Goal: Task Accomplishment & Management: Manage account settings

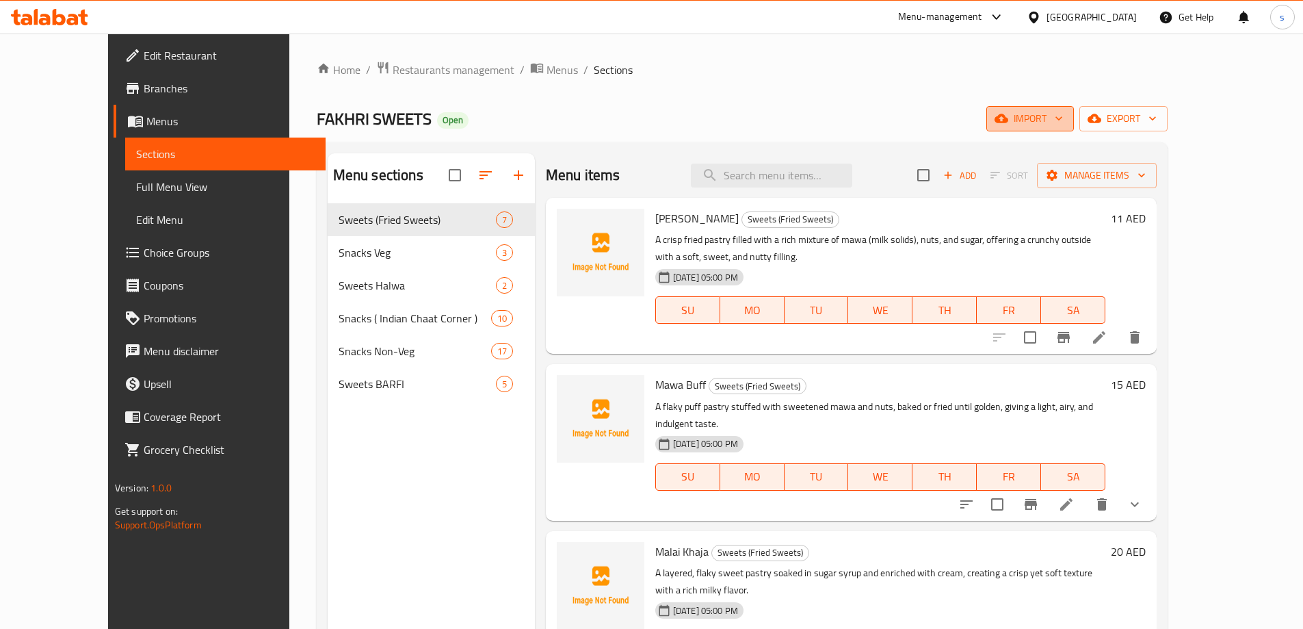
click at [1063, 116] on span "import" at bounding box center [1031, 118] width 66 height 17
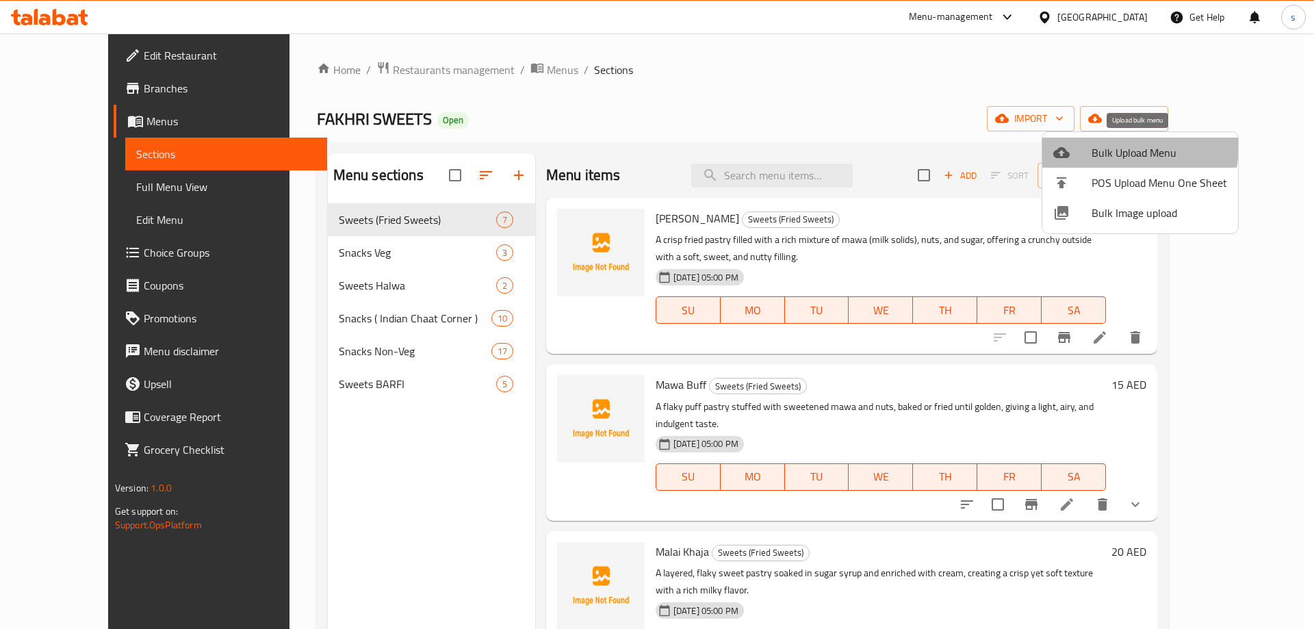
click at [1119, 146] on span "Bulk Upload Menu" at bounding box center [1158, 152] width 135 height 16
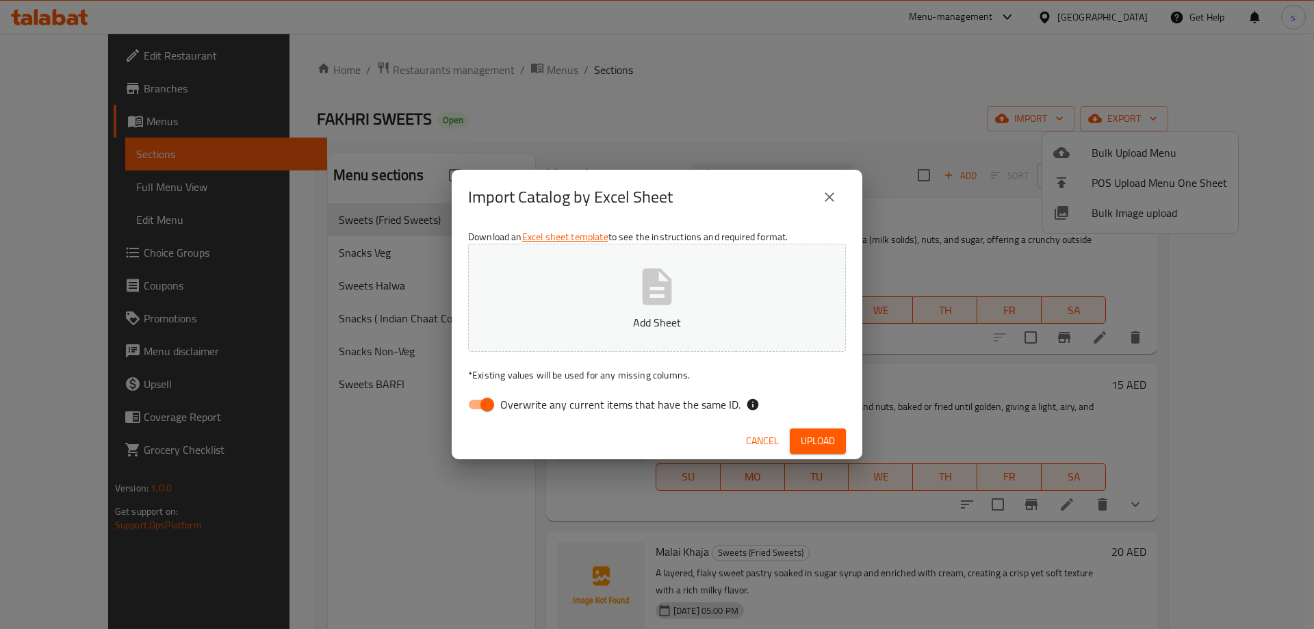
click at [486, 405] on input "Overwrite any current items that have the same ID." at bounding box center [487, 404] width 78 height 26
checkbox input "false"
click at [810, 434] on span "Upload" at bounding box center [818, 440] width 34 height 17
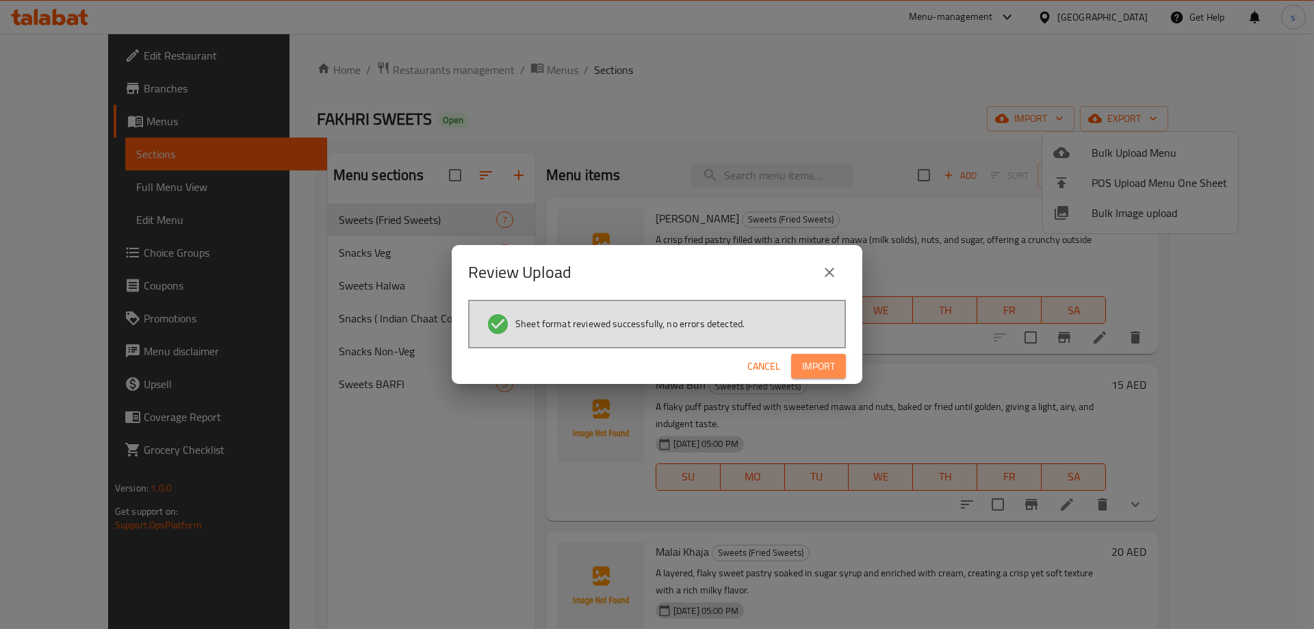
click at [827, 364] on span "Import" at bounding box center [818, 366] width 33 height 17
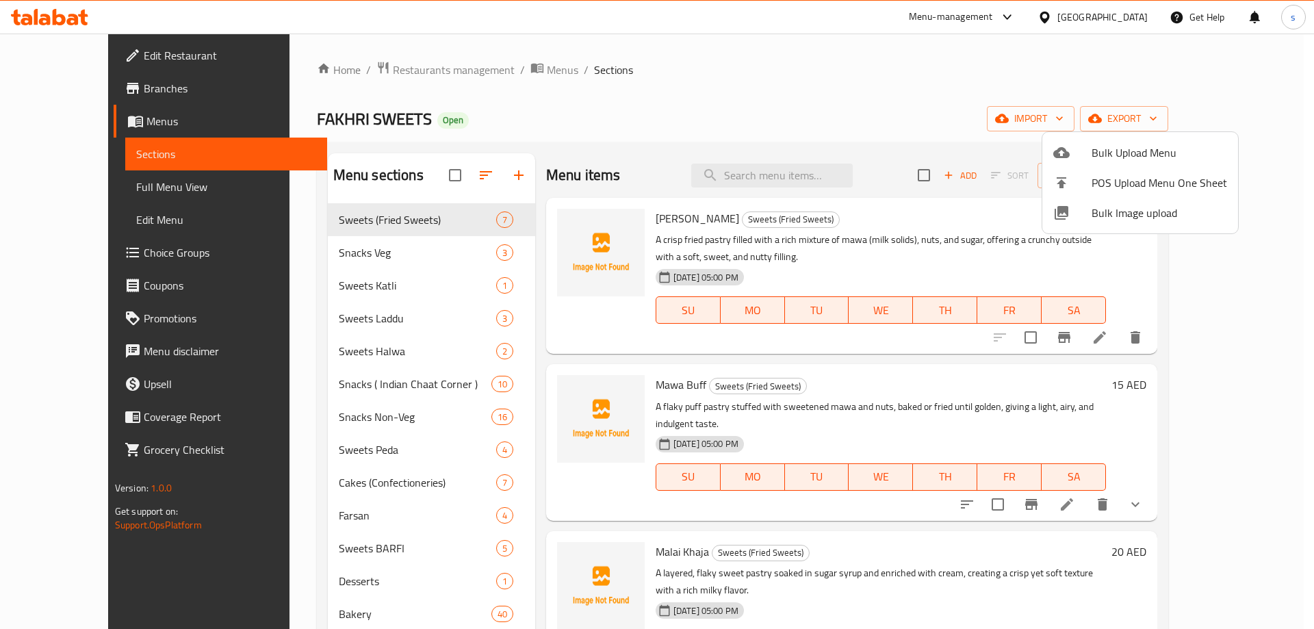
click at [779, 95] on div at bounding box center [657, 314] width 1314 height 629
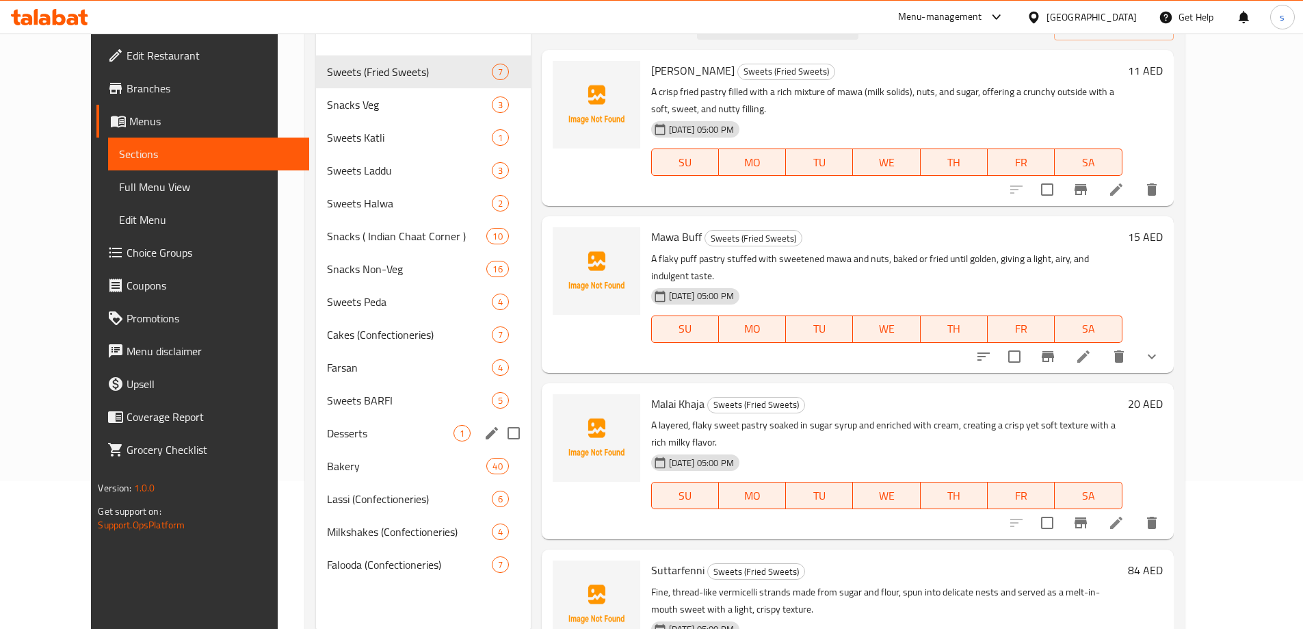
scroll to position [123, 0]
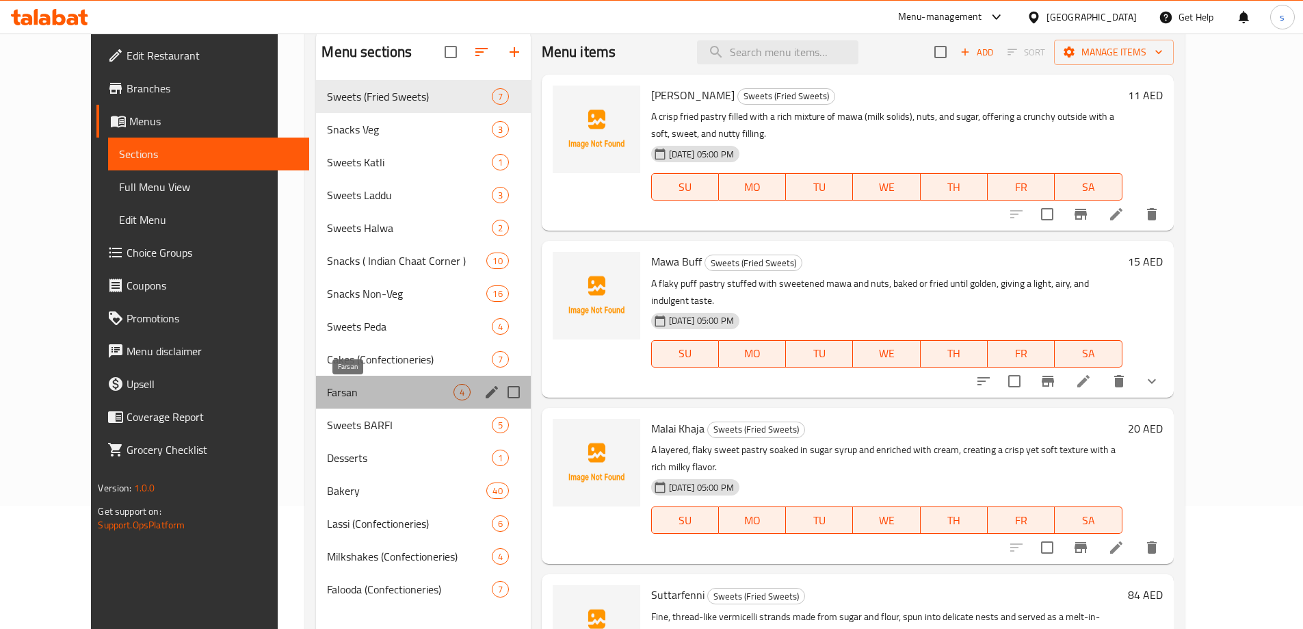
click at [328, 386] on span "Farsan" at bounding box center [390, 392] width 126 height 16
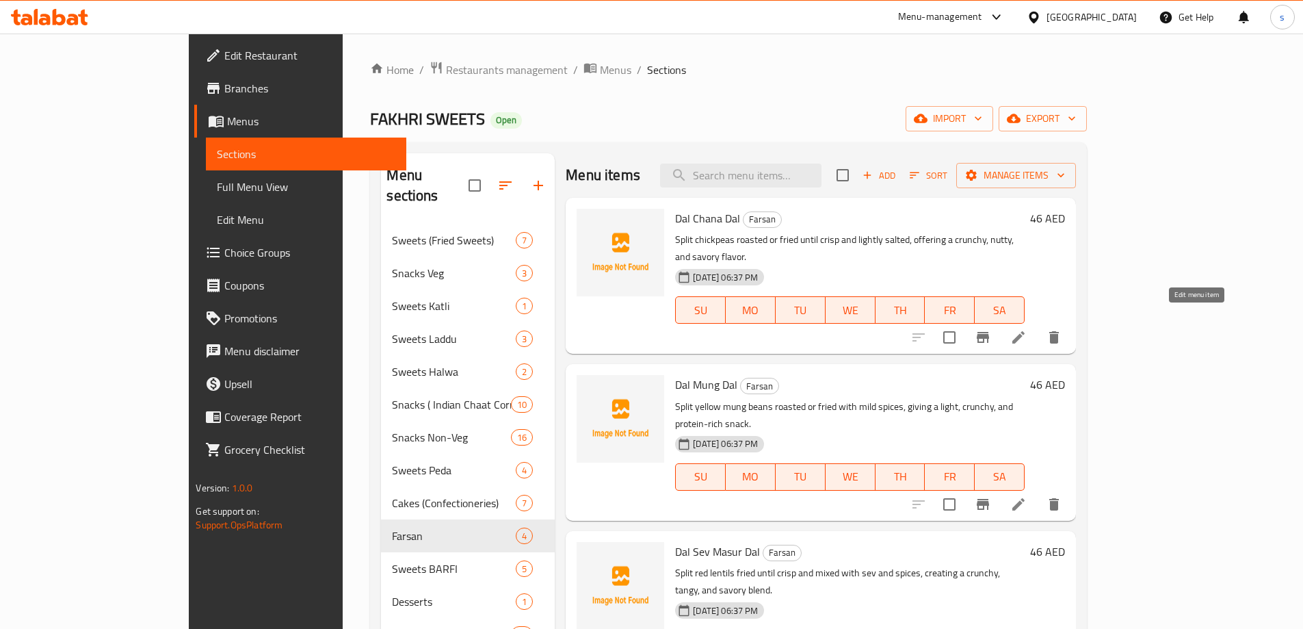
click at [1027, 329] on icon at bounding box center [1019, 337] width 16 height 16
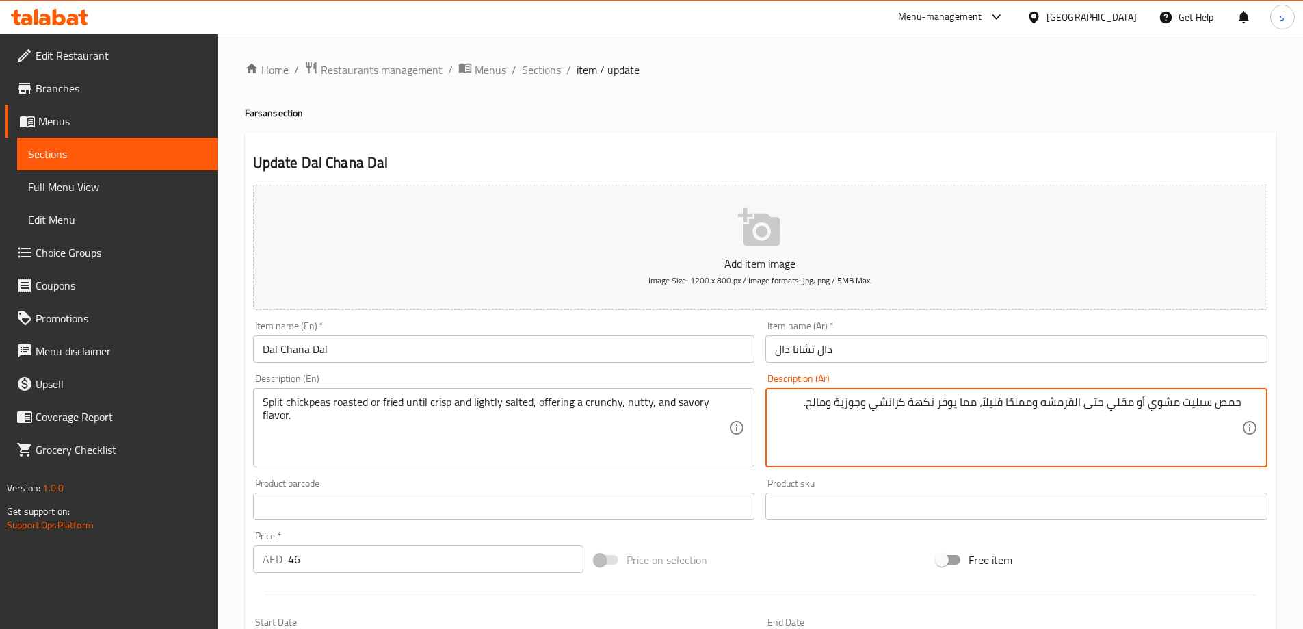
click at [959, 402] on textarea "حمص سبليت مشوي أو مقلي حتى القرمشه ومملحًا قليلاً، مما يوفر نكهة كرانشي وجوزية …" at bounding box center [1008, 427] width 467 height 65
click at [959, 408] on textarea "حمص سبليت مشوي أو مقلي حتى القرمشه ومملحًا قليلاً، مما يوفر نكهة كرانشي وجوزية …" at bounding box center [1008, 427] width 467 height 65
click at [861, 401] on textarea "حمص سبليت مشوي أو مقلي حتى القرمشه ومملحًا قليلاً، يوفر نكهة كرانشي وجوزية ومال…" at bounding box center [1008, 427] width 467 height 65
click at [831, 400] on textarea "حمص سبليت مشوي أو مقلي حتى القرمشه ومملحًا قليلاً، يوفر نكهة كرانشي وجوزية ومال…" at bounding box center [1008, 427] width 467 height 65
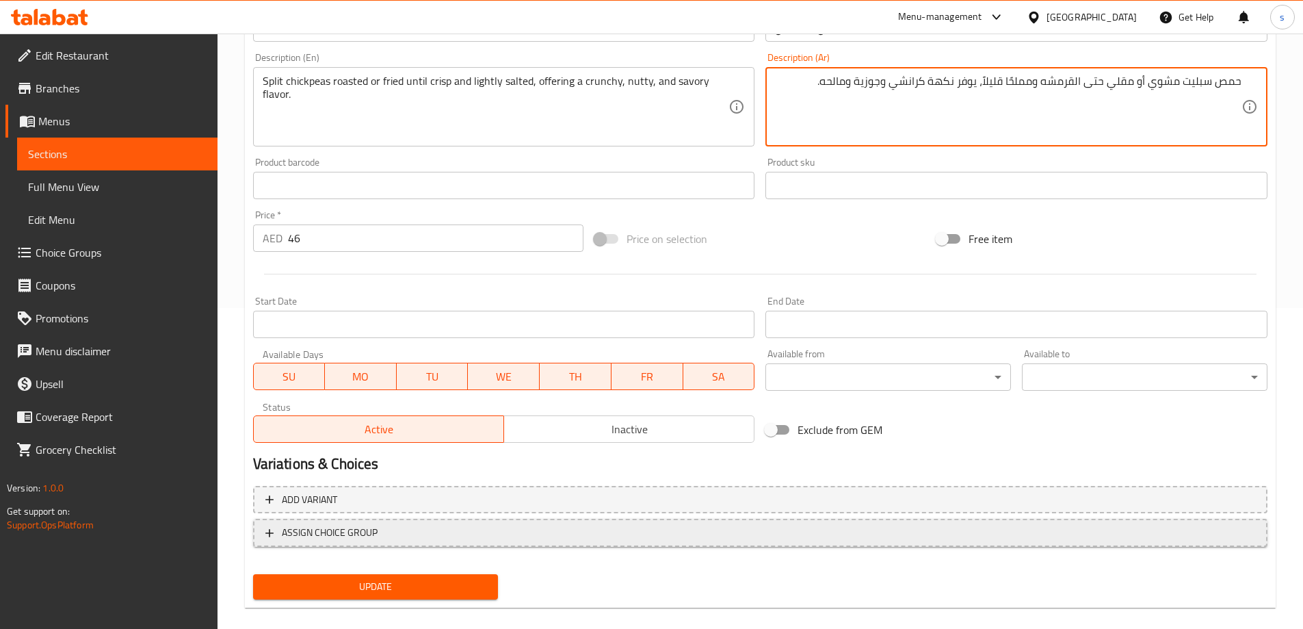
scroll to position [338, 0]
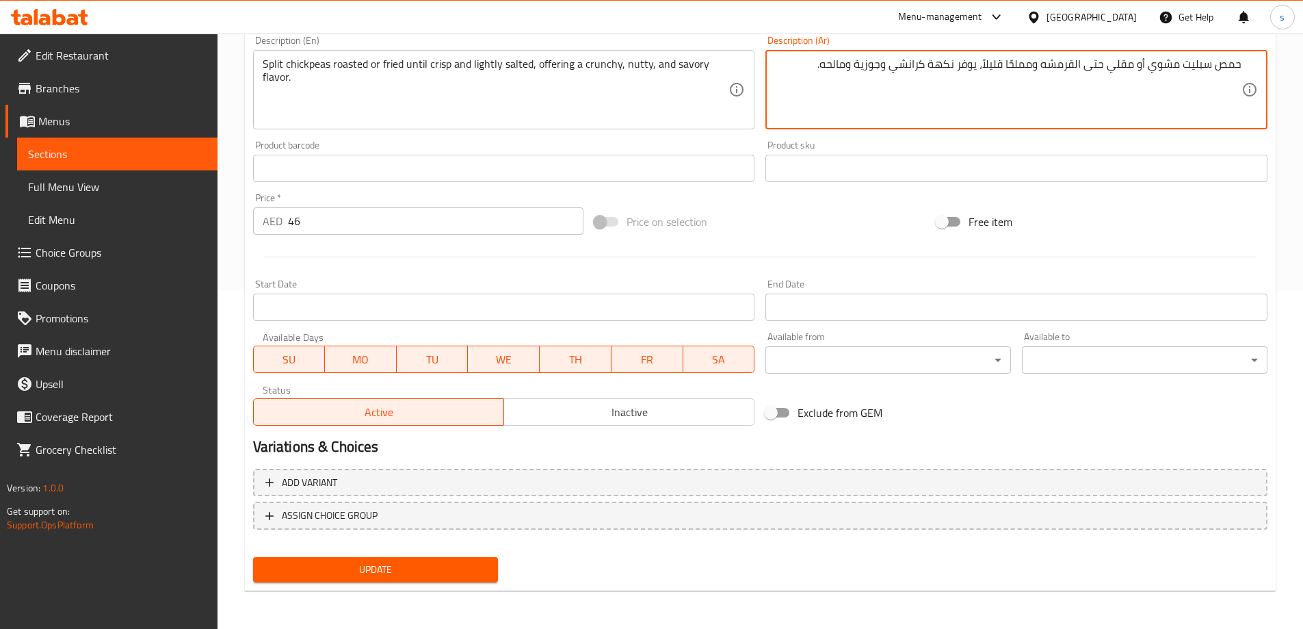
type textarea "حمص سبليت مشوي أو مقلي حتى القرمشه ومملحًا قليلاً، يوفر نكهة كرانشي وجوزية ومال…"
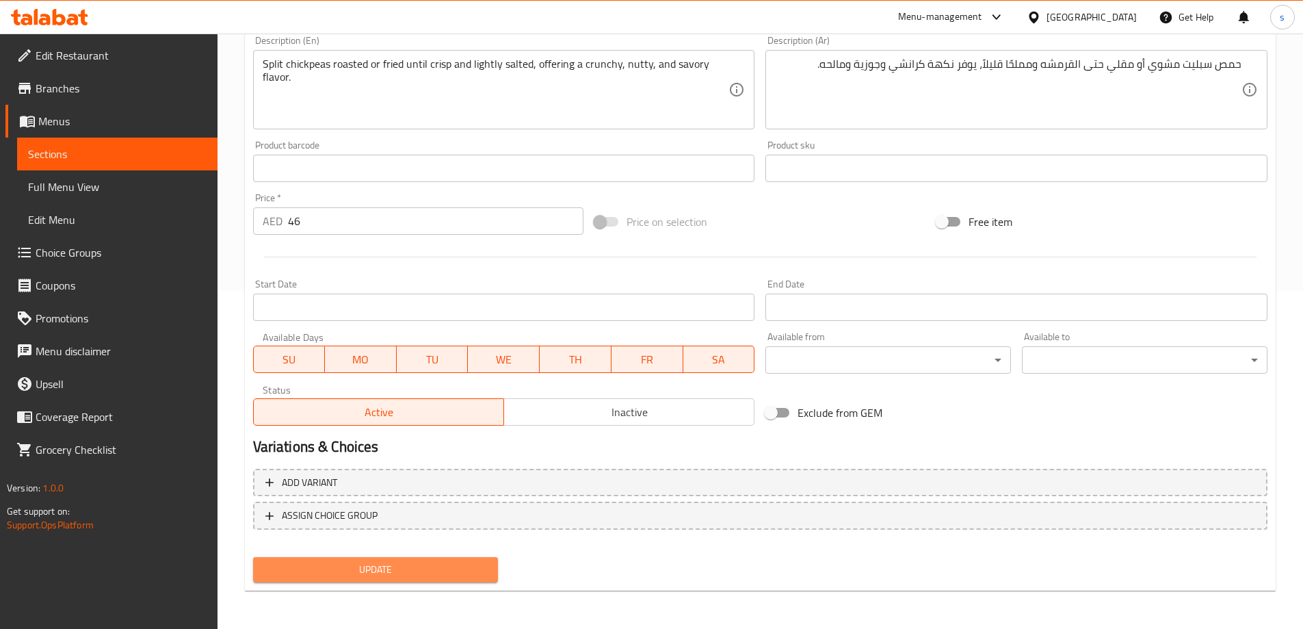
click at [396, 568] on span "Update" at bounding box center [376, 569] width 224 height 17
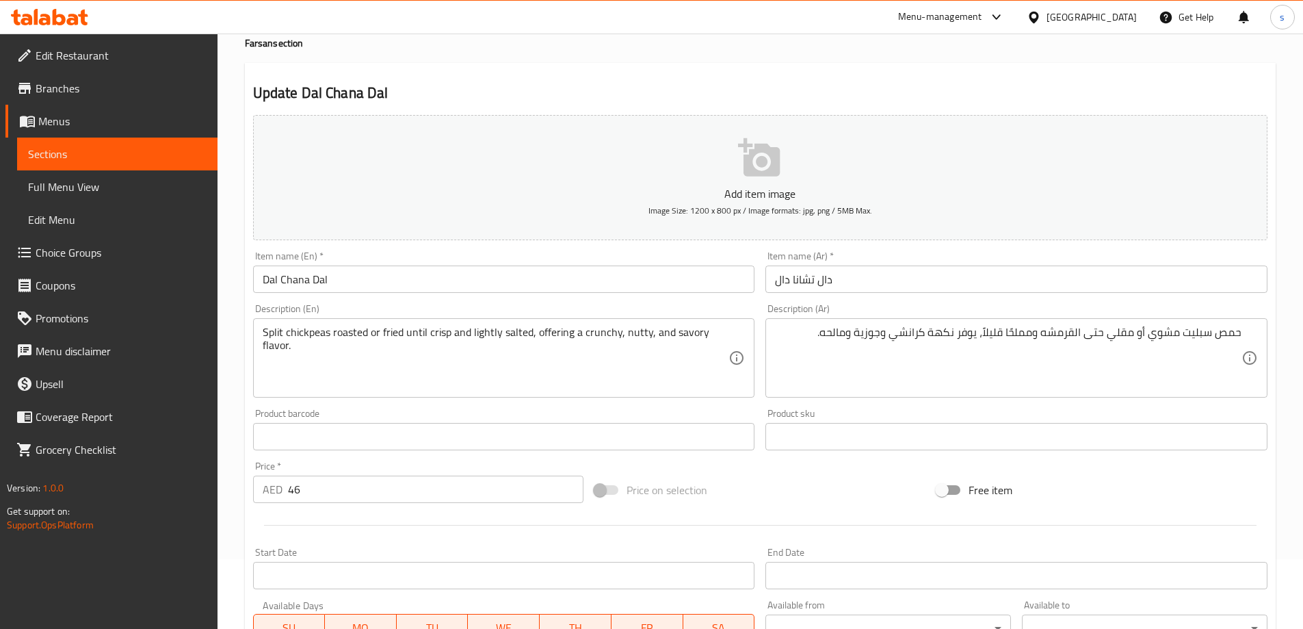
scroll to position [0, 0]
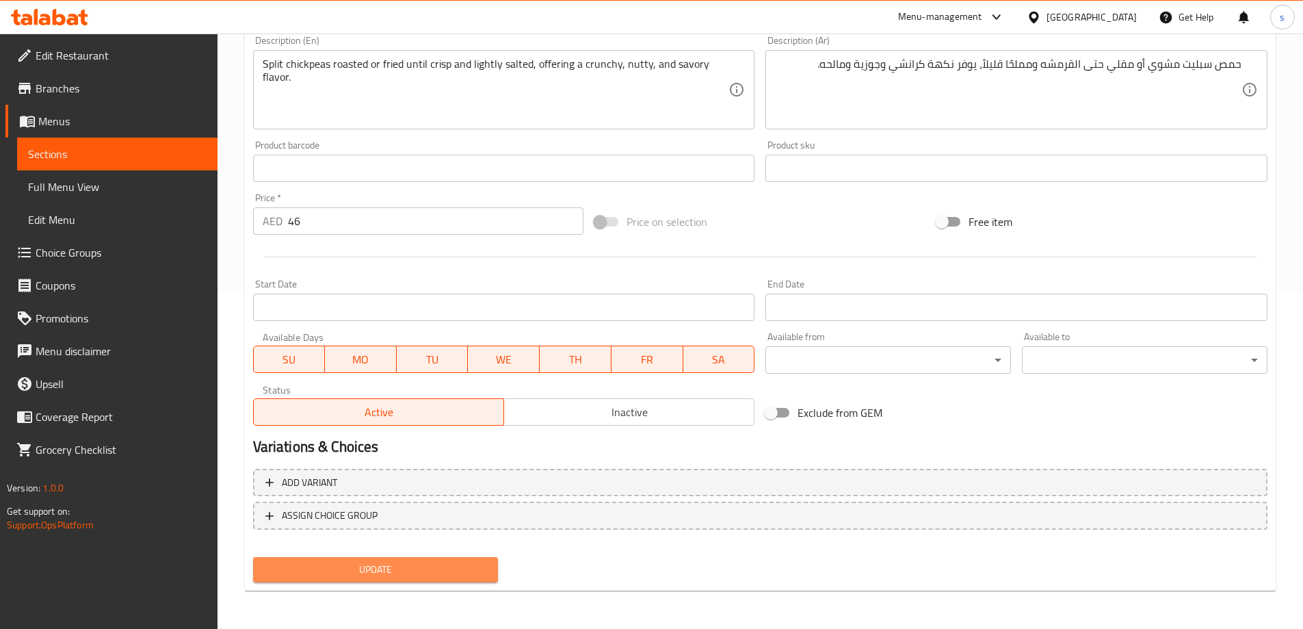
click at [368, 564] on span "Update" at bounding box center [376, 569] width 224 height 17
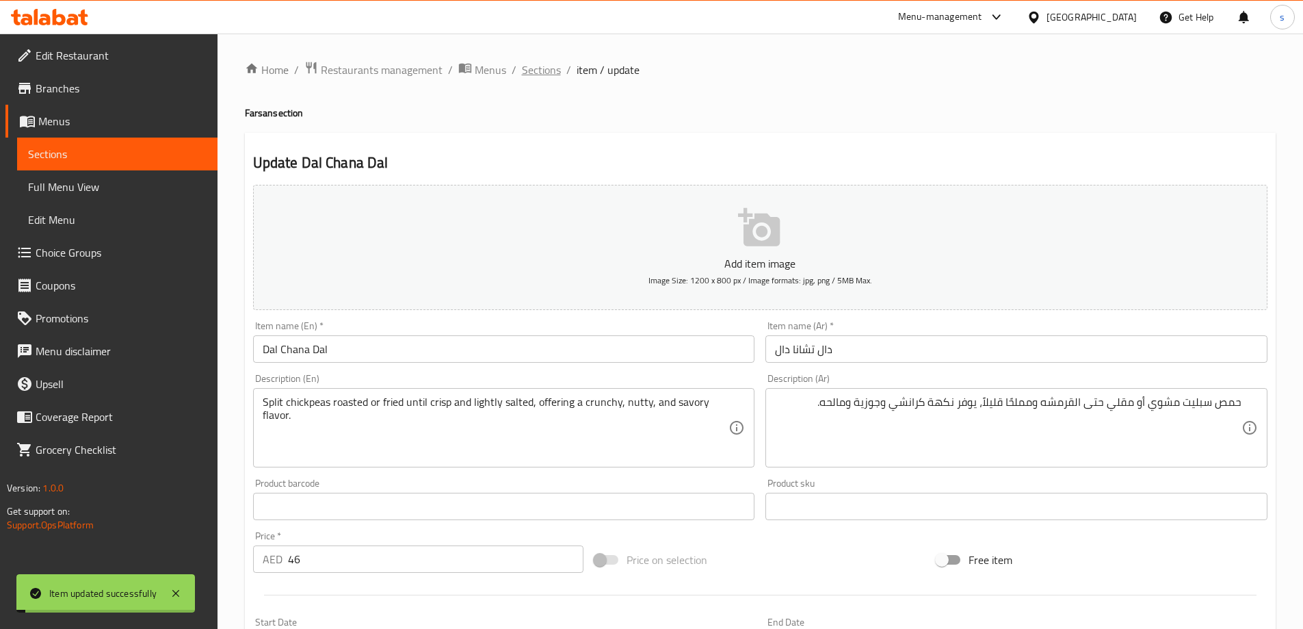
click at [538, 67] on span "Sections" at bounding box center [541, 70] width 39 height 16
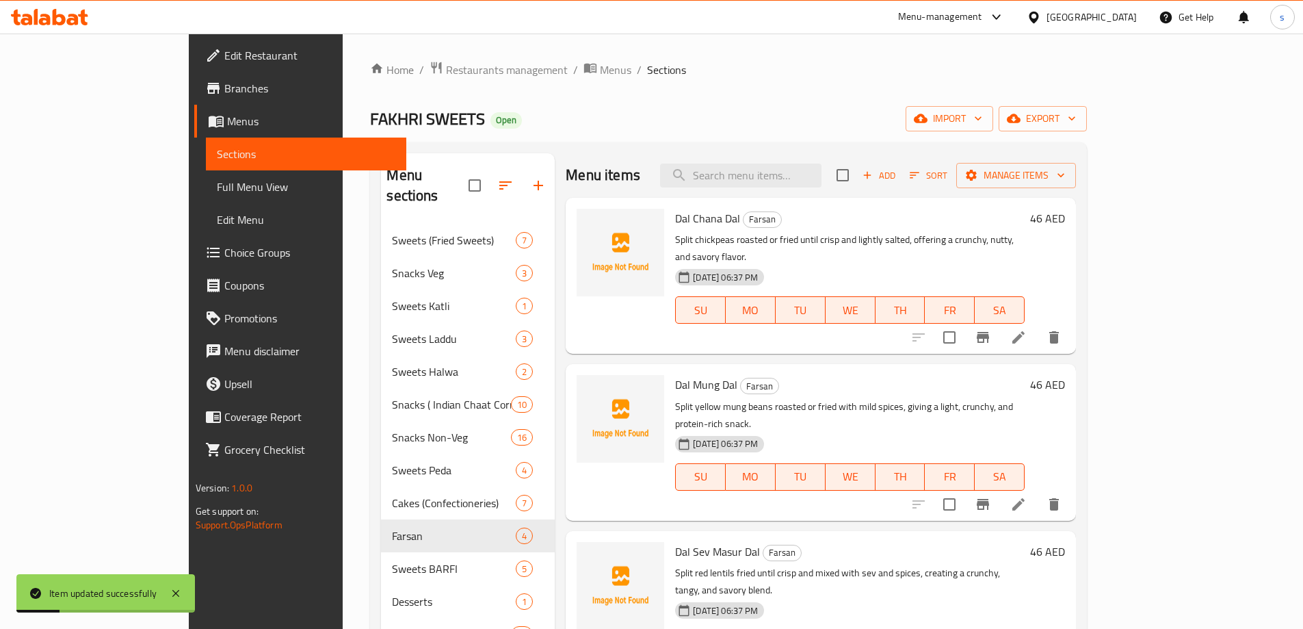
click at [1027, 496] on icon at bounding box center [1019, 504] width 16 height 16
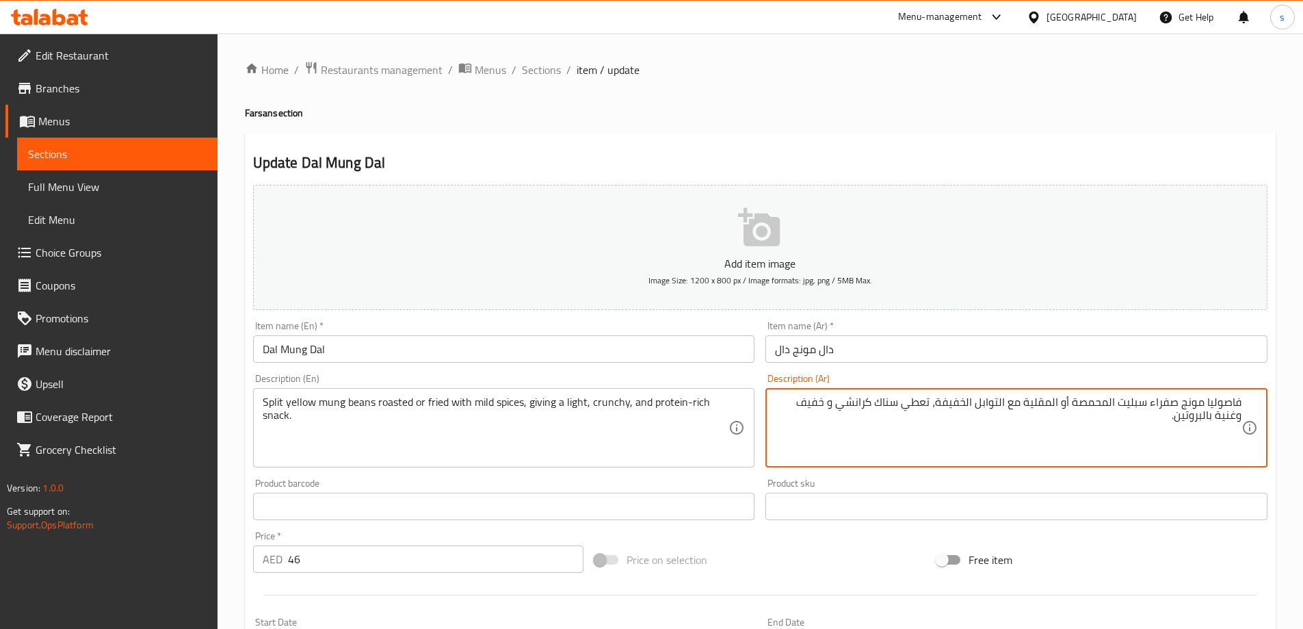
click at [938, 402] on textarea "فاصوليا مونج صفراء سبليت المحمصة أو المقلية مع التوابل الخفيفة، تعطي سناك كرانش…" at bounding box center [1008, 427] width 467 height 65
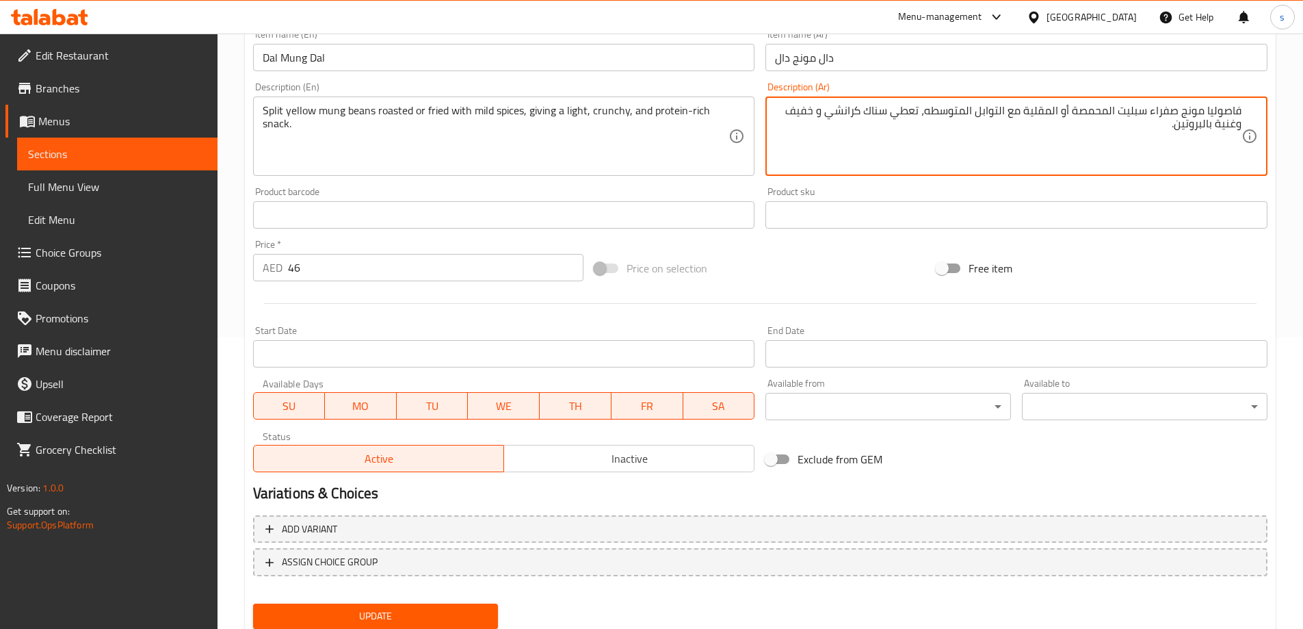
scroll to position [338, 0]
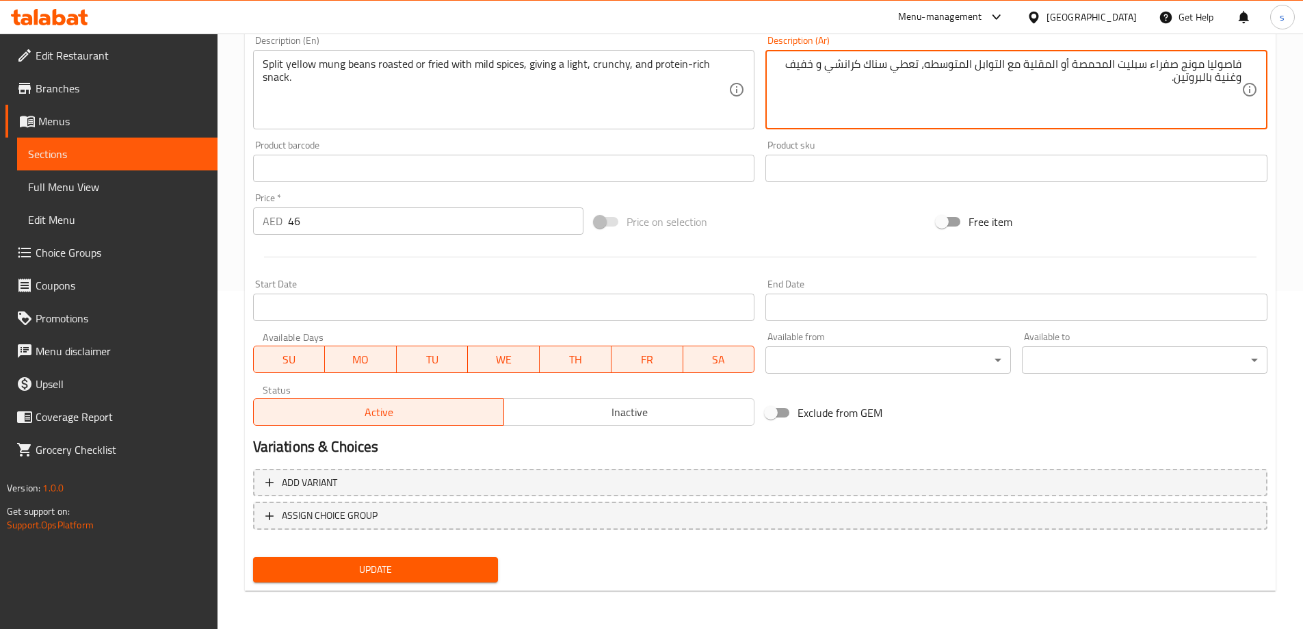
type textarea "فاصوليا مونج صفراء سبليت المحمصة أو المقلية مع التوابل المتوسطه، تعطي سناك كران…"
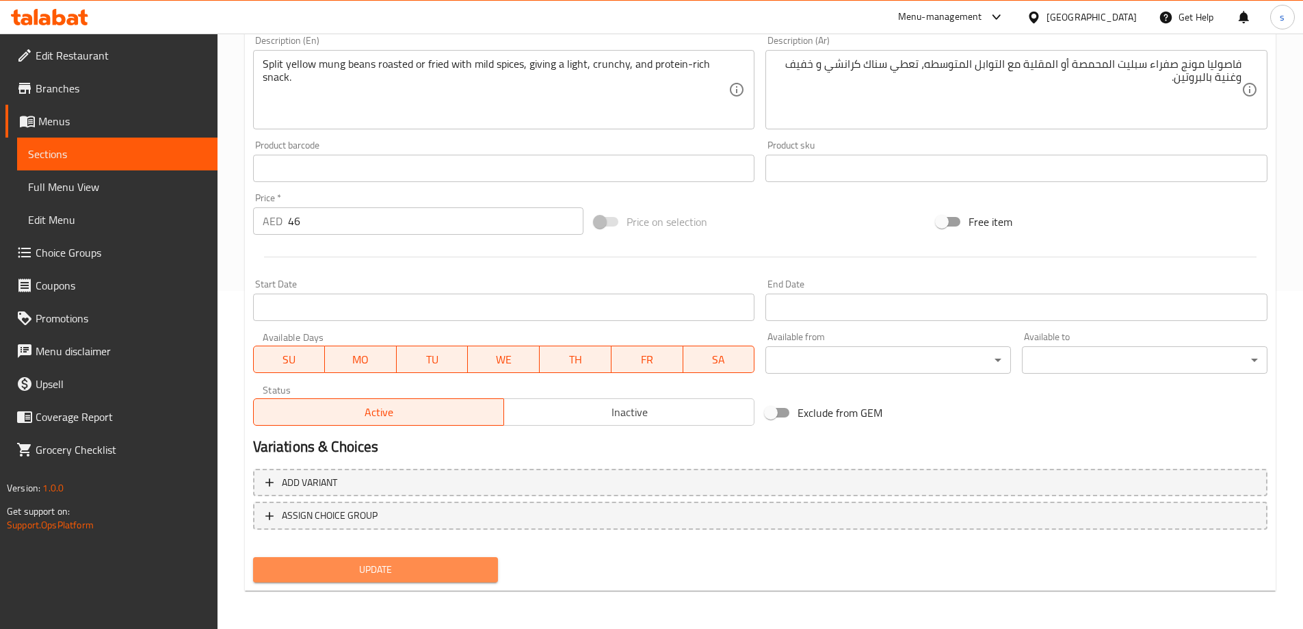
click at [411, 558] on button "Update" at bounding box center [376, 569] width 246 height 25
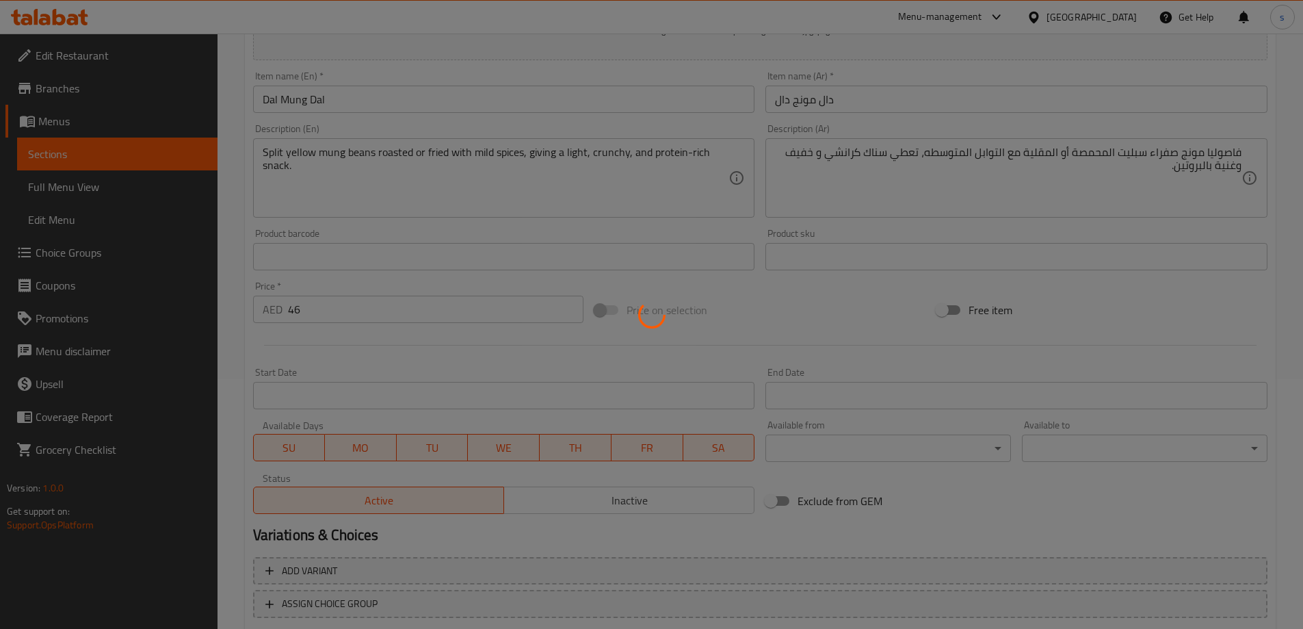
scroll to position [0, 0]
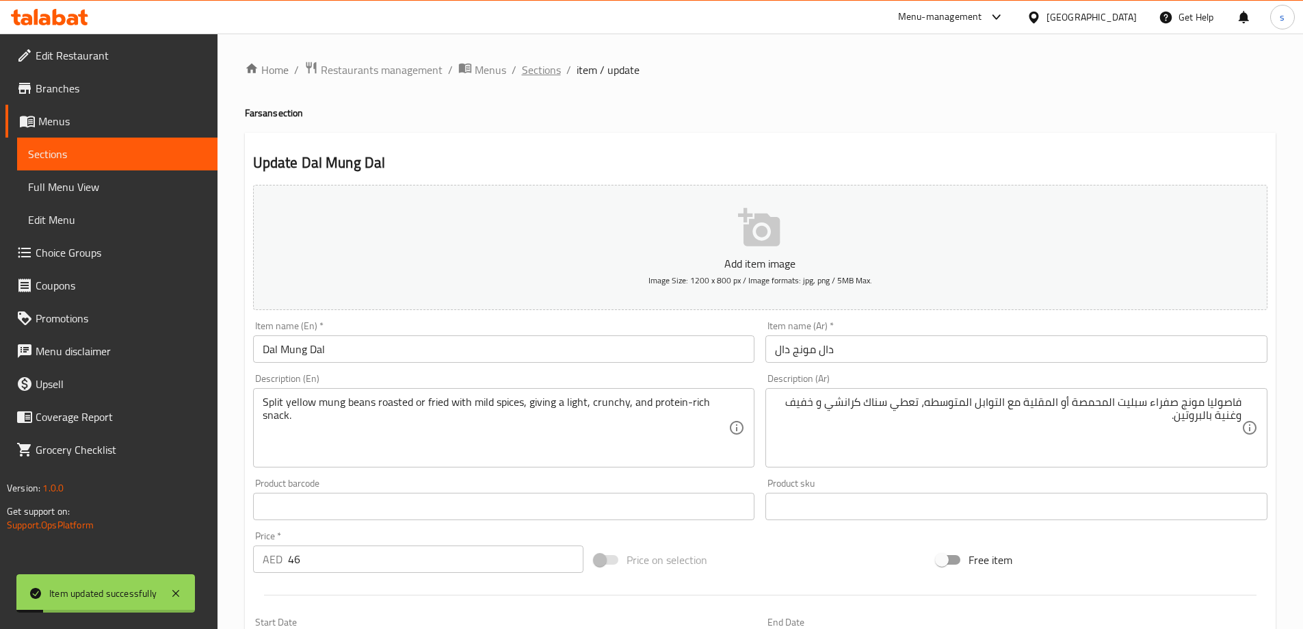
click at [538, 68] on span "Sections" at bounding box center [541, 70] width 39 height 16
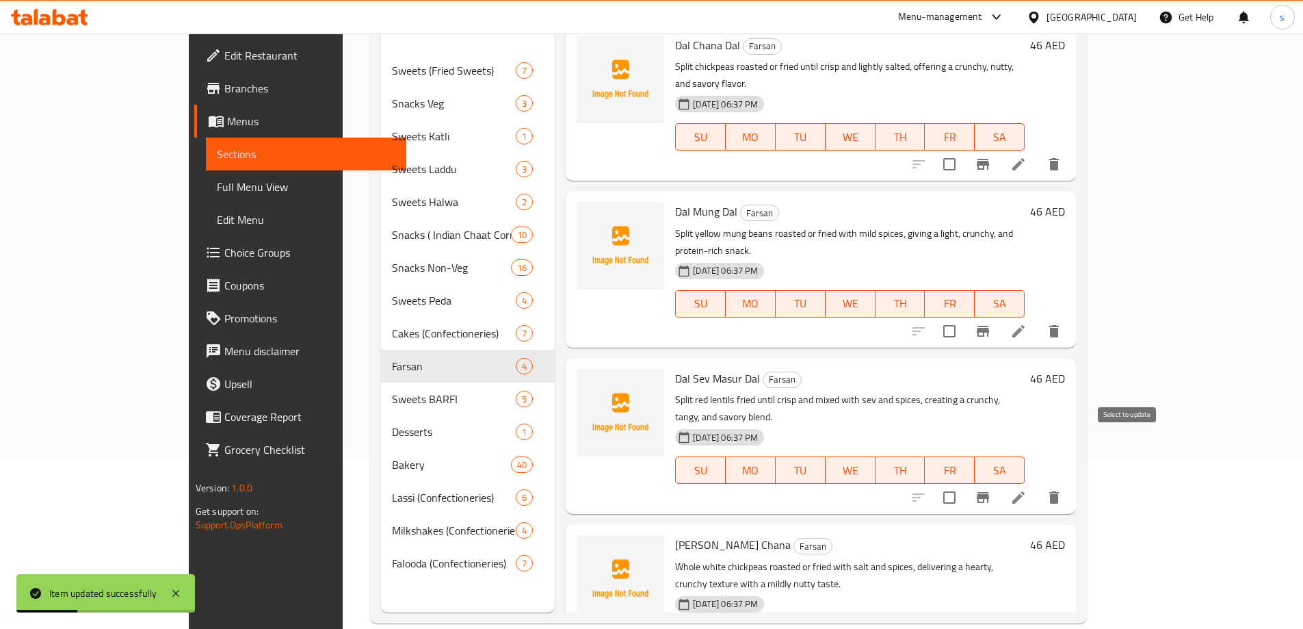
scroll to position [192, 0]
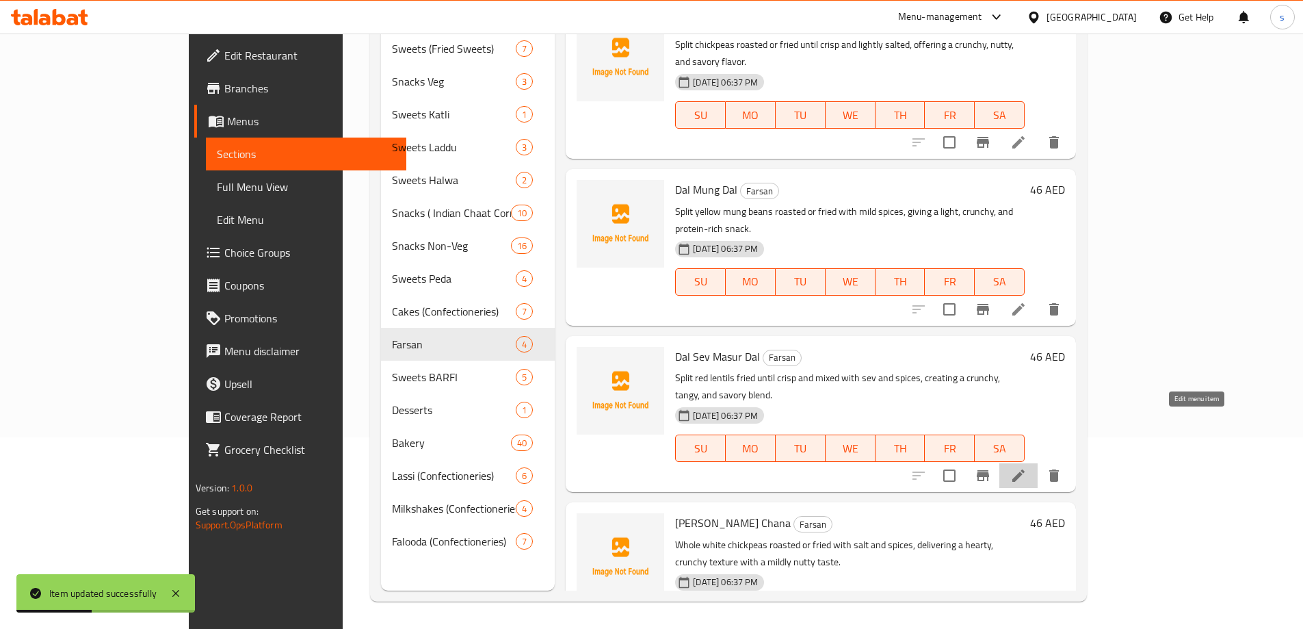
click at [1027, 467] on icon at bounding box center [1019, 475] width 16 height 16
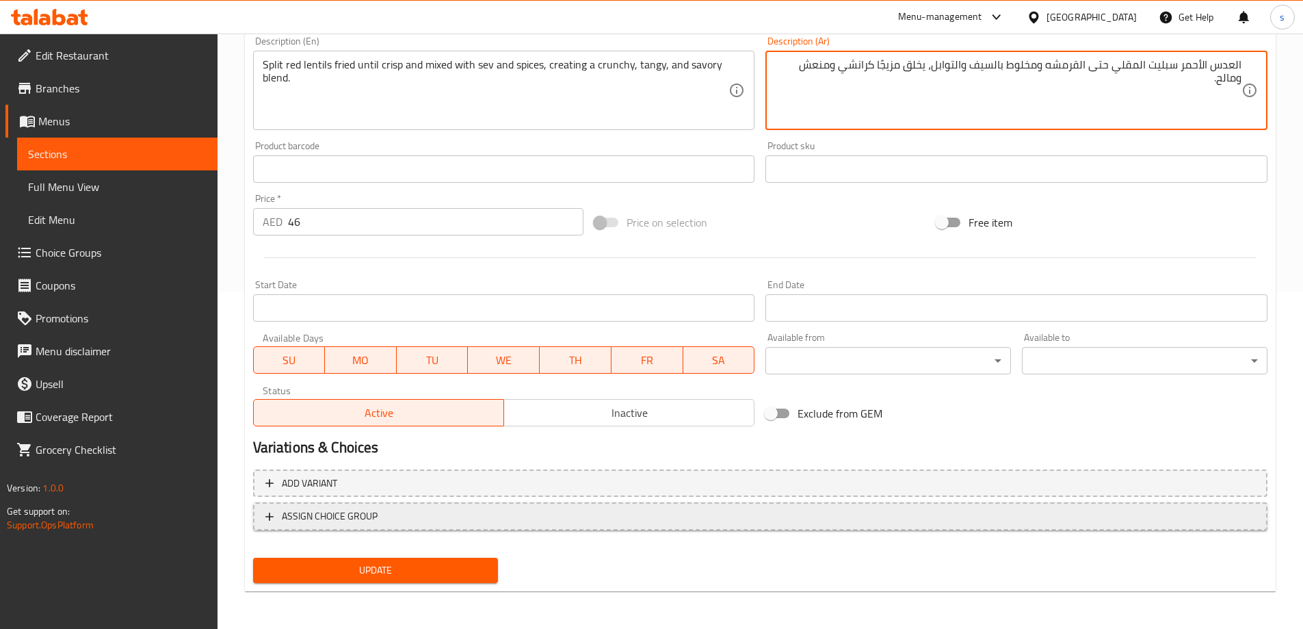
scroll to position [338, 0]
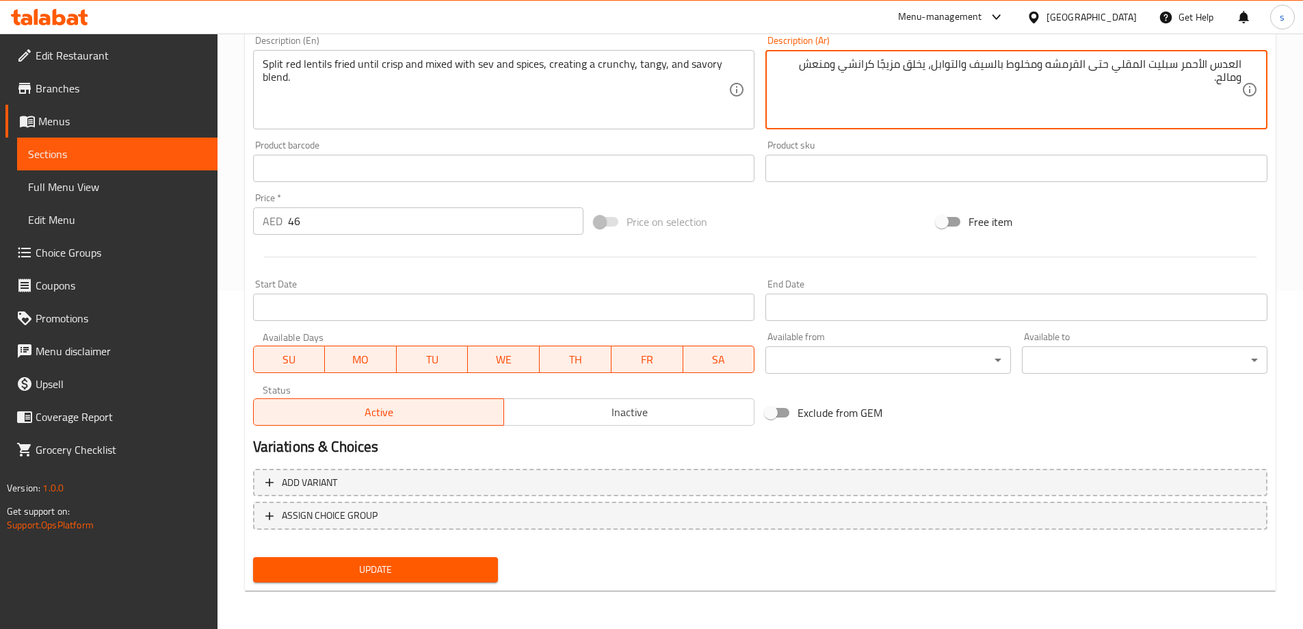
click at [428, 569] on span "Update" at bounding box center [376, 569] width 224 height 17
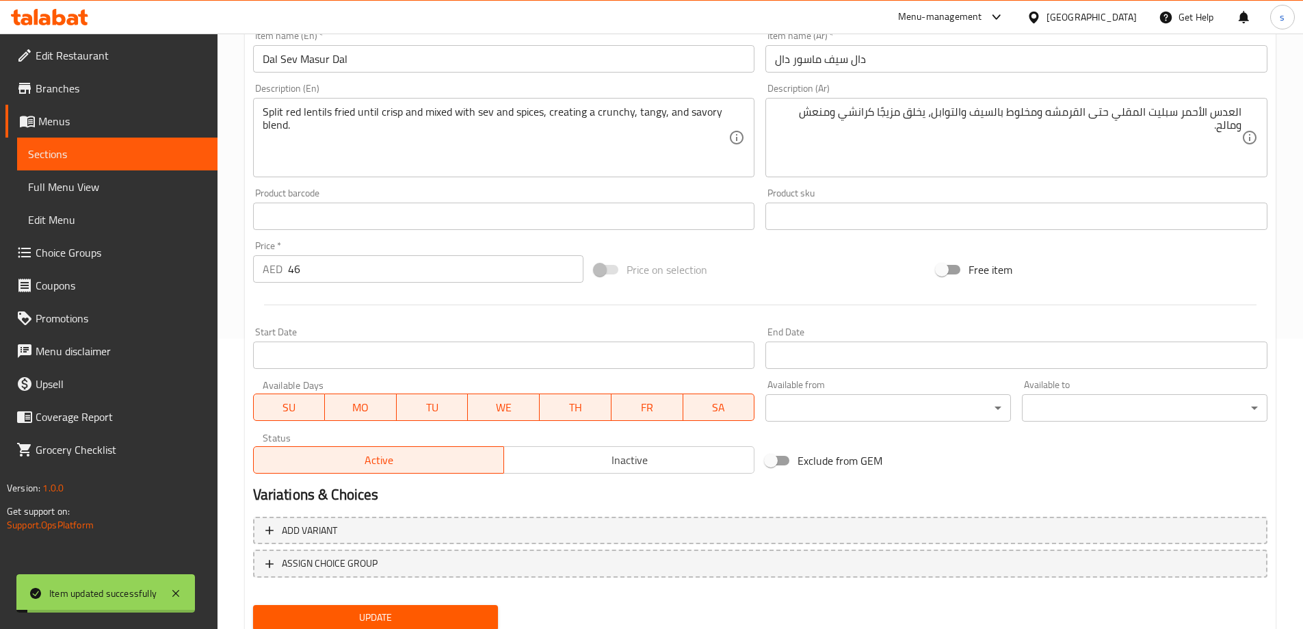
scroll to position [0, 0]
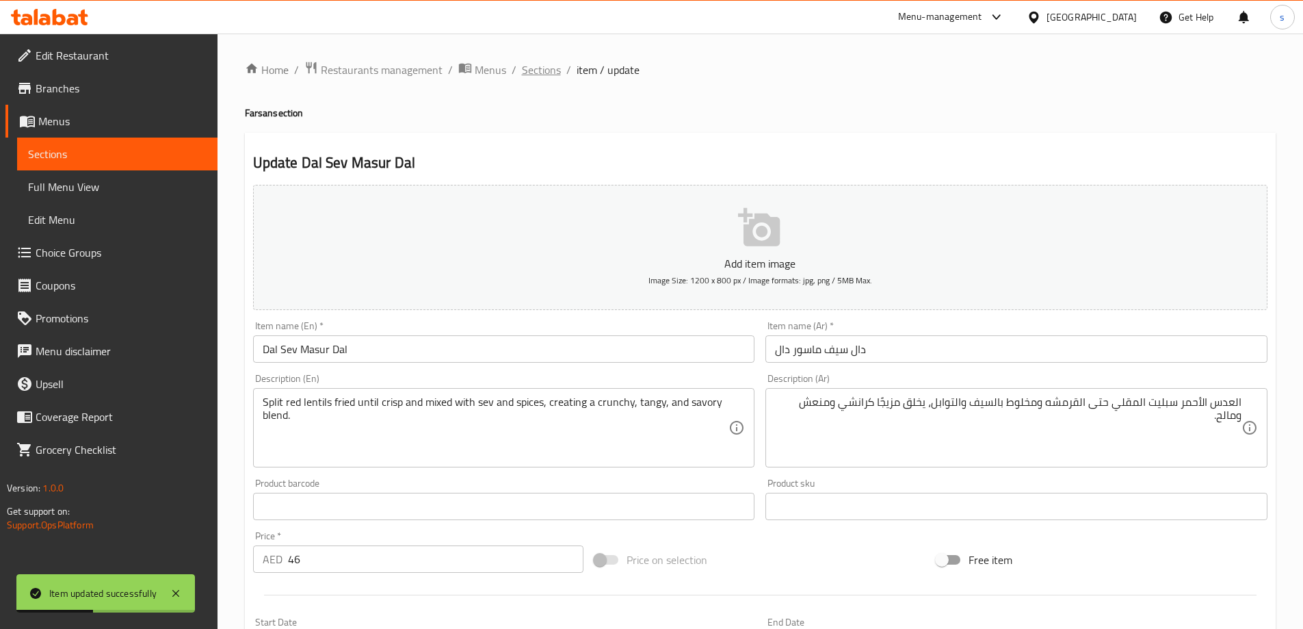
click at [545, 64] on span "Sections" at bounding box center [541, 70] width 39 height 16
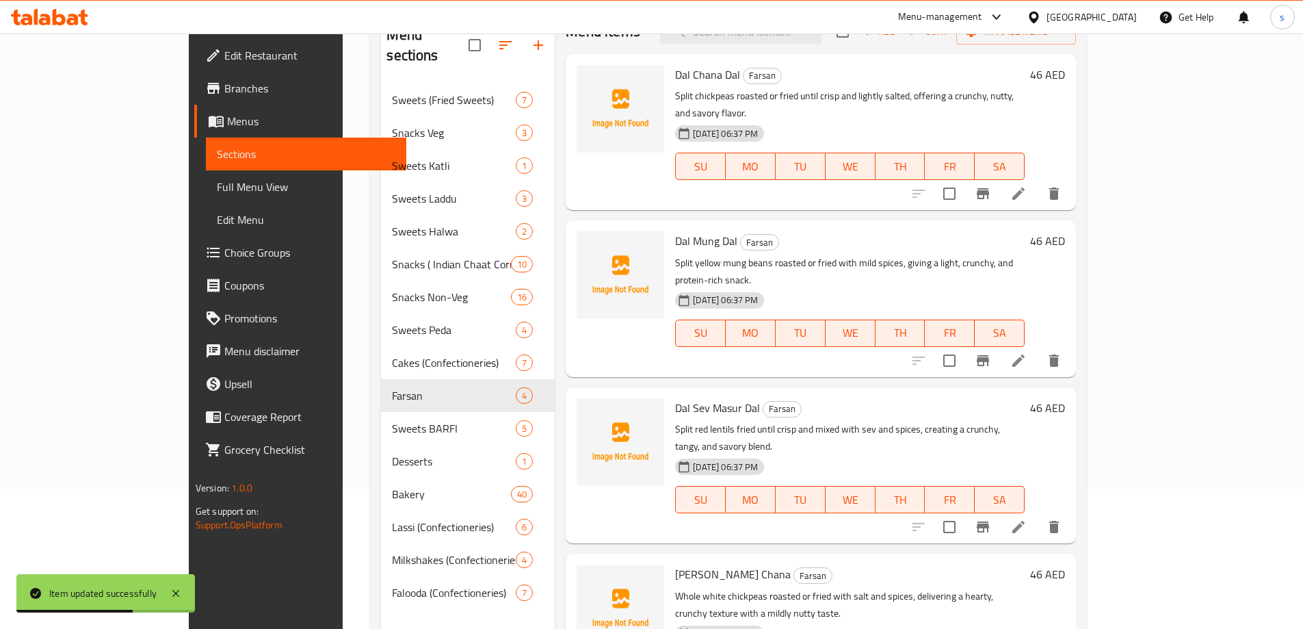
scroll to position [192, 0]
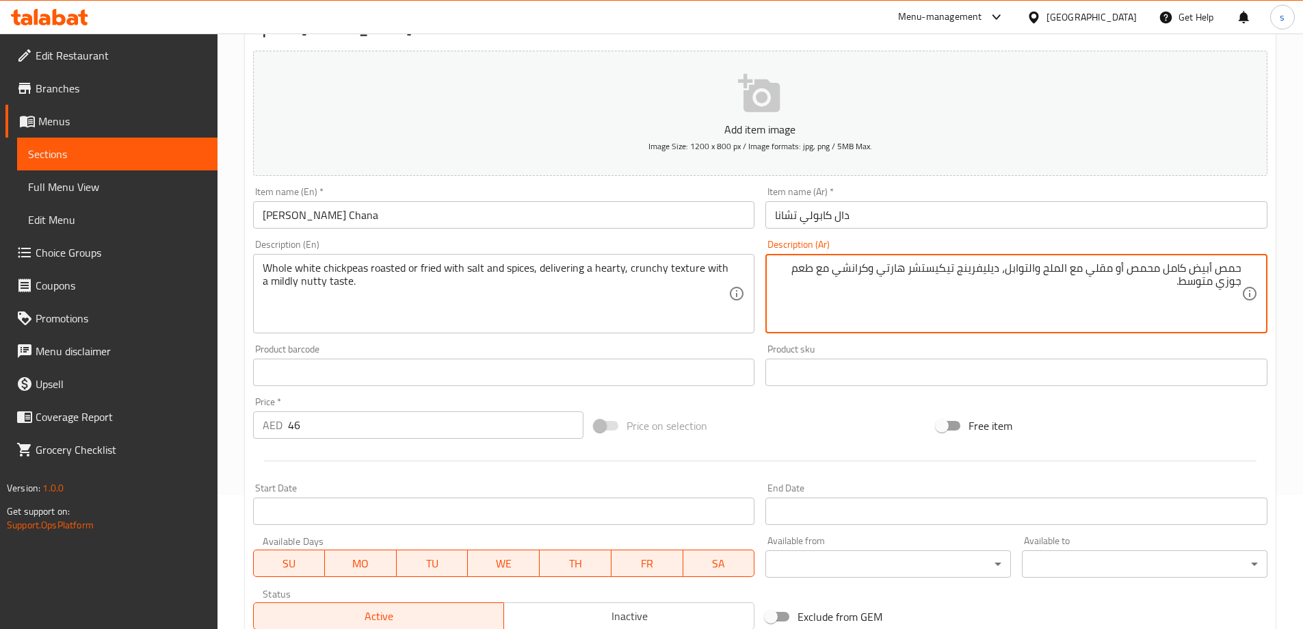
scroll to position [338, 0]
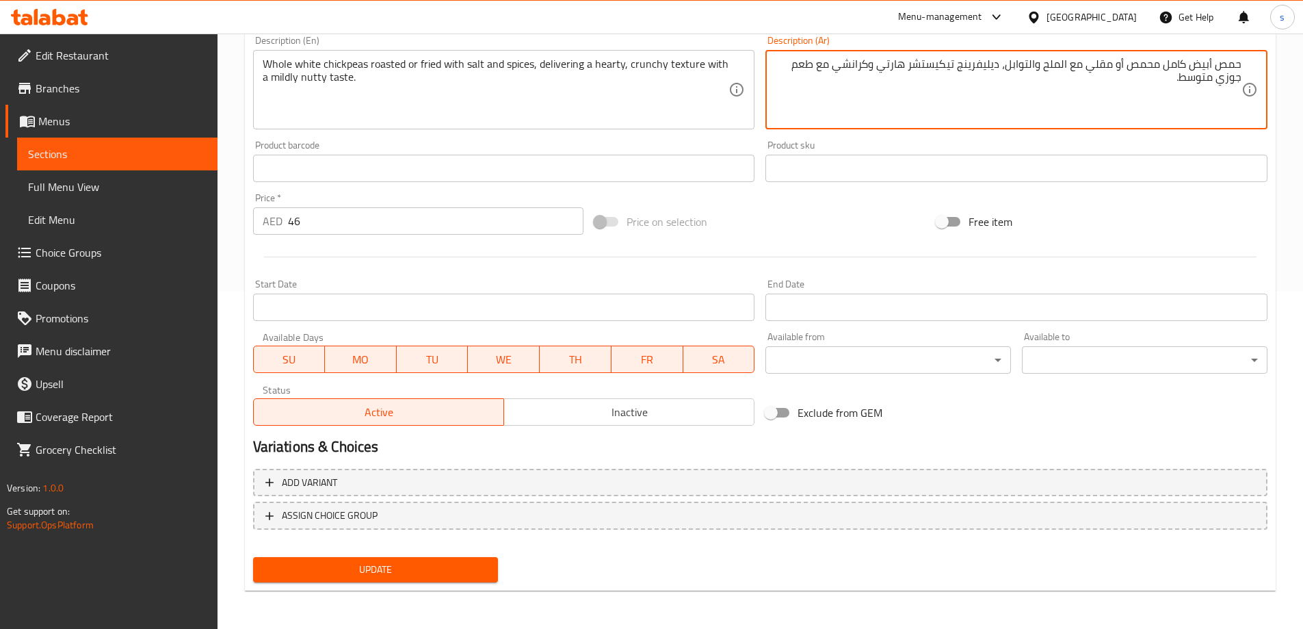
click at [398, 574] on span "Update" at bounding box center [376, 569] width 224 height 17
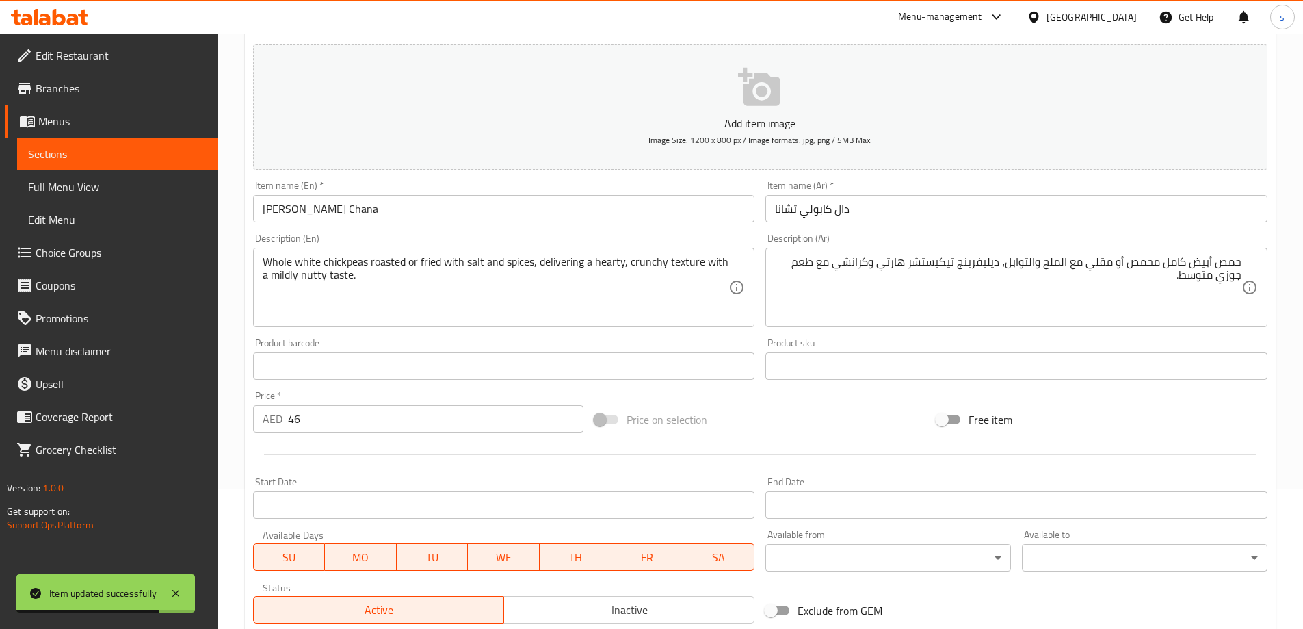
scroll to position [0, 0]
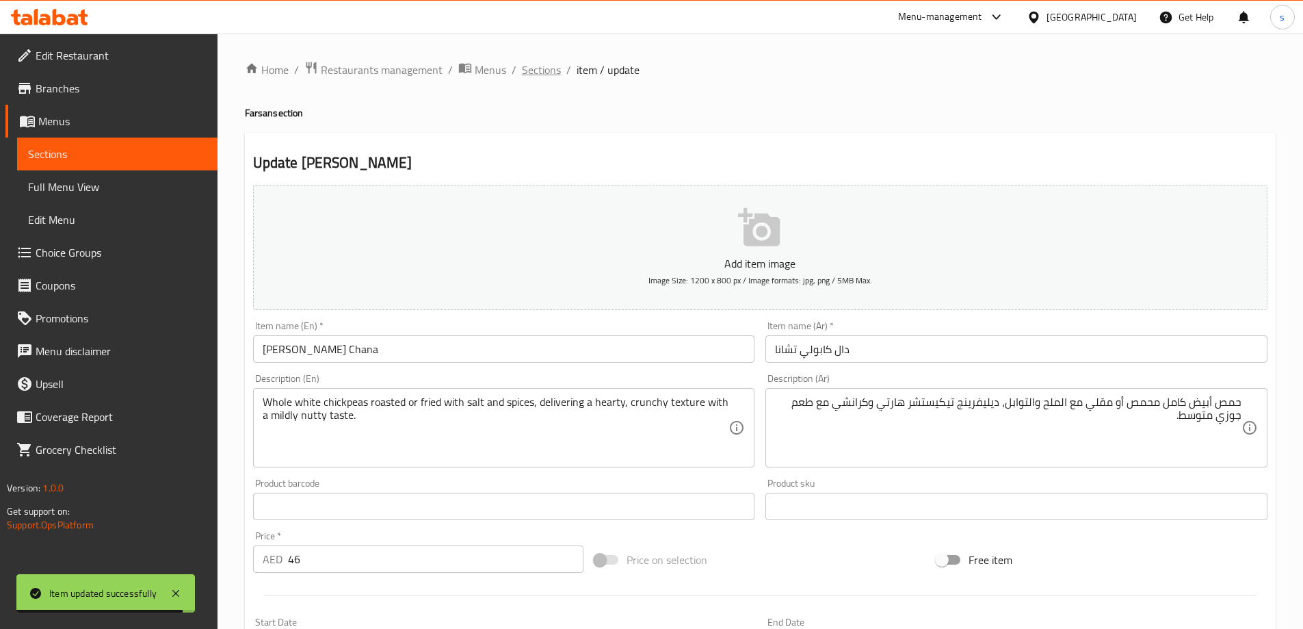
click at [536, 71] on span "Sections" at bounding box center [541, 70] width 39 height 16
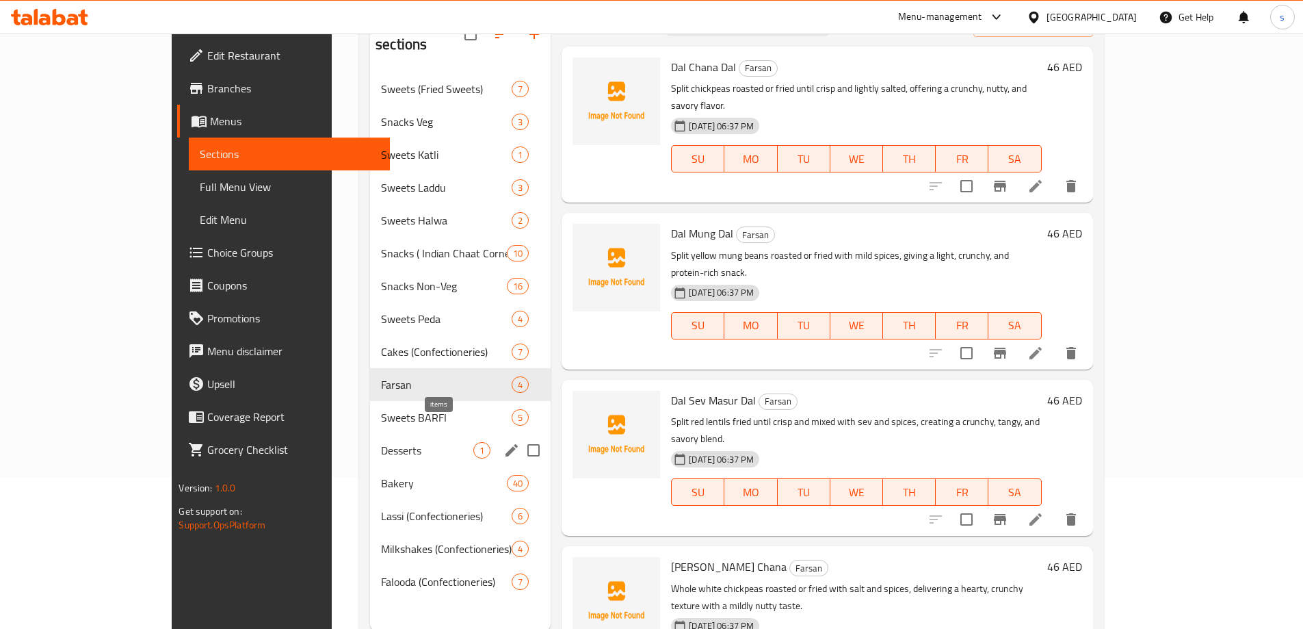
scroll to position [192, 0]
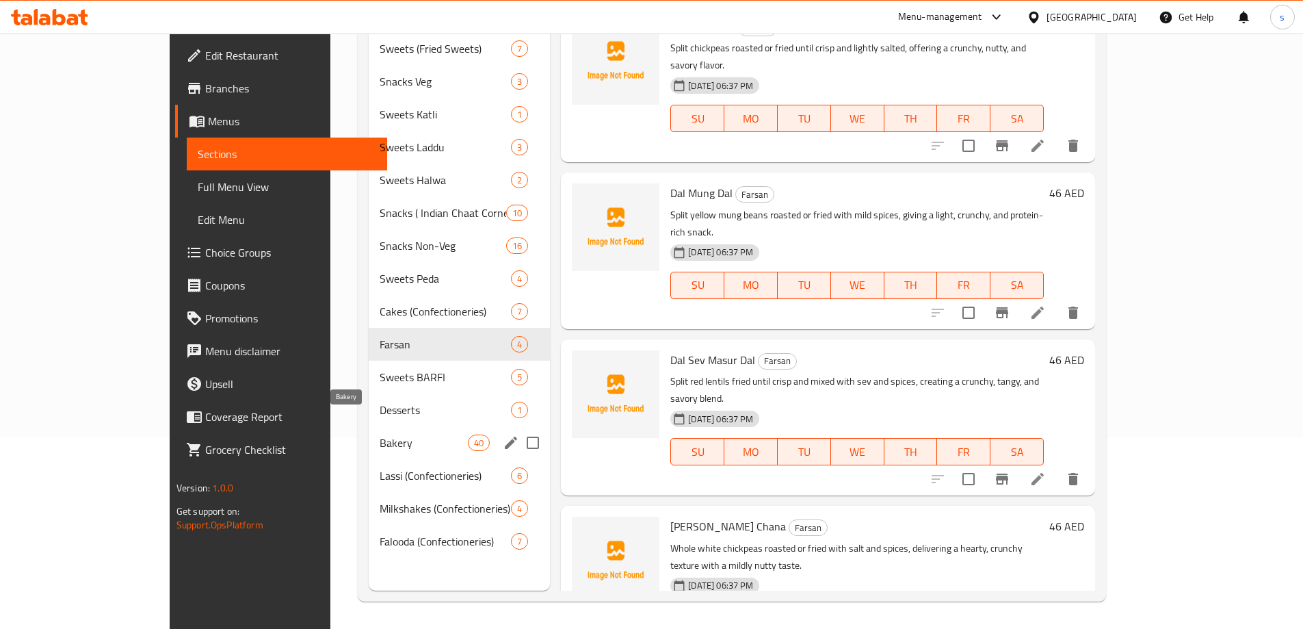
click at [380, 434] on span "Bakery" at bounding box center [424, 442] width 88 height 16
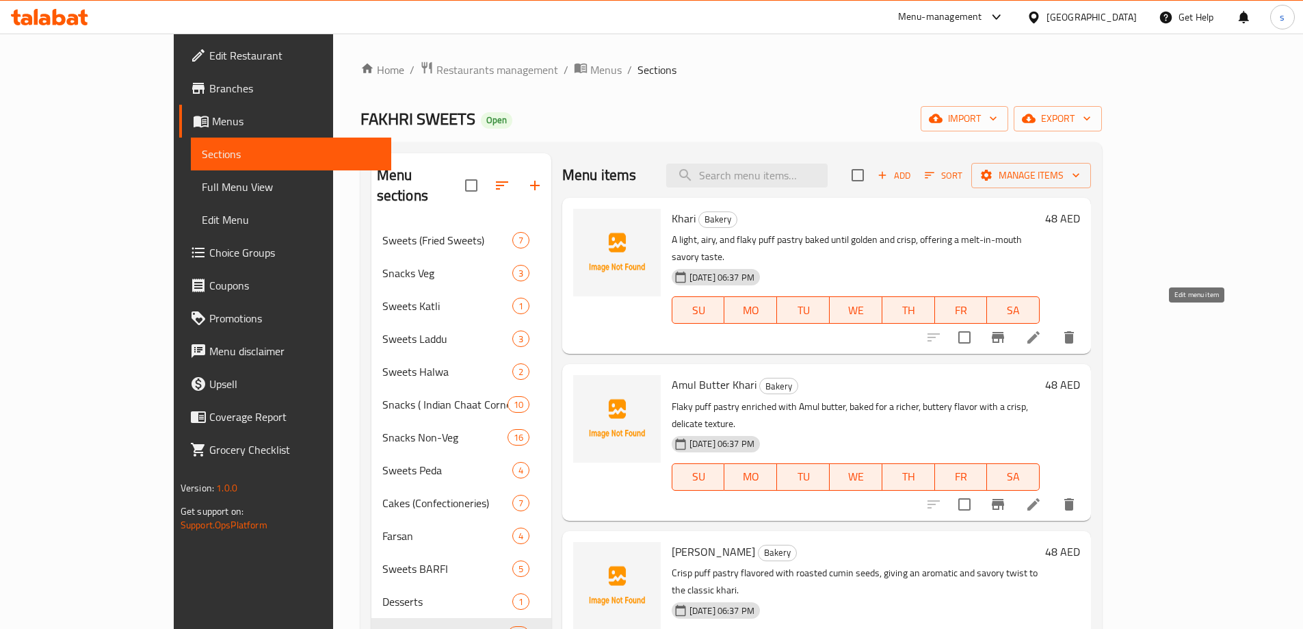
click at [1042, 329] on icon at bounding box center [1034, 337] width 16 height 16
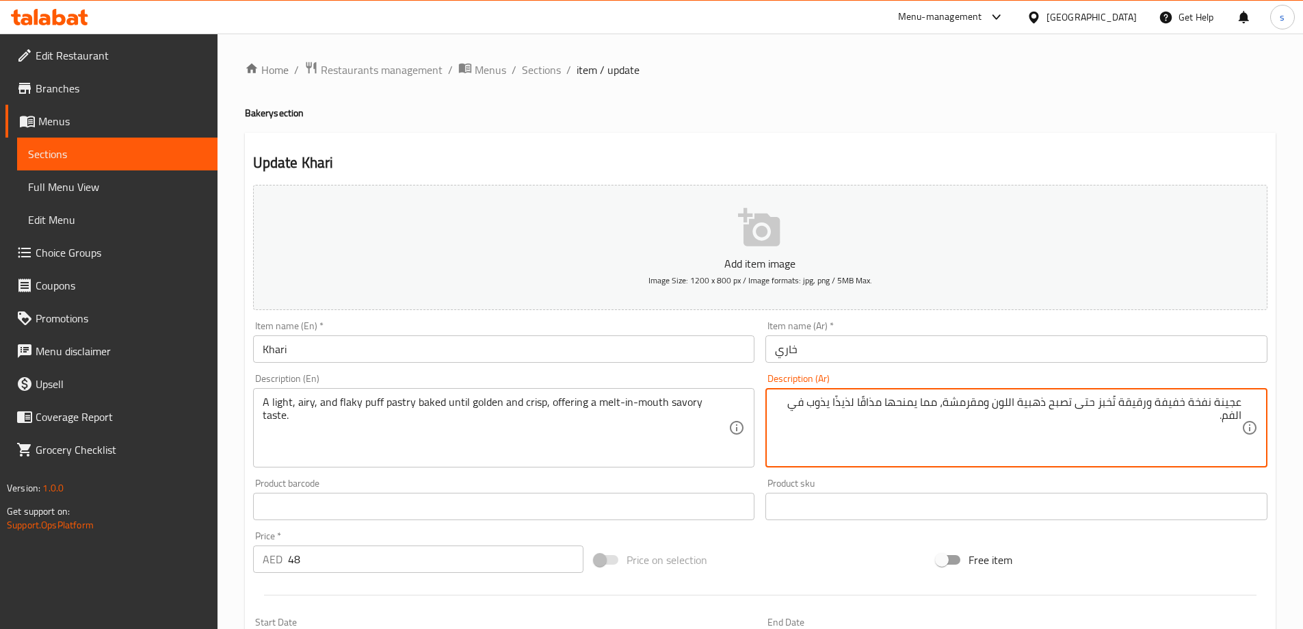
click at [1219, 404] on textarea "عجينة نفخة خفيفة ورقيقة تُخبز حتى تصبح ذهبية اللون ومقرمشة، مما يمنحها مذاقًا ل…" at bounding box center [1008, 427] width 467 height 65
click at [1213, 401] on textarea "عجينة نفخة خفيفة ورقيقة تُخبز حتى تصبح ذهبية اللون ومقرمشة، مما يمنحها مذاقًا ل…" at bounding box center [1008, 427] width 467 height 65
click at [1215, 405] on textarea "عجينة نفخة خفيفة ورقيقة تُخبز حتى تصبح ذهبية اللون ومقرمشة، مما يمنحها مذاقًا ل…" at bounding box center [1008, 427] width 467 height 65
drag, startPoint x: 1123, startPoint y: 403, endPoint x: 1261, endPoint y: 404, distance: 138.2
click at [1261, 404] on div "عجينة نفخة خفيفة ورقيقة تُخبز حتى تصبح ذهبية اللون ومقرمشة، مما يمنحها مذاقًا ل…" at bounding box center [1017, 427] width 502 height 79
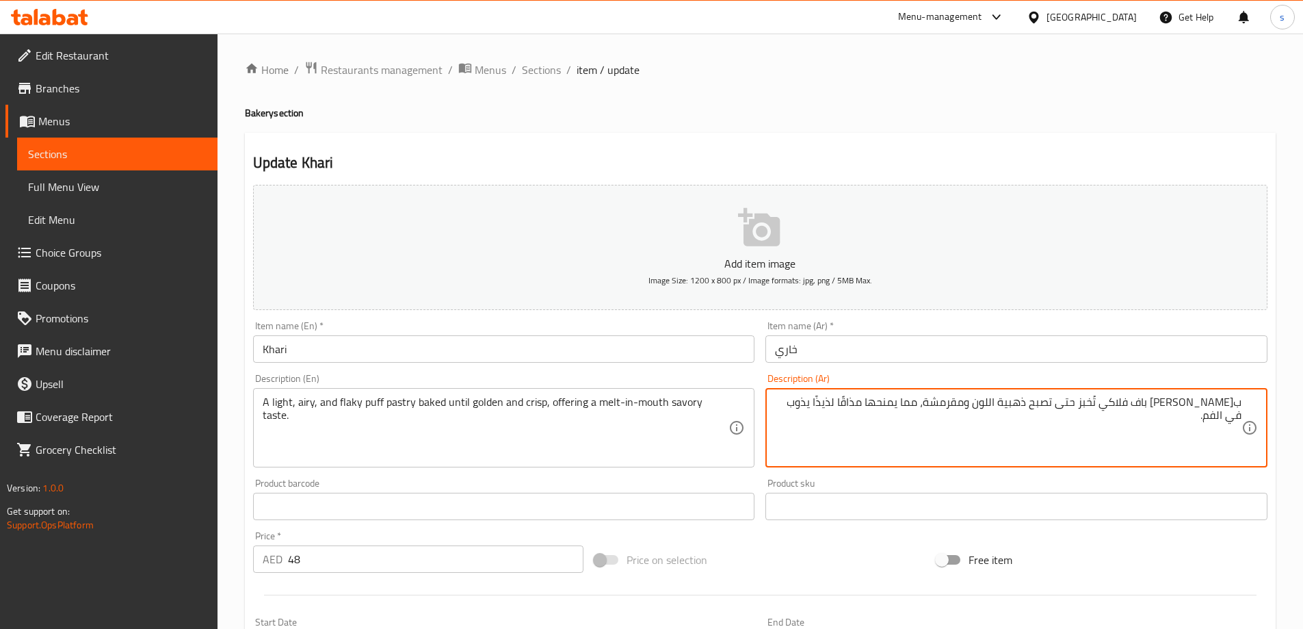
type textarea "باستري باف فلاكي تُخبز حتى تصبح ذهبية اللون ومقرمشة، مما يمنحها مذاقًا لذيذًا ي…"
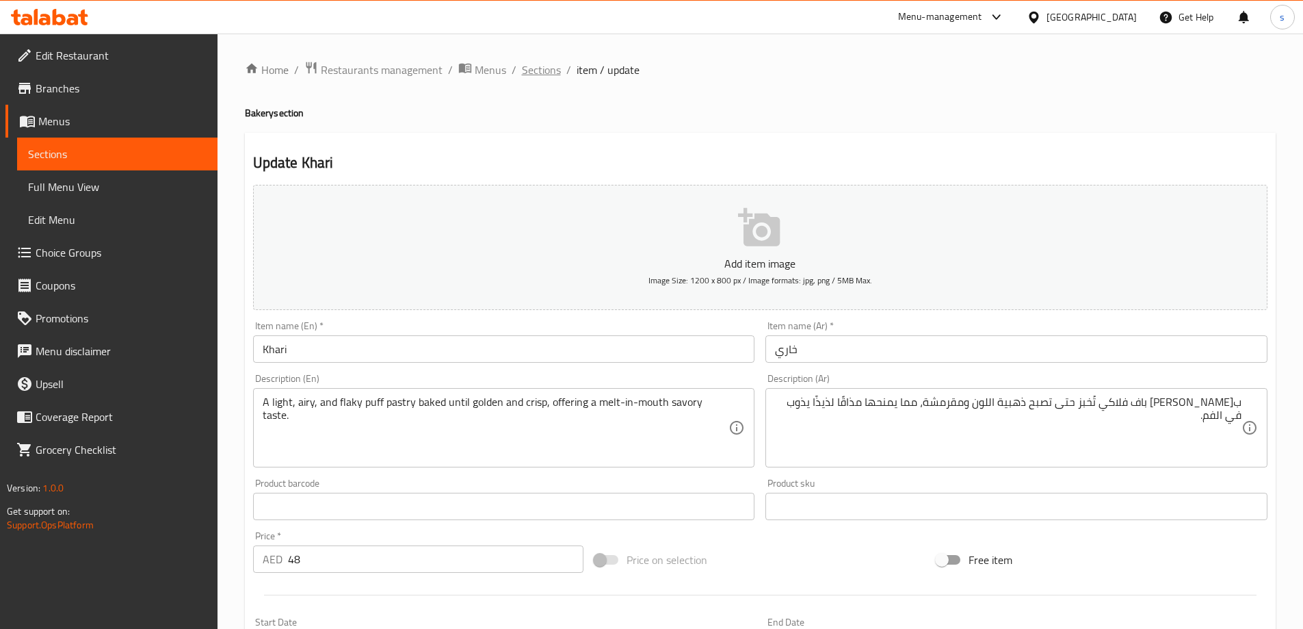
click at [534, 69] on span "Sections" at bounding box center [541, 70] width 39 height 16
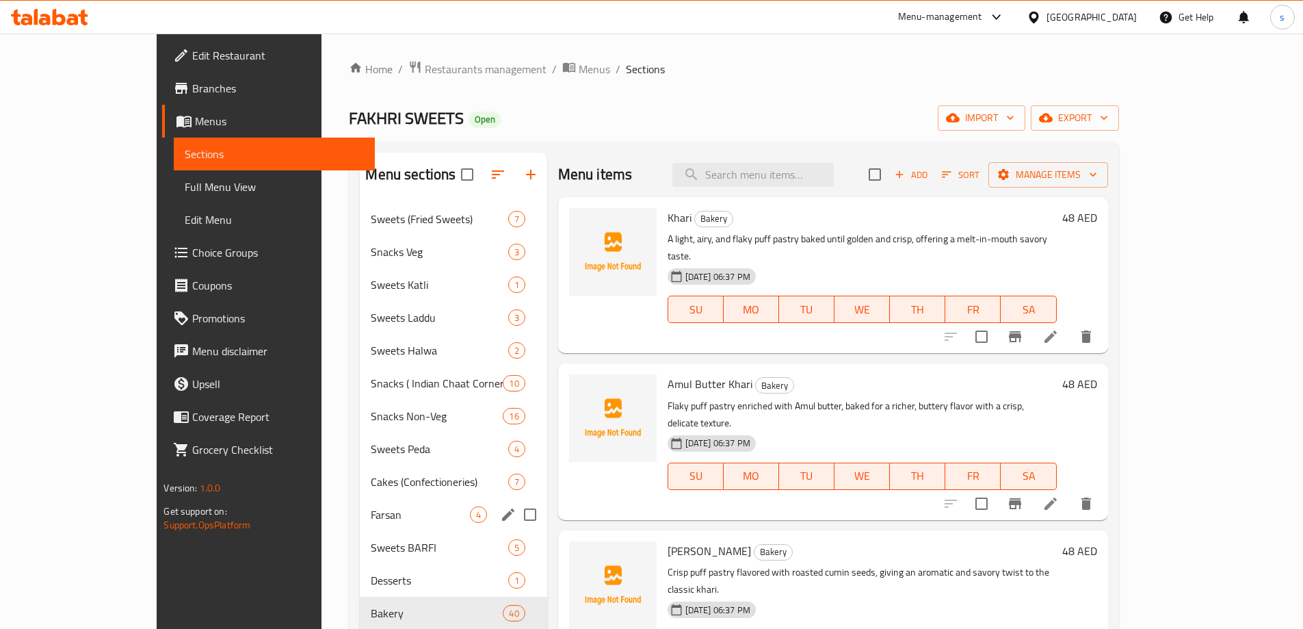
scroll to position [137, 0]
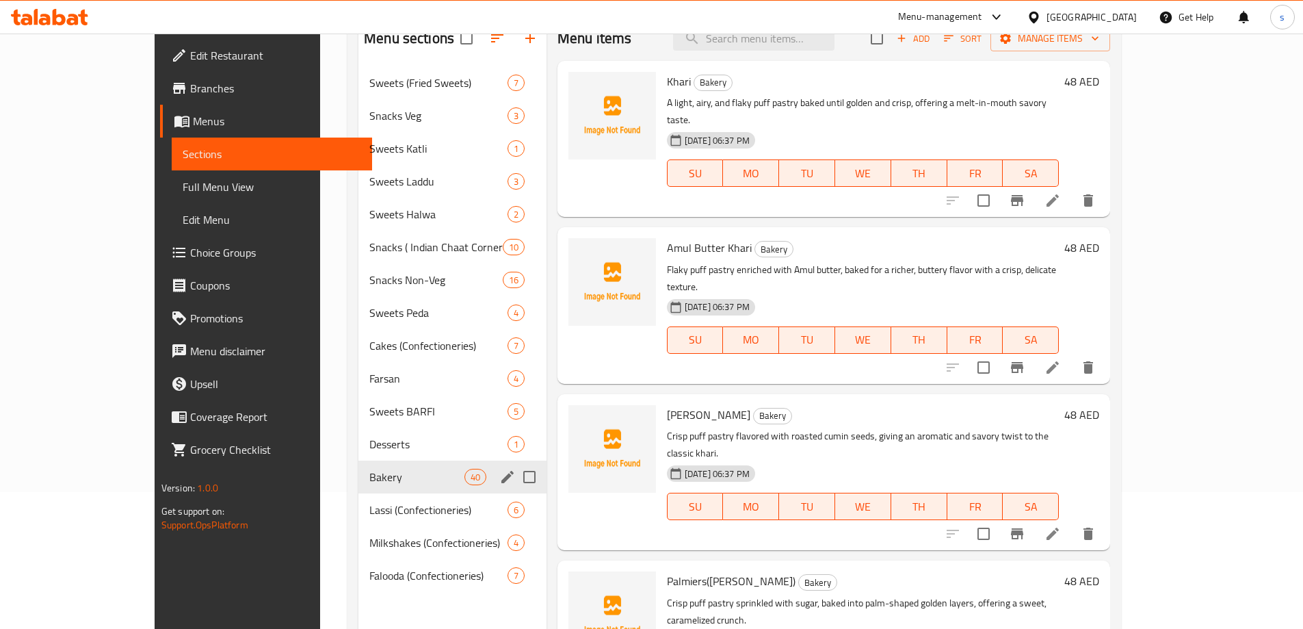
click at [515, 480] on input "Menu sections" at bounding box center [529, 477] width 29 height 29
checkbox input "true"
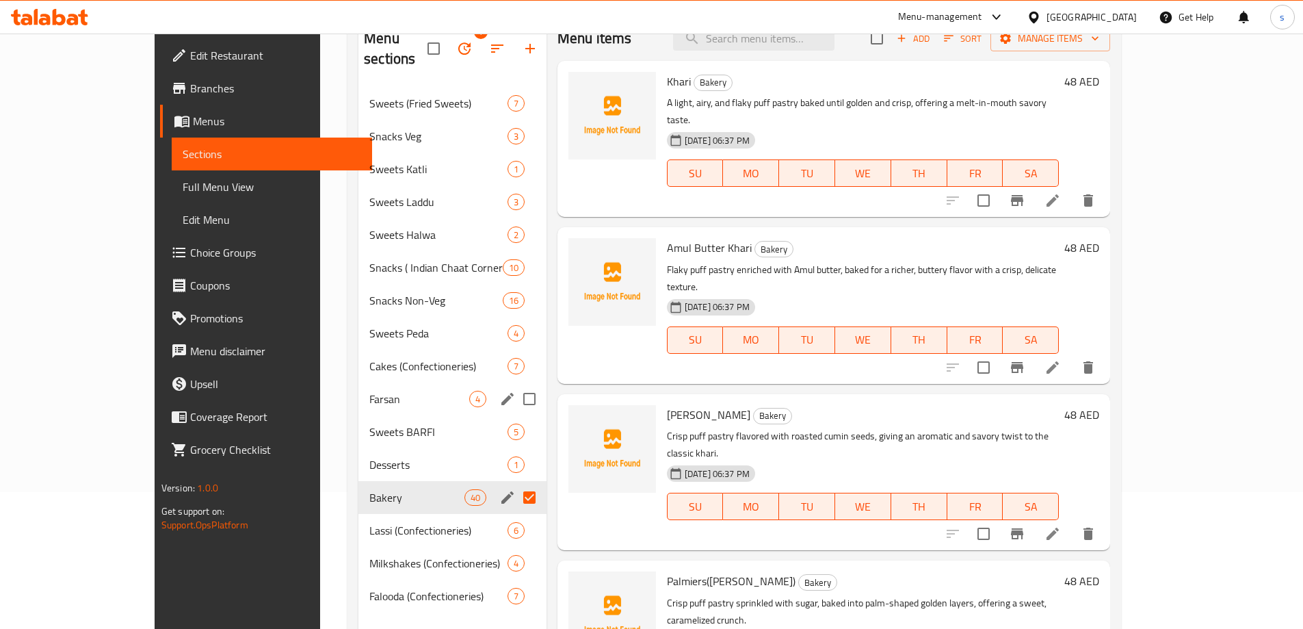
click at [515, 385] on input "Menu sections" at bounding box center [529, 399] width 29 height 29
checkbox input "true"
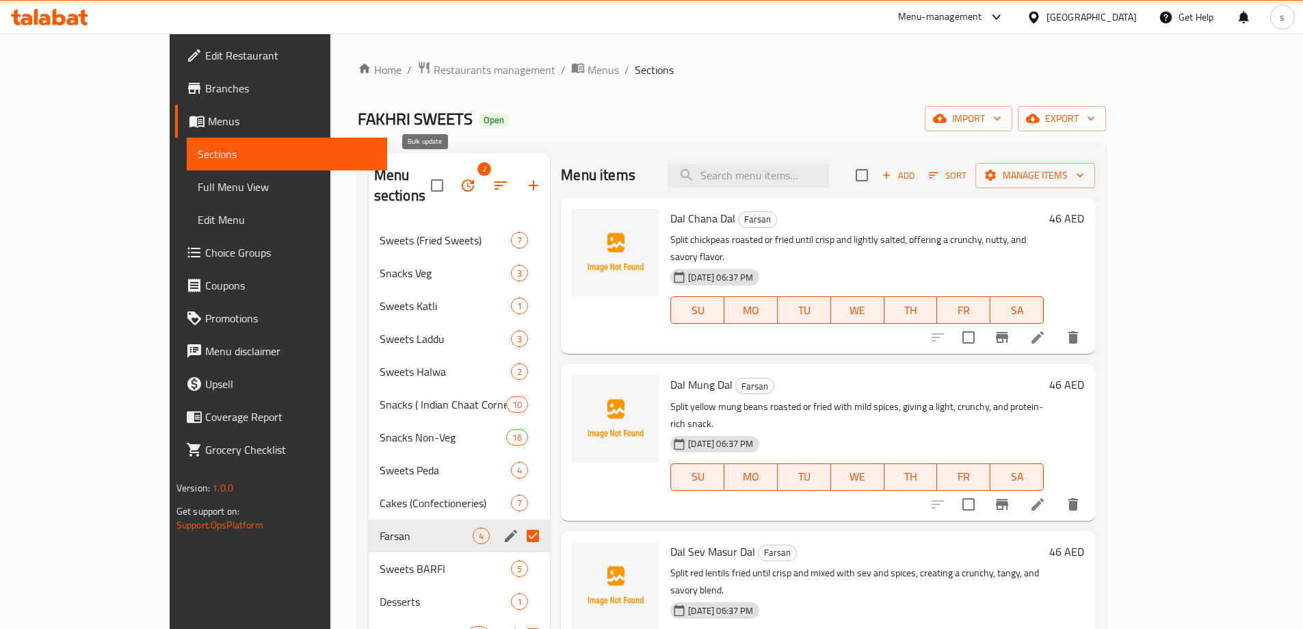
click at [452, 169] on button "button" at bounding box center [468, 185] width 33 height 33
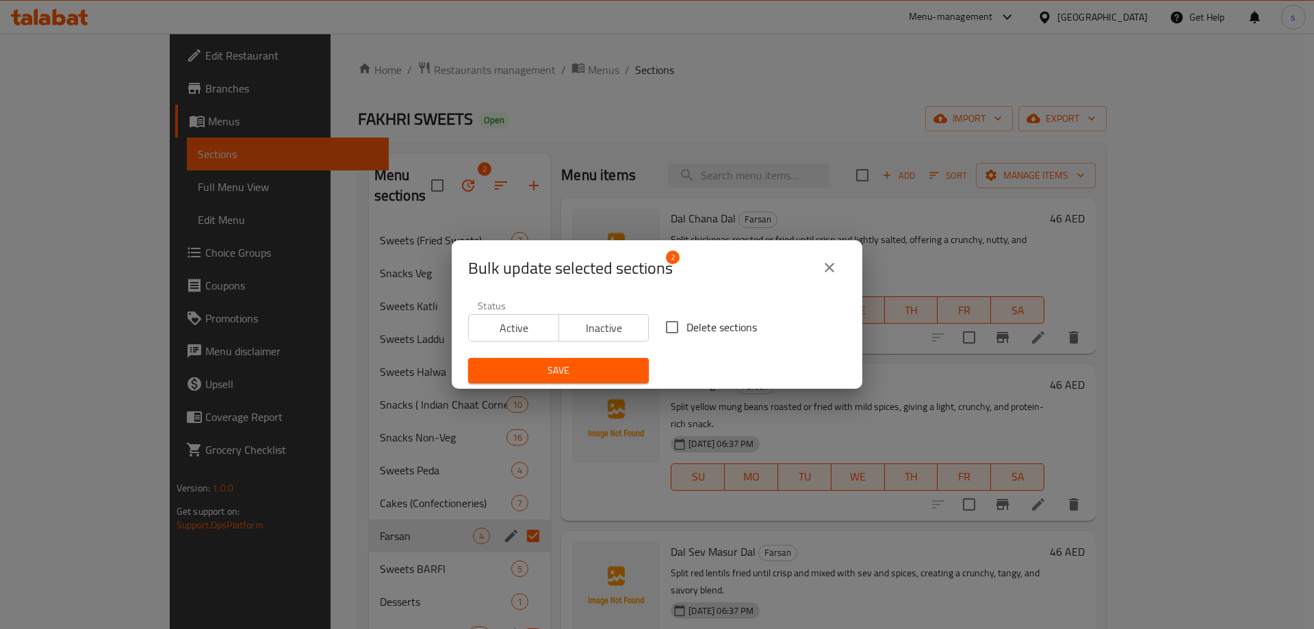
click at [669, 330] on input "Delete sections" at bounding box center [672, 327] width 29 height 29
checkbox input "true"
click at [573, 365] on span "Save" at bounding box center [558, 370] width 159 height 17
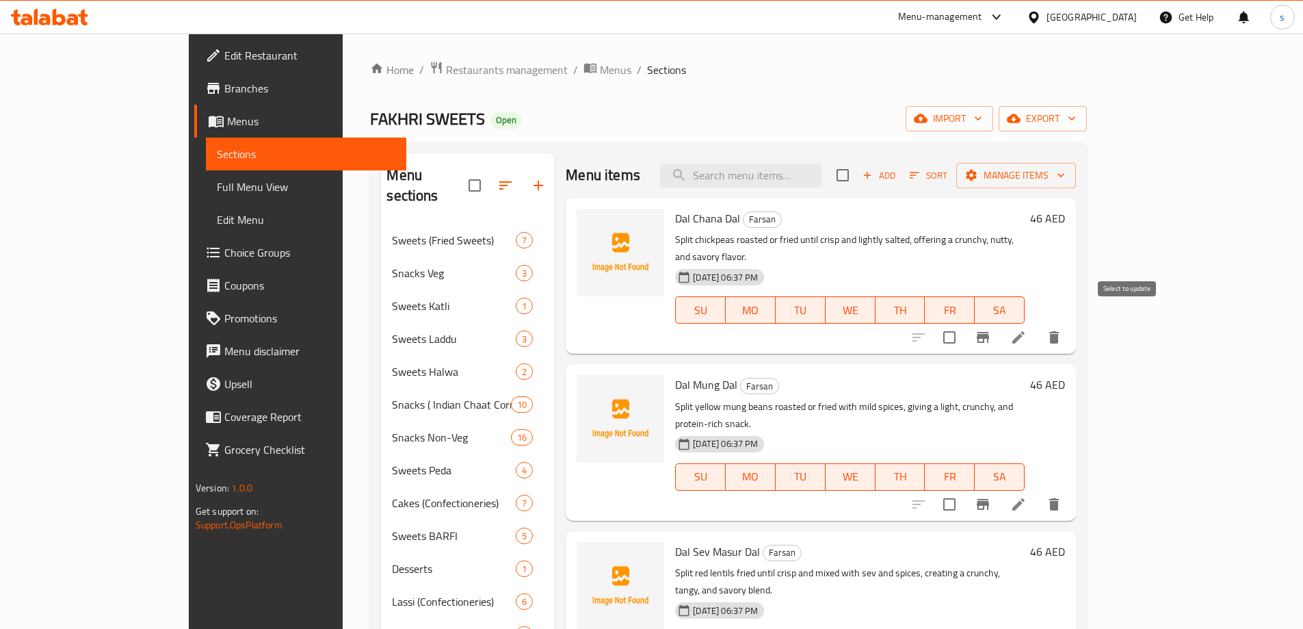
click at [964, 326] on input "checkbox" at bounding box center [949, 337] width 29 height 29
checkbox input "true"
click at [964, 490] on input "checkbox" at bounding box center [949, 504] width 29 height 29
click at [1065, 183] on span "Manage items" at bounding box center [1016, 175] width 98 height 17
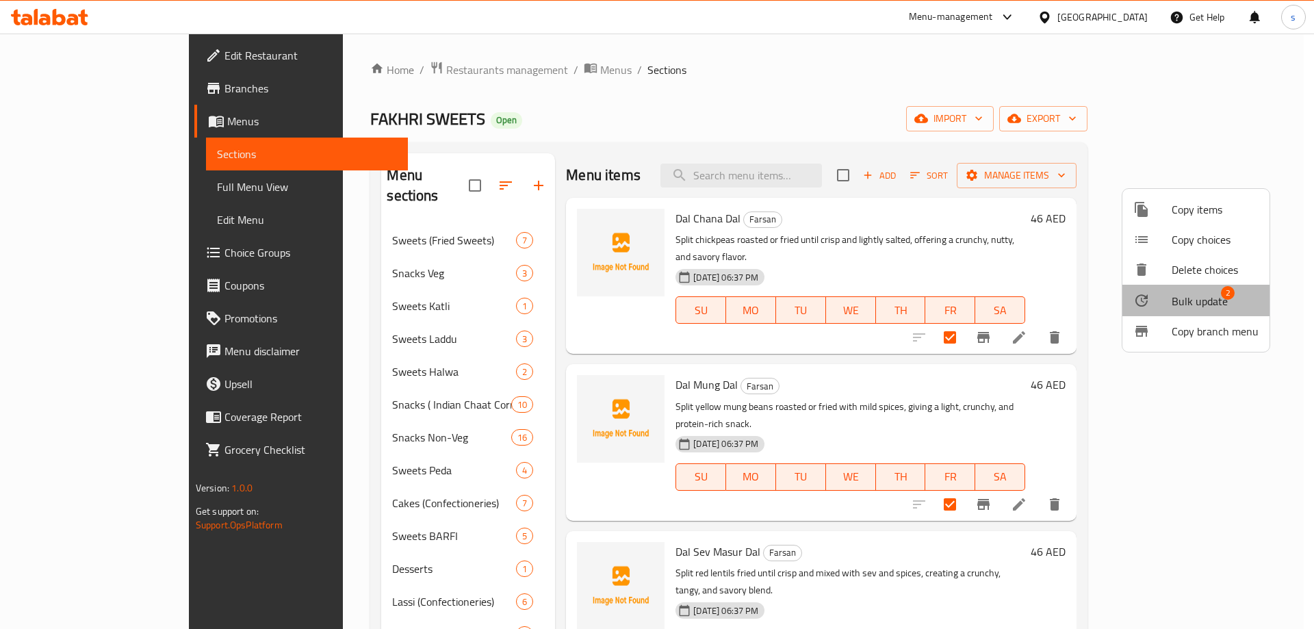
click at [1210, 295] on span "Bulk update" at bounding box center [1199, 301] width 56 height 16
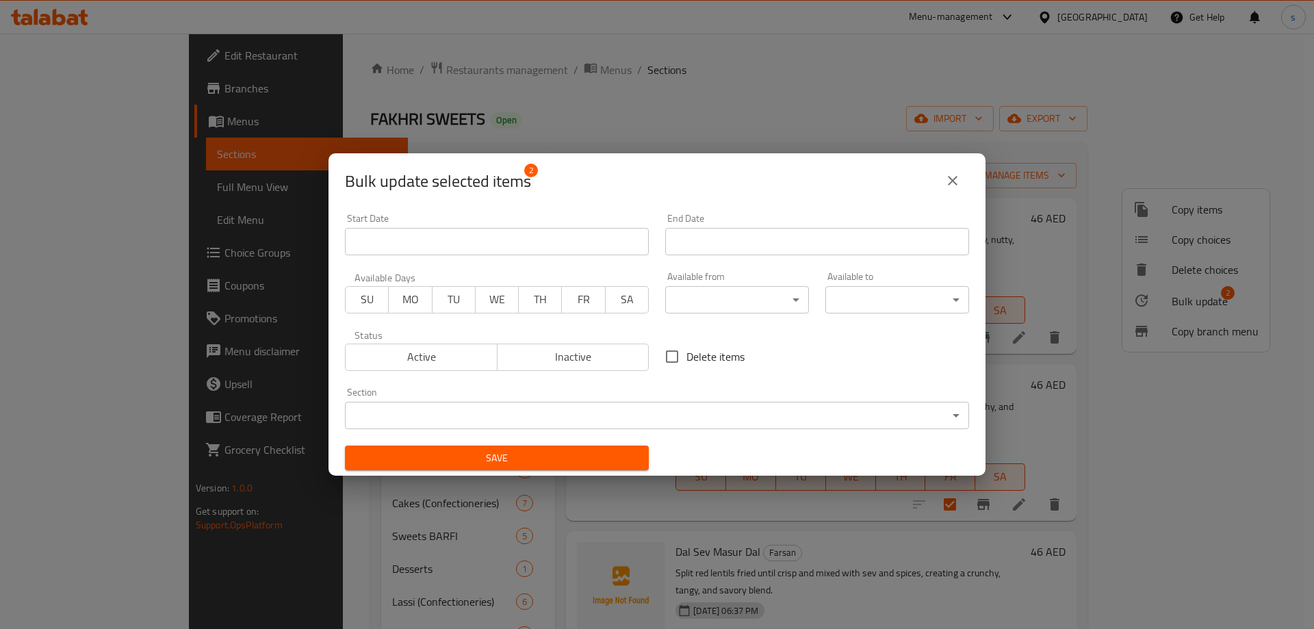
click at [791, 411] on body "​ Menu-management United Arab Emirates Get Help s Edit Restaurant Branches Menu…" at bounding box center [657, 331] width 1314 height 595
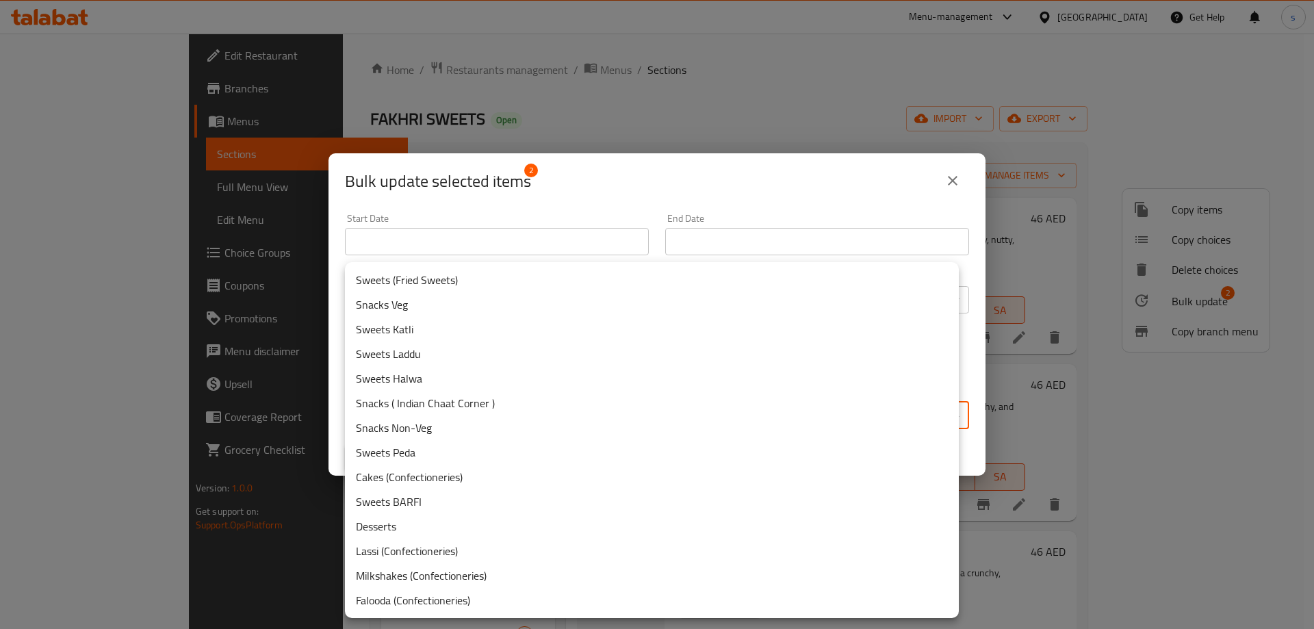
click at [712, 103] on div at bounding box center [657, 314] width 1314 height 629
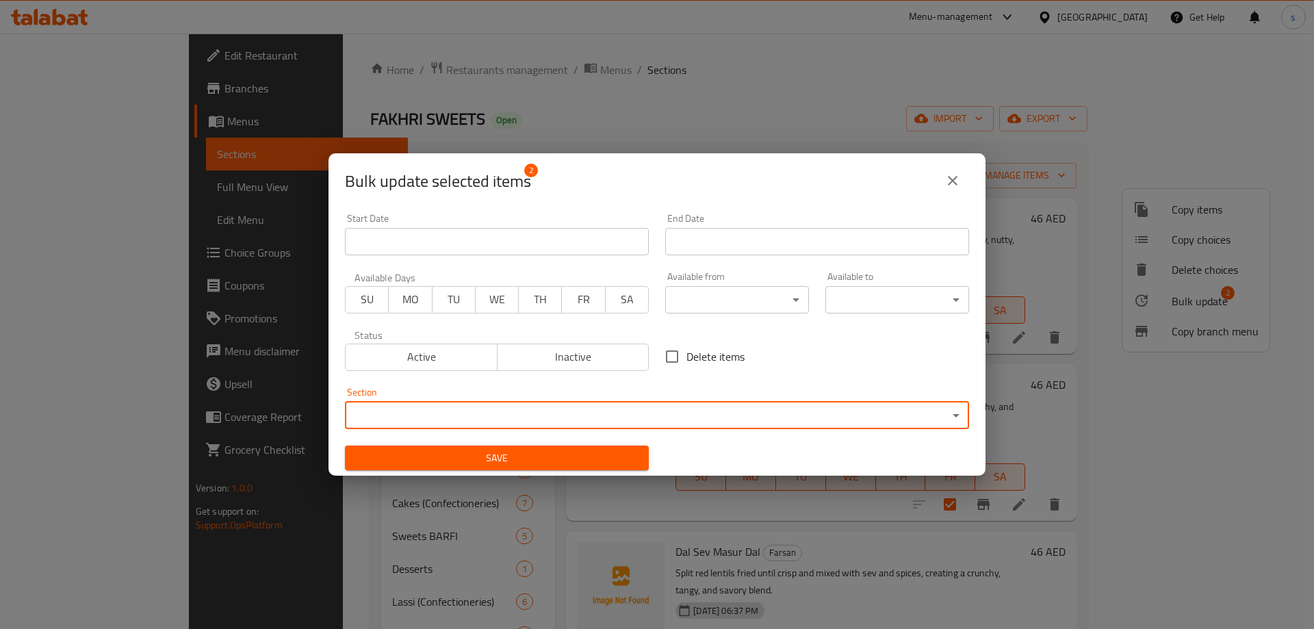
click at [950, 182] on icon "close" at bounding box center [953, 181] width 10 height 10
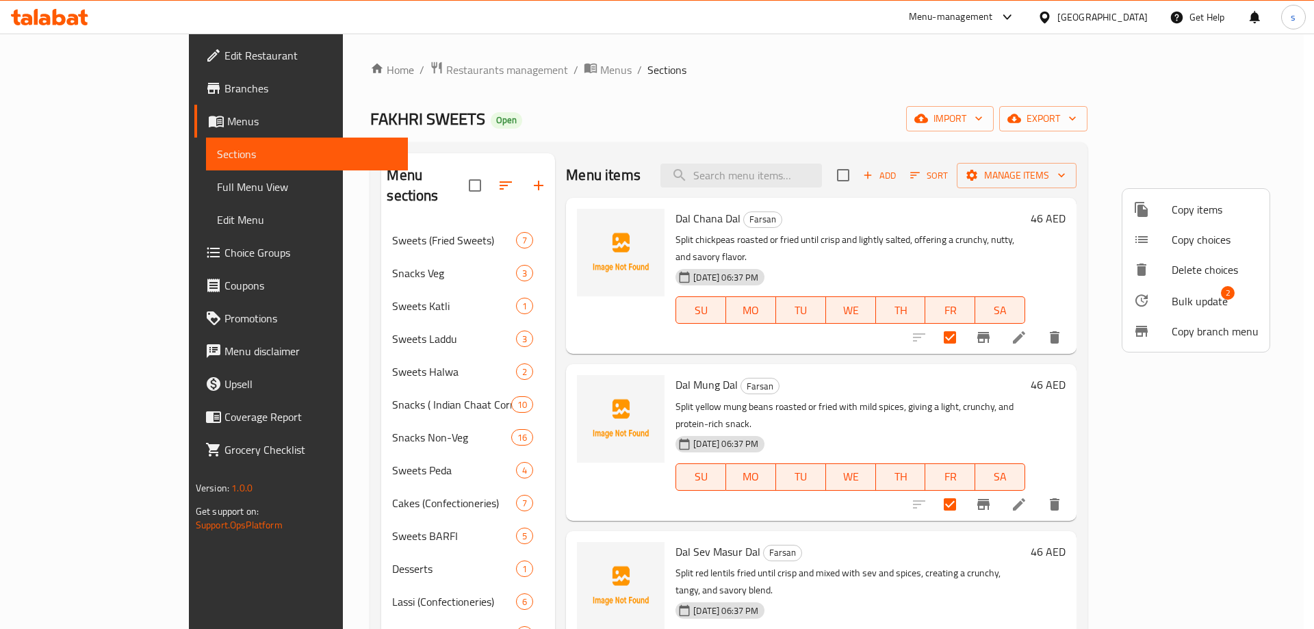
click at [954, 125] on div at bounding box center [657, 314] width 1314 height 629
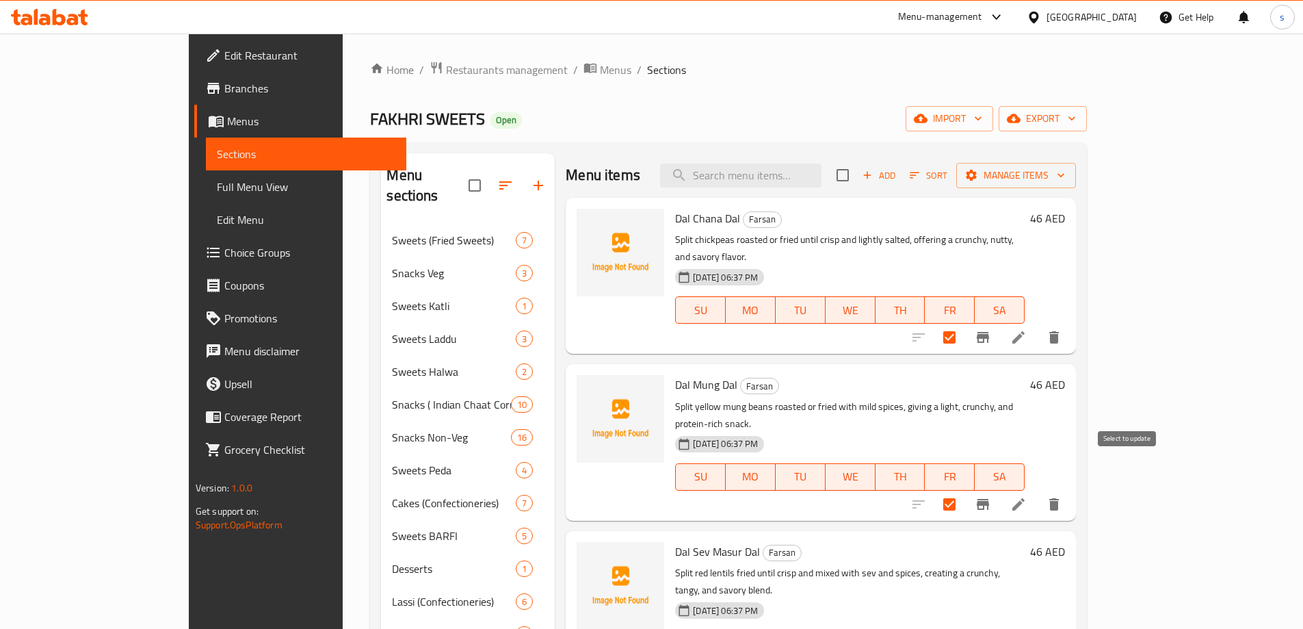
click at [964, 490] on input "checkbox" at bounding box center [949, 504] width 29 height 29
checkbox input "false"
click at [964, 323] on input "checkbox" at bounding box center [949, 337] width 29 height 29
checkbox input "false"
click at [983, 115] on span "import" at bounding box center [950, 118] width 66 height 17
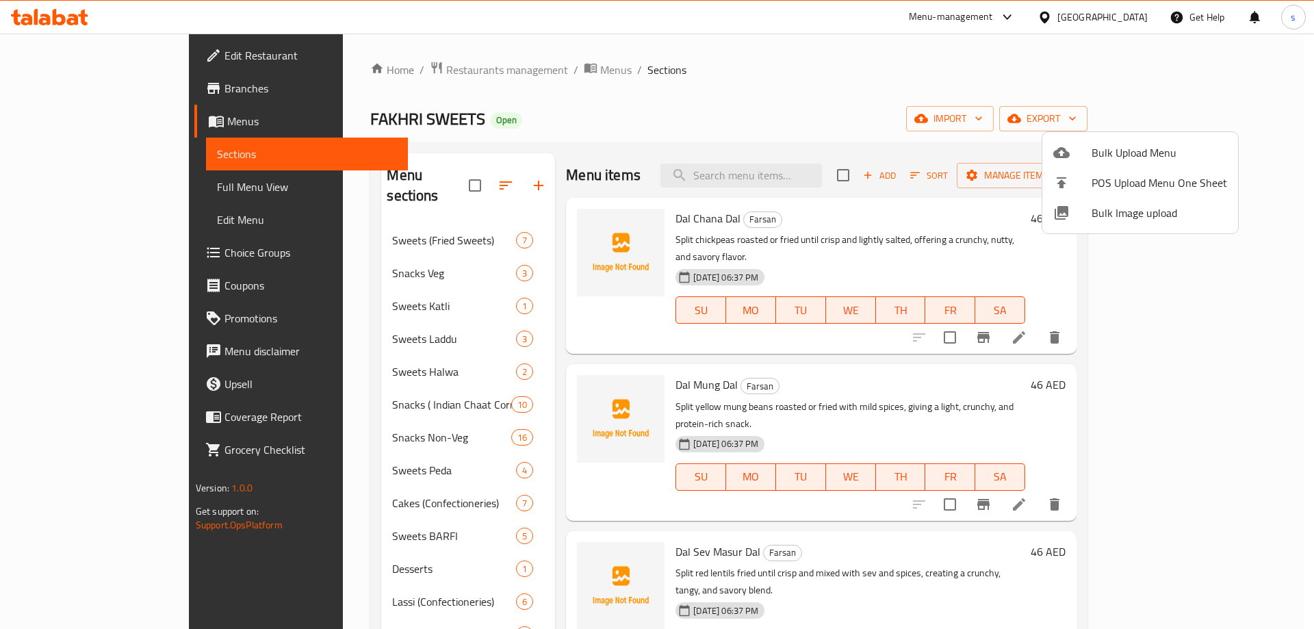
click at [1112, 150] on span "Bulk Upload Menu" at bounding box center [1158, 152] width 135 height 16
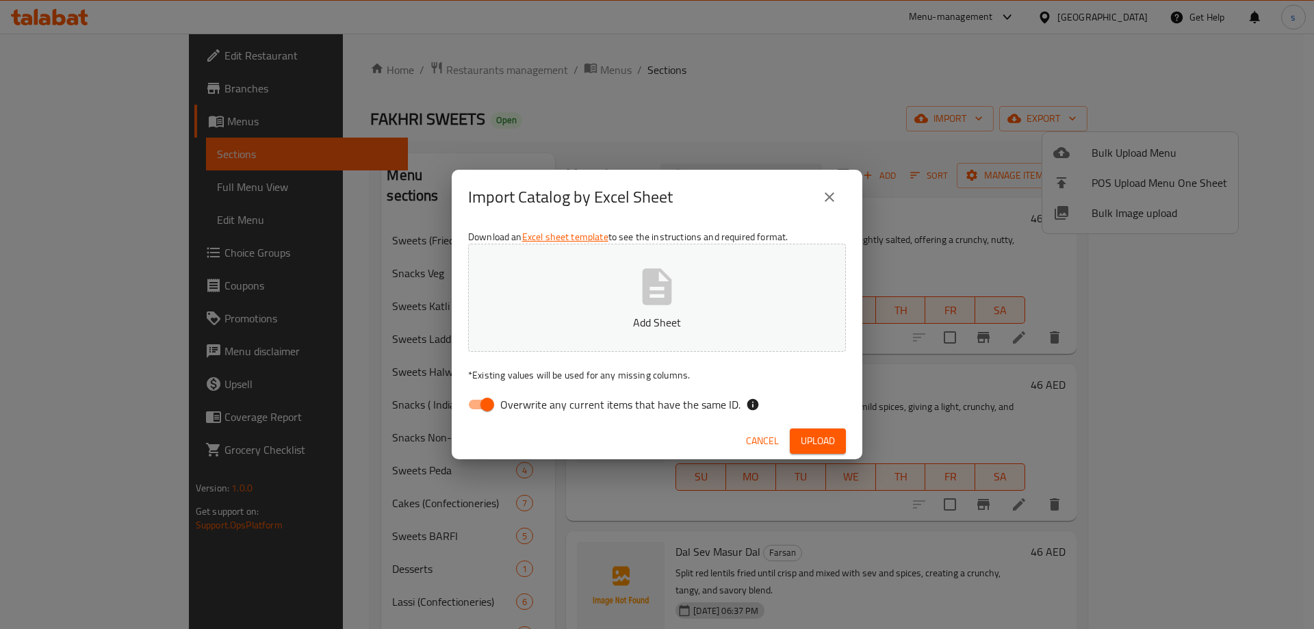
click at [474, 424] on div "Cancel Upload" at bounding box center [657, 441] width 411 height 36
click at [478, 419] on div "Download an Excel sheet template to see the instructions and required format. A…" at bounding box center [657, 323] width 411 height 198
click at [484, 408] on input "Overwrite any current items that have the same ID." at bounding box center [487, 404] width 78 height 26
checkbox input "false"
click at [682, 275] on button "Add Sheet" at bounding box center [657, 298] width 378 height 108
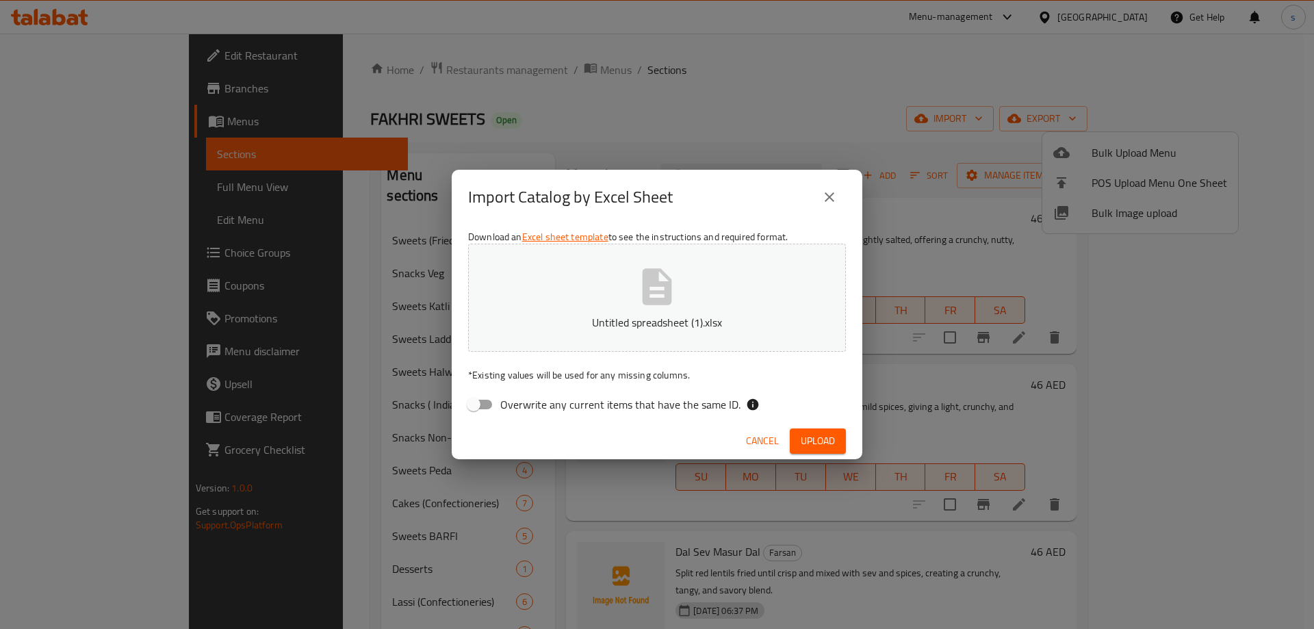
click at [660, 275] on icon "button" at bounding box center [657, 287] width 44 height 44
click at [803, 432] on span "Upload" at bounding box center [818, 440] width 34 height 17
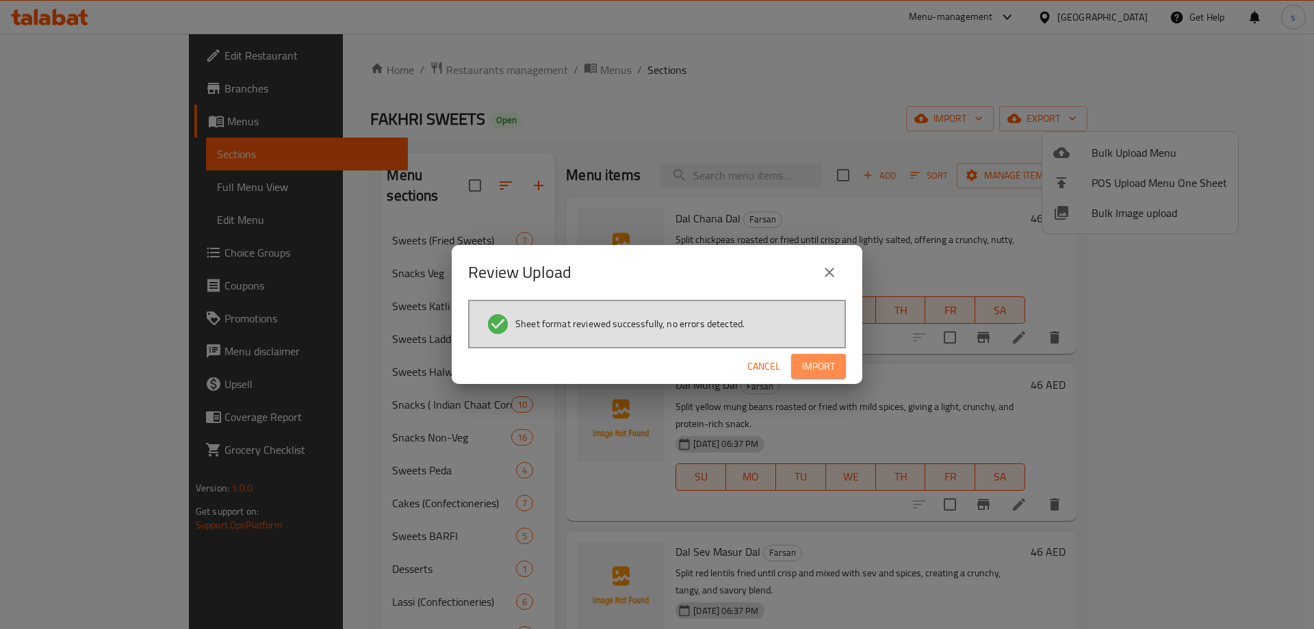
click at [801, 367] on button "Import" at bounding box center [818, 366] width 55 height 25
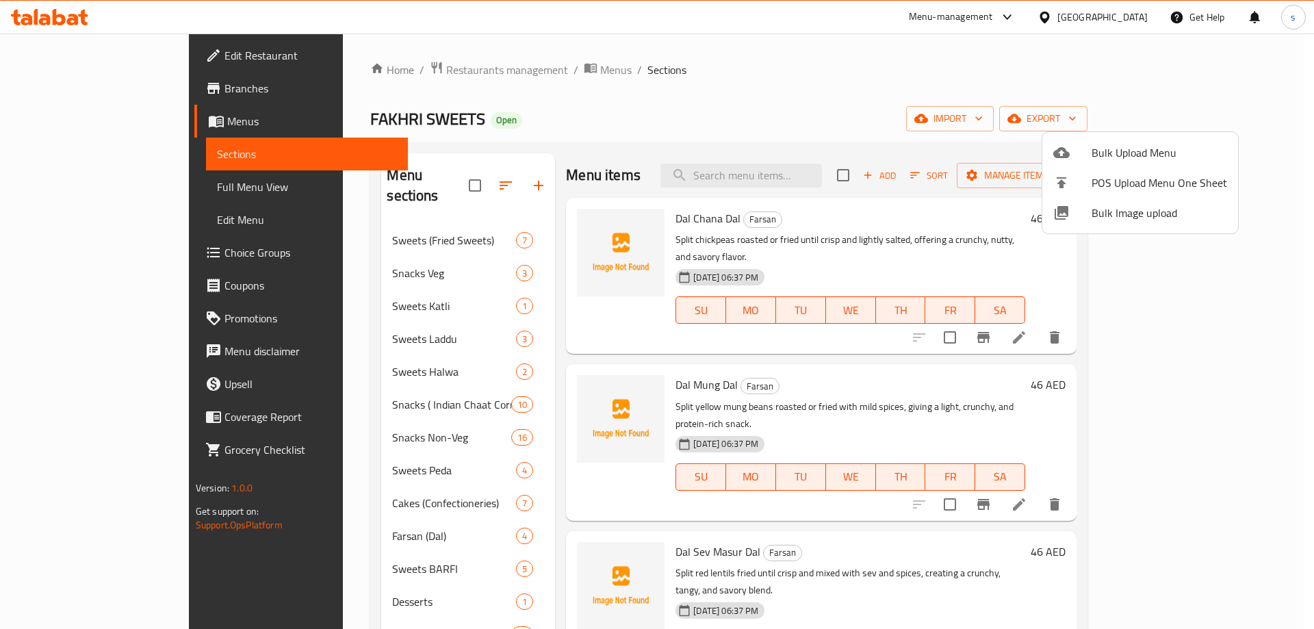
click at [718, 36] on div at bounding box center [657, 314] width 1314 height 629
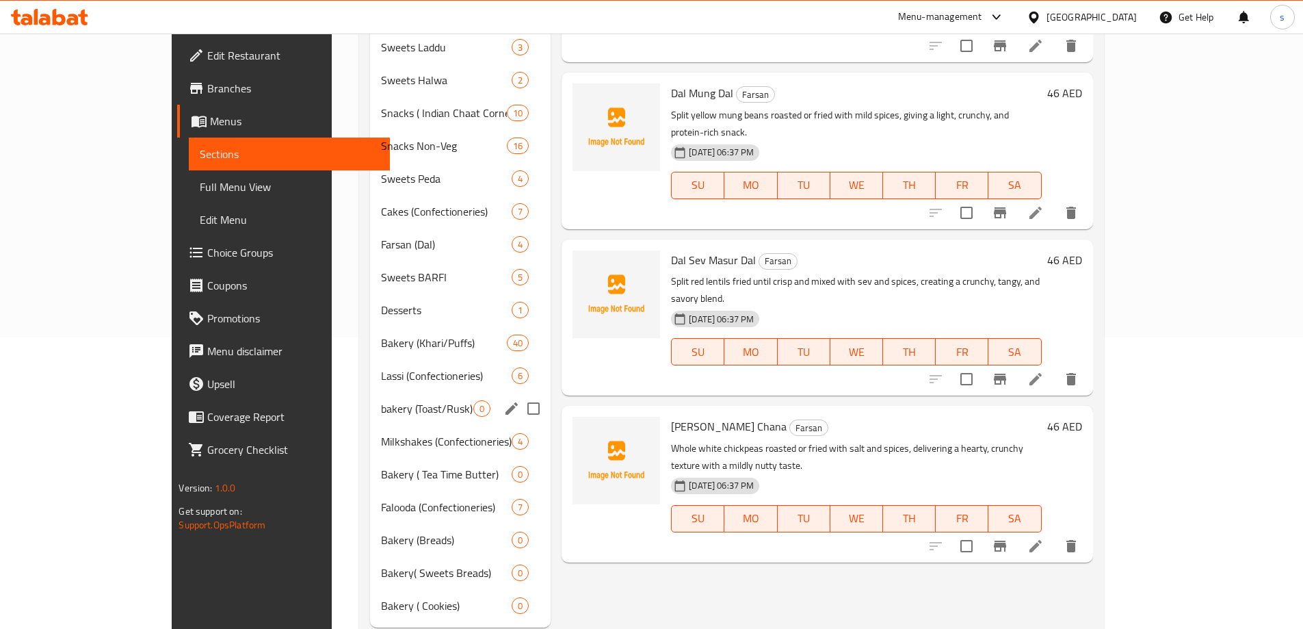
scroll to position [308, 0]
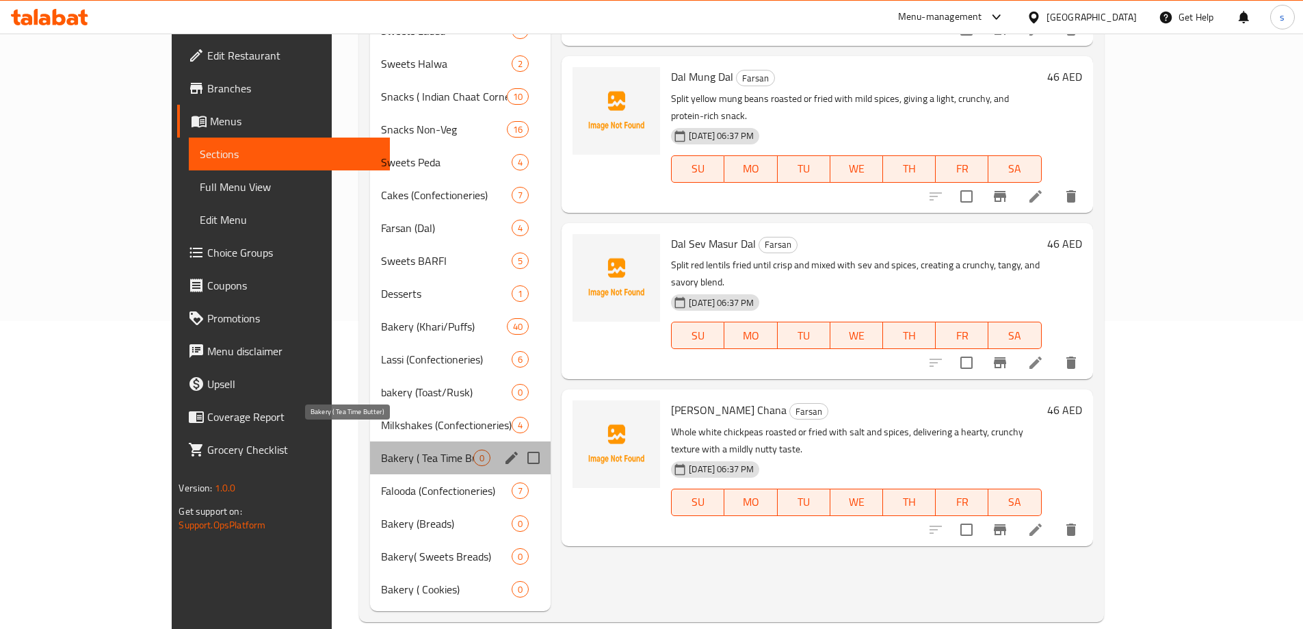
click at [382, 450] on span "Bakery ( Tea Time Butter)" at bounding box center [427, 458] width 92 height 16
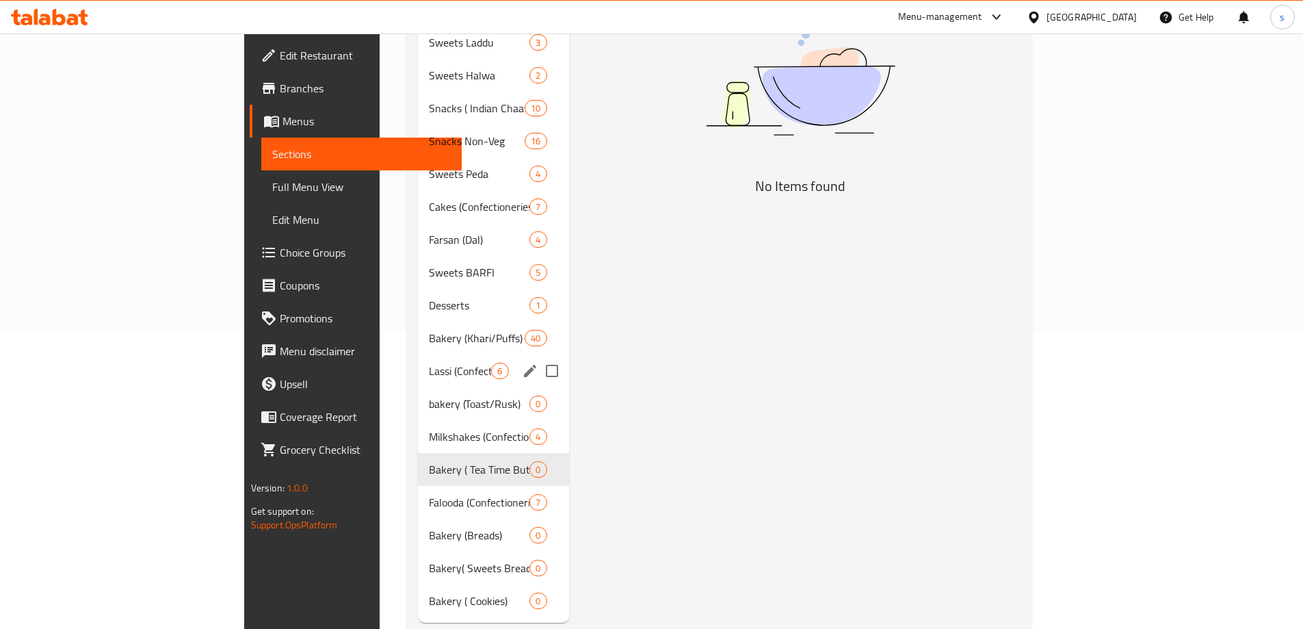
scroll to position [308, 0]
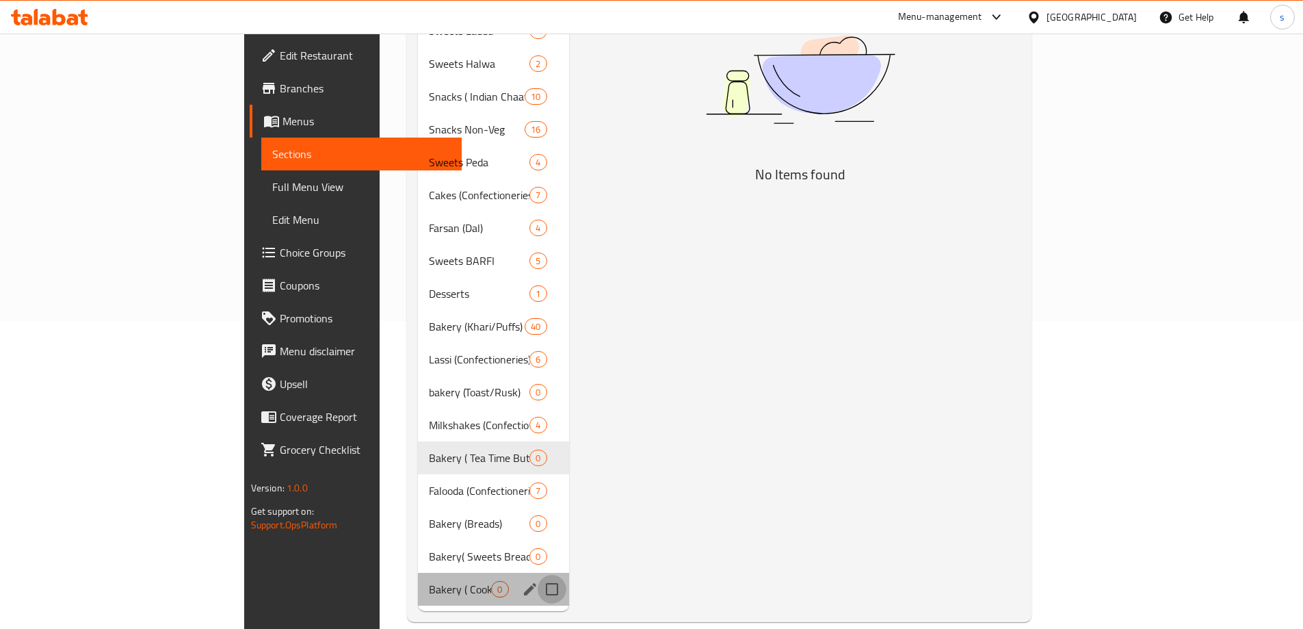
click at [538, 575] on input "Menu sections" at bounding box center [552, 589] width 29 height 29
checkbox input "true"
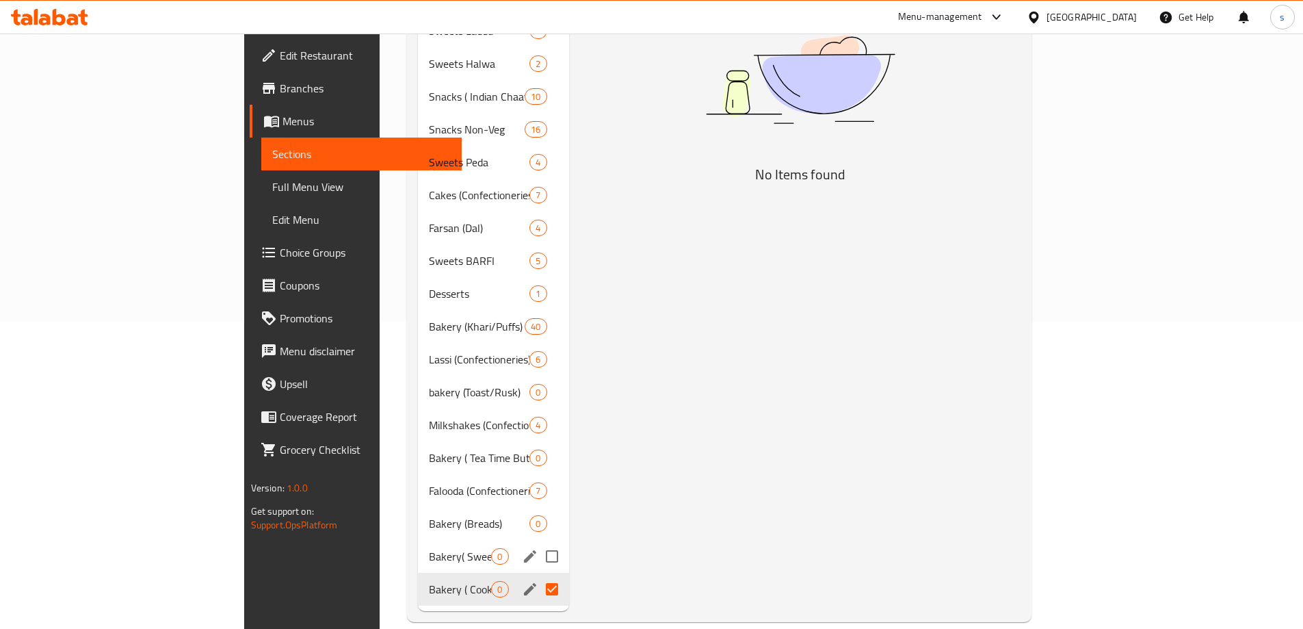
click at [538, 542] on input "Menu sections" at bounding box center [552, 556] width 29 height 29
checkbox input "true"
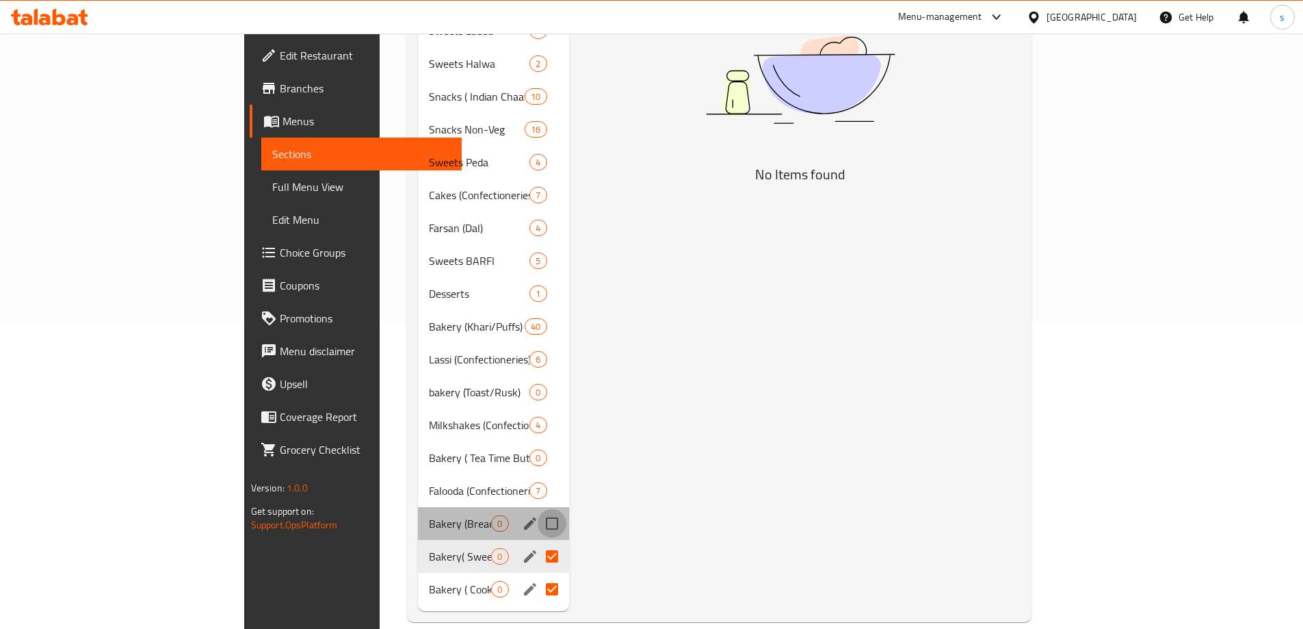
click at [538, 509] on input "Menu sections" at bounding box center [552, 523] width 29 height 29
checkbox input "true"
click at [538, 476] on input "Menu sections" at bounding box center [552, 490] width 29 height 29
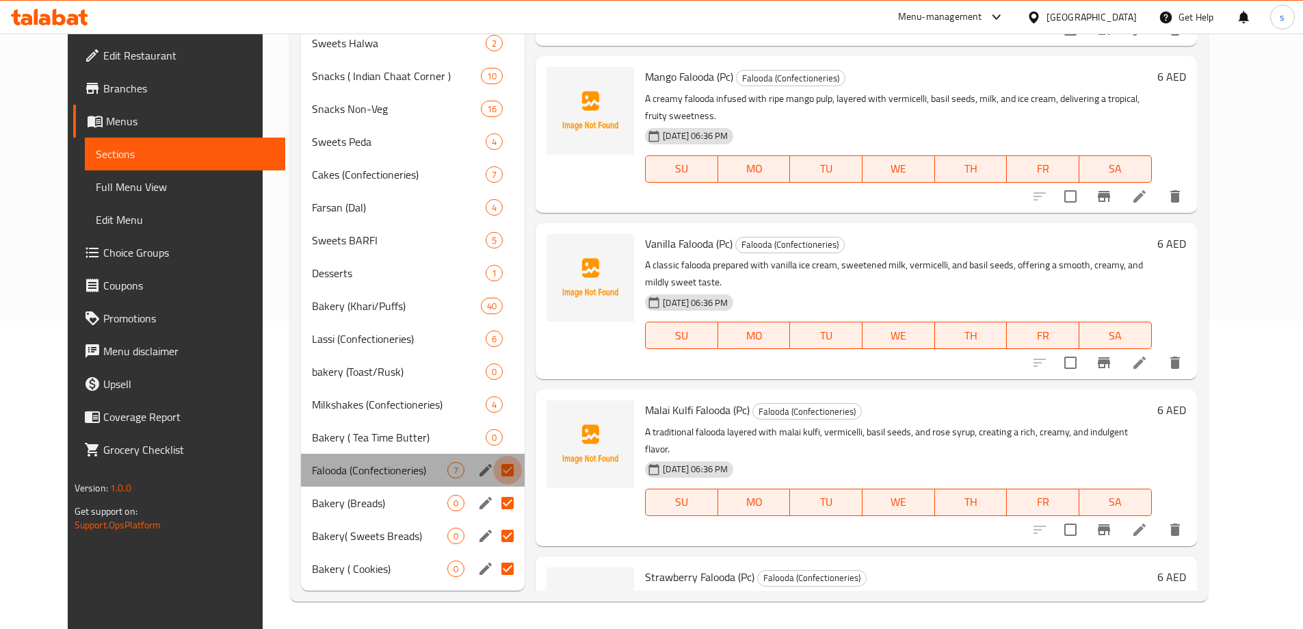
click at [494, 460] on input "Menu sections" at bounding box center [507, 470] width 29 height 29
checkbox input "false"
click at [493, 439] on input "Menu sections" at bounding box center [507, 437] width 29 height 29
checkbox input "true"
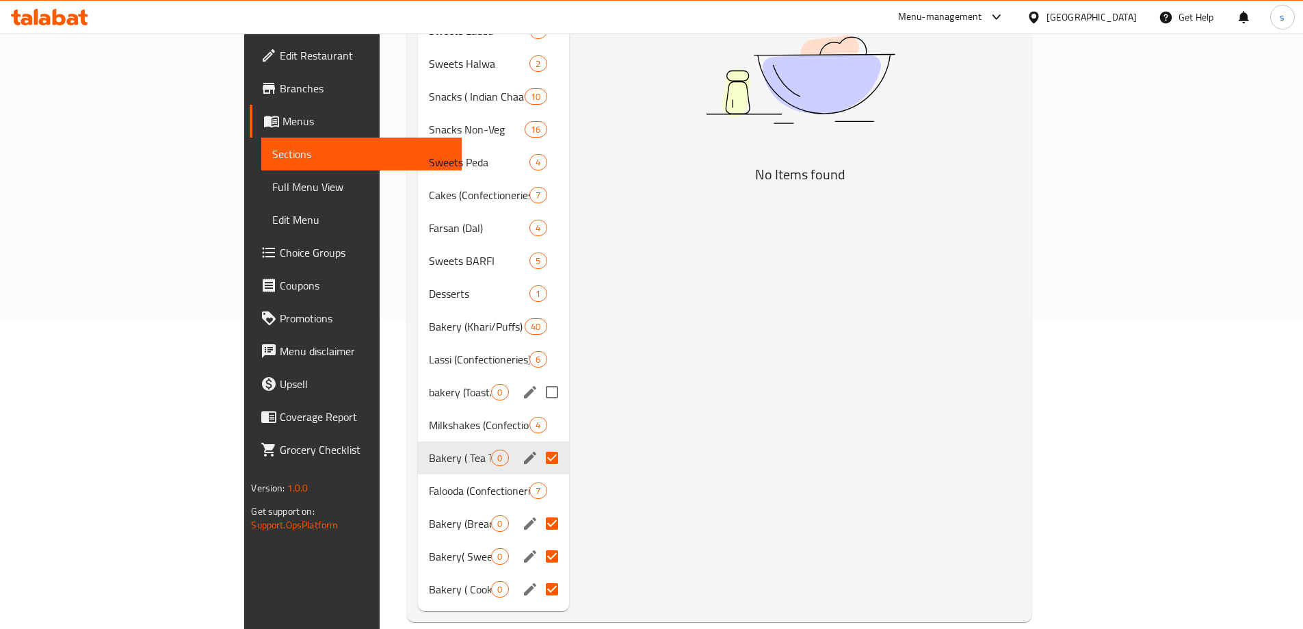
click at [538, 378] on input "Menu sections" at bounding box center [552, 392] width 29 height 29
checkbox input "true"
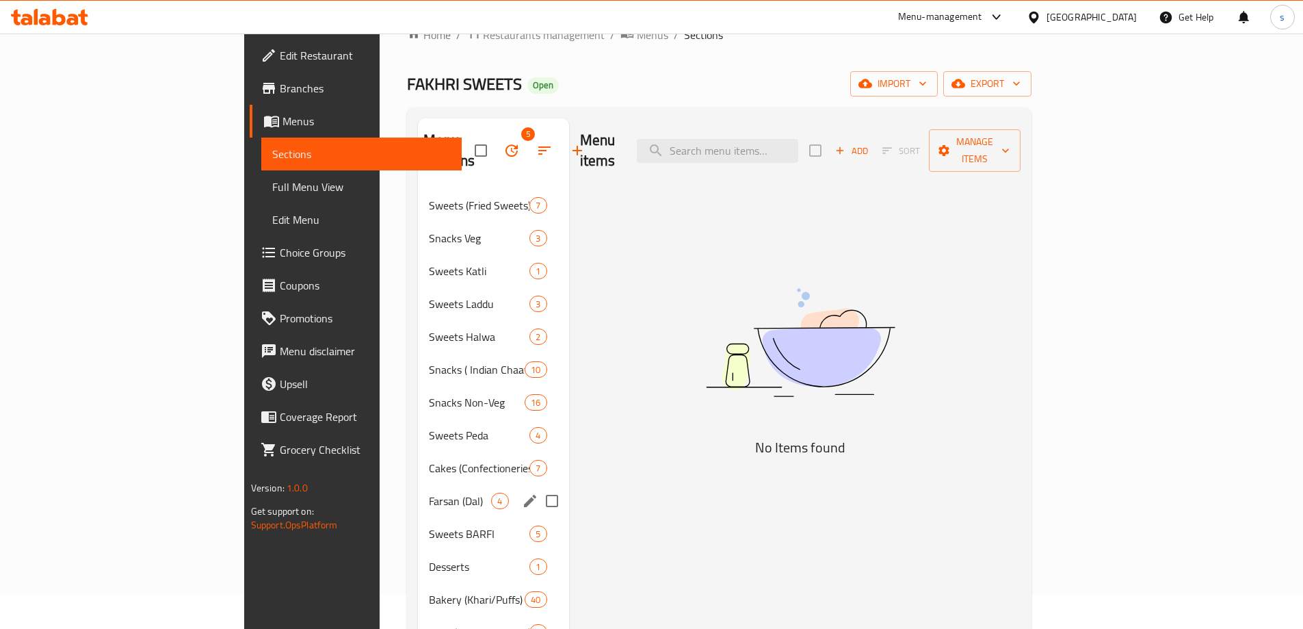
scroll to position [34, 0]
click at [538, 487] on input "Menu sections" at bounding box center [552, 501] width 29 height 29
checkbox input "true"
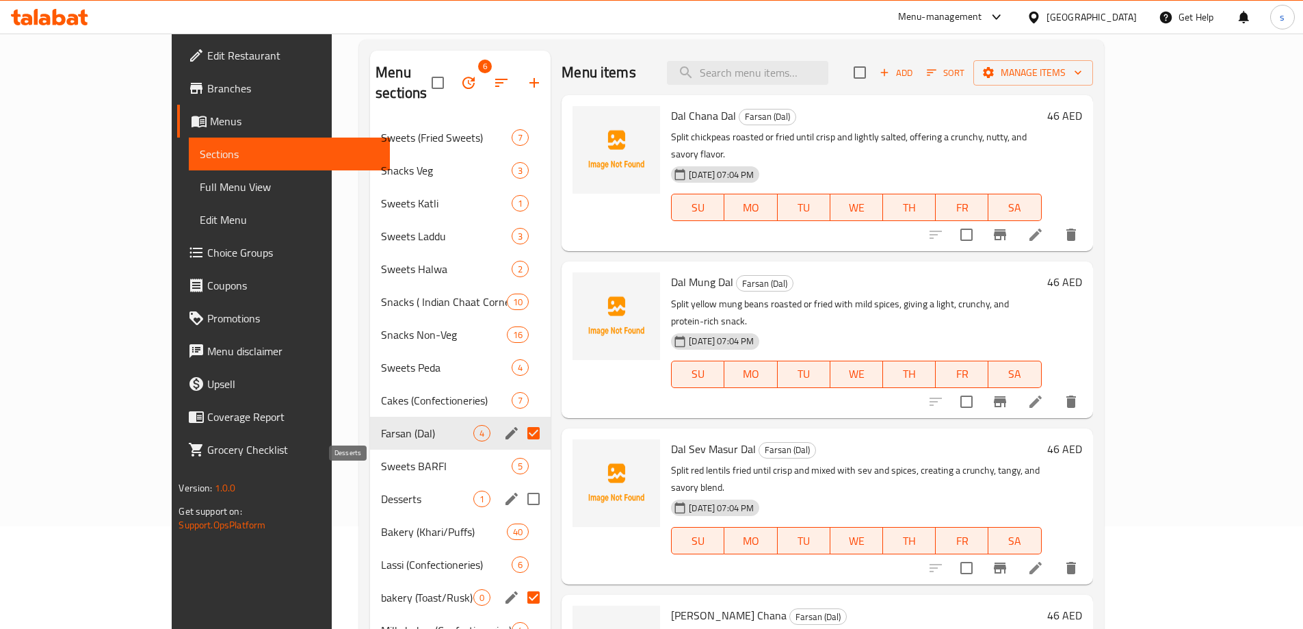
scroll to position [171, 0]
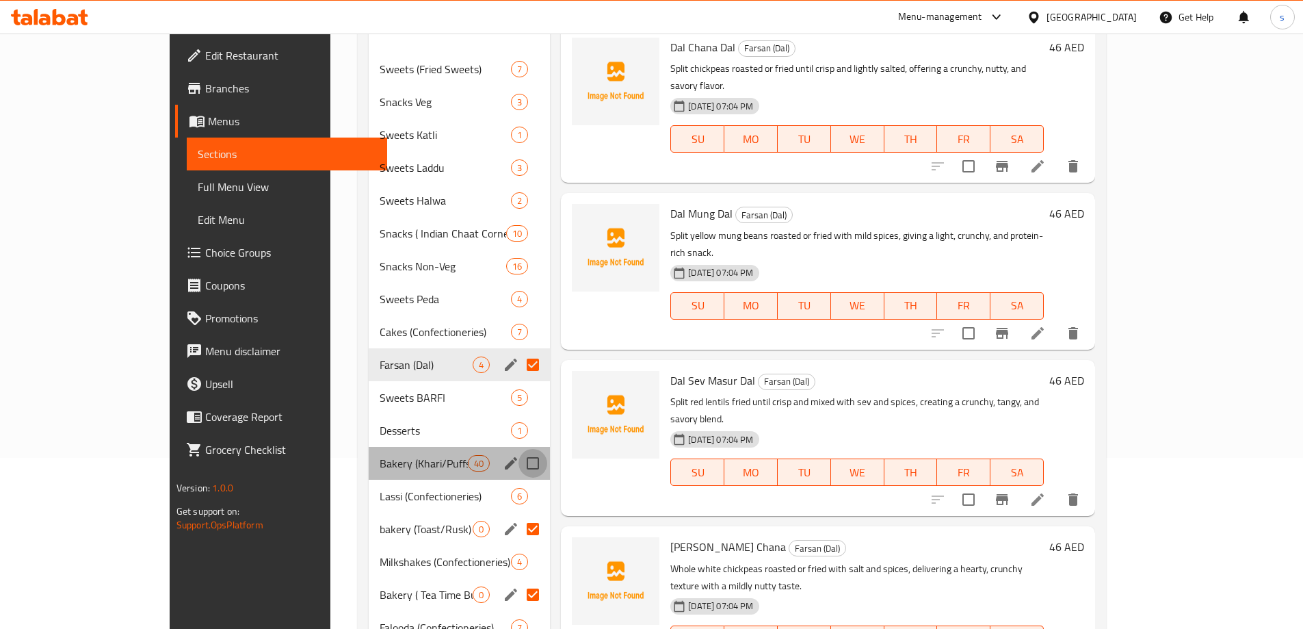
click at [519, 449] on input "Menu sections" at bounding box center [533, 463] width 29 height 29
checkbox input "true"
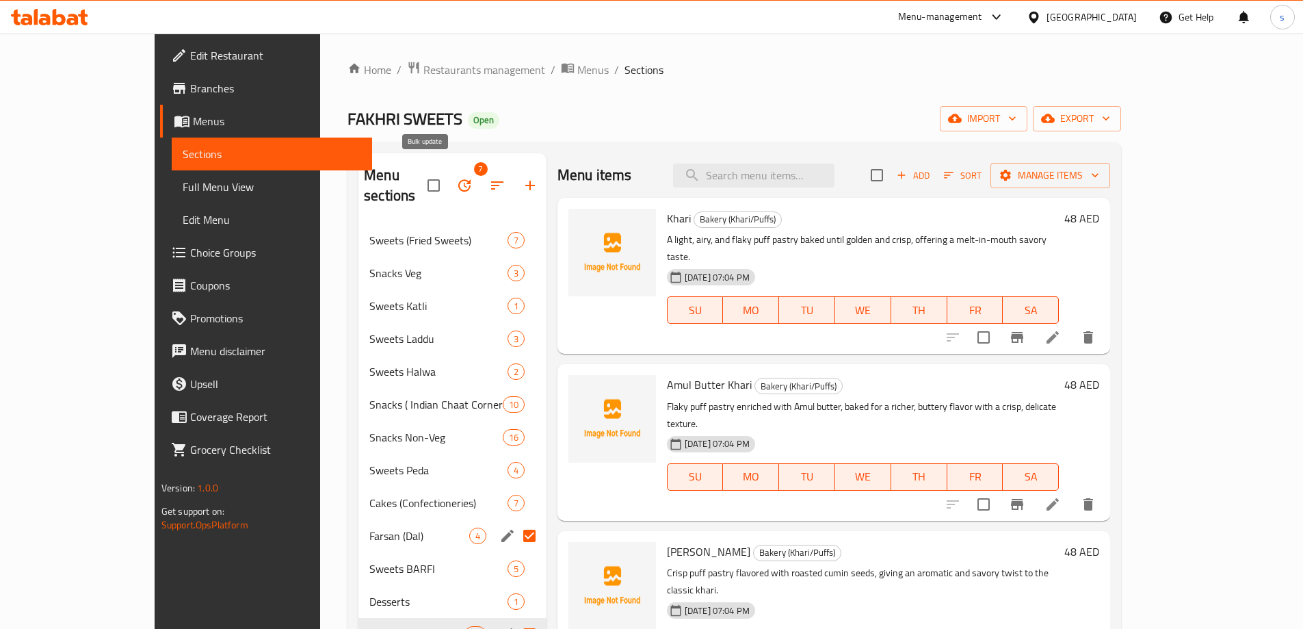
click at [448, 178] on button "button" at bounding box center [464, 185] width 33 height 33
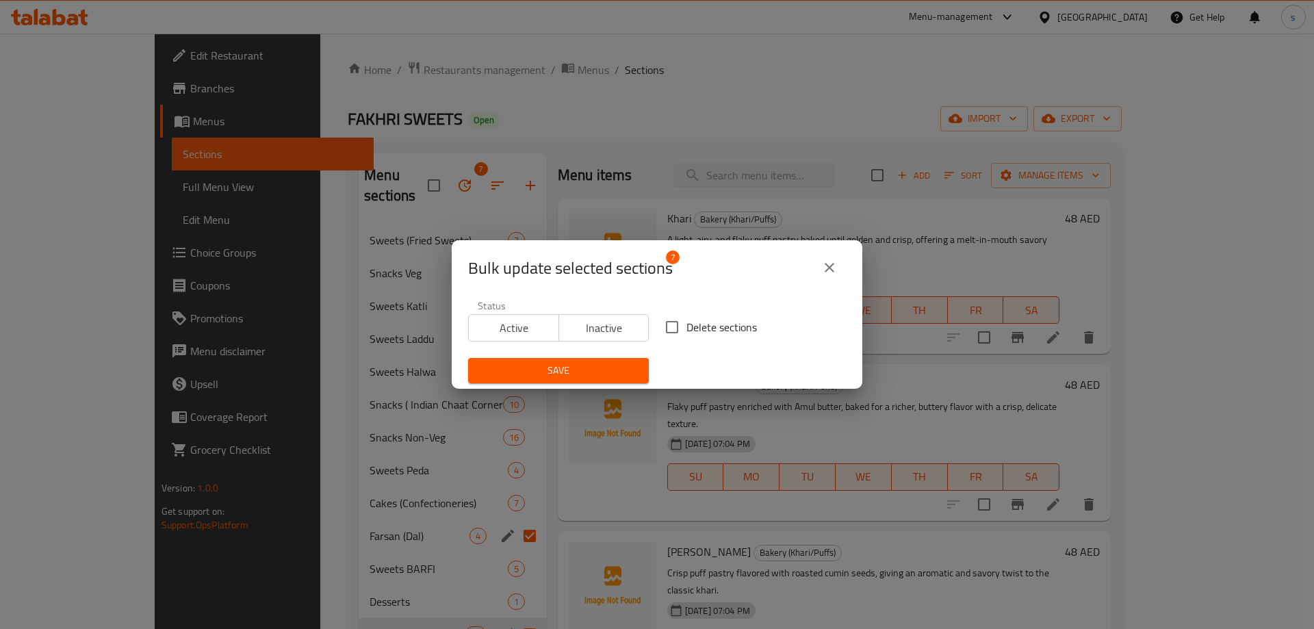
click at [688, 323] on span "Delete sections" at bounding box center [721, 327] width 70 height 16
click at [686, 323] on input "Delete sections" at bounding box center [672, 327] width 29 height 29
checkbox input "true"
click at [537, 377] on span "Save" at bounding box center [558, 370] width 159 height 17
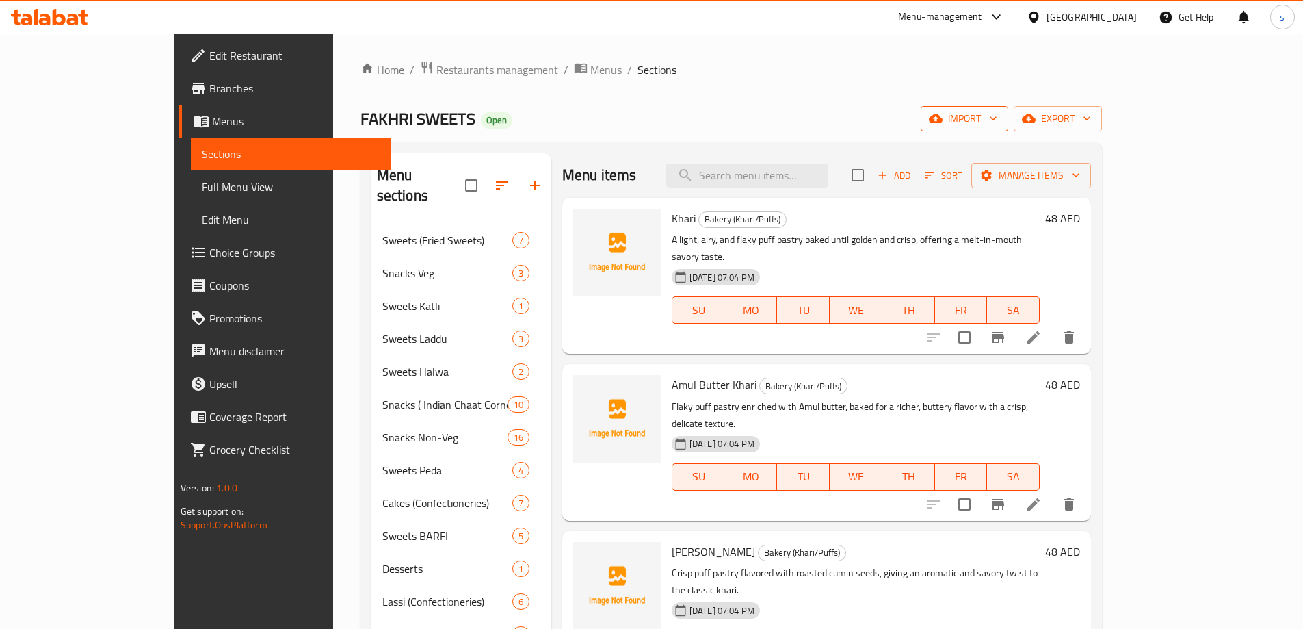
click at [1000, 122] on icon "button" at bounding box center [994, 119] width 14 height 14
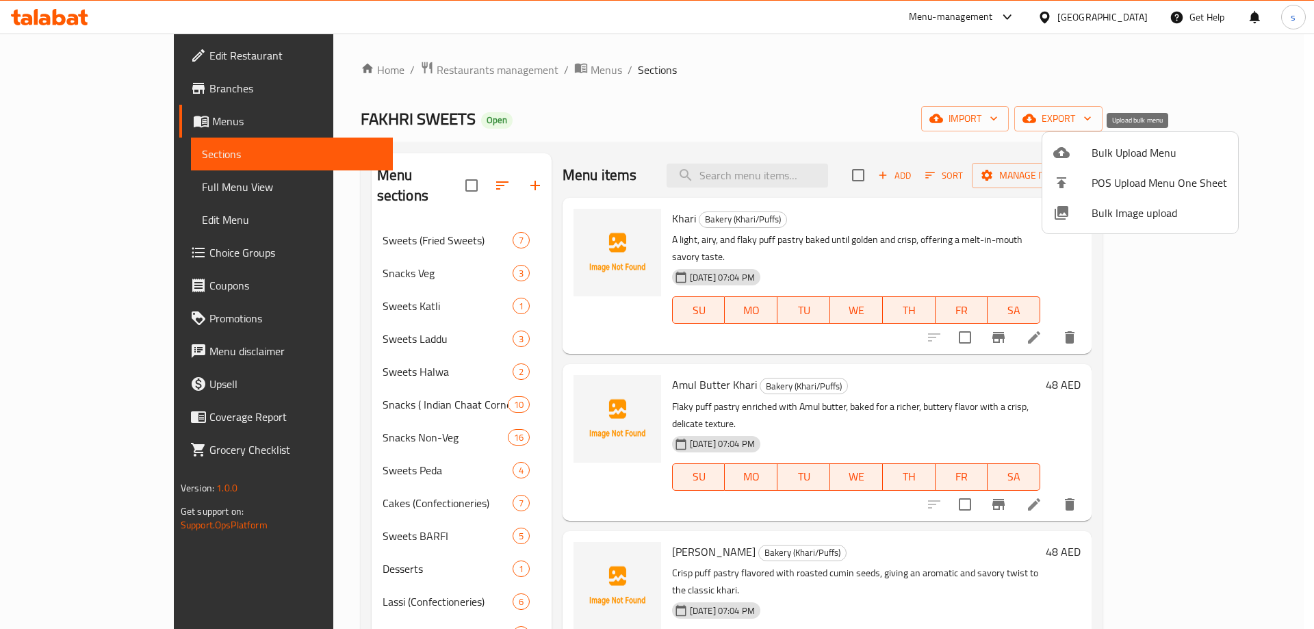
click at [1197, 156] on span "Bulk Upload Menu" at bounding box center [1158, 152] width 135 height 16
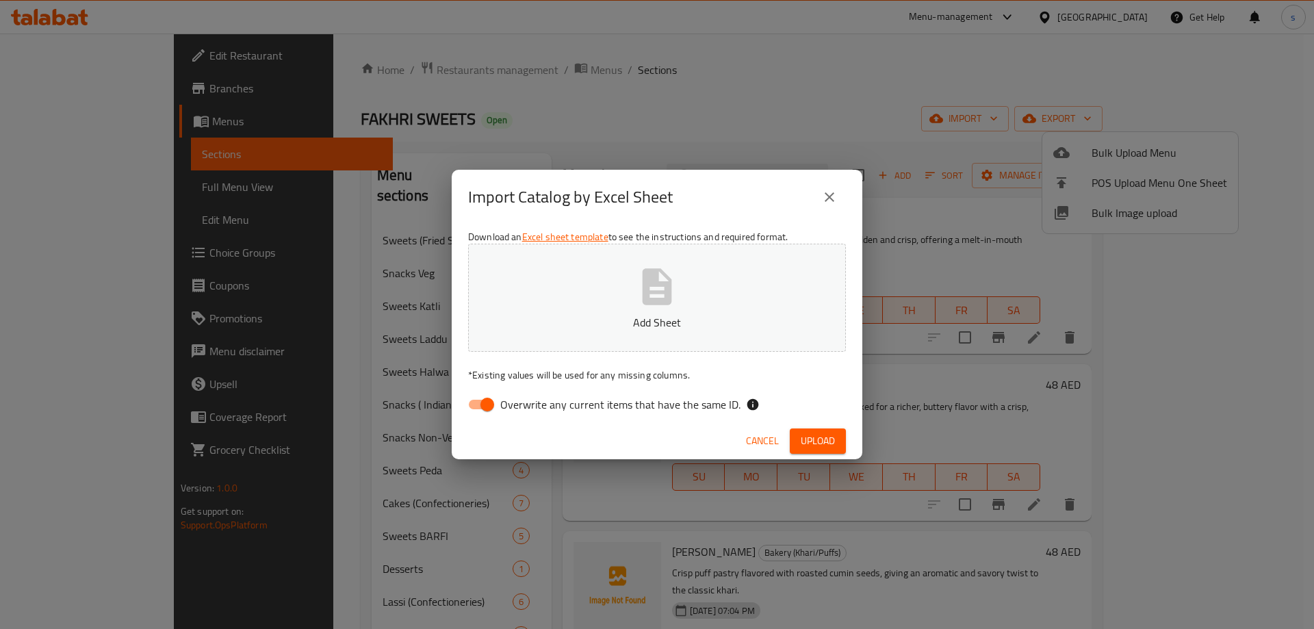
click at [484, 406] on input "Overwrite any current items that have the same ID." at bounding box center [487, 404] width 78 height 26
checkbox input "false"
click at [649, 315] on p "Add Sheet" at bounding box center [656, 322] width 335 height 16
click at [829, 449] on span "Upload" at bounding box center [818, 440] width 34 height 17
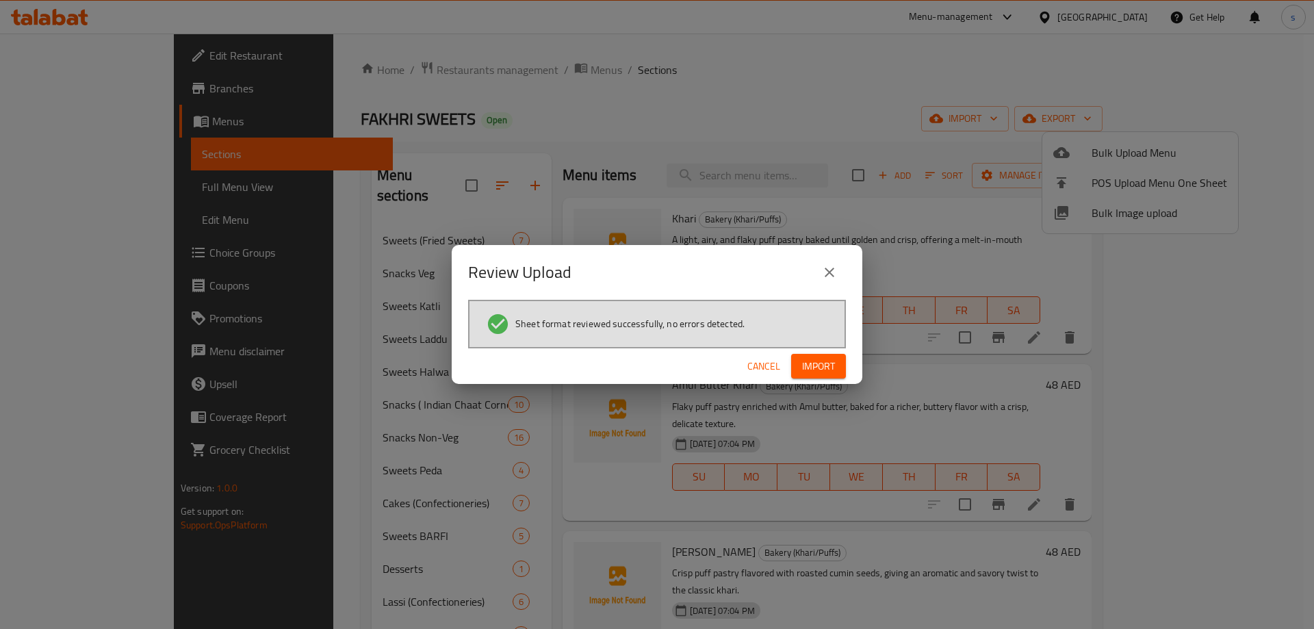
click at [820, 366] on span "Import" at bounding box center [818, 366] width 33 height 17
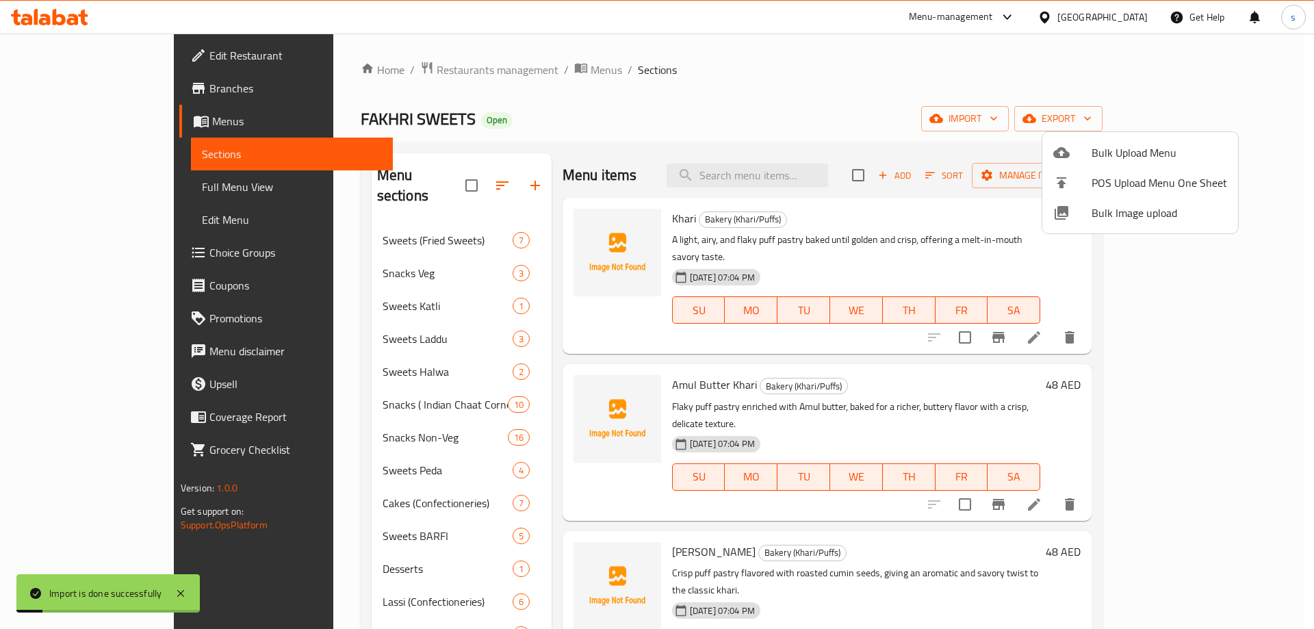
click at [644, 81] on div at bounding box center [657, 314] width 1314 height 629
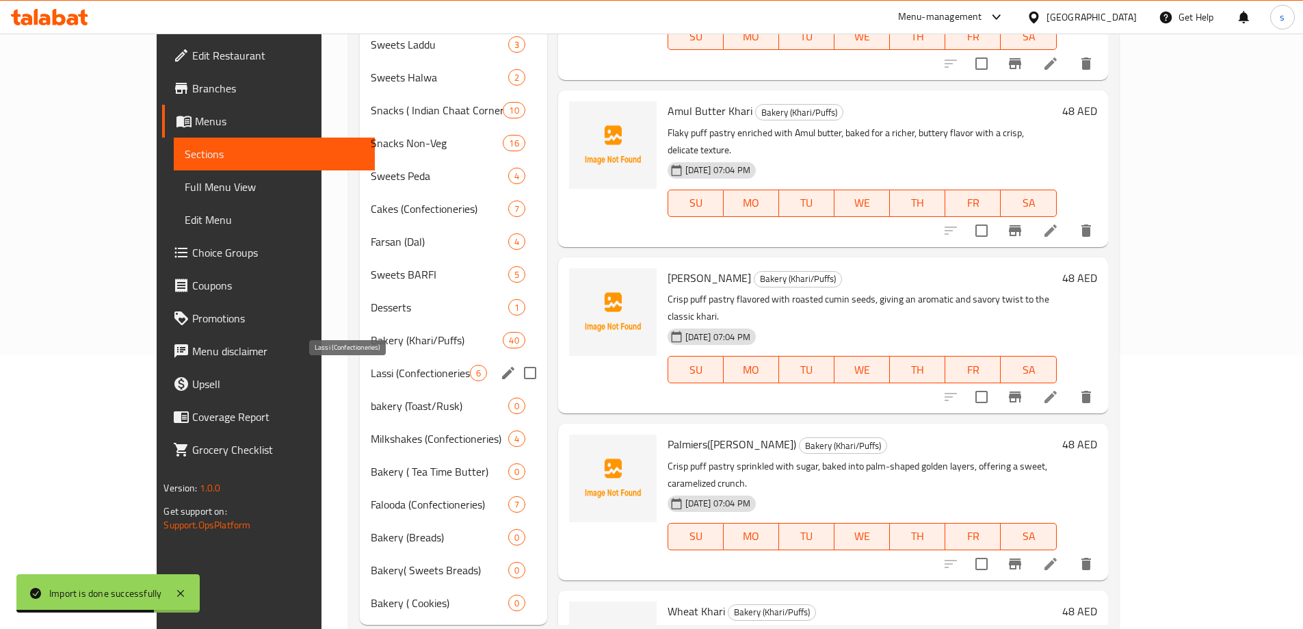
scroll to position [308, 0]
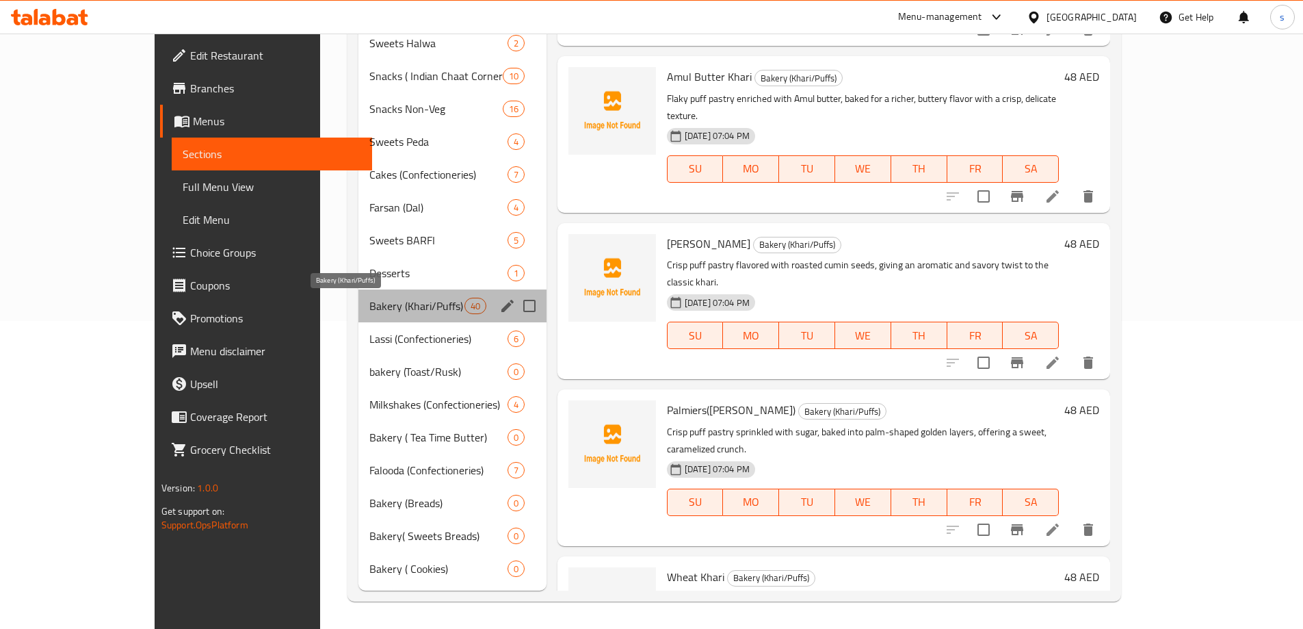
click at [410, 299] on span "Bakery (Khari/Puffs)" at bounding box center [416, 306] width 94 height 16
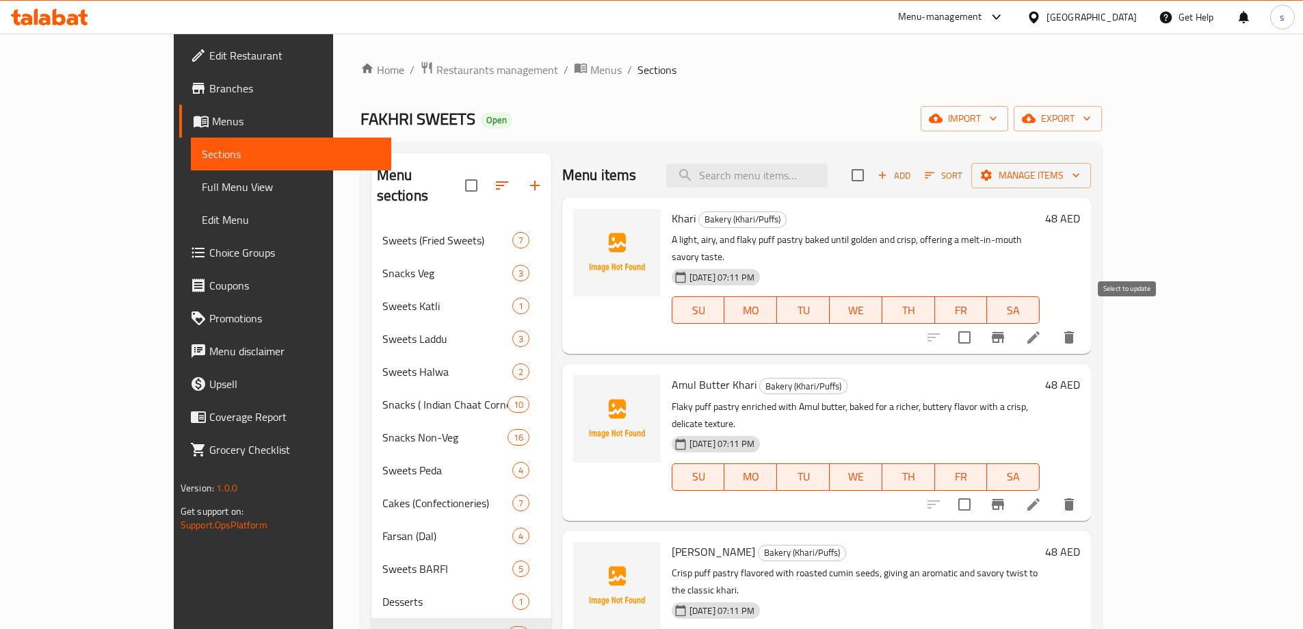
click at [979, 323] on input "checkbox" at bounding box center [964, 337] width 29 height 29
checkbox input "true"
click at [979, 490] on input "checkbox" at bounding box center [964, 504] width 29 height 29
checkbox input "true"
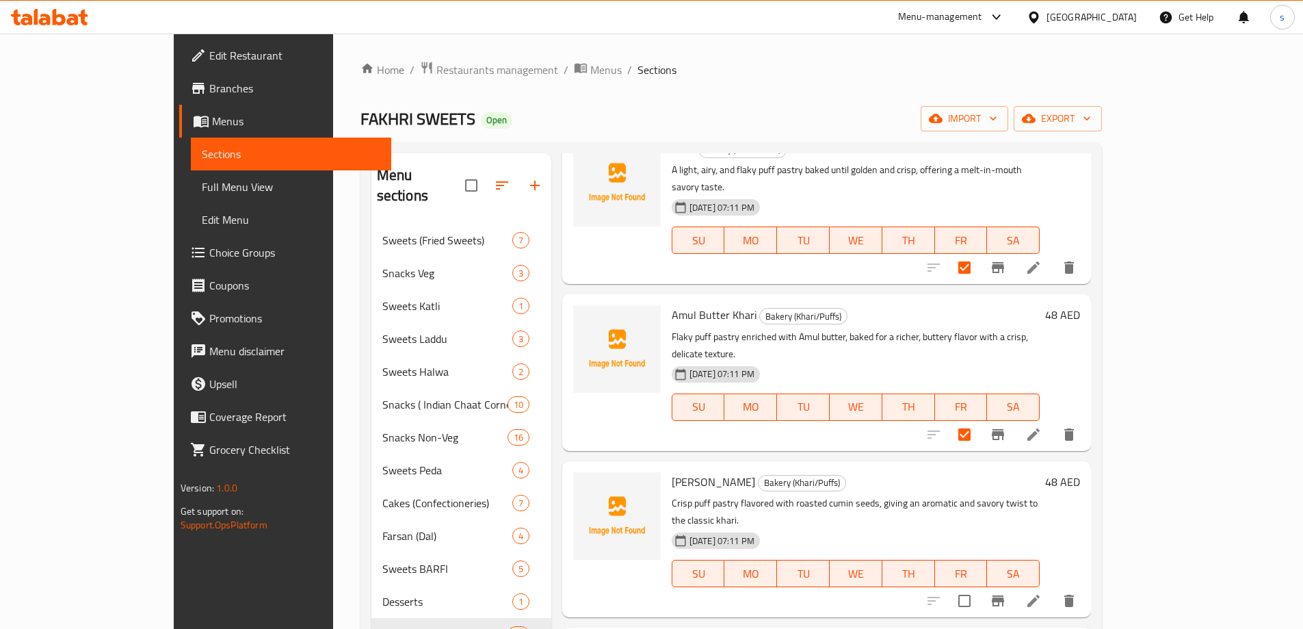
scroll to position [137, 0]
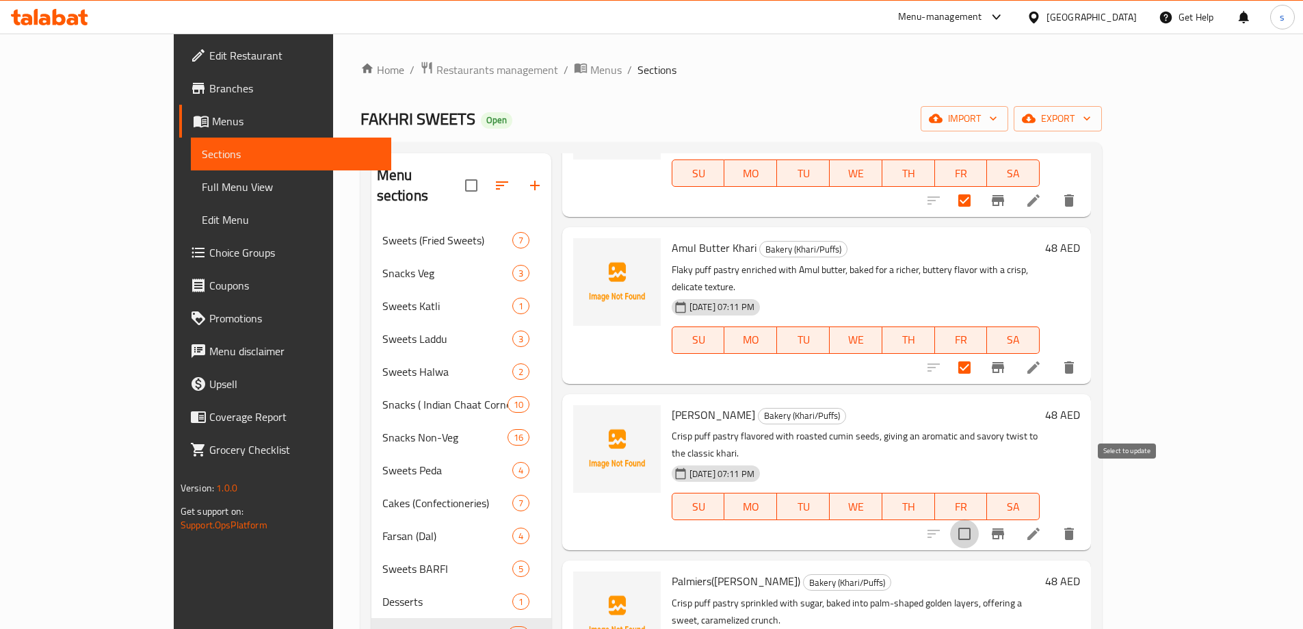
click at [979, 519] on input "checkbox" at bounding box center [964, 533] width 29 height 29
checkbox input "true"
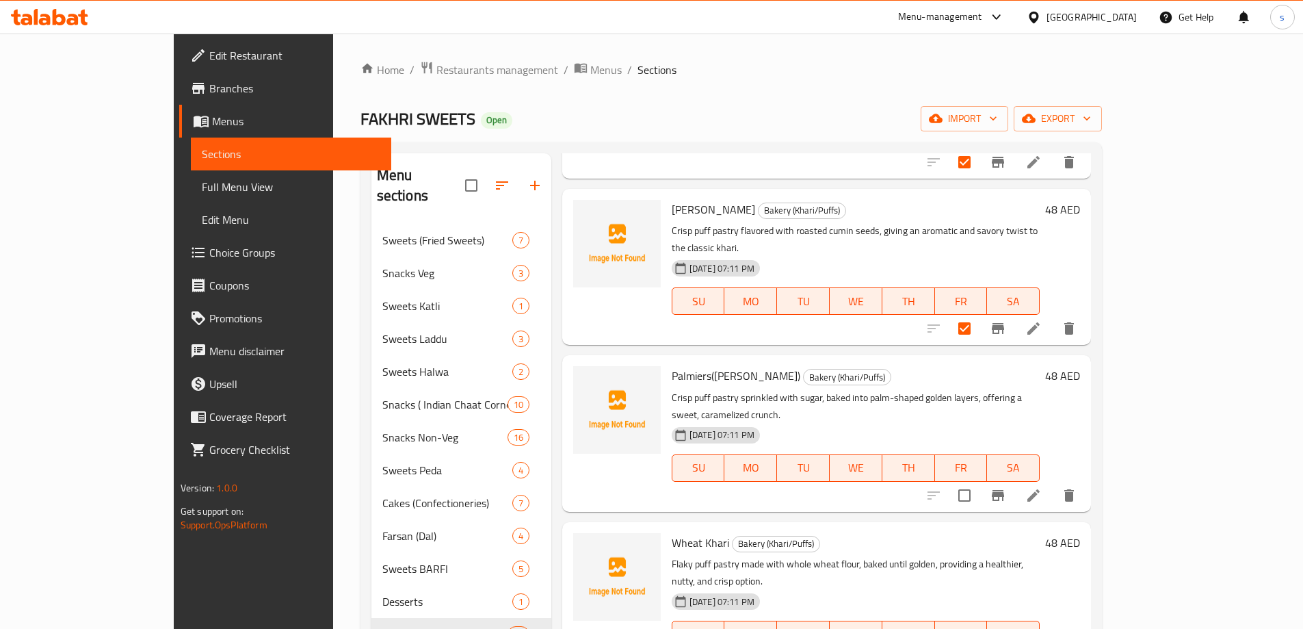
scroll to position [411, 0]
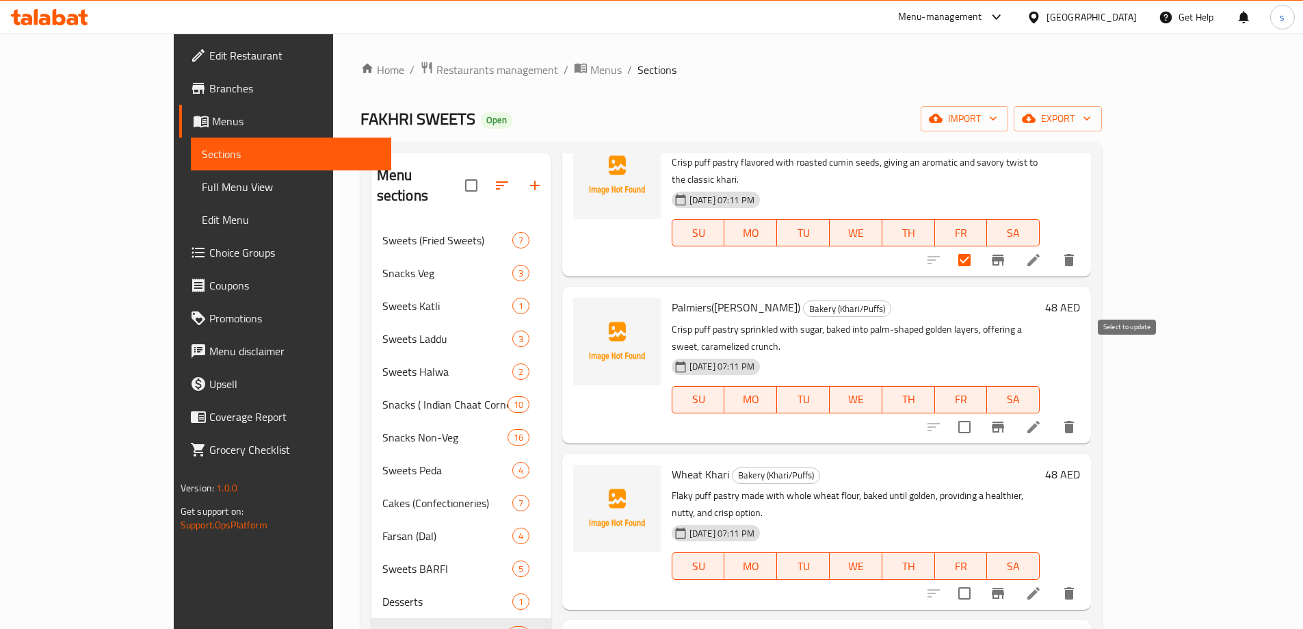
click at [979, 413] on input "checkbox" at bounding box center [964, 427] width 29 height 29
checkbox input "true"
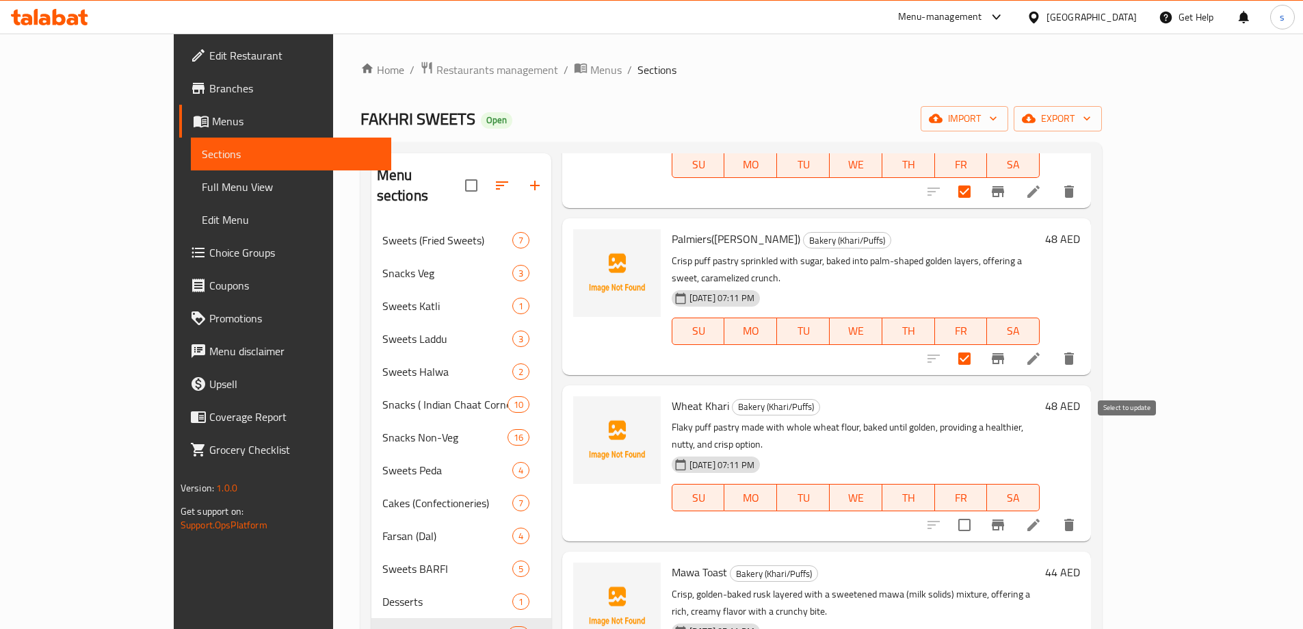
click at [979, 510] on input "checkbox" at bounding box center [964, 524] width 29 height 29
checkbox input "true"
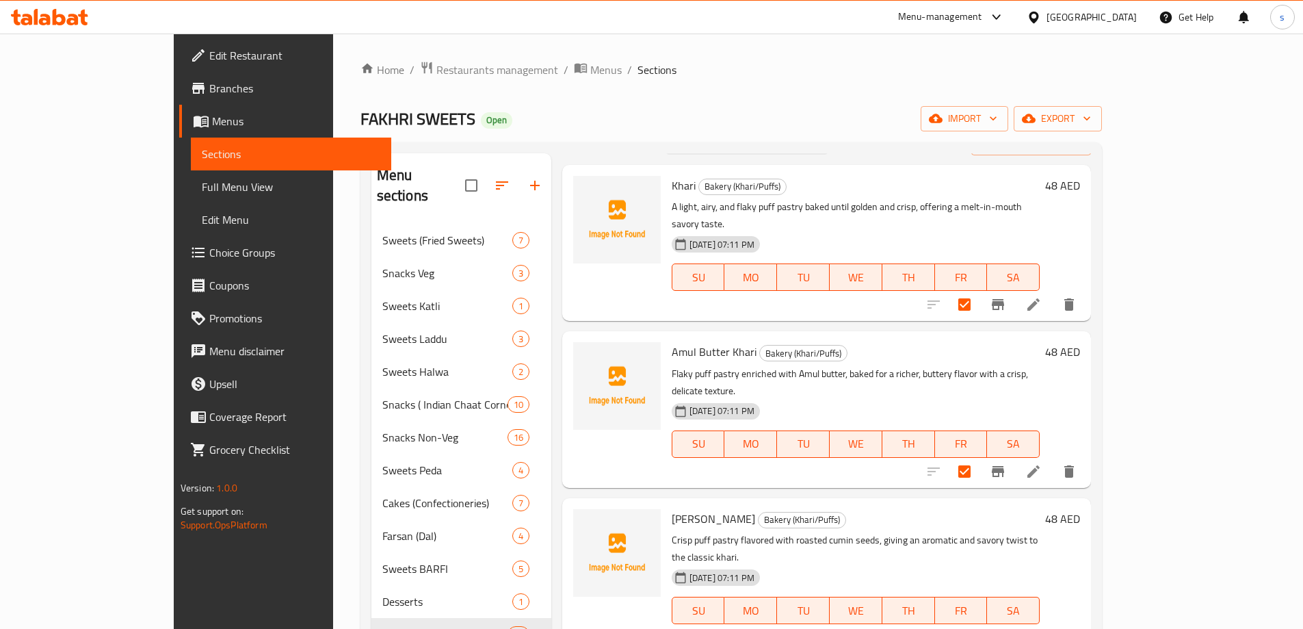
scroll to position [0, 0]
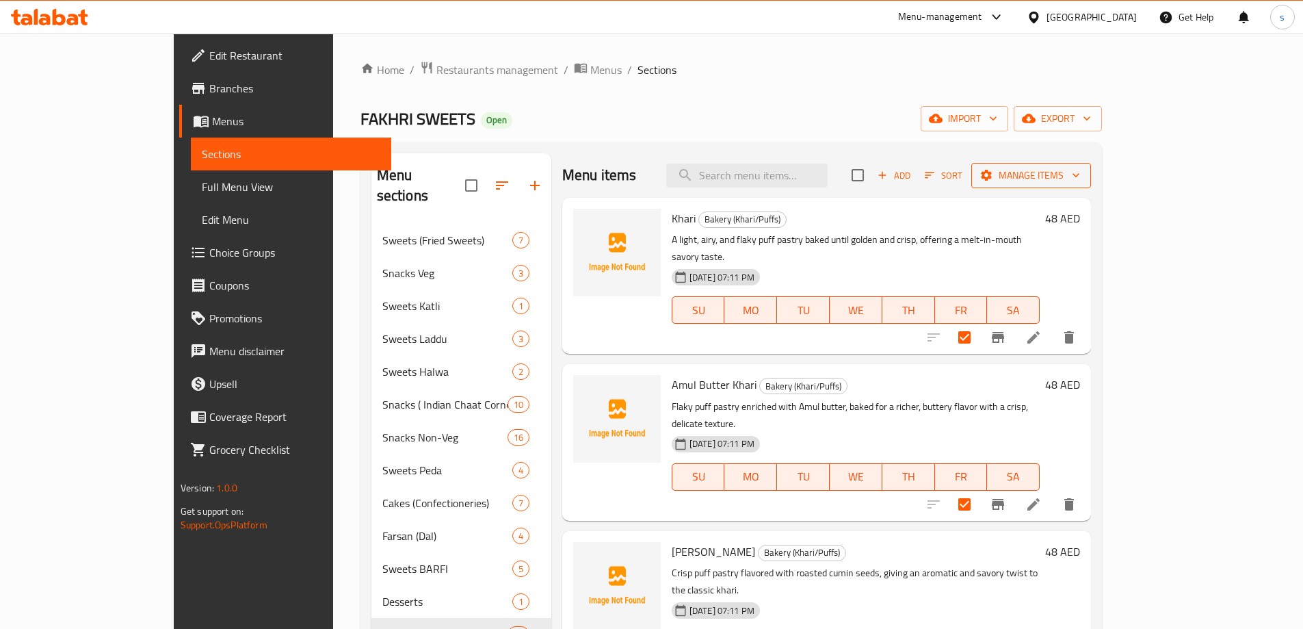
click at [1091, 166] on button "Manage items" at bounding box center [1032, 175] width 120 height 25
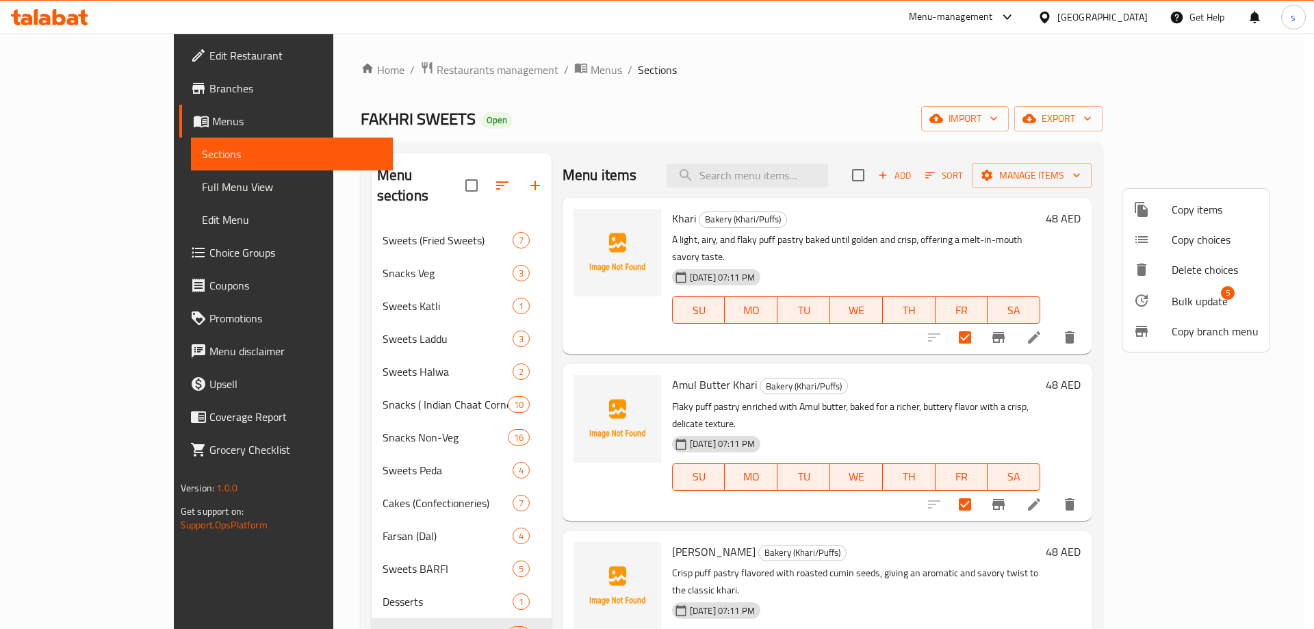
click at [1205, 304] on span "Bulk update" at bounding box center [1199, 301] width 56 height 16
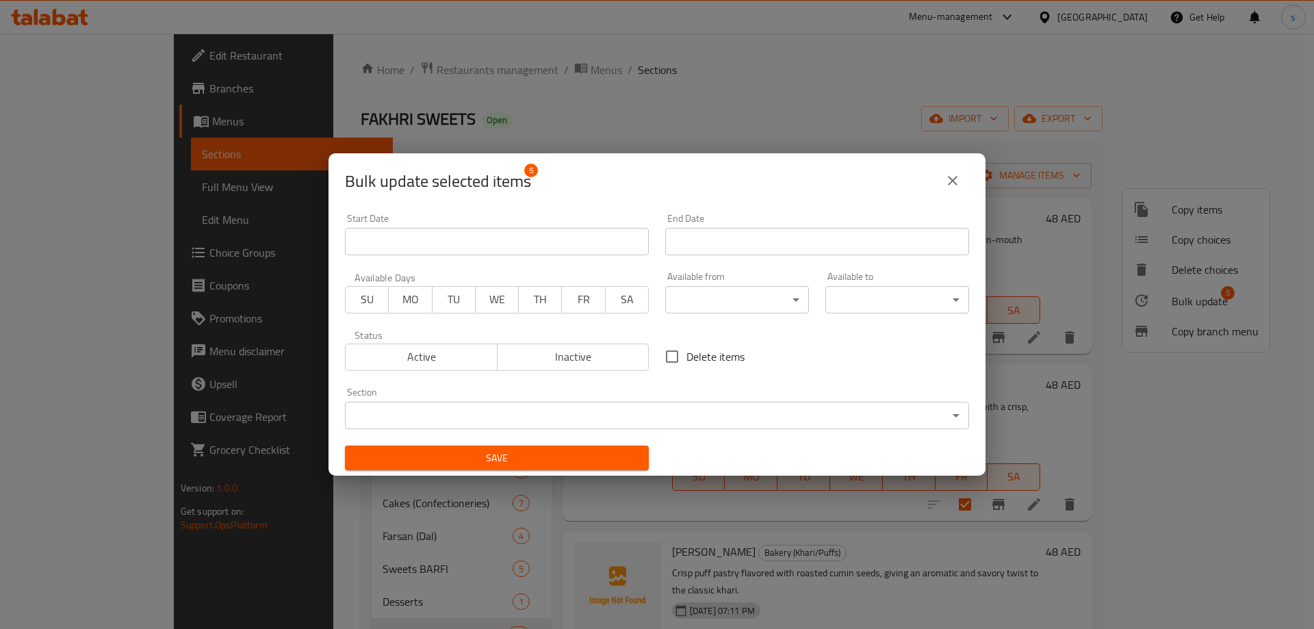
click at [753, 300] on body "​ Menu-management United Arab Emirates Get Help s Edit Restaurant Branches Menu…" at bounding box center [657, 331] width 1314 height 595
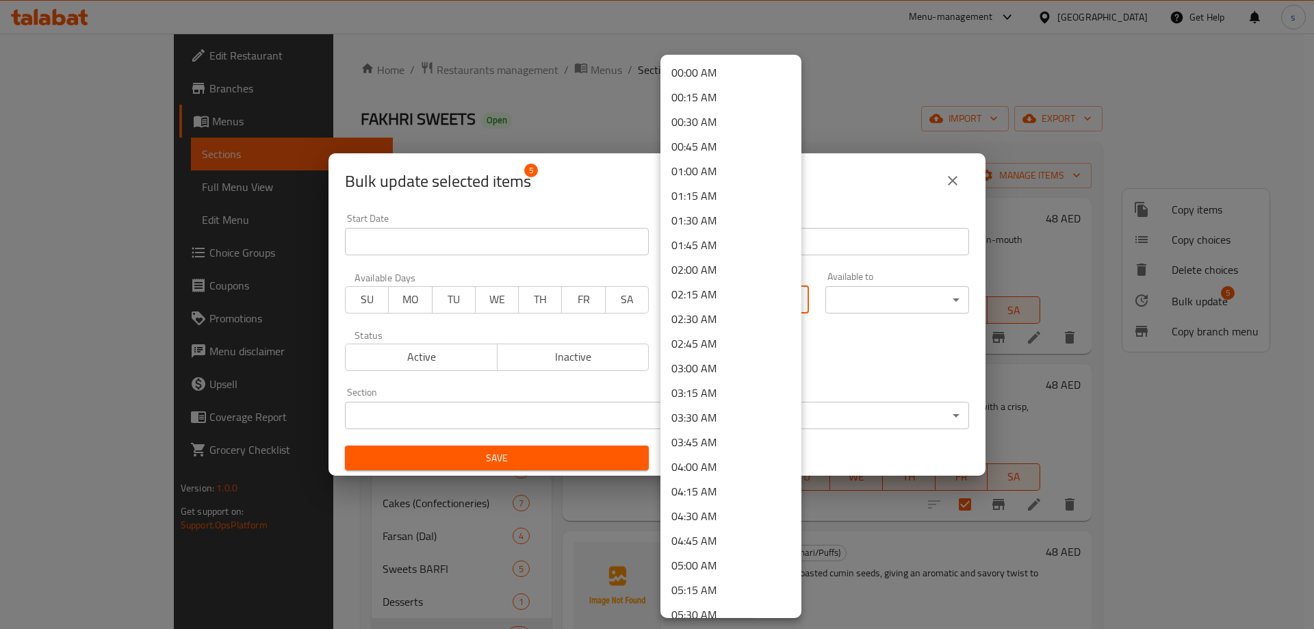
click at [920, 355] on div at bounding box center [657, 314] width 1314 height 629
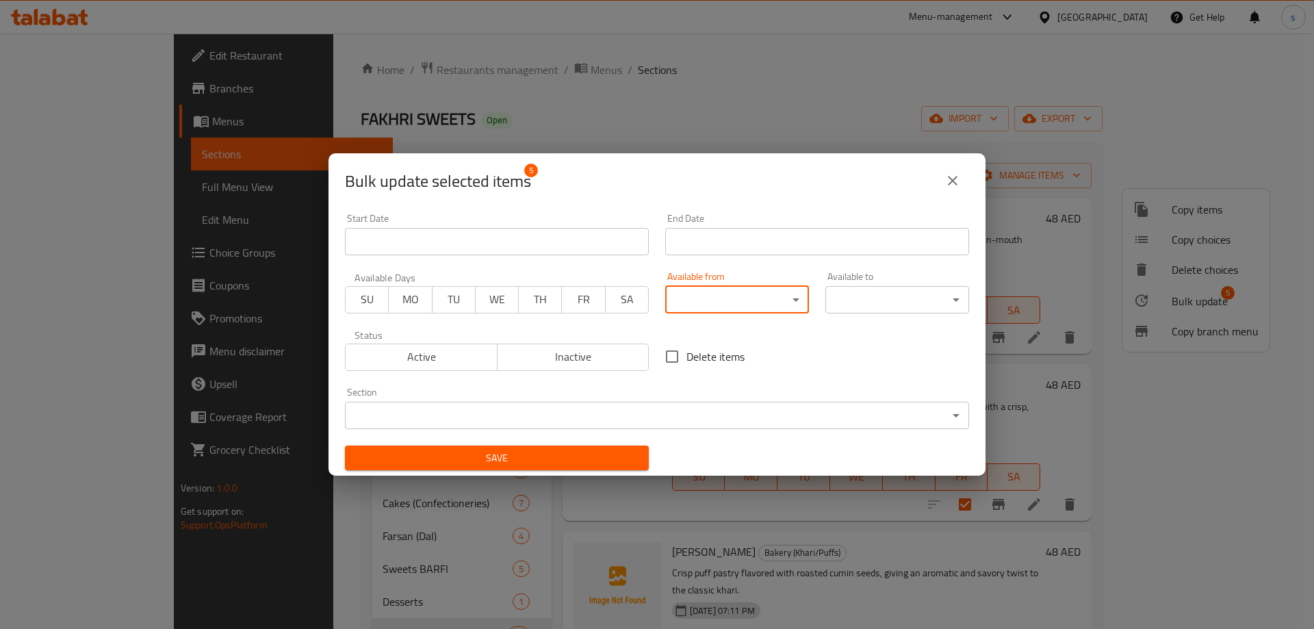
click at [948, 409] on body "​ Menu-management United Arab Emirates Get Help s Edit Restaurant Branches Menu…" at bounding box center [657, 331] width 1314 height 595
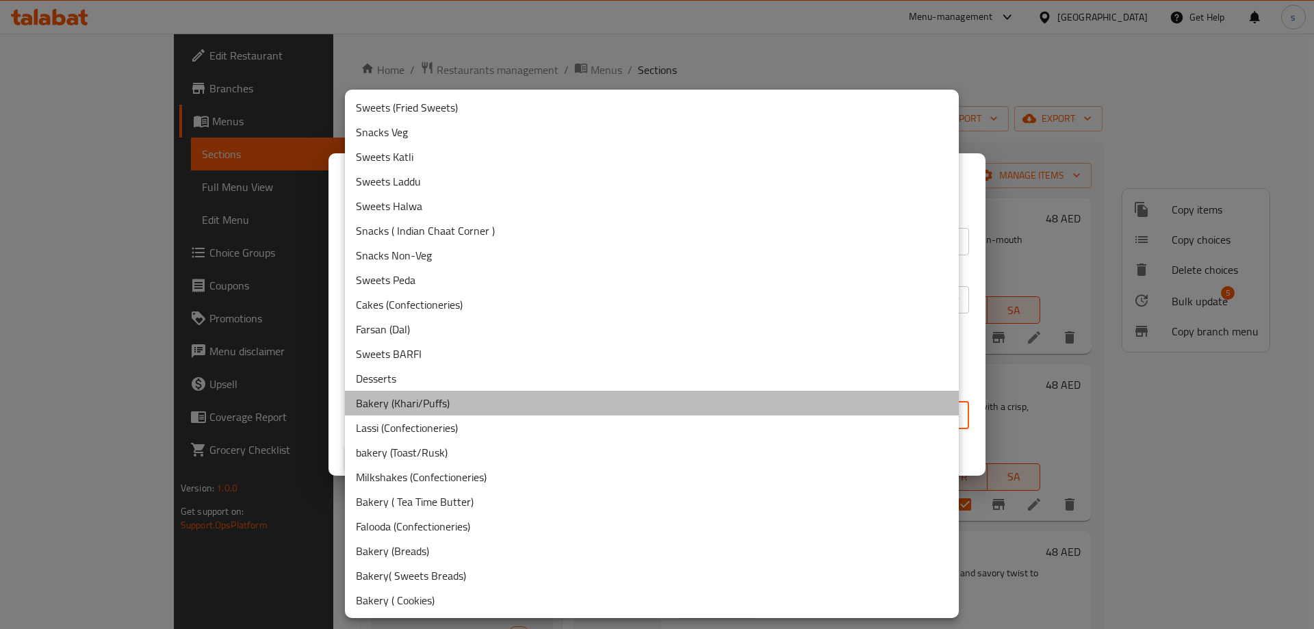
click at [430, 400] on li "Bakery (Khari/Puffs)" at bounding box center [652, 403] width 614 height 25
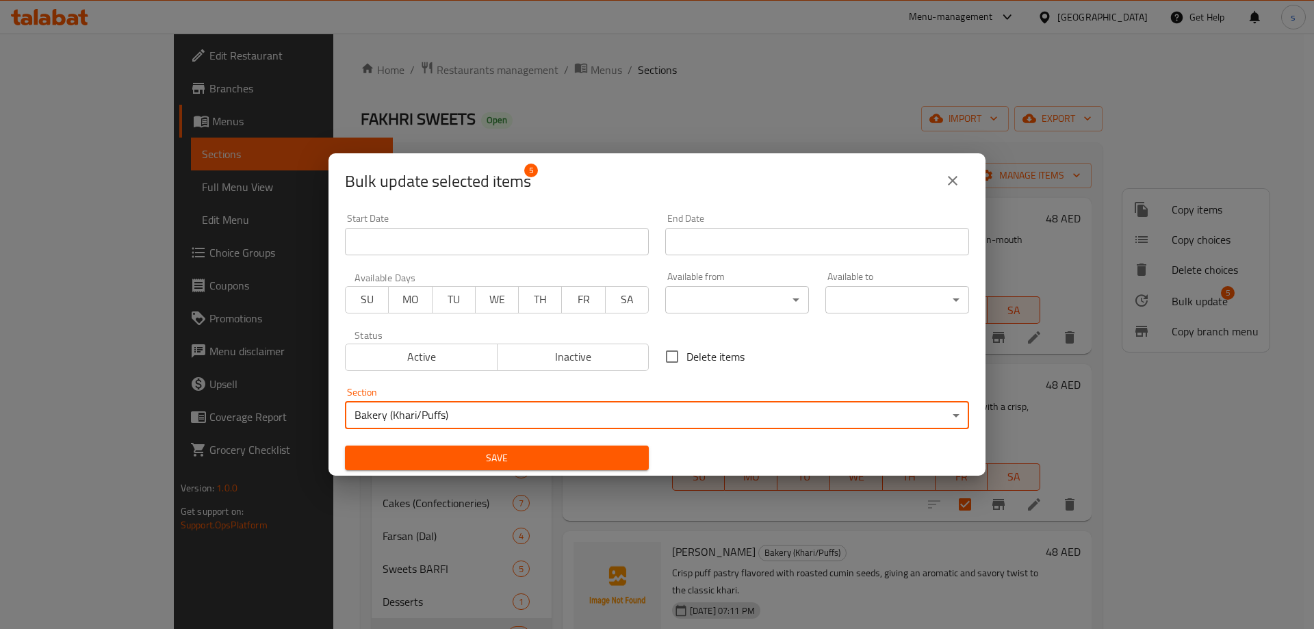
click at [515, 464] on span "Save" at bounding box center [497, 458] width 282 height 17
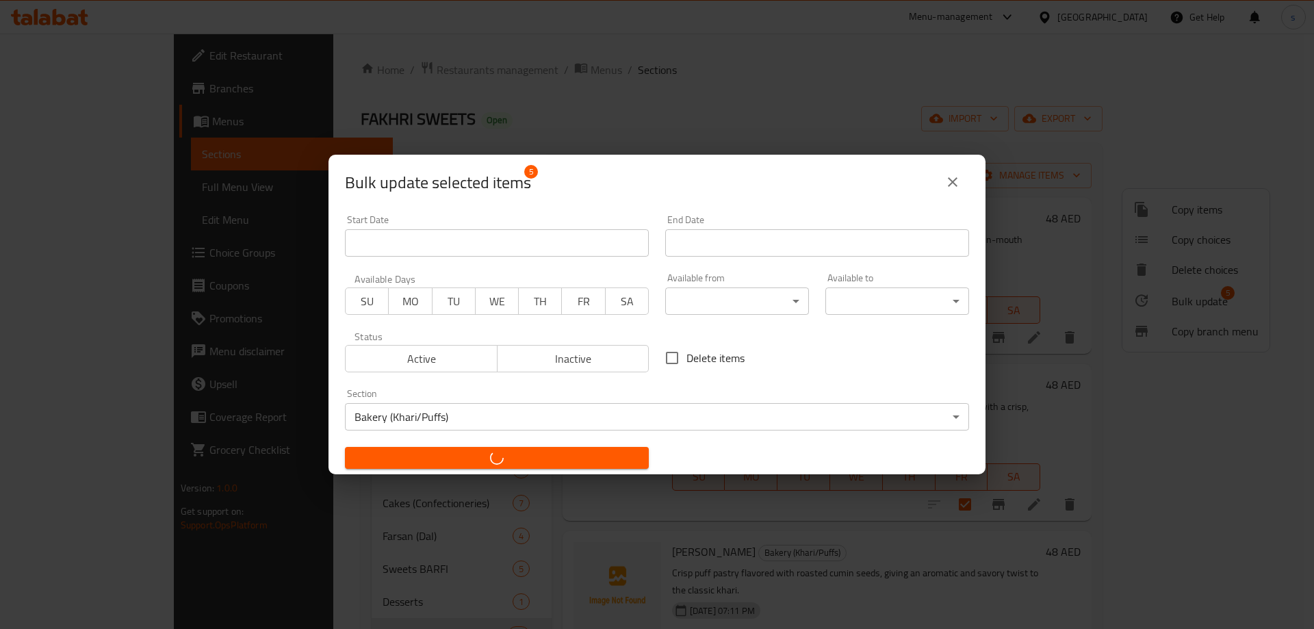
checkbox input "false"
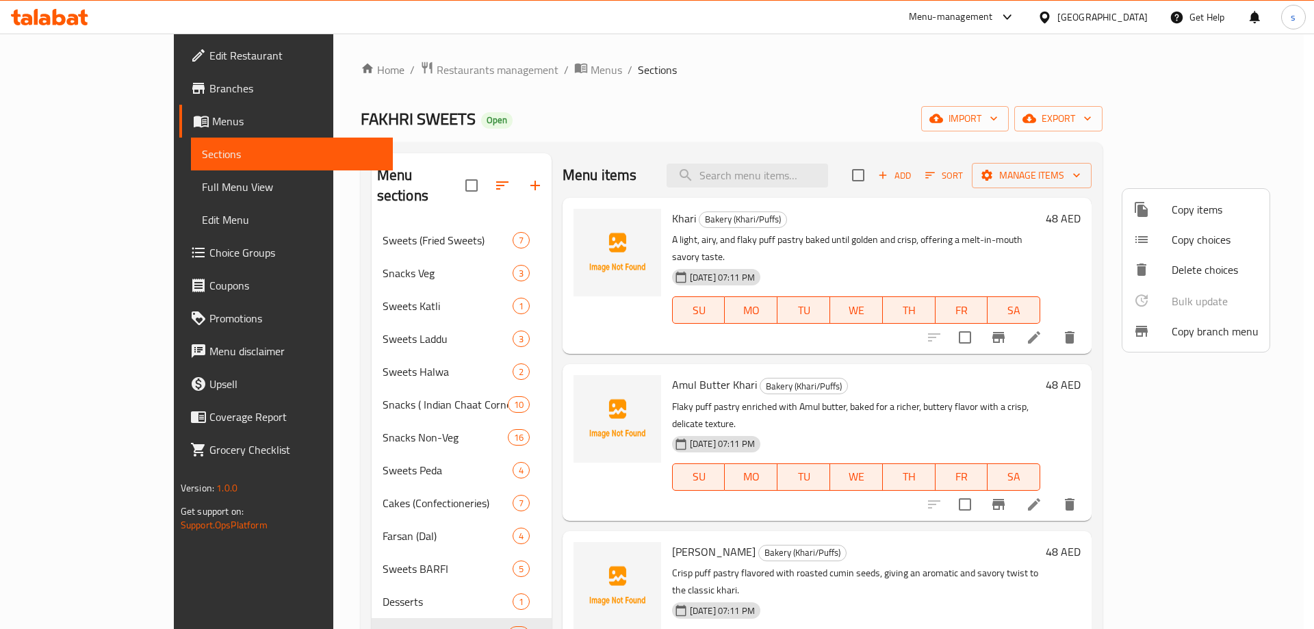
click at [685, 124] on div at bounding box center [657, 314] width 1314 height 629
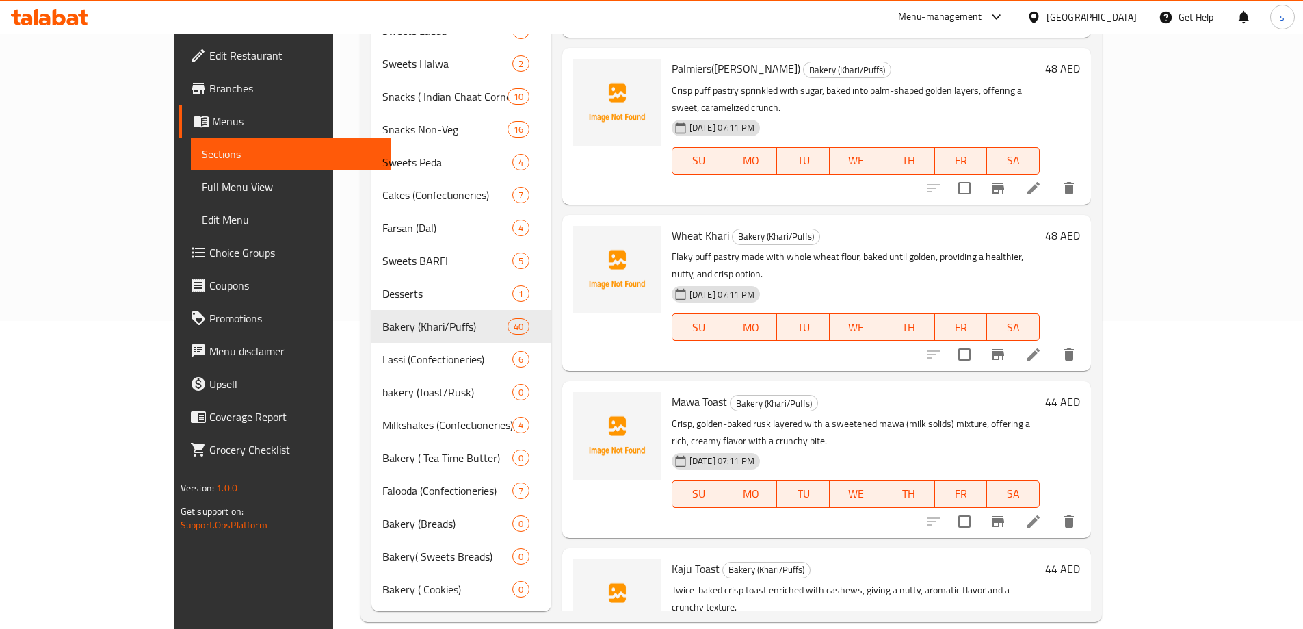
scroll to position [411, 0]
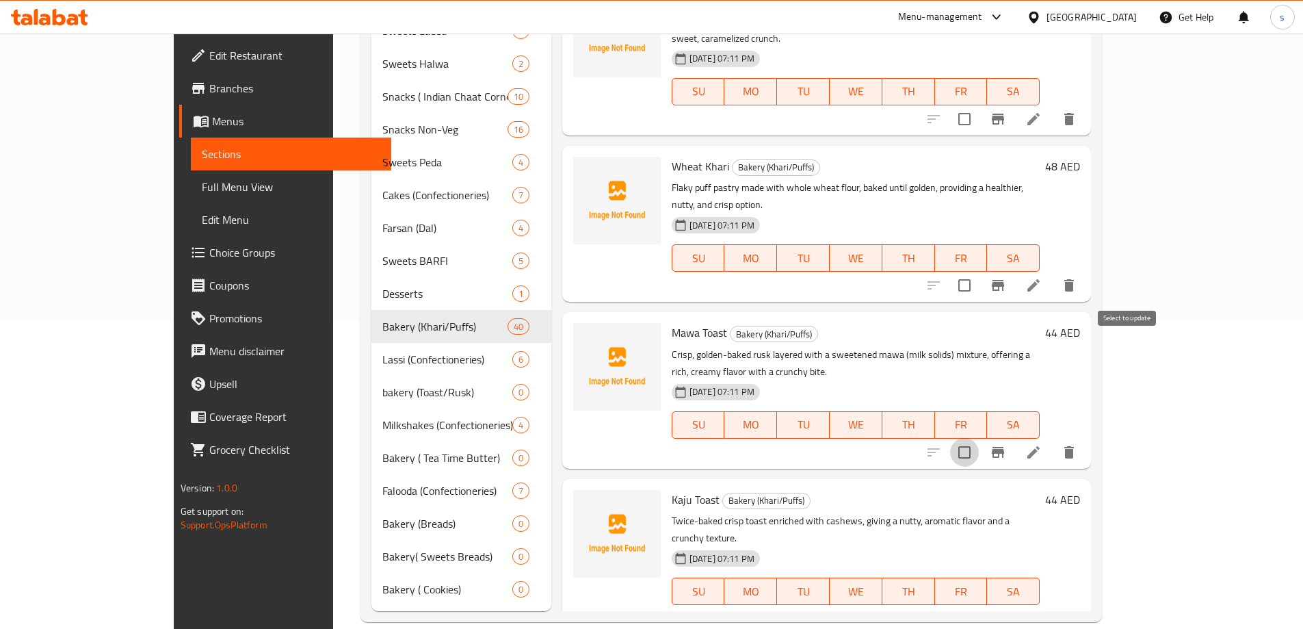
click at [979, 438] on input "checkbox" at bounding box center [964, 452] width 29 height 29
checkbox input "true"
click at [979, 604] on input "checkbox" at bounding box center [964, 618] width 29 height 29
checkbox input "true"
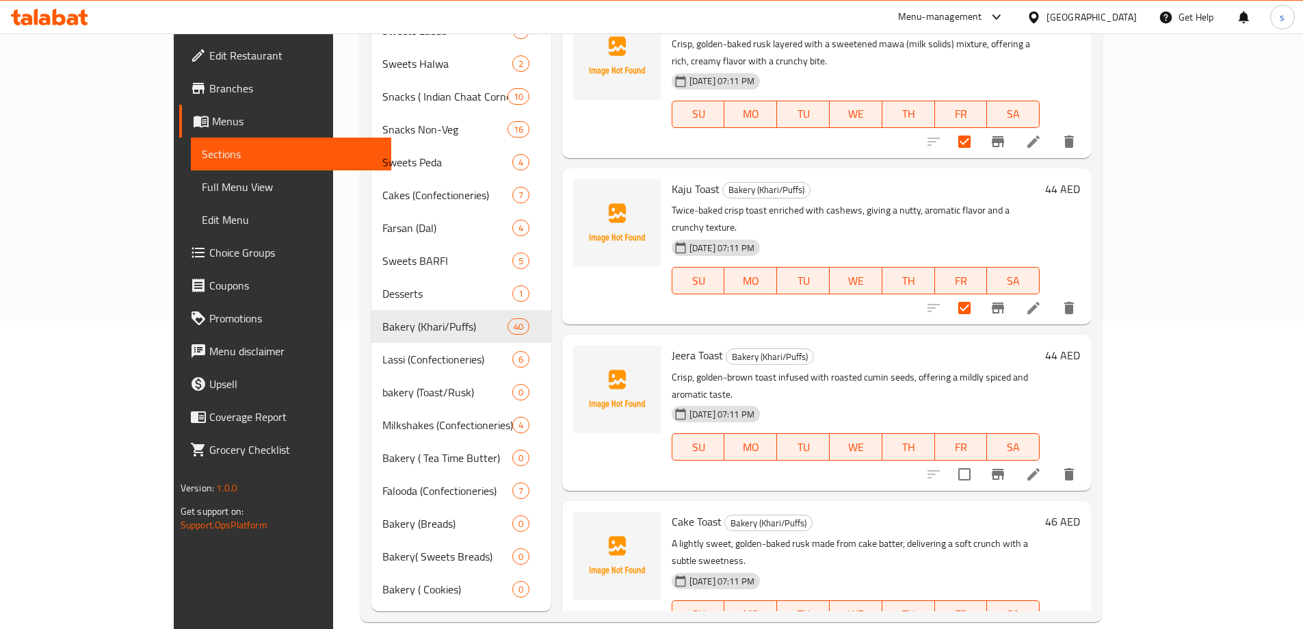
scroll to position [753, 0]
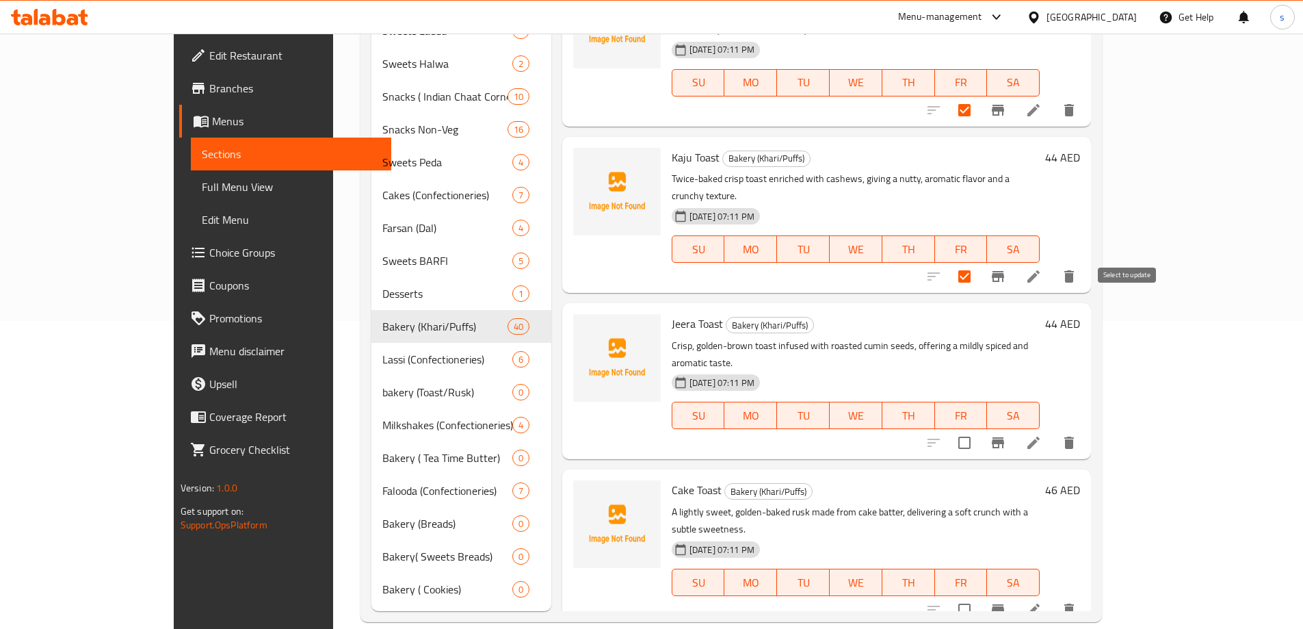
click at [979, 428] on input "checkbox" at bounding box center [964, 442] width 29 height 29
checkbox input "true"
click at [979, 595] on input "checkbox" at bounding box center [964, 609] width 29 height 29
checkbox input "true"
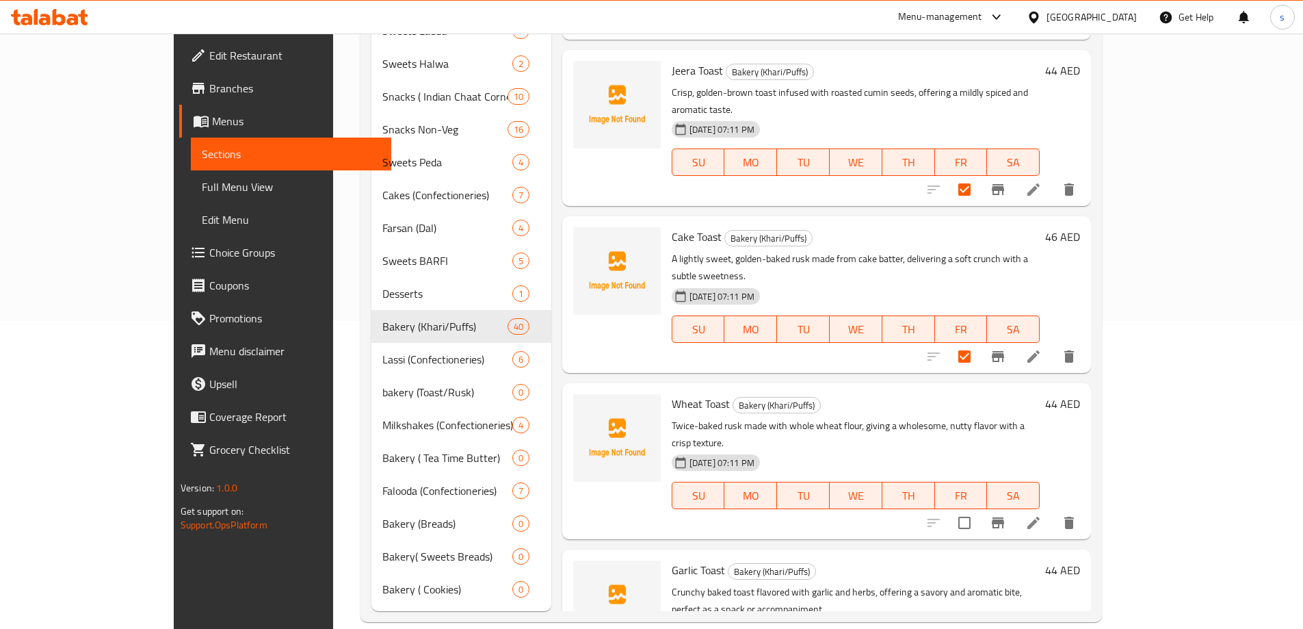
scroll to position [1026, 0]
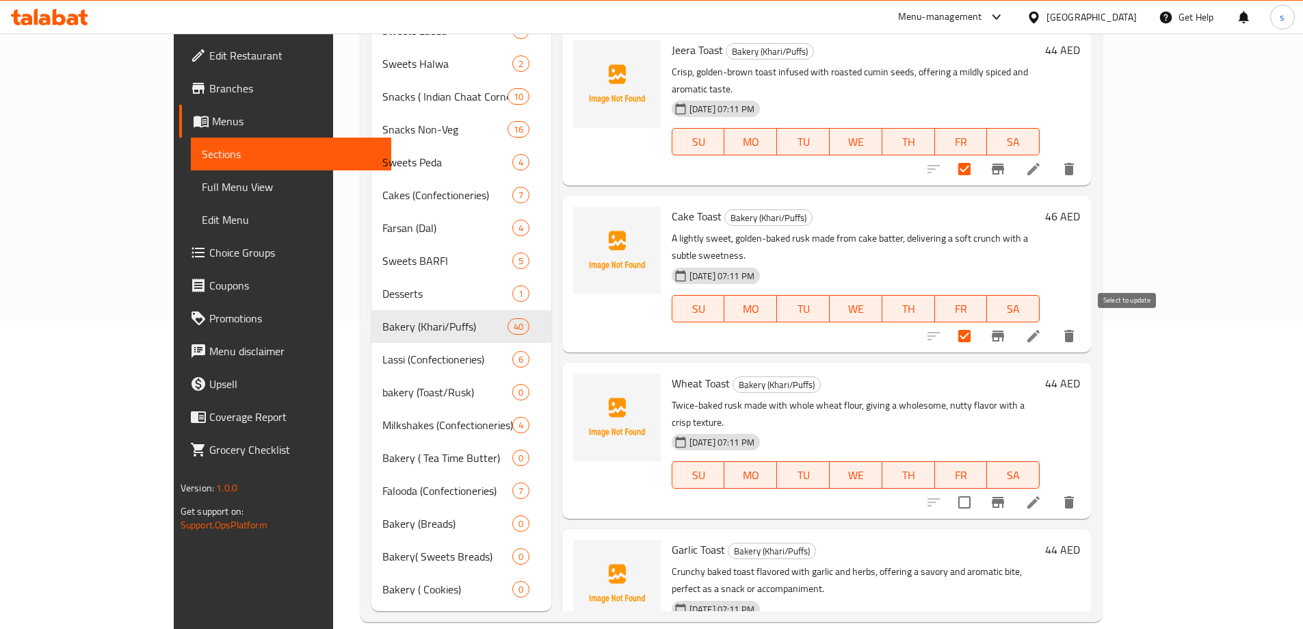
click at [979, 488] on input "checkbox" at bounding box center [964, 502] width 29 height 29
checkbox input "true"
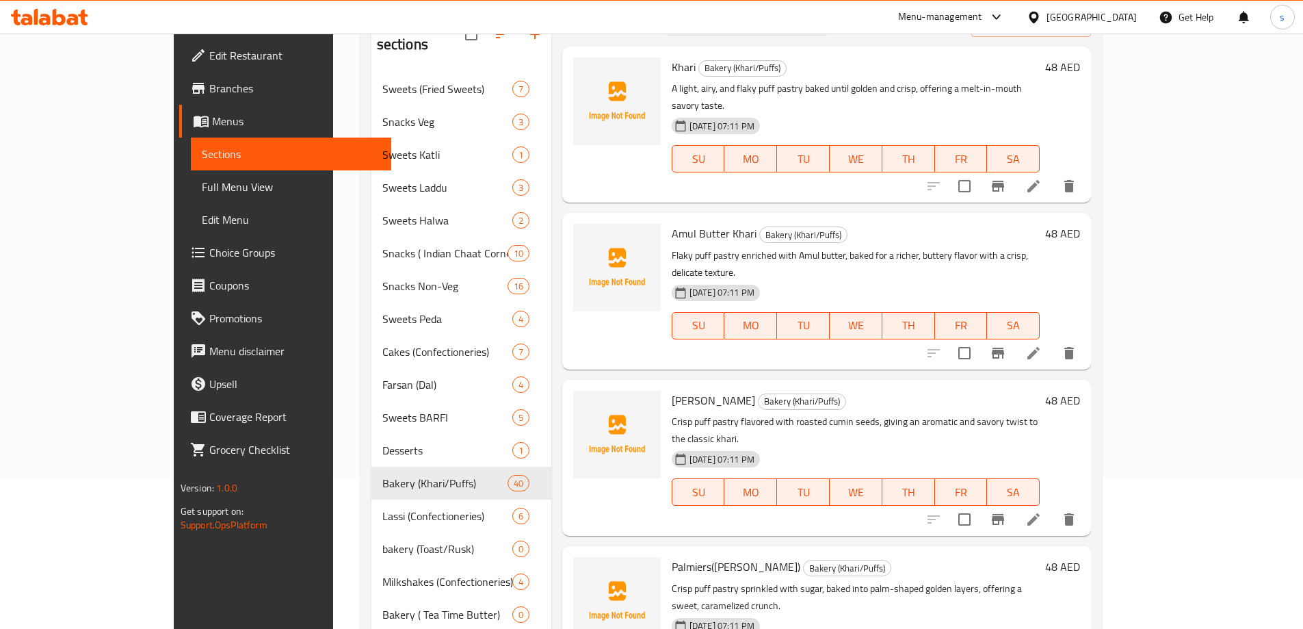
scroll to position [0, 0]
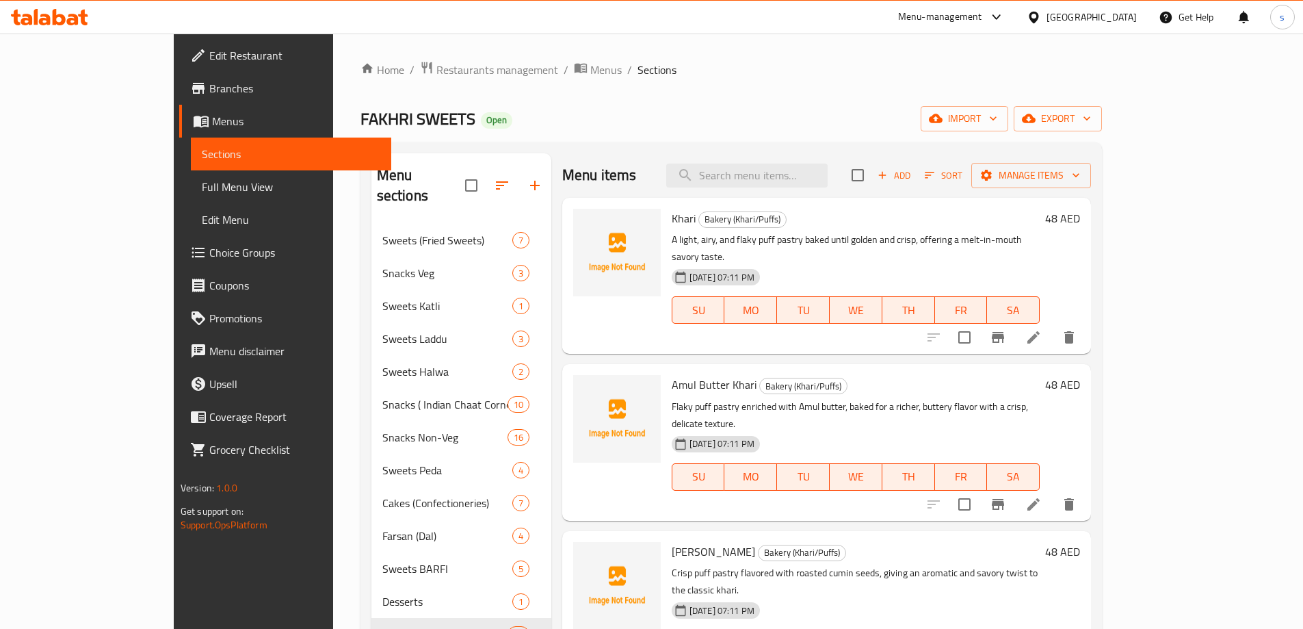
click at [1091, 189] on div "Add Sort Manage items" at bounding box center [971, 175] width 239 height 29
click at [1080, 179] on span "Manage items" at bounding box center [1032, 175] width 98 height 17
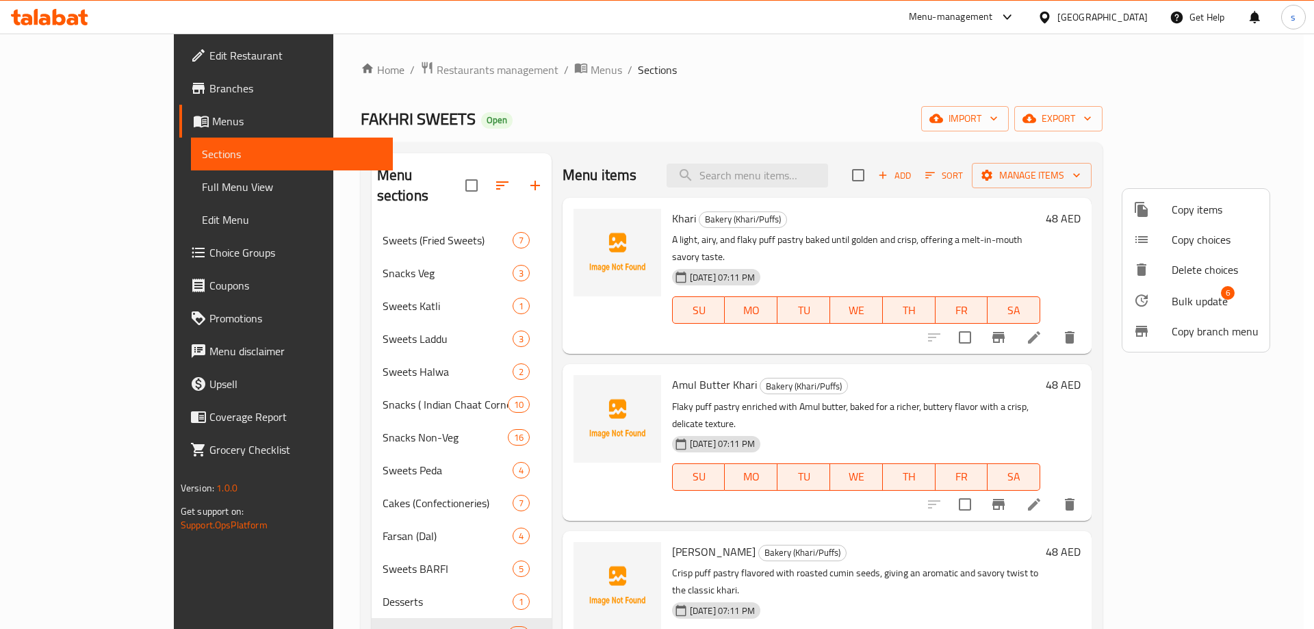
click at [1189, 297] on span "Bulk update" at bounding box center [1199, 301] width 56 height 16
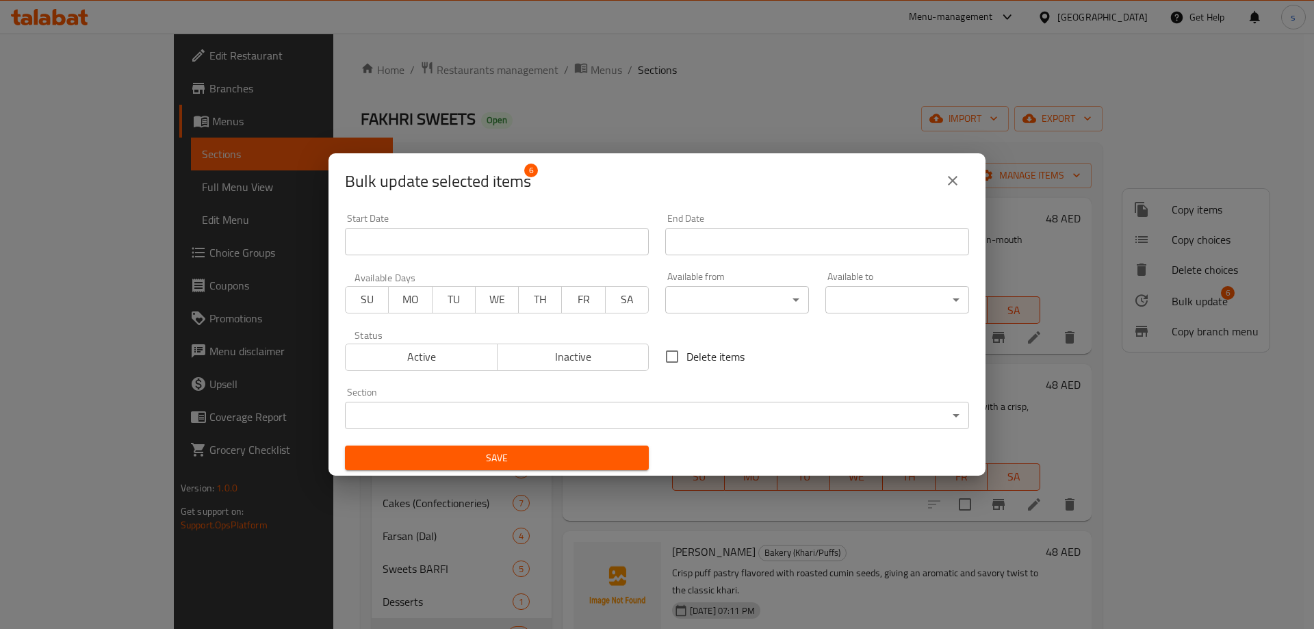
click at [731, 413] on body "​ Menu-management United Arab Emirates Get Help s Edit Restaurant Branches Menu…" at bounding box center [657, 331] width 1314 height 595
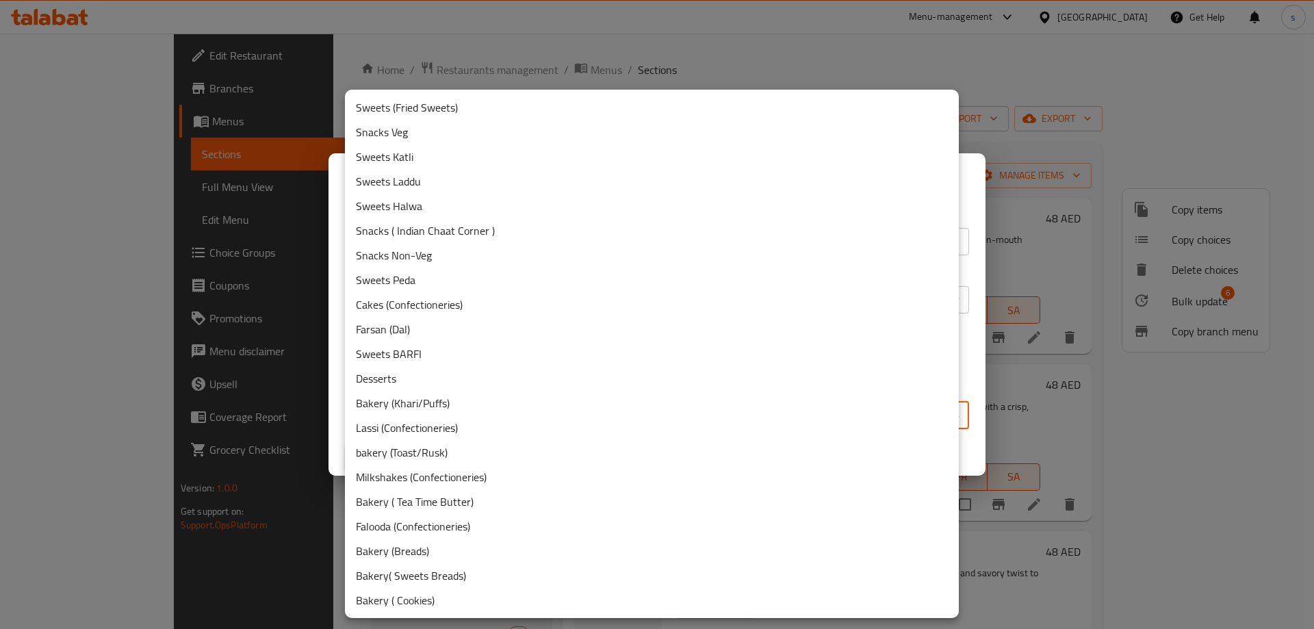
click at [519, 450] on li "bakery (Toast/Rusk)" at bounding box center [652, 452] width 614 height 25
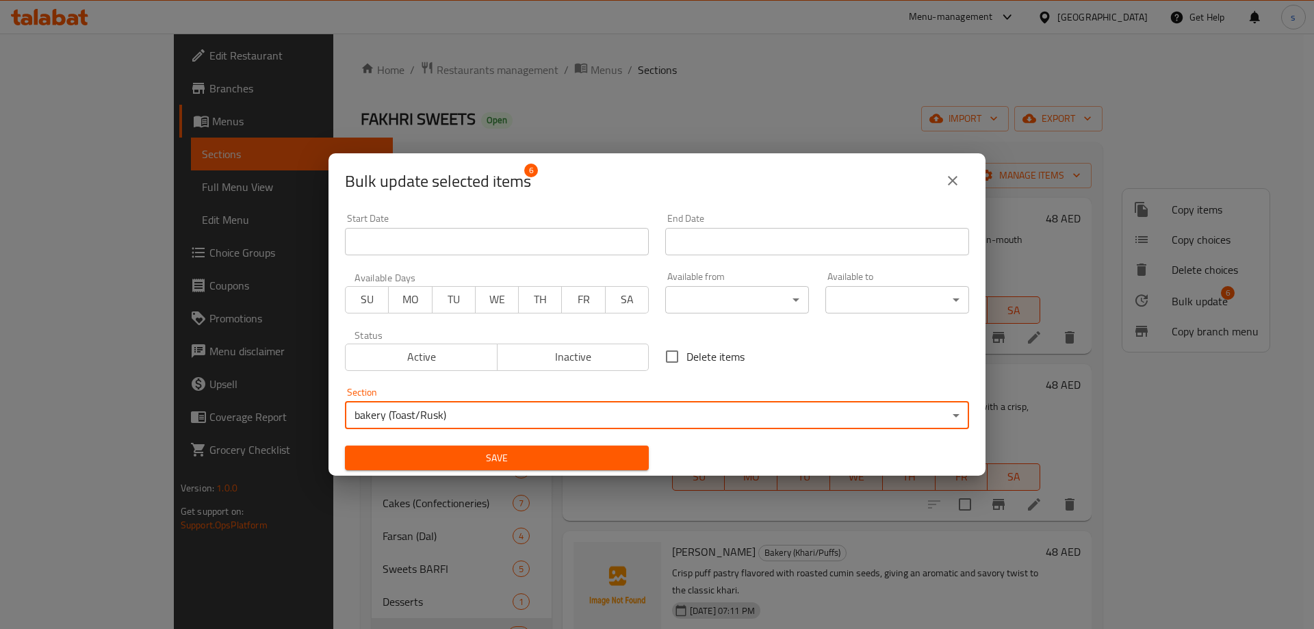
click at [533, 452] on span "Save" at bounding box center [497, 458] width 282 height 17
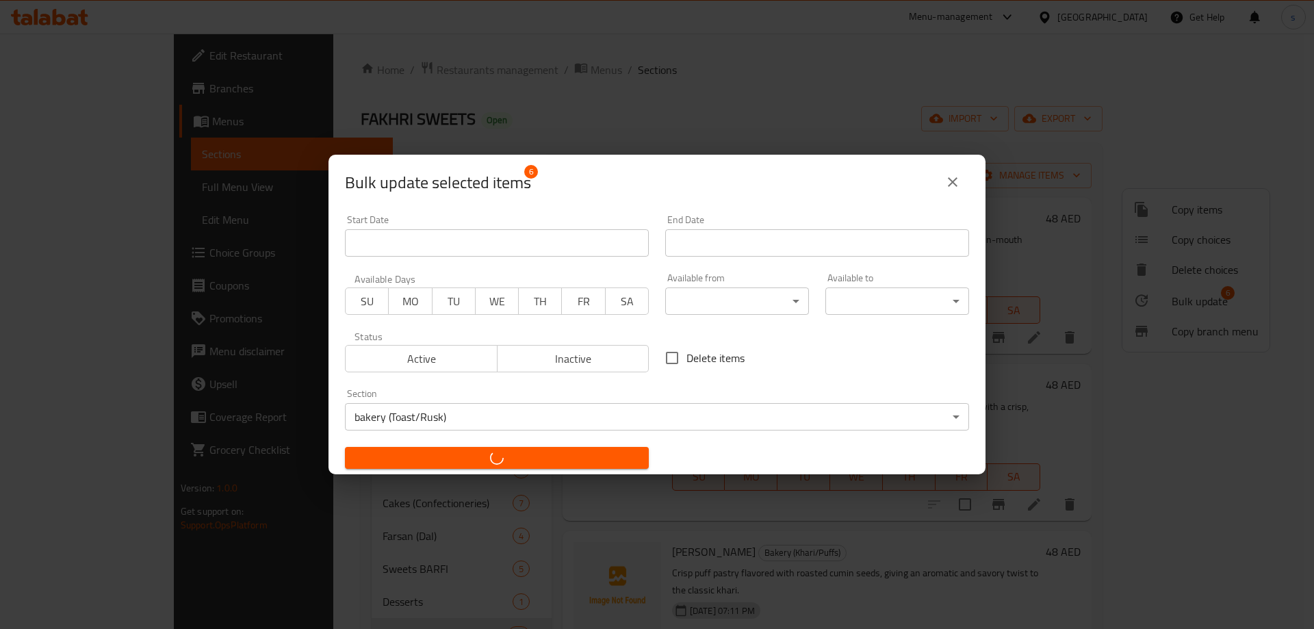
checkbox input "false"
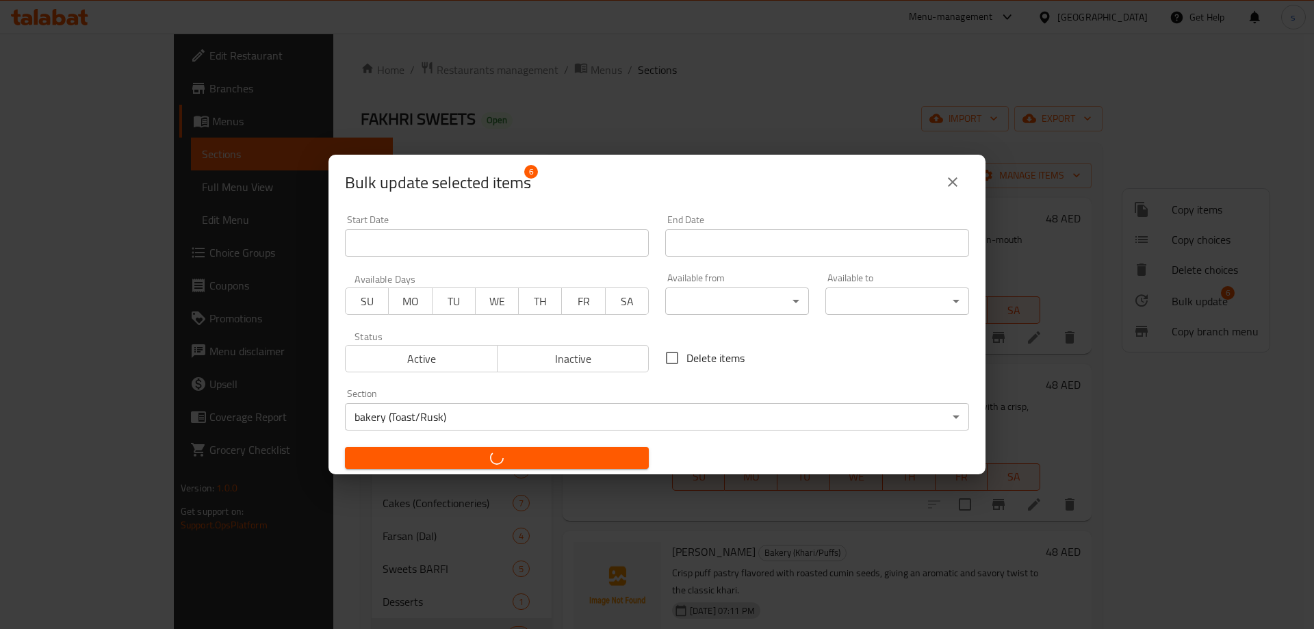
checkbox input "false"
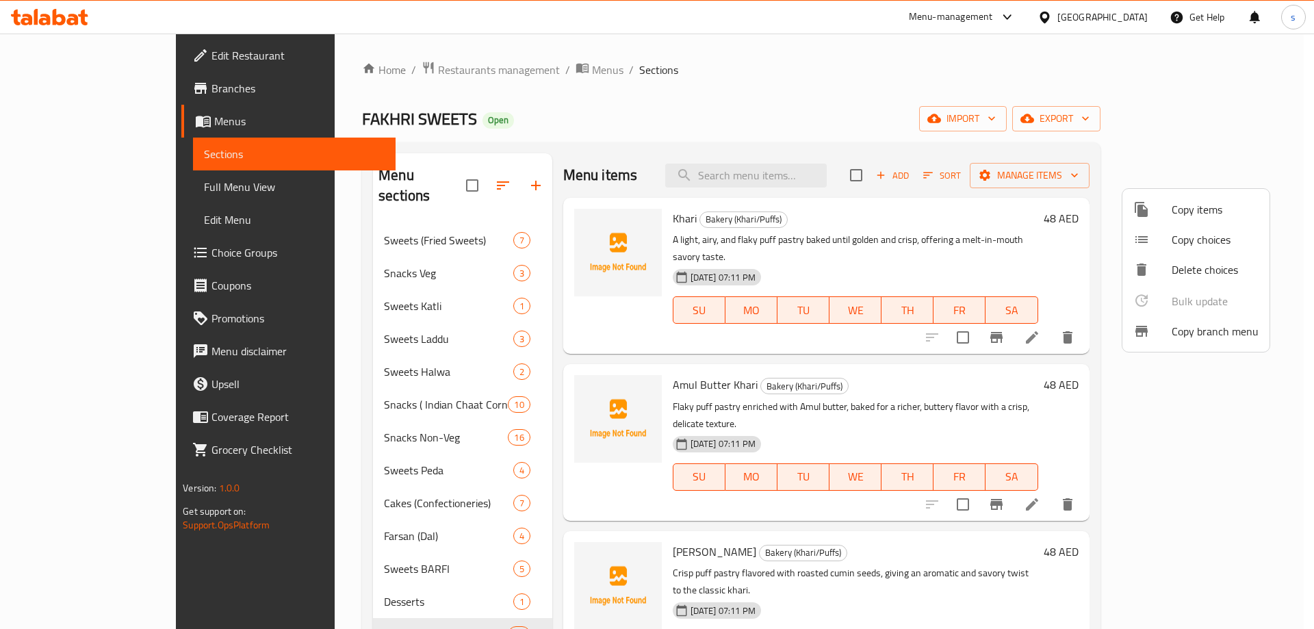
click at [990, 95] on div at bounding box center [657, 314] width 1314 height 629
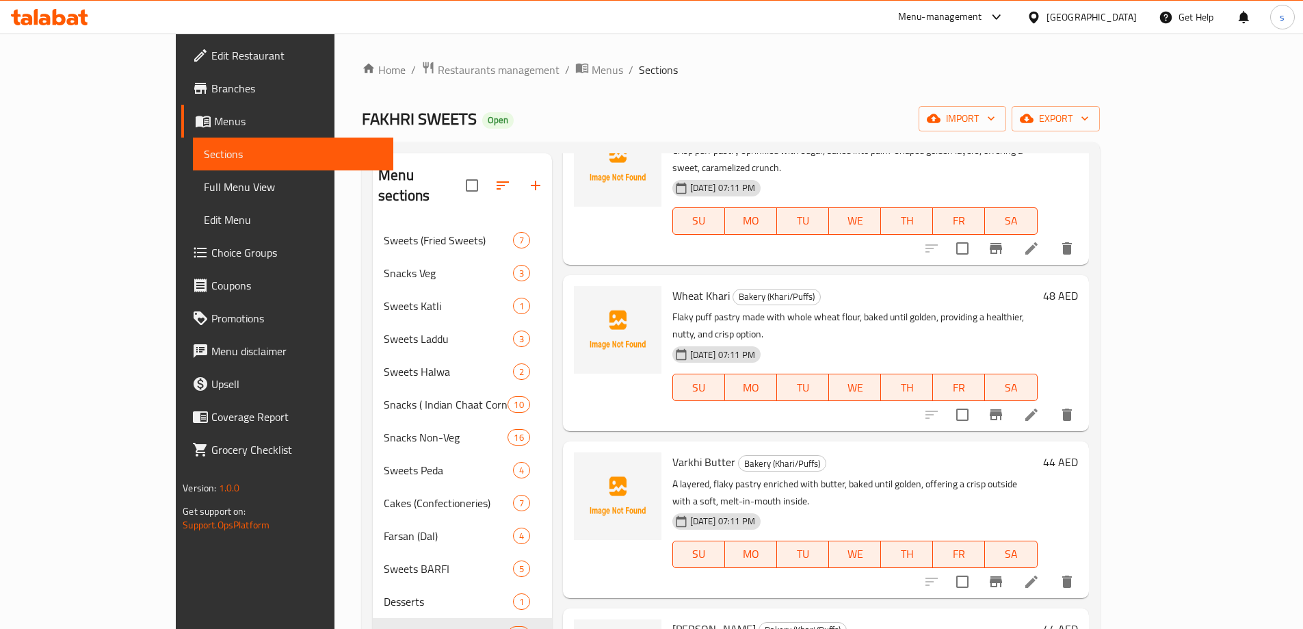
scroll to position [616, 0]
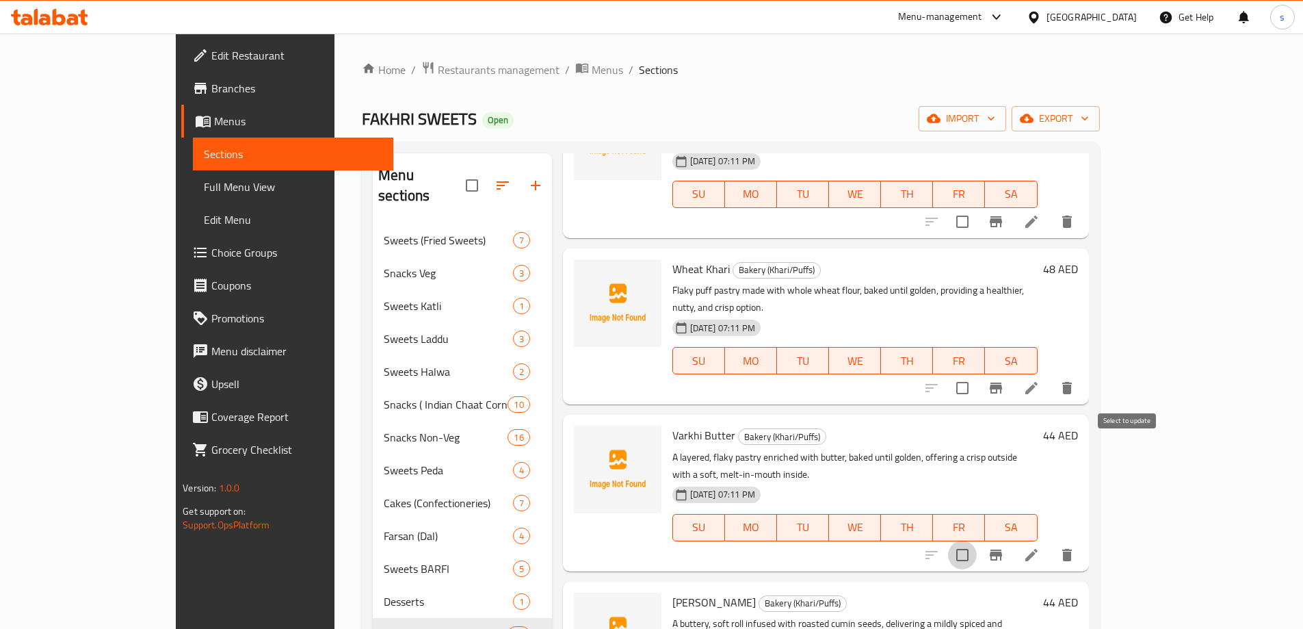
click at [977, 541] on input "checkbox" at bounding box center [962, 555] width 29 height 29
checkbox input "true"
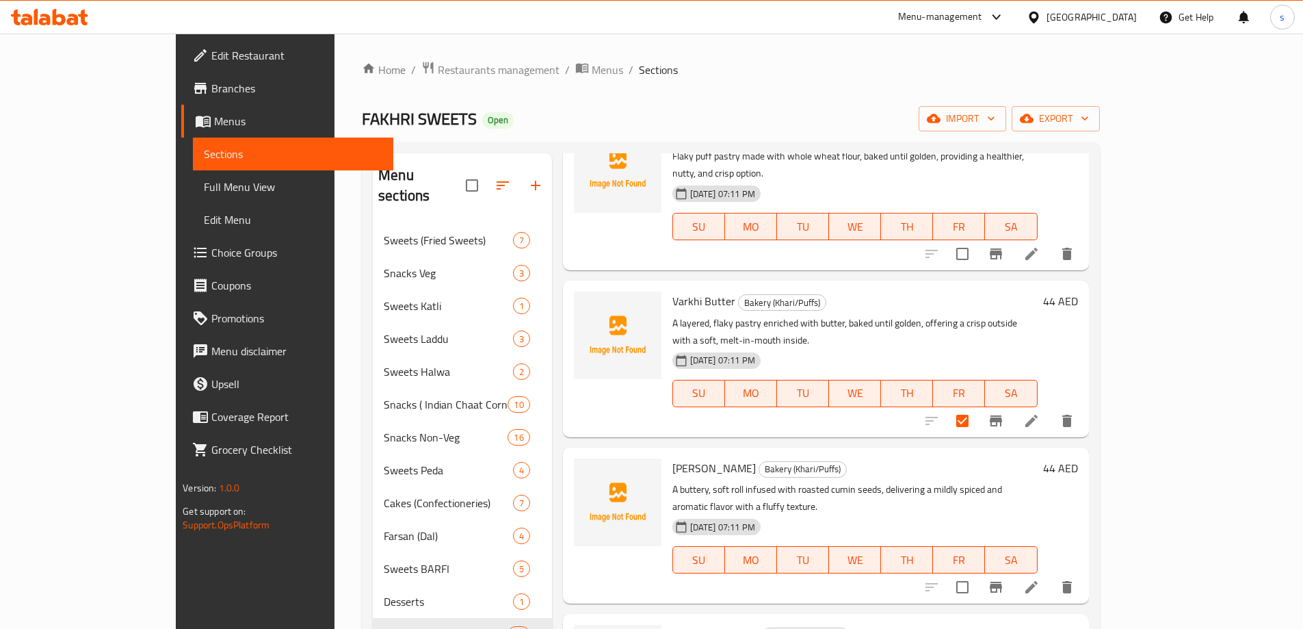
scroll to position [821, 0]
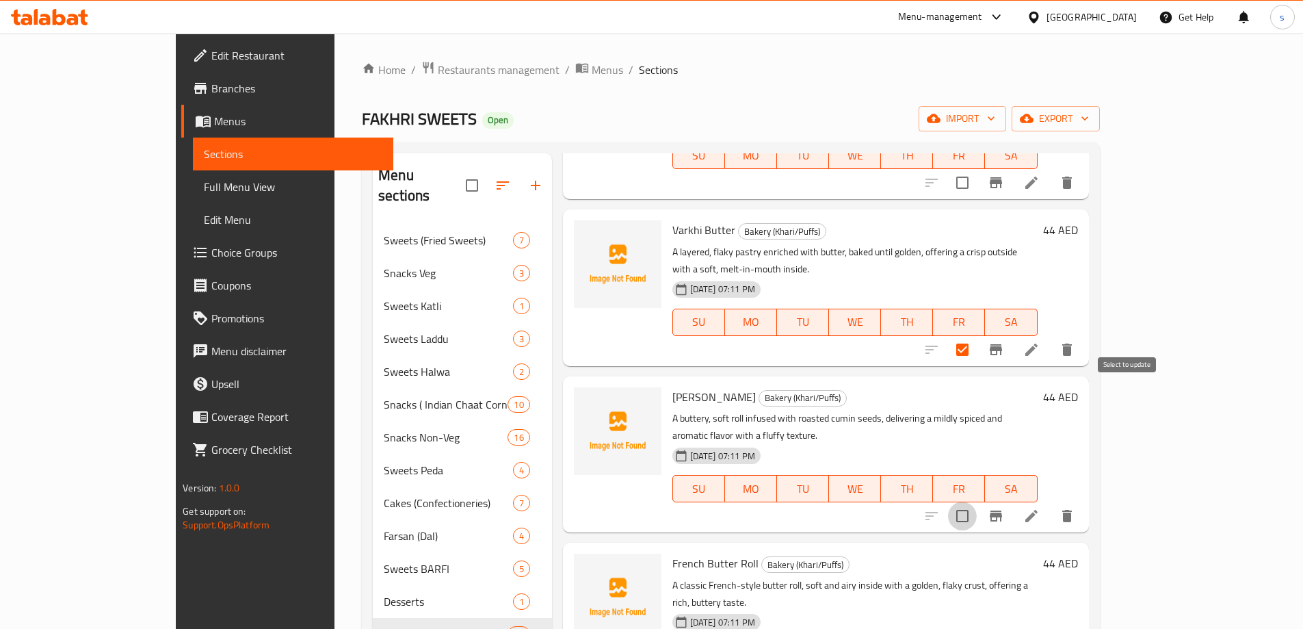
click at [977, 502] on input "checkbox" at bounding box center [962, 516] width 29 height 29
checkbox input "true"
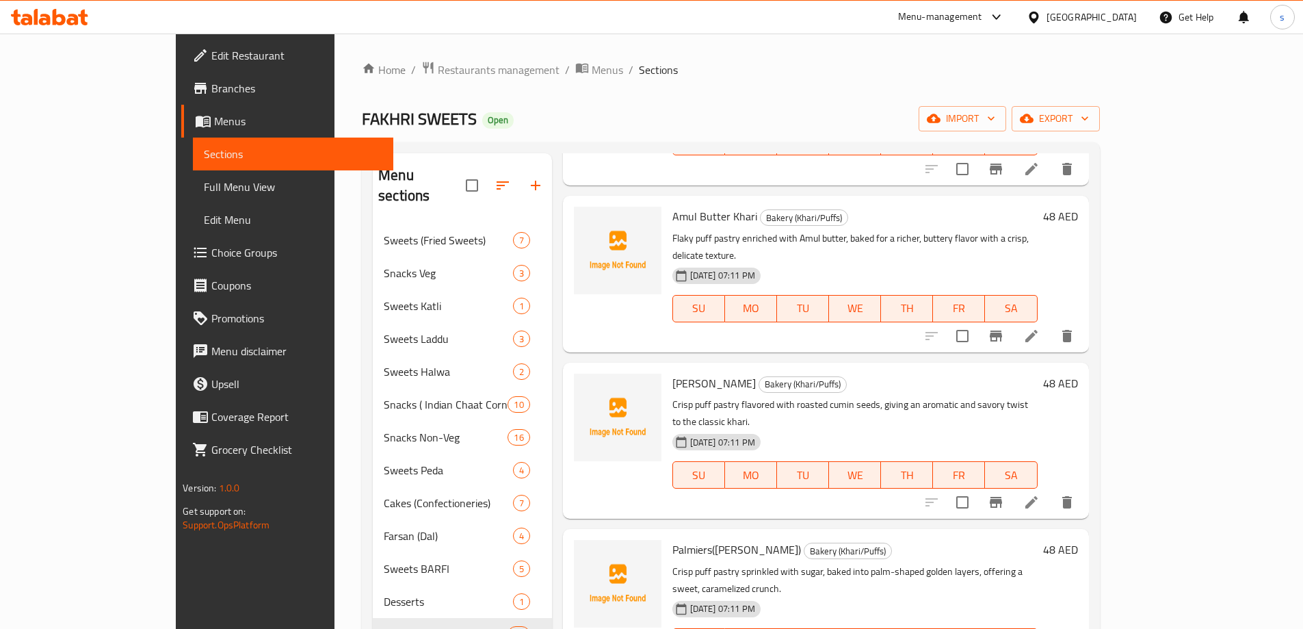
scroll to position [0, 0]
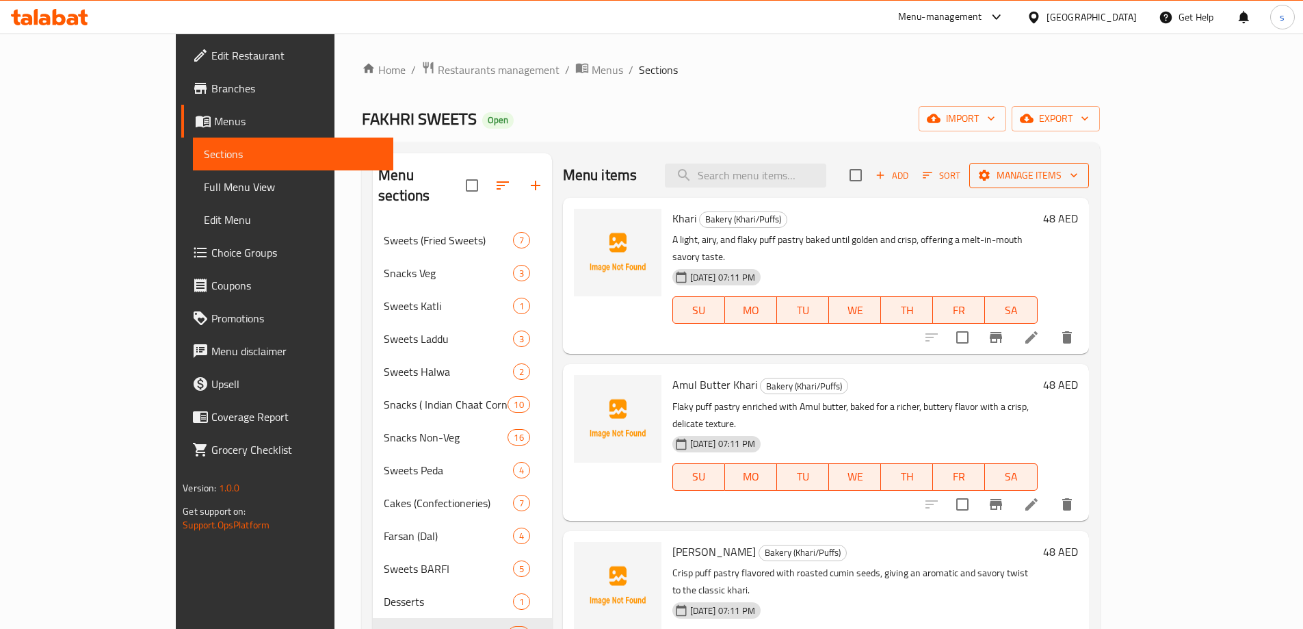
click at [1078, 174] on span "Manage items" at bounding box center [1030, 175] width 98 height 17
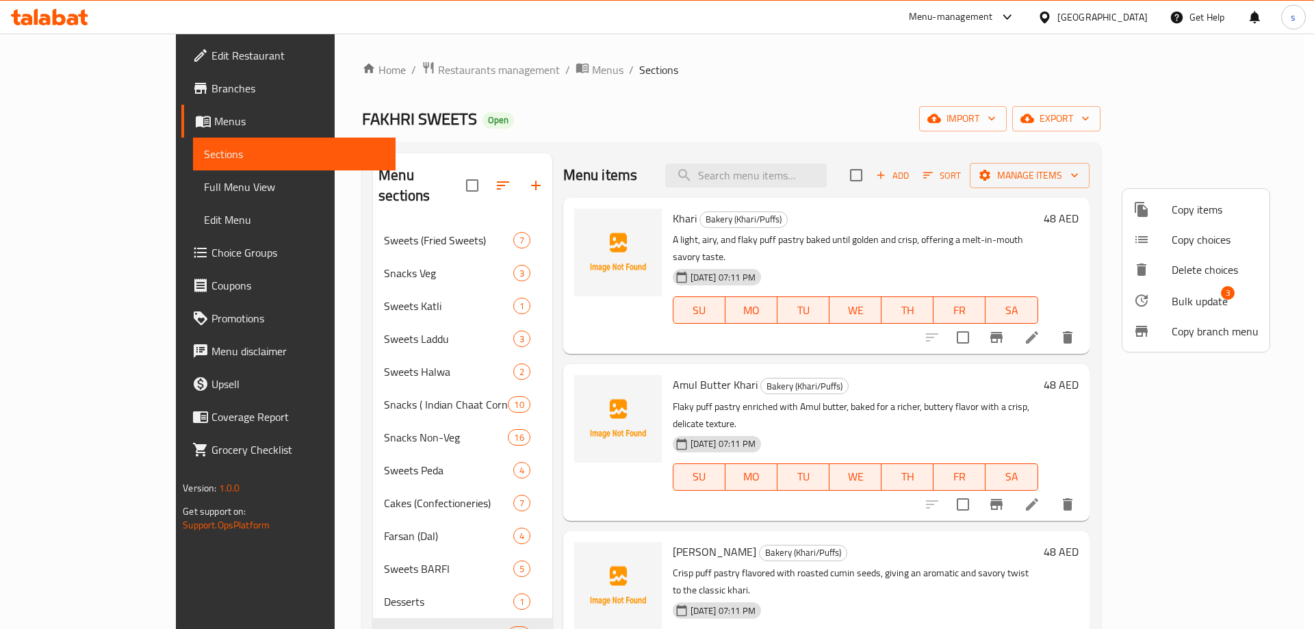
click at [1171, 305] on div at bounding box center [1152, 300] width 38 height 16
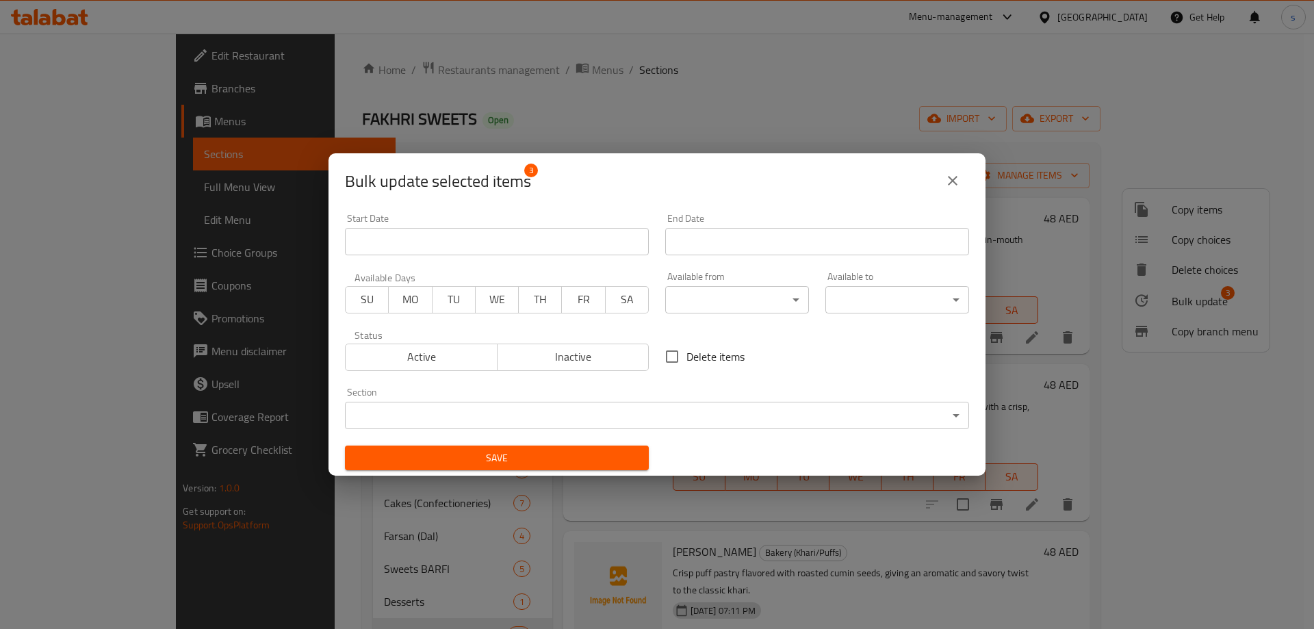
click at [710, 416] on body "​ Menu-management United Arab Emirates Get Help s Edit Restaurant Branches Menu…" at bounding box center [657, 331] width 1314 height 595
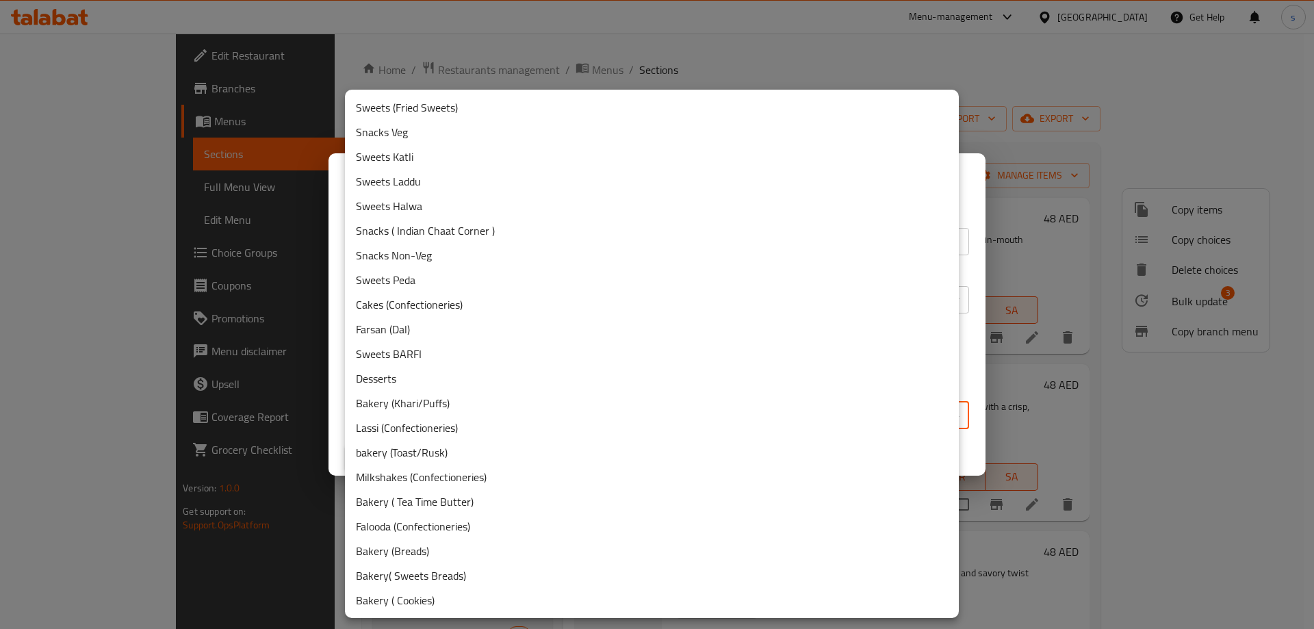
click at [445, 507] on li "Bakery ( Tea Time Butter)" at bounding box center [652, 501] width 614 height 25
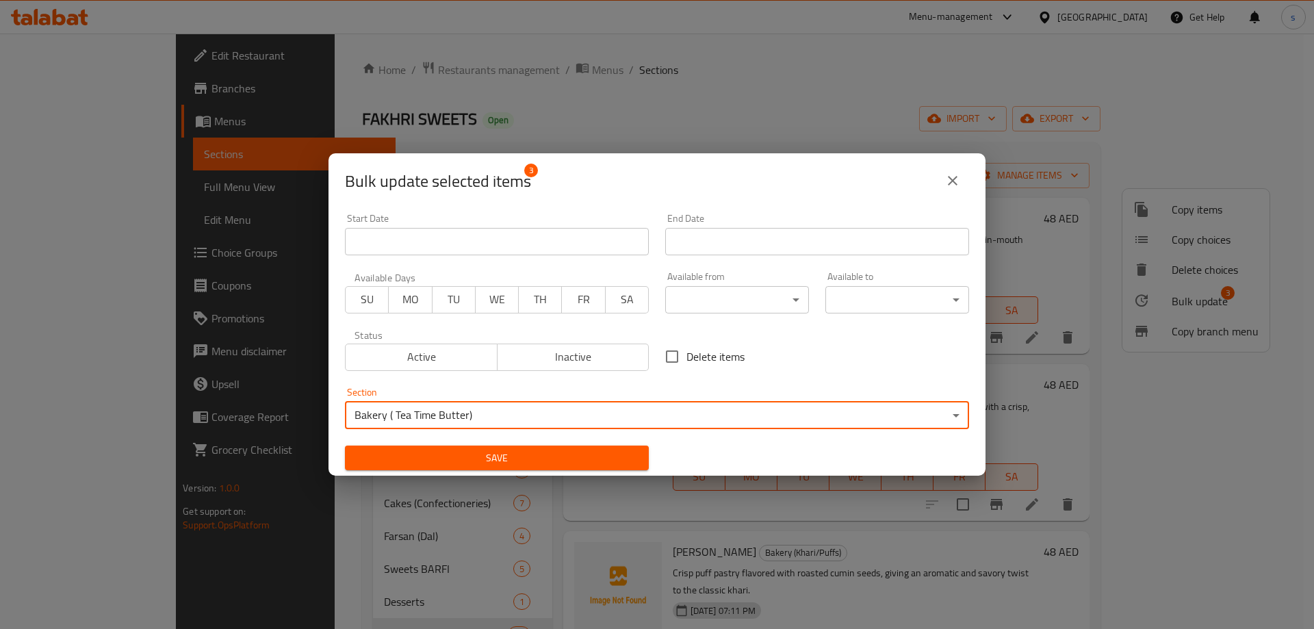
click at [561, 456] on span "Save" at bounding box center [497, 458] width 282 height 17
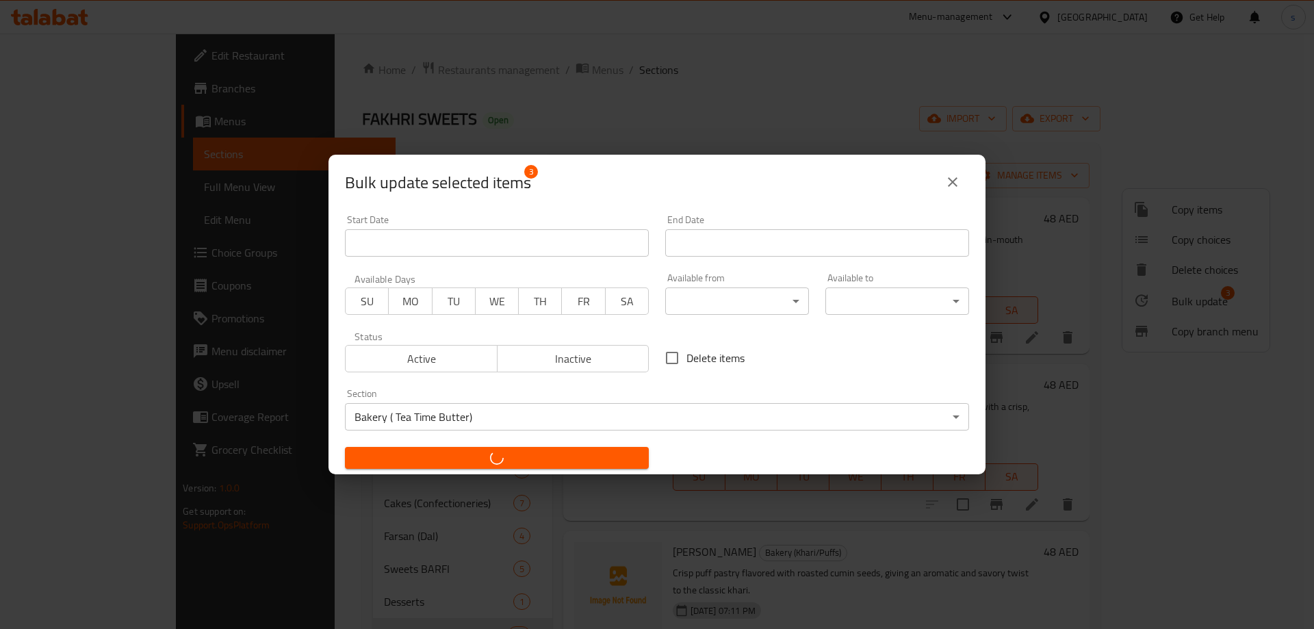
checkbox input "false"
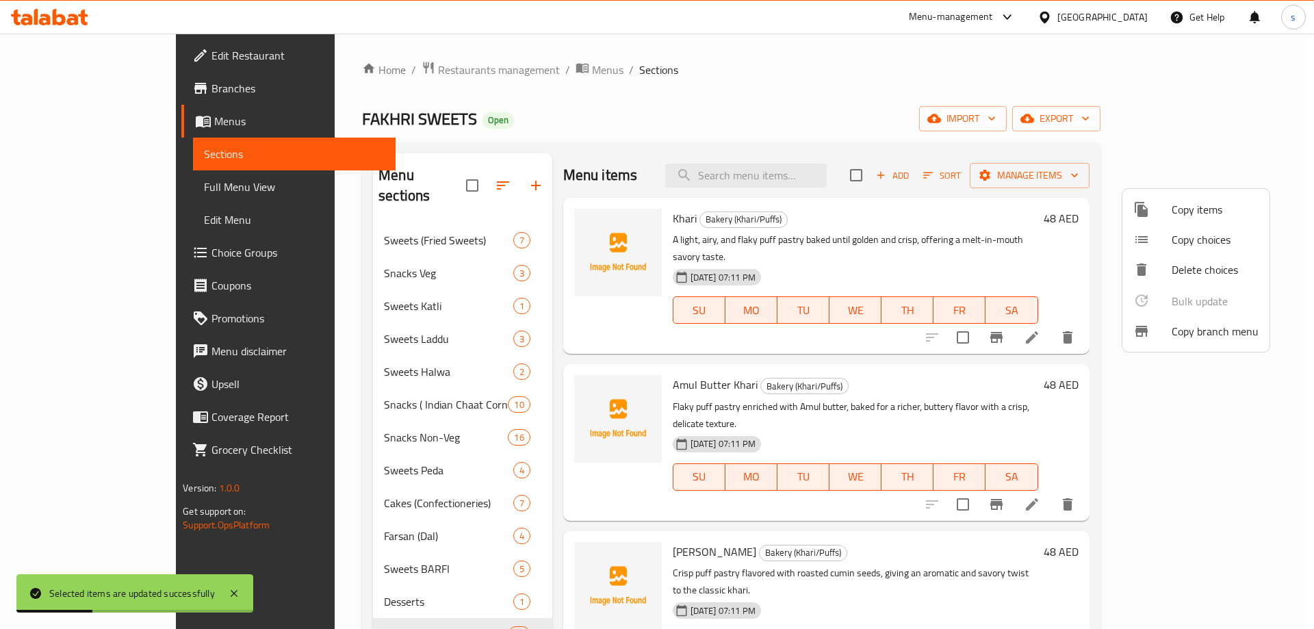
drag, startPoint x: 843, startPoint y: 99, endPoint x: 848, endPoint y: 117, distance: 19.1
click at [843, 99] on div at bounding box center [657, 314] width 1314 height 629
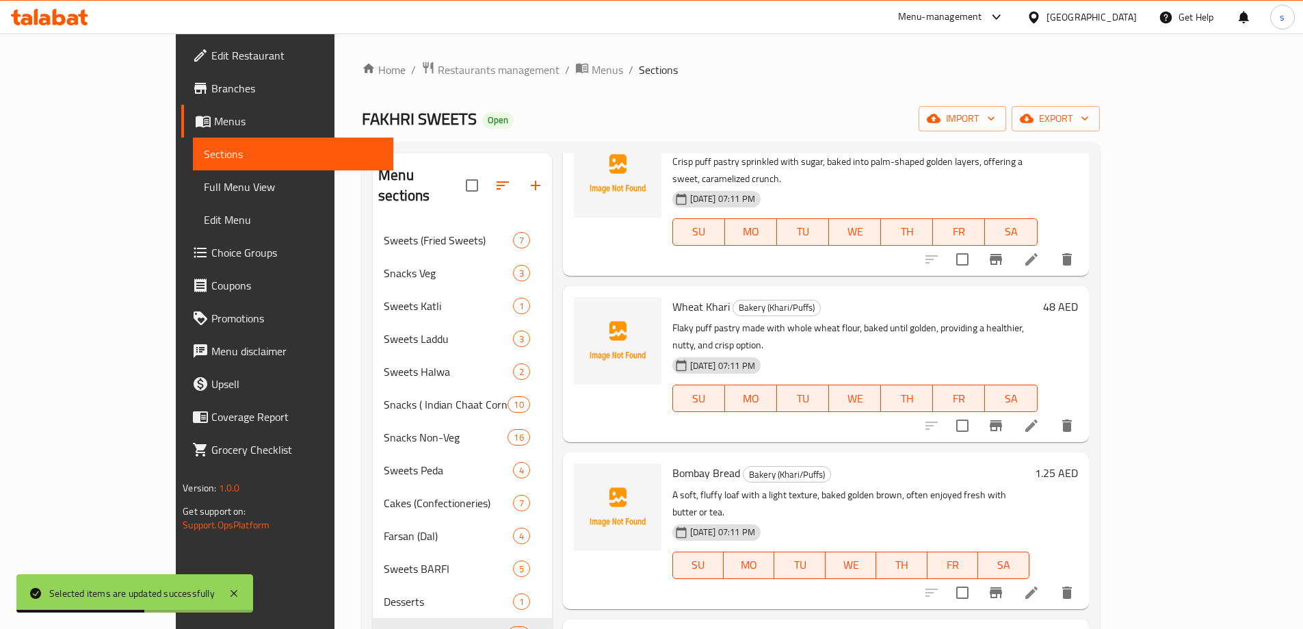
scroll to position [616, 0]
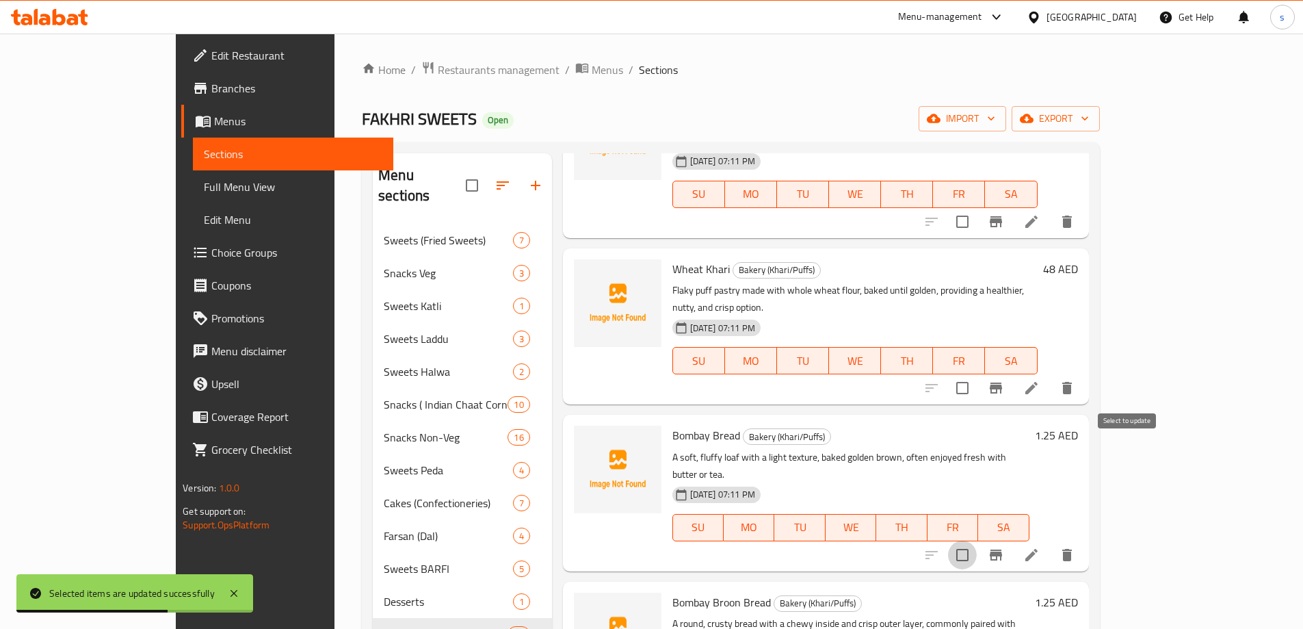
click at [977, 541] on input "checkbox" at bounding box center [962, 555] width 29 height 29
checkbox input "true"
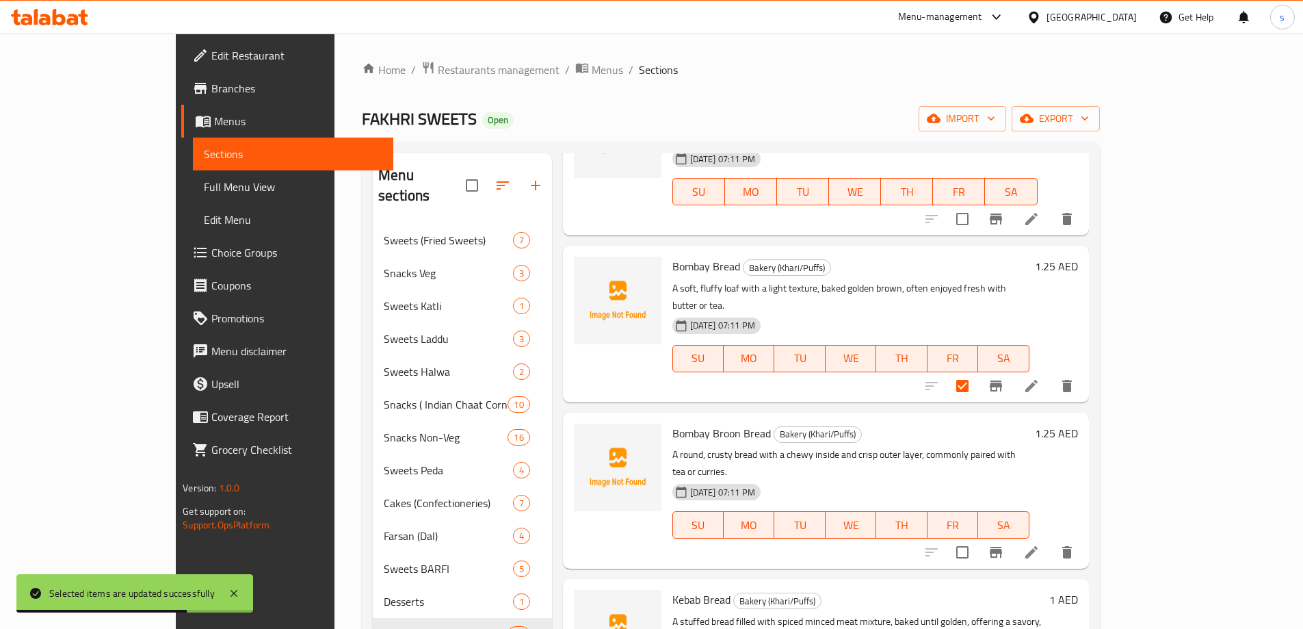
scroll to position [821, 0]
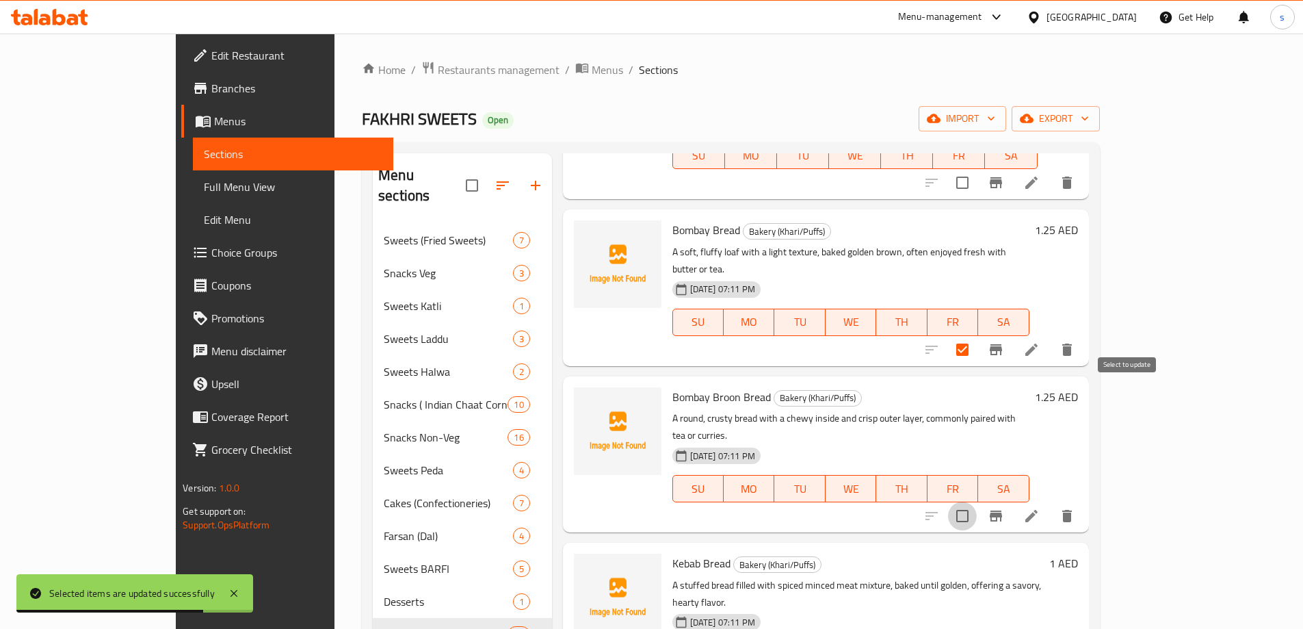
click at [977, 502] on input "checkbox" at bounding box center [962, 516] width 29 height 29
checkbox input "true"
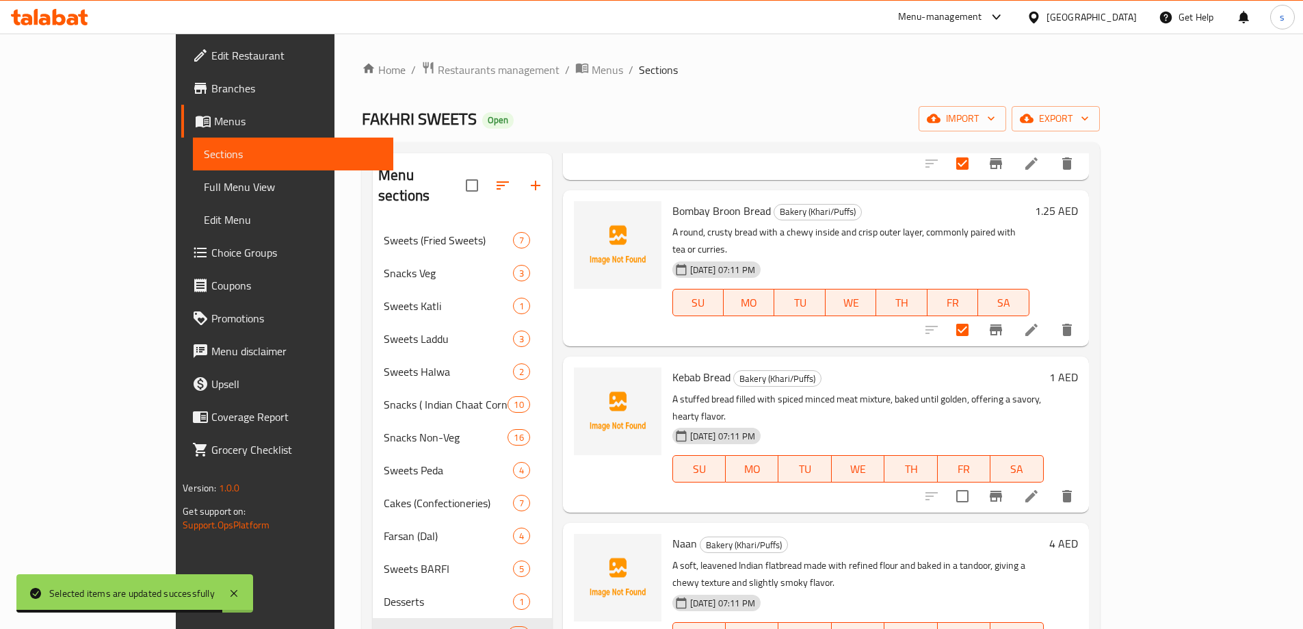
scroll to position [1026, 0]
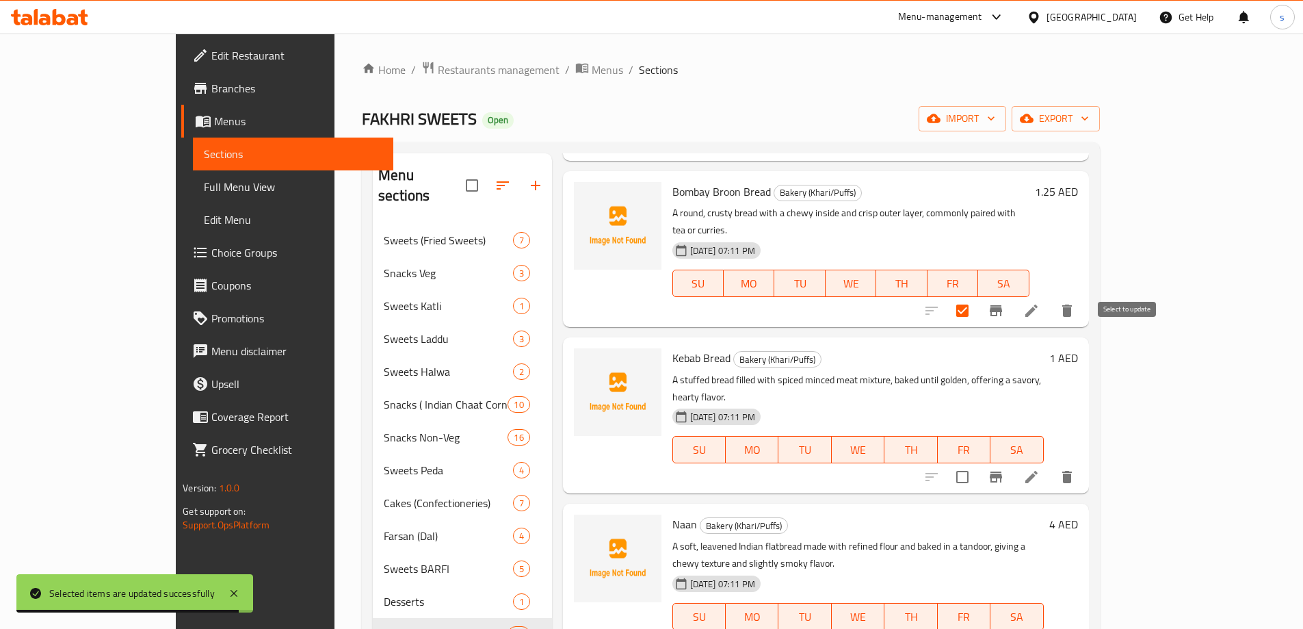
click at [977, 463] on input "checkbox" at bounding box center [962, 477] width 29 height 29
checkbox input "true"
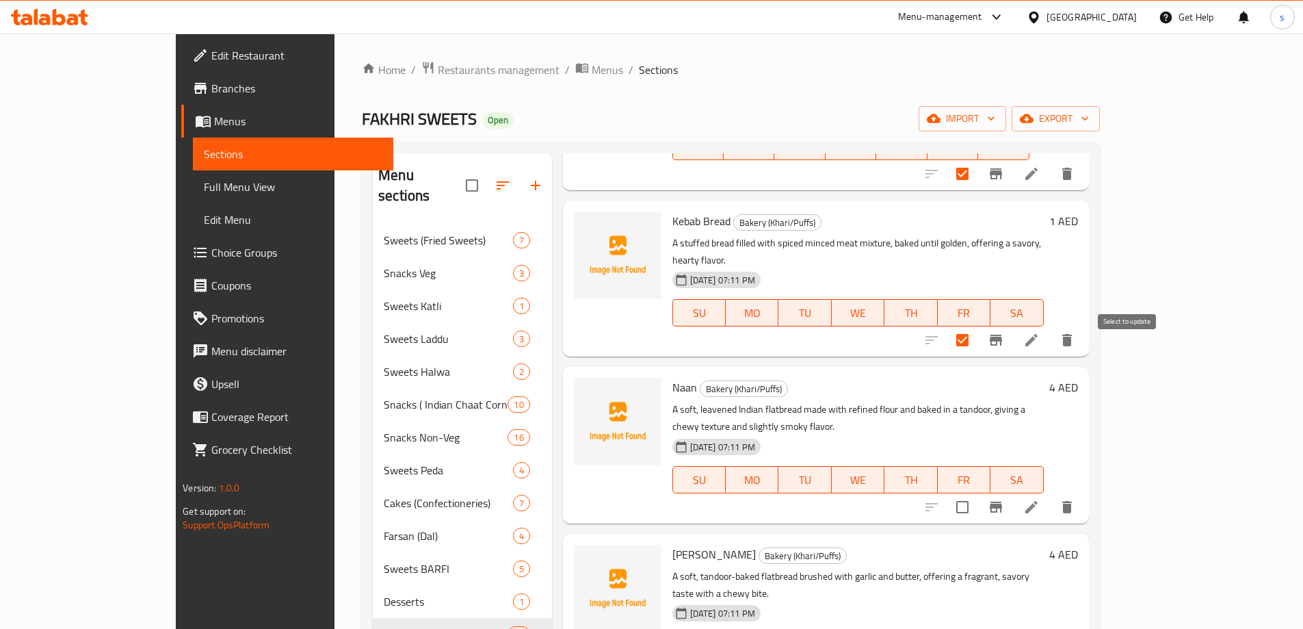
click at [977, 493] on input "checkbox" at bounding box center [962, 507] width 29 height 29
checkbox input "true"
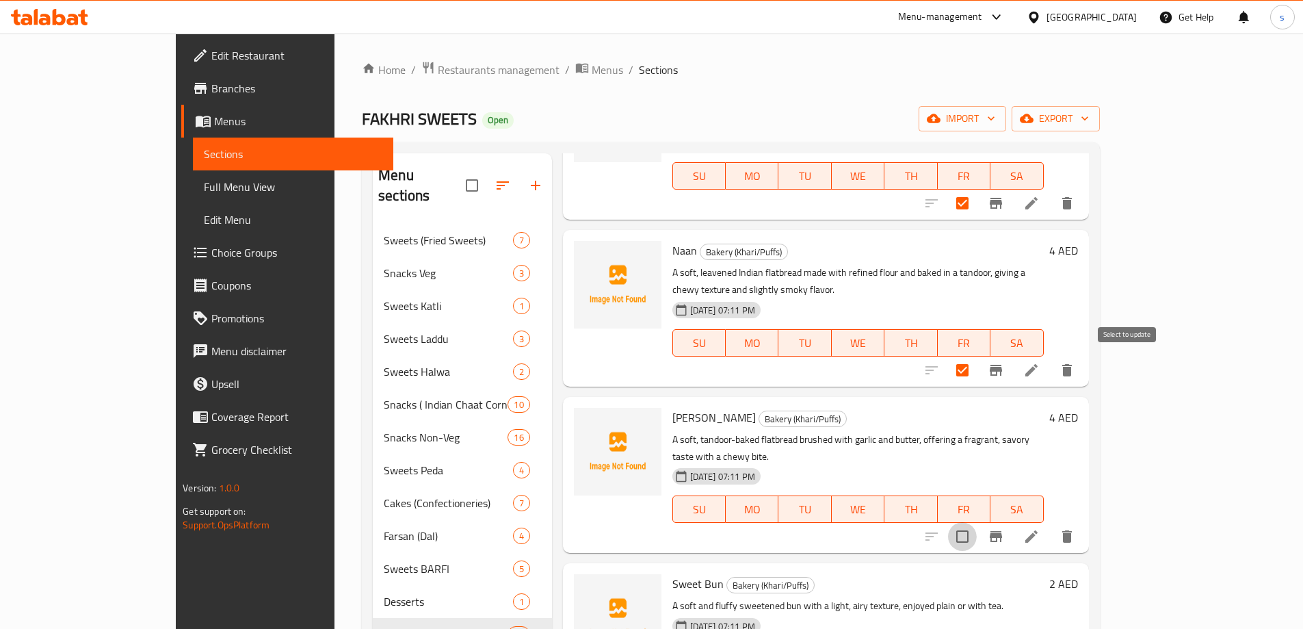
click at [977, 522] on input "checkbox" at bounding box center [962, 536] width 29 height 29
checkbox input "true"
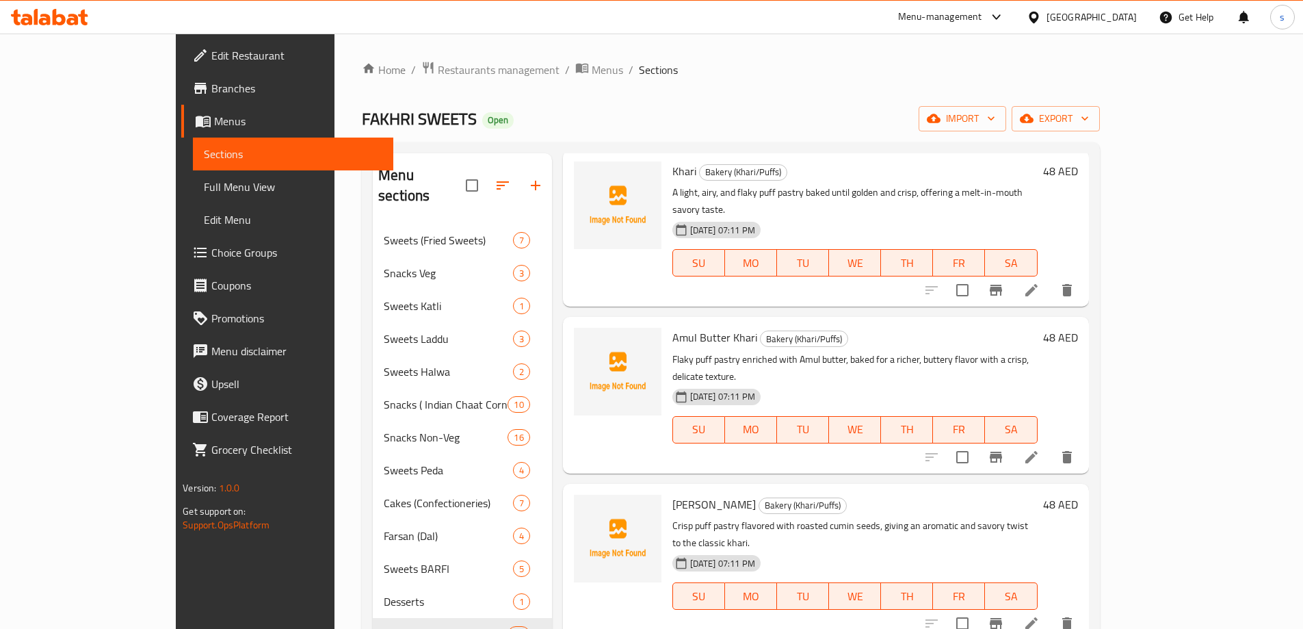
scroll to position [0, 0]
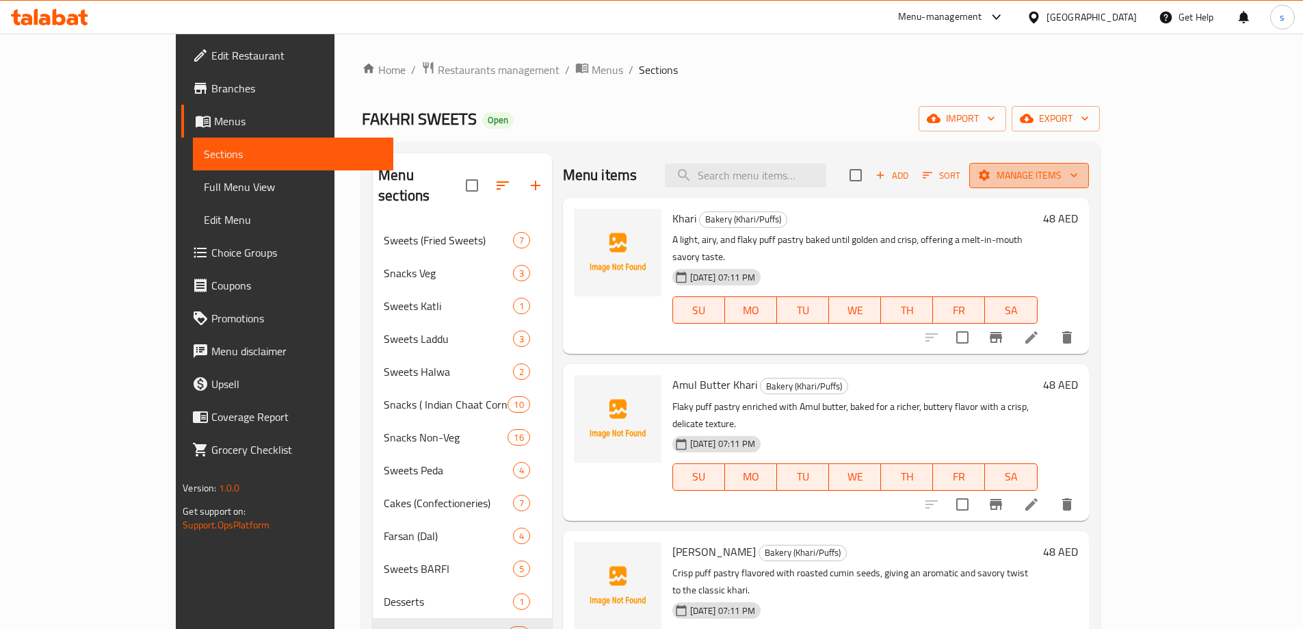
click at [1078, 176] on span "Manage items" at bounding box center [1030, 175] width 98 height 17
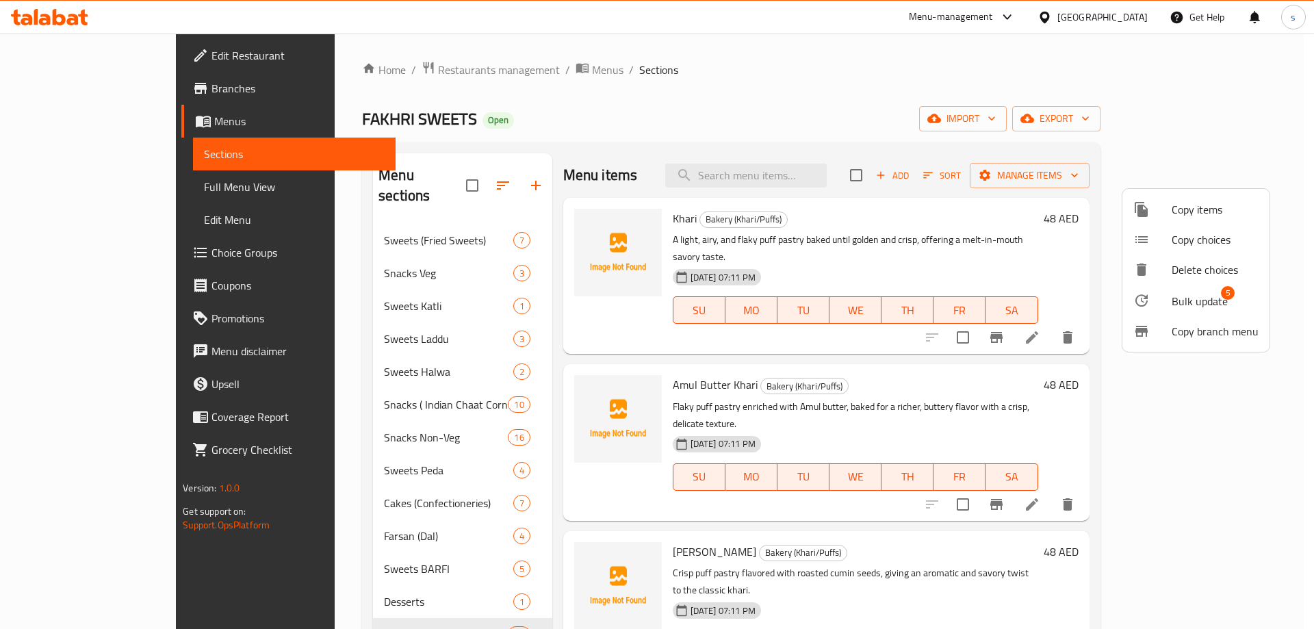
click at [1208, 289] on li "Bulk update 5" at bounding box center [1195, 300] width 147 height 31
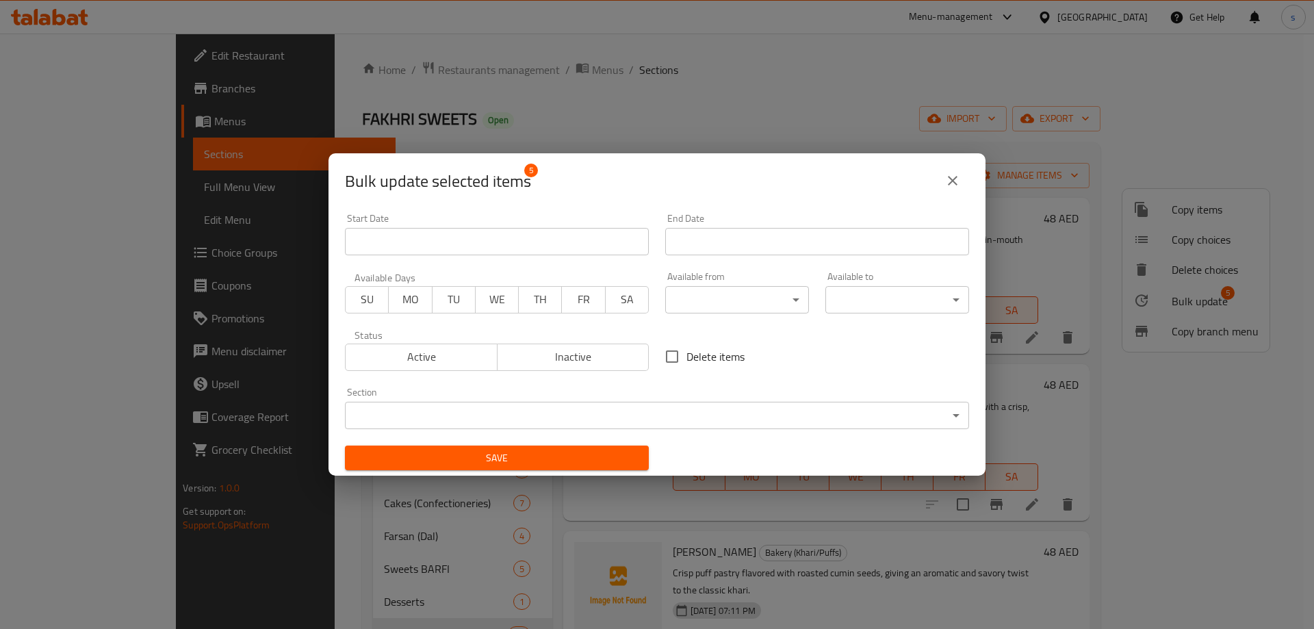
click at [684, 410] on body "​ Menu-management United Arab Emirates Get Help s Edit Restaurant Branches Menu…" at bounding box center [657, 331] width 1314 height 595
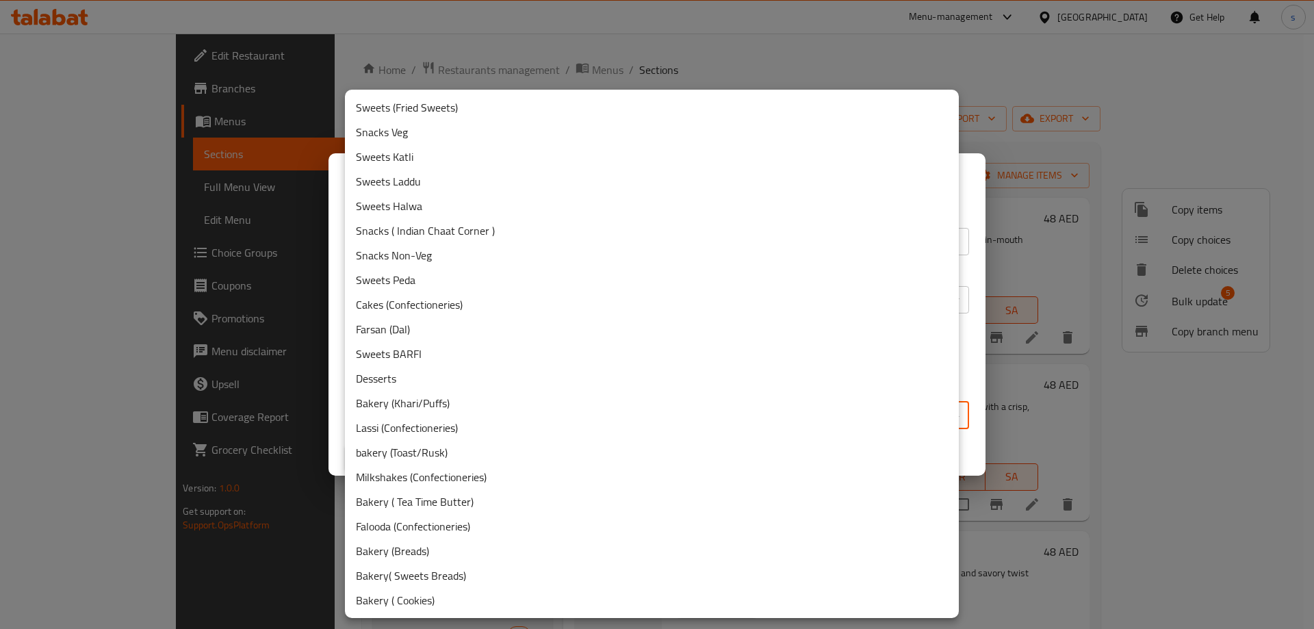
click at [424, 553] on li "Bakery (Breads)" at bounding box center [652, 550] width 614 height 25
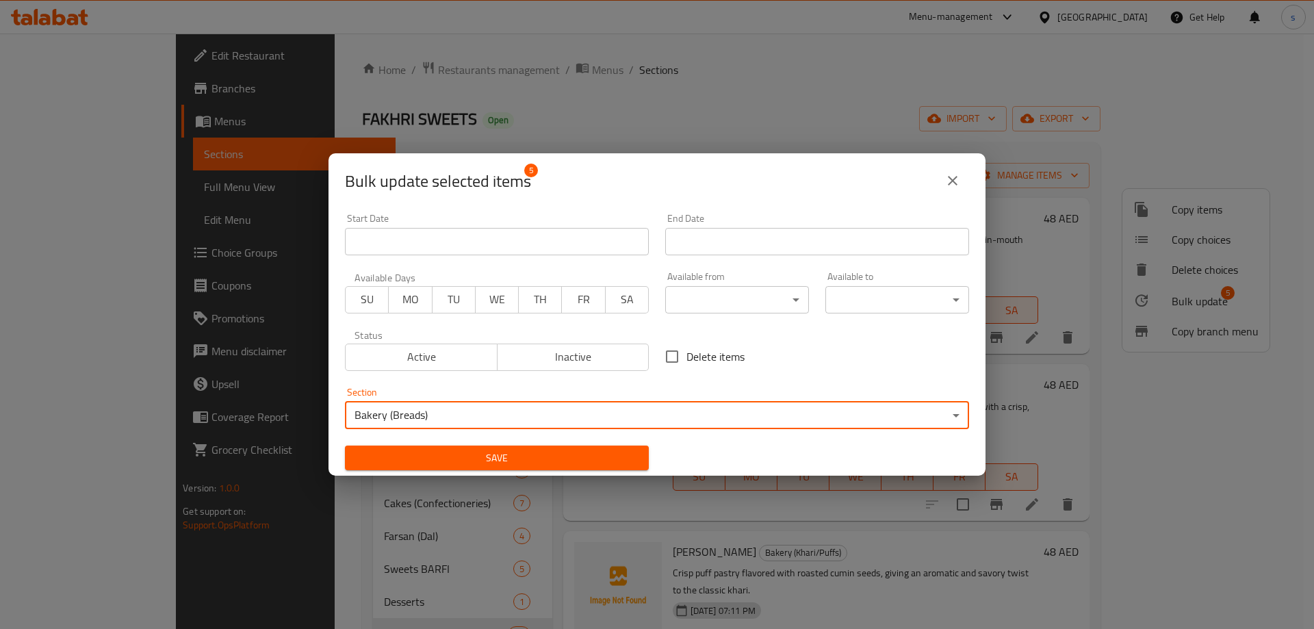
click at [572, 461] on span "Save" at bounding box center [497, 458] width 282 height 17
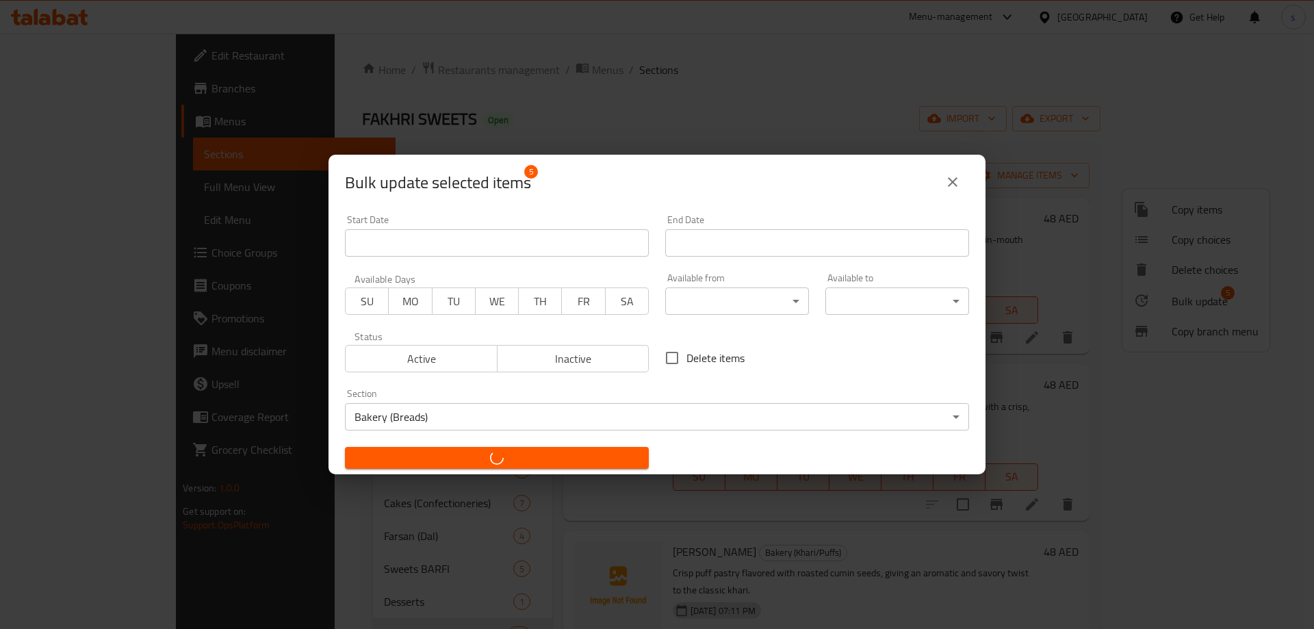
checkbox input "false"
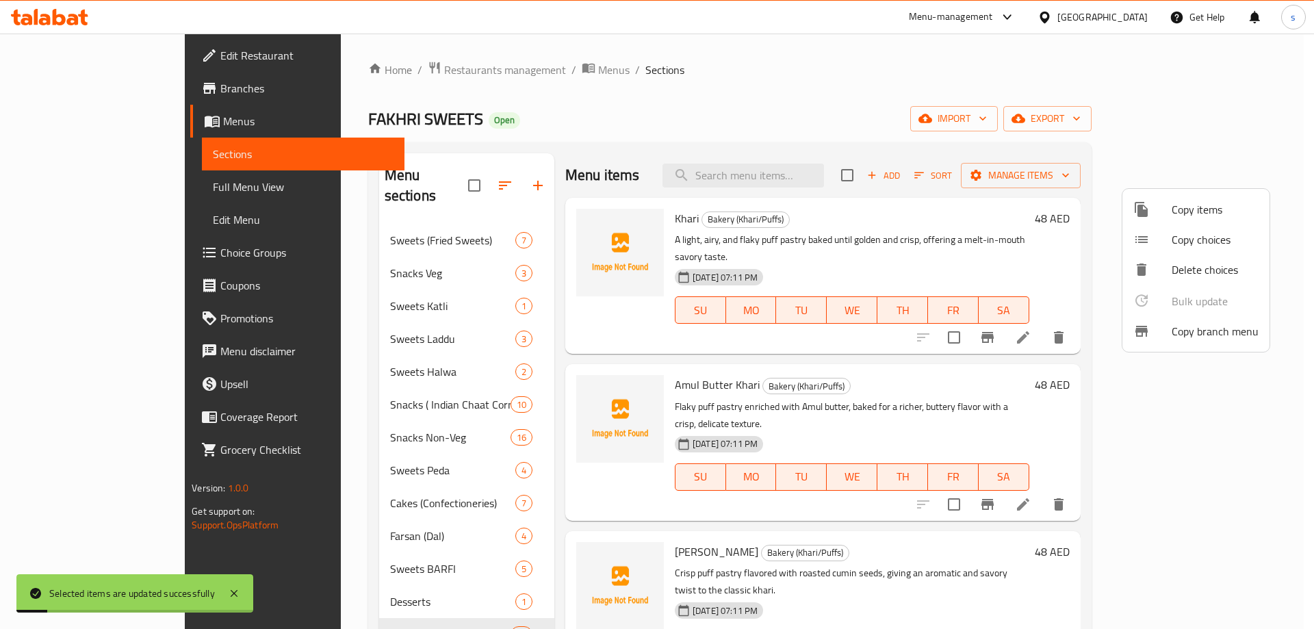
click at [957, 101] on div at bounding box center [657, 314] width 1314 height 629
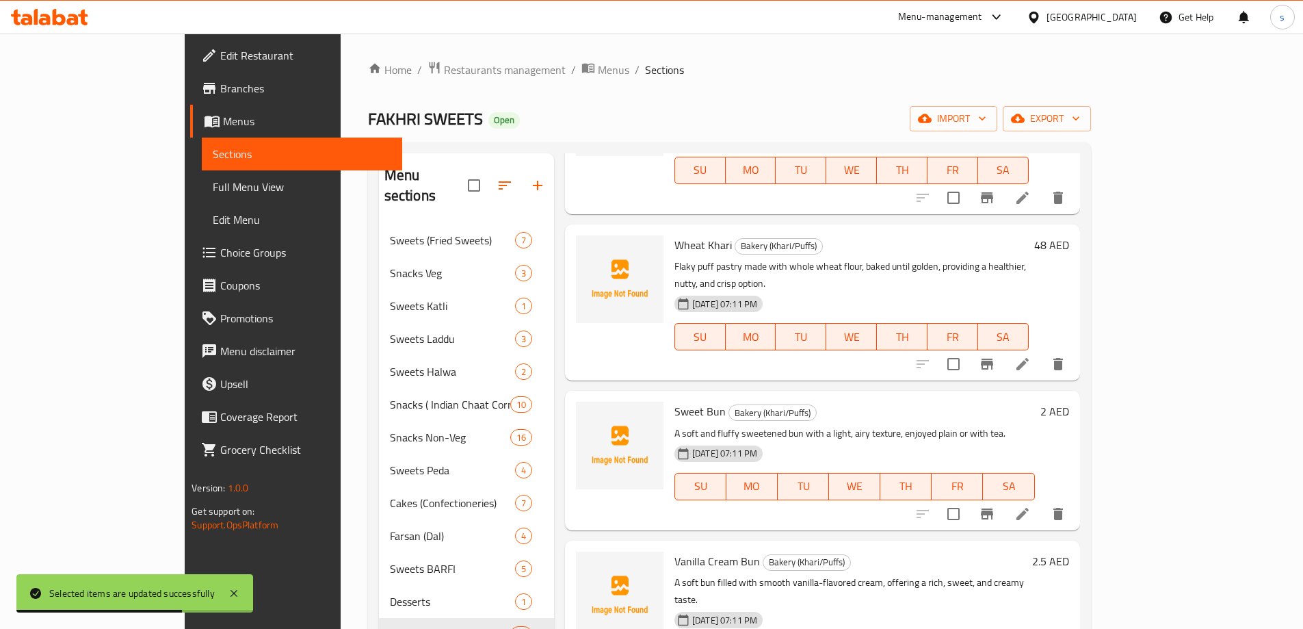
scroll to position [684, 0]
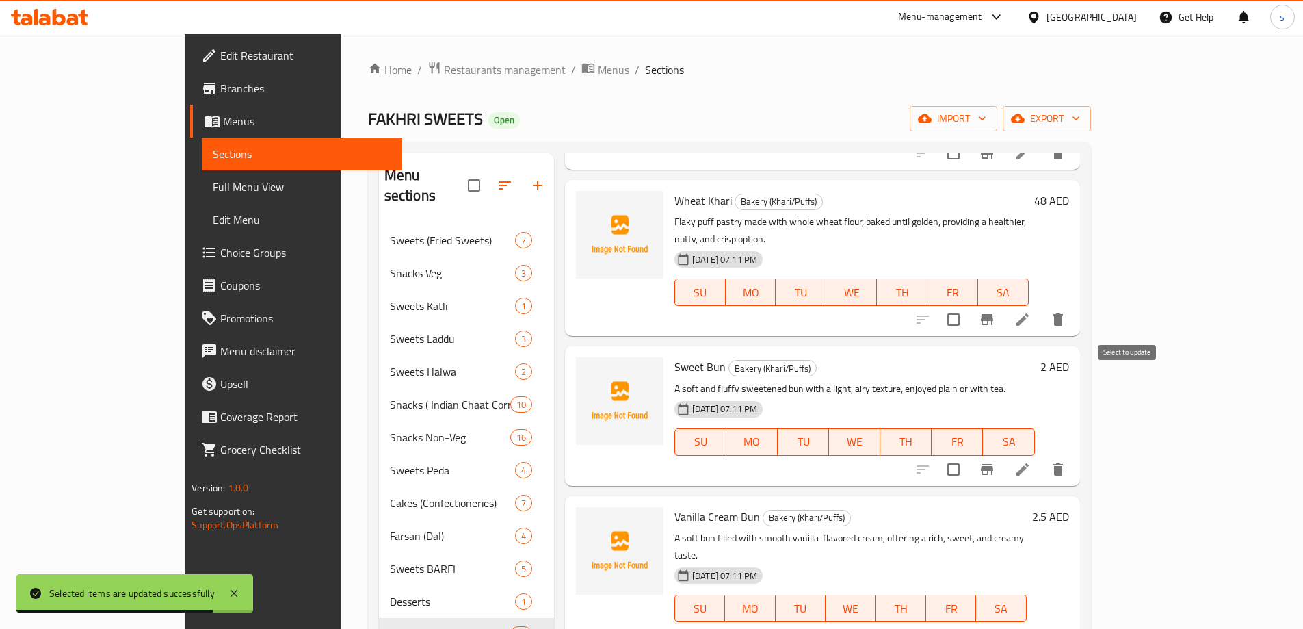
click at [968, 455] on input "checkbox" at bounding box center [953, 469] width 29 height 29
checkbox input "true"
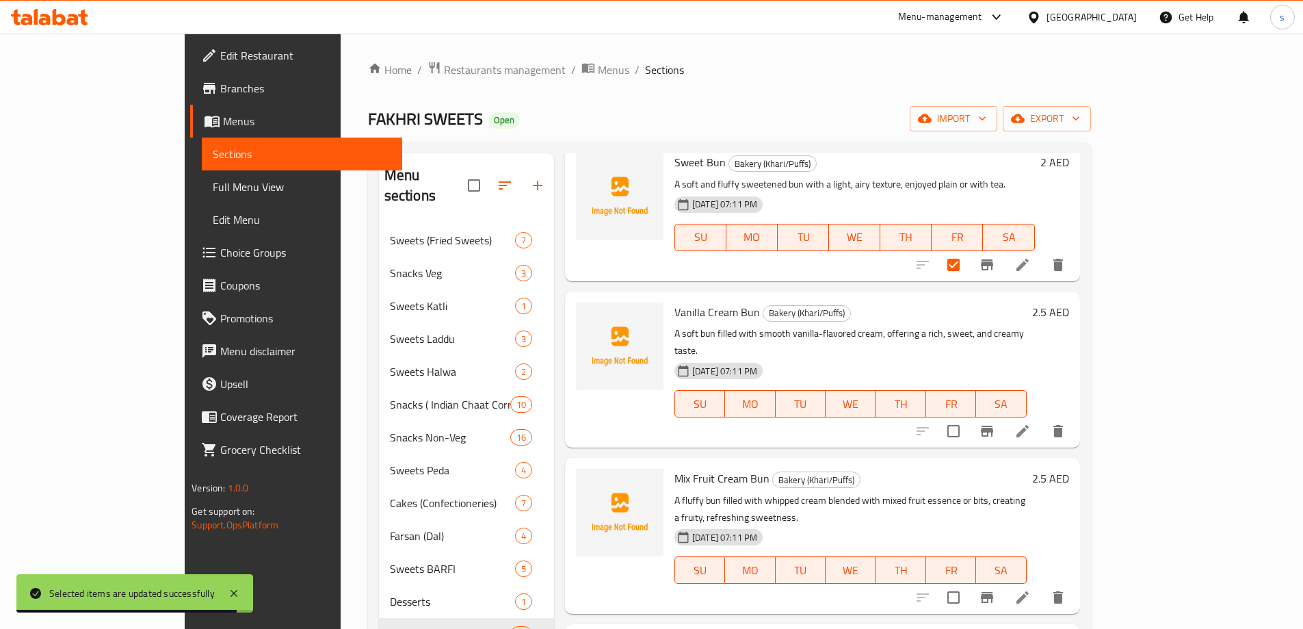
scroll to position [889, 0]
click at [968, 416] on input "checkbox" at bounding box center [953, 430] width 29 height 29
checkbox input "true"
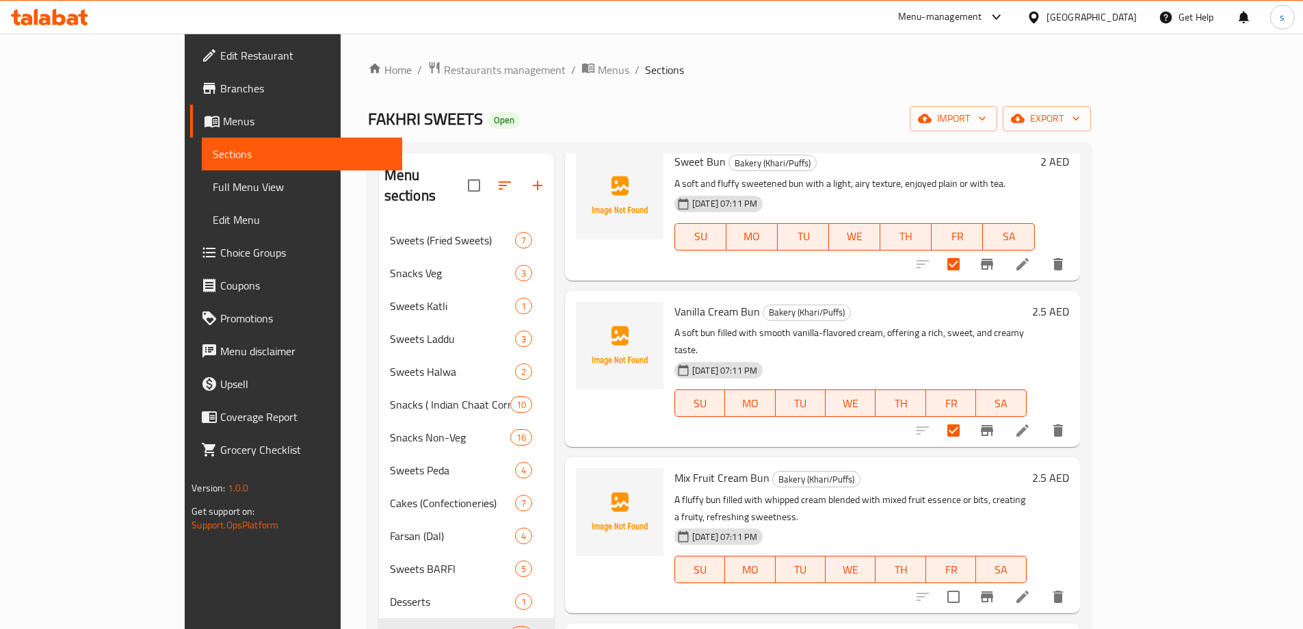
scroll to position [958, 0]
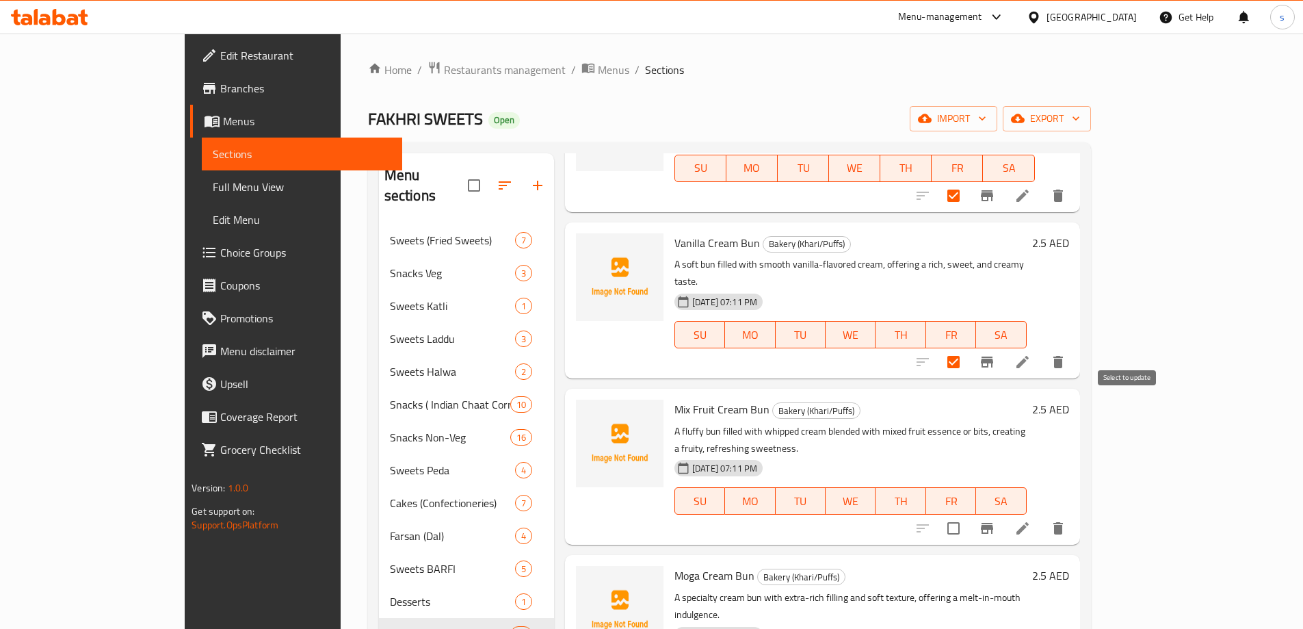
click at [968, 514] on input "checkbox" at bounding box center [953, 528] width 29 height 29
checkbox input "true"
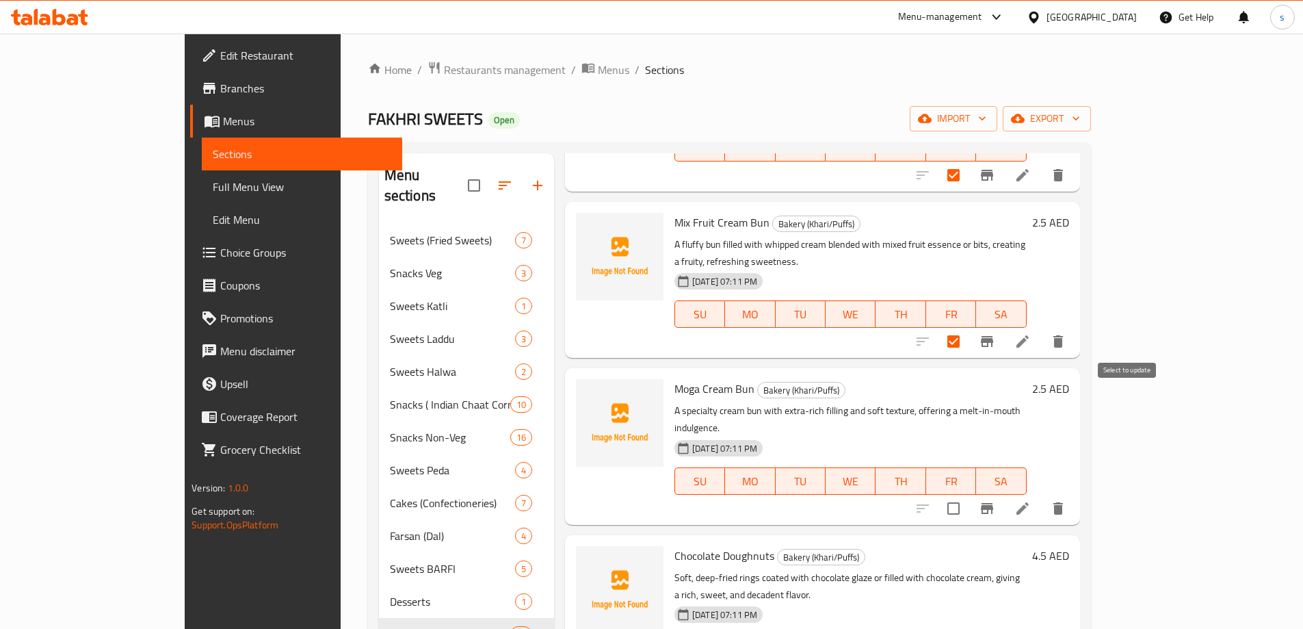
scroll to position [1163, 0]
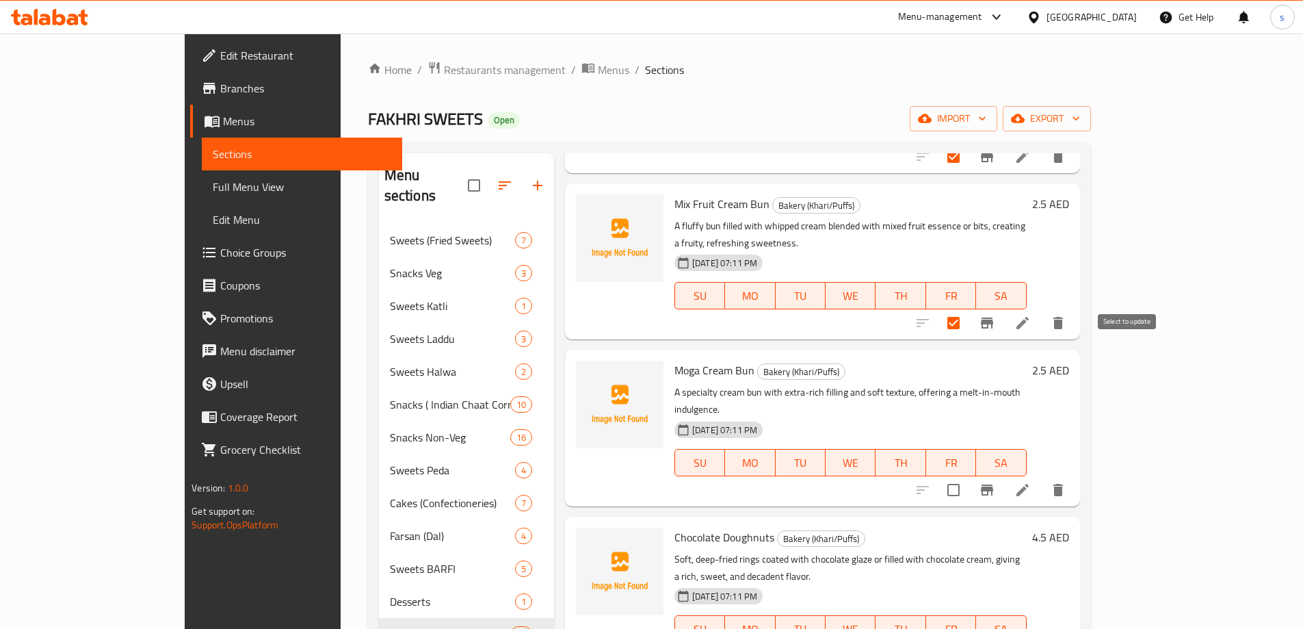
click at [968, 476] on input "checkbox" at bounding box center [953, 490] width 29 height 29
checkbox input "true"
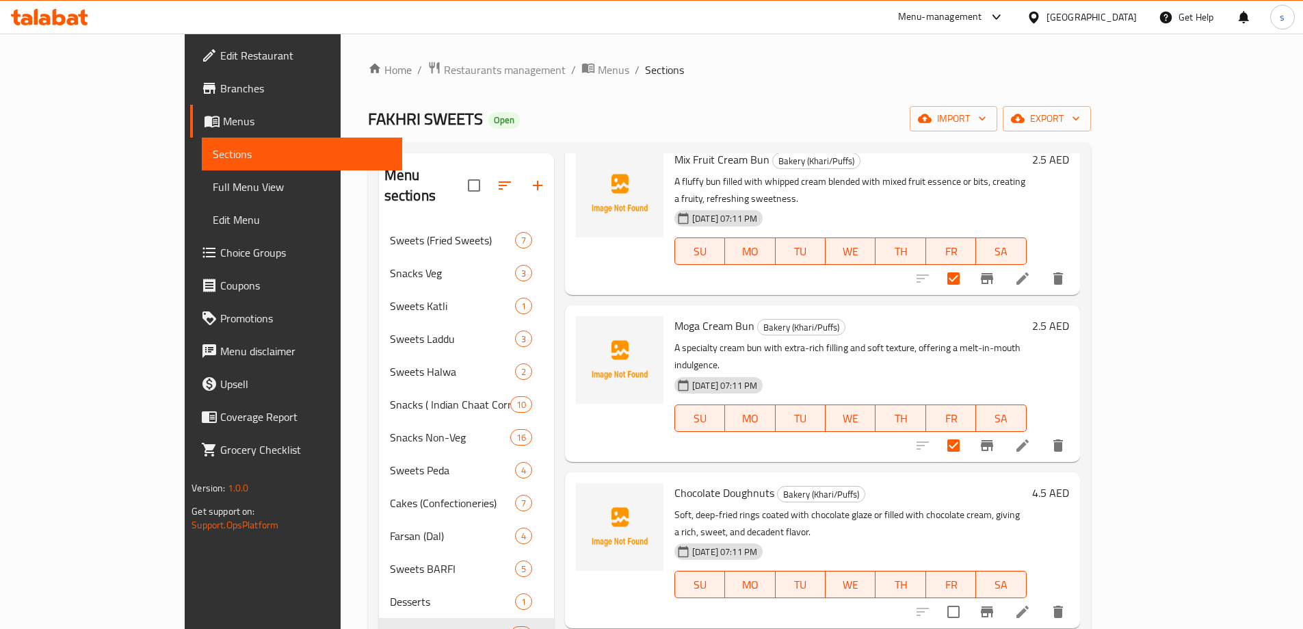
scroll to position [1232, 0]
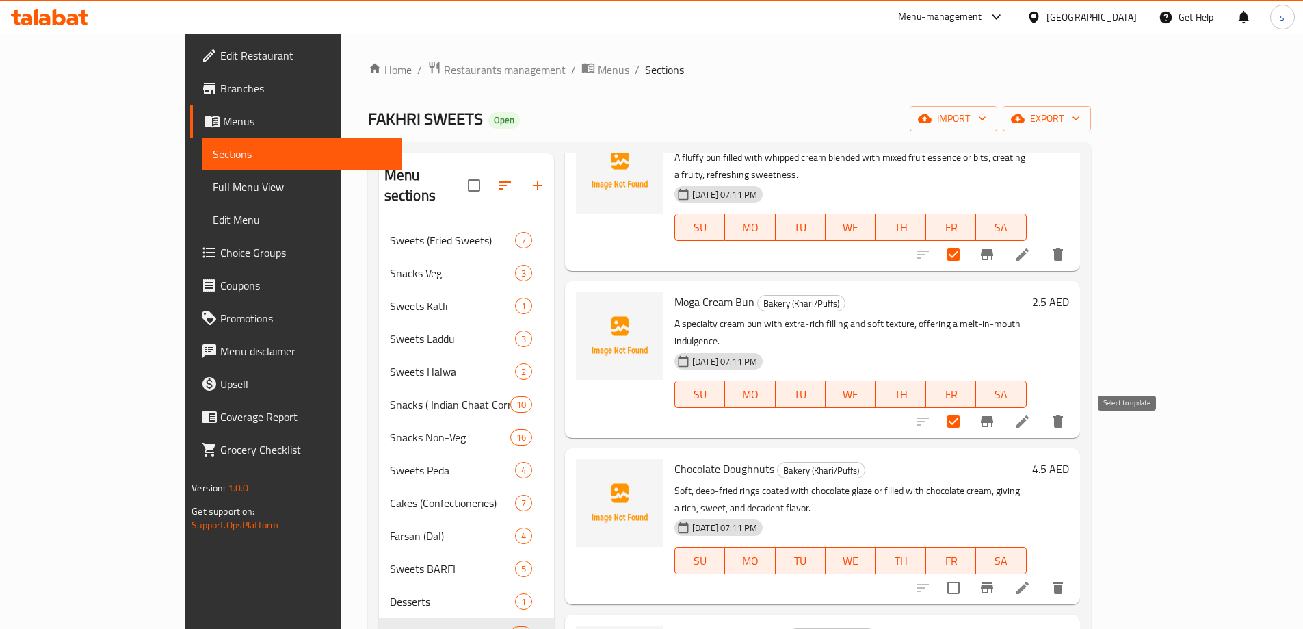
click at [968, 573] on input "checkbox" at bounding box center [953, 587] width 29 height 29
checkbox input "true"
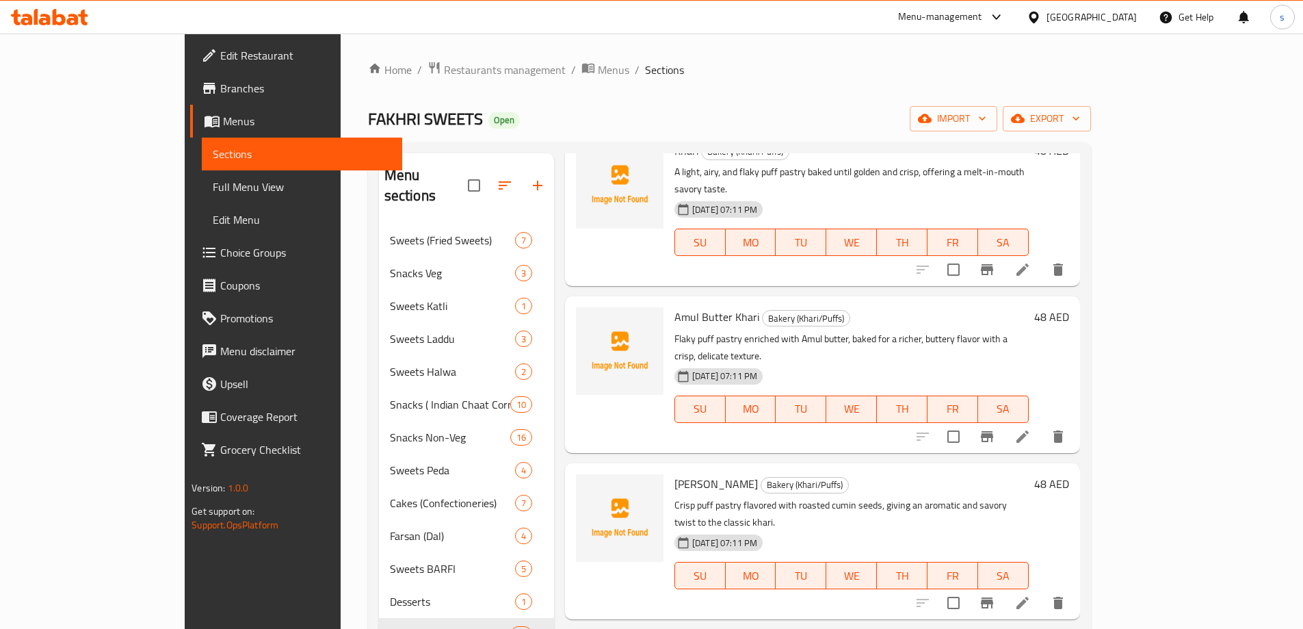
scroll to position [0, 0]
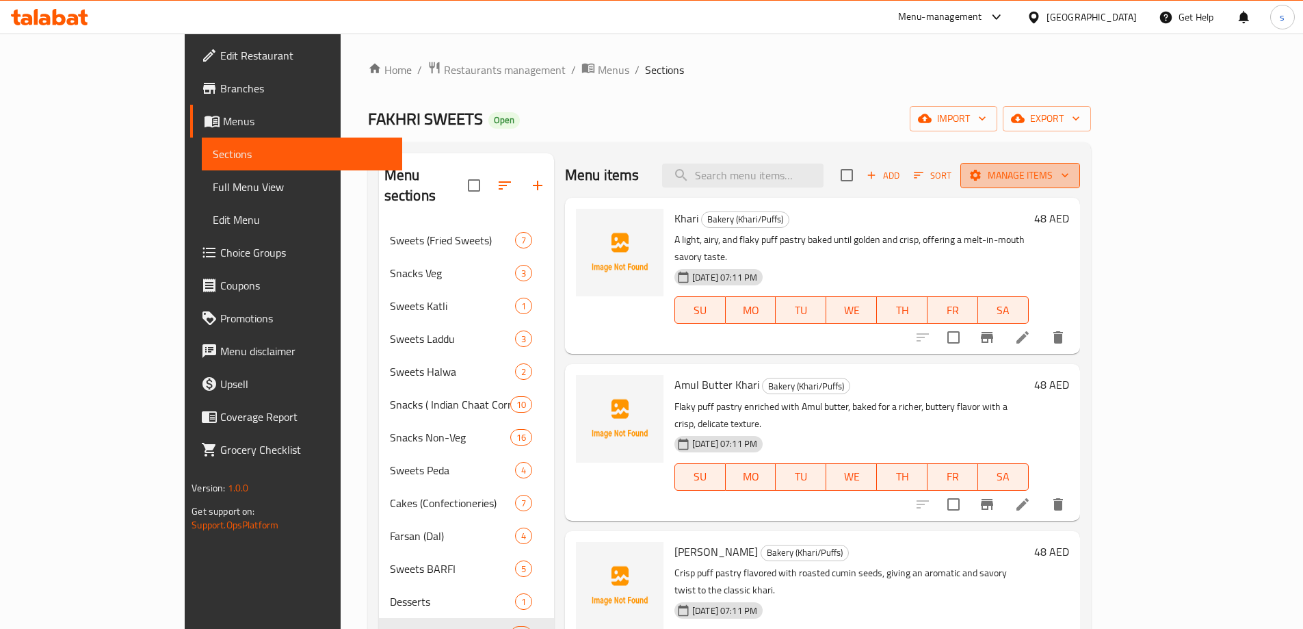
click at [1069, 177] on span "Manage items" at bounding box center [1021, 175] width 98 height 17
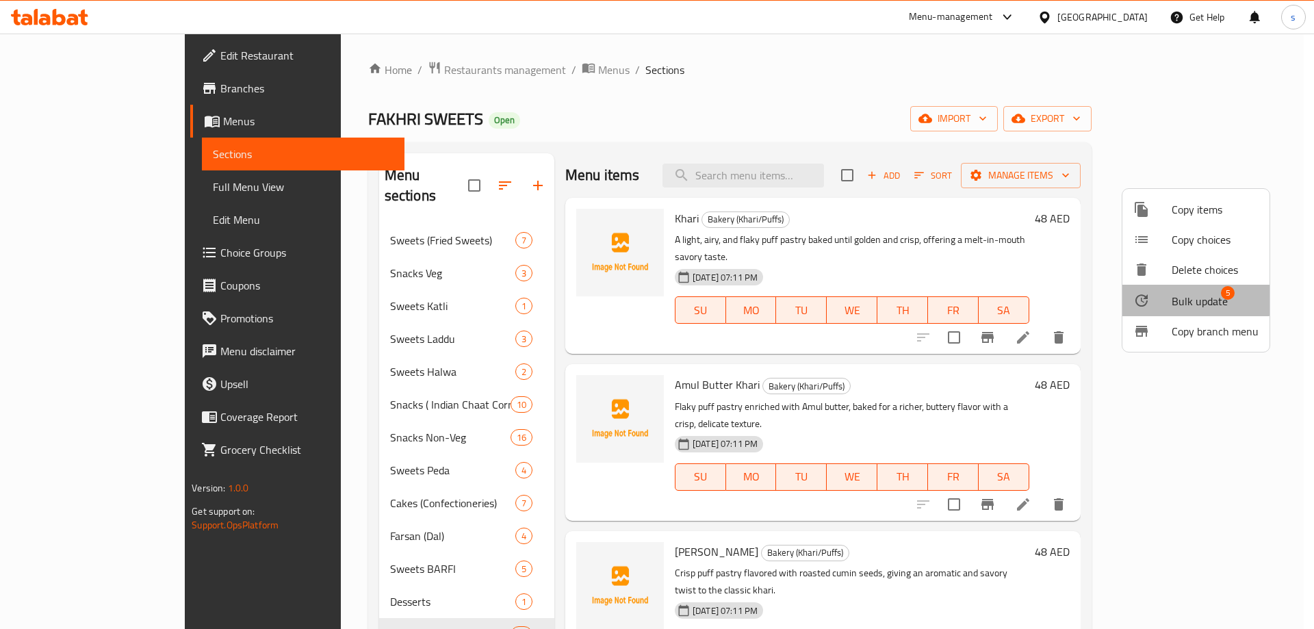
click at [1181, 299] on span "Bulk update" at bounding box center [1199, 301] width 56 height 16
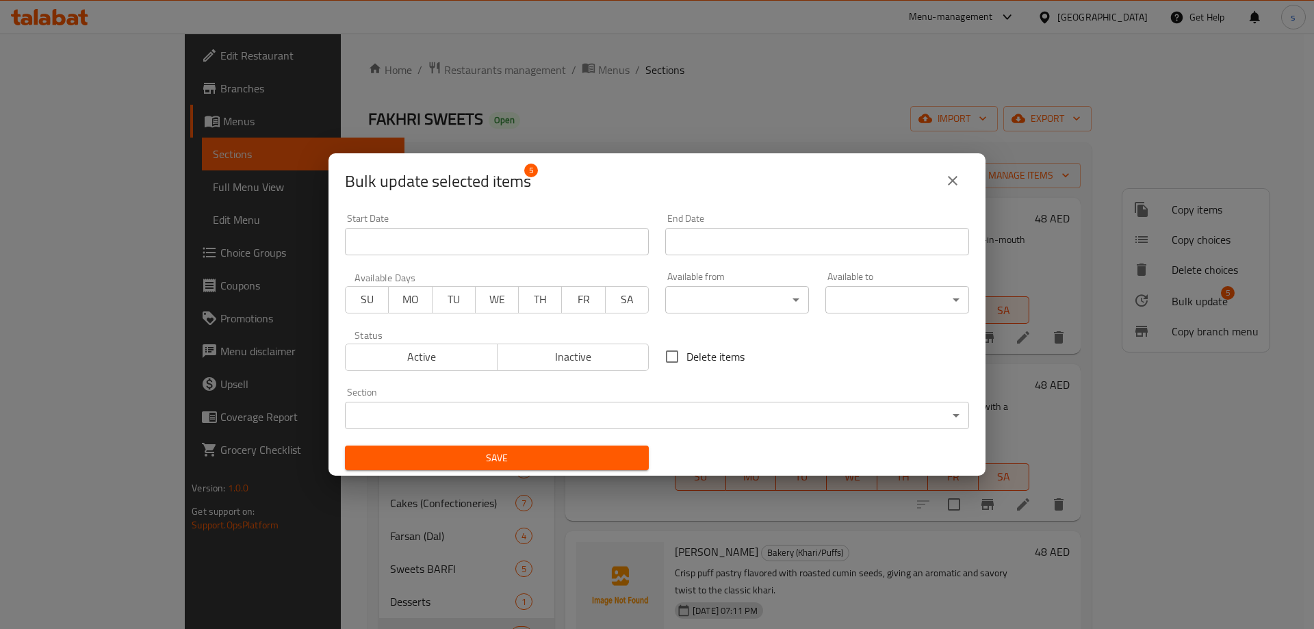
click at [629, 415] on body "​ Menu-management United Arab Emirates Get Help s Edit Restaurant Branches Menu…" at bounding box center [657, 331] width 1314 height 595
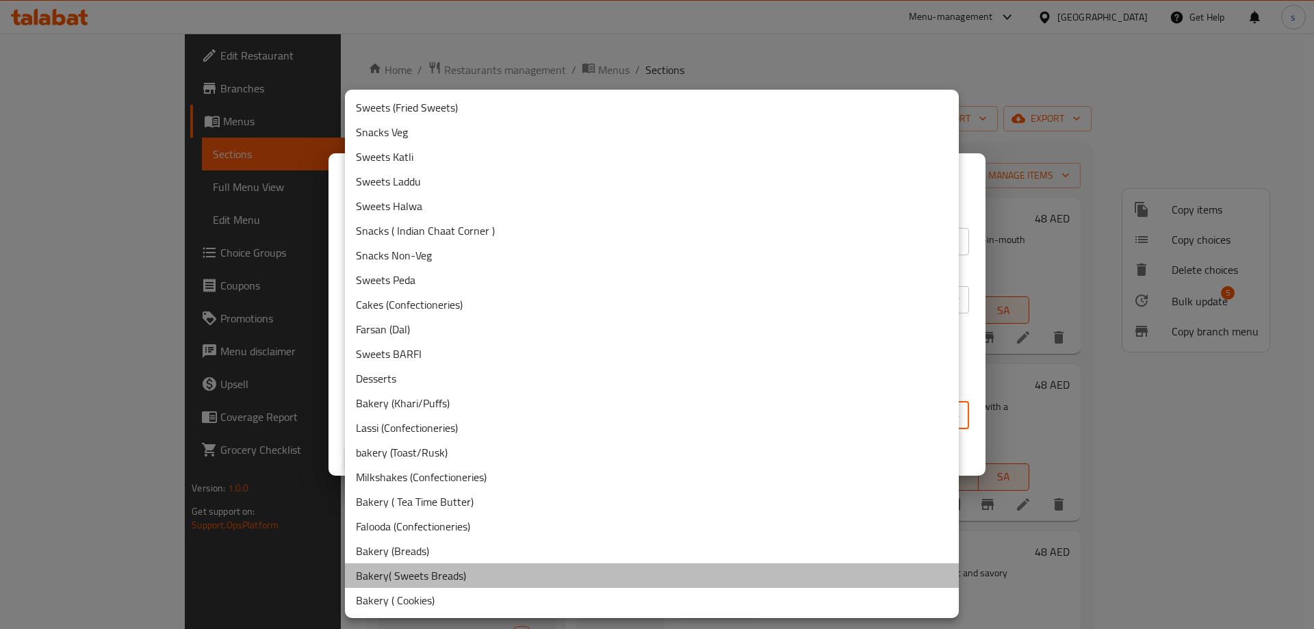
click at [488, 567] on li "Bakery( Sweets Breads)" at bounding box center [652, 575] width 614 height 25
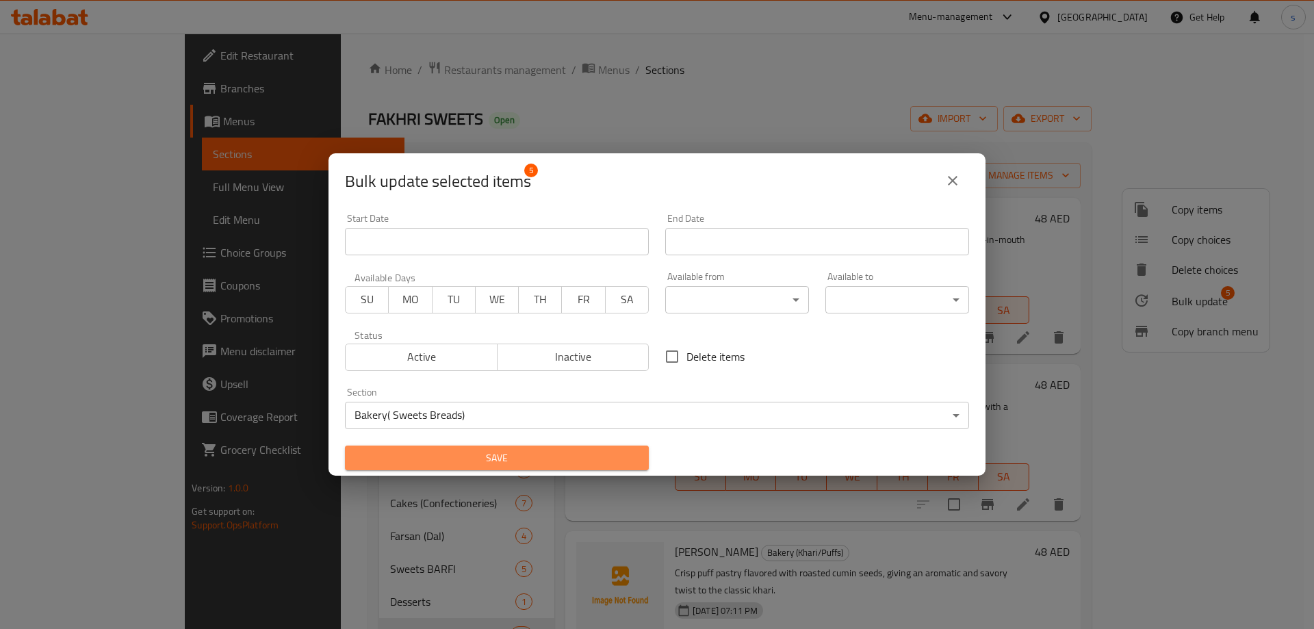
click at [569, 462] on span "Save" at bounding box center [497, 458] width 282 height 17
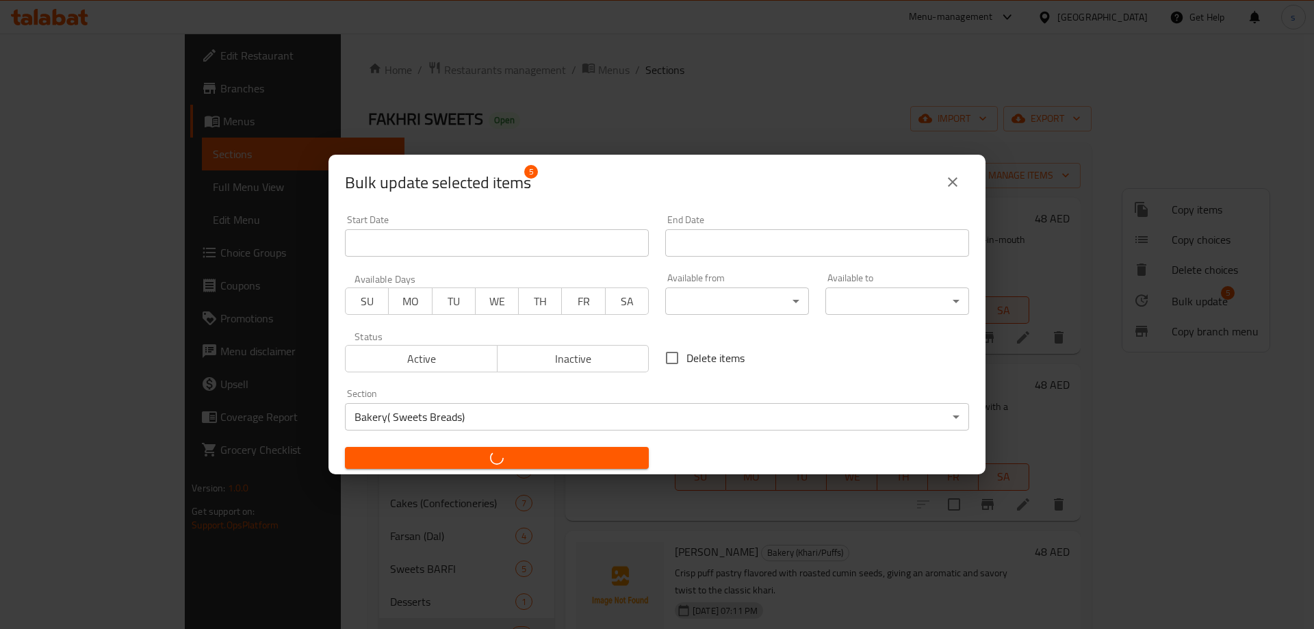
checkbox input "false"
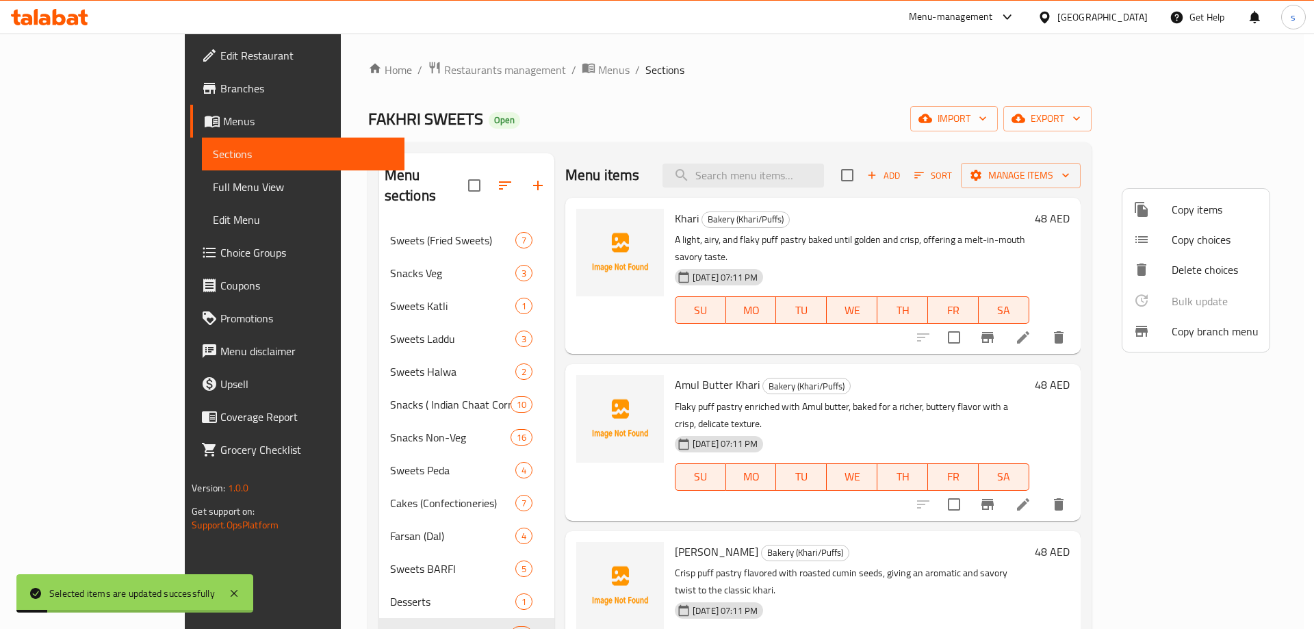
click at [938, 98] on div at bounding box center [657, 314] width 1314 height 629
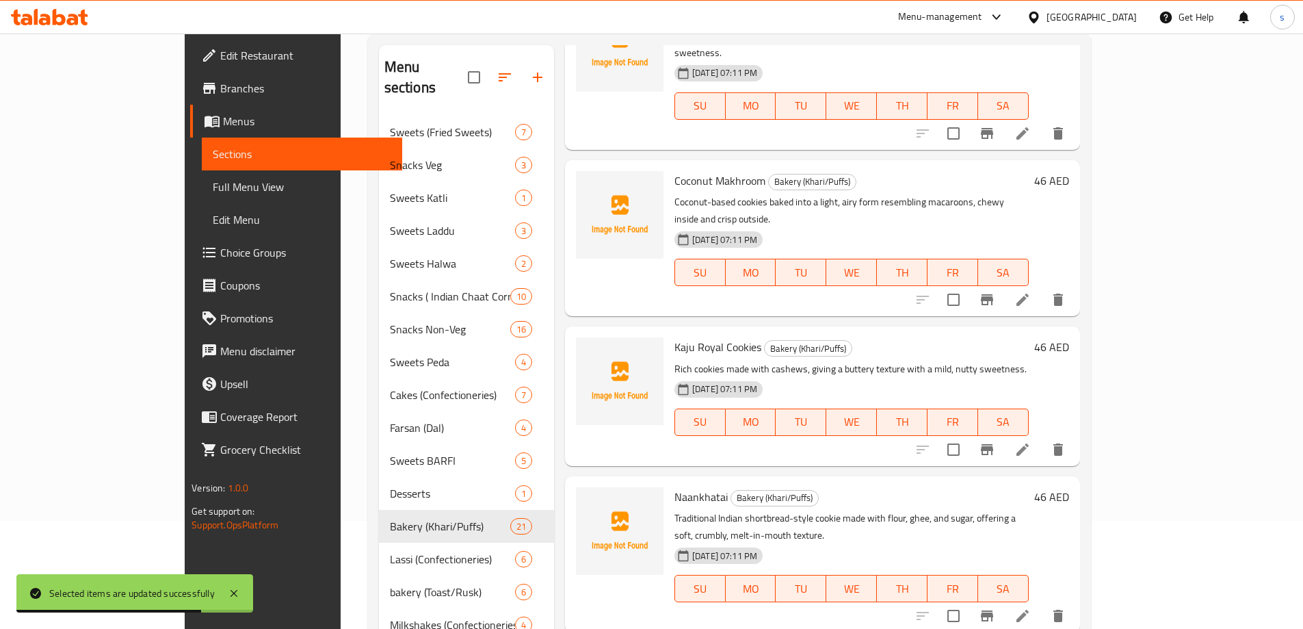
scroll to position [308, 0]
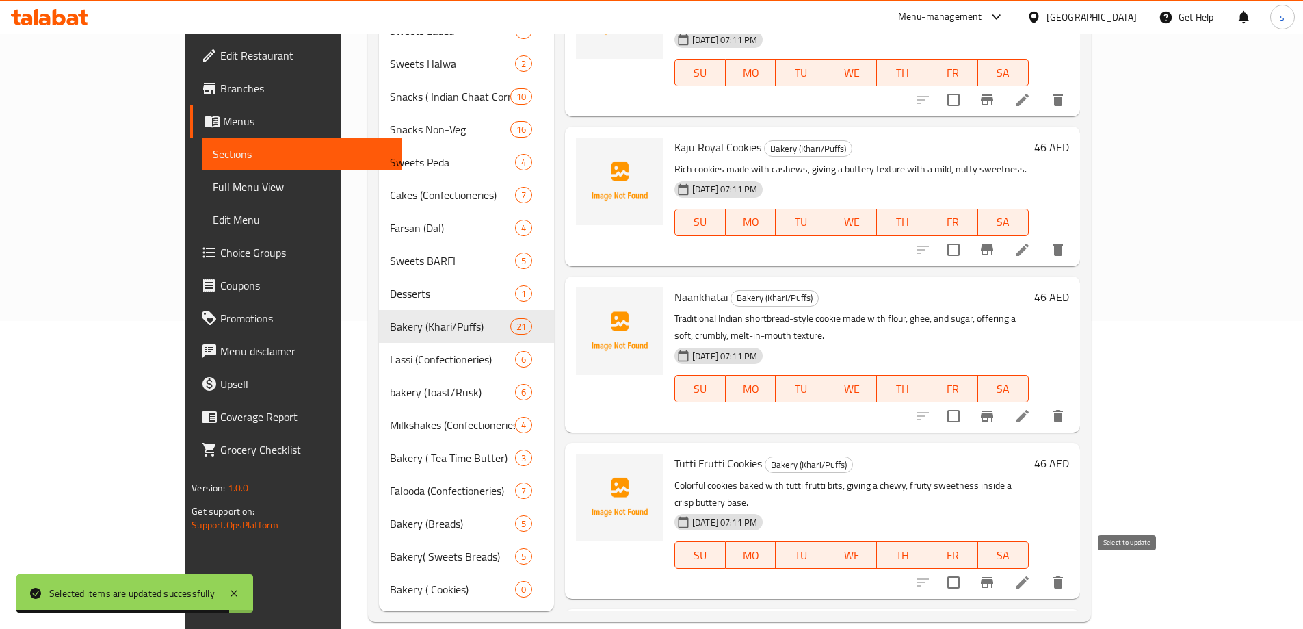
checkbox input "true"
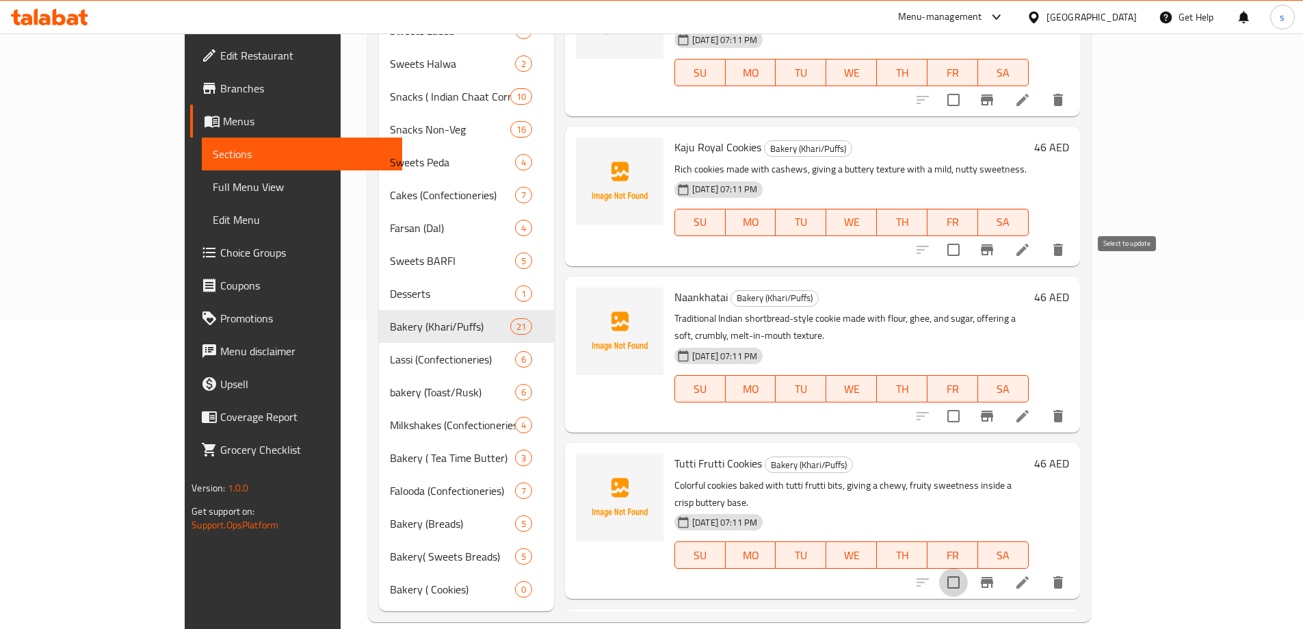
click at [968, 568] on input "checkbox" at bounding box center [953, 582] width 29 height 29
checkbox input "true"
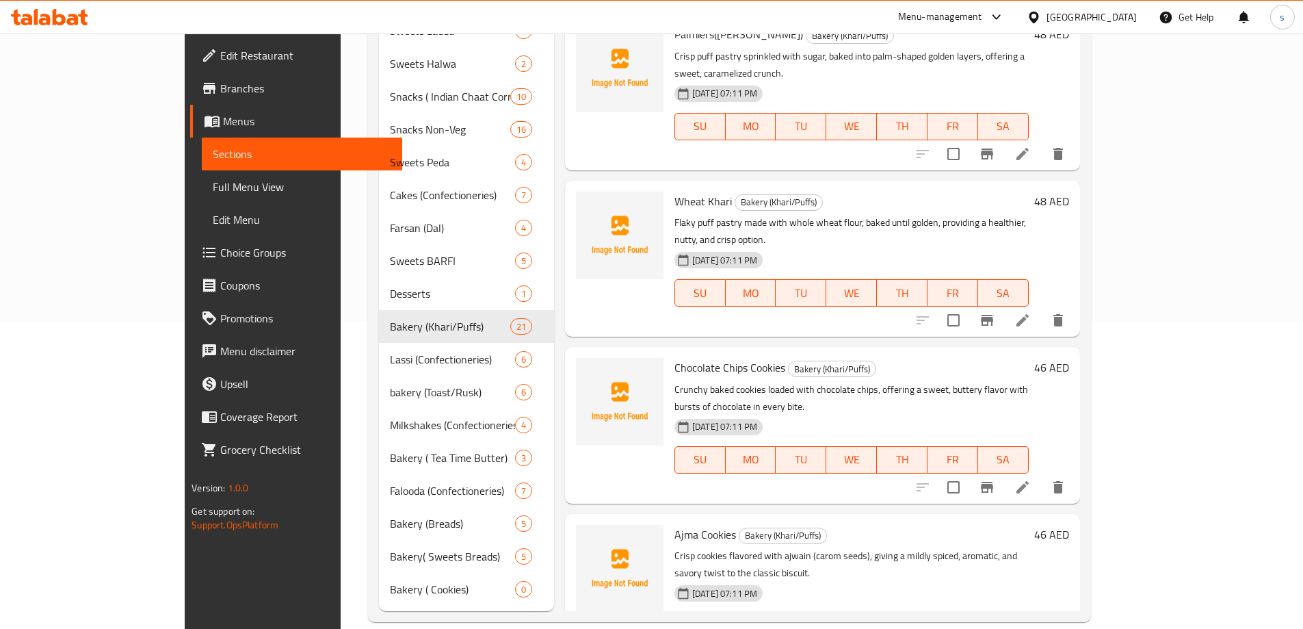
scroll to position [307, 0]
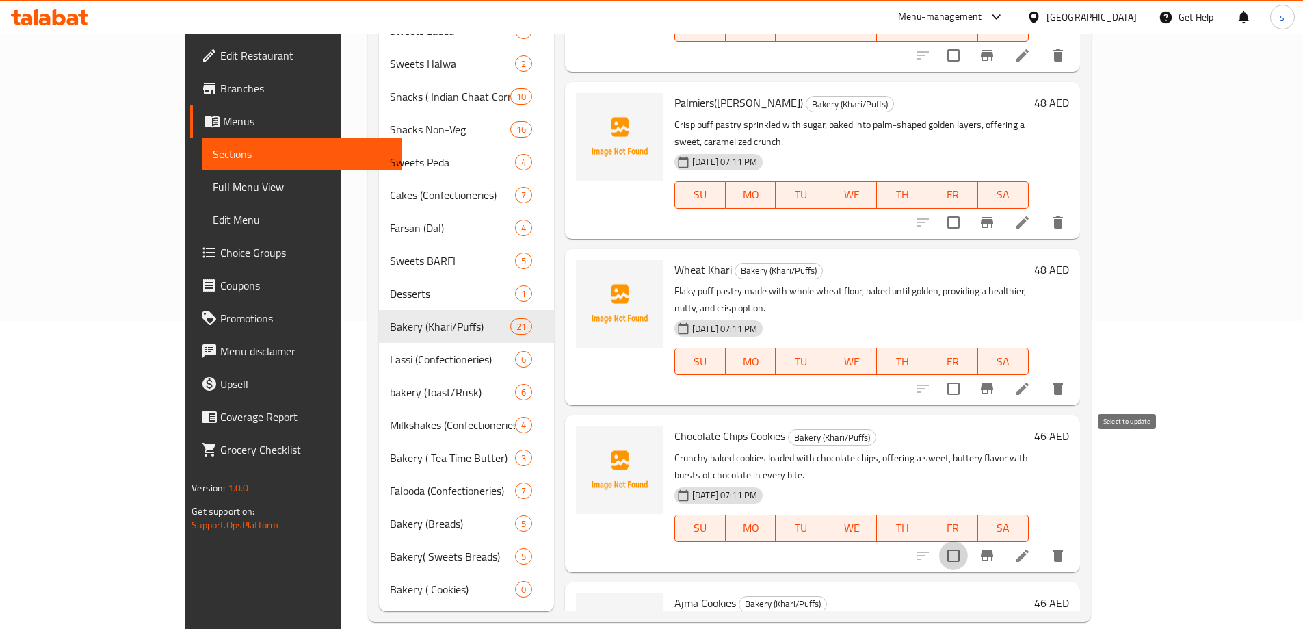
click at [968, 541] on input "checkbox" at bounding box center [953, 555] width 29 height 29
checkbox input "true"
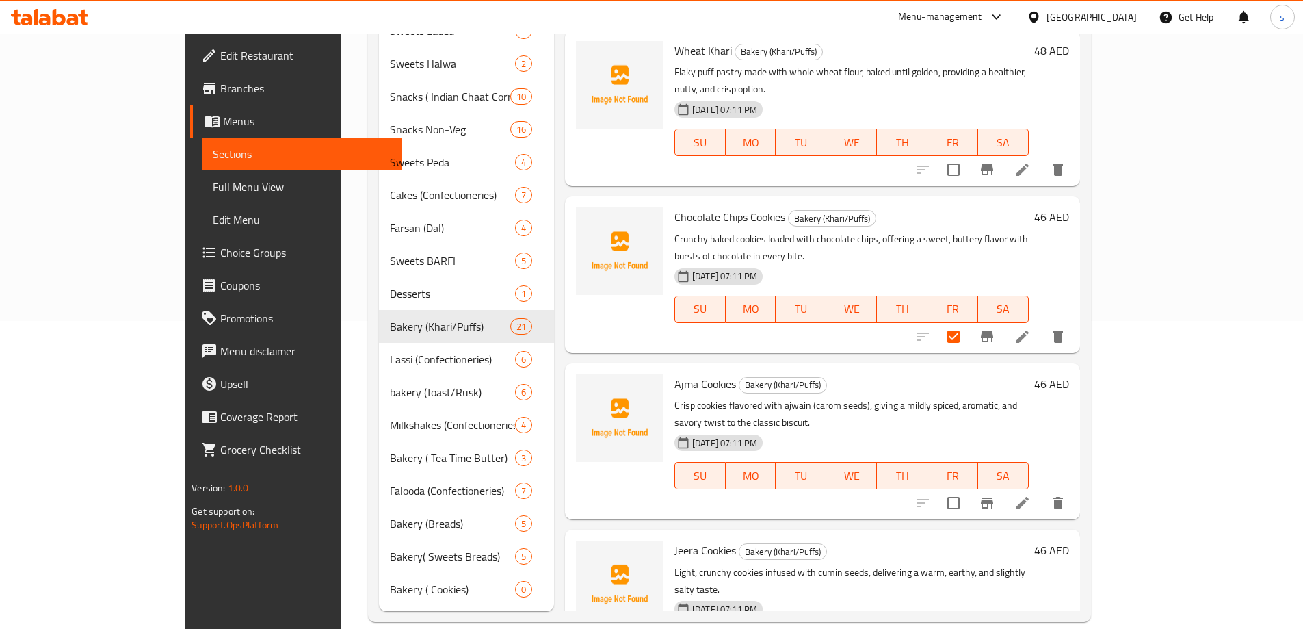
scroll to position [581, 0]
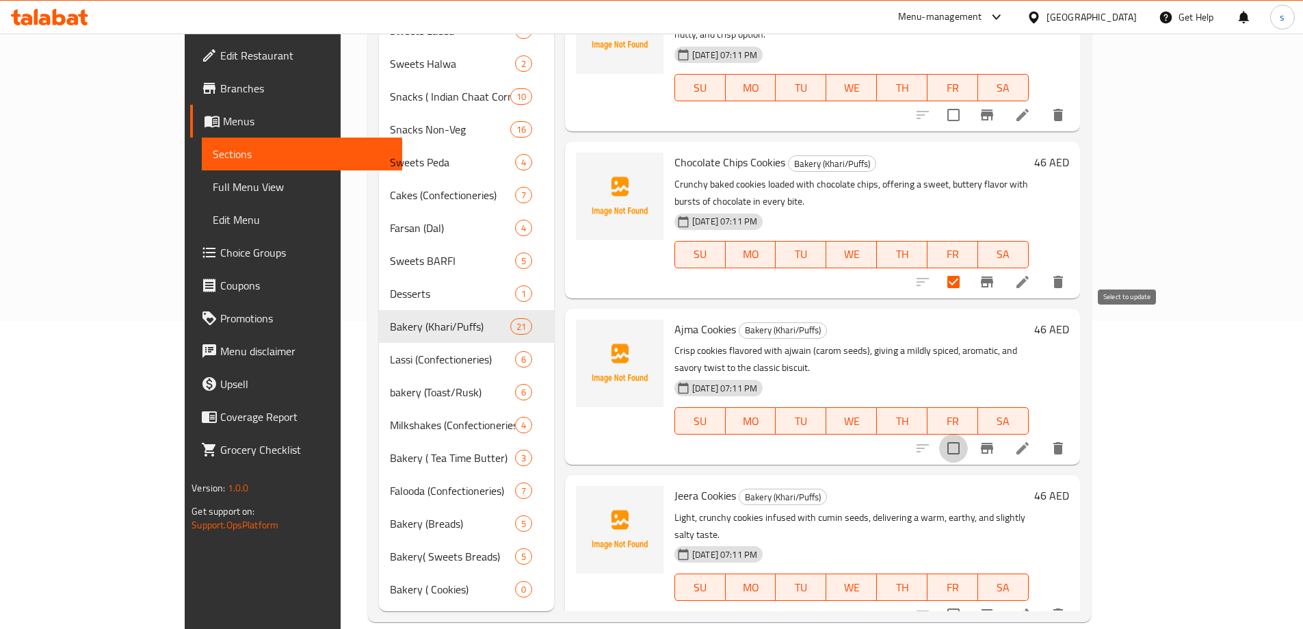
click at [968, 434] on input "checkbox" at bounding box center [953, 448] width 29 height 29
checkbox input "true"
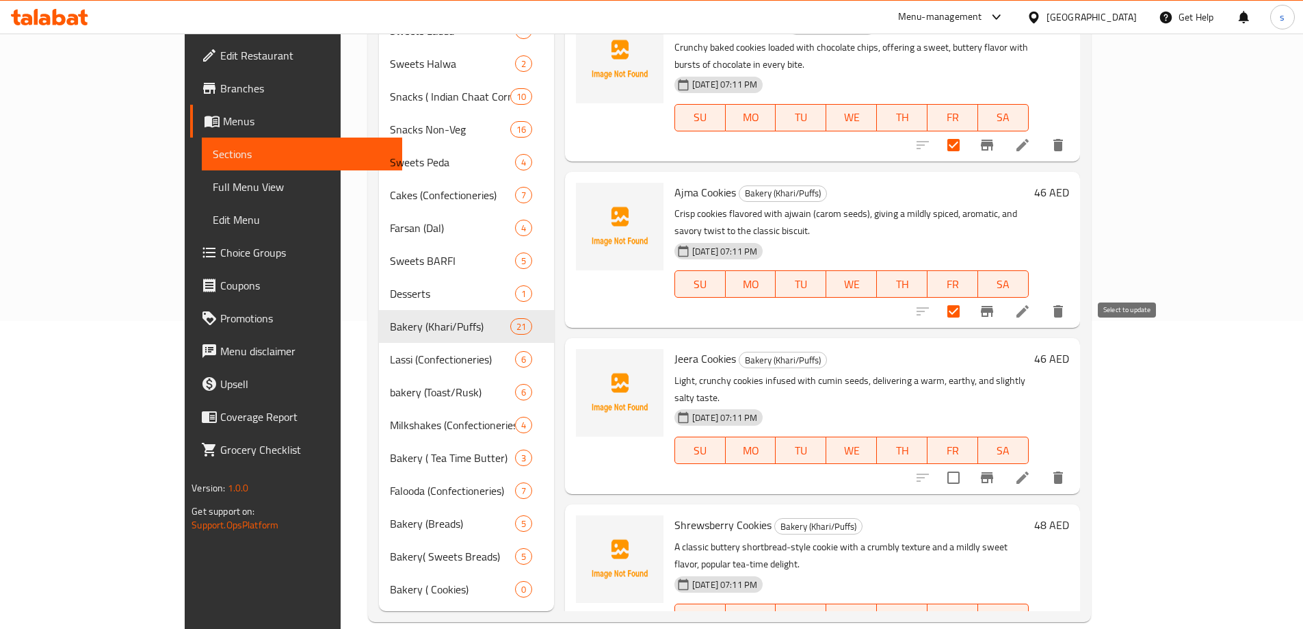
click at [968, 463] on input "checkbox" at bounding box center [953, 477] width 29 height 29
checkbox input "true"
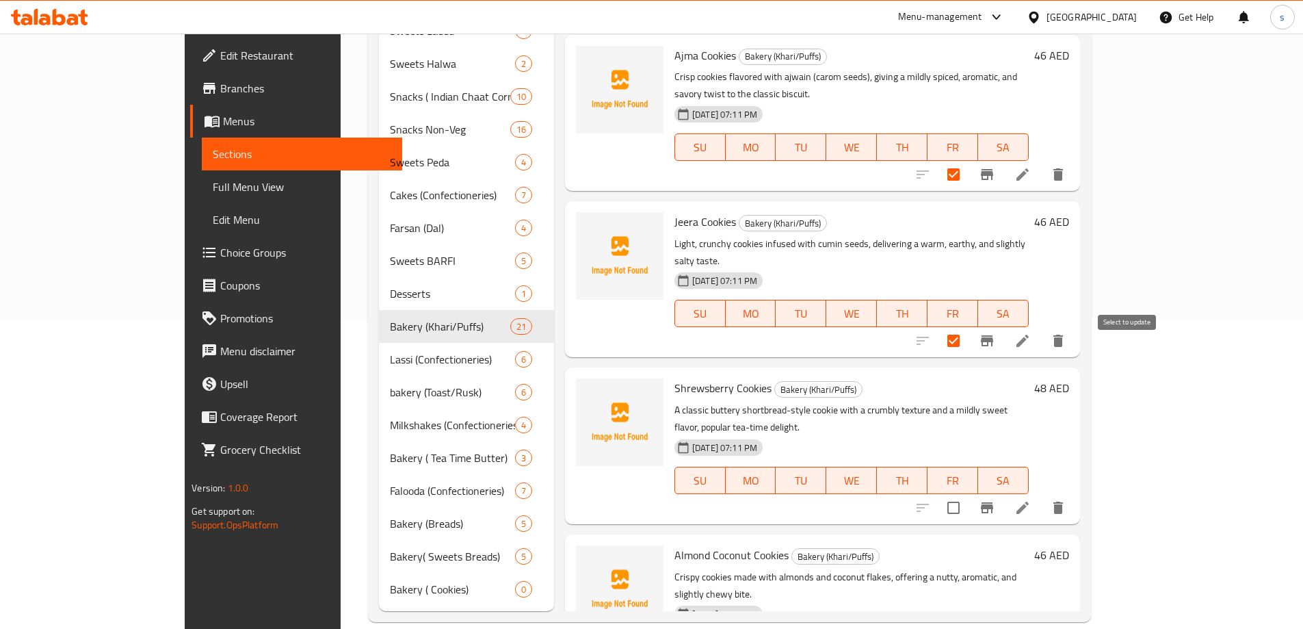
click at [968, 493] on input "checkbox" at bounding box center [953, 507] width 29 height 29
checkbox input "true"
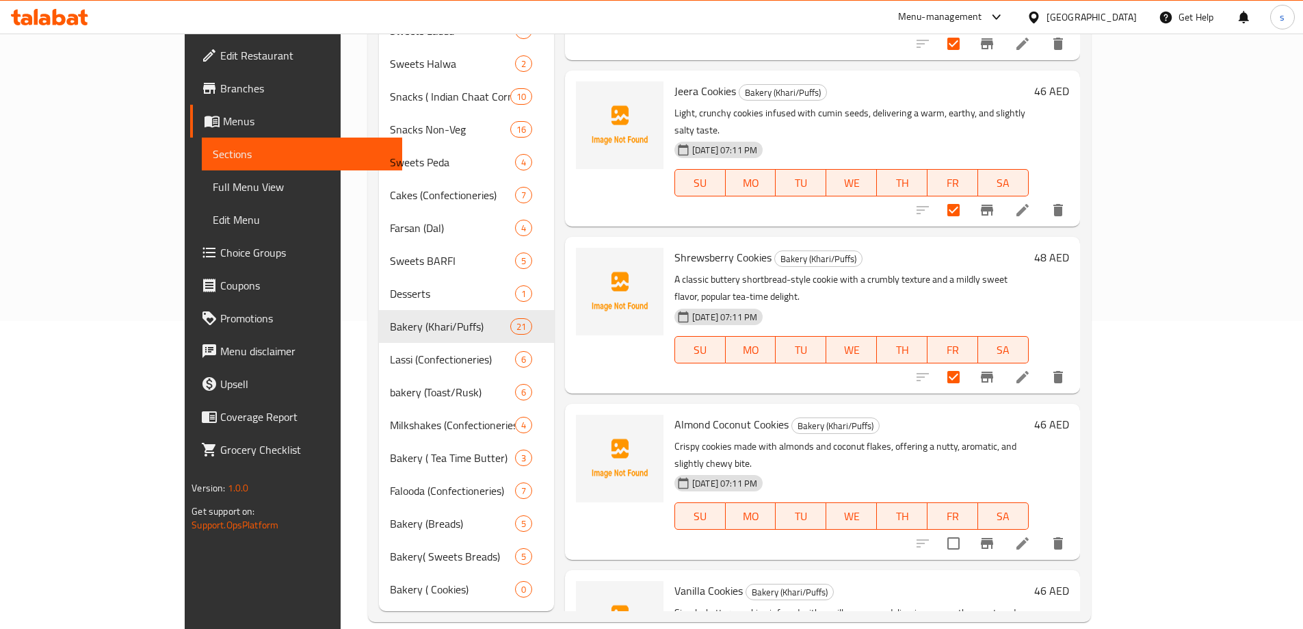
scroll to position [991, 0]
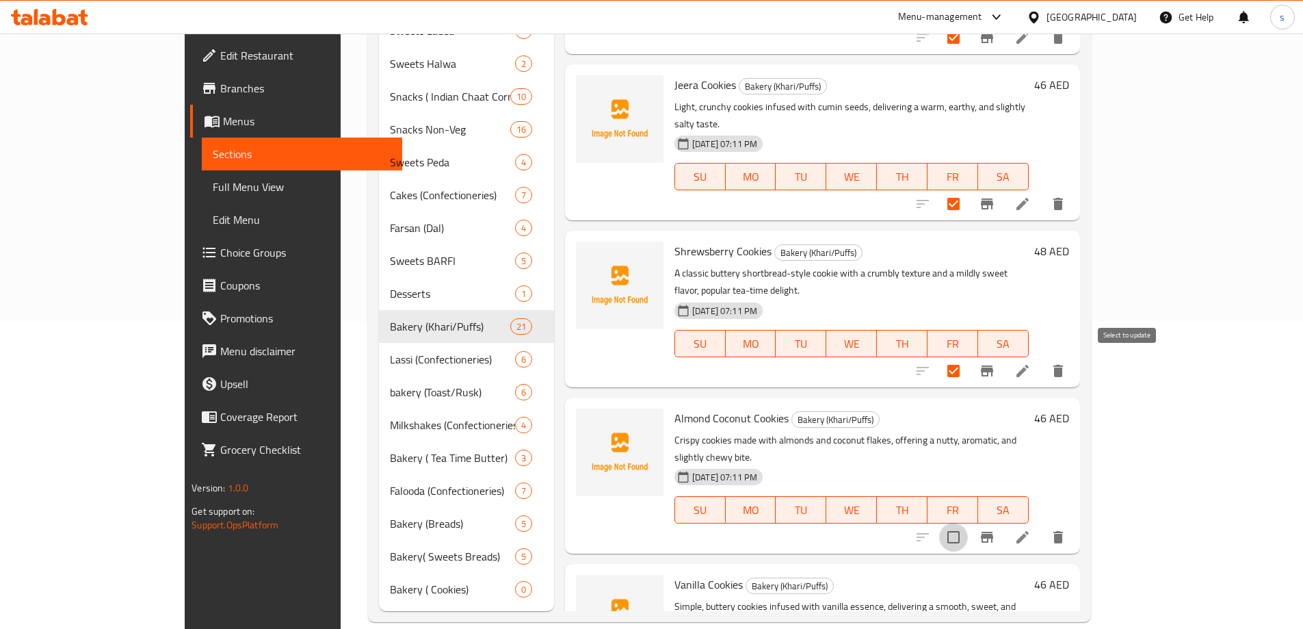
click at [968, 523] on input "checkbox" at bounding box center [953, 537] width 29 height 29
checkbox input "true"
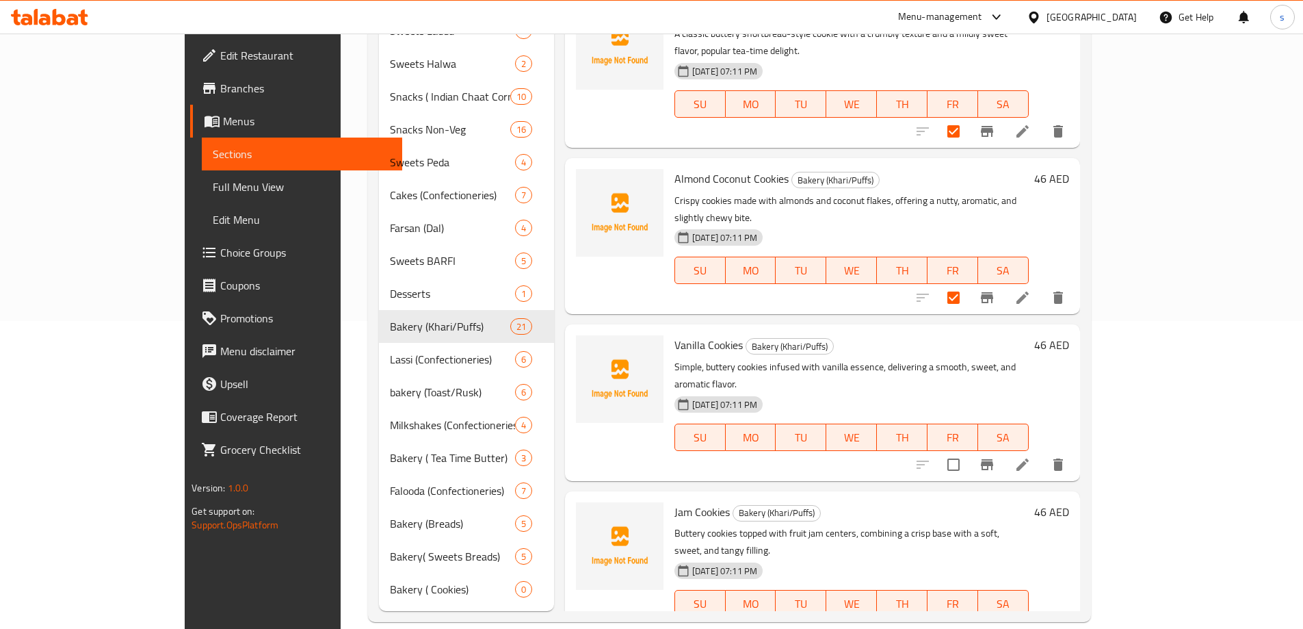
scroll to position [1265, 0]
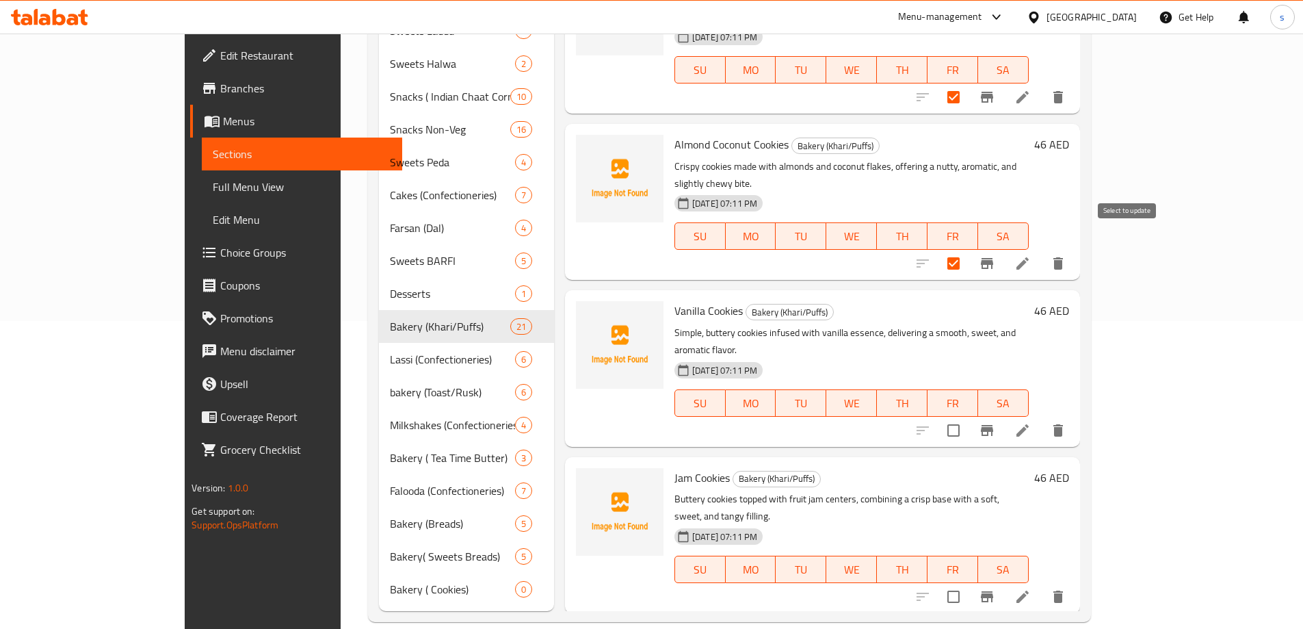
click at [968, 416] on input "checkbox" at bounding box center [953, 430] width 29 height 29
checkbox input "true"
click at [968, 582] on input "checkbox" at bounding box center [953, 596] width 29 height 29
checkbox input "true"
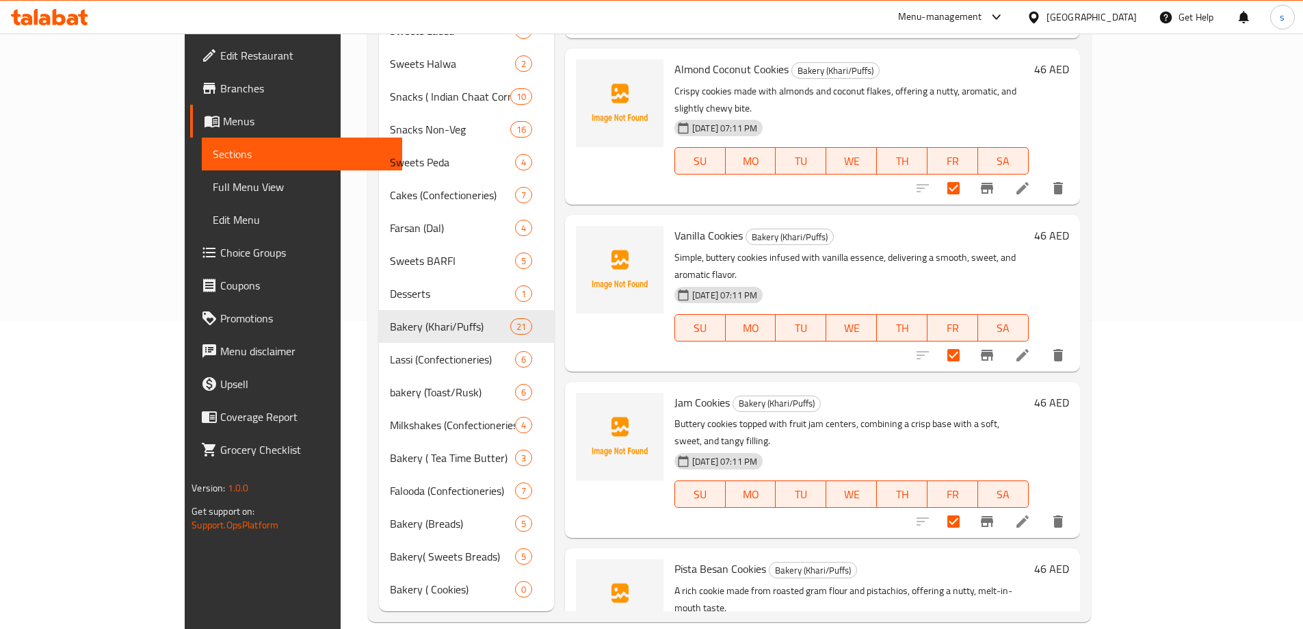
scroll to position [1470, 0]
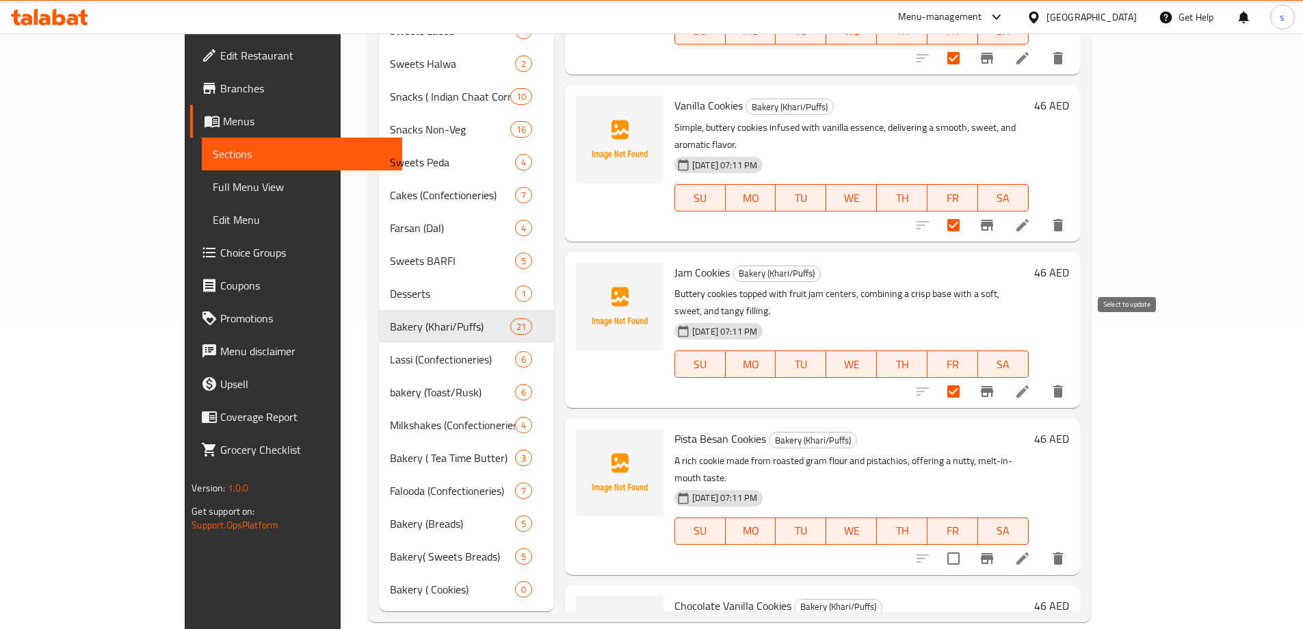
click at [968, 544] on input "checkbox" at bounding box center [953, 558] width 29 height 29
checkbox input "true"
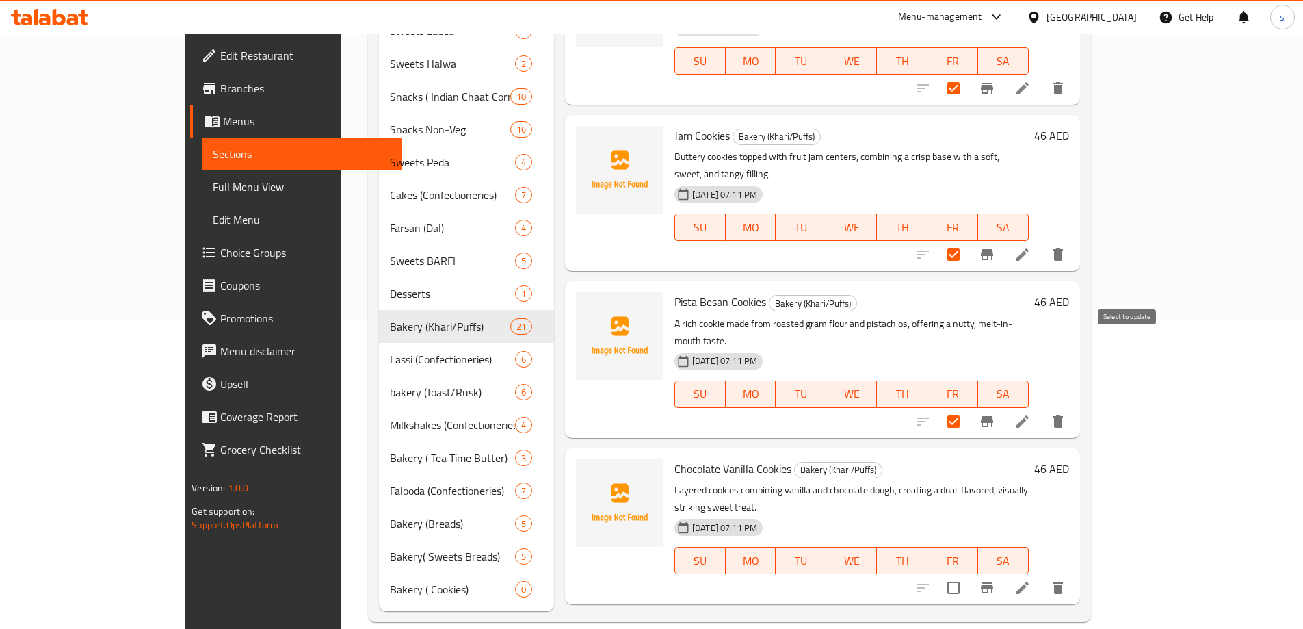
click at [968, 573] on input "checkbox" at bounding box center [953, 587] width 29 height 29
checkbox input "true"
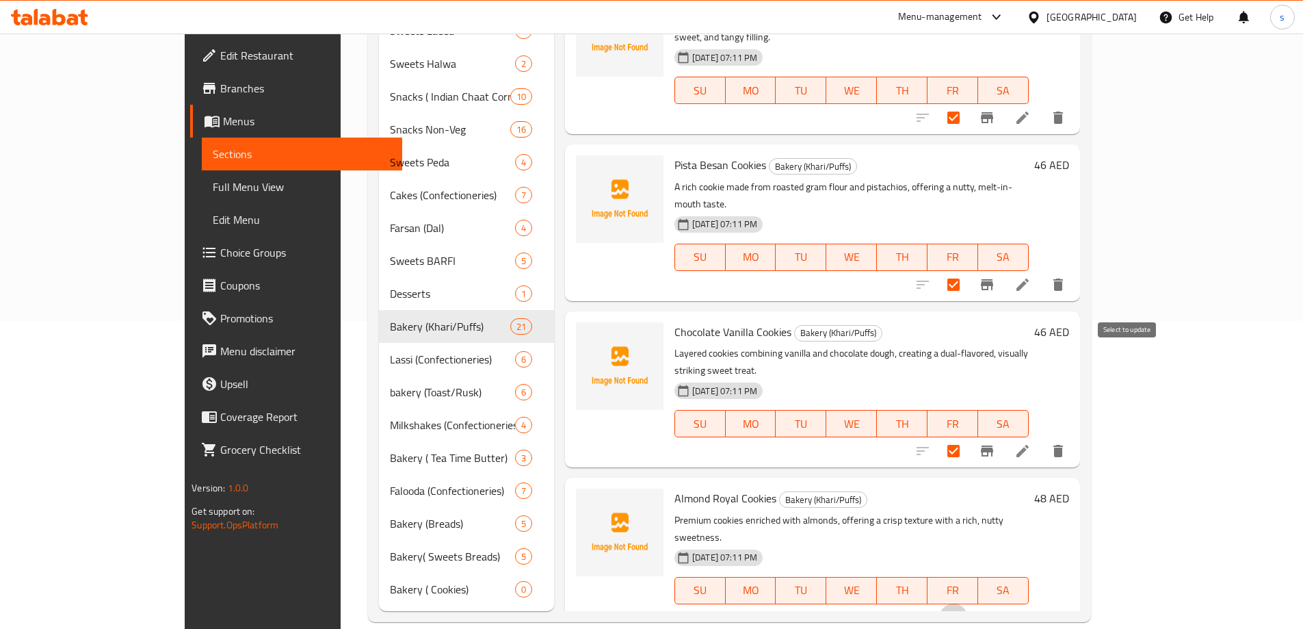
click at [968, 603] on input "checkbox" at bounding box center [953, 617] width 29 height 29
checkbox input "true"
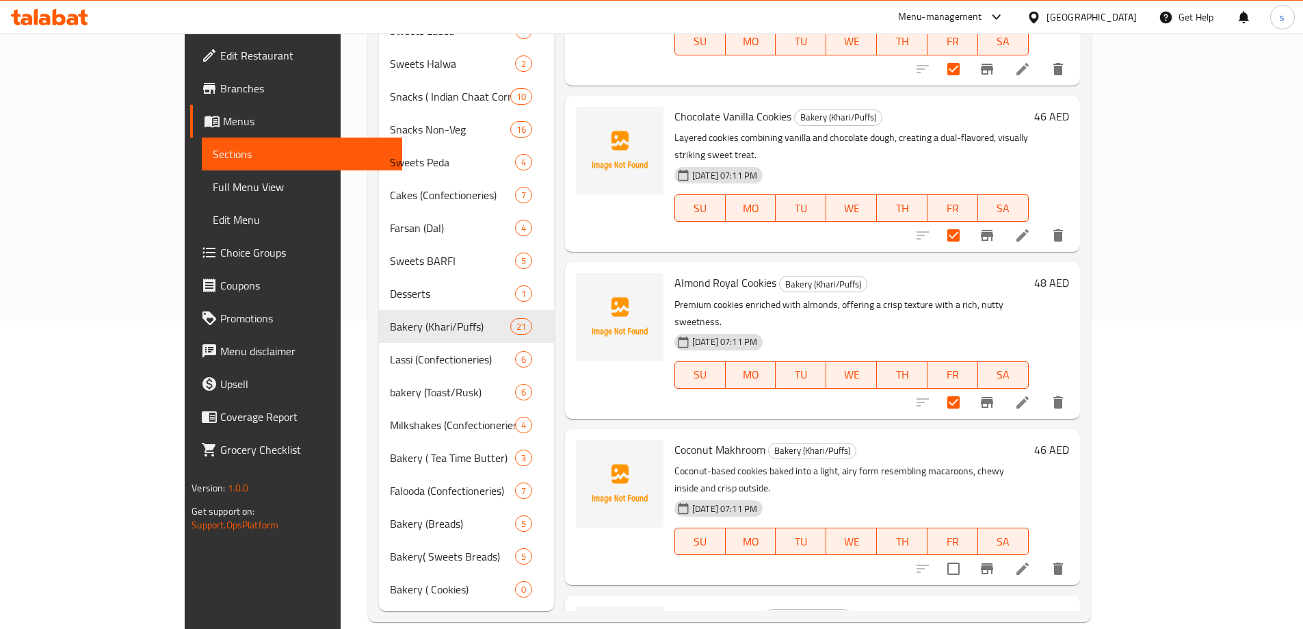
scroll to position [2018, 0]
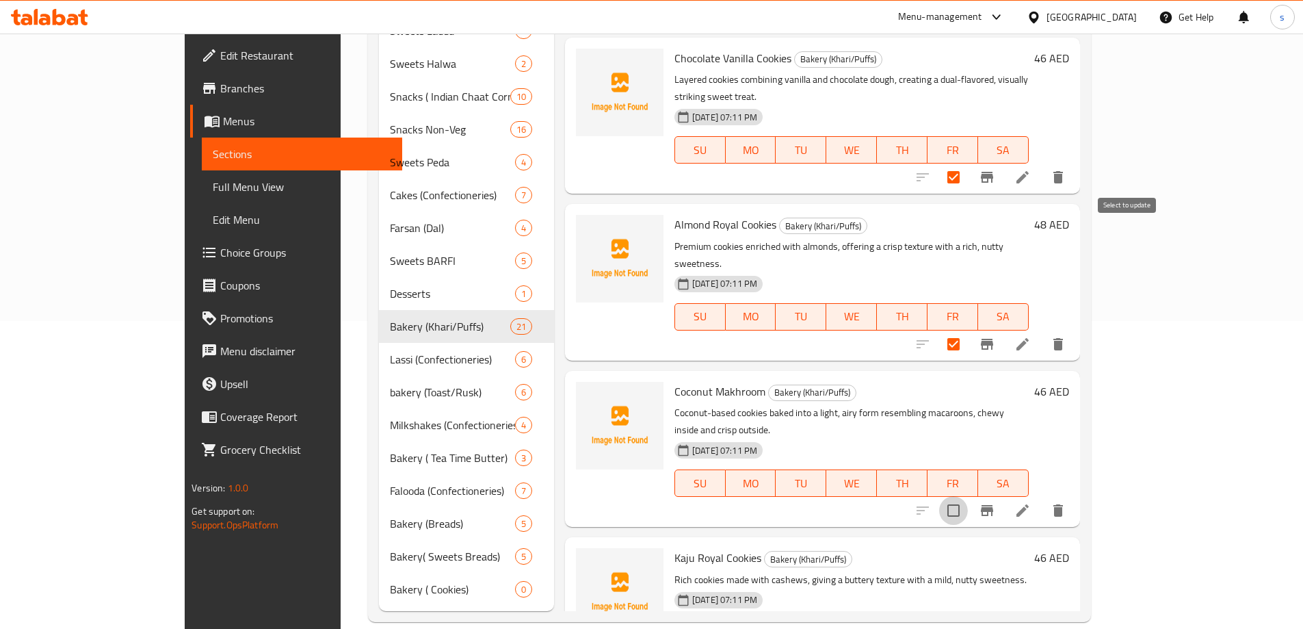
click at [968, 496] on input "checkbox" at bounding box center [953, 510] width 29 height 29
checkbox input "true"
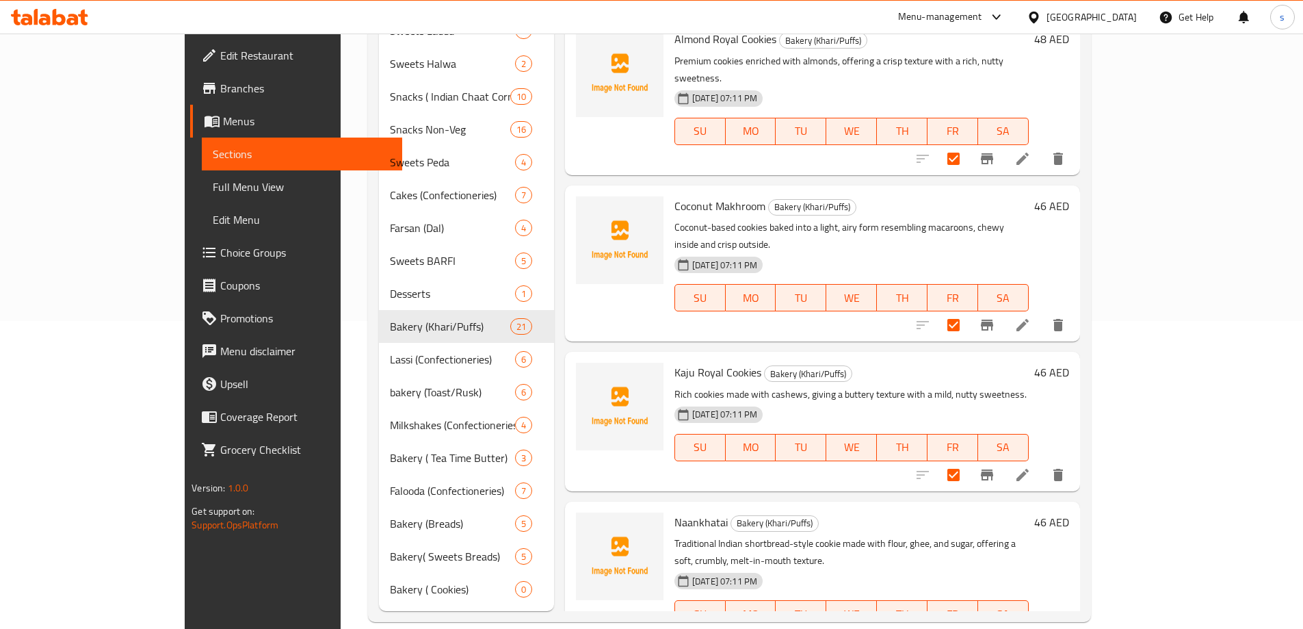
scroll to position [2223, 0]
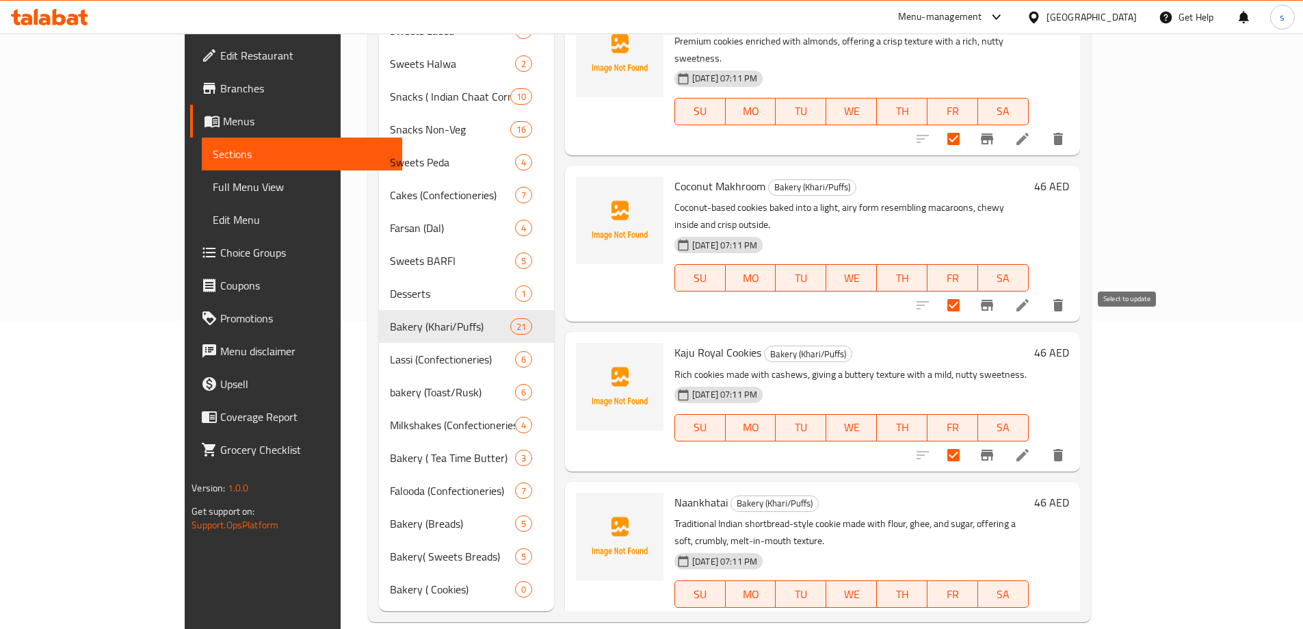
click at [968, 607] on input "checkbox" at bounding box center [953, 621] width 29 height 29
checkbox input "true"
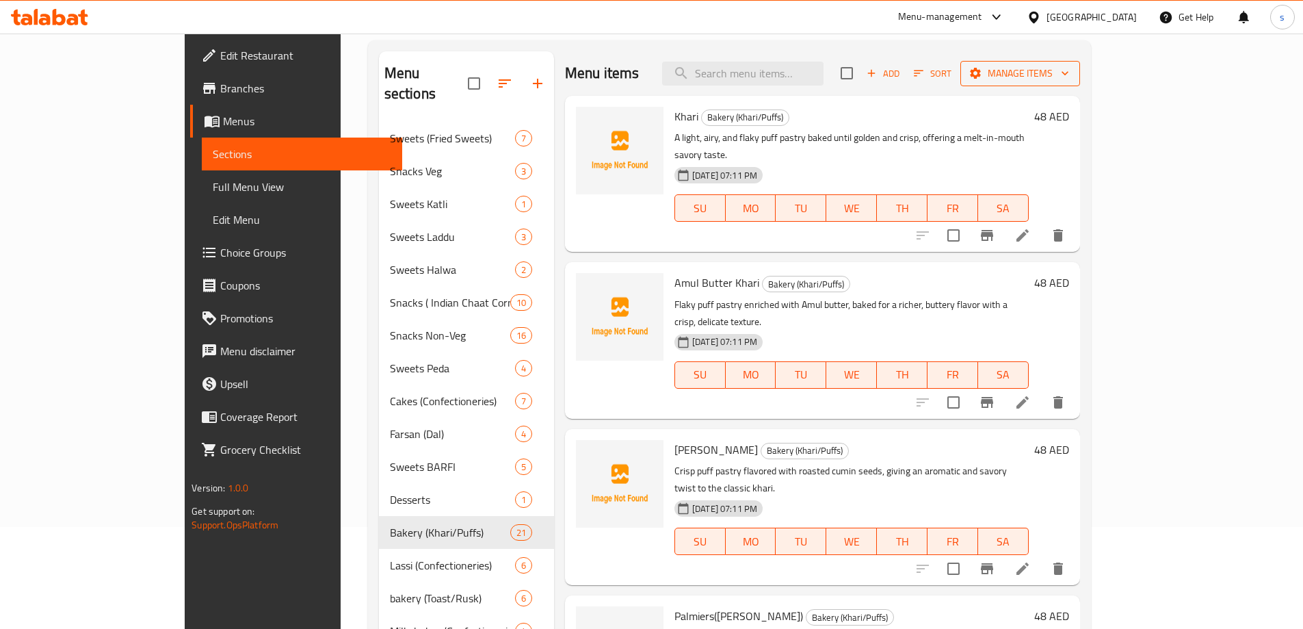
scroll to position [0, 0]
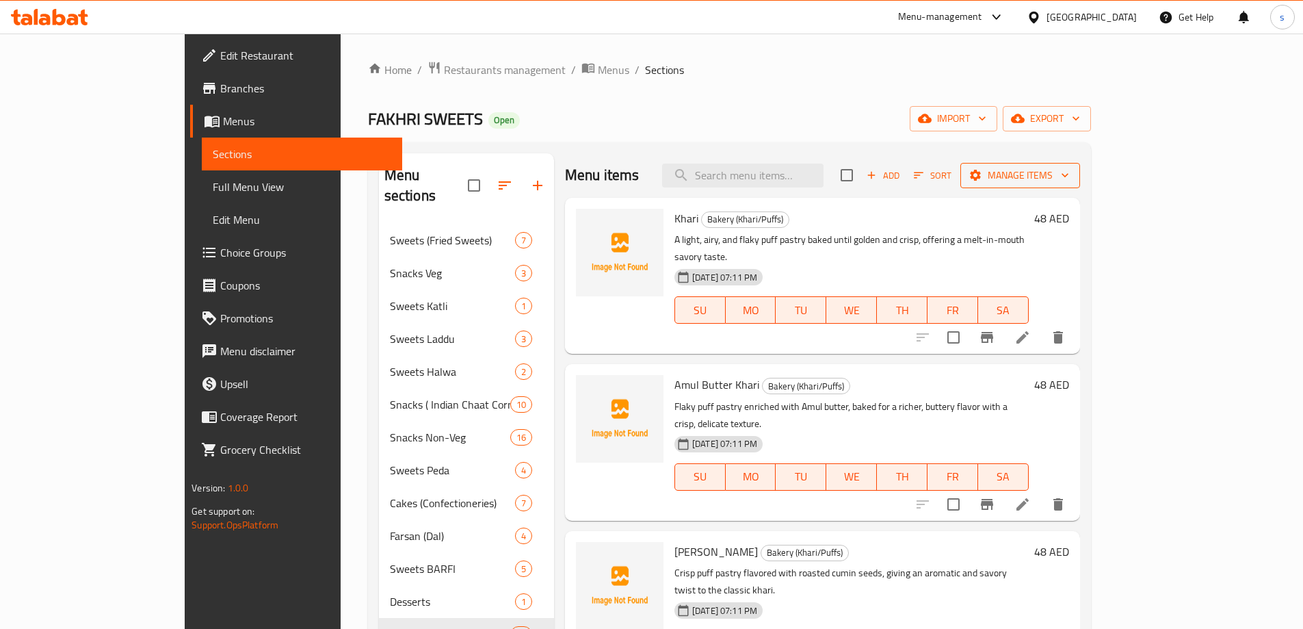
click at [1069, 183] on span "Manage items" at bounding box center [1021, 175] width 98 height 17
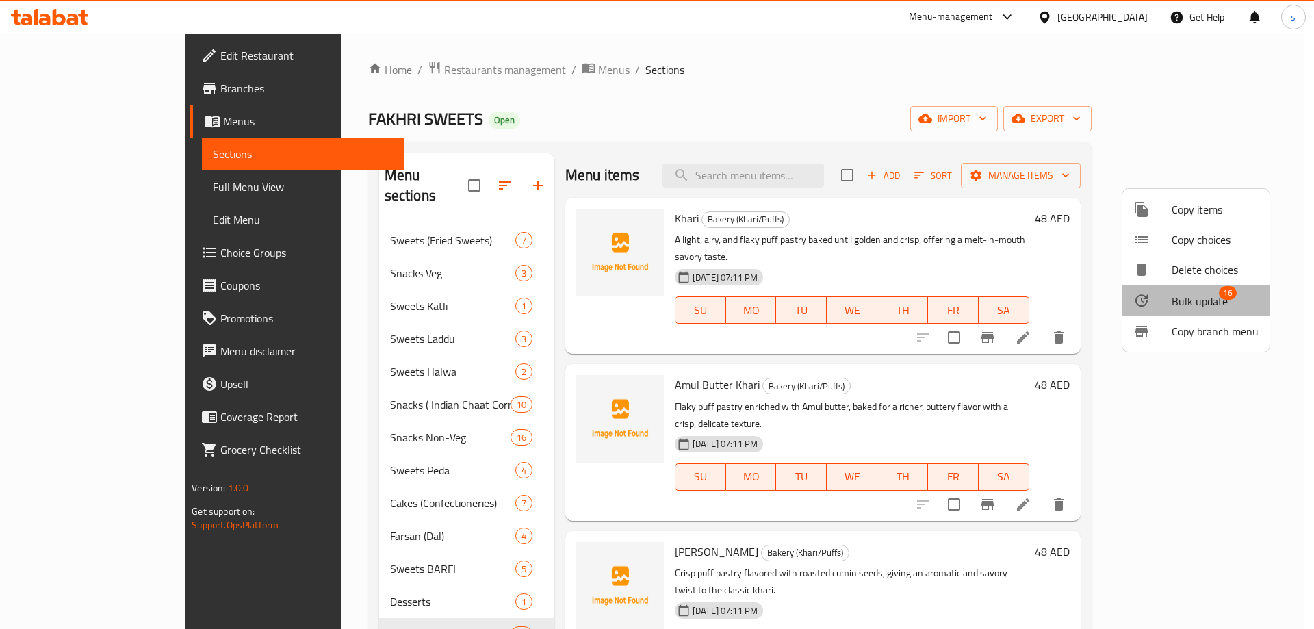
click at [1189, 301] on span "Bulk update" at bounding box center [1199, 301] width 56 height 16
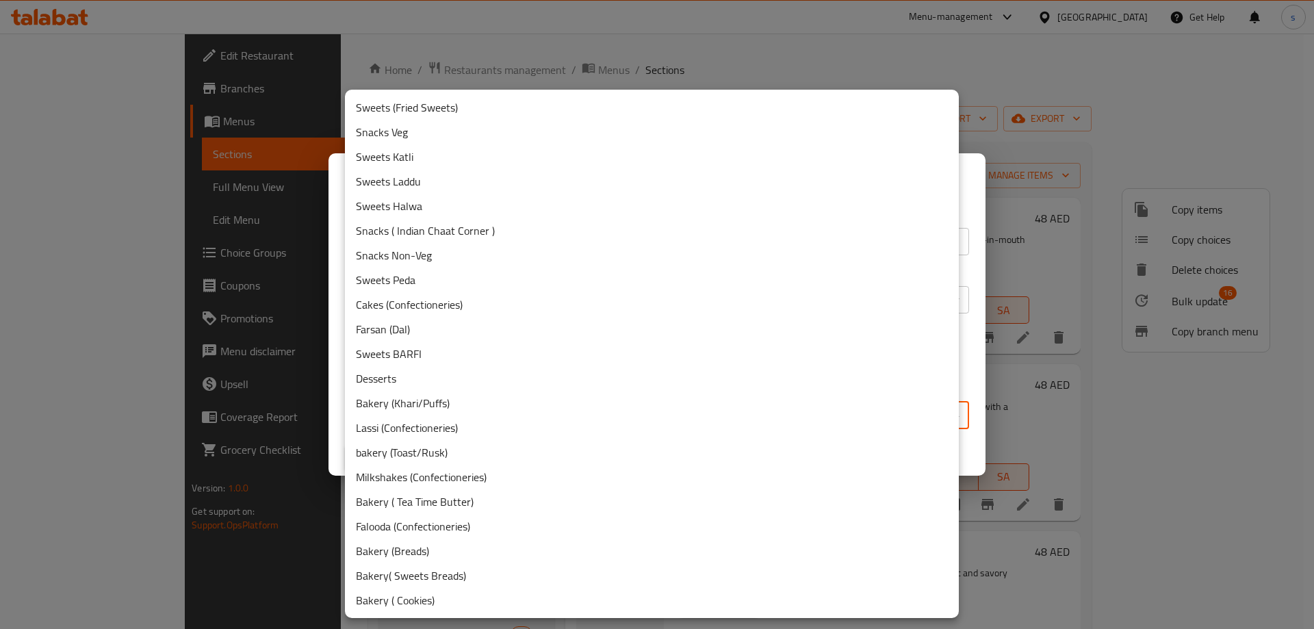
click at [554, 413] on body "​ Menu-management United Arab Emirates Get Help s Edit Restaurant Branches Menu…" at bounding box center [657, 331] width 1314 height 595
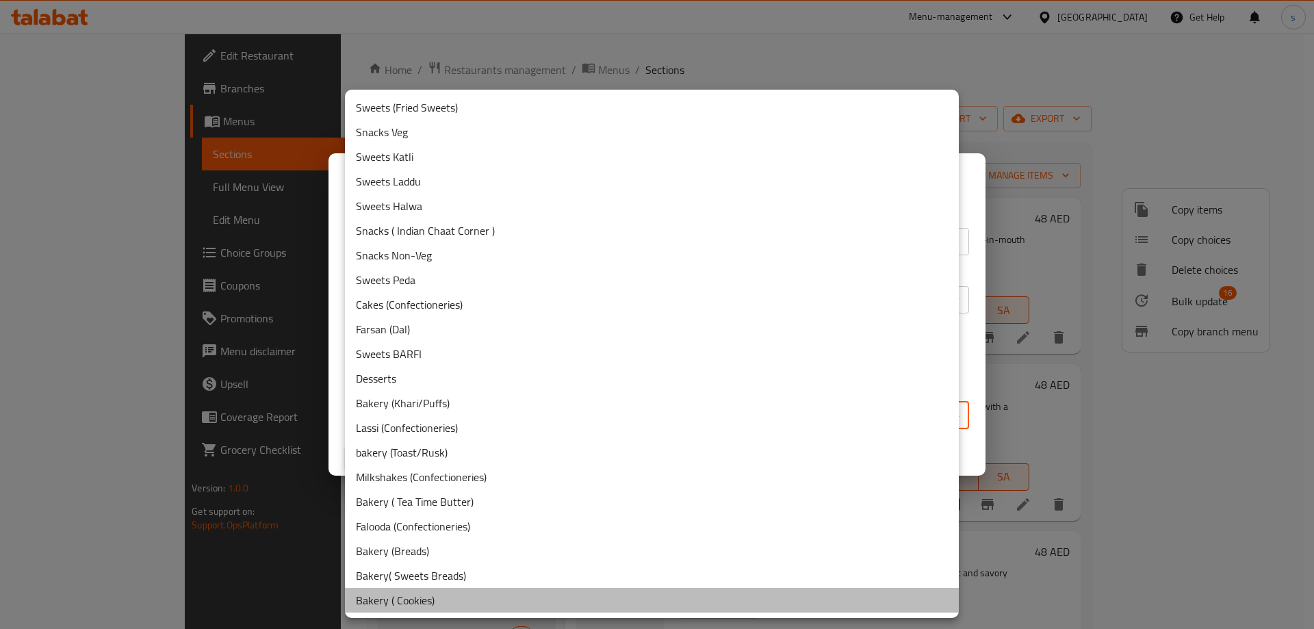
click at [443, 591] on li "Bakery ( Cookies)" at bounding box center [652, 600] width 614 height 25
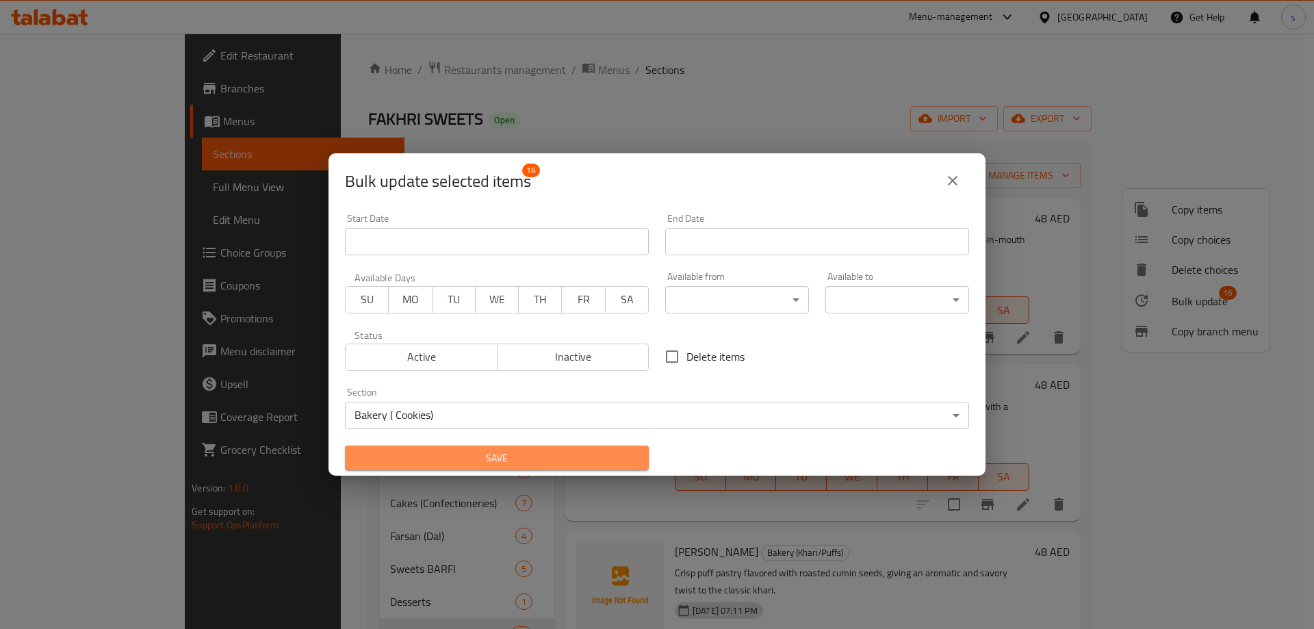
click at [571, 459] on span "Save" at bounding box center [497, 458] width 282 height 17
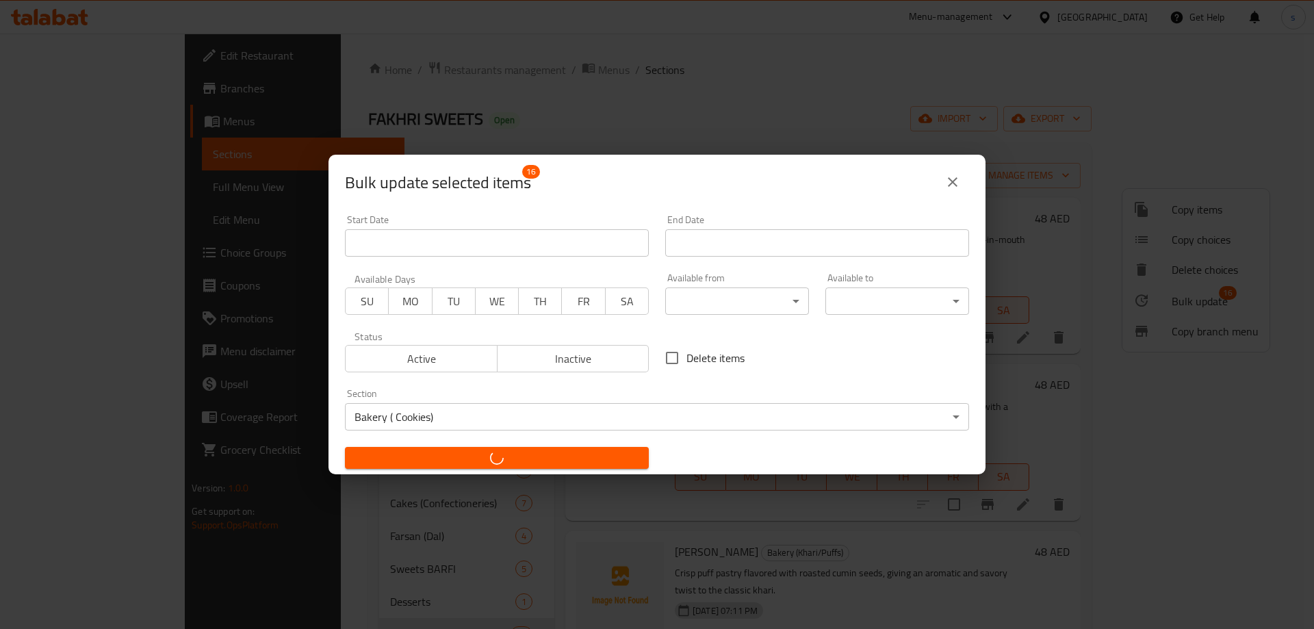
checkbox input "false"
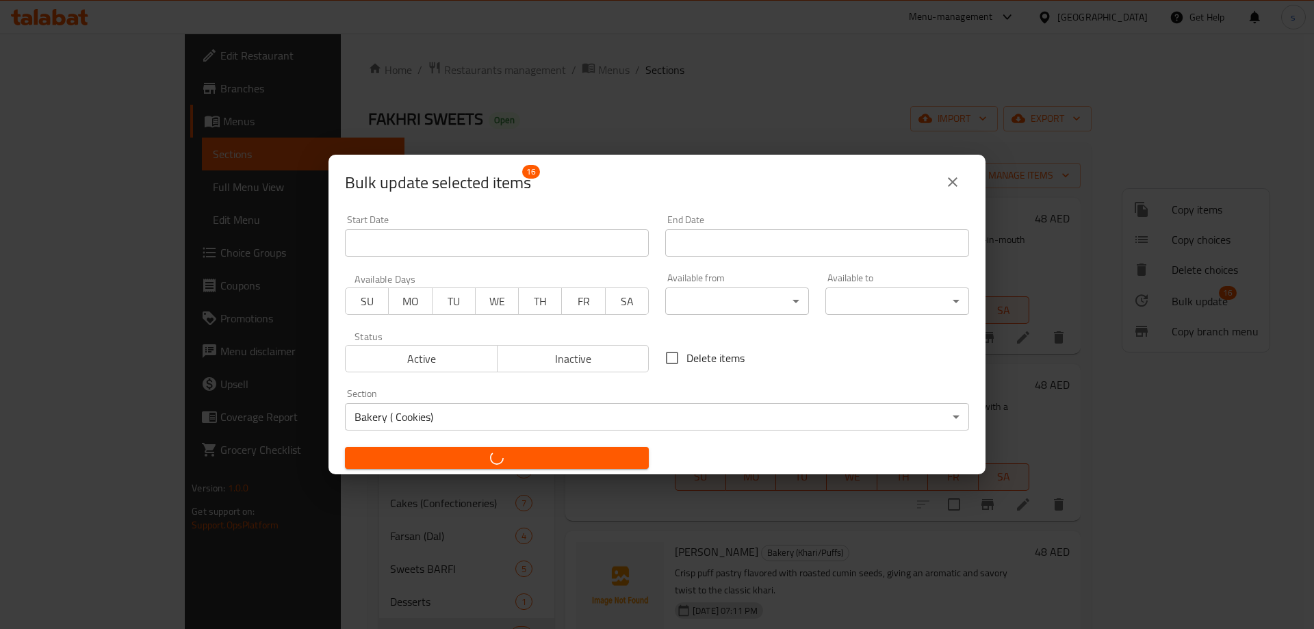
checkbox input "false"
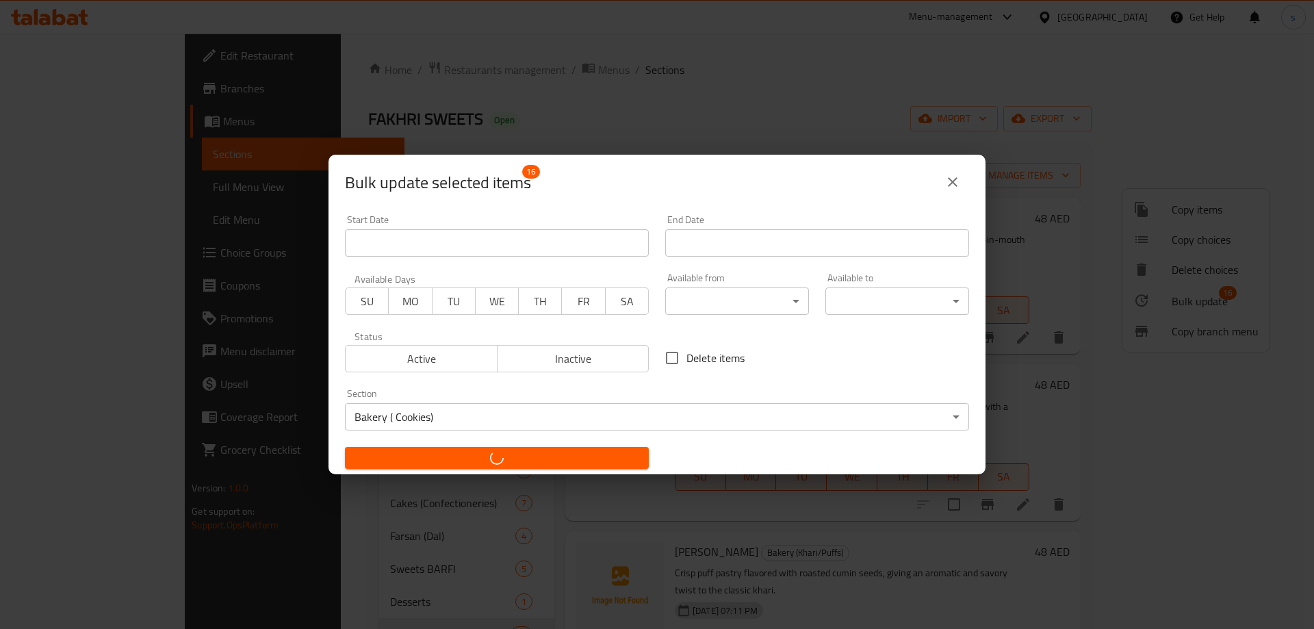
checkbox input "false"
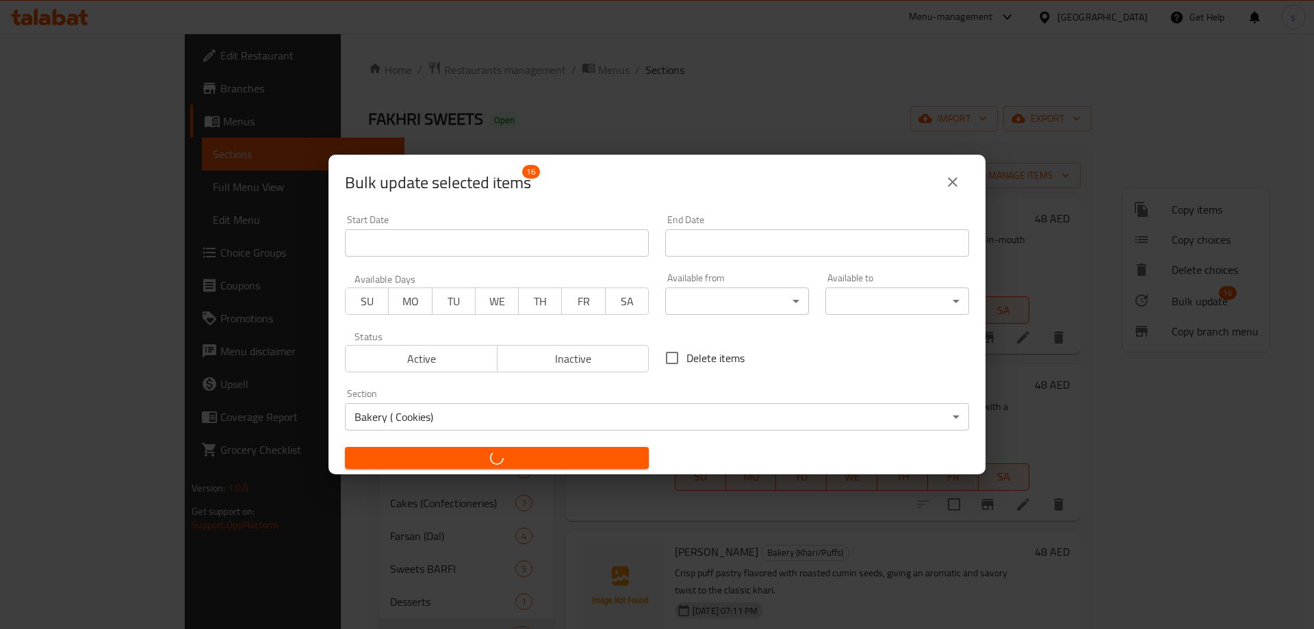
checkbox input "false"
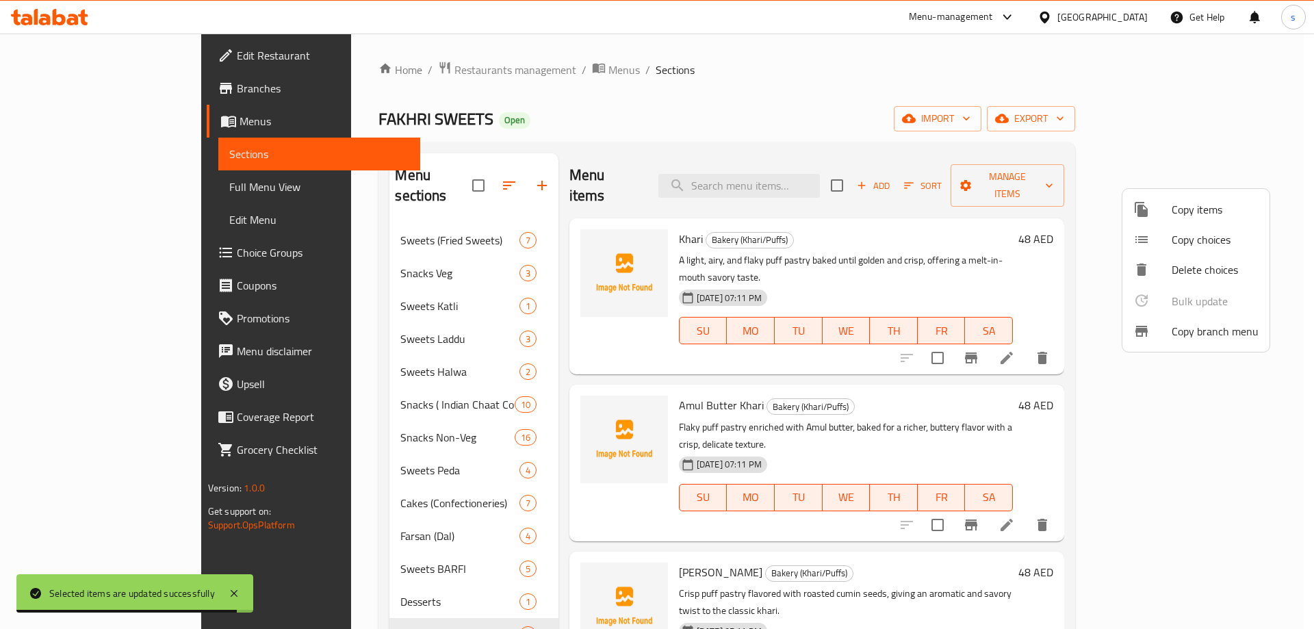
click at [396, 506] on div at bounding box center [657, 314] width 1314 height 629
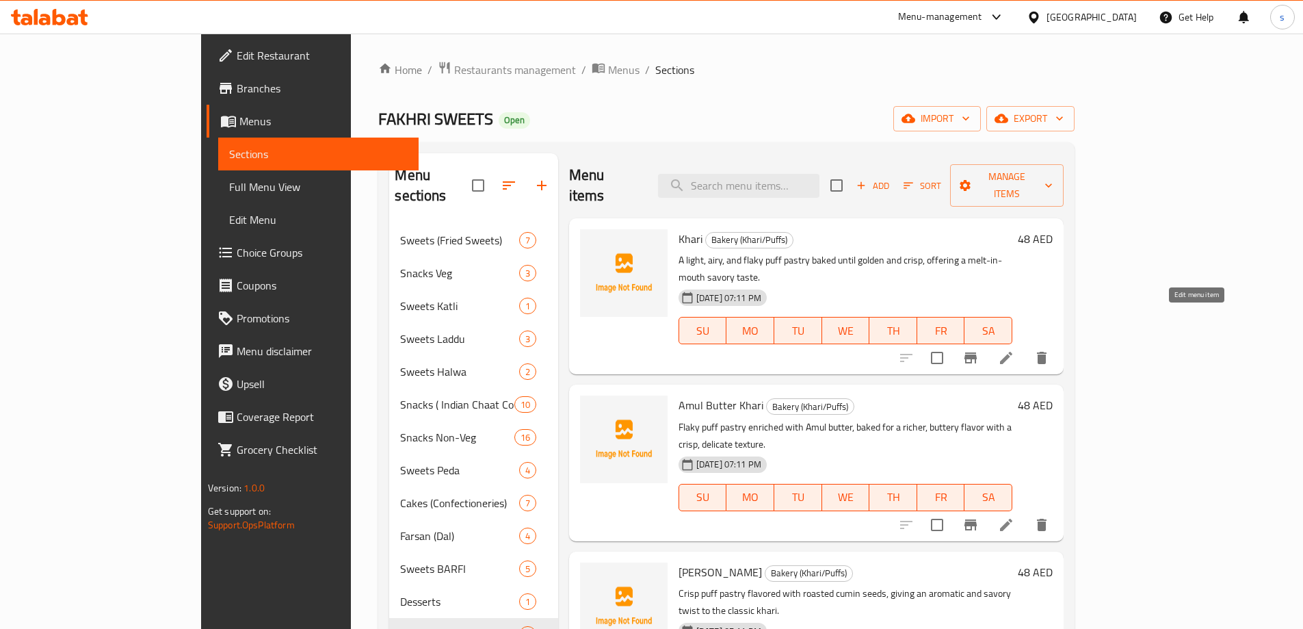
click at [1013, 352] on icon at bounding box center [1006, 358] width 12 height 12
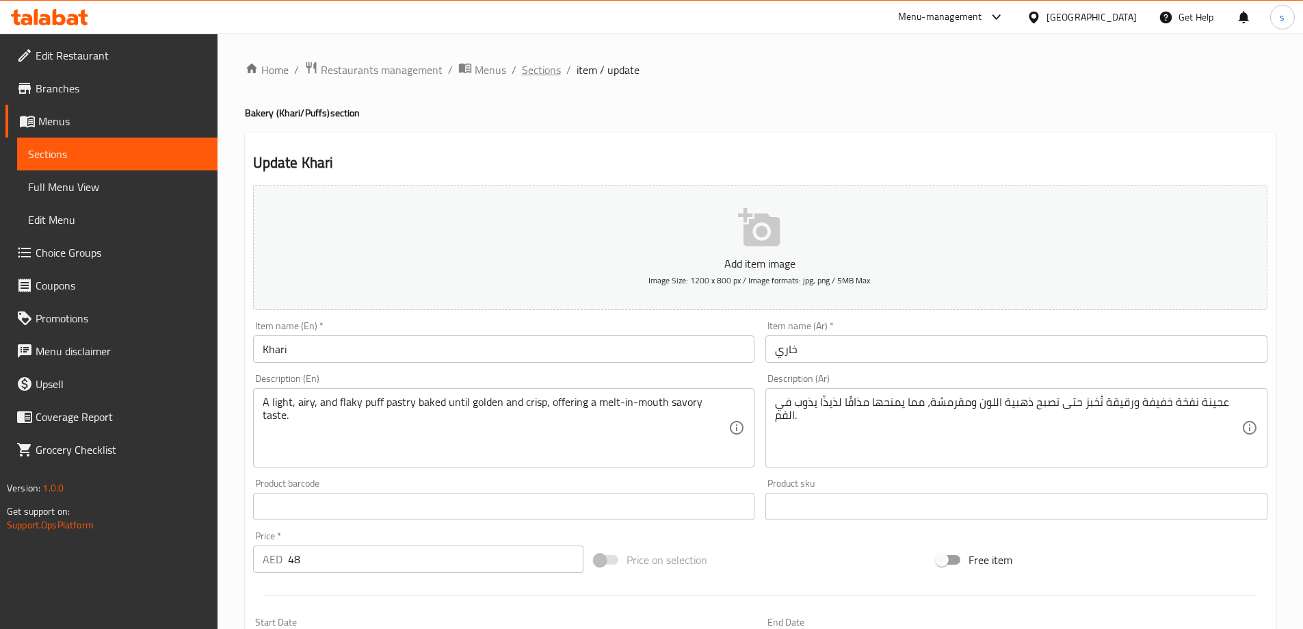
click at [548, 66] on span "Sections" at bounding box center [541, 70] width 39 height 16
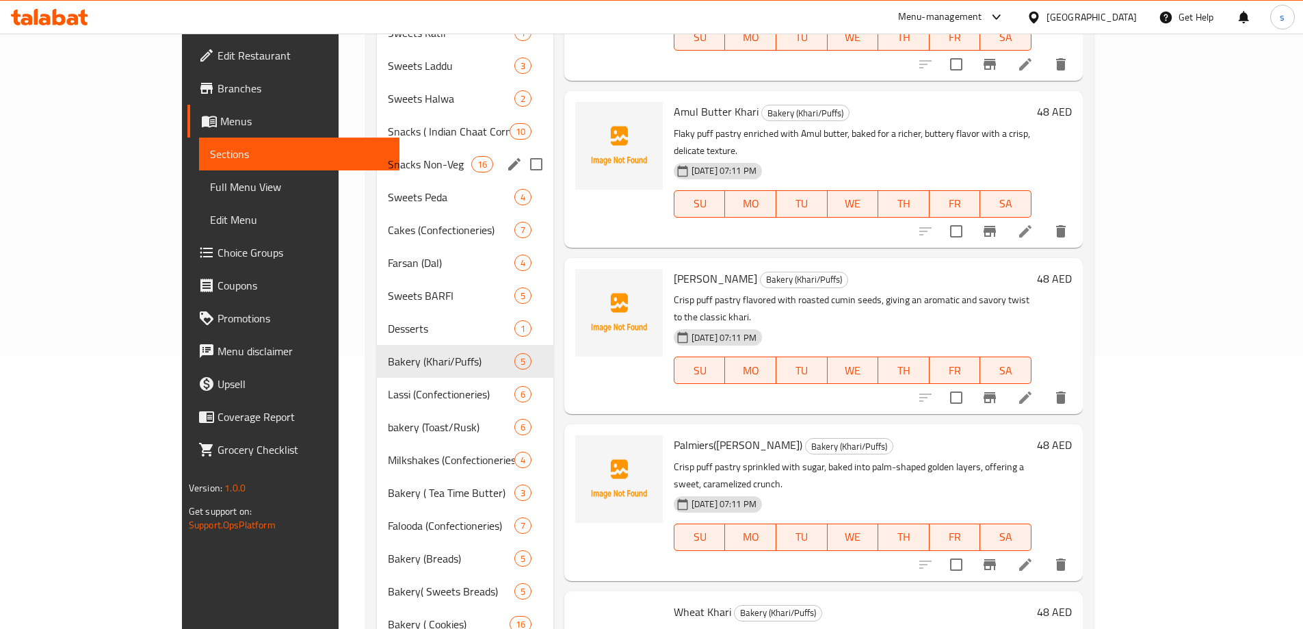
scroll to position [308, 0]
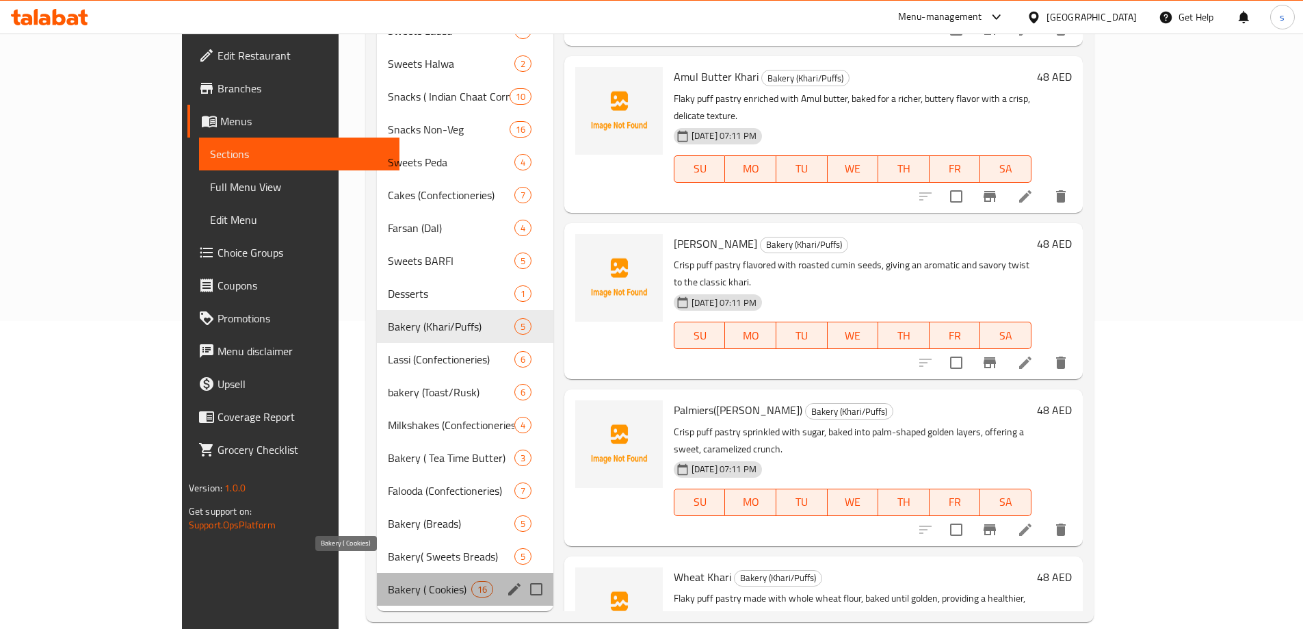
click at [388, 581] on span "Bakery ( Cookies)" at bounding box center [429, 589] width 83 height 16
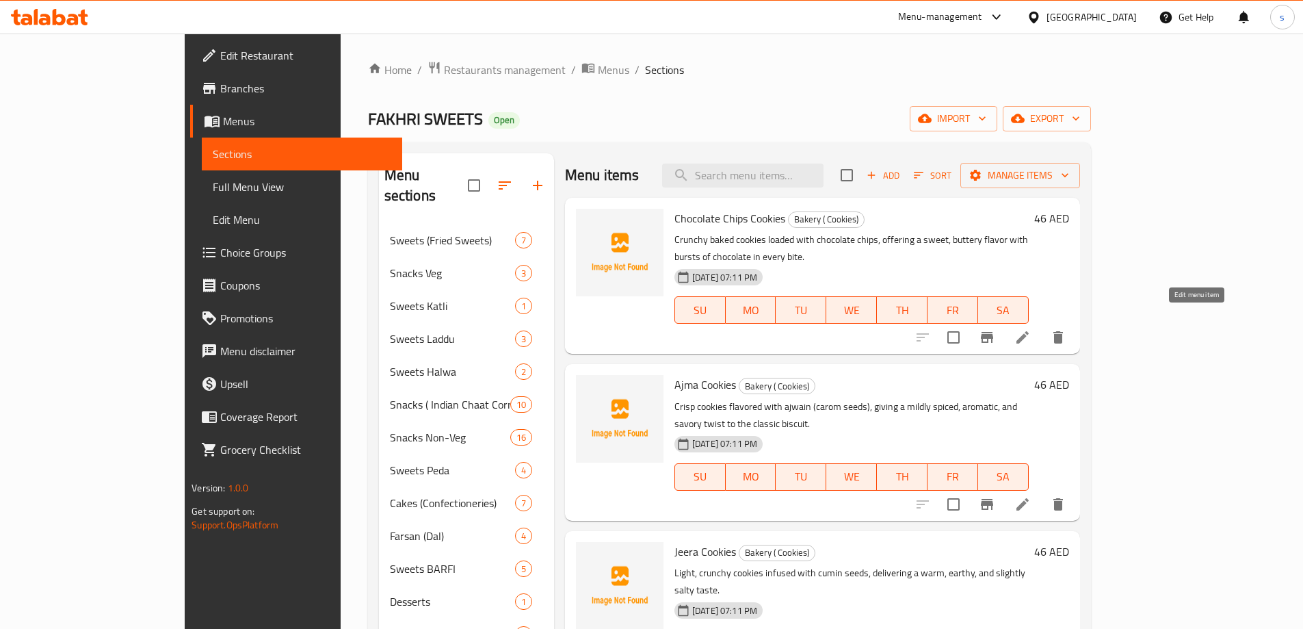
click at [1029, 331] on icon at bounding box center [1023, 337] width 12 height 12
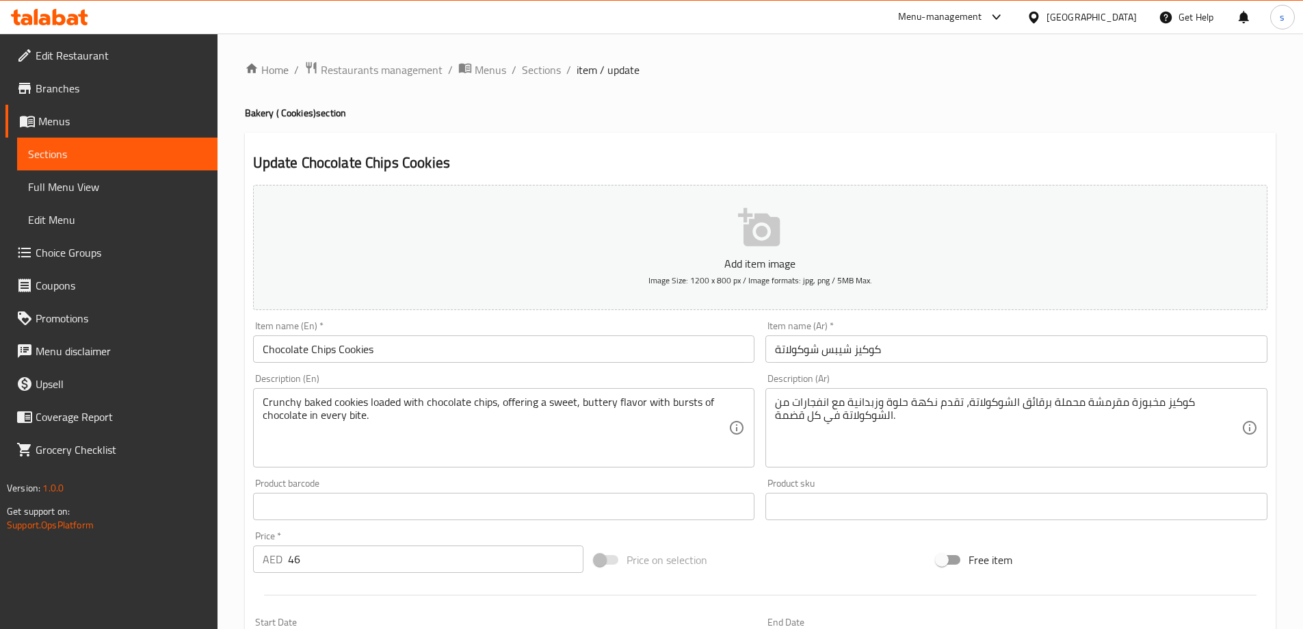
click at [969, 348] on input "كوكيز شيبس شوكولاتة" at bounding box center [1017, 348] width 502 height 27
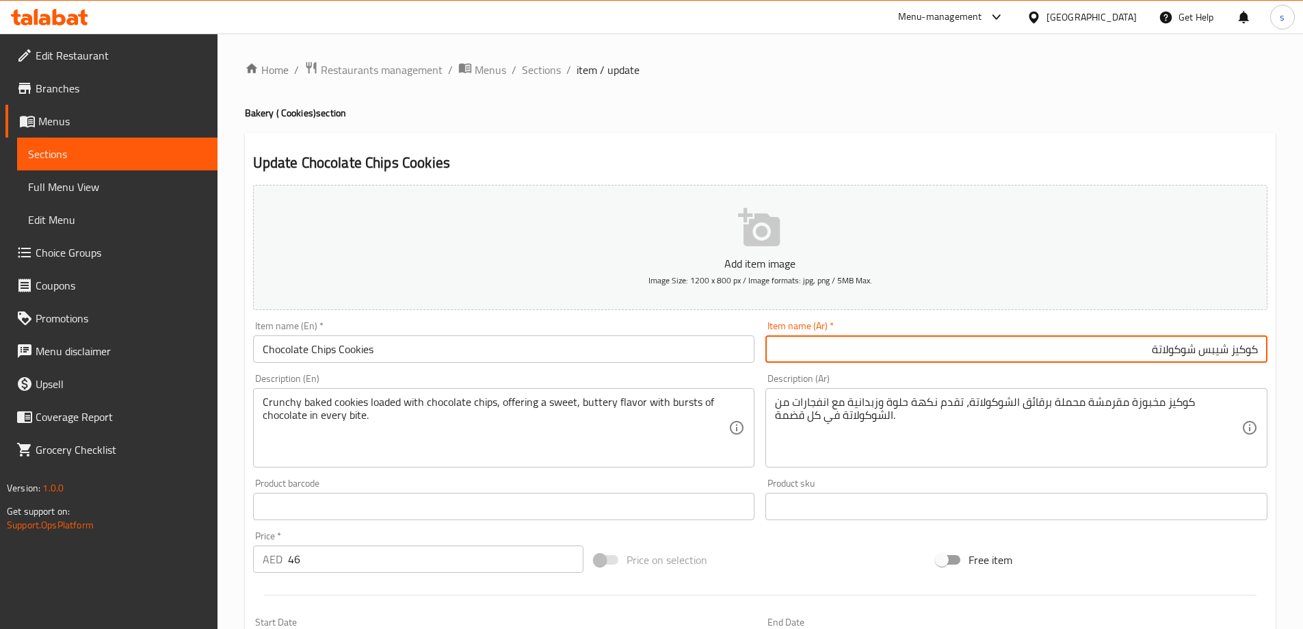
click at [1228, 394] on div "كوكيز مخبوزة مقرمشة محملة برقائق الشوكولاتة، تقدم نكهة حلوة وزبدانية مع انفجارا…" at bounding box center [1017, 427] width 502 height 79
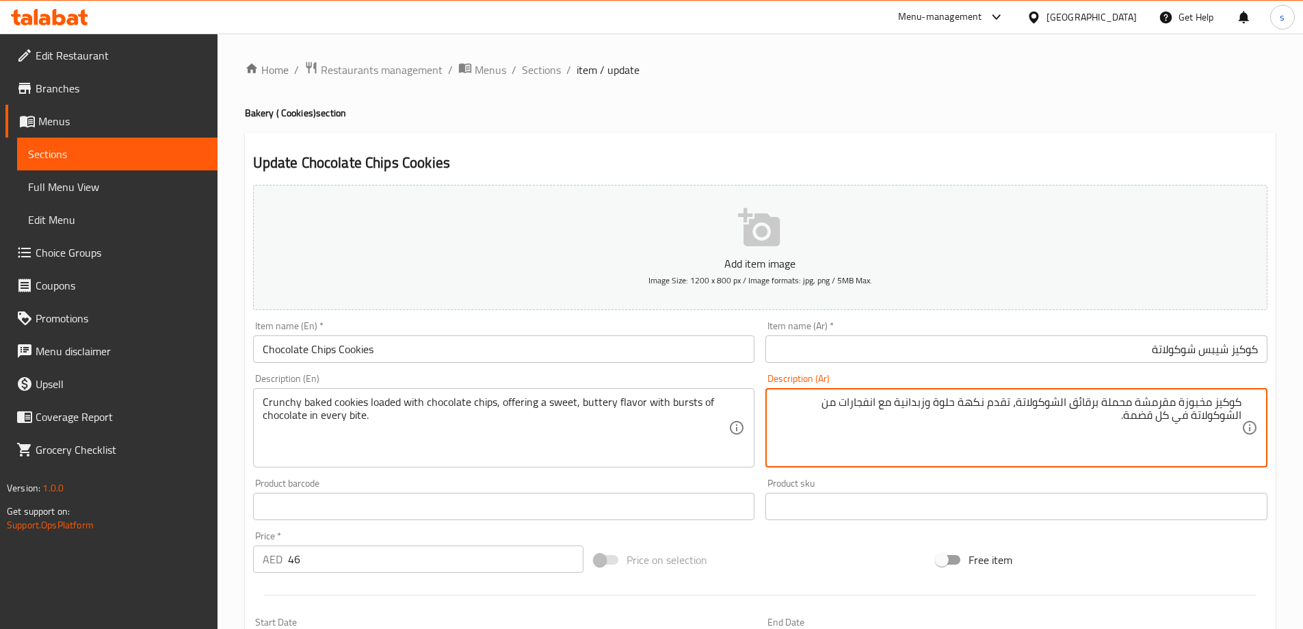
click at [1137, 406] on textarea "كوكيز مخبوزة مقرمشة محملة برقائق الشوكولاتة، تقدم نكهة حلوة وزبدانية مع انفجارا…" at bounding box center [1008, 427] width 467 height 65
click at [1105, 404] on textarea "كوكيز مخبوزة كرانشي محملة برقائق الشوكولاتة، تقدم نكهة حلوة وزبدانية مع انفجارا…" at bounding box center [1008, 427] width 467 height 65
click at [1082, 398] on textarea "كوكيز مخبوزة كرانشي لوديد برقائق الشوكولاتة، تقدم نكهة حلوة وزبدانية مع انفجارا…" at bounding box center [1008, 427] width 467 height 65
click at [998, 404] on textarea "كوكيز مخبوزة كرانشي لوديد بشيبس الشوكولاتة، تقدم نكهة حلوة وزبدانية مع انفجارات…" at bounding box center [1008, 427] width 467 height 65
click at [911, 405] on textarea "كوكيز مخبوزة كرانشي لوديد بشيبس الشوكولاتة، توفر نكهة حلوة وزبدانية مع انفجارات…" at bounding box center [1008, 427] width 467 height 65
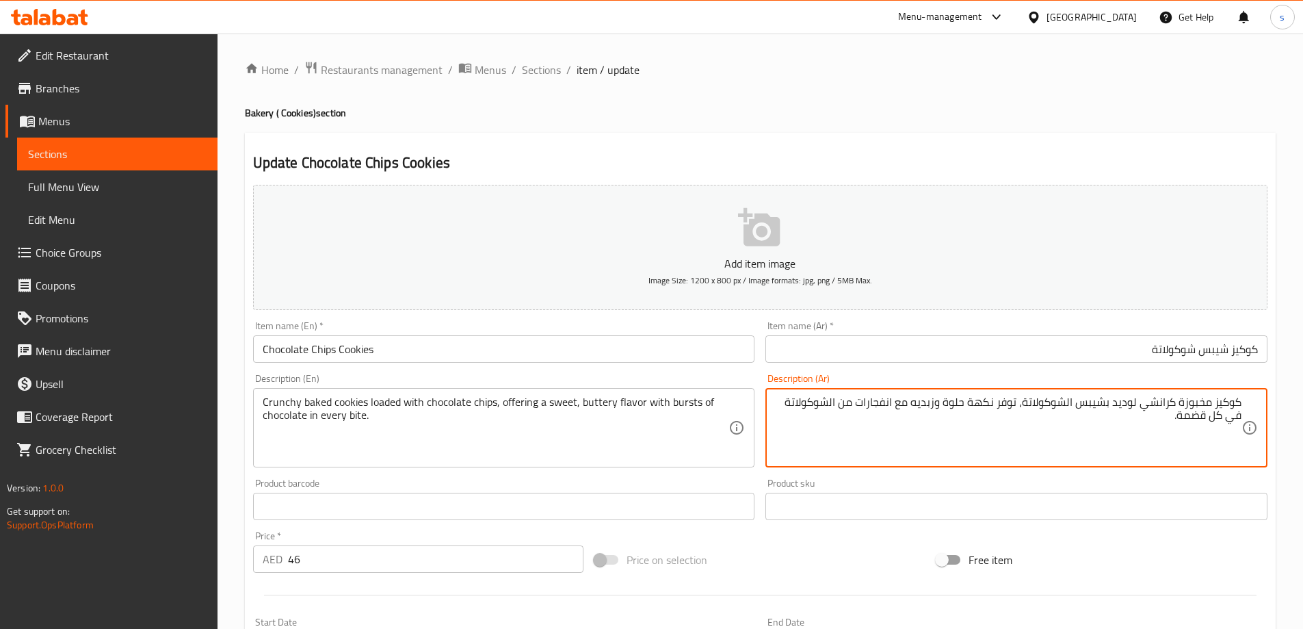
click at [860, 406] on textarea "كوكيز مخبوزة كرانشي لوديد بشيبس الشوكولاتة، توفر نكهة حلوة وزبديه مع انفجارات م…" at bounding box center [1008, 427] width 467 height 65
click at [1182, 419] on textarea "كوكيز مخبوزة كرانشي لوديد بشيبس الشوكولاتة، توفر نكهة حلوة وزبديه مع بريستس من …" at bounding box center [1008, 427] width 467 height 65
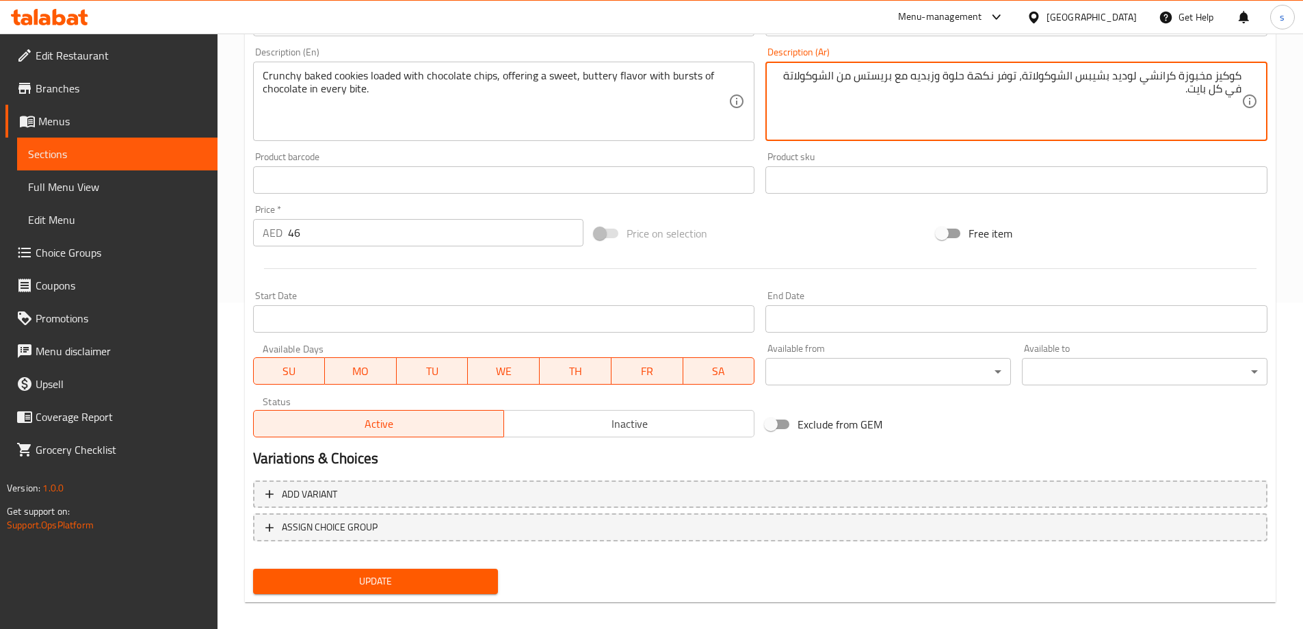
scroll to position [338, 0]
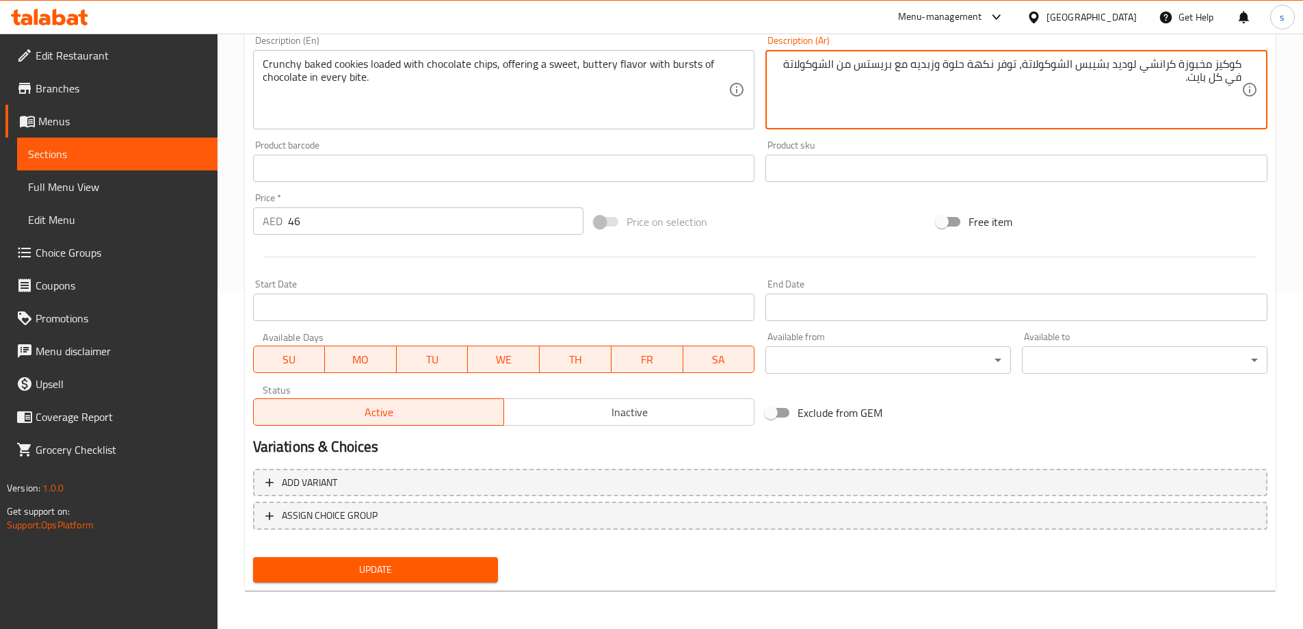
type textarea "كوكيز مخبوزة كرانشي لوديد بشيبس الشوكولاتة، توفر نكهة حلوة وزبديه مع بريستس من …"
click at [455, 563] on span "Update" at bounding box center [376, 569] width 224 height 17
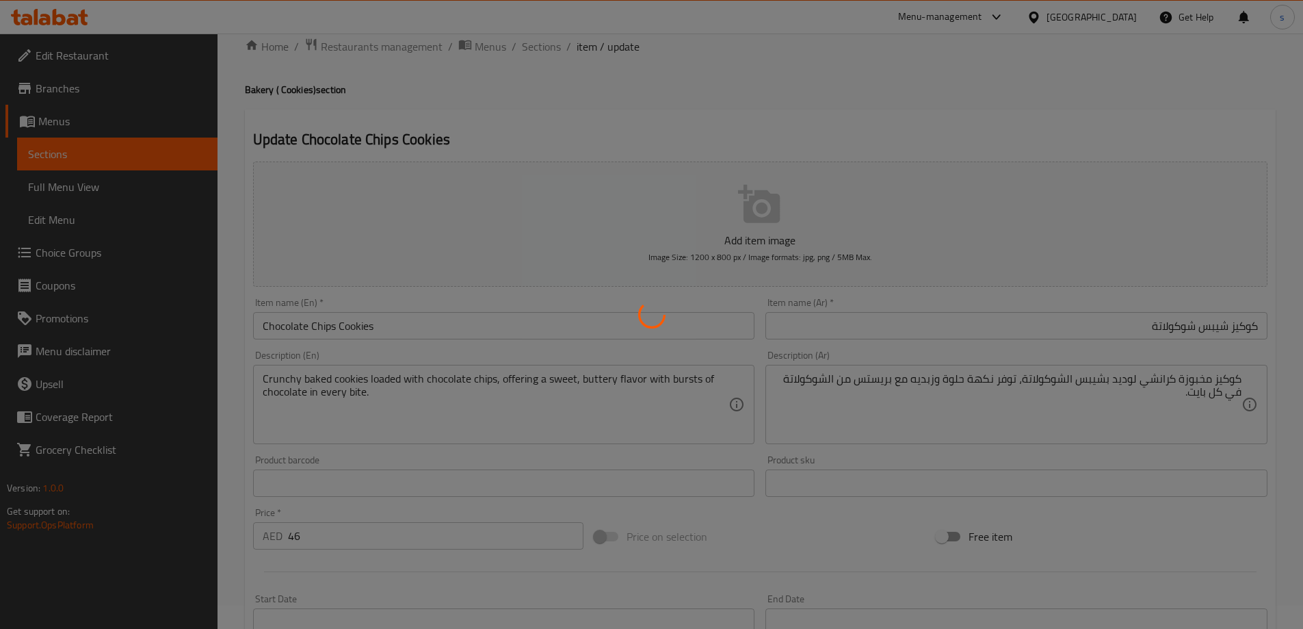
scroll to position [0, 0]
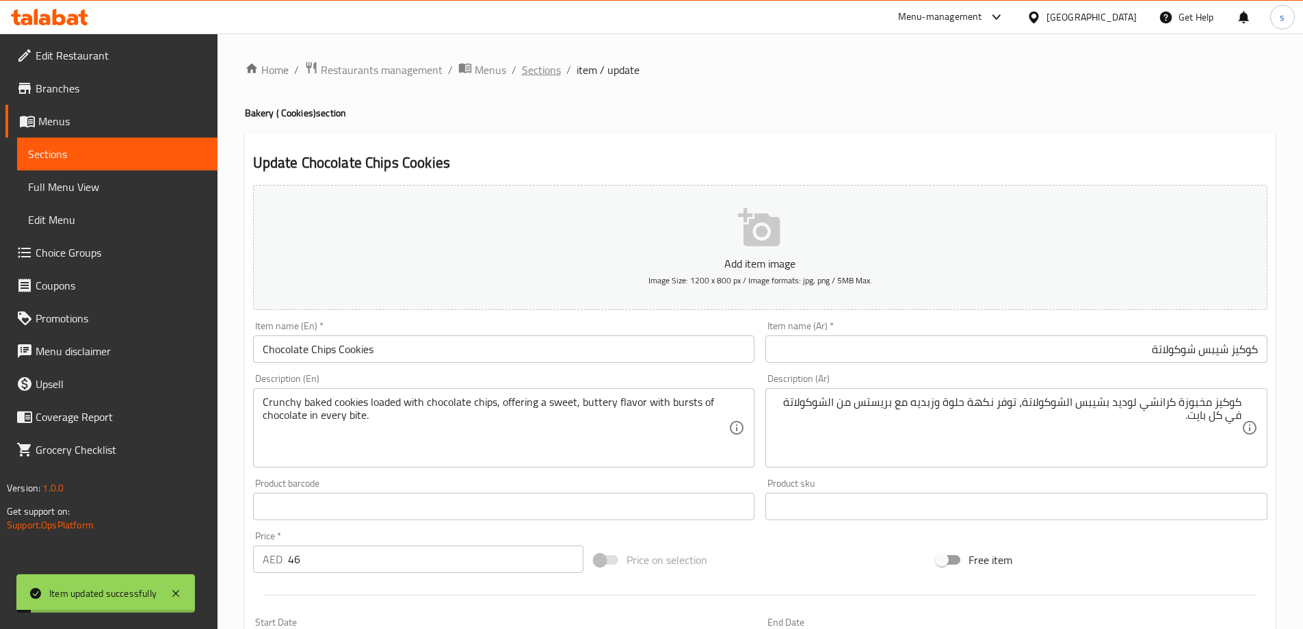
click at [536, 73] on span "Sections" at bounding box center [541, 70] width 39 height 16
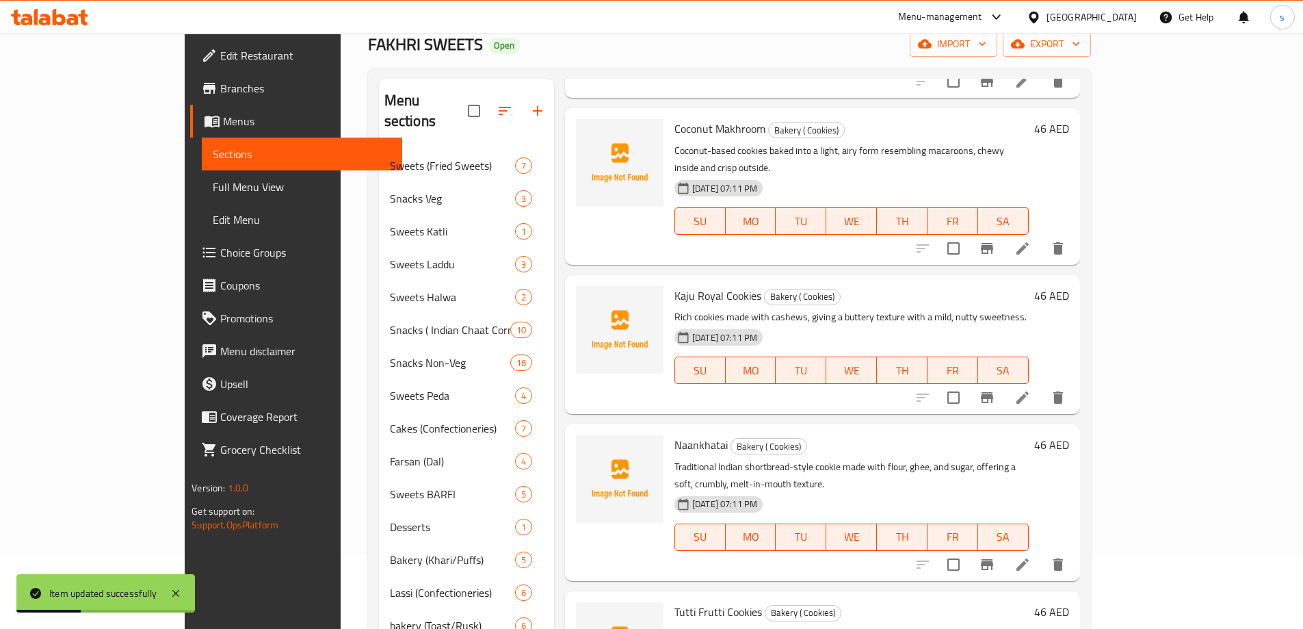
scroll to position [308, 0]
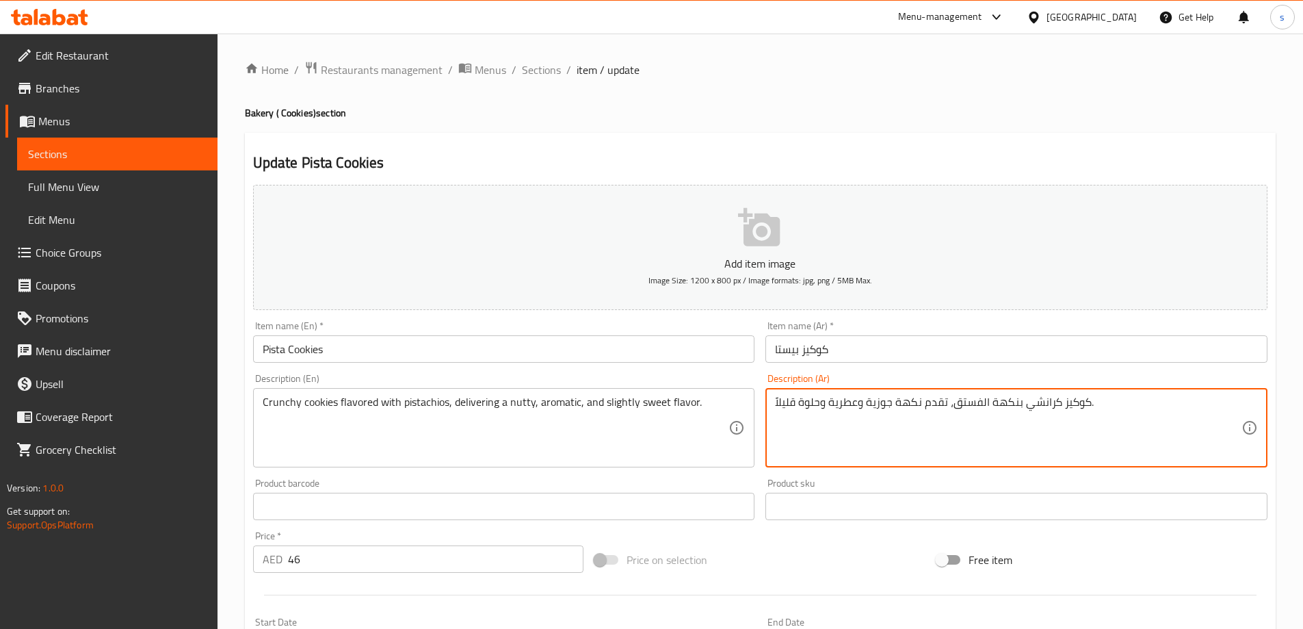
click at [923, 403] on textarea "كوكيز كرانشي بنكهة الفستق، تقدم نكهة جوزية وعطرية وحلوة قليلاً." at bounding box center [1008, 427] width 467 height 65
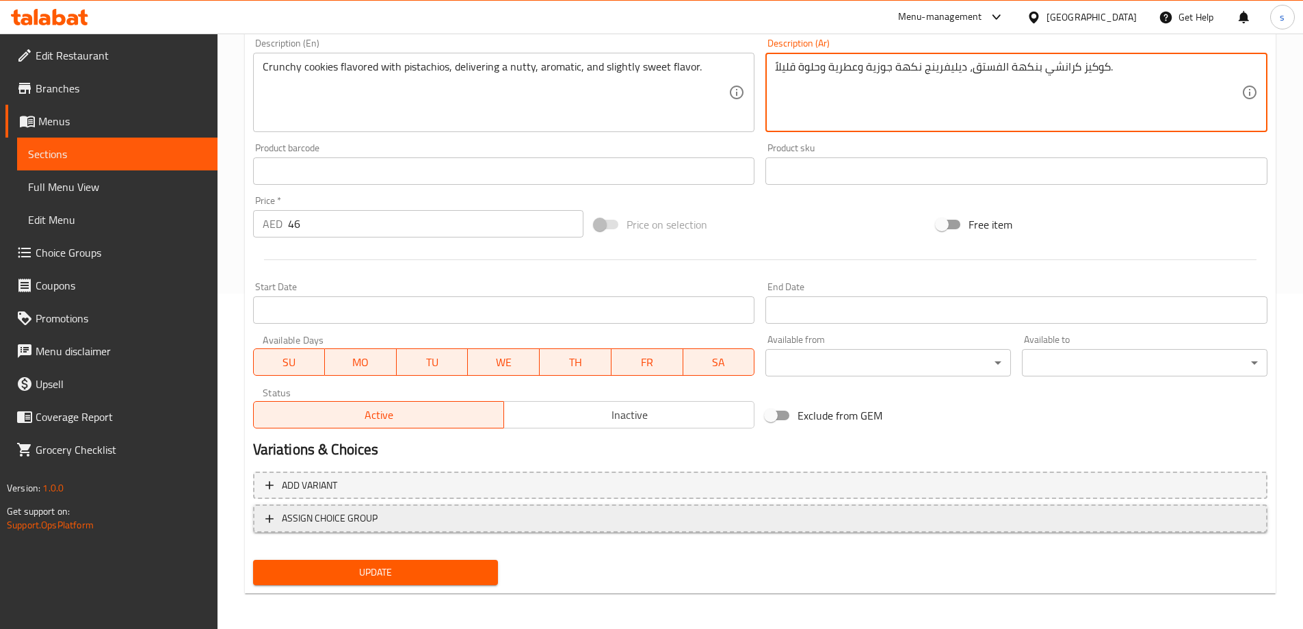
scroll to position [338, 0]
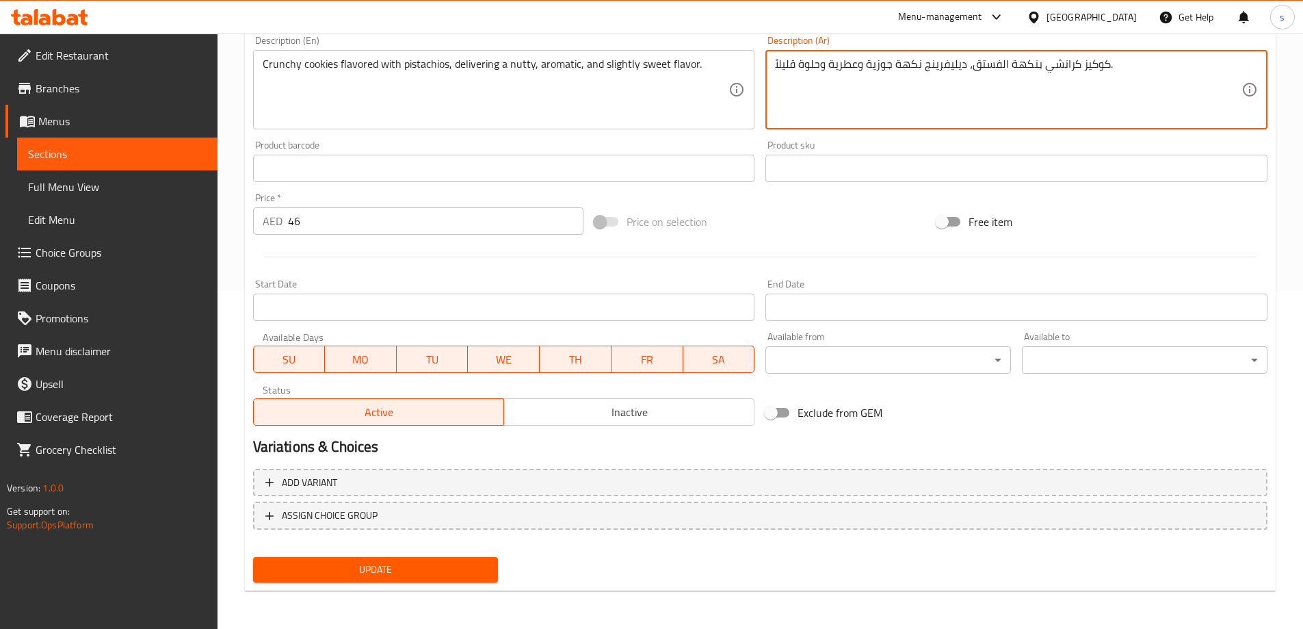
type textarea "كوكيز كرانشي بنكهة الفستق، ديليفرينج نكهة جوزية وعطرية وحلوة قليلاً."
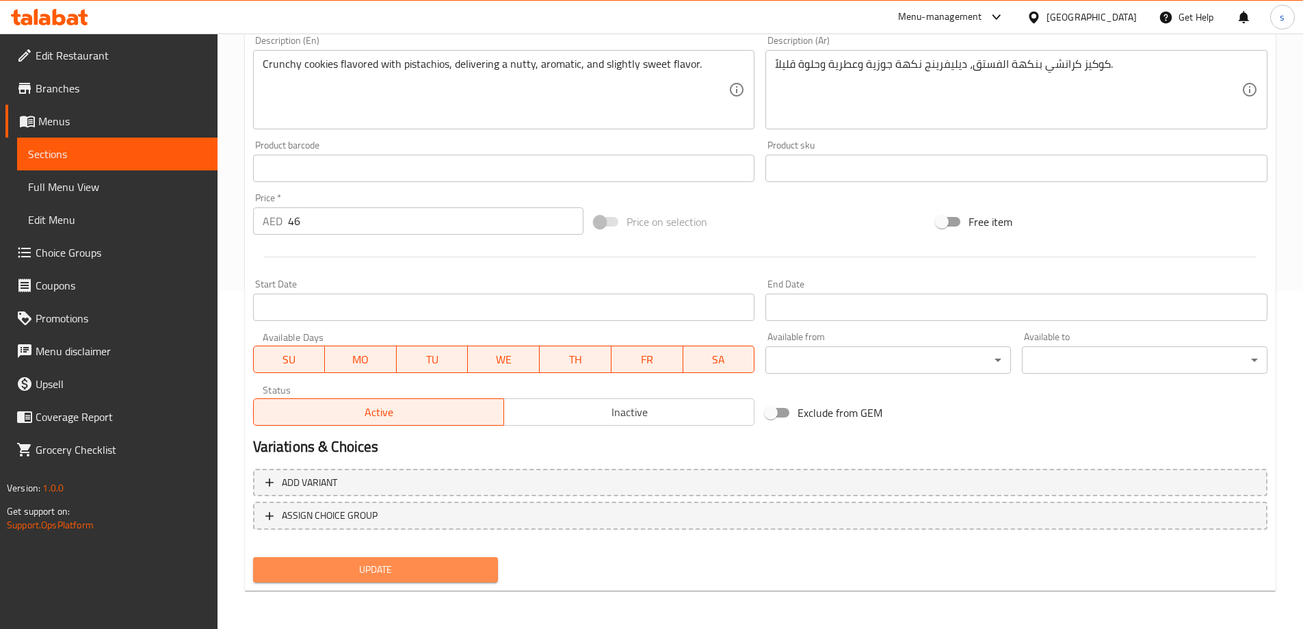
click at [405, 570] on span "Update" at bounding box center [376, 569] width 224 height 17
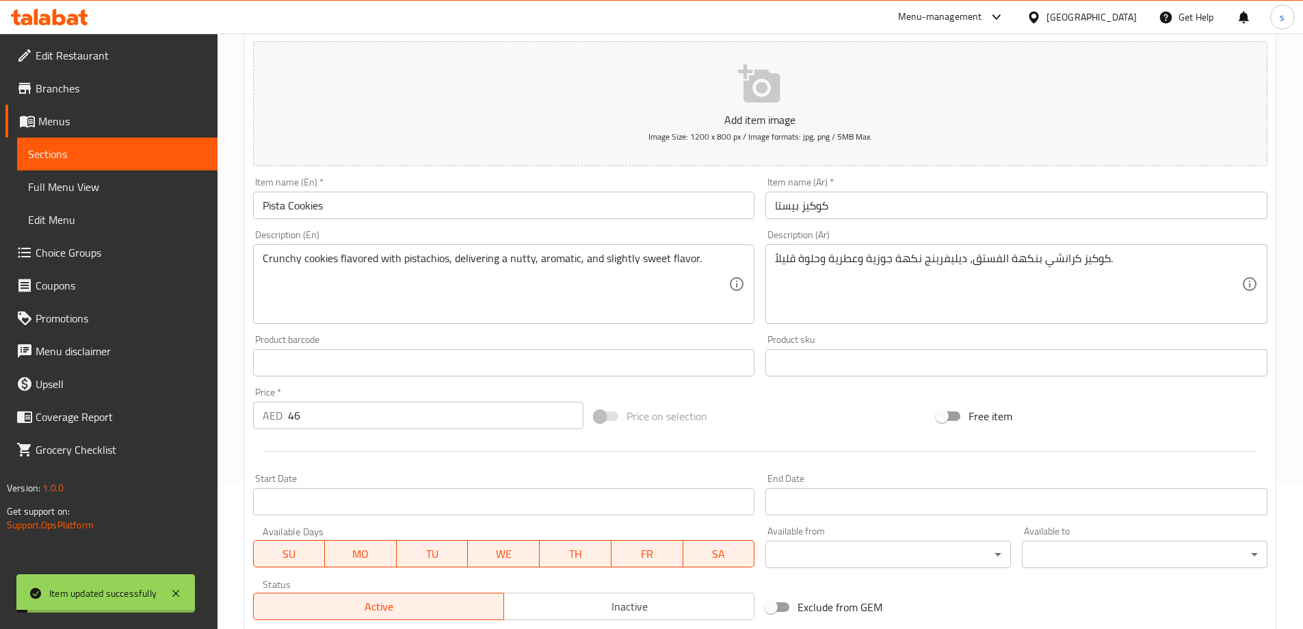
scroll to position [0, 0]
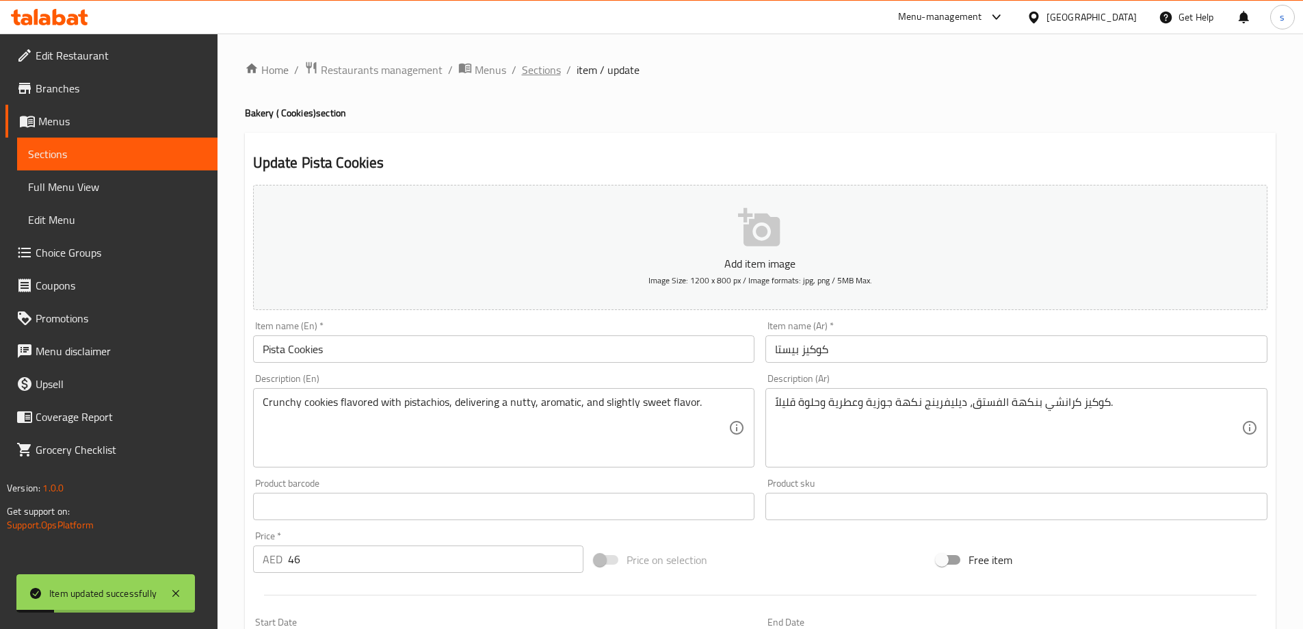
click at [539, 69] on span "Sections" at bounding box center [541, 70] width 39 height 16
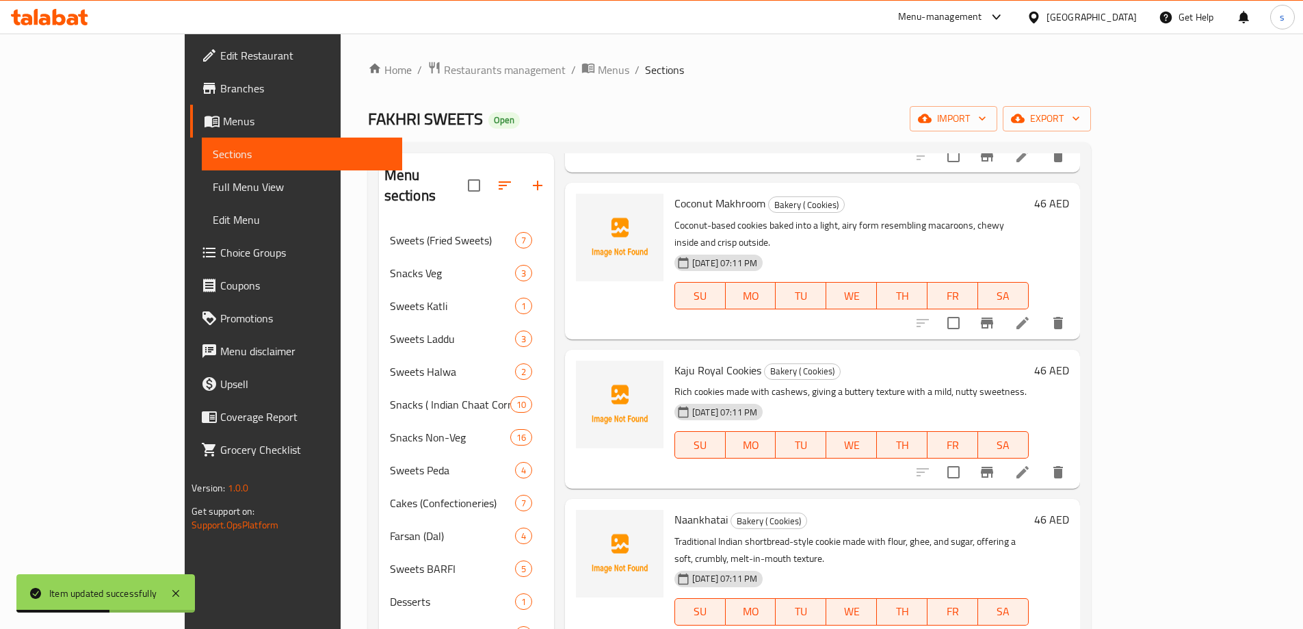
scroll to position [308, 0]
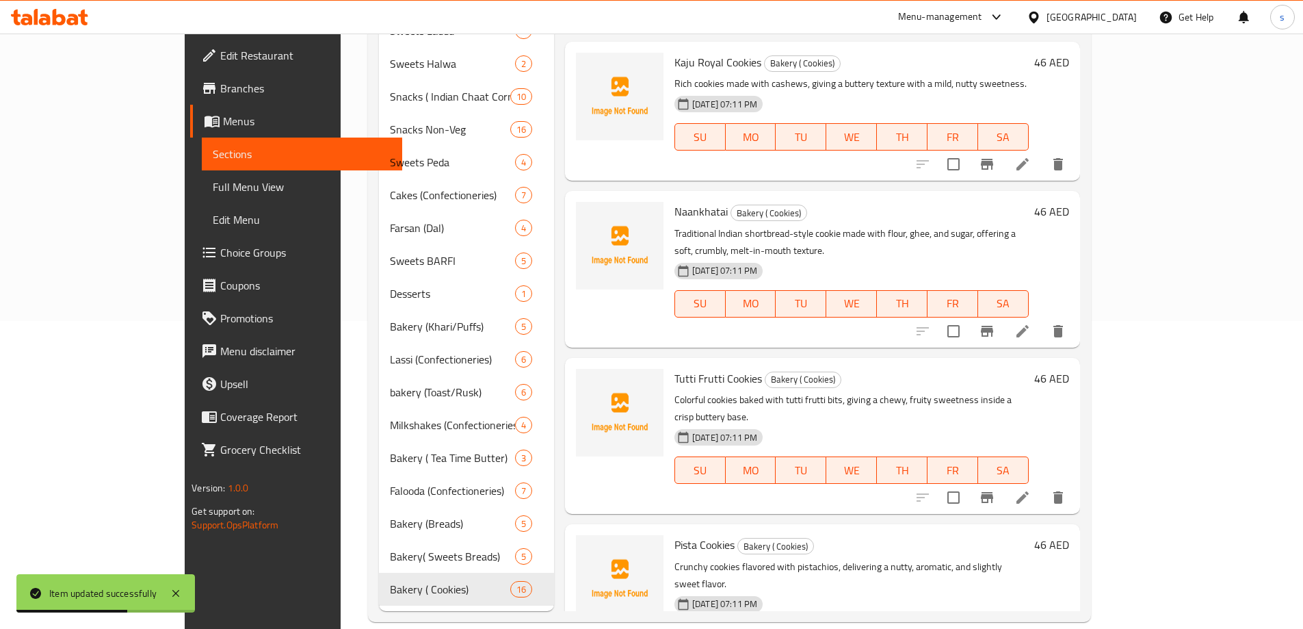
click at [1031, 489] on icon at bounding box center [1023, 497] width 16 height 16
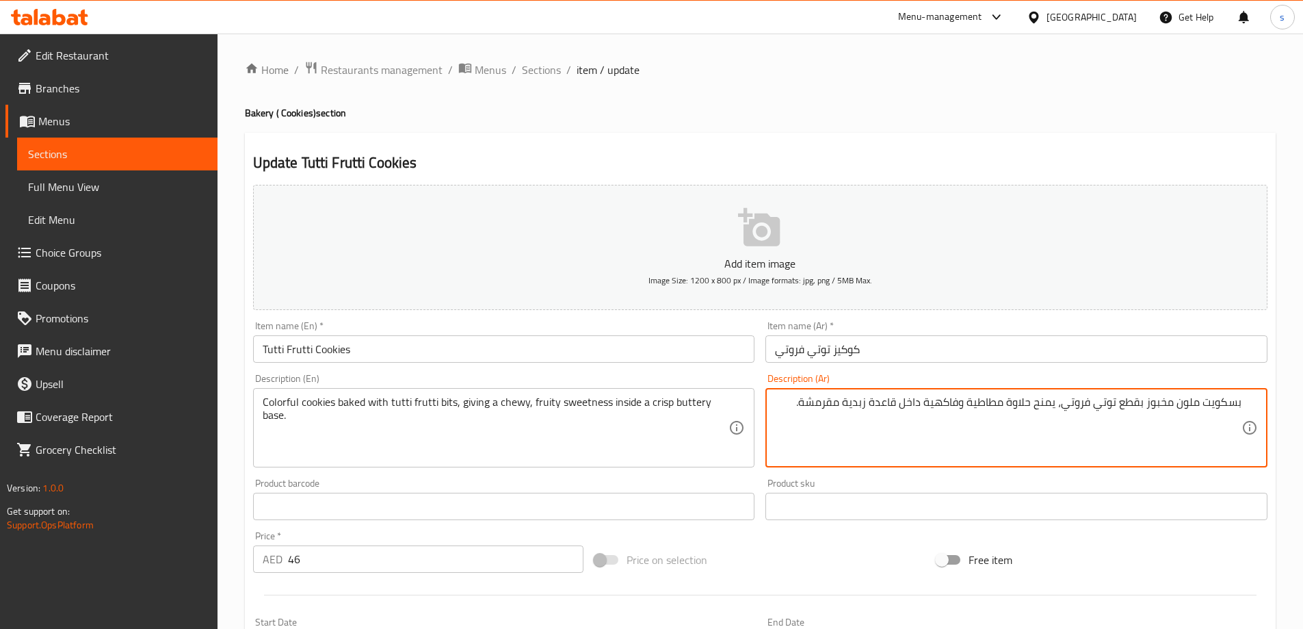
click at [1208, 408] on textarea "بسكويت ملون مخبوز بقطع توتي فروتي، يمنح حلاوة مطاطية وفاكهية داخل قاعدة زبدية م…" at bounding box center [1008, 427] width 467 height 65
click at [1203, 405] on textarea "بسكويت ملون مخبوز بقطع توتي فروتي، يمنح حلاوة مطاطية وفاكهية داخل قاعدة زبدية م…" at bounding box center [1008, 427] width 467 height 65
click at [1131, 405] on textarea "كوكيز ملون مخبوز بقطع توتي فروتي، يمنح حلاوة مطاطية وفاكهية داخل قاعدة زبدية مق…" at bounding box center [1008, 427] width 467 height 65
click at [985, 403] on textarea "كوكيز ملون مخبوز ببايت توتي فروتي، يمنح حلاوة مطاطية وفاكهية داخل قاعدة زبدية م…" at bounding box center [1008, 427] width 467 height 65
click at [941, 405] on textarea "كوكيز ملون مخبوز ببايت توتي فروتي، يمنح تشوي فاكهي وفاكهية داخل قاعدة زبدية مقر…" at bounding box center [1008, 427] width 467 height 65
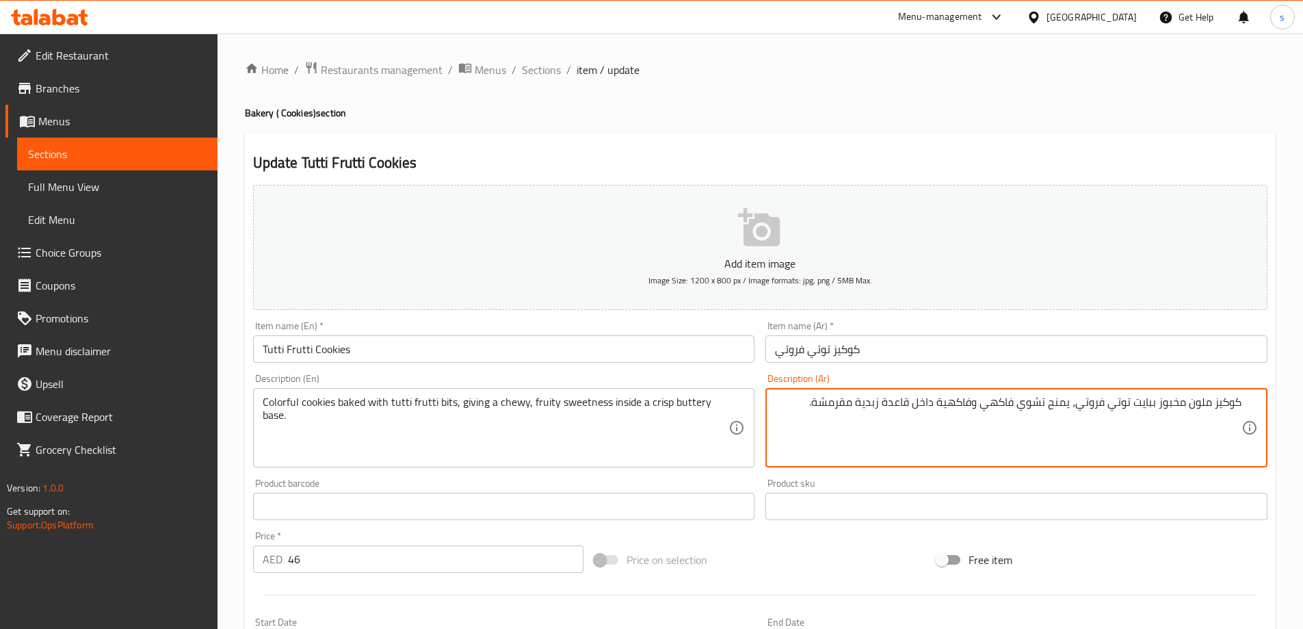
click at [1020, 411] on textarea "كوكيز ملون مخبوز ببايت توتي فروتي، يمنح تشوي فاكهي وفاكهية داخل قاعدة زبدية مقر…" at bounding box center [1008, 427] width 467 height 65
click at [987, 409] on textarea "كوكيز ملون مخبوز ببايت توتي فروتي، يمنح حلاوة فاكهي وفاكهية داخل قاعدة زبدية مق…" at bounding box center [1008, 427] width 467 height 65
click at [1017, 401] on textarea "كوكيز ملون مخبوز ببايت توتي فروتي، يمنح حلاوة وفاكهية داخل قاعدة زبدية مقرمشة." at bounding box center [1008, 427] width 467 height 65
click at [988, 407] on textarea "كوكيز ملون مخبوز ببايت توتي فروتي، يمنح حلاوة فاكهية داخل قاعدة زبدية مقرمشة." at bounding box center [1008, 427] width 467 height 65
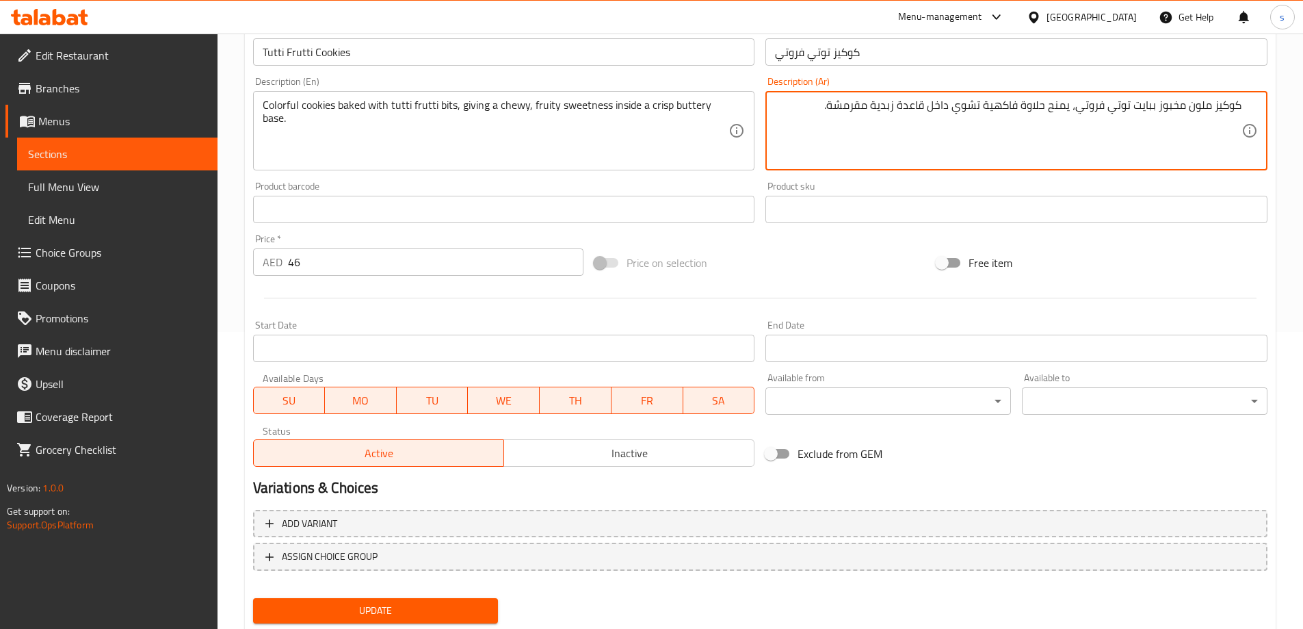
scroll to position [338, 0]
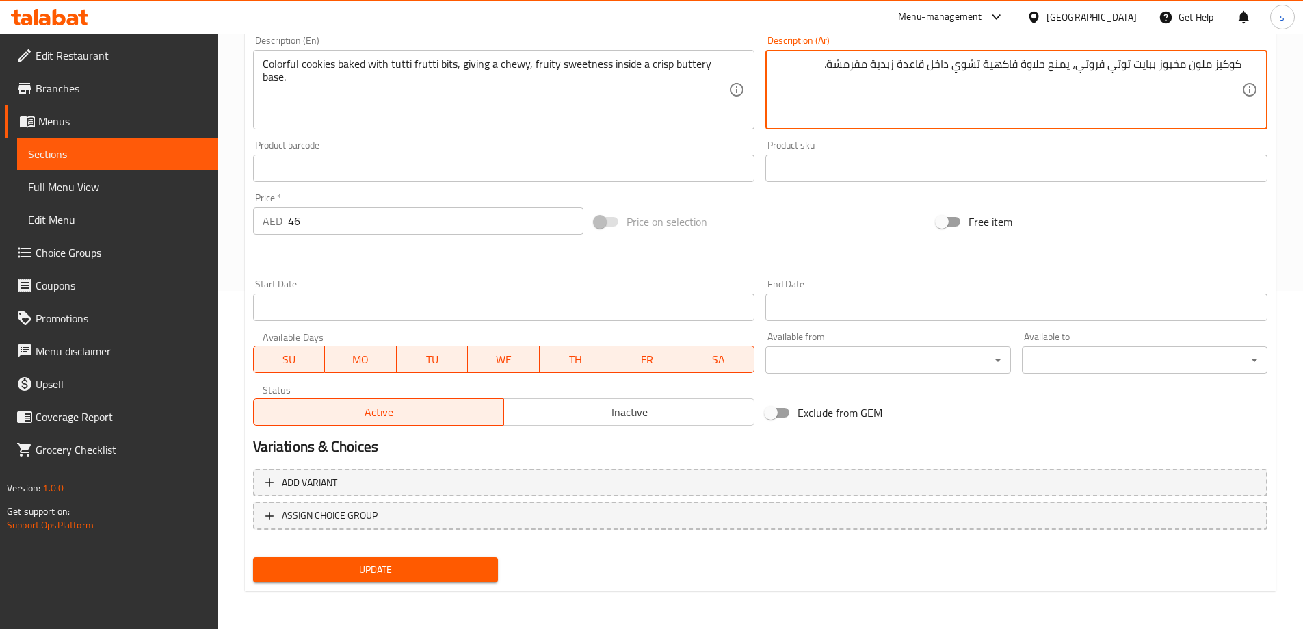
type textarea "كوكيز ملون مخبوز ببايت توتي فروتي، يمنح حلاوة فاكهية تشوي داخل قاعدة زبدية مقرم…"
click at [457, 574] on span "Update" at bounding box center [376, 569] width 224 height 17
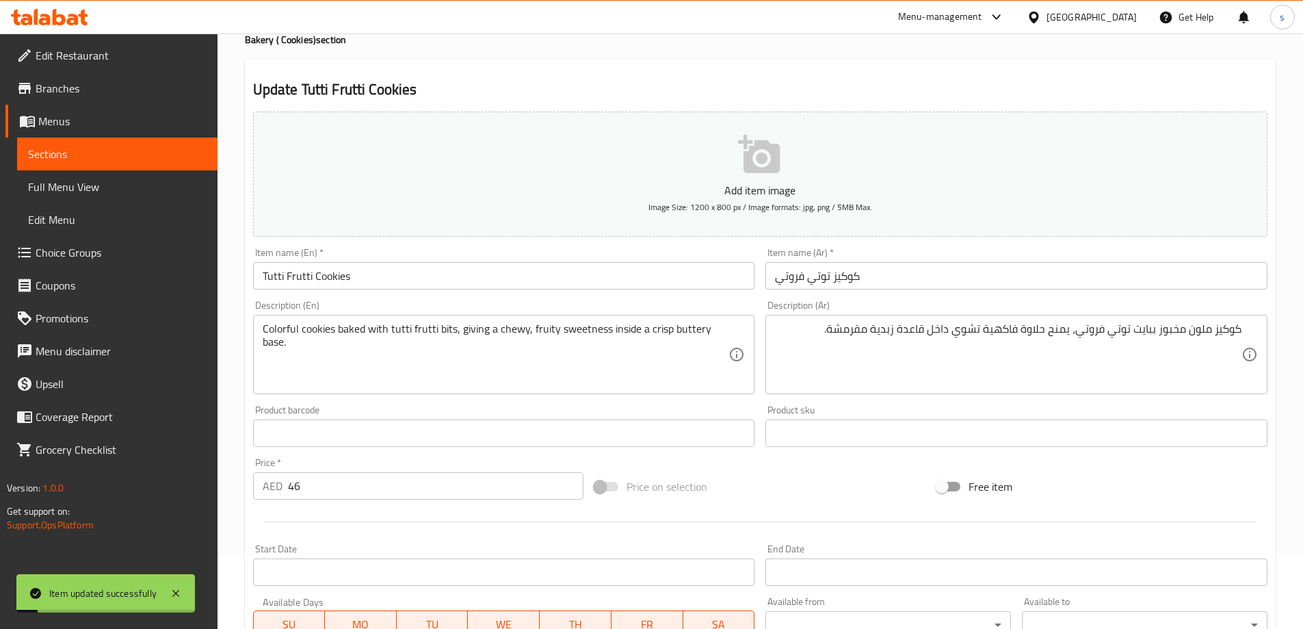
scroll to position [0, 0]
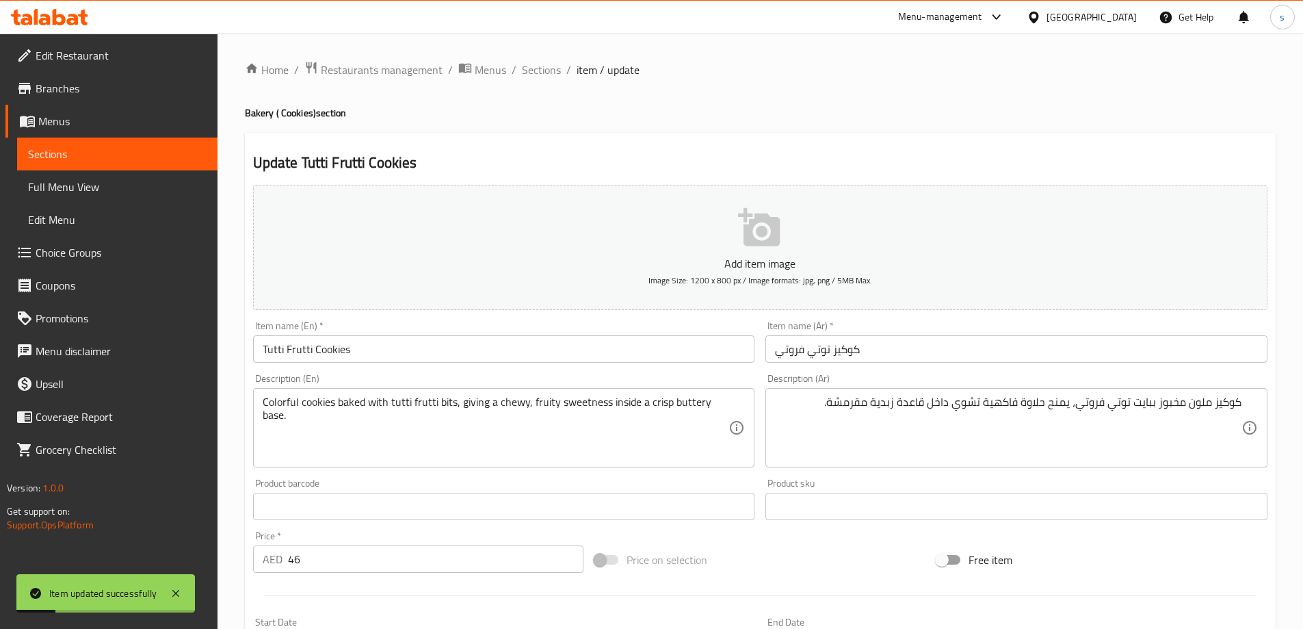
drag, startPoint x: 542, startPoint y: 75, endPoint x: 581, endPoint y: 131, distance: 68.9
click at [542, 75] on span "Sections" at bounding box center [541, 70] width 39 height 16
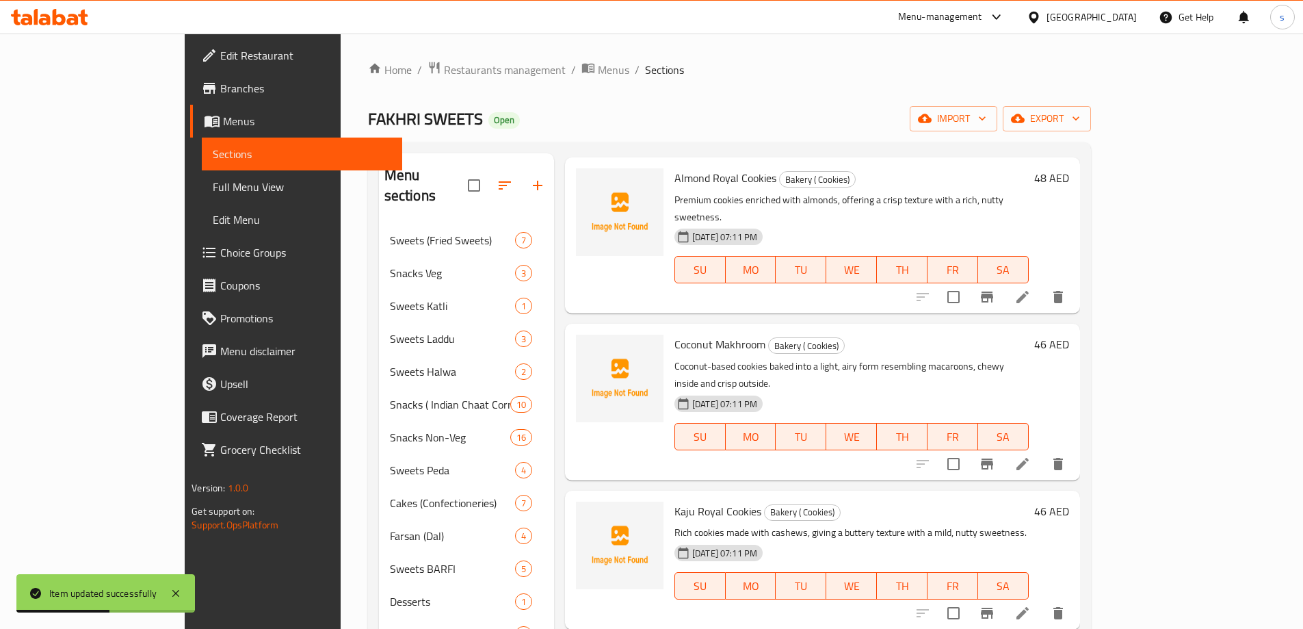
scroll to position [1574, 0]
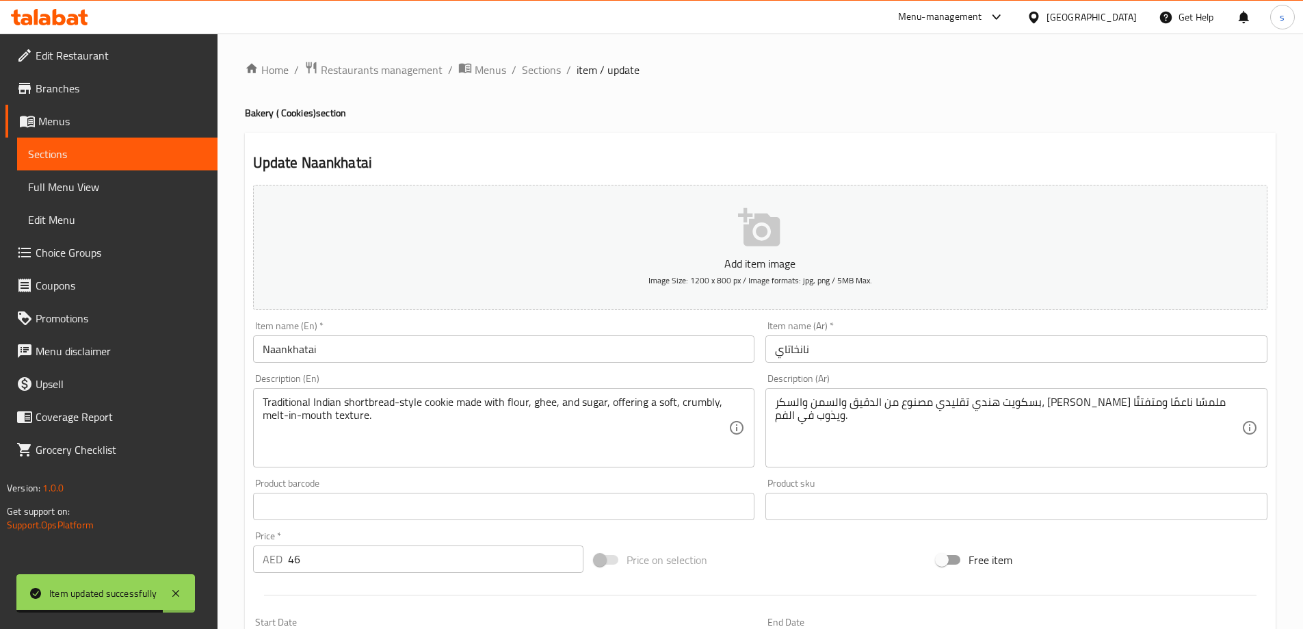
click at [858, 343] on input "نانخاتاي" at bounding box center [1017, 348] width 502 height 27
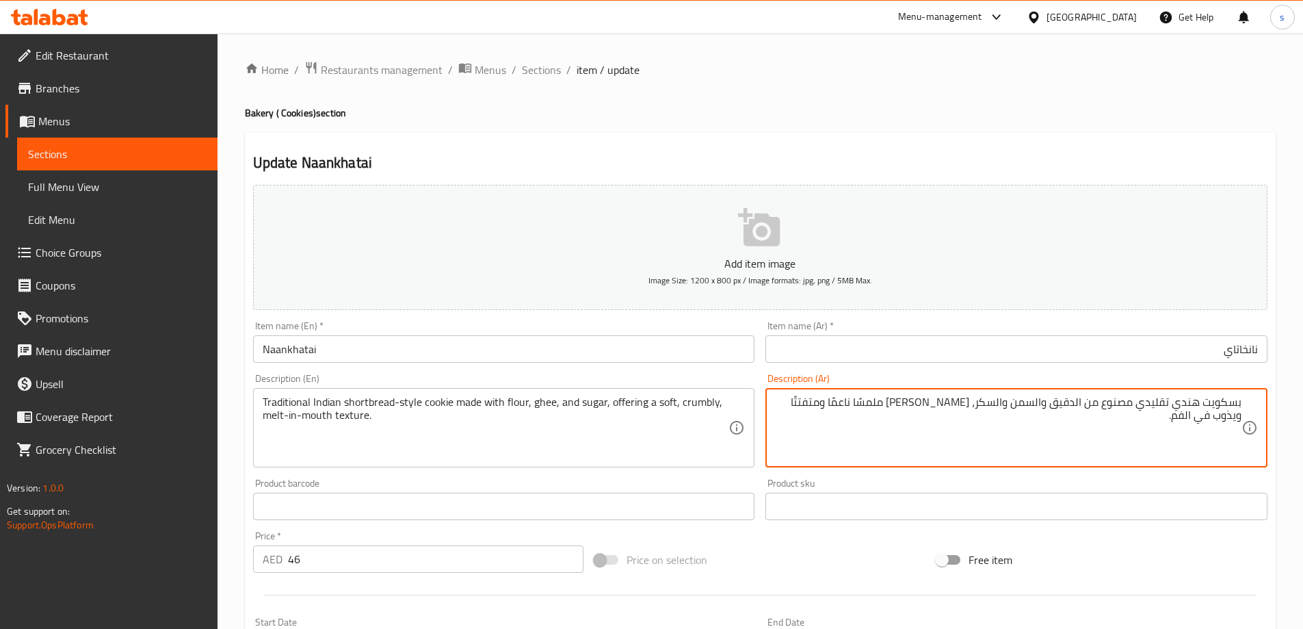
click at [1207, 400] on textarea "بسكويت هندي تقليدي مصنوع من الدقيق والسمن والسكر، يوفر ملمسًا ناعمًا ومتفتتًا و…" at bounding box center [1008, 427] width 467 height 65
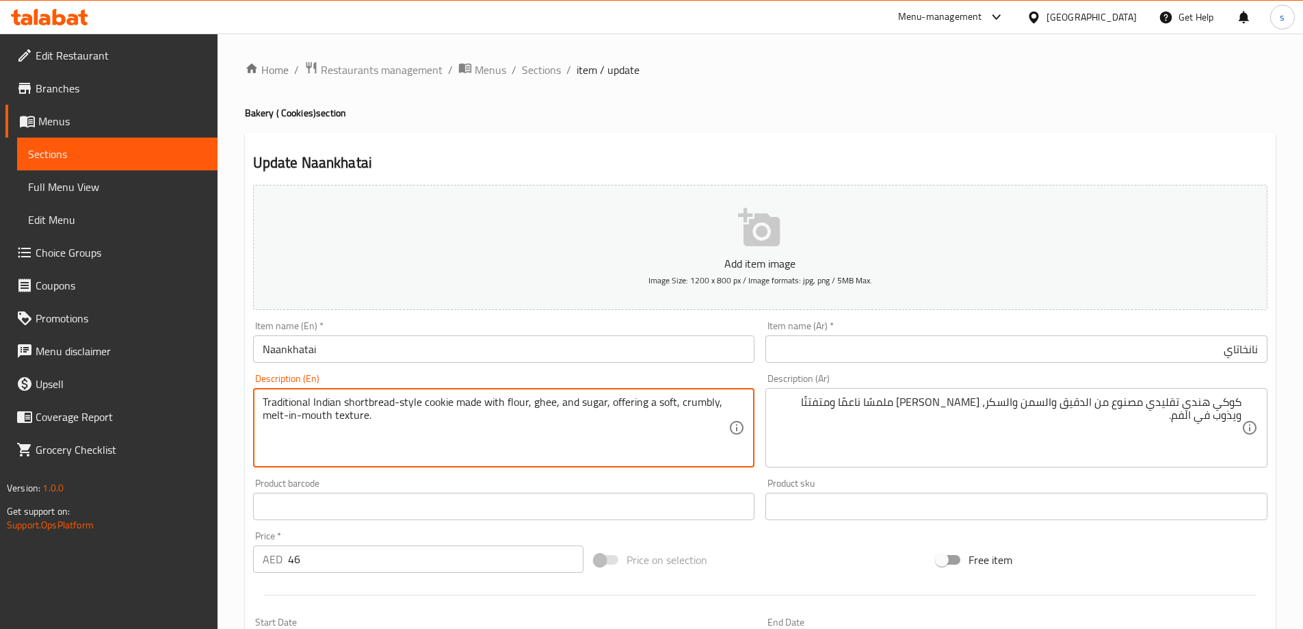
drag, startPoint x: 344, startPoint y: 403, endPoint x: 393, endPoint y: 402, distance: 48.6
click at [441, 422] on textarea "Traditional Indian shortbread-style cookie made with flour, ghee, and sugar, of…" at bounding box center [496, 427] width 467 height 65
click at [385, 404] on textarea "Traditional Indian shortbread-style cookie made with flour, ghee, and sugar, of…" at bounding box center [496, 427] width 467 height 65
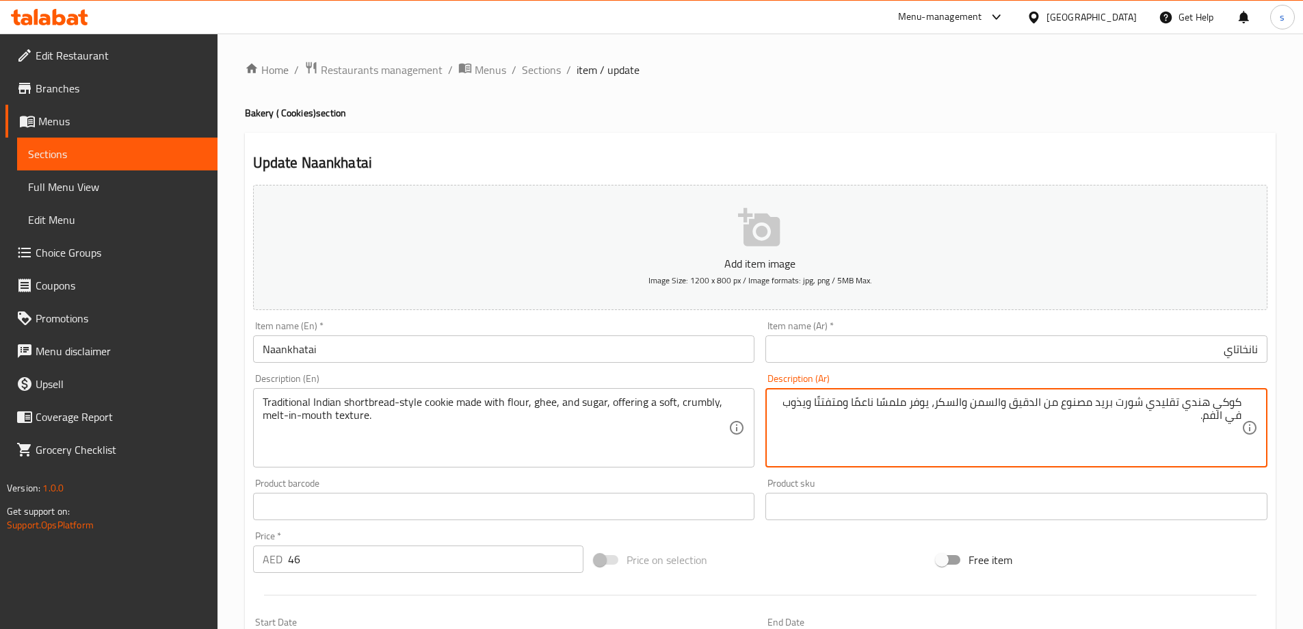
click at [883, 403] on textarea "كوكي هندي تقليدي شورت بريد مصنوع من الدقيق والسمن والسكر، يوفر ملمسًا ناعمًا وم…" at bounding box center [1008, 427] width 467 height 65
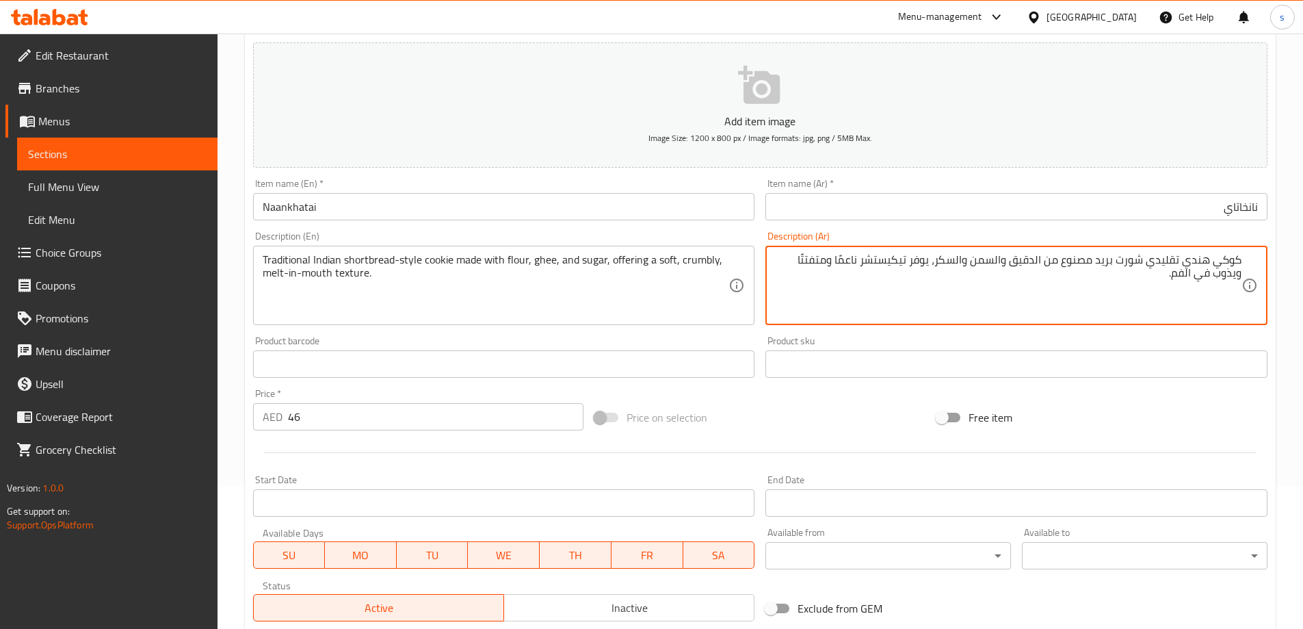
scroll to position [338, 0]
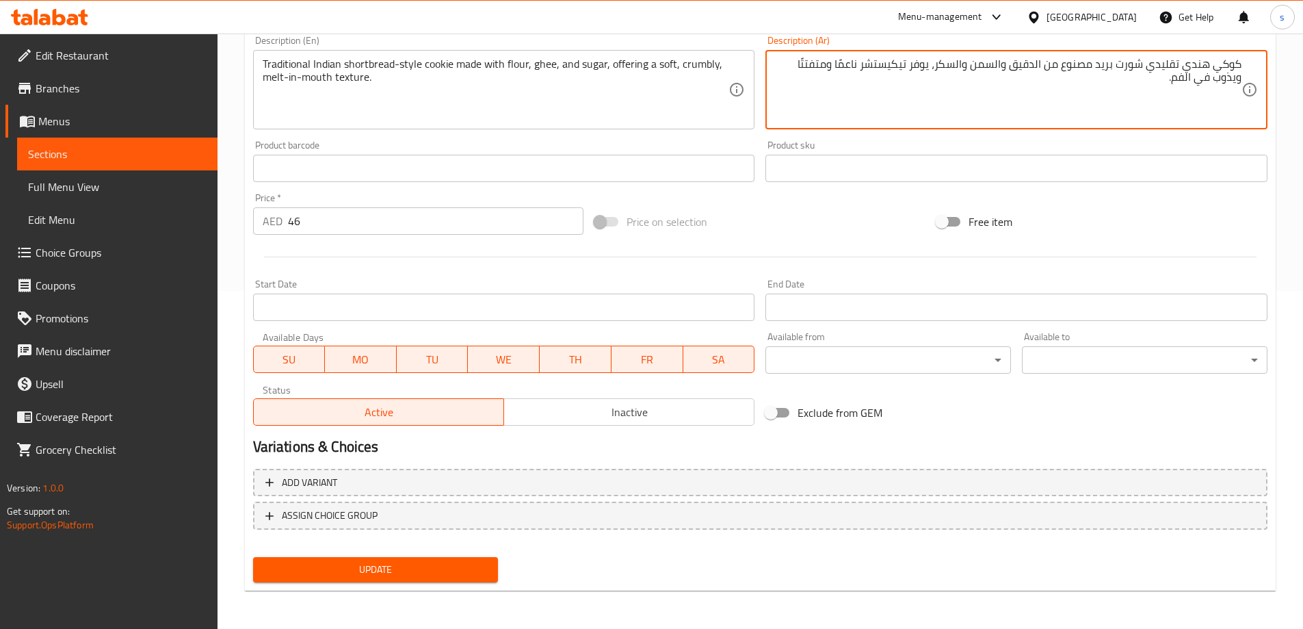
type textarea "كوكي هندي تقليدي شورت بريد مصنوع من الدقيق والسمن والسكر، يوفر تيكيستشر ناعمًا …"
click at [398, 573] on span "Update" at bounding box center [376, 569] width 224 height 17
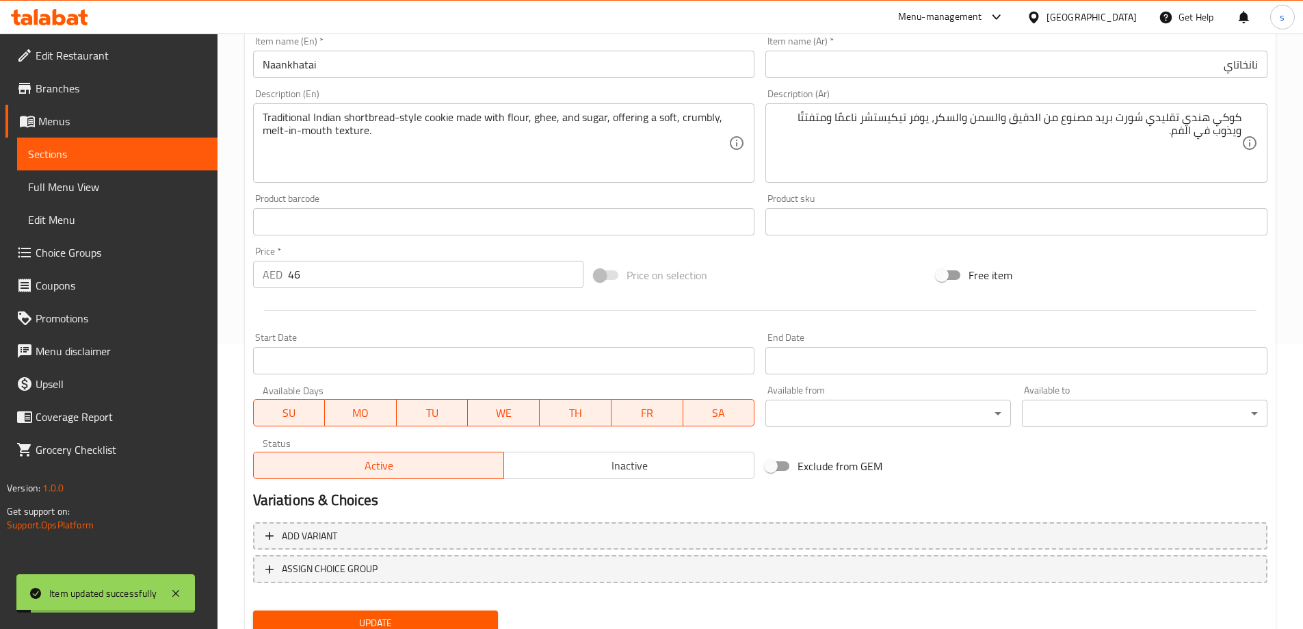
scroll to position [0, 0]
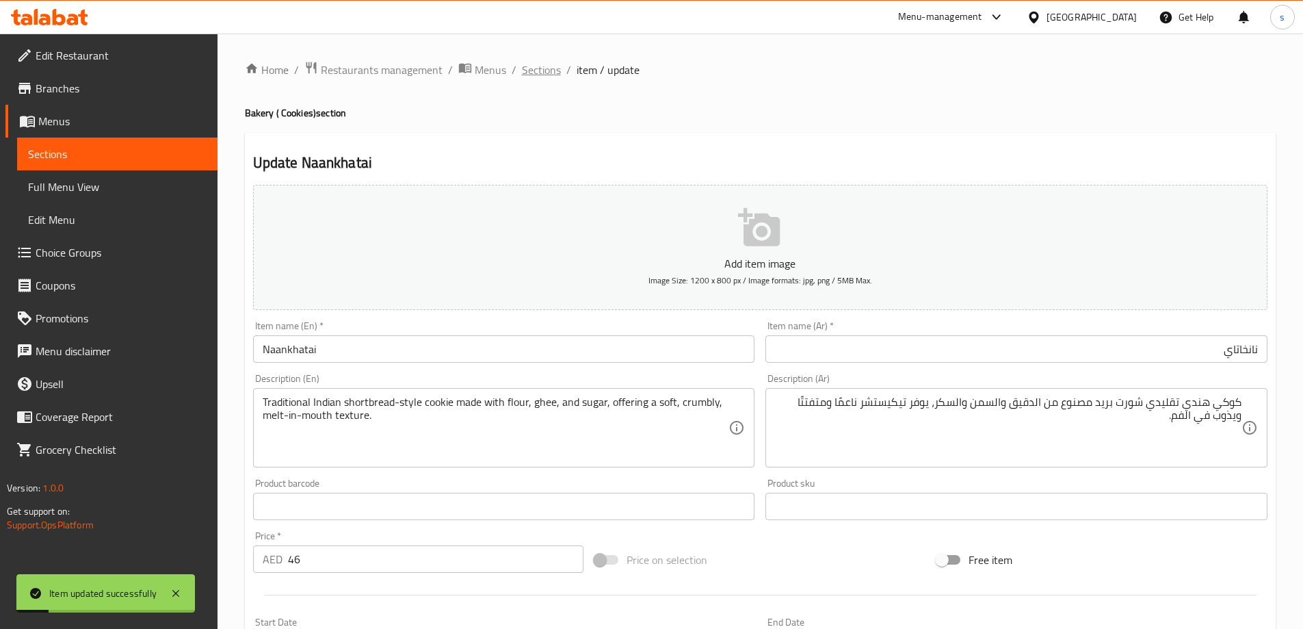
click at [541, 68] on span "Sections" at bounding box center [541, 70] width 39 height 16
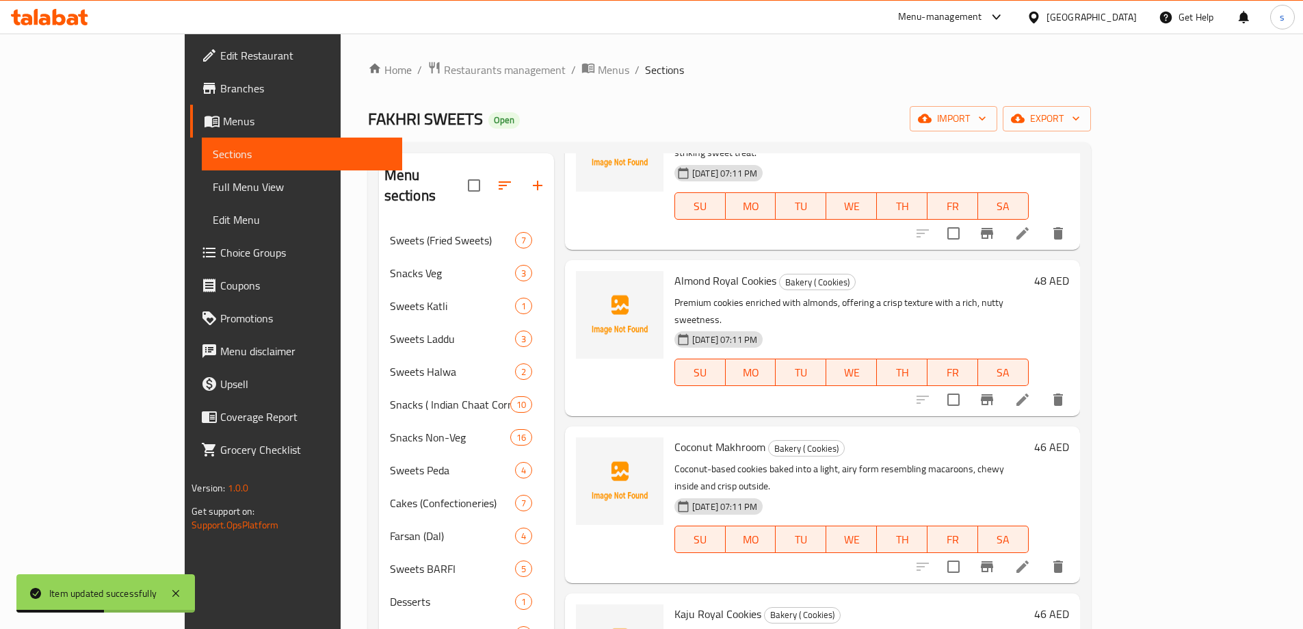
scroll to position [1505, 0]
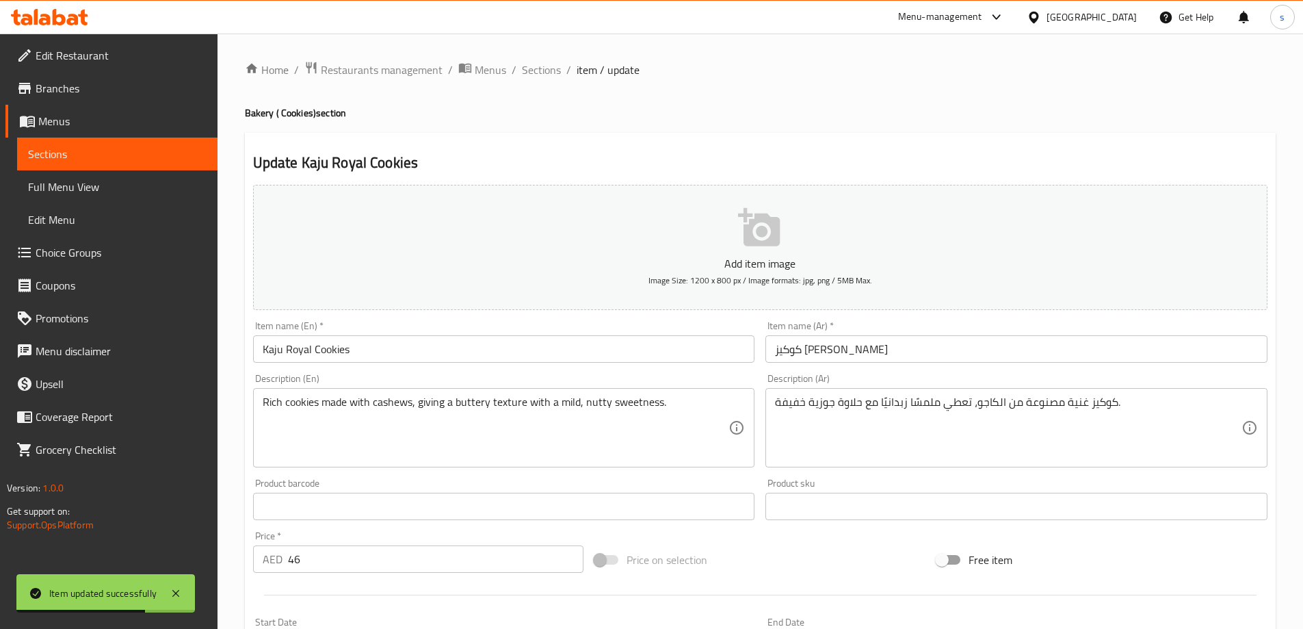
click at [923, 359] on input "كوكيز [PERSON_NAME]" at bounding box center [1017, 348] width 502 height 27
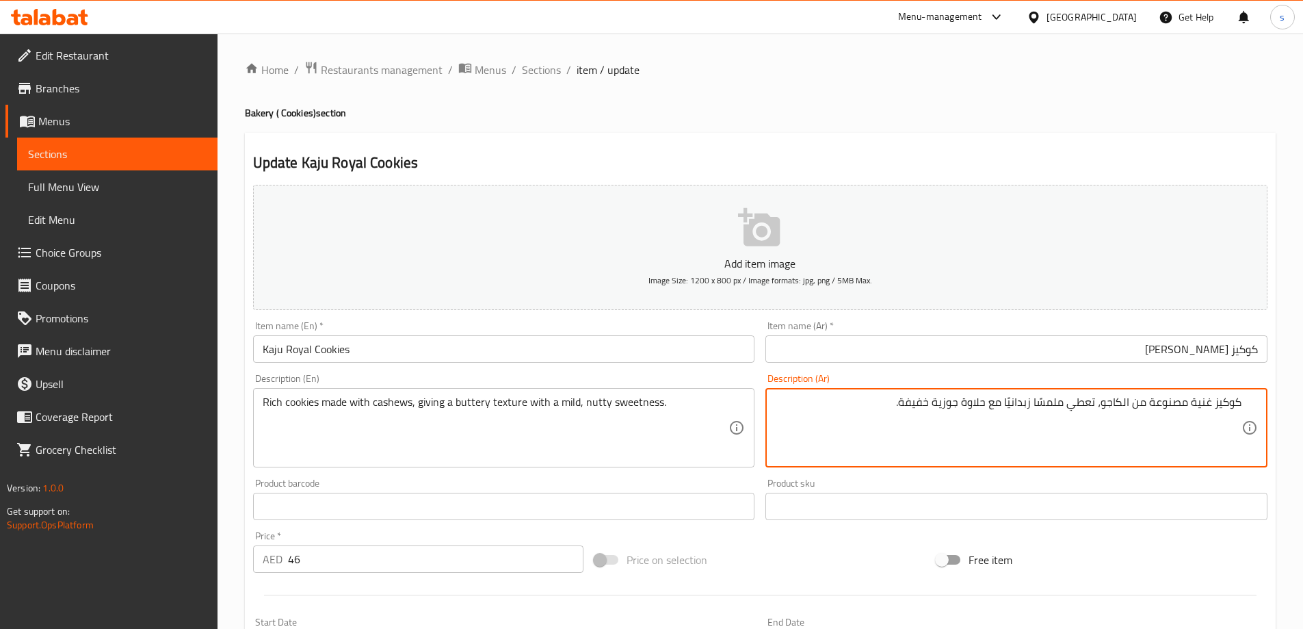
click at [1039, 400] on textarea "كوكيز غنية مصنوعة من الكاجو، تعطي ملمسًا زبدانيًا مع حلاوة جوزية خفيفة." at bounding box center [1008, 427] width 467 height 65
click at [1036, 404] on textarea "كوكيز غنية مصنوعة من الكاجو، تعطي ملمسًا زبدانيًا مع حلاوة جوزية خفيفة." at bounding box center [1008, 427] width 467 height 65
click at [991, 405] on textarea "كوكيز غنية مصنوعة من الكاجو، تعطي تيكيستشر زبدانيًا مع حلاوة جوزية خفيفة." at bounding box center [1008, 427] width 467 height 65
type textarea "كوكيز غنية مصنوعة من الكاجو، تعطي تيكيستشر زبدانيًا مع حلاوة جوزية خفيفة."
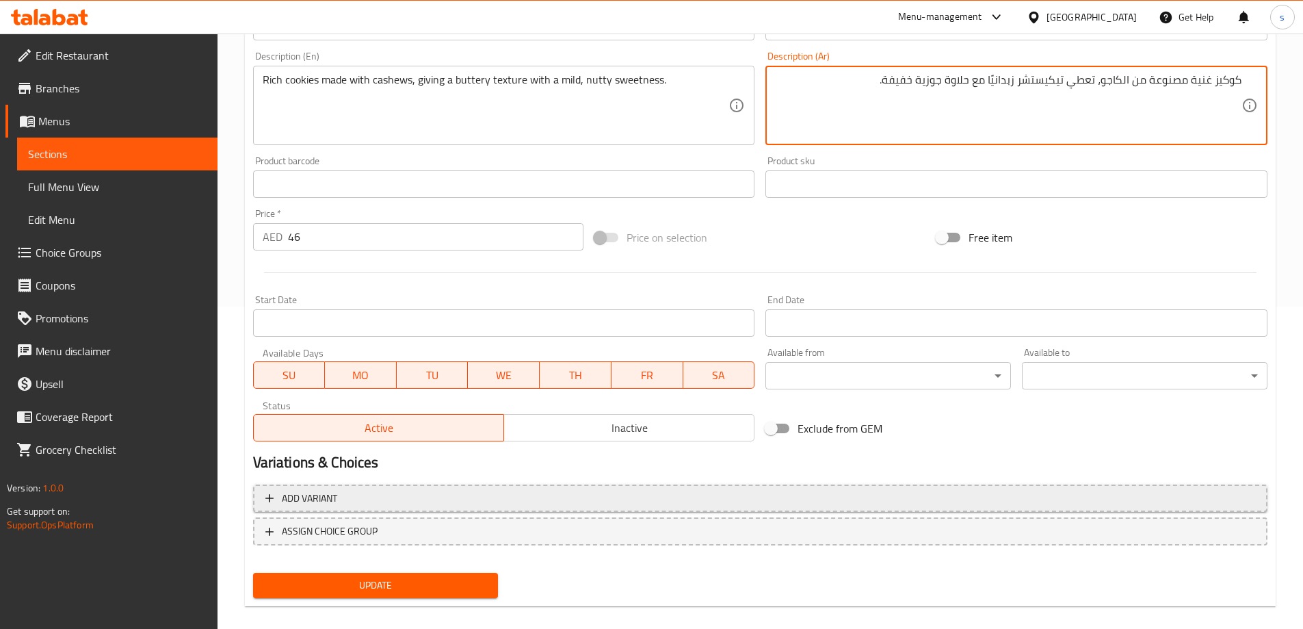
scroll to position [338, 0]
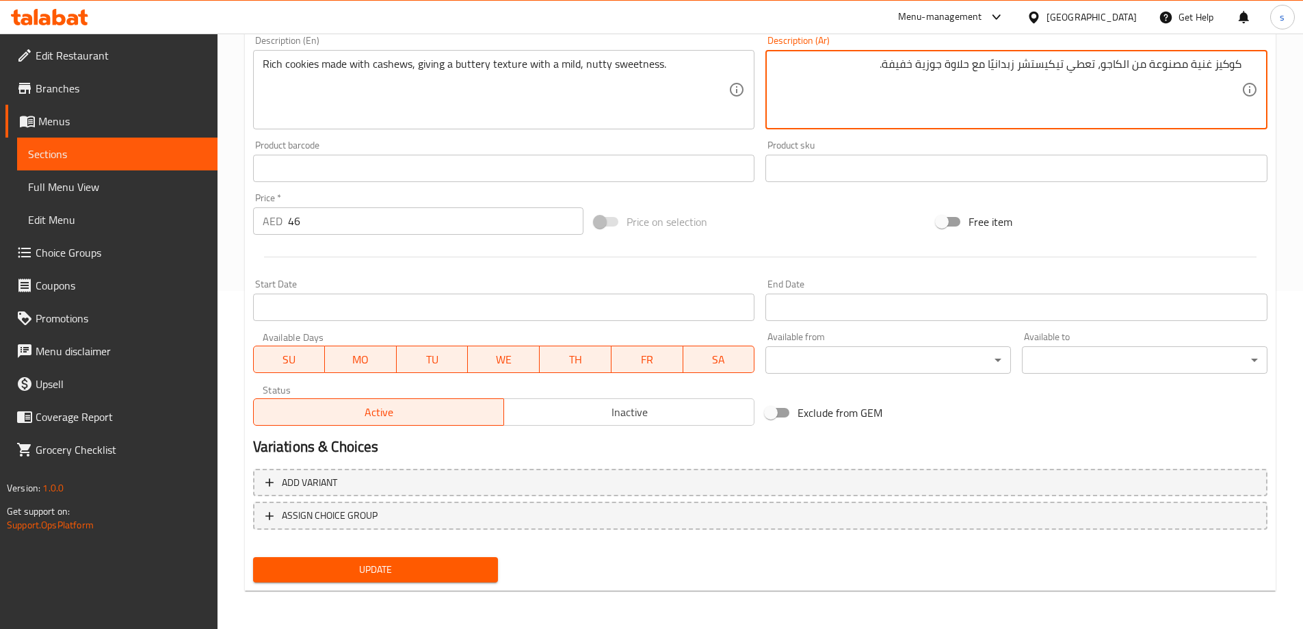
click at [437, 569] on span "Update" at bounding box center [376, 569] width 224 height 17
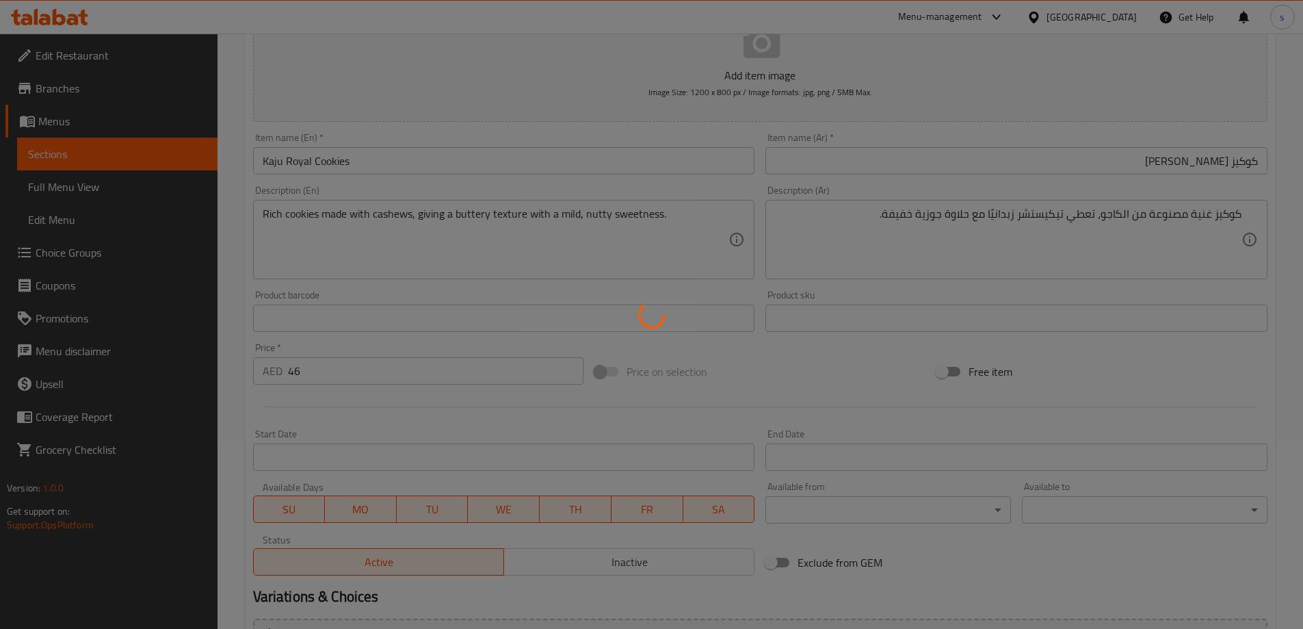
scroll to position [0, 0]
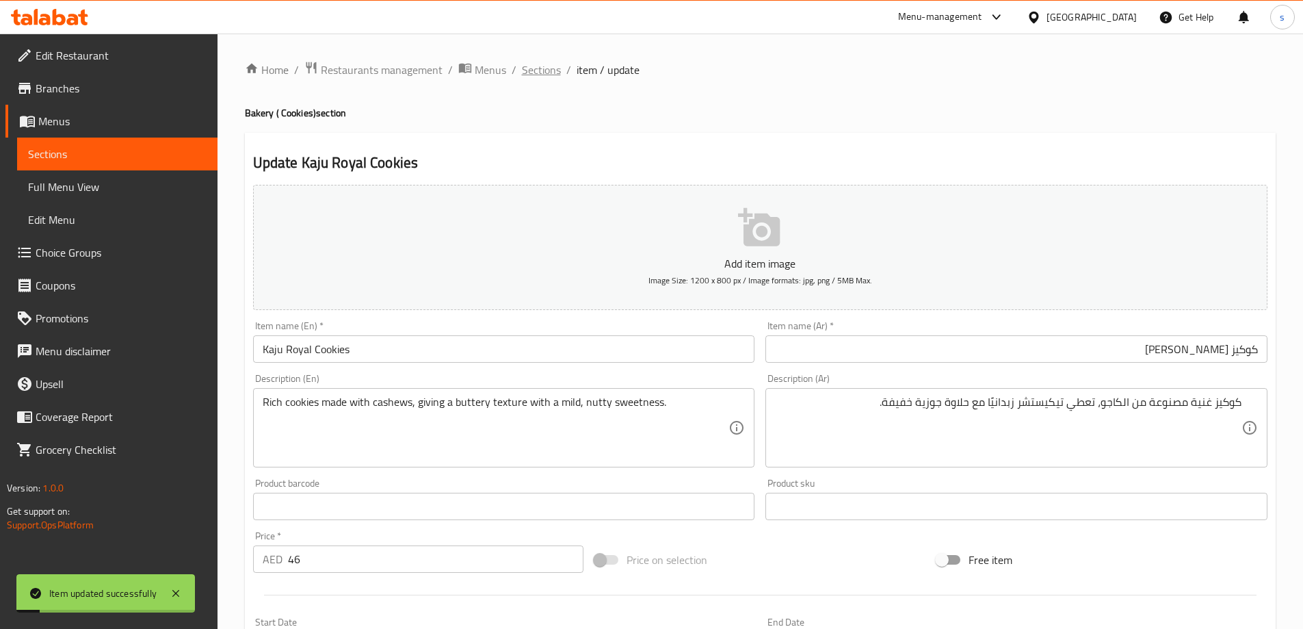
click at [538, 63] on span "Sections" at bounding box center [541, 70] width 39 height 16
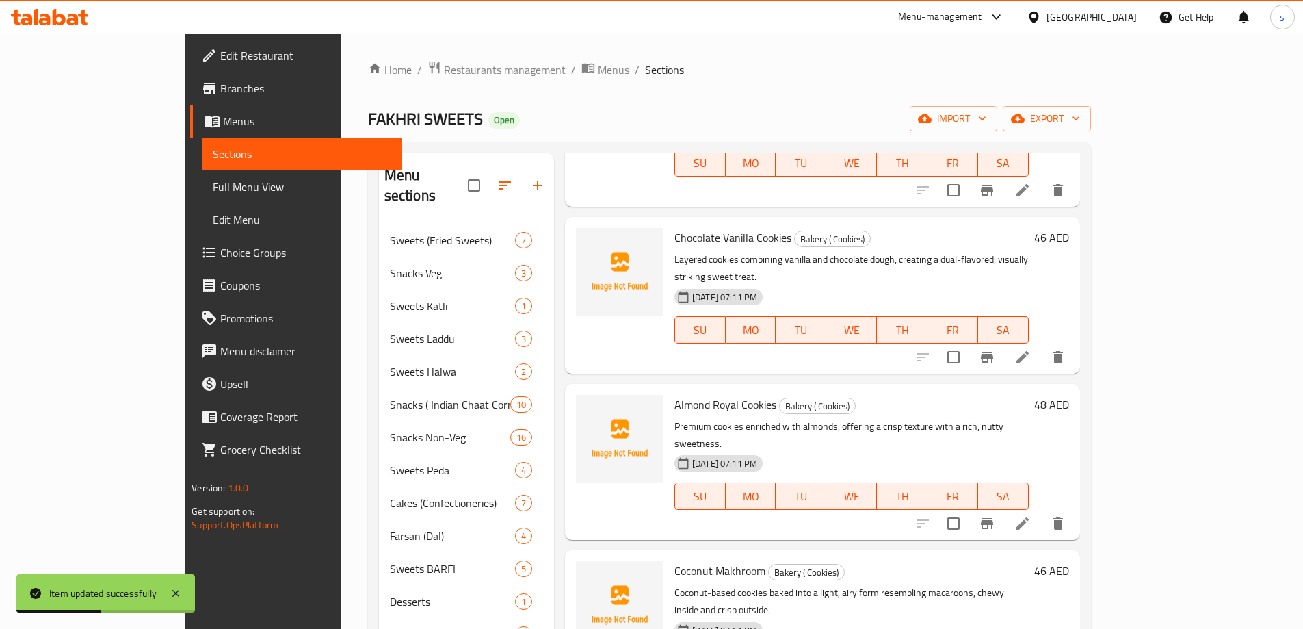
scroll to position [1368, 0]
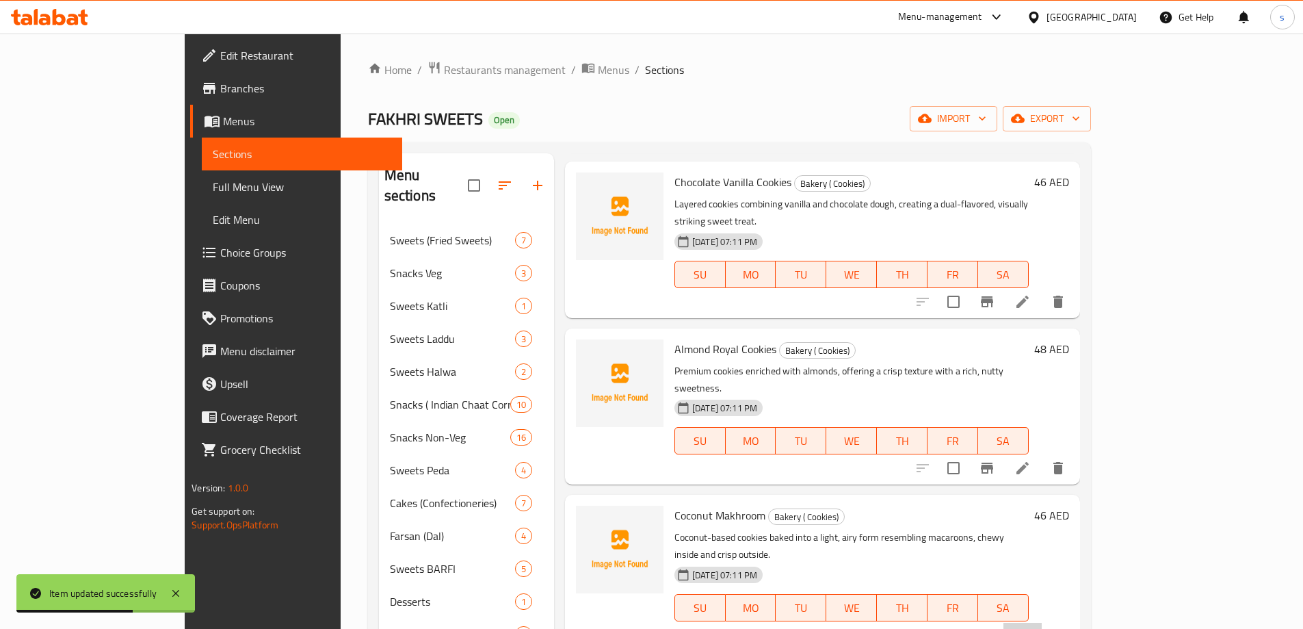
click at [1042, 623] on li at bounding box center [1023, 635] width 38 height 25
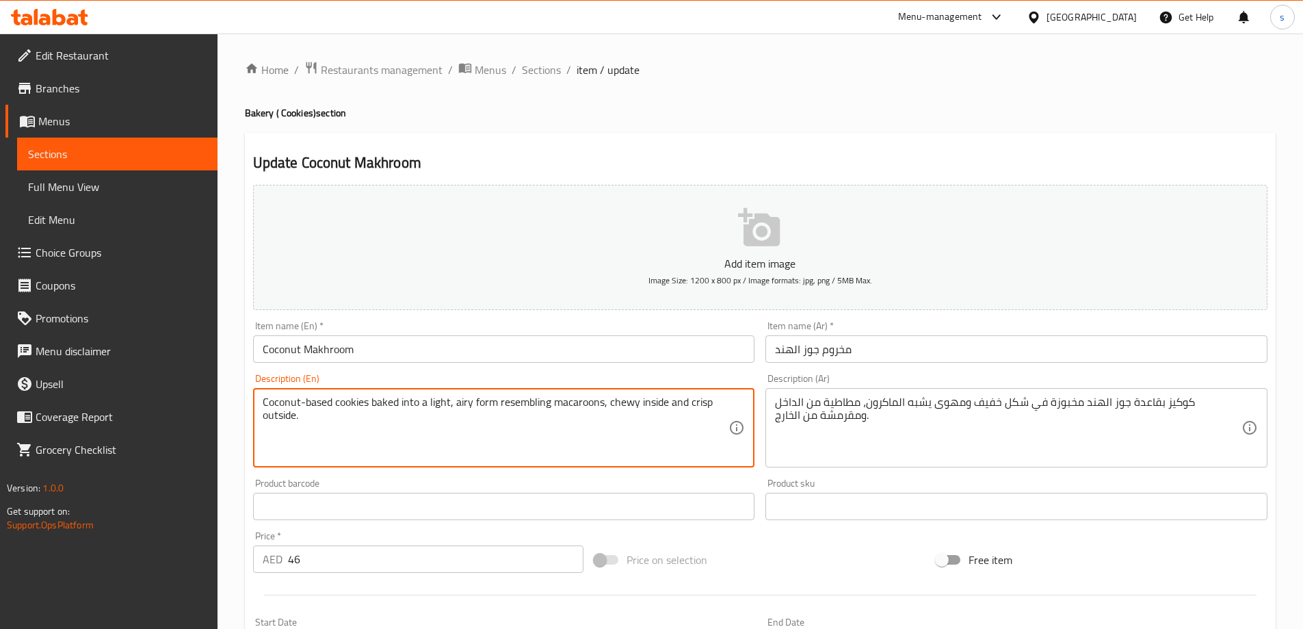
drag, startPoint x: 499, startPoint y: 404, endPoint x: 551, endPoint y: 406, distance: 52.8
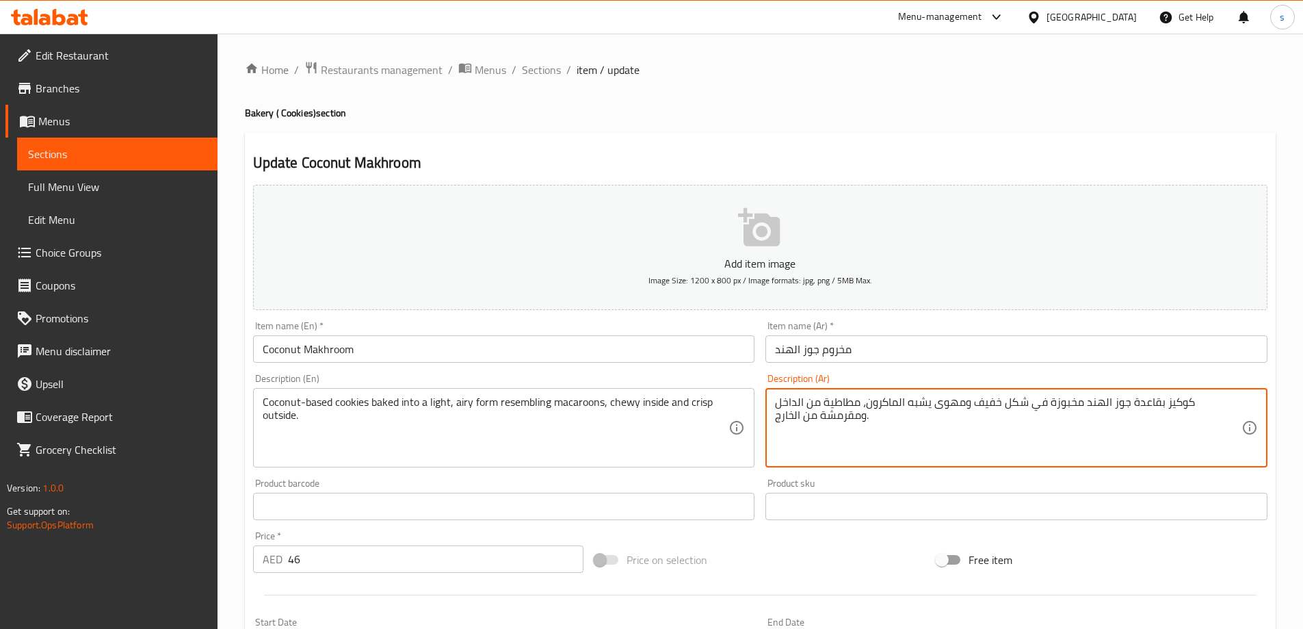
click at [959, 408] on textarea "كوكيز بقاعدة جوز الهند مخبوزة في شكل خفيف ومهوى يشبه الماكرون، مطاطية من الداخل…" at bounding box center [1008, 427] width 467 height 65
click at [957, 404] on textarea "كوكيز بقاعدة جوز الهند مخبوزة في شكل خفيف ومهوى يشبه الماكرون، مطاطية من الداخل…" at bounding box center [1008, 427] width 467 height 65
click at [825, 405] on textarea "كوكيز بقاعدة جوز الهند مخبوزة في شكل خفيف ومهوى ريسمبلينج الماكرون، مطاطية من ا…" at bounding box center [1008, 427] width 467 height 65
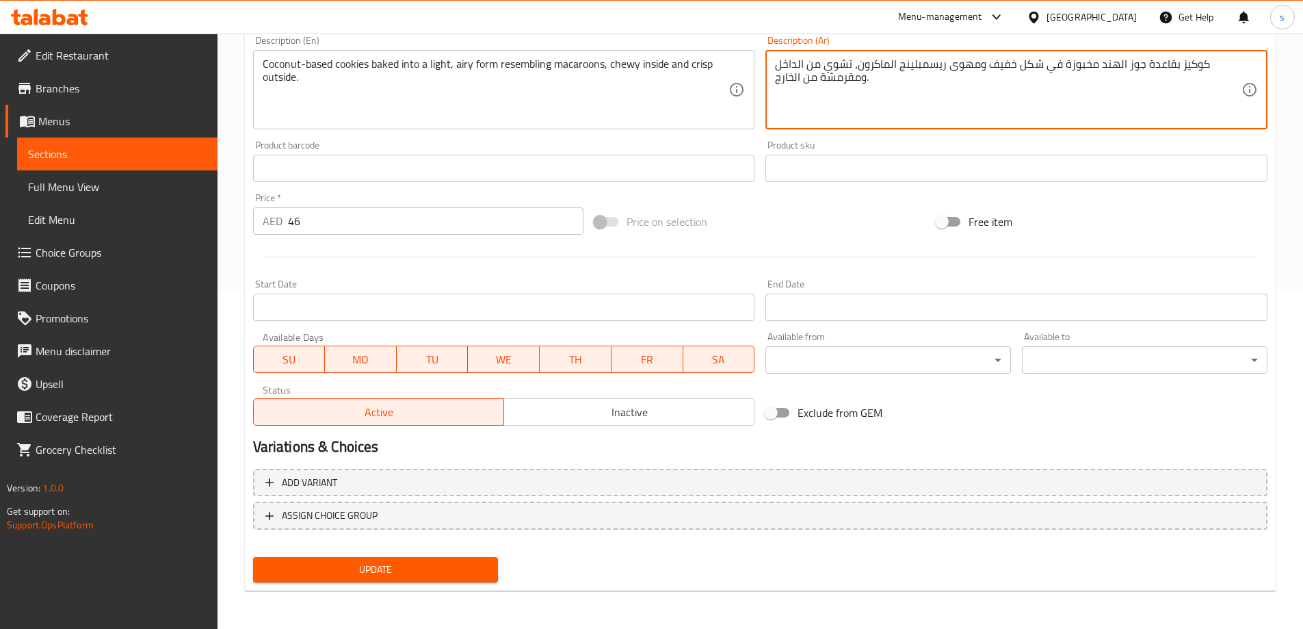
type textarea "كوكيز بقاعدة جوز الهند مخبوزة في شكل خفيف ومهوى ريسمبلينج الماكرون، تشوي من الد…"
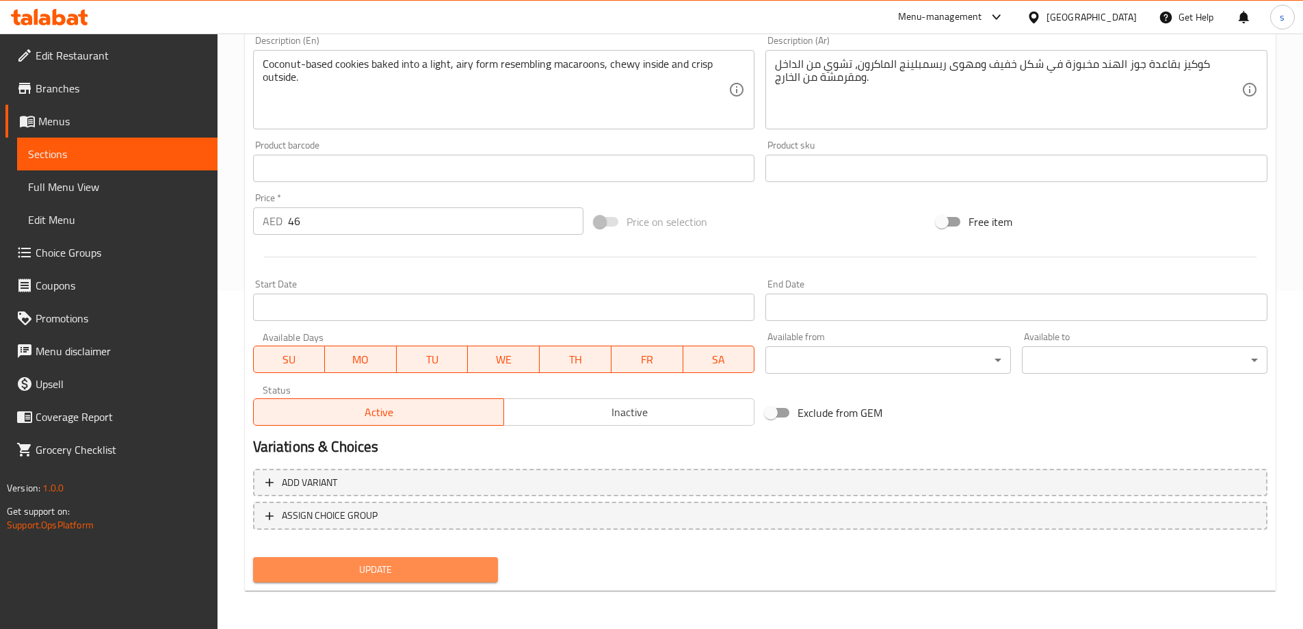
click at [378, 571] on span "Update" at bounding box center [376, 569] width 224 height 17
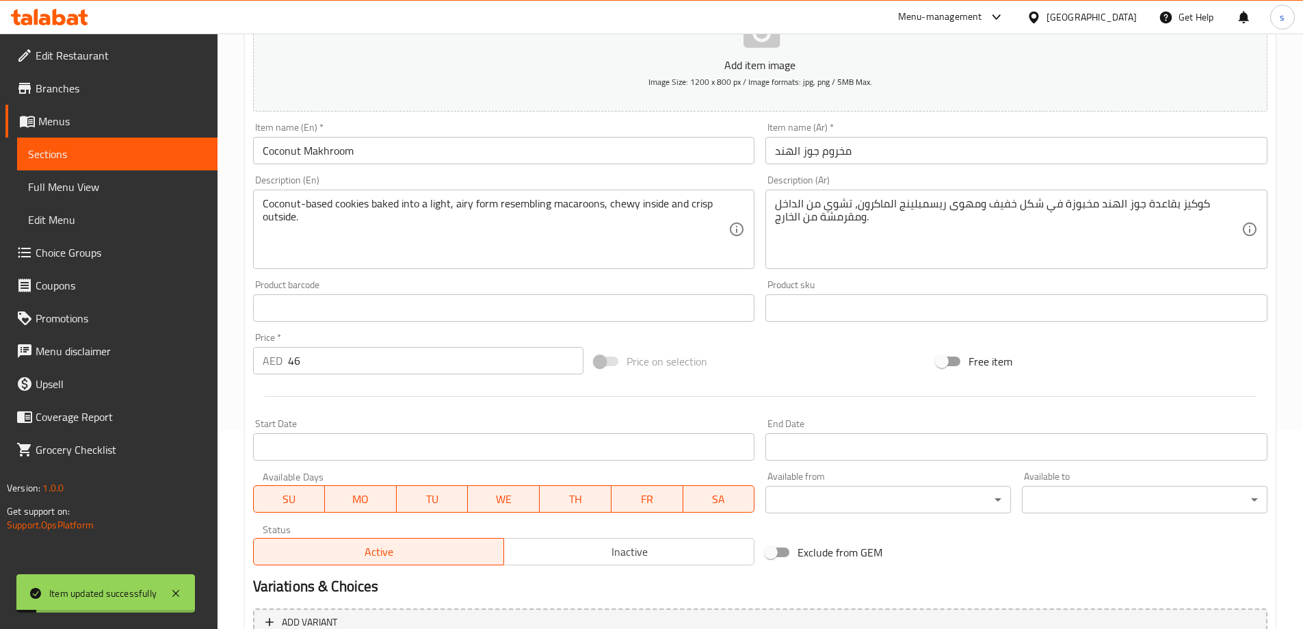
scroll to position [0, 0]
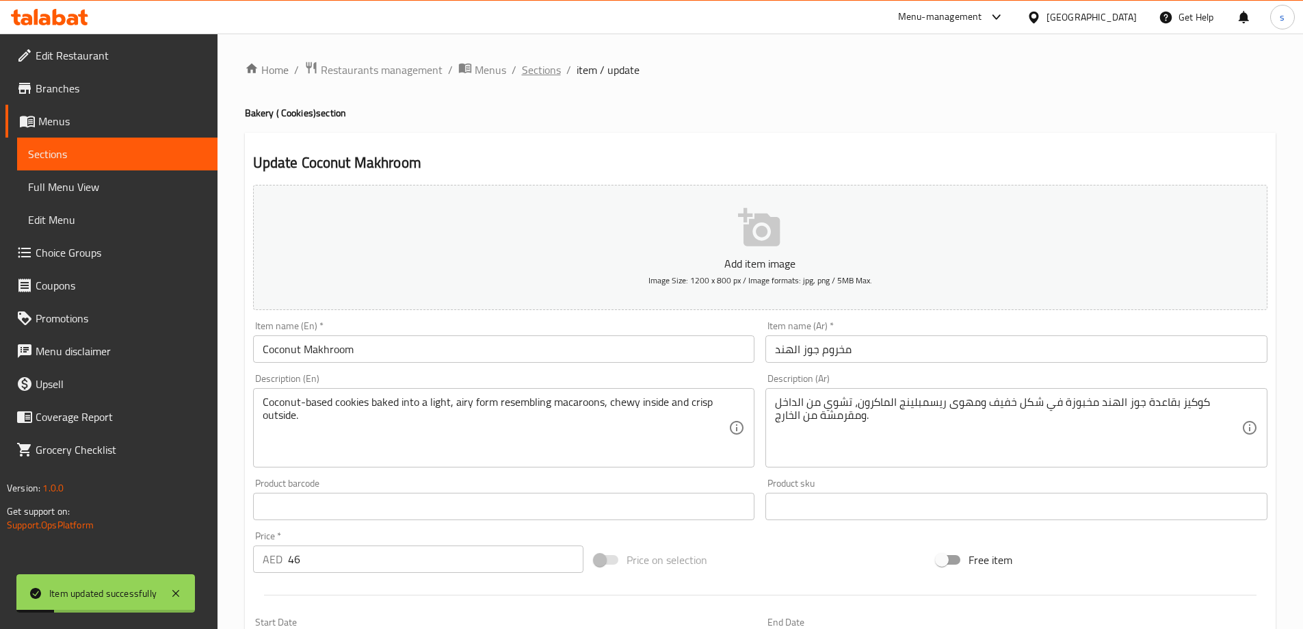
click at [534, 68] on span "Sections" at bounding box center [541, 70] width 39 height 16
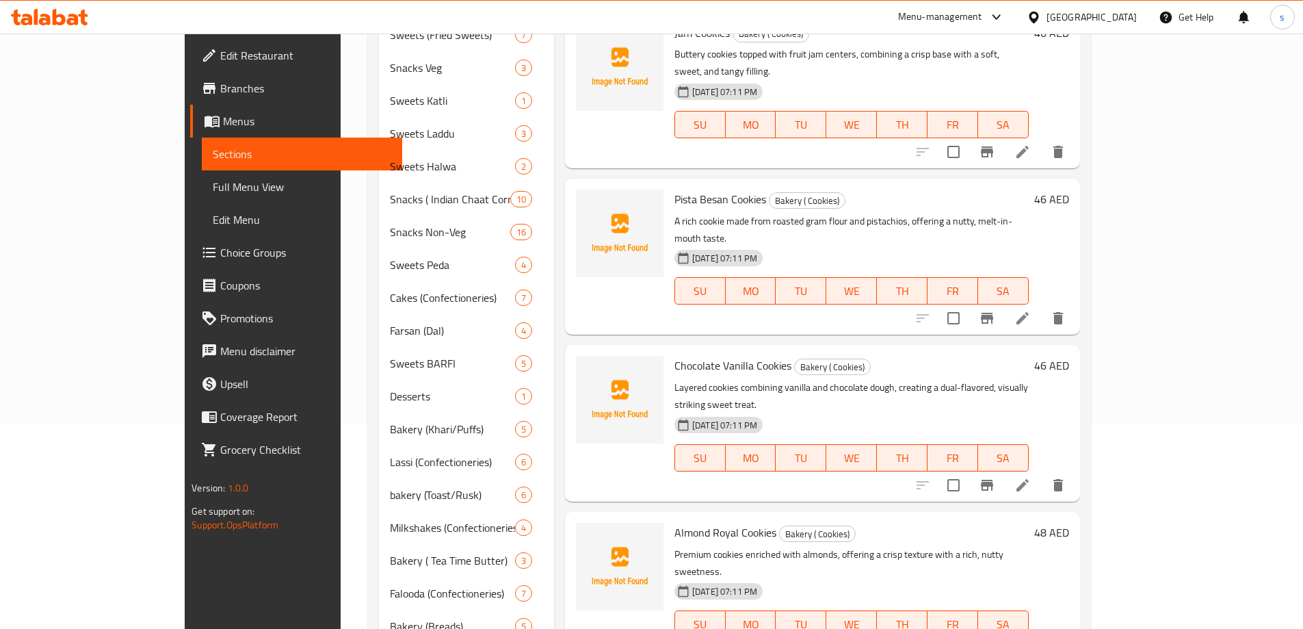
scroll to position [958, 0]
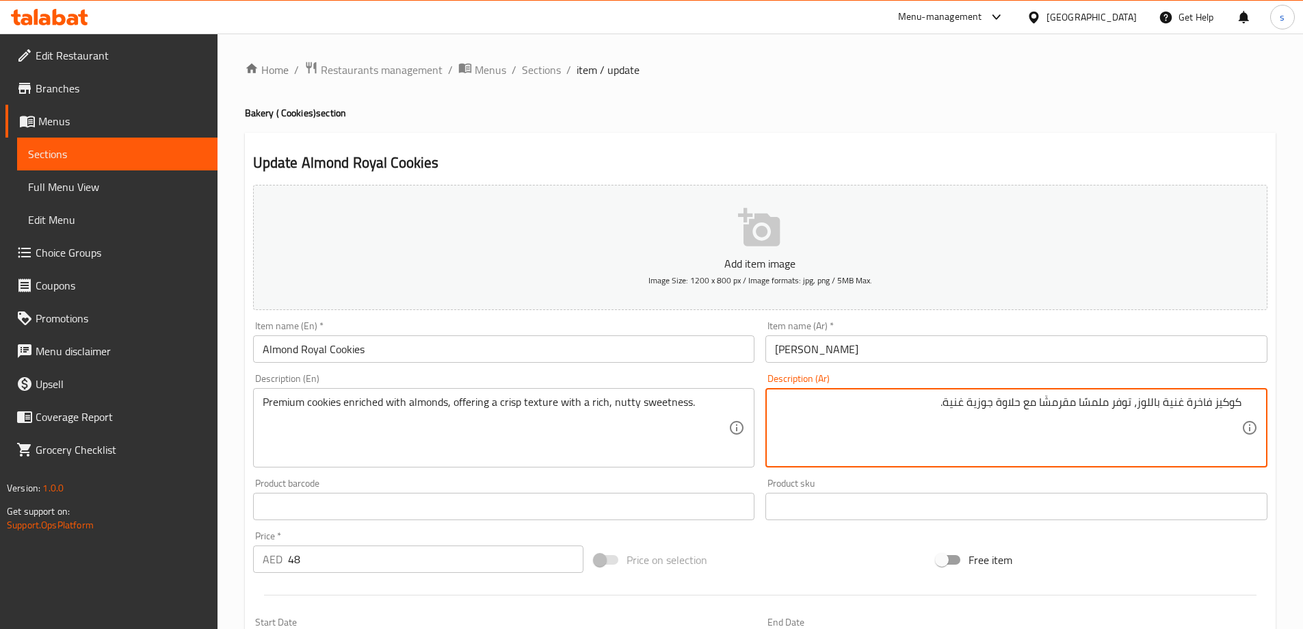
click at [1191, 406] on textarea "كوكيز فاخرة غنية باللوز، توفر ملمسًا مقرمشًا مع حلاوة جوزية غنية." at bounding box center [1008, 427] width 467 height 65
click at [1186, 406] on textarea "كوكيز فاخرة غنية باللوز، توفر ملمسًا مقرمشًا مع حلاوة جوزية غنية." at bounding box center [1008, 427] width 467 height 65
click at [1079, 401] on textarea "كوكيز بريميم غنية باللوز، توفر ملمسًا مقرمشًا مع حلاوة جوزية غنية." at bounding box center [1008, 427] width 467 height 65
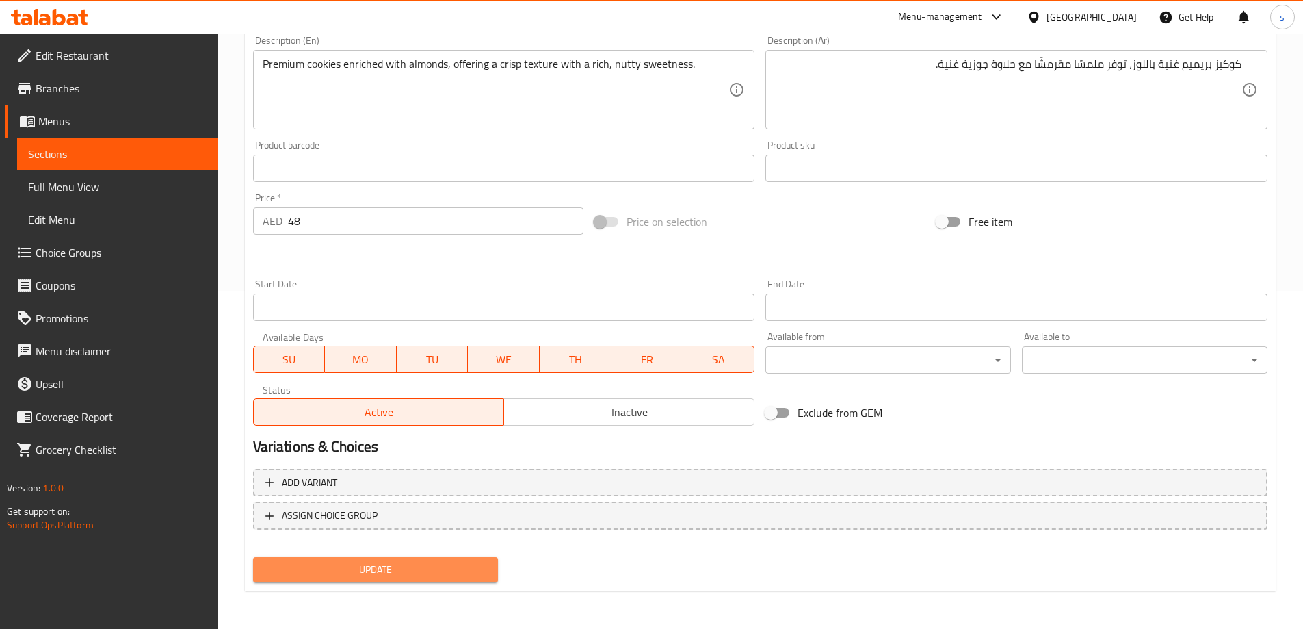
click at [471, 562] on span "Update" at bounding box center [376, 569] width 224 height 17
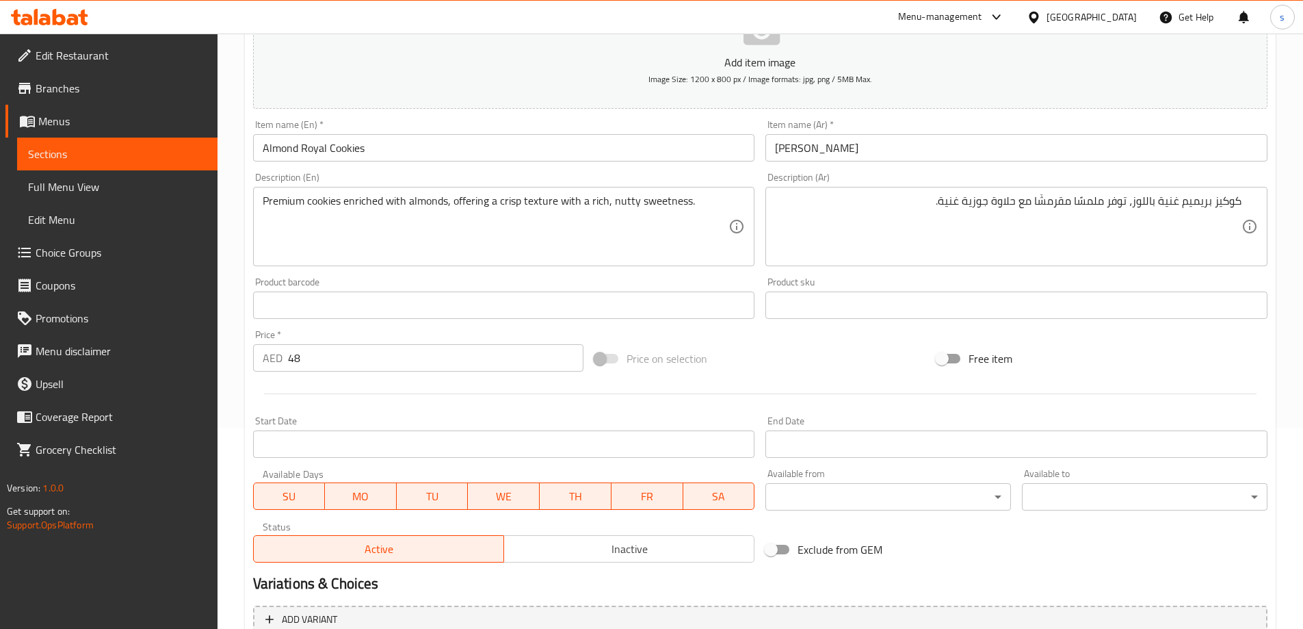
scroll to position [0, 0]
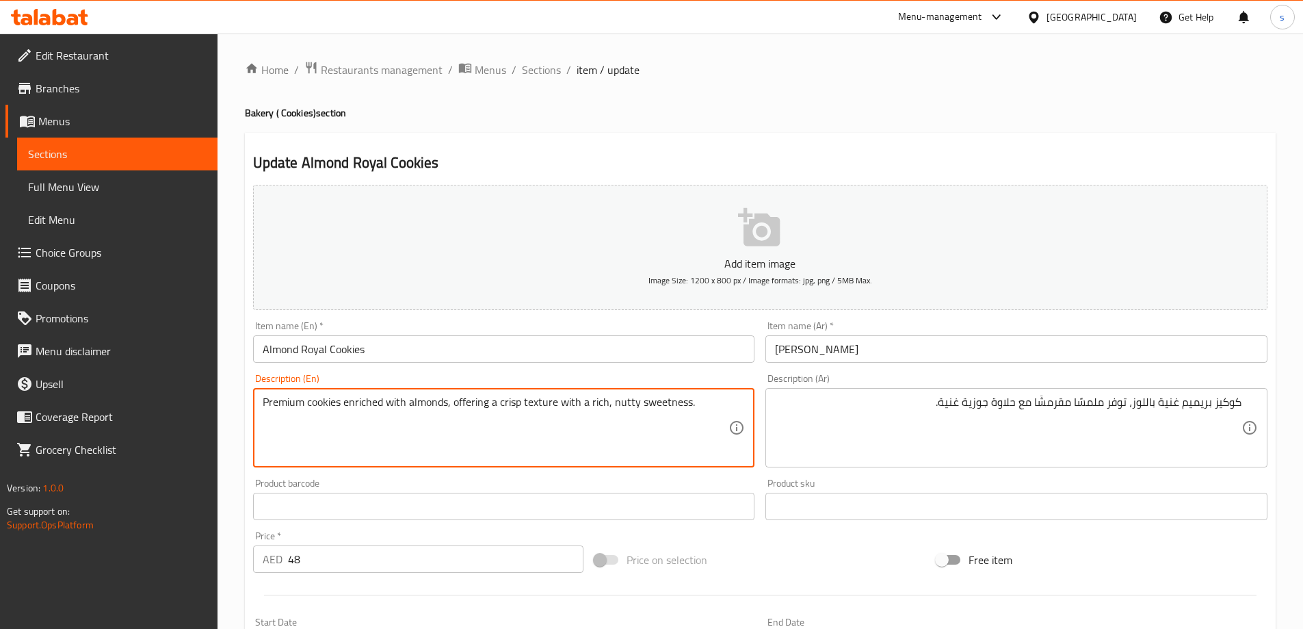
drag, startPoint x: 524, startPoint y: 402, endPoint x: 556, endPoint y: 404, distance: 31.5
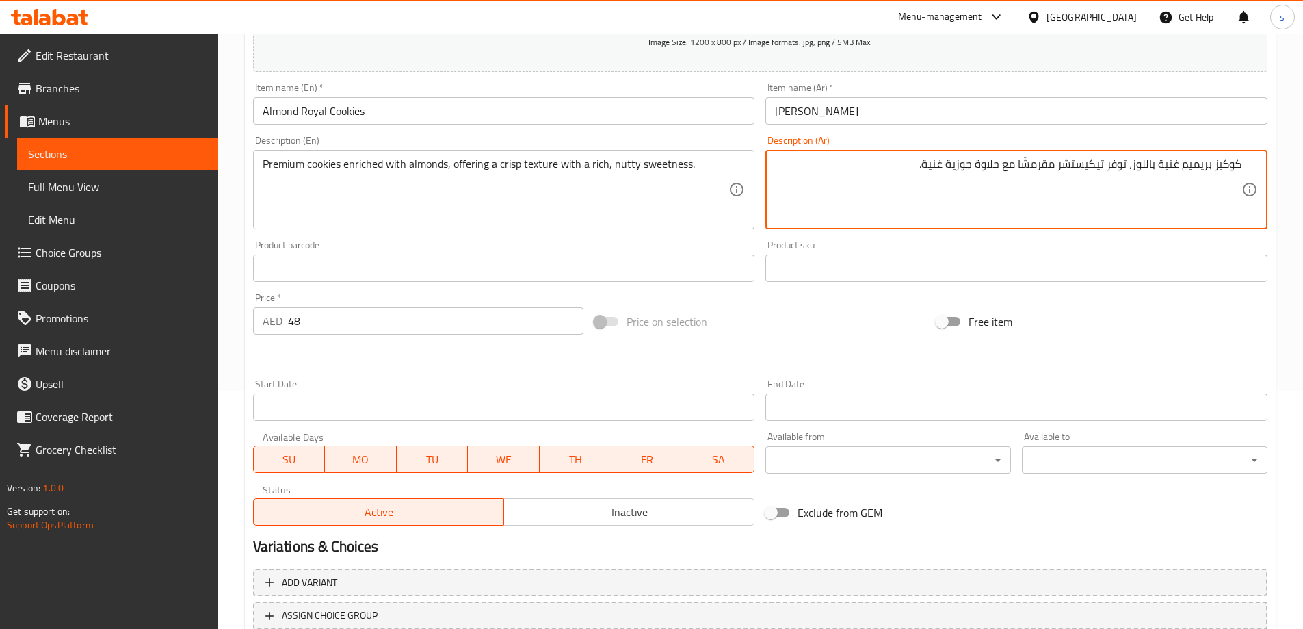
scroll to position [338, 0]
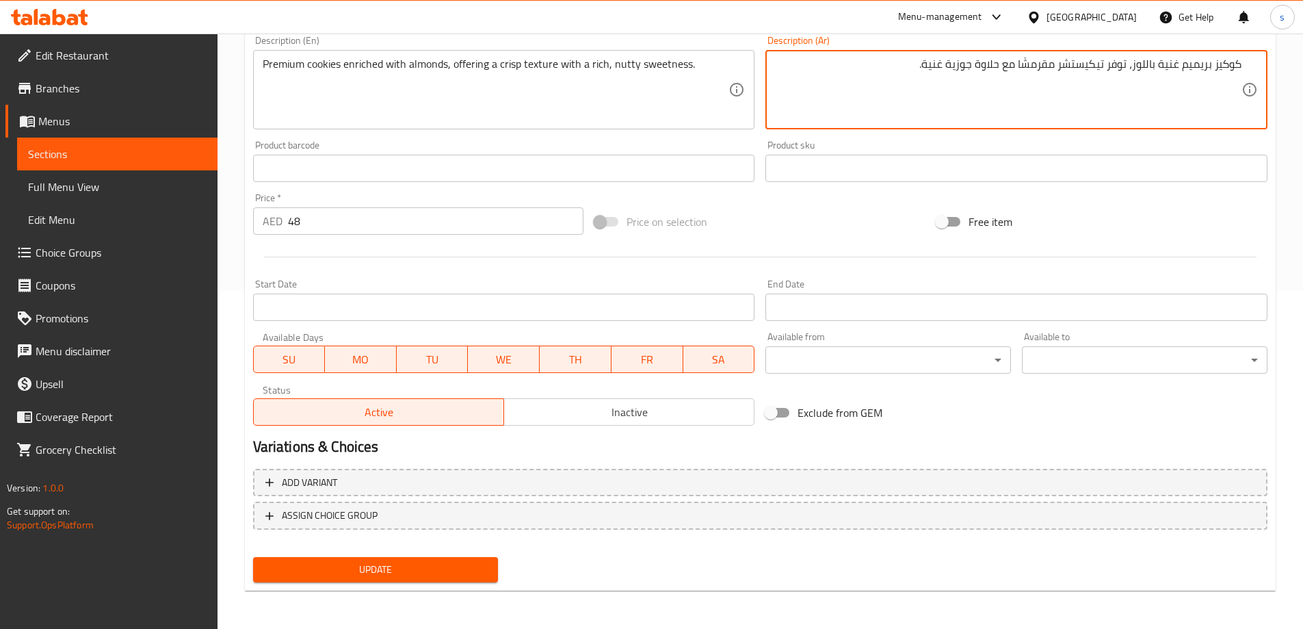
type textarea "كوكيز بريميم غنية باللوز، توفر تيكيستشر مقرمشًا مع حلاوة جوزية غنية."
click at [378, 560] on button "Update" at bounding box center [376, 569] width 246 height 25
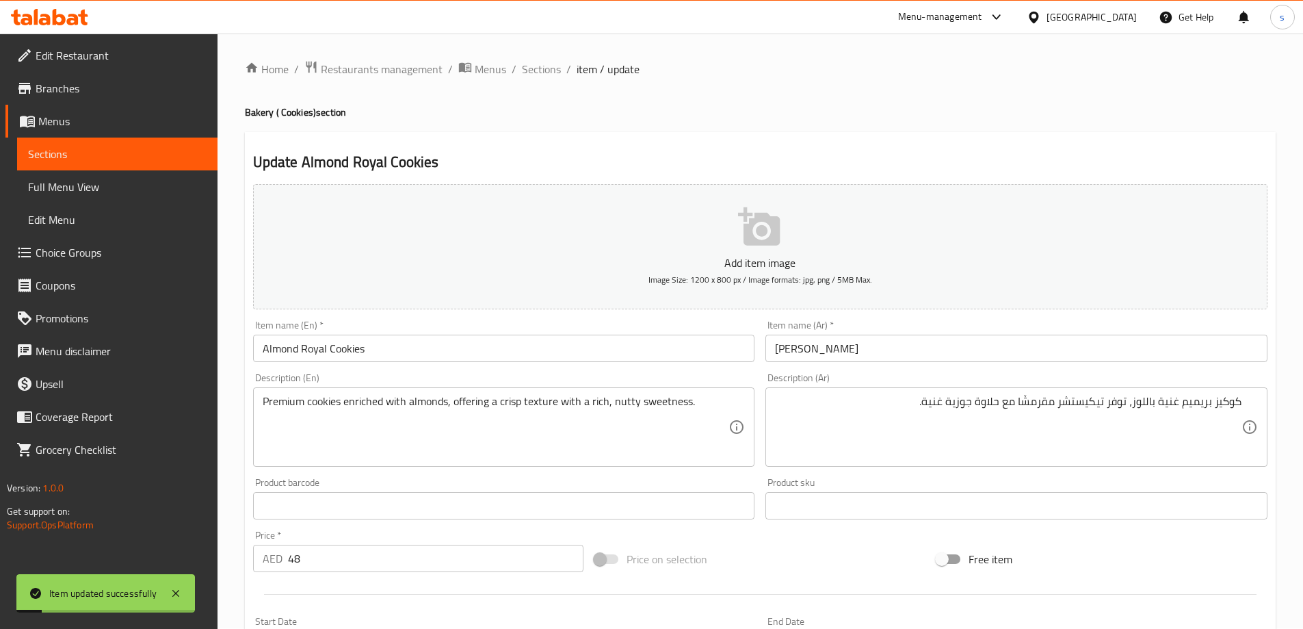
scroll to position [0, 0]
click at [554, 62] on span "Sections" at bounding box center [541, 70] width 39 height 16
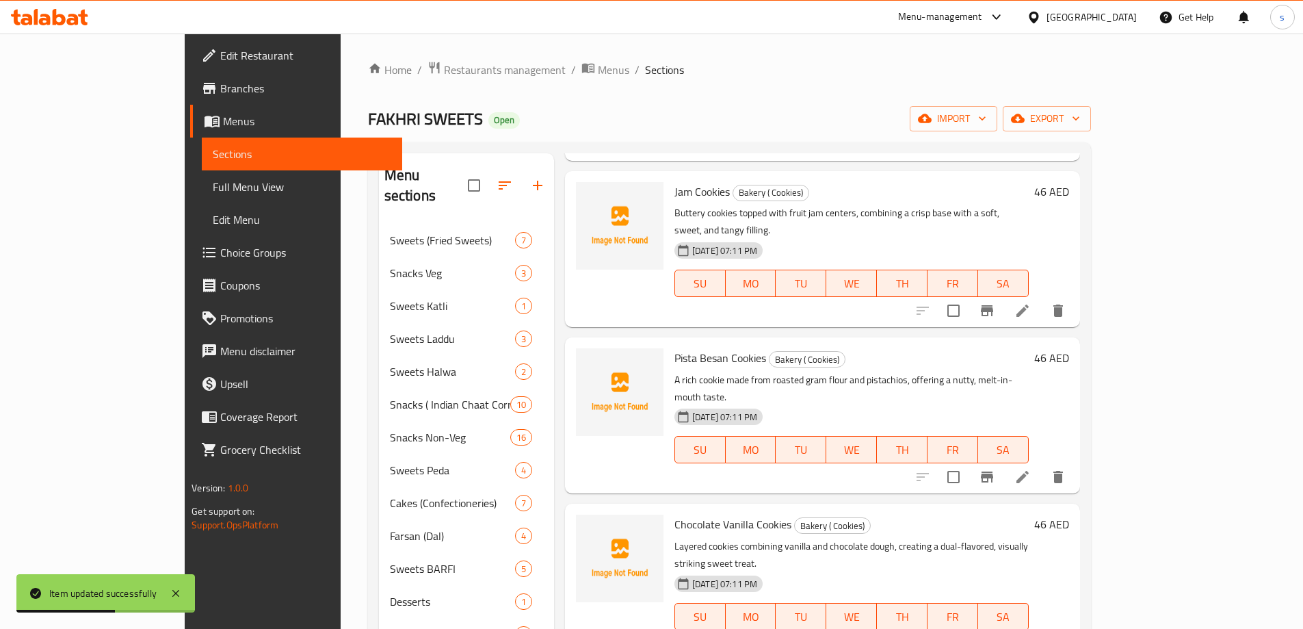
scroll to position [1095, 0]
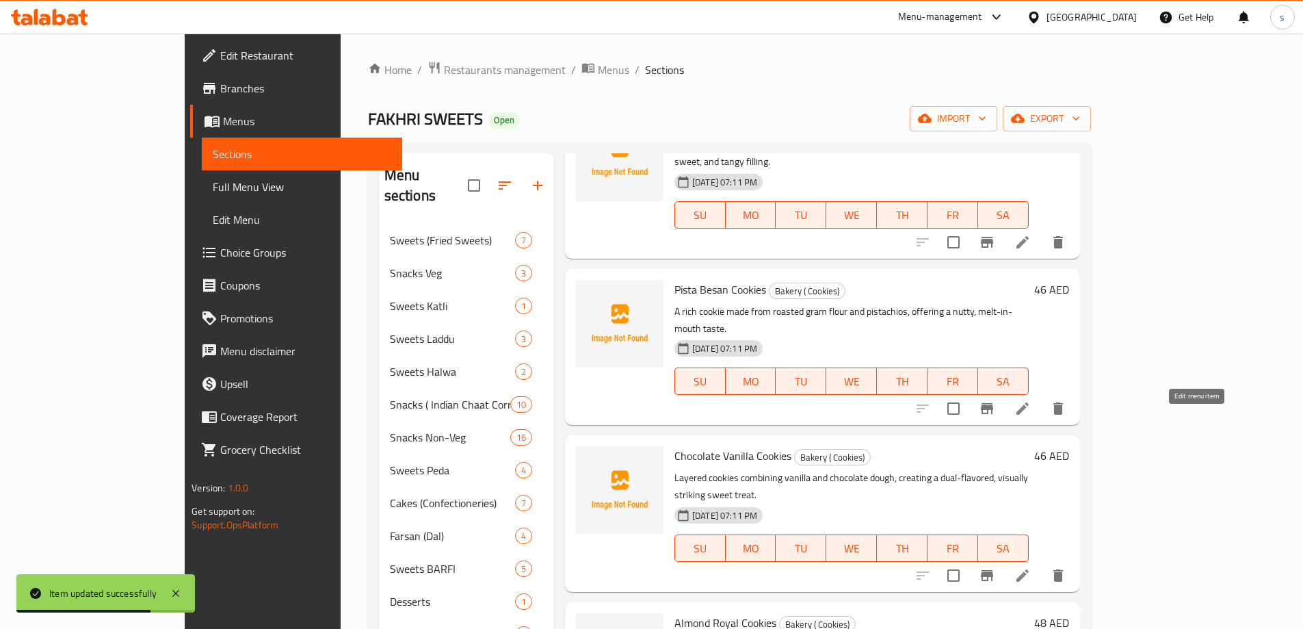
click at [1029, 569] on icon at bounding box center [1023, 575] width 12 height 12
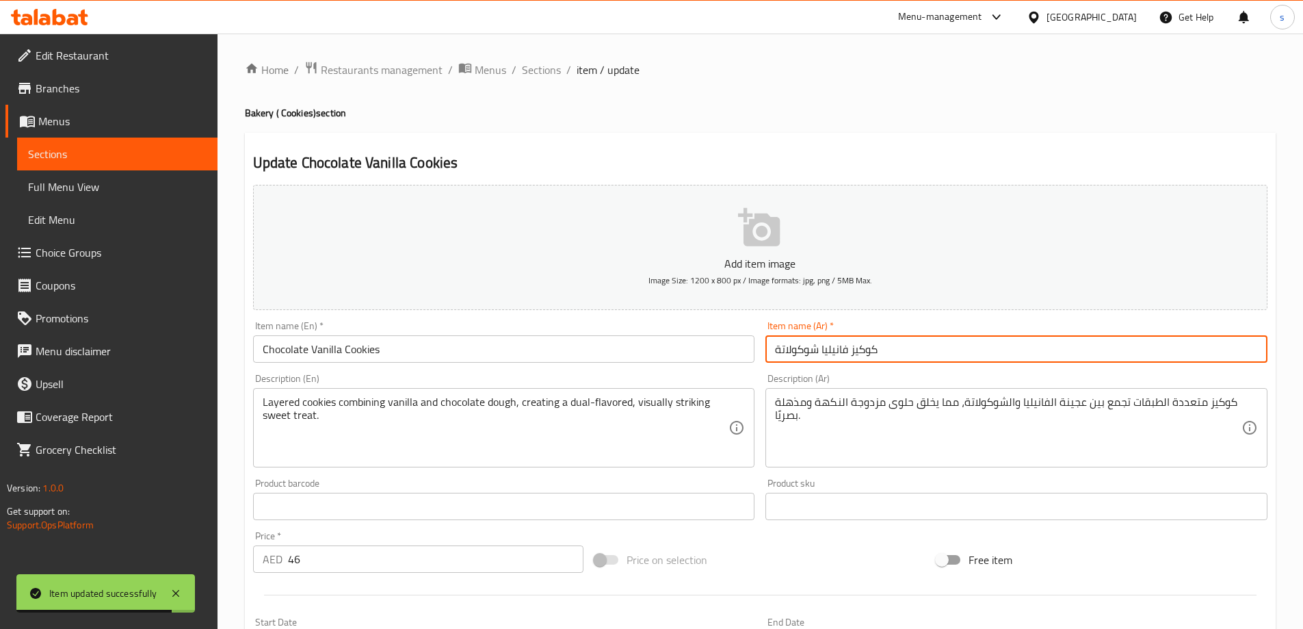
click at [957, 356] on input "كوكيز فانيليا شوكولاتة" at bounding box center [1017, 348] width 502 height 27
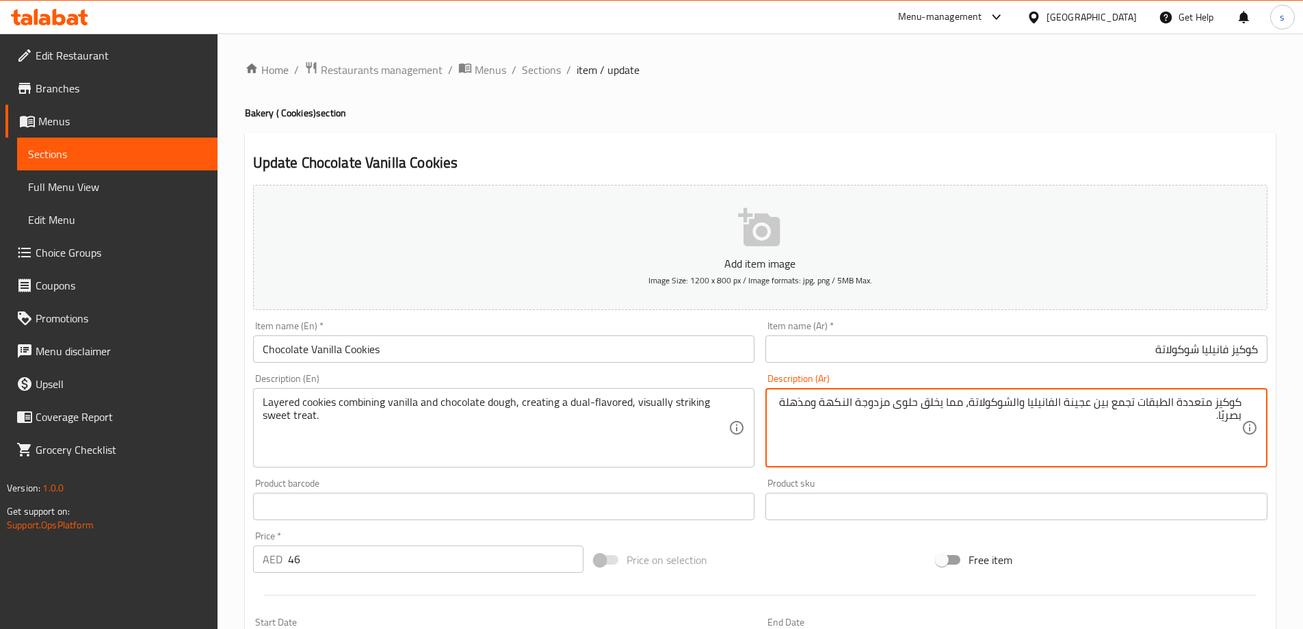
click at [898, 408] on textarea "كوكيز متعددة الطبقات تجمع بين عجينة الفانيليا والشوكولاتة، مما يخلق حلوى مزدوجة…" at bounding box center [1008, 427] width 467 height 65
drag, startPoint x: 857, startPoint y: 399, endPoint x: 870, endPoint y: 417, distance: 21.6
click at [858, 399] on textarea "كوكيز متعددة الطبقات تجمع بين عجينة الفانيليا والشوكولاتة، مما يخلق نكهة مزدوجة…" at bounding box center [1008, 427] width 467 height 65
type textarea "كوكيز متعددة الطبقات تجمع بين عجينة الفانيليا والشوكولاتة، مما يخلق حلوى مزدوجة…"
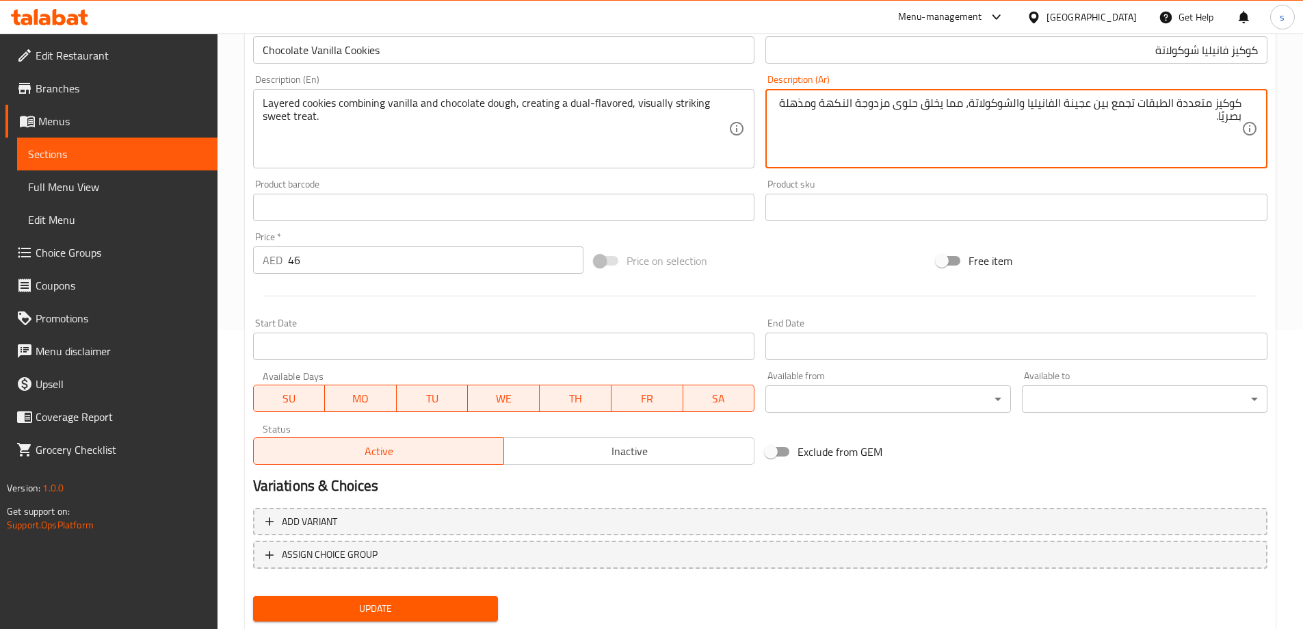
scroll to position [338, 0]
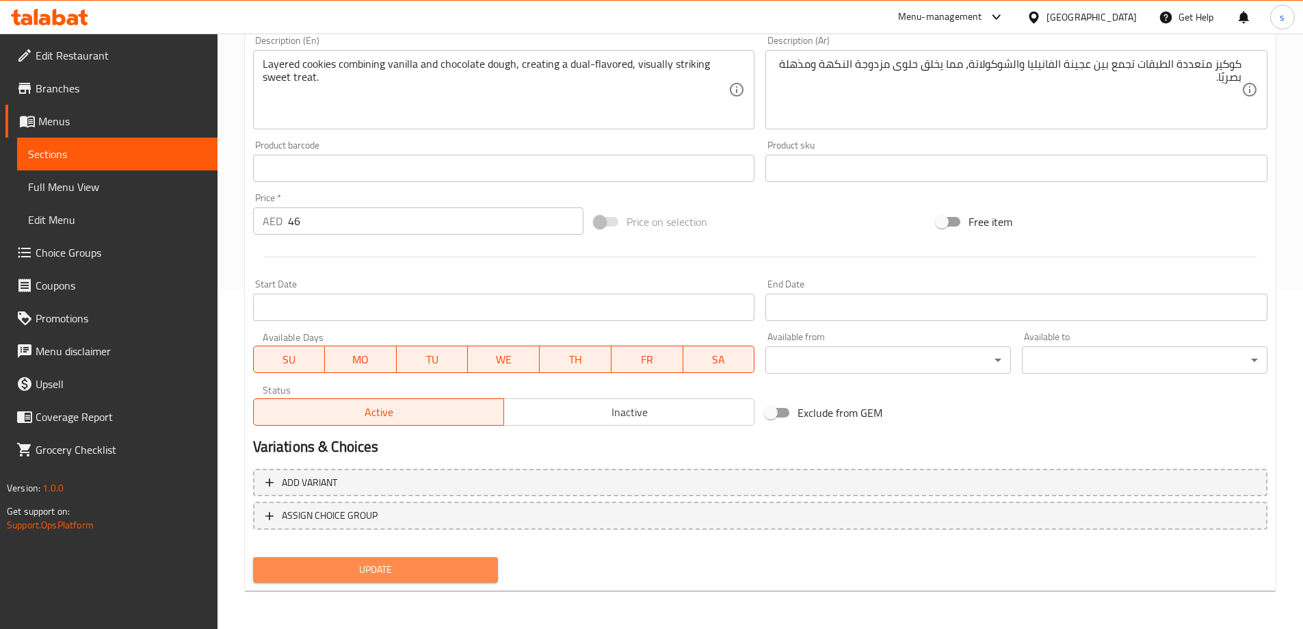
click at [375, 566] on span "Update" at bounding box center [376, 569] width 224 height 17
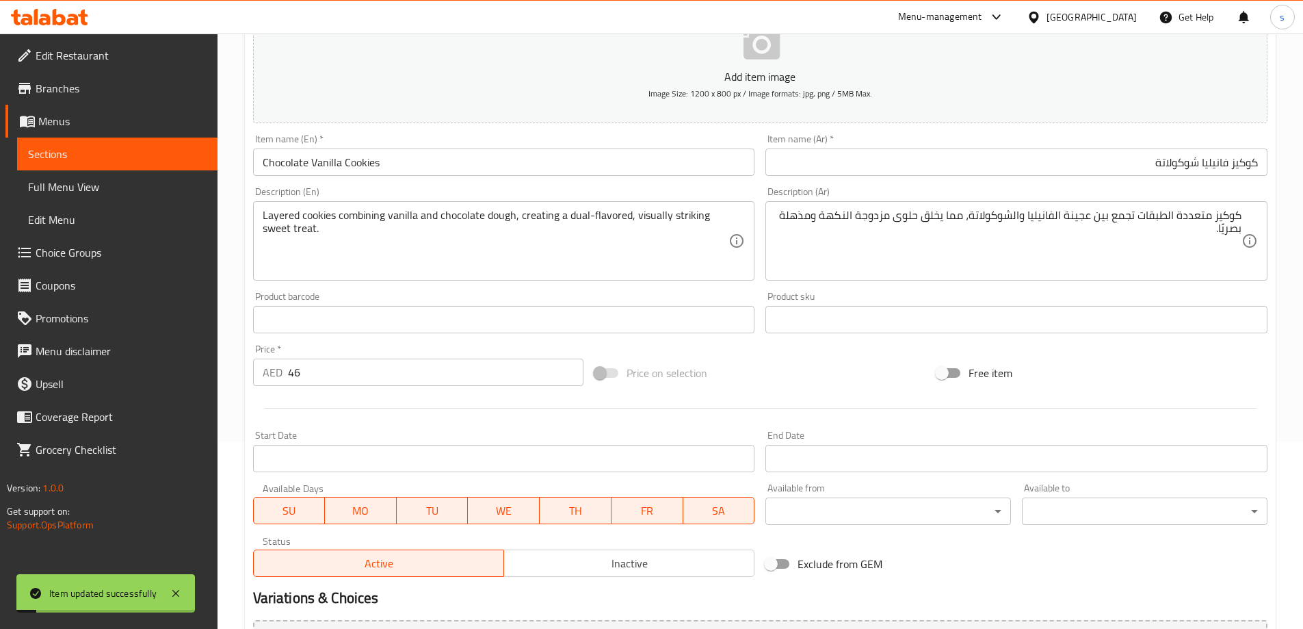
scroll to position [0, 0]
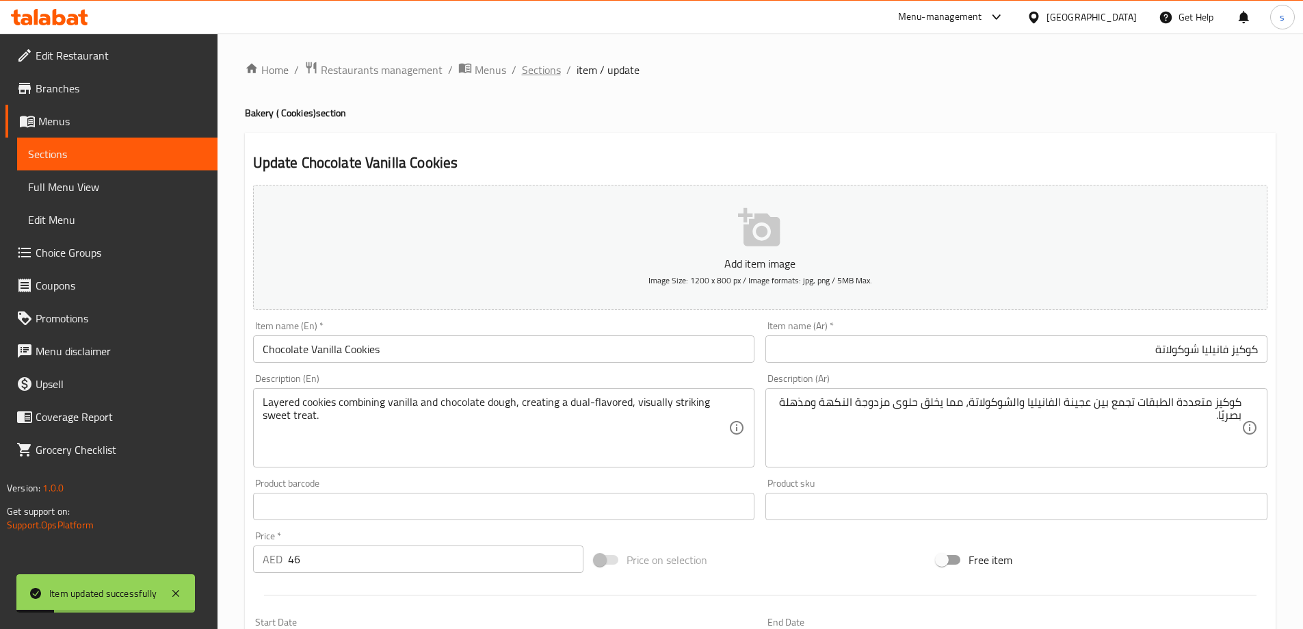
click at [533, 65] on span "Sections" at bounding box center [541, 70] width 39 height 16
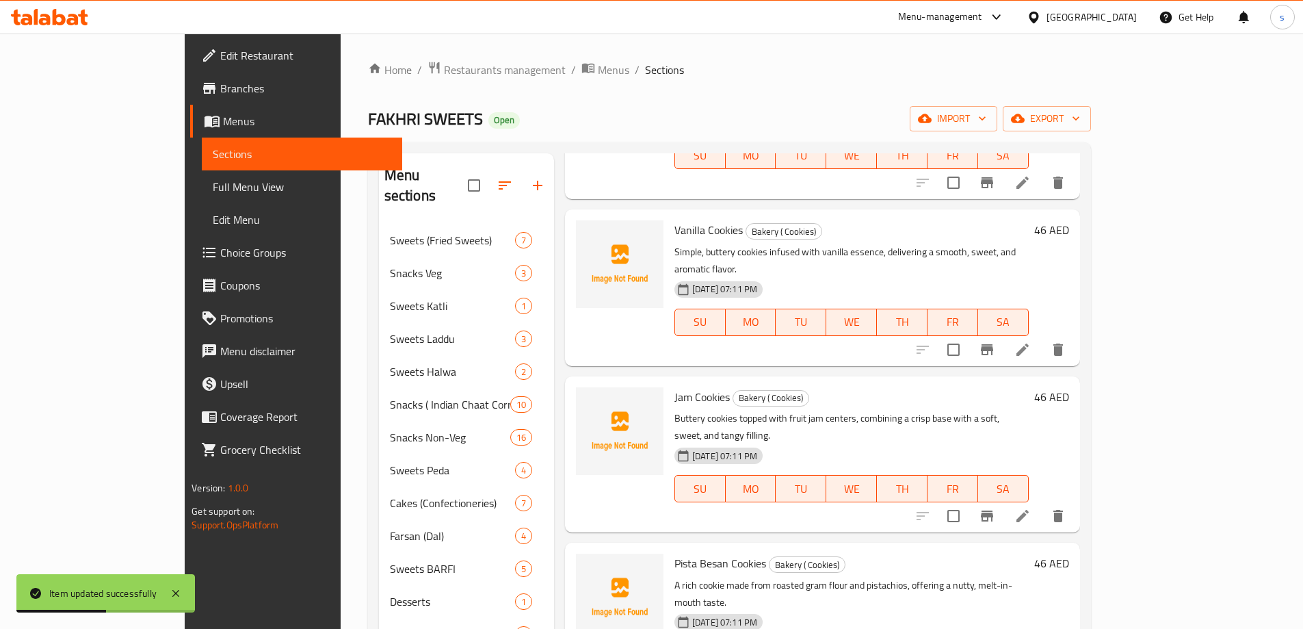
scroll to position [889, 0]
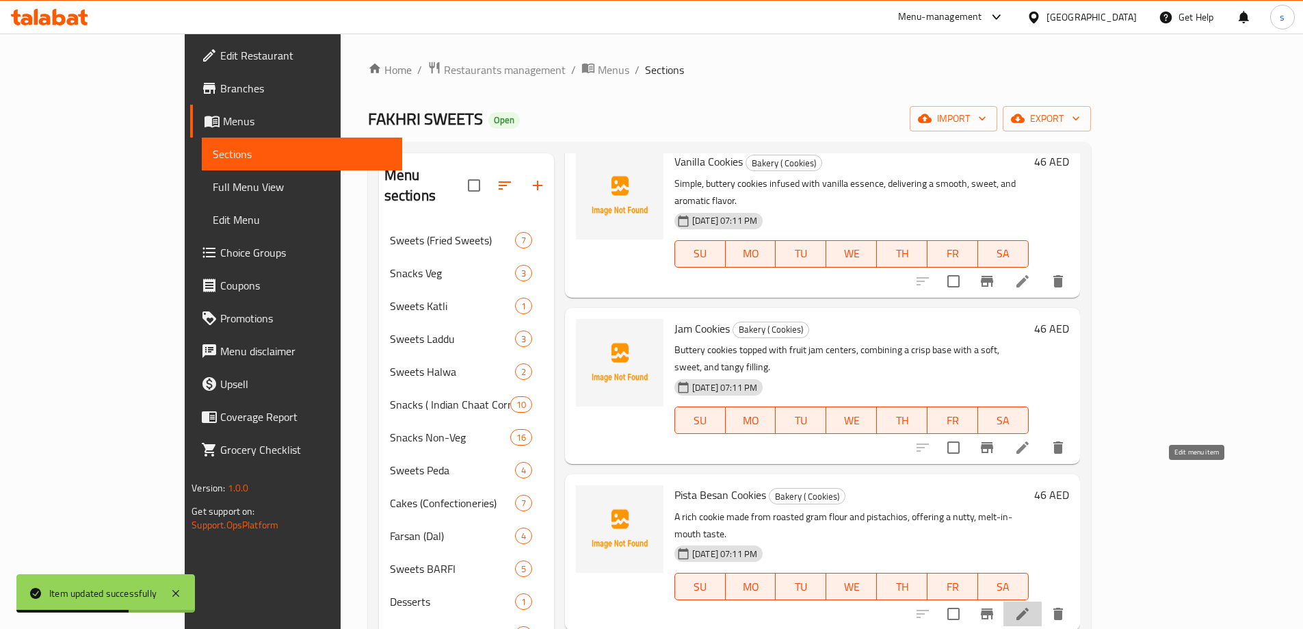
click at [1031, 606] on icon at bounding box center [1023, 614] width 16 height 16
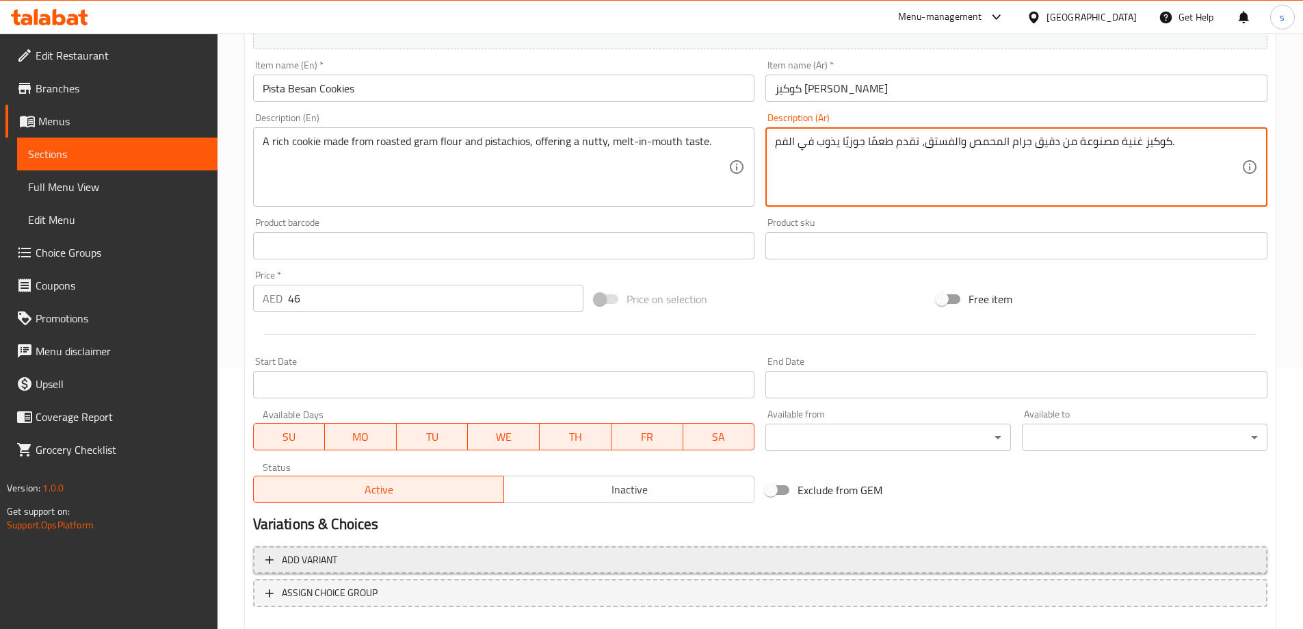
scroll to position [338, 0]
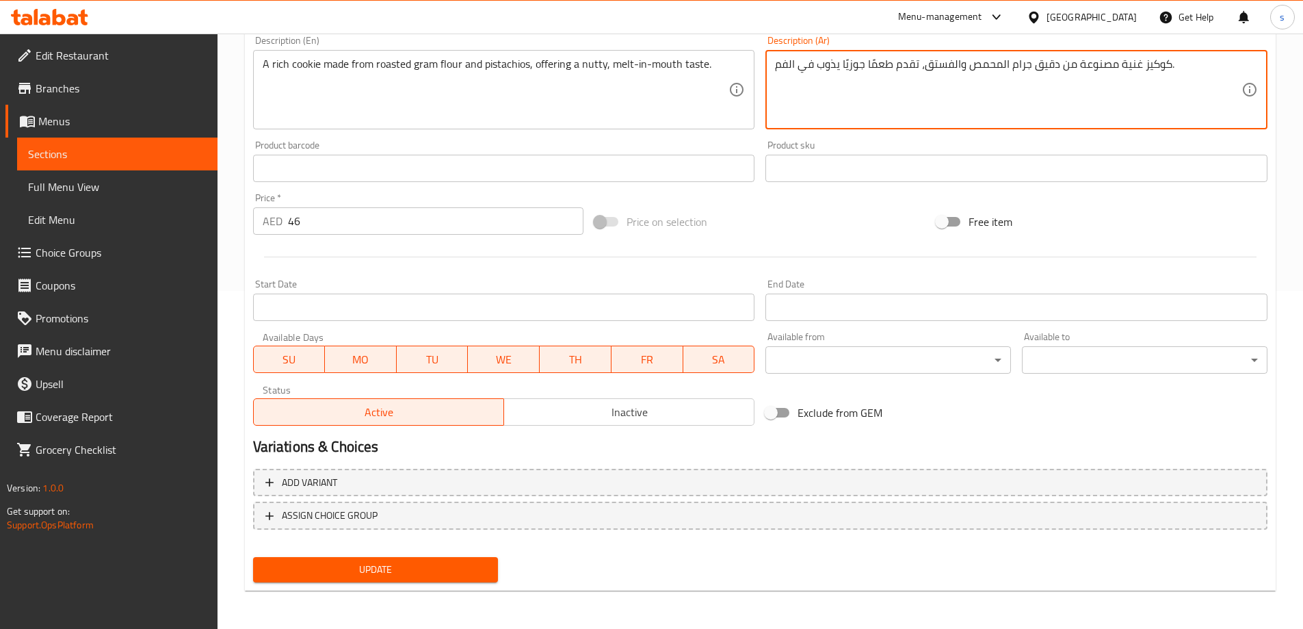
type textarea "كوكيز غنية مصنوعة من دقيق جرام المحمص والفستق، تقدم طعمًا جوزيًا يذوب في الفم."
click at [391, 571] on span "Update" at bounding box center [376, 569] width 224 height 17
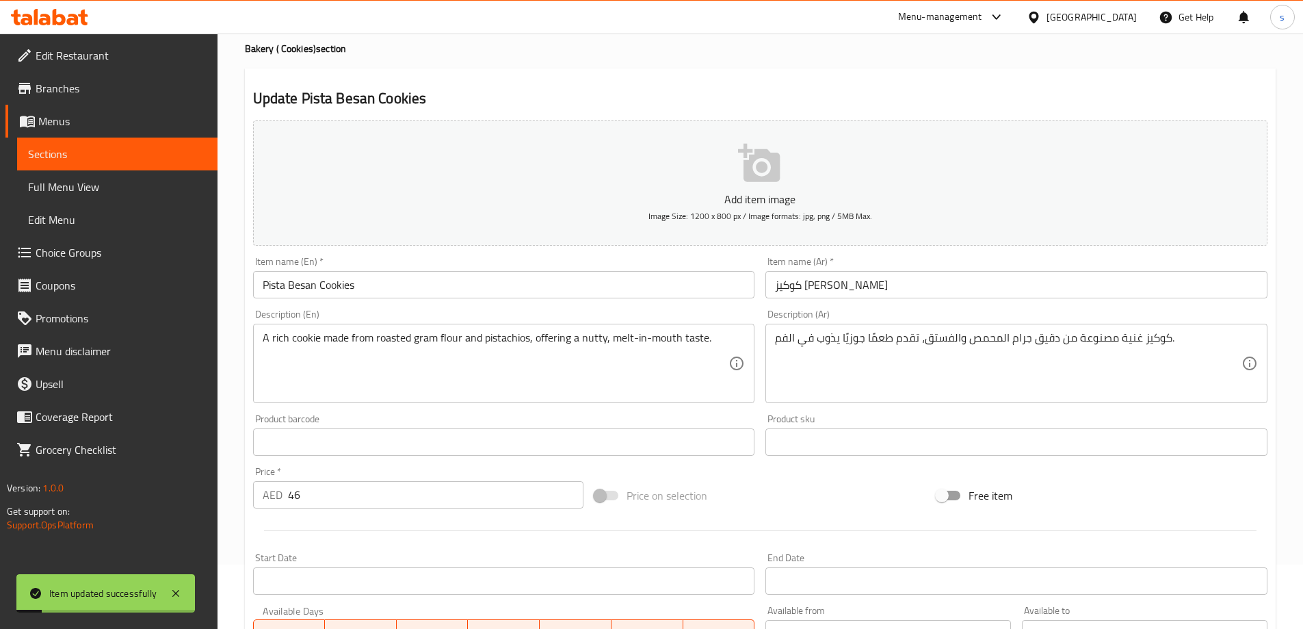
scroll to position [0, 0]
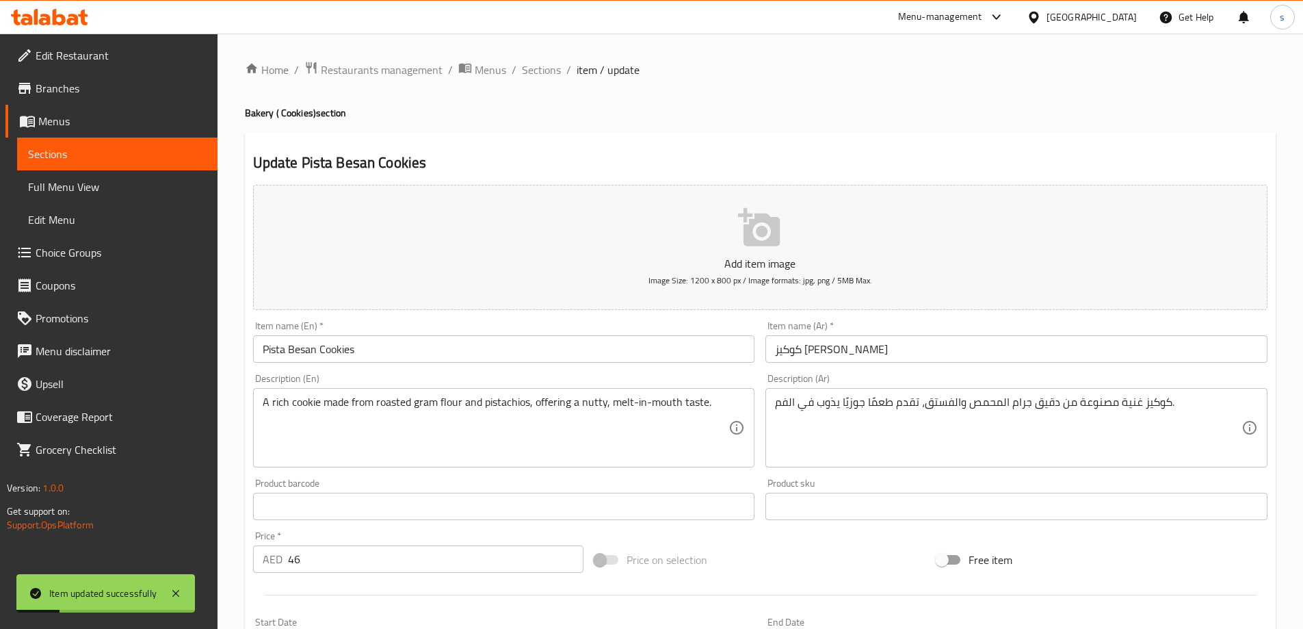
click at [541, 57] on div "Home / Restaurants management / Menus / Sections / item / update Bakery ( Cooki…" at bounding box center [761, 500] width 1086 height 933
click at [541, 66] on span "Sections" at bounding box center [541, 70] width 39 height 16
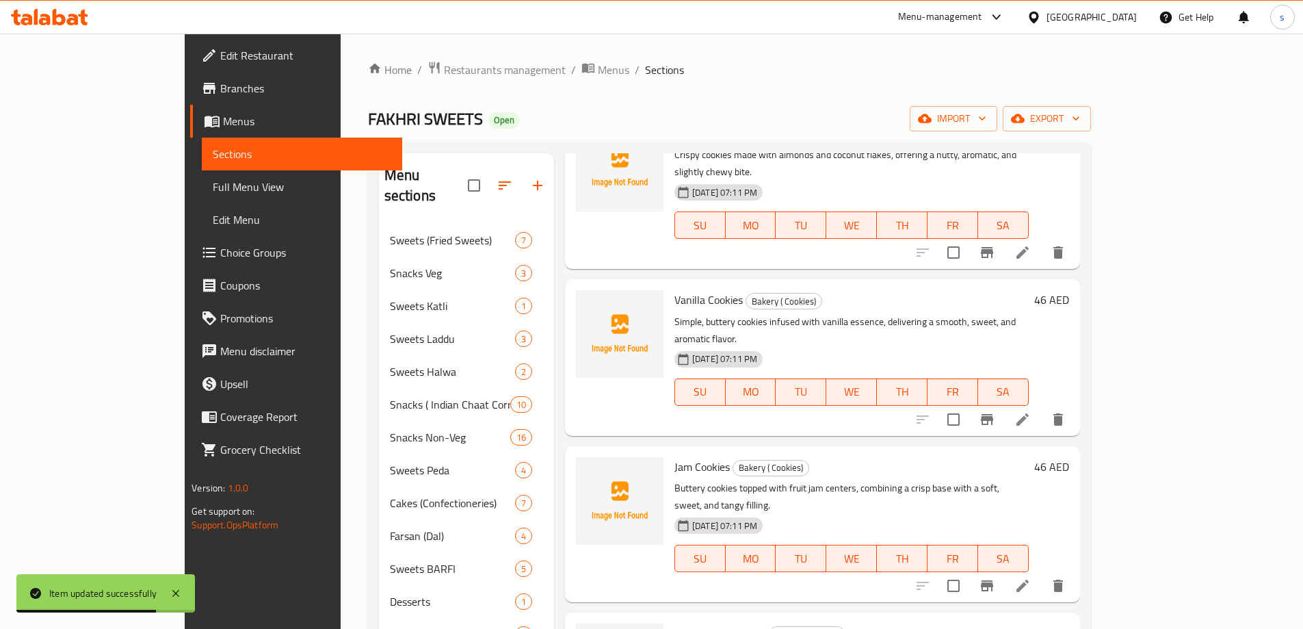
scroll to position [753, 0]
click at [1029, 578] on icon at bounding box center [1023, 584] width 12 height 12
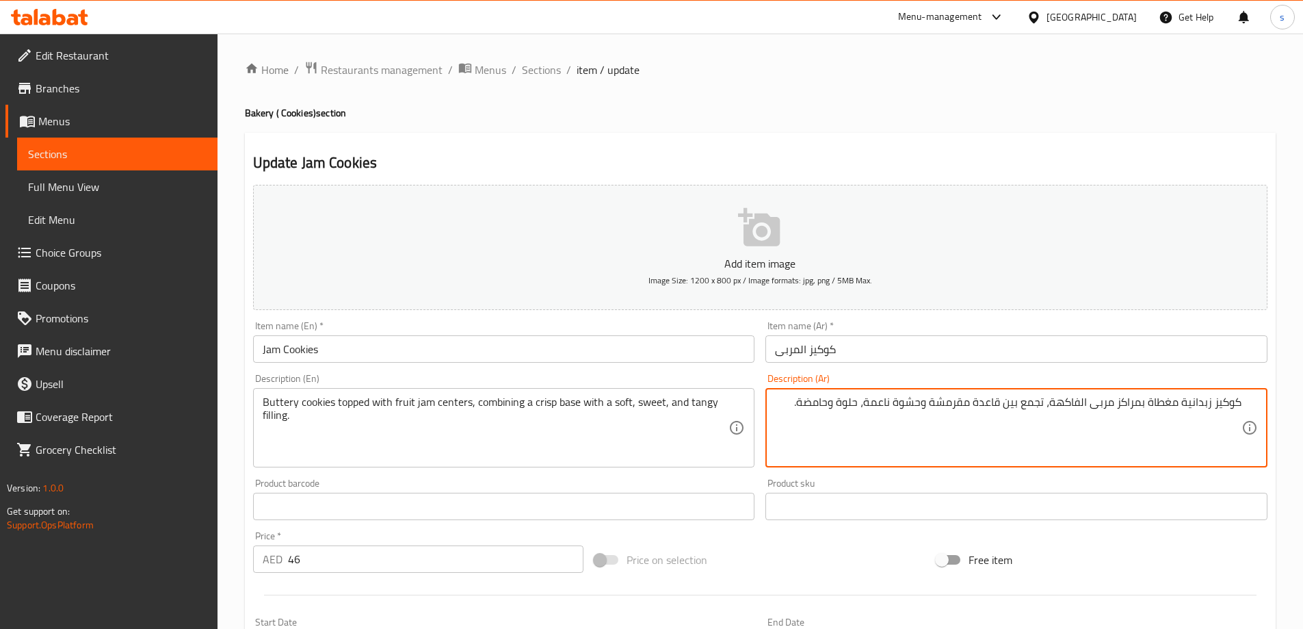
click at [1119, 404] on textarea "كوكيز زبدانية مغطاة بمراكز مربى الفاكهة، تجمع بين قاعدة مقرمشة وحشوة ناعمة، حلو…" at bounding box center [1008, 427] width 467 height 65
click at [1119, 403] on textarea "كوكيز زبدانية مغطاة بمراكز مربى الفاكهة، تجمع بين قاعدة مقرمشة وحشوة ناعمة، حلو…" at bounding box center [1008, 427] width 467 height 65
drag, startPoint x: 1039, startPoint y: 401, endPoint x: 1068, endPoint y: 400, distance: 28.8
click at [1068, 400] on textarea "كوكيز زبدانية مغطاة بسينترس مربى الفاكهة، تجمع بين قاعدة مقرمشة وحشوة ناعمة، حل…" at bounding box center [1008, 427] width 467 height 65
paste textarea "texture"
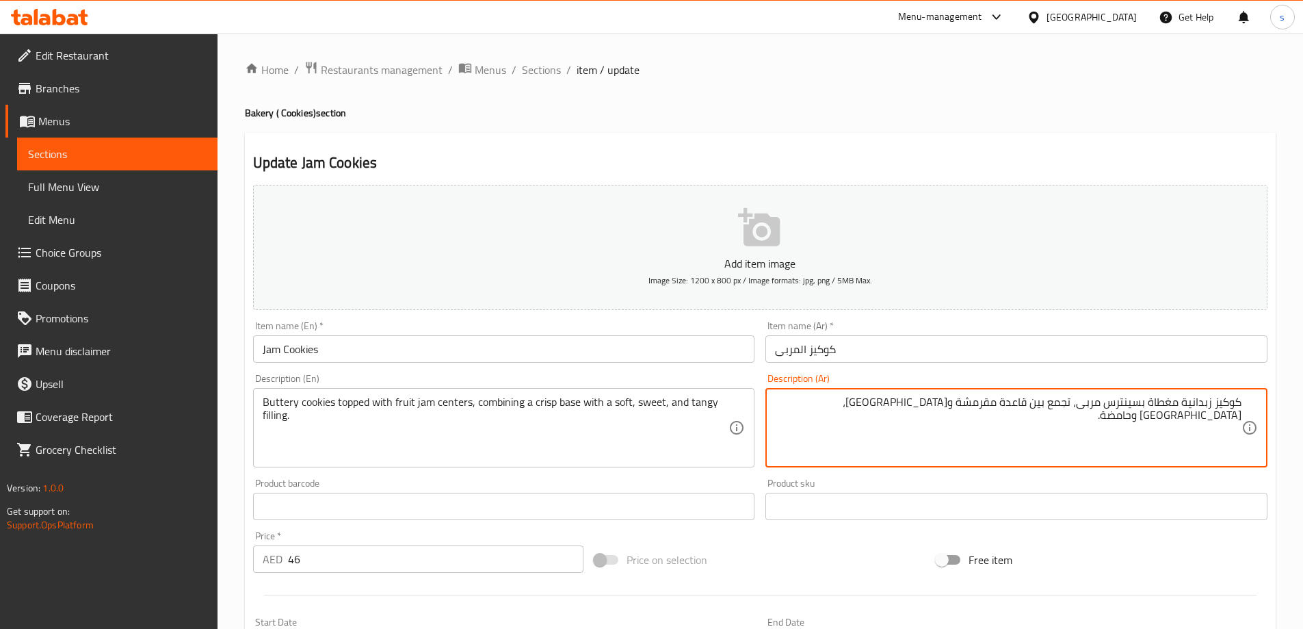
click at [1106, 406] on textarea "كوكيز زبدانية مغطاة بسينترس مربى، تجمع بين قاعدة مقرمشة وحشوة ناعمة، حلوة وحامض…" at bounding box center [1008, 427] width 467 height 65
paste textarea "فاكهة"
click at [1066, 411] on textarea "كوكيز زبدانية مغطاة بسينترس فاكهة مربى، تجمع بين قاعدة مقرمشة وحشوة ناعمة، حلوة…" at bounding box center [1008, 427] width 467 height 65
click at [920, 402] on textarea "كوكيز زبدانية مغطاة بسينترس فاكهة المربى، تجمع بين قاعدة مقرمشة وحشوة ناعمة، حل…" at bounding box center [1008, 427] width 467 height 65
click at [790, 404] on textarea "كوكيز زبدانية مغطاة بسينترس فاكهة المربى، تجمع بين قاعدة مقرمشة وحشوة ناعمة، حل…" at bounding box center [1008, 427] width 467 height 65
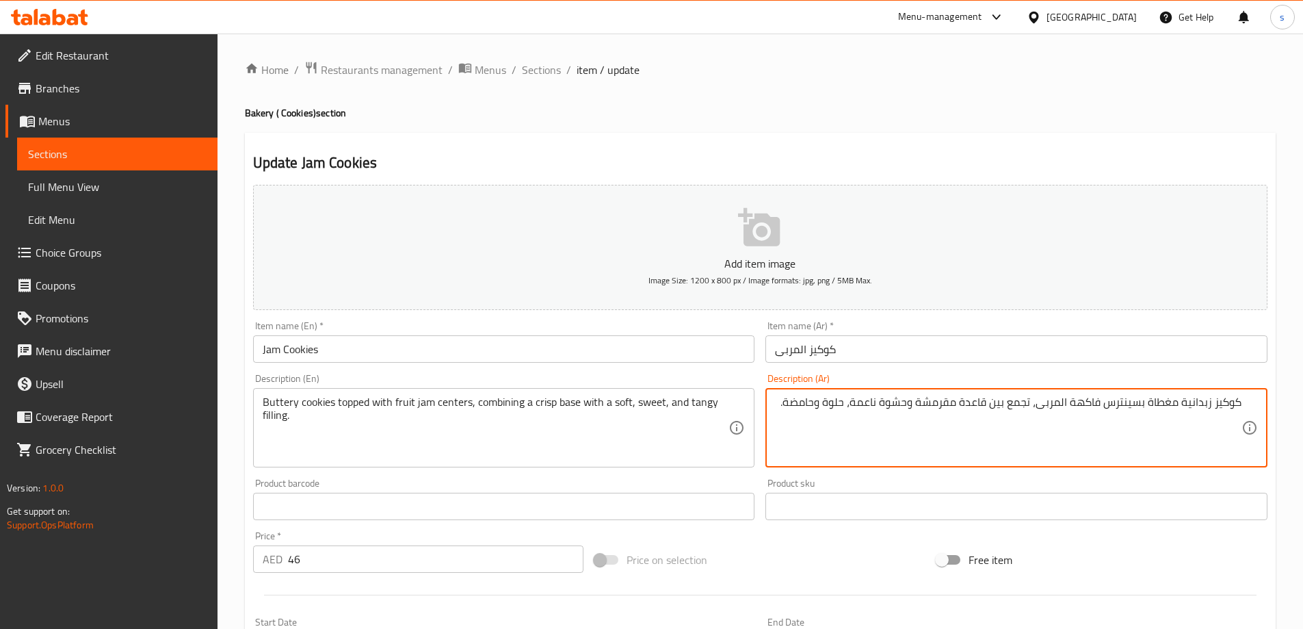
click at [788, 404] on textarea "كوكيز زبدانية مغطاة بسينترس فاكهة المربى، تجمع بين قاعدة مقرمشة وحشوة ناعمة، حل…" at bounding box center [1008, 427] width 467 height 65
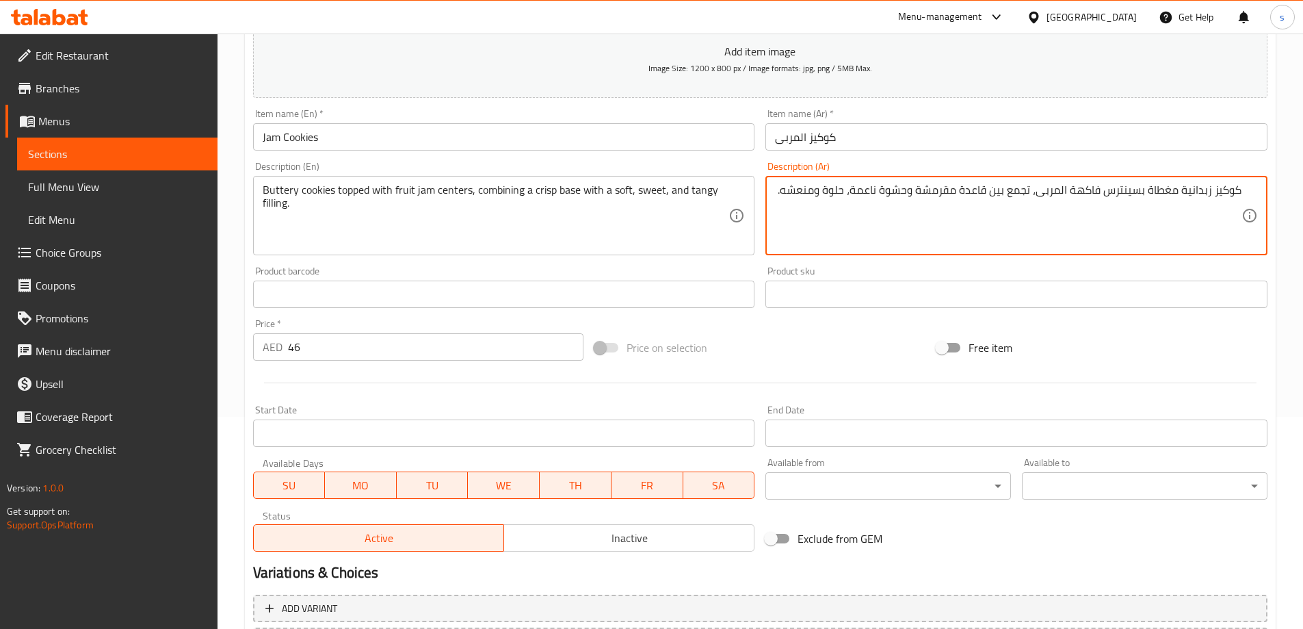
scroll to position [338, 0]
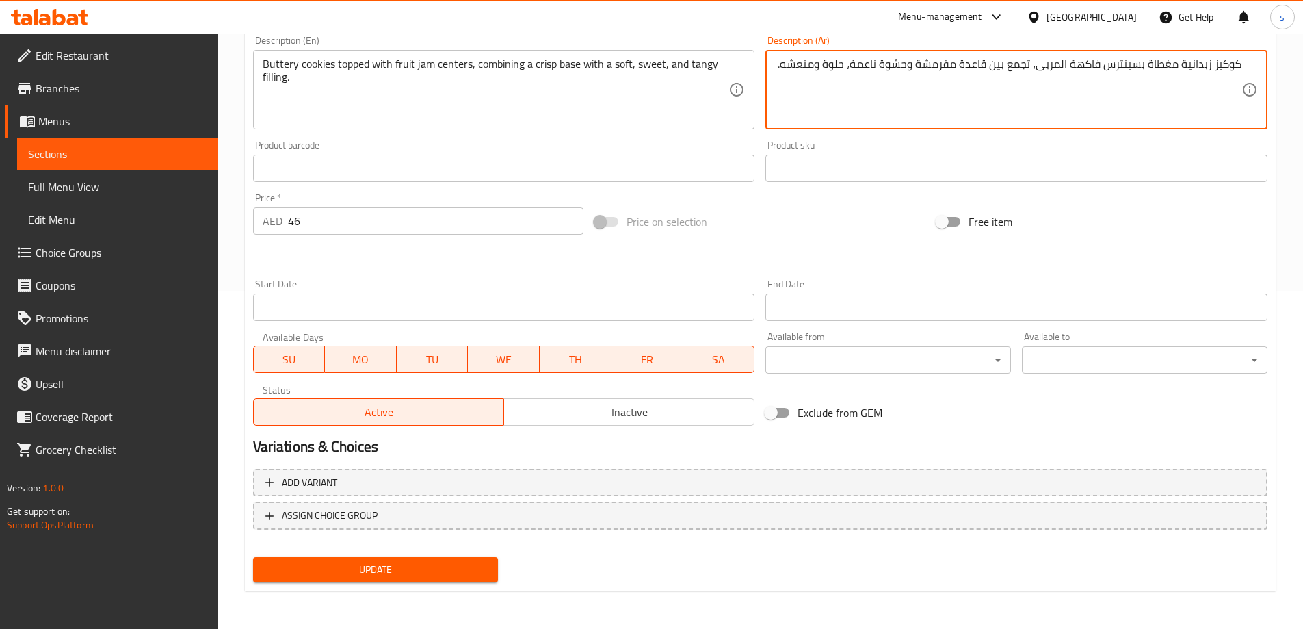
type textarea "كوكيز زبدانية مغطاة بسينترس فاكهة المربى، تجمع بين قاعدة مقرمشة وحشوة ناعمة، حل…"
click at [389, 572] on span "Update" at bounding box center [376, 569] width 224 height 17
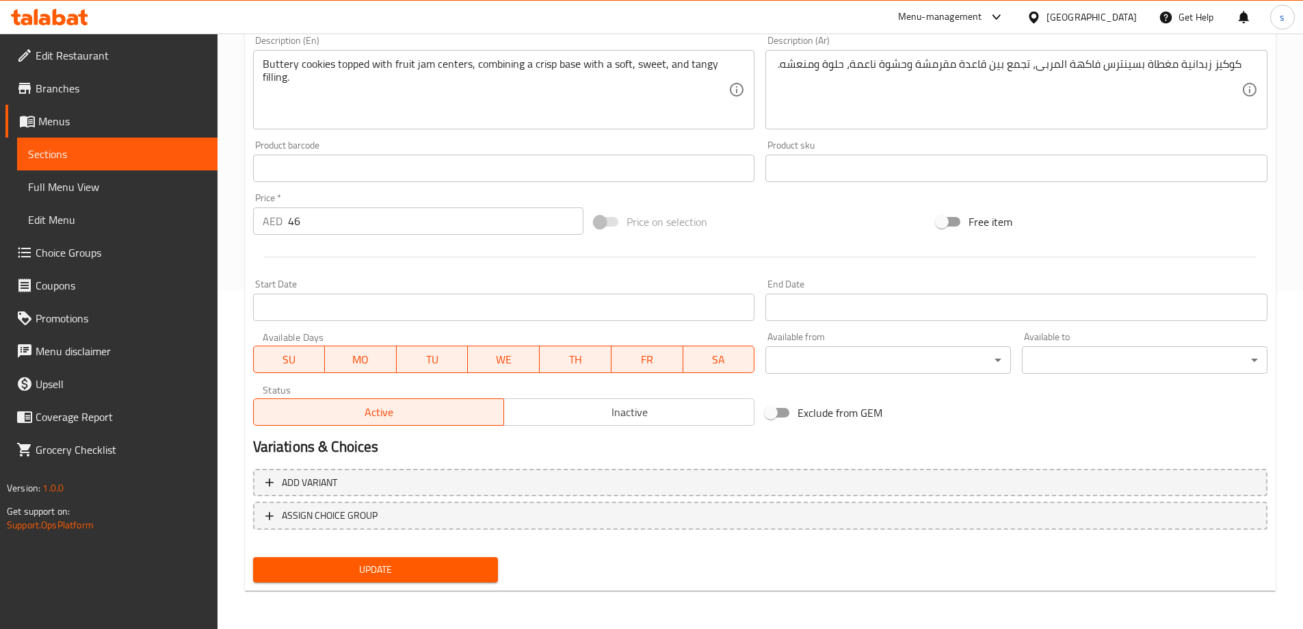
click at [285, 567] on span "Update" at bounding box center [376, 569] width 224 height 17
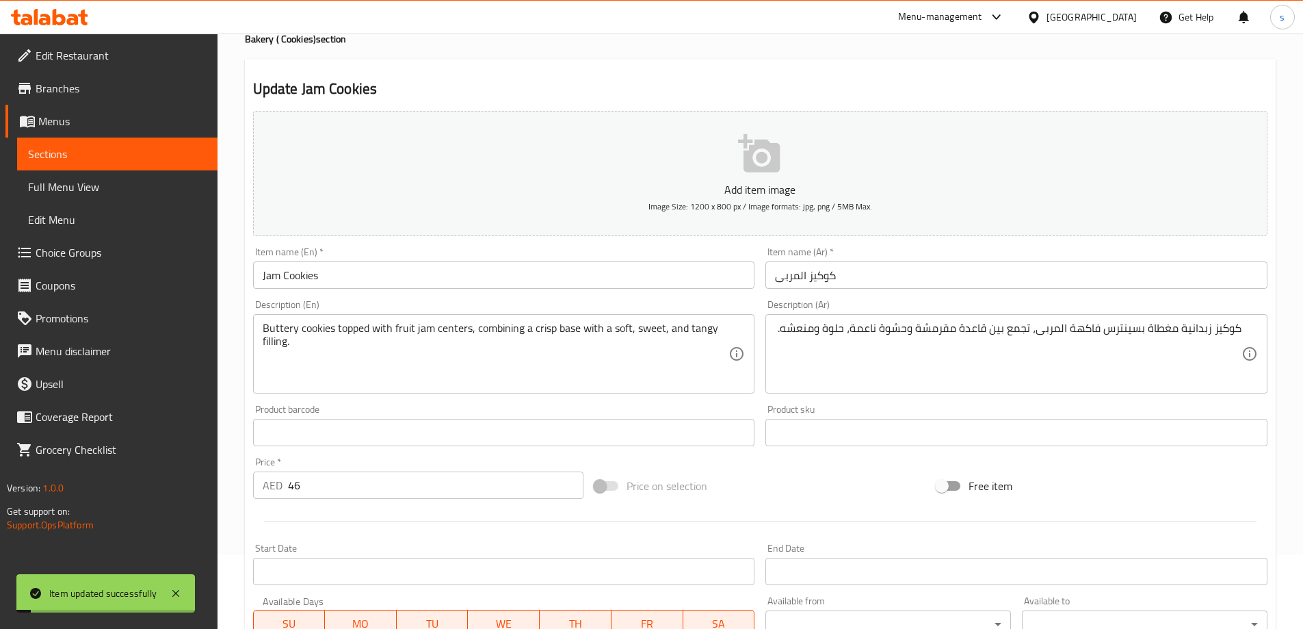
scroll to position [0, 0]
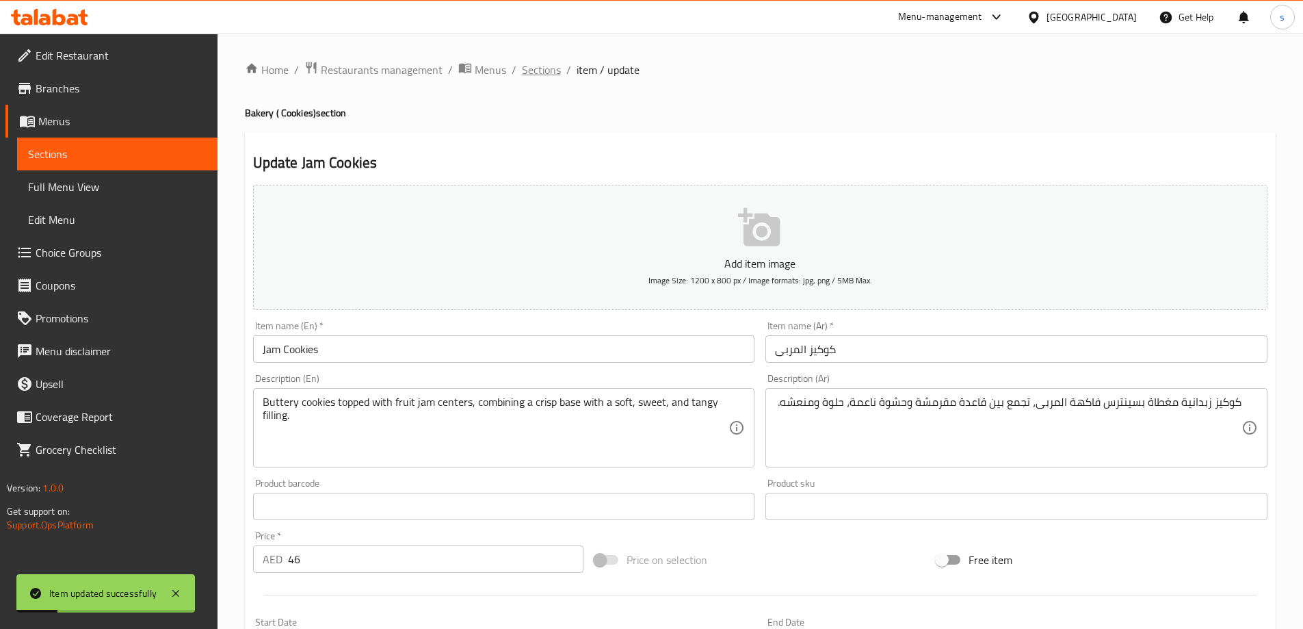
click at [549, 68] on span "Sections" at bounding box center [541, 70] width 39 height 16
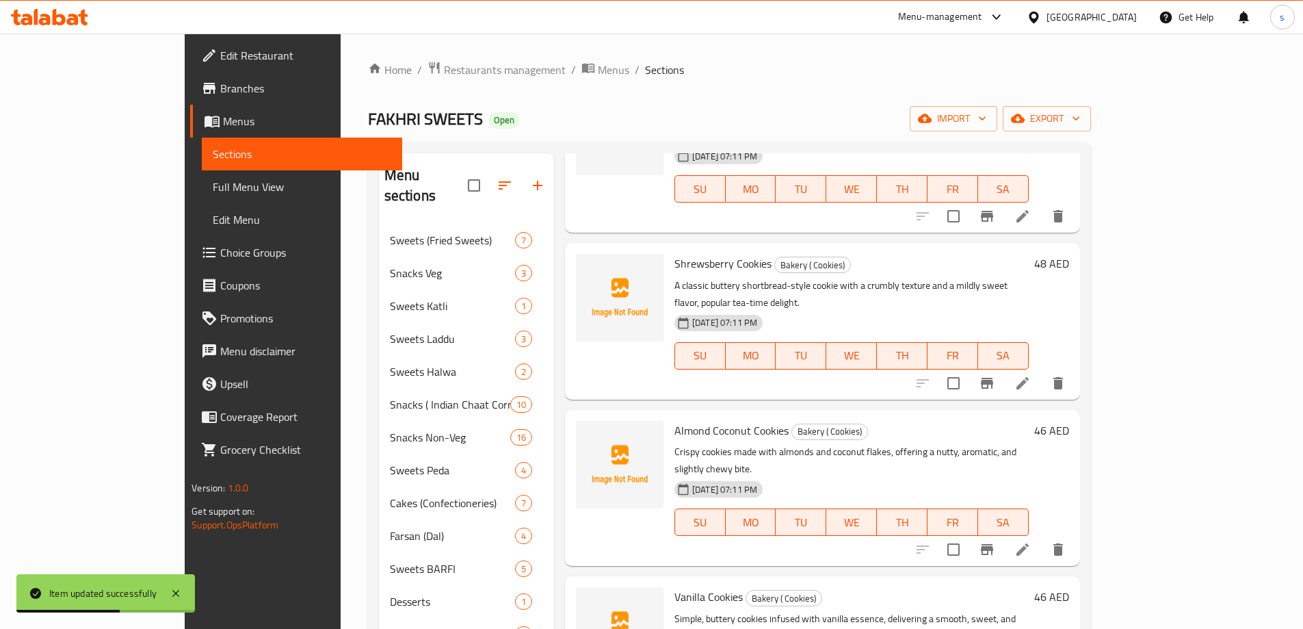
scroll to position [479, 0]
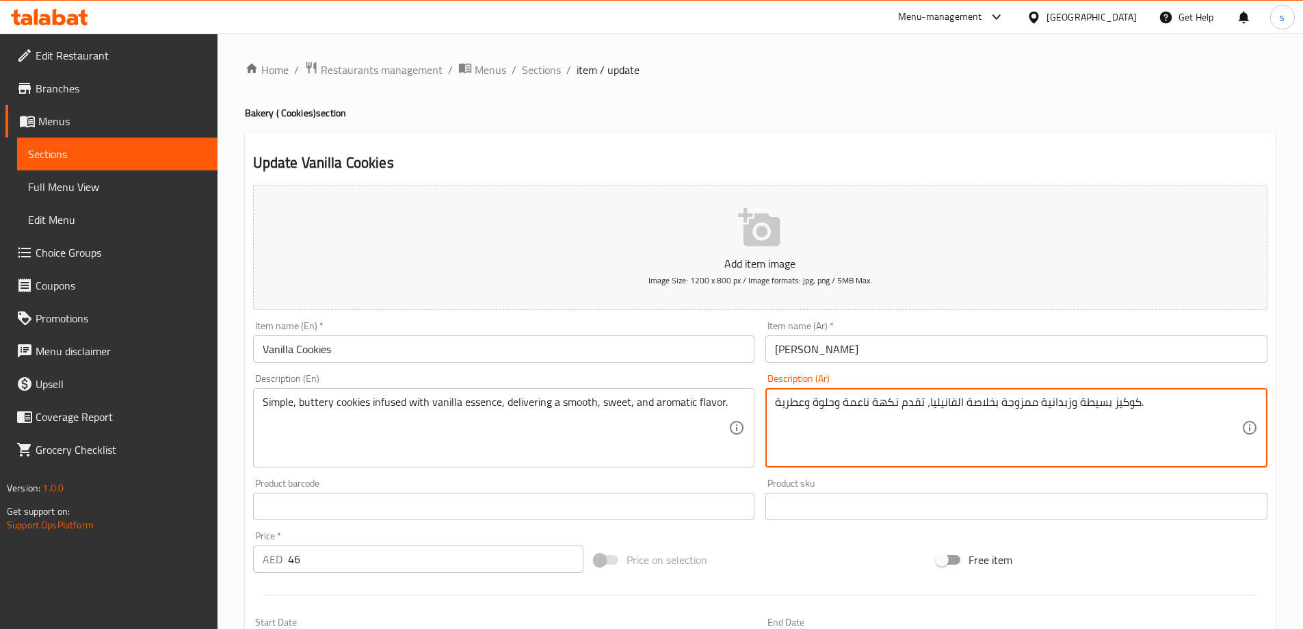
click at [965, 404] on textarea "كوكيز بسيطة وزبدانية ممزوجة بخلاصة الفانيليا، تقدم نكهة ناعمة وحلوة وعطرية." at bounding box center [1008, 427] width 467 height 65
click at [900, 404] on textarea "كوكيز بسيطة وزبدانية ممزوجة بايسينس الفانيليا، تقدم نكهة ناعمة وحلوة وعطرية." at bounding box center [1008, 427] width 467 height 65
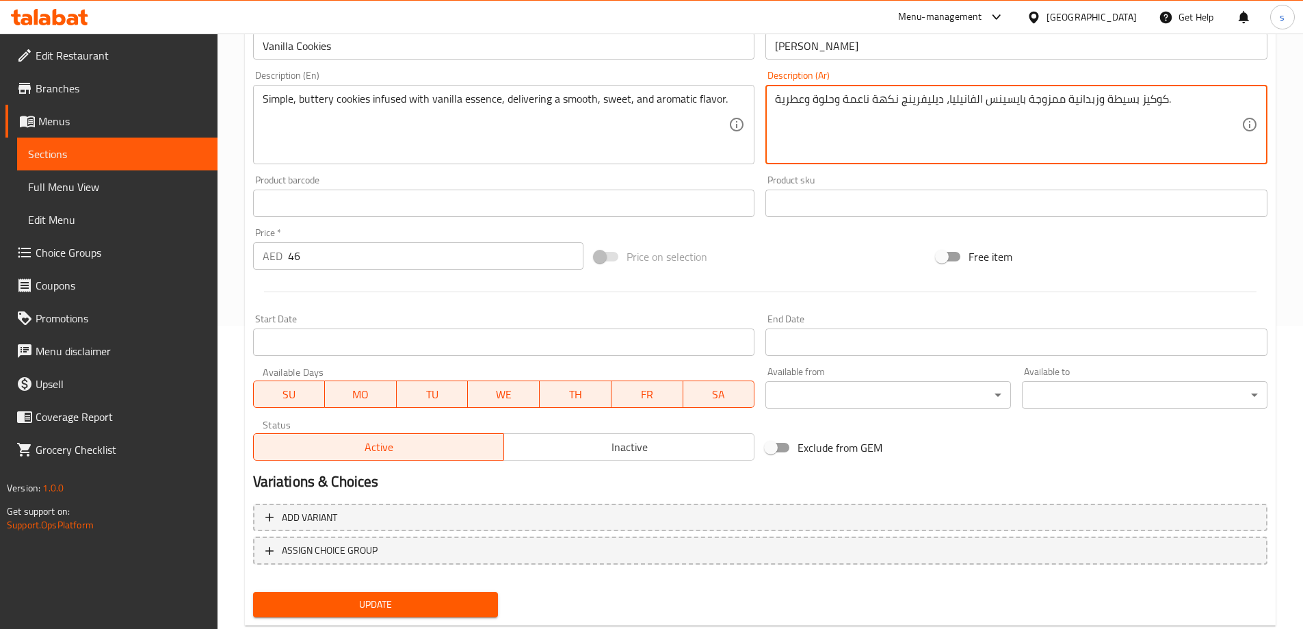
scroll to position [338, 0]
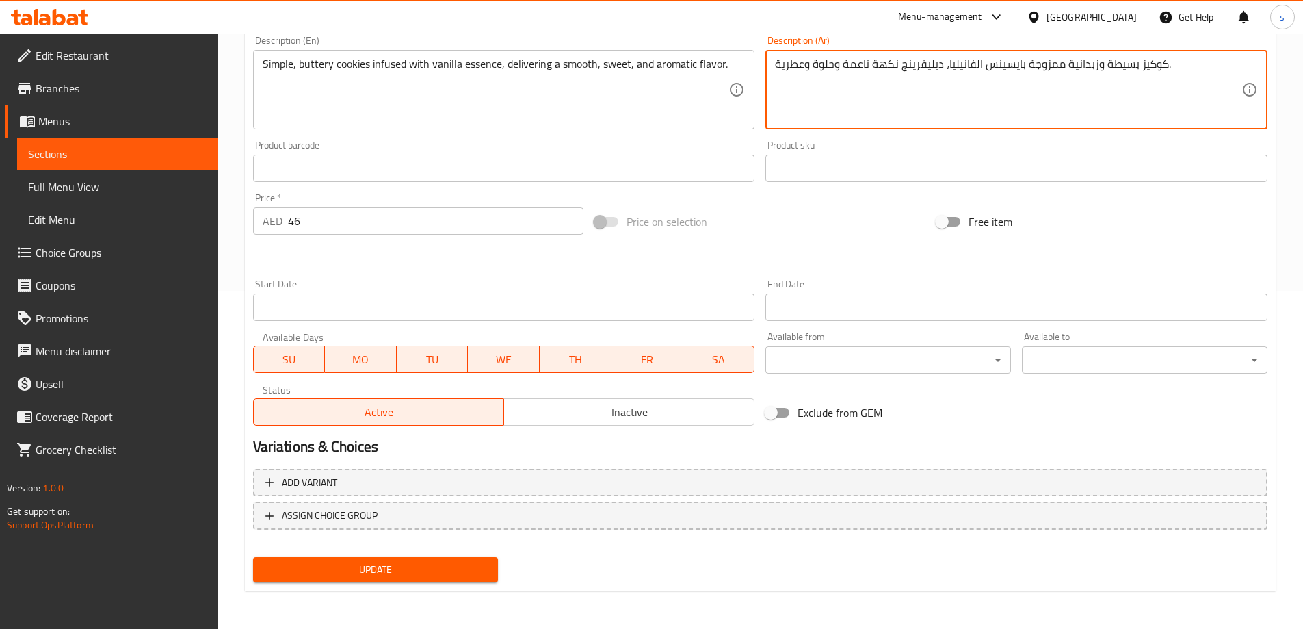
type textarea "كوكيز بسيطة وزبدانية ممزوجة بايسينس الفانيليا، ديليفرينج نكهة ناعمة وحلوة وعطري…"
click at [352, 561] on span "Update" at bounding box center [376, 569] width 224 height 17
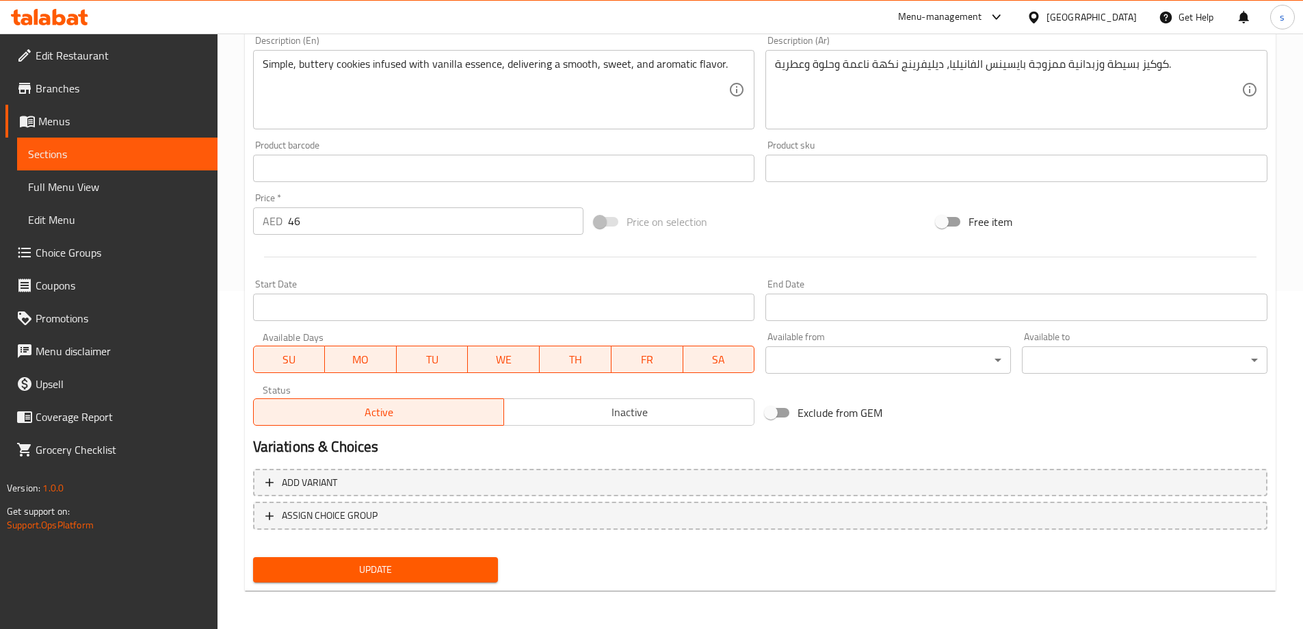
click at [439, 584] on div "Update" at bounding box center [376, 569] width 257 height 36
click at [458, 571] on span "Update" at bounding box center [376, 569] width 224 height 17
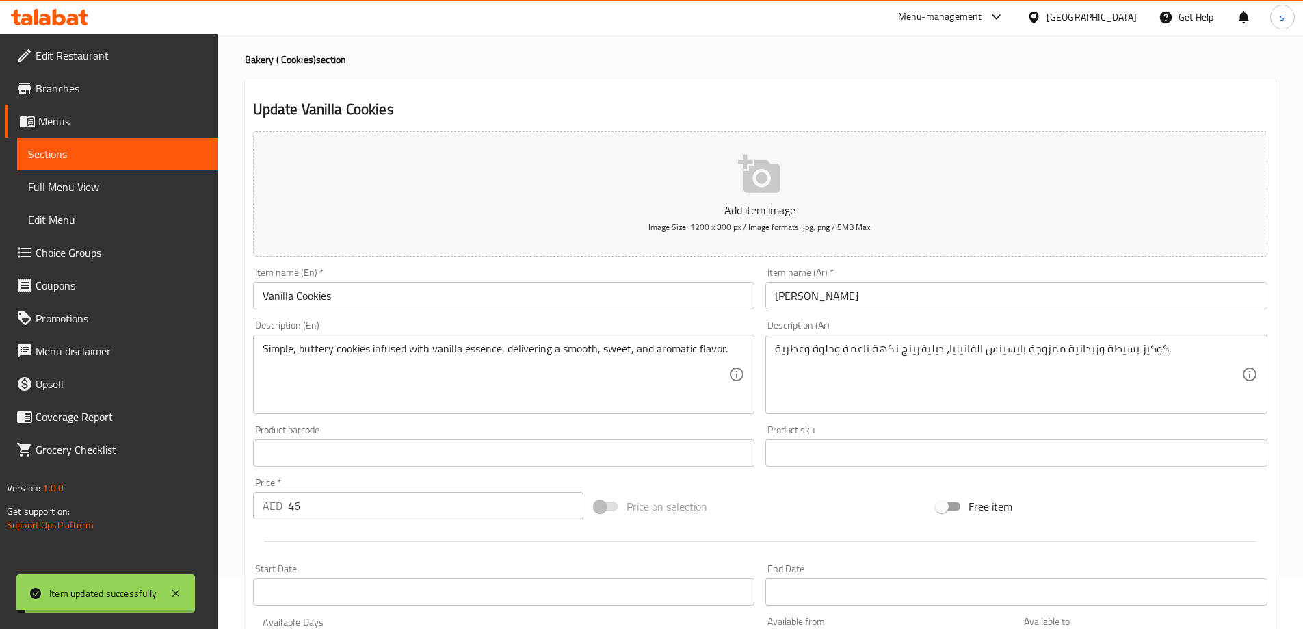
scroll to position [0, 0]
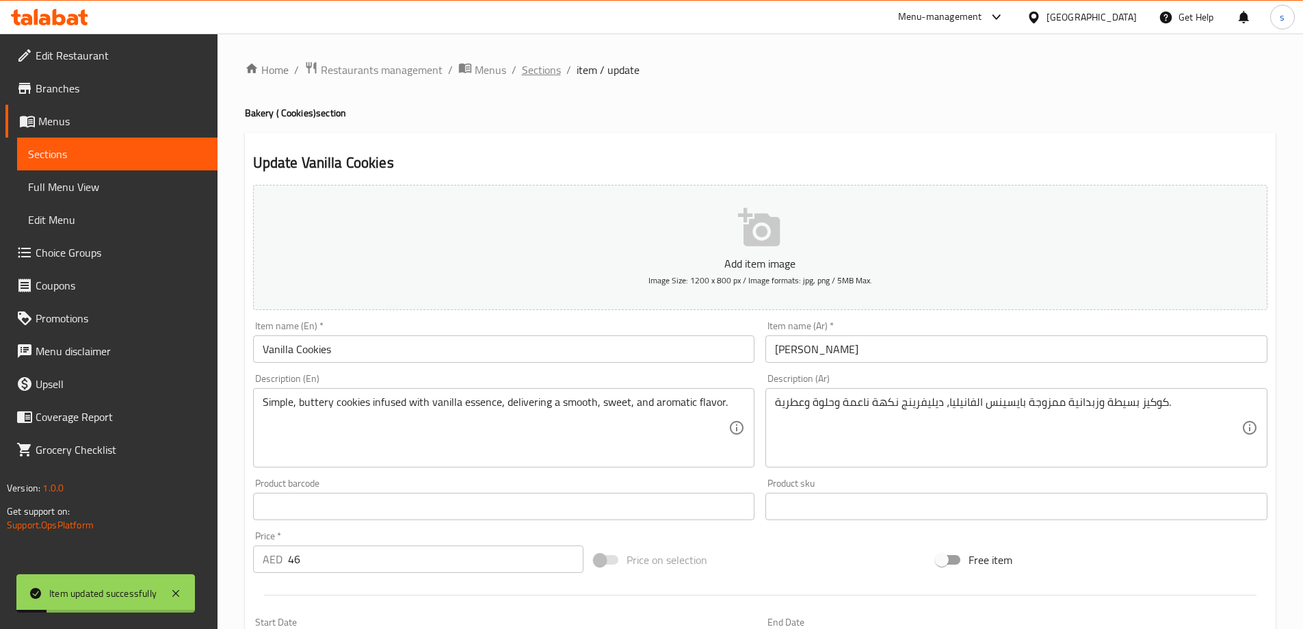
click at [545, 77] on span "Sections" at bounding box center [541, 70] width 39 height 16
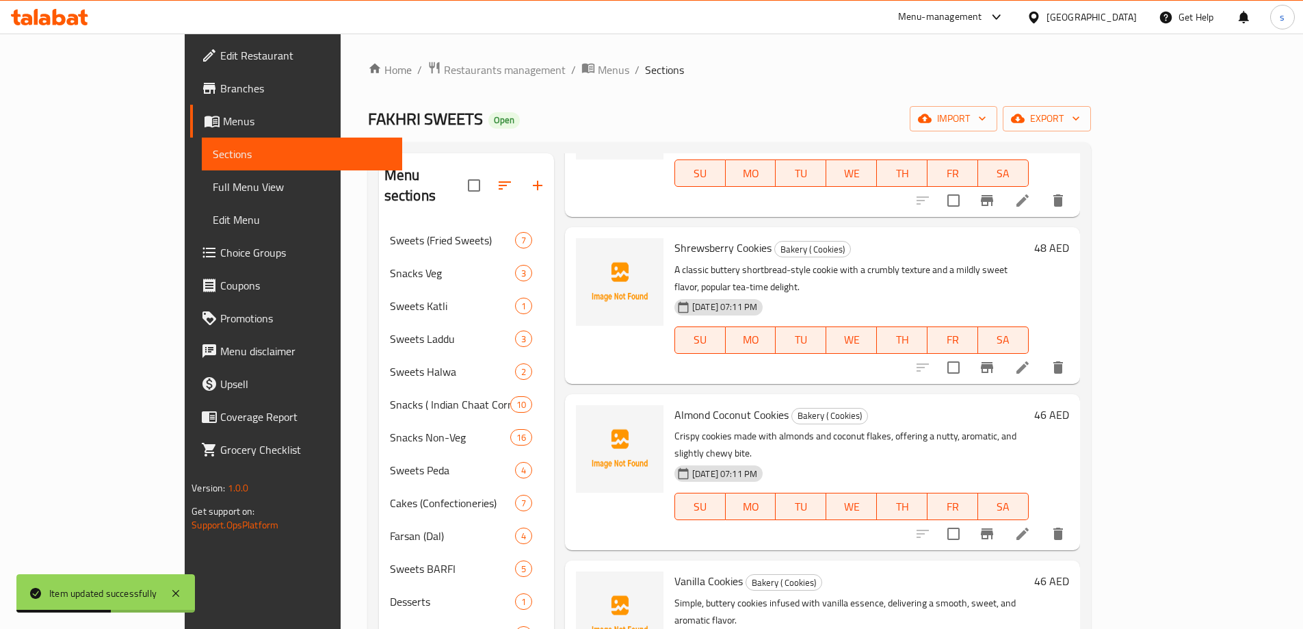
scroll to position [547, 0]
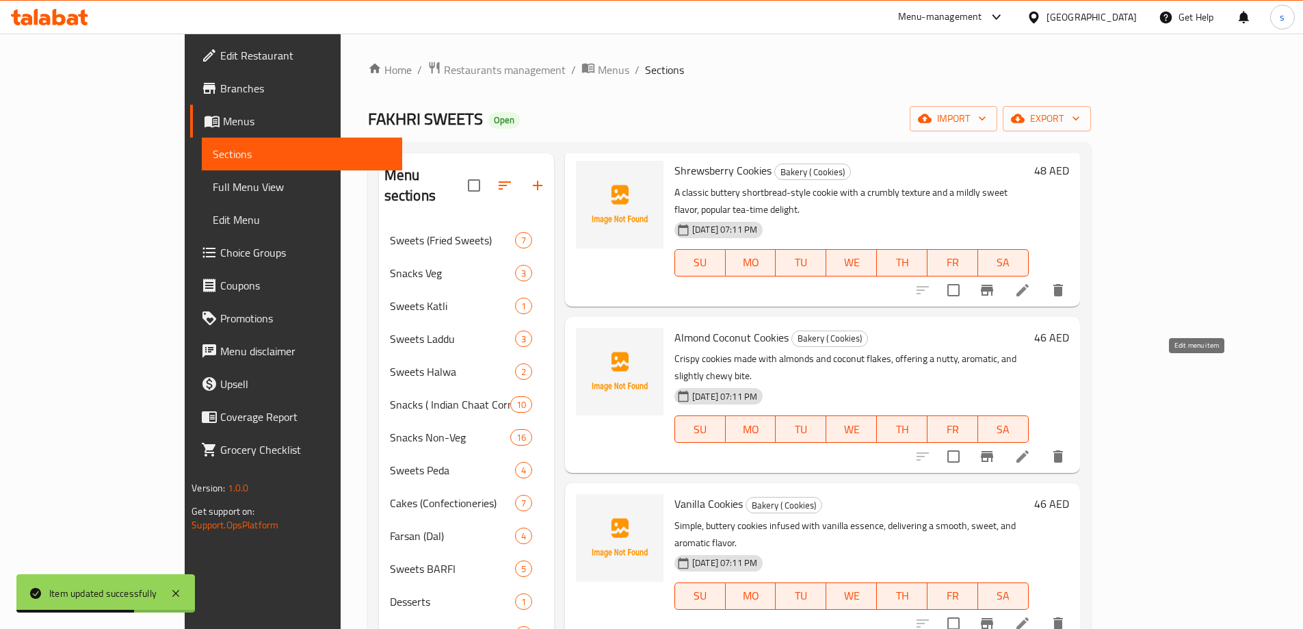
click at [1031, 448] on icon at bounding box center [1023, 456] width 16 height 16
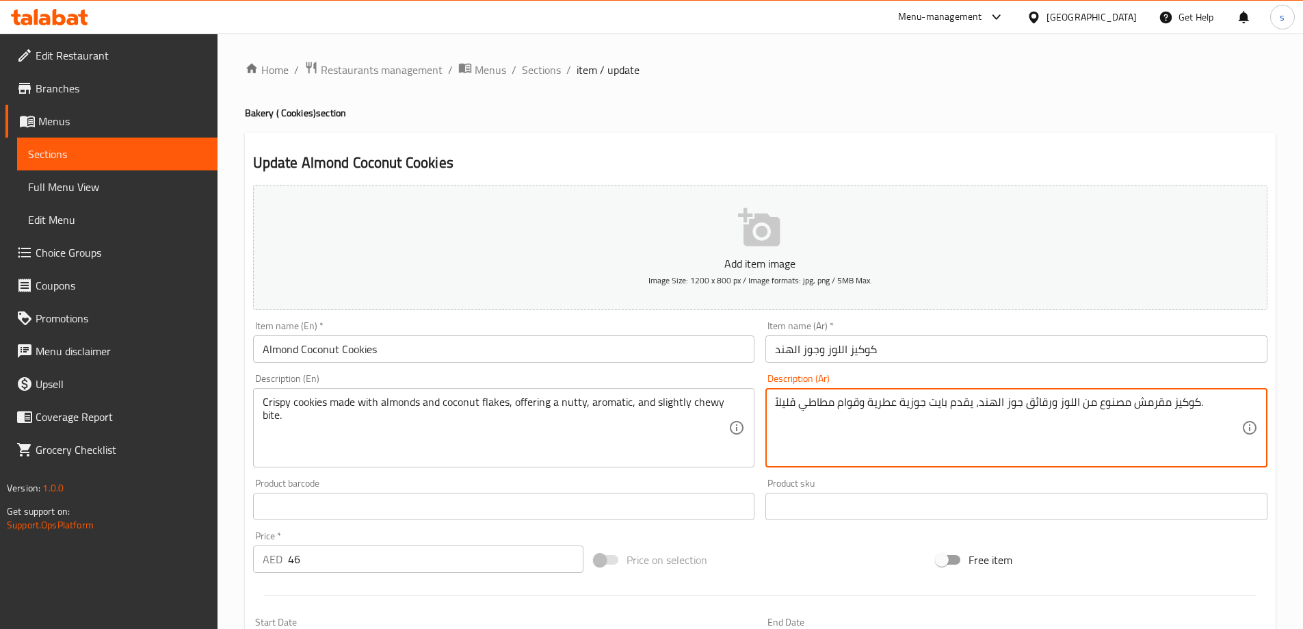
click at [801, 404] on textarea "كوكيز مقرمش مصنوع من اللوز ورقائق جوز الهند، يقدم بايت جوزية عطرية وقوام مطاطي …" at bounding box center [1008, 427] width 467 height 65
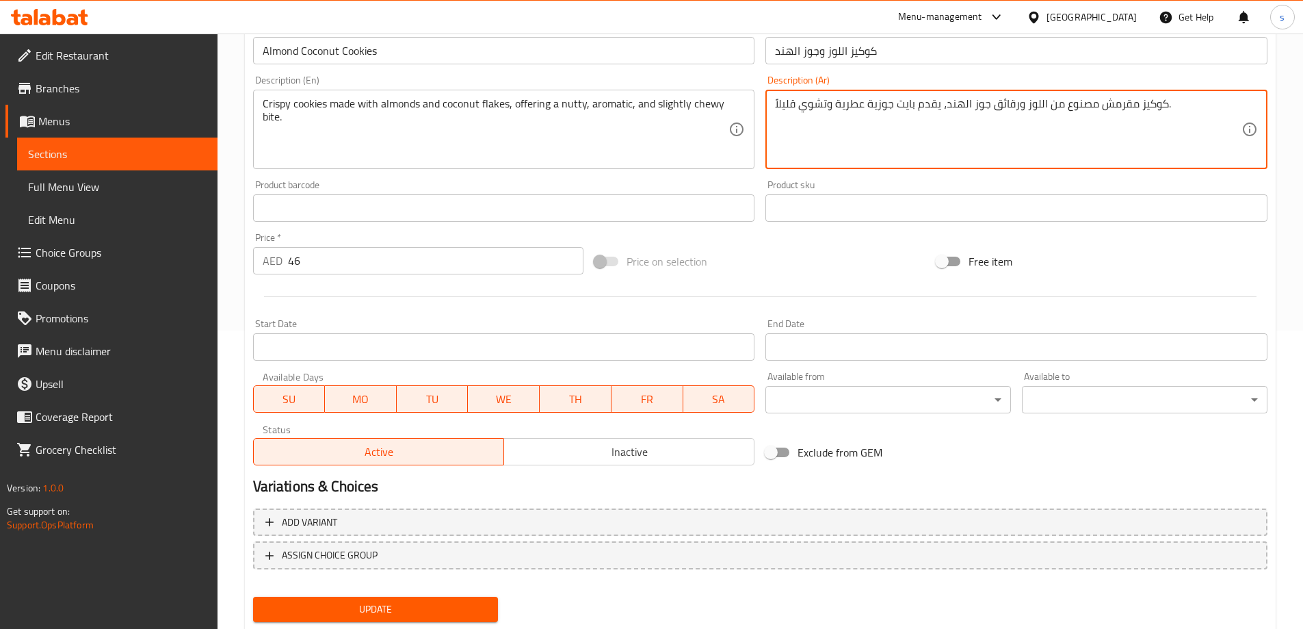
scroll to position [338, 0]
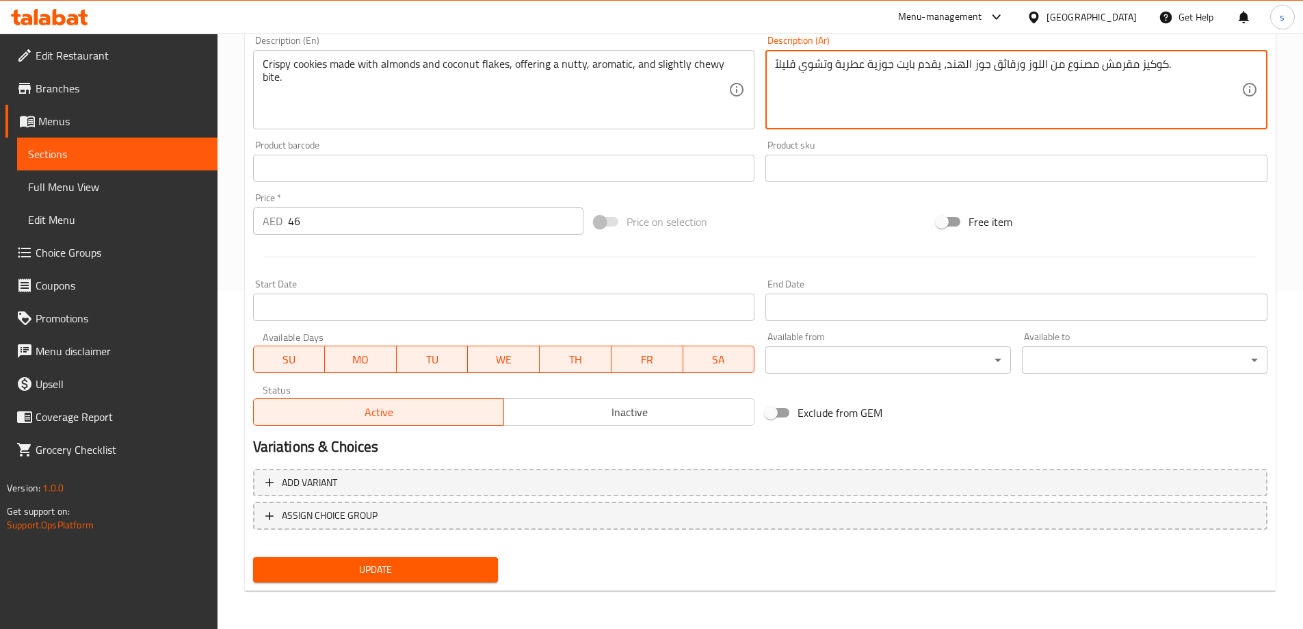
type textarea "كوكيز مقرمش مصنوع من اللوز ورقائق جوز الهند، يقدم بايت جوزية عطرية وتشوي قليلاً."
click at [430, 560] on button "Update" at bounding box center [376, 569] width 246 height 25
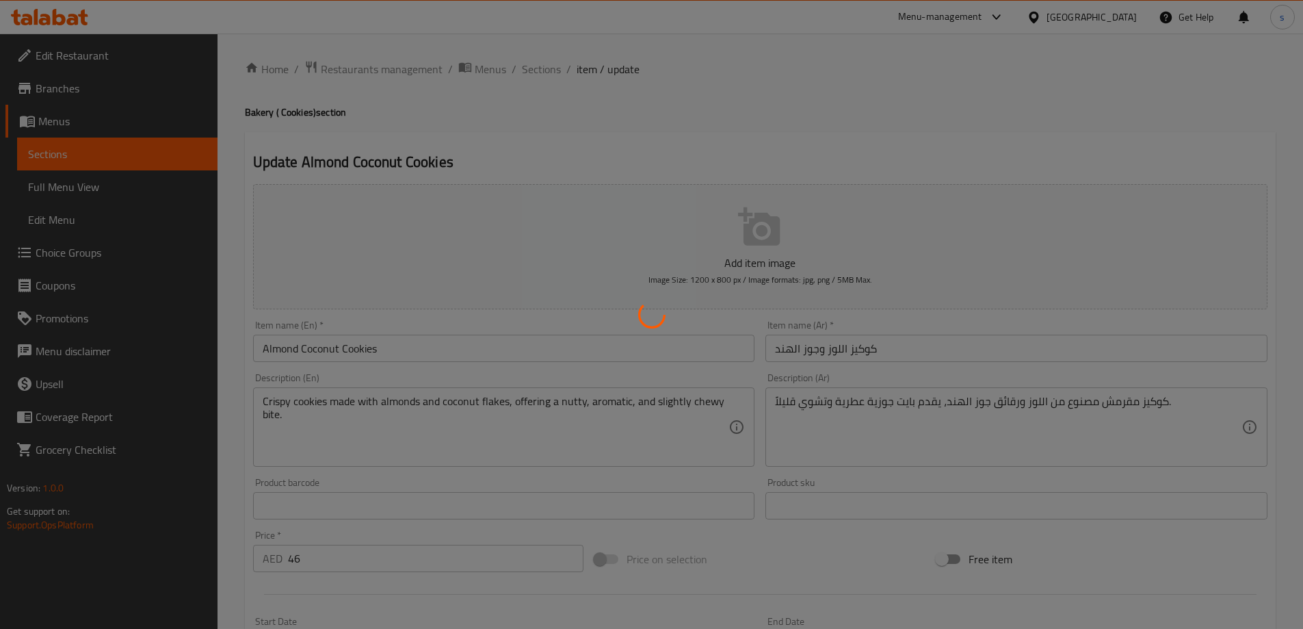
scroll to position [0, 0]
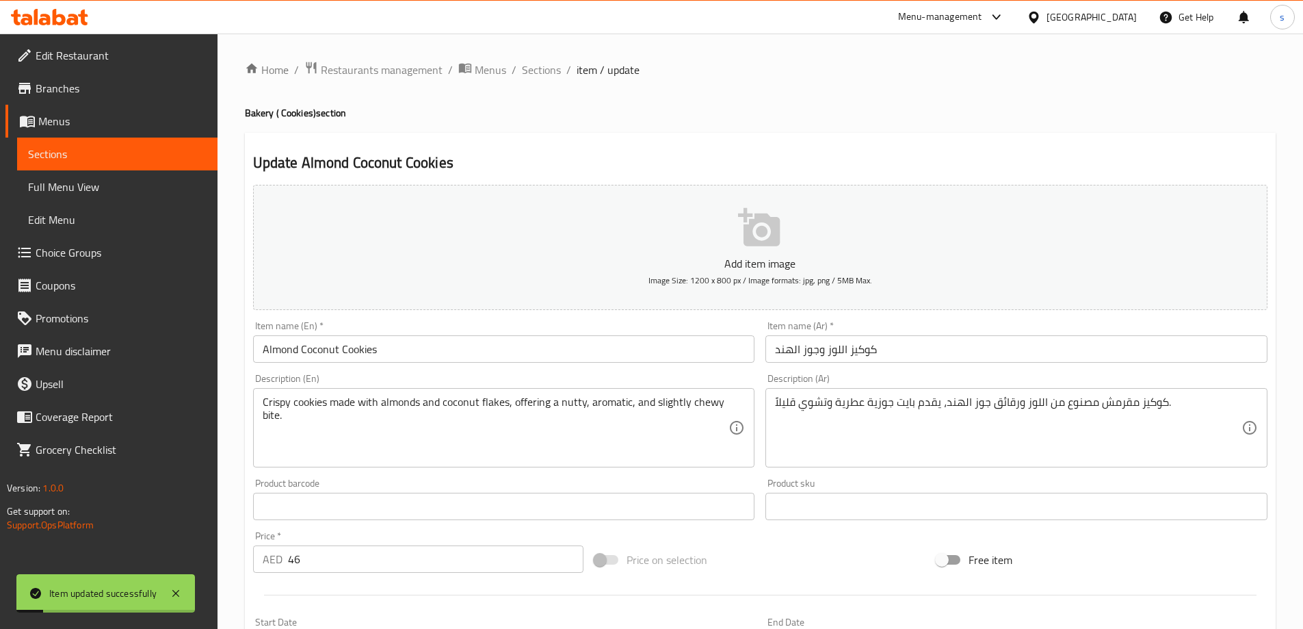
drag, startPoint x: 532, startPoint y: 64, endPoint x: 563, endPoint y: 137, distance: 79.4
click at [532, 64] on span "Sections" at bounding box center [541, 70] width 39 height 16
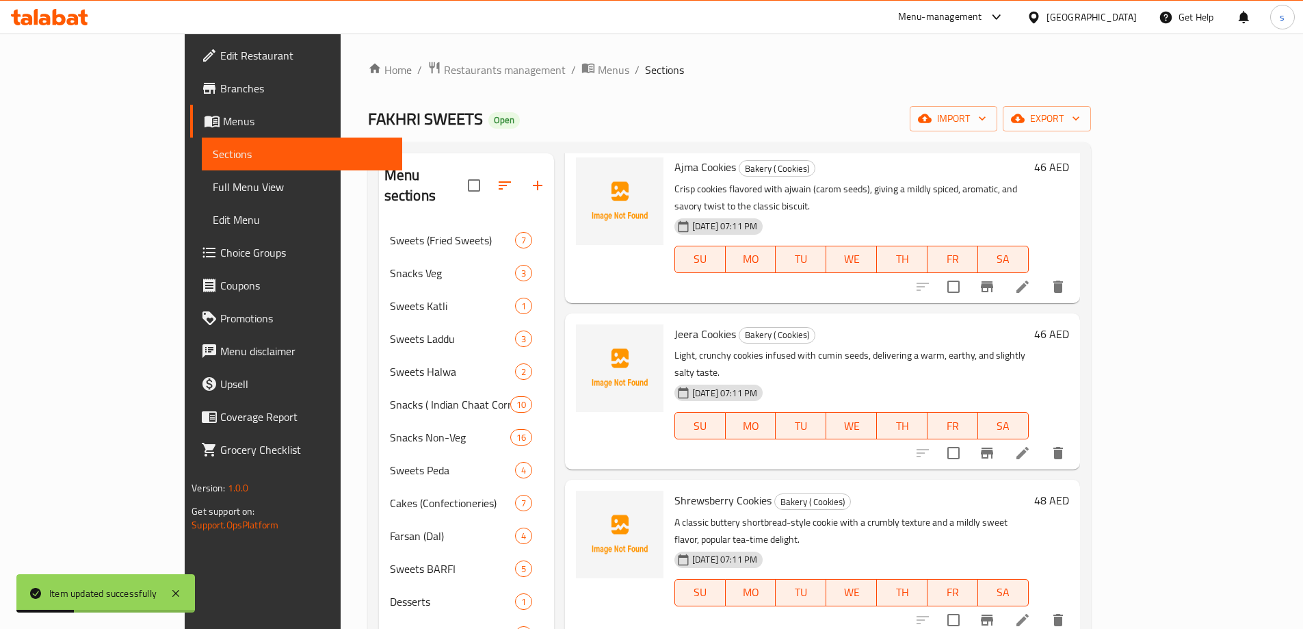
scroll to position [274, 0]
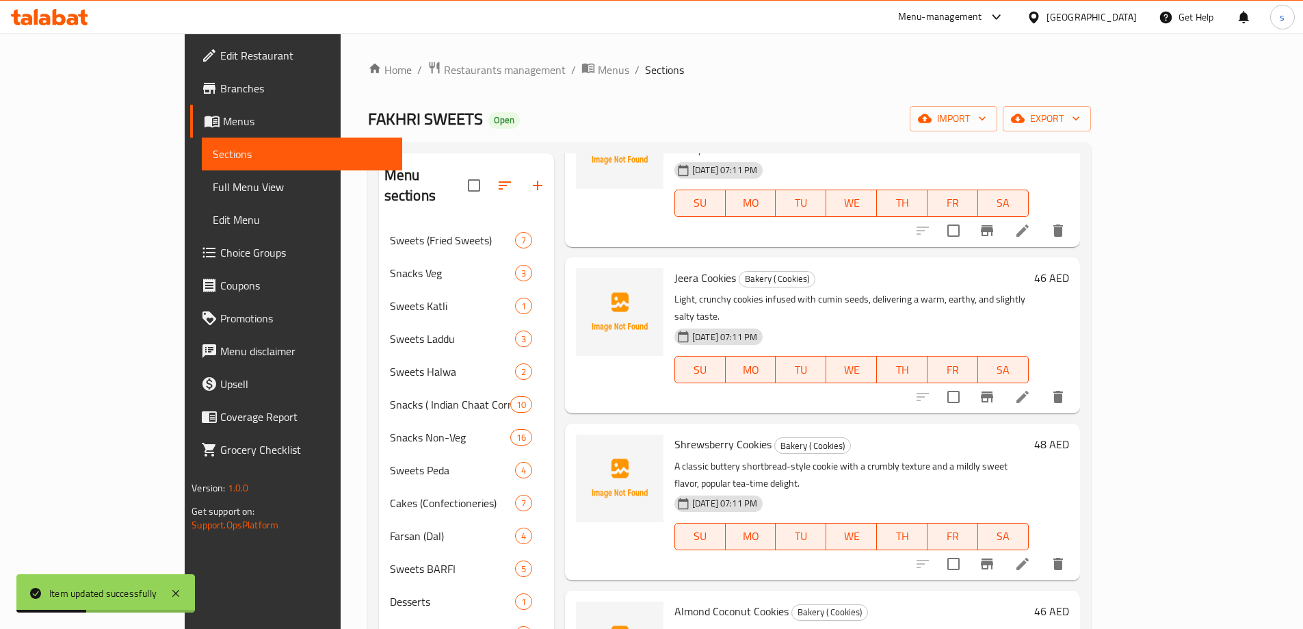
click at [1031, 556] on icon at bounding box center [1023, 564] width 16 height 16
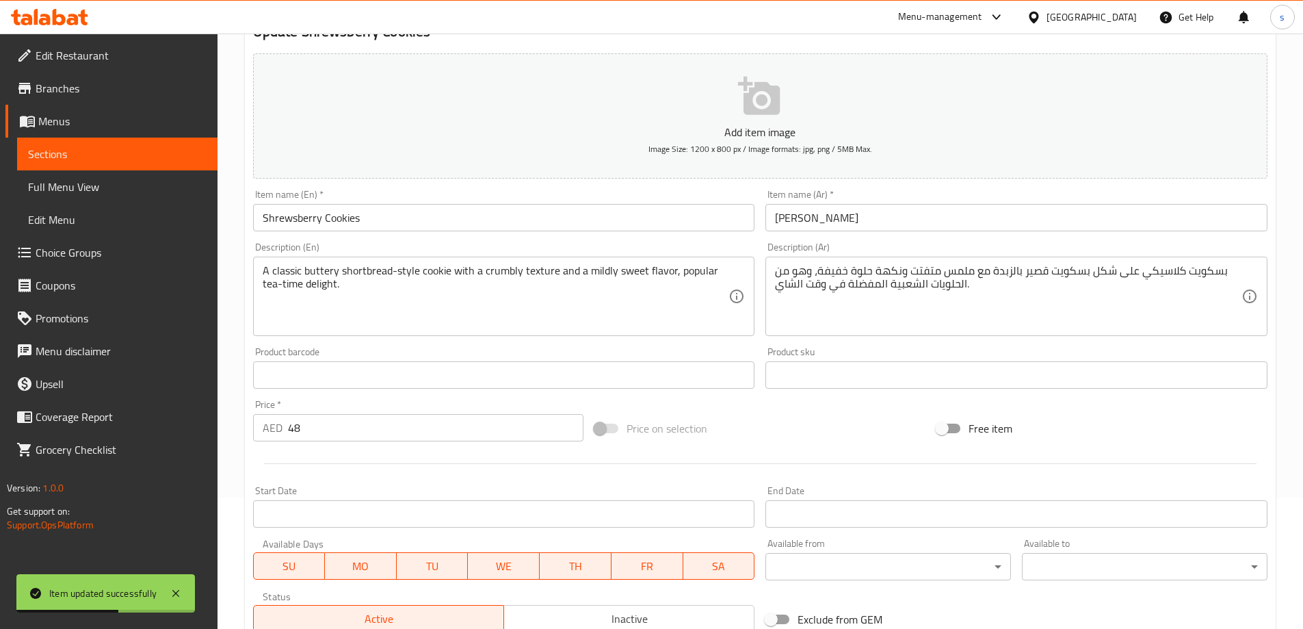
scroll to position [137, 0]
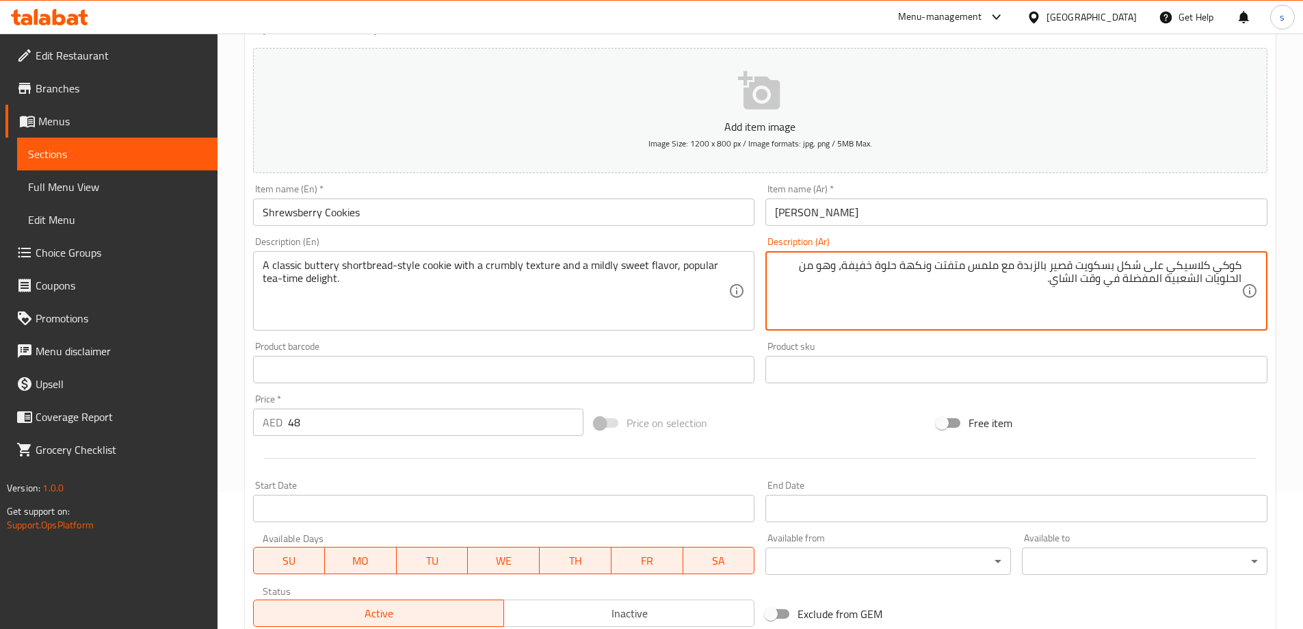
click at [1121, 268] on textarea "كوكي كلاسيكي على شكل بسكويت قصير بالزبدة مع ملمس متفتت ونكهة حلوة خفيفة، وهو من…" at bounding box center [1008, 291] width 467 height 65
click at [1050, 267] on textarea "كوكي كلاسيكي شورت بريد بسكويت قصير بالزبدة مع ملمس متفتت ونكهة حلوة خفيفة، وهو …" at bounding box center [1008, 291] width 467 height 65
click at [1039, 263] on textarea "كوكي كلاسيكي شورت بريد بالزبدة مع ملمس متفتت ونكهة حلوة خفيفة، وهو من الحلويات …" at bounding box center [1008, 291] width 467 height 65
click at [1132, 280] on textarea "كوكي كلاسيكي شورت بريد بالزبدة مع تيكيستشر متفتت ونكهة حلوة خفيفة، وهو من الحلو…" at bounding box center [1008, 291] width 467 height 65
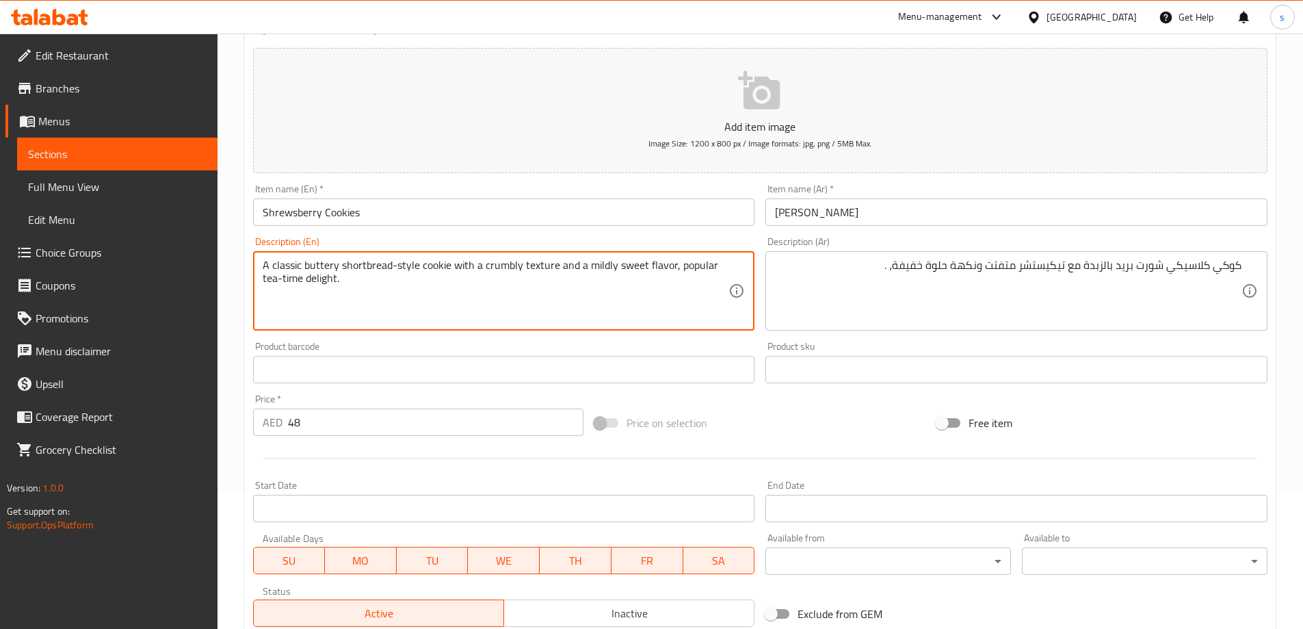
drag, startPoint x: 676, startPoint y: 266, endPoint x: 743, endPoint y: 276, distance: 67.8
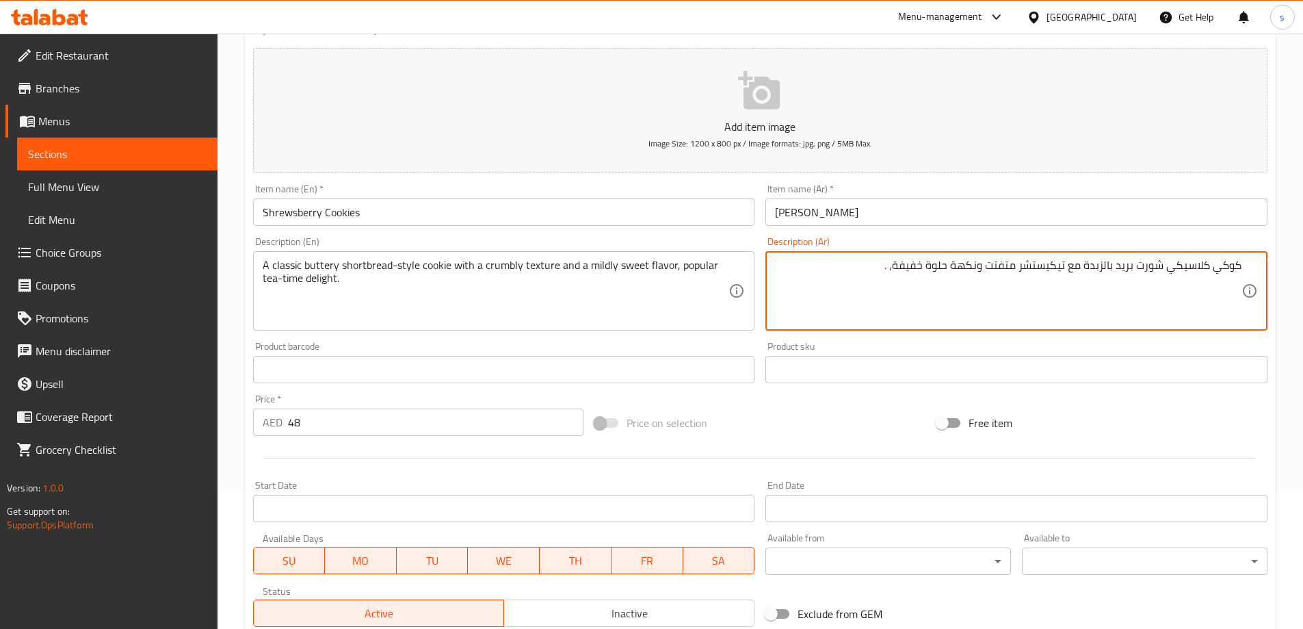
paste textarea "متعة شعبية في وقت الشاي."
click at [896, 273] on textarea "كوكي كلاسيكي شورت بريد بالزبدة مع تيكيستشر متفتت ونكهة حلوة خفيفة،متعة شعبية في…" at bounding box center [1008, 291] width 467 height 65
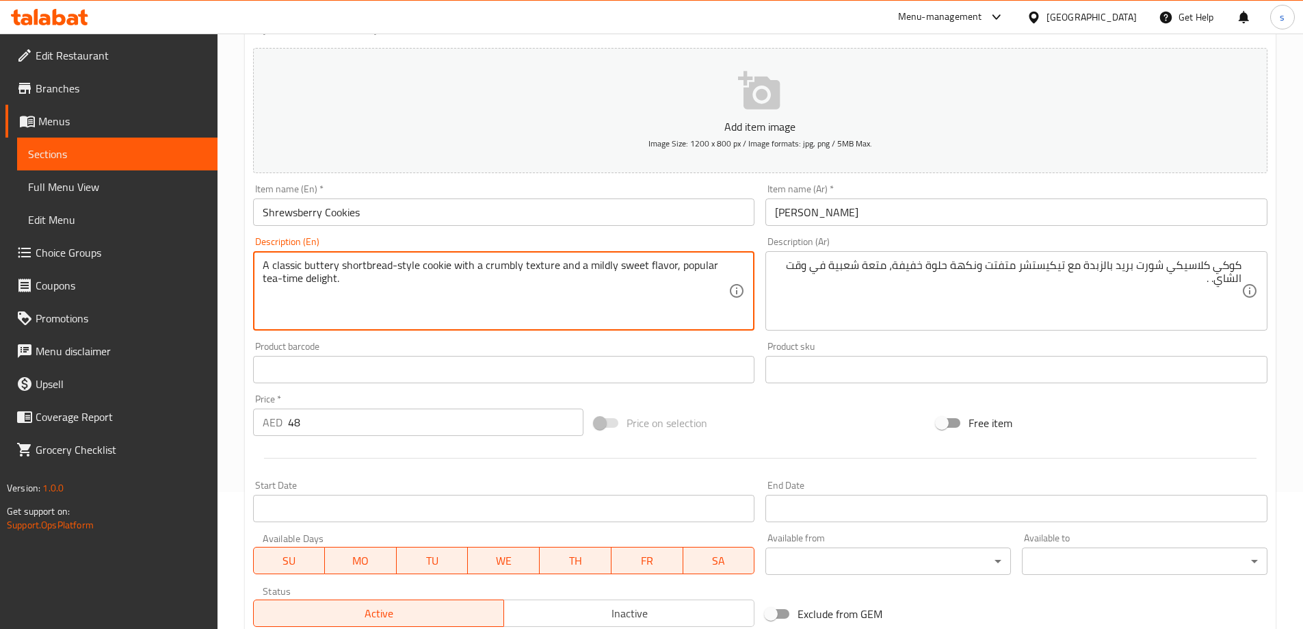
drag, startPoint x: 679, startPoint y: 269, endPoint x: 686, endPoint y: 268, distance: 6.9
click at [687, 283] on textarea "A classic buttery shortbread-style cookie with a crumbly texture and a mildly s…" at bounding box center [496, 291] width 467 height 65
drag, startPoint x: 677, startPoint y: 268, endPoint x: 716, endPoint y: 270, distance: 39.1
click at [716, 270] on textarea "A classic buttery shortbread-style cookie with a crumbly texture and a mildly s…" at bounding box center [496, 291] width 467 height 65
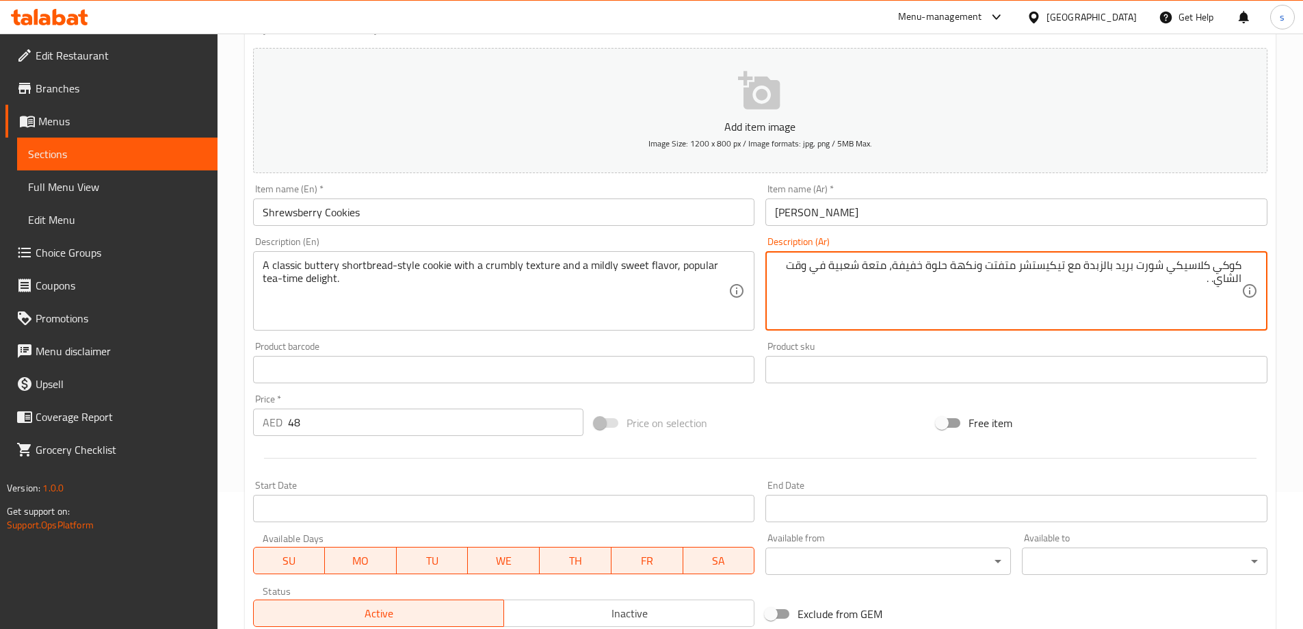
click at [787, 266] on textarea "كوكي كلاسيكي شورت بريد بالزبدة مع تيكيستشر متفتت ونكهة حلوة خفيفة، متعة شعبية ف…" at bounding box center [1008, 291] width 467 height 65
click at [835, 264] on textarea "كوكي كلاسيكي شورت بريد بالزبدة مع تيكيستشر متفتت ونكهة حلوة خفيفة، متعة شعبية ف…" at bounding box center [1008, 291] width 467 height 65
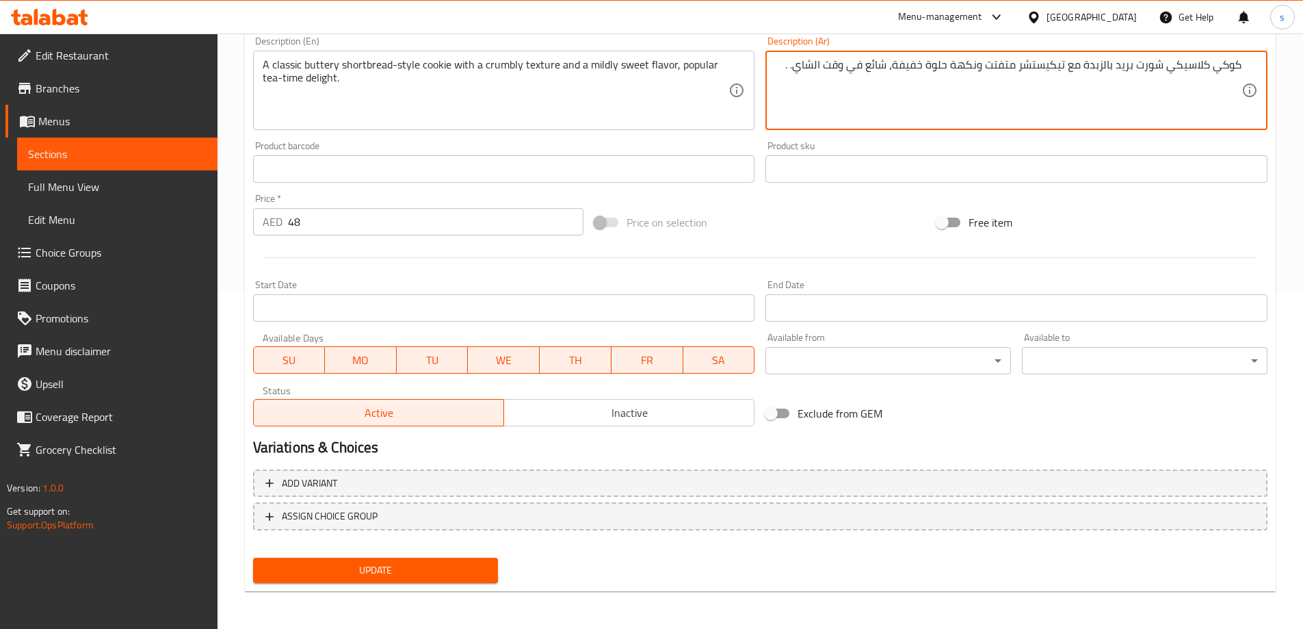
scroll to position [338, 0]
type textarea "كوكي كلاسيكي شورت بريد بالزبدة مع تيكيستشر متفتت ونكهة حلوة خفيفة، شائع في وقت …"
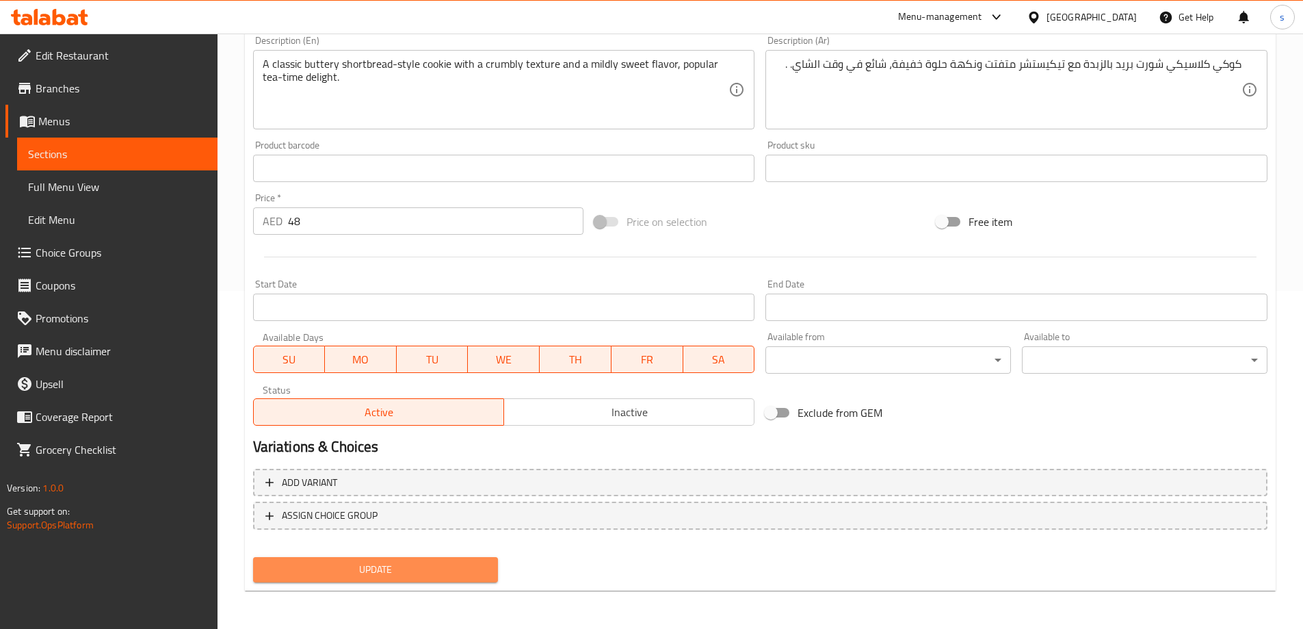
click at [445, 562] on span "Update" at bounding box center [376, 569] width 224 height 17
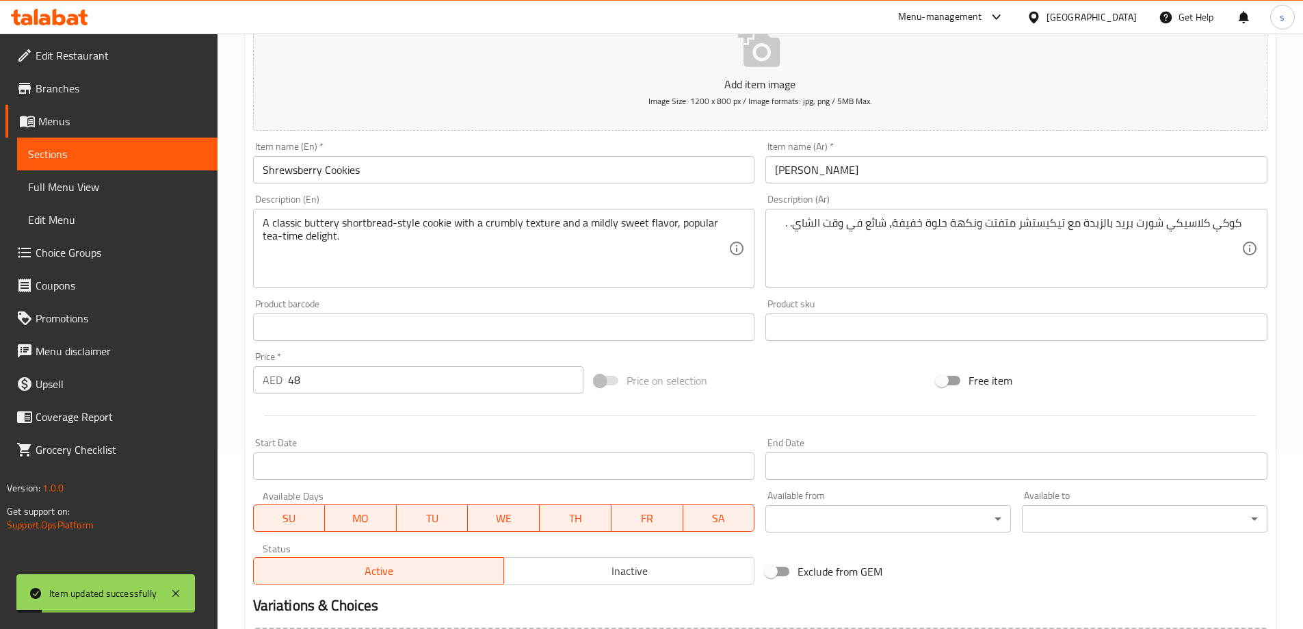
scroll to position [0, 0]
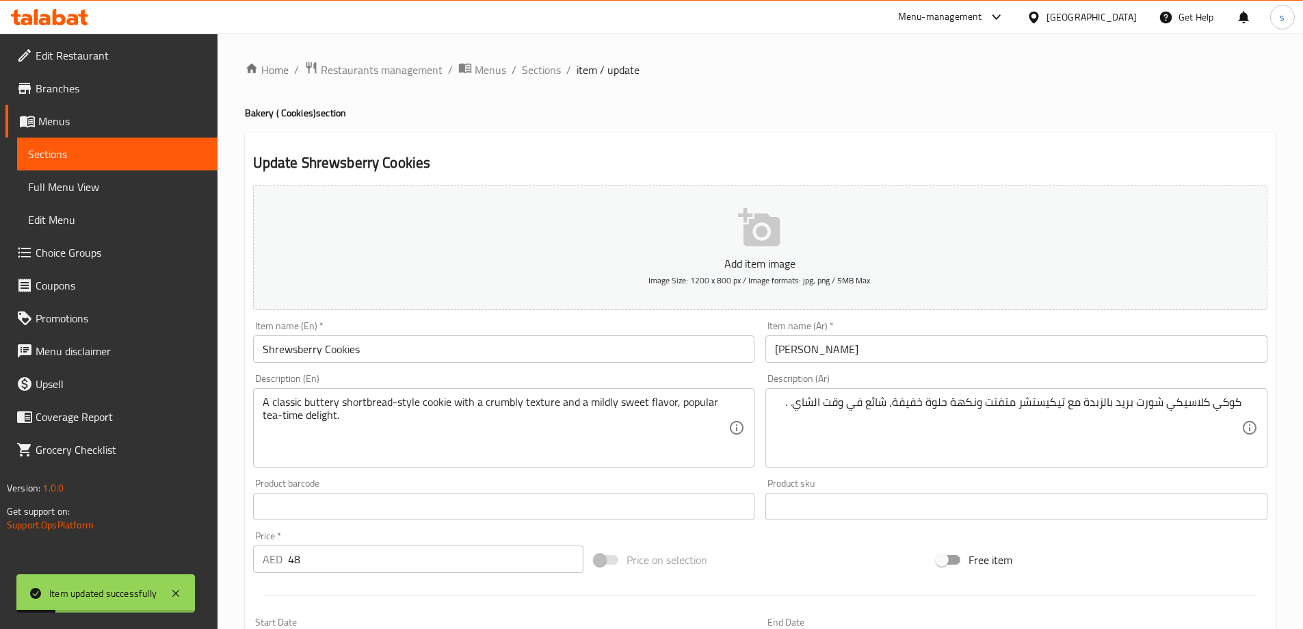
drag, startPoint x: 532, startPoint y: 62, endPoint x: 545, endPoint y: 92, distance: 33.1
click at [532, 62] on span "Sections" at bounding box center [541, 70] width 39 height 16
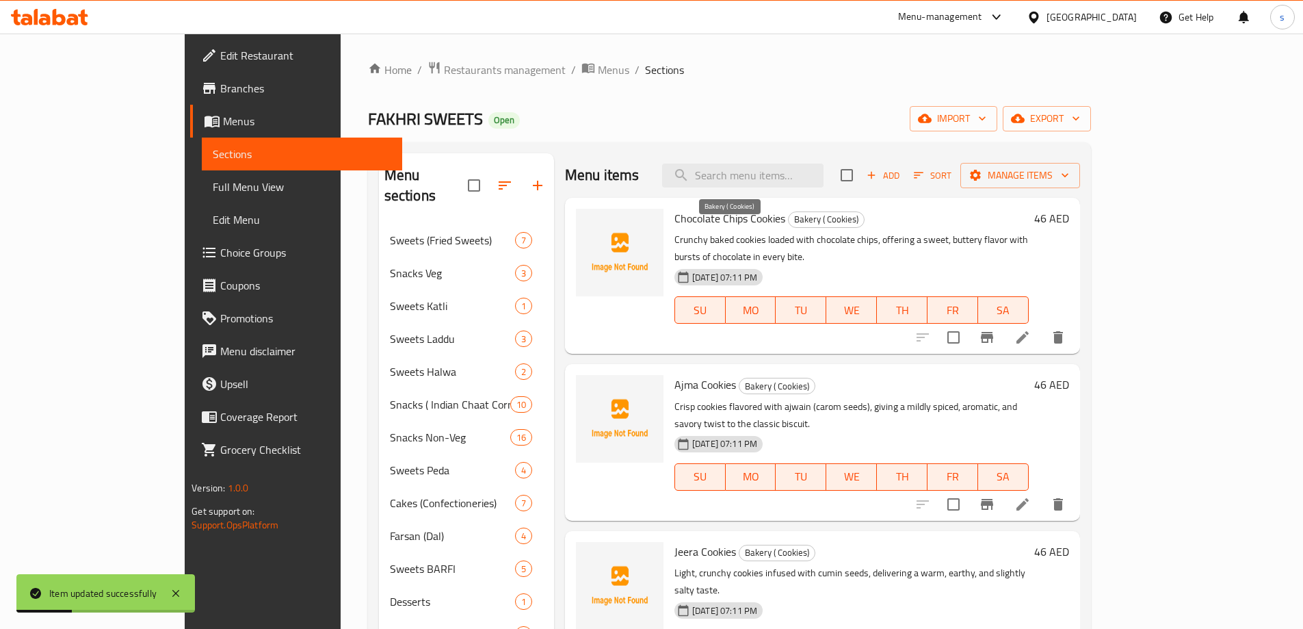
scroll to position [137, 0]
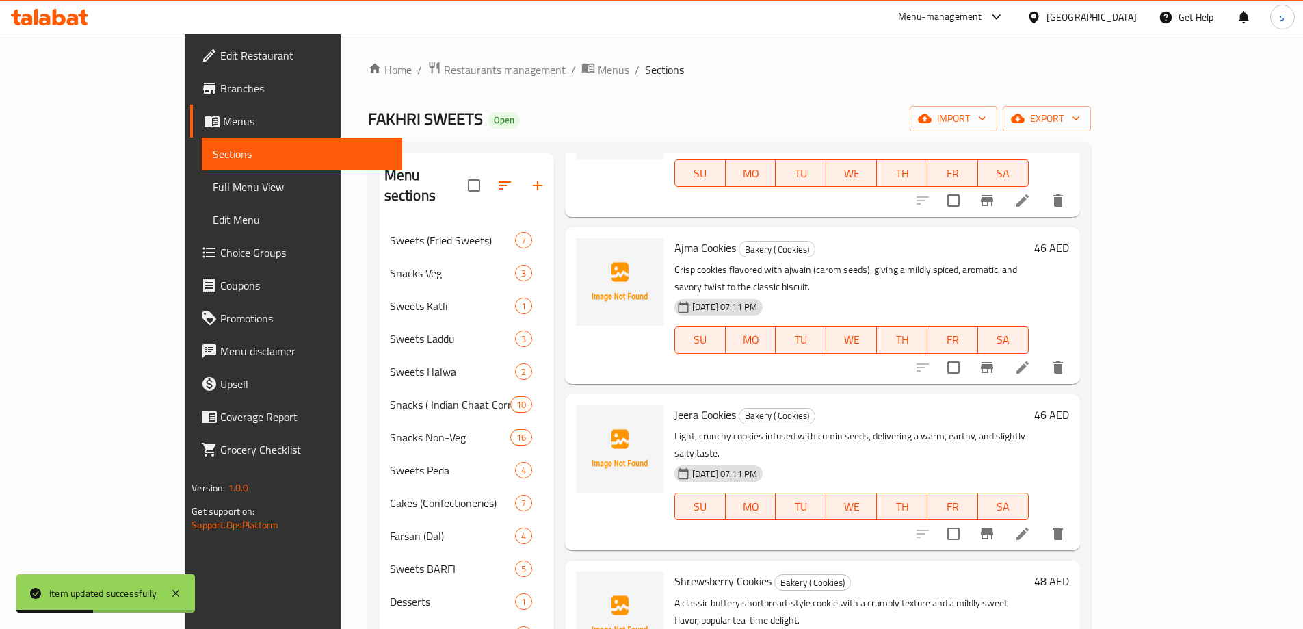
click at [1031, 525] on icon at bounding box center [1023, 533] width 16 height 16
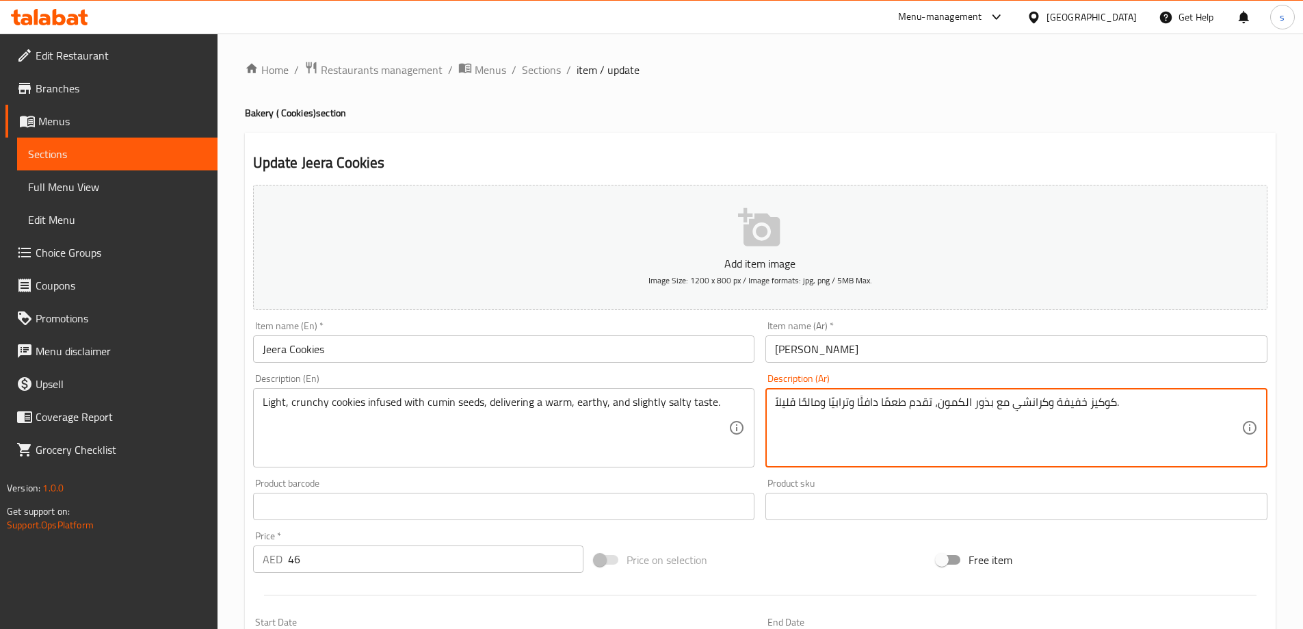
click at [909, 404] on textarea "كوكيز خفيفة وكرانشي مع بذور الكمون، تقدم طعمًا دافئًا وترابيًا ومالحًا قليلاً." at bounding box center [1008, 427] width 467 height 65
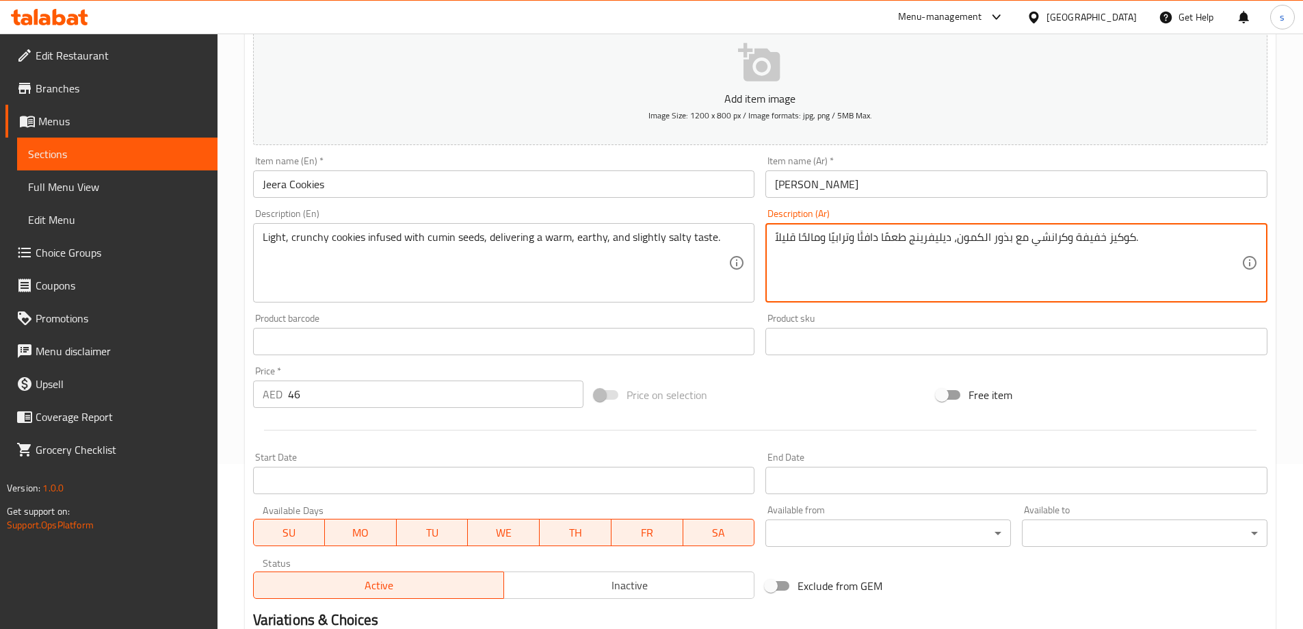
scroll to position [338, 0]
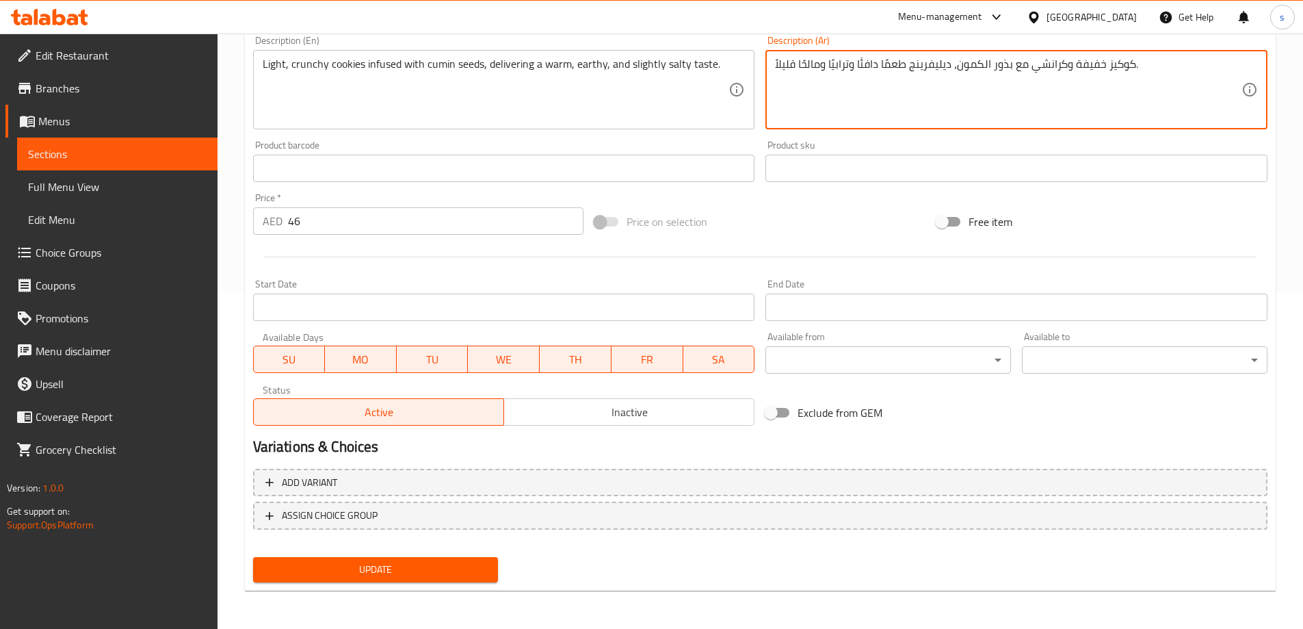
type textarea "كوكيز خفيفة وكرانشي مع بذور الكمون، ديليفرينج طعمًا دافئًا وترابيًا ومالحًا قلي…"
click at [385, 572] on span "Update" at bounding box center [376, 569] width 224 height 17
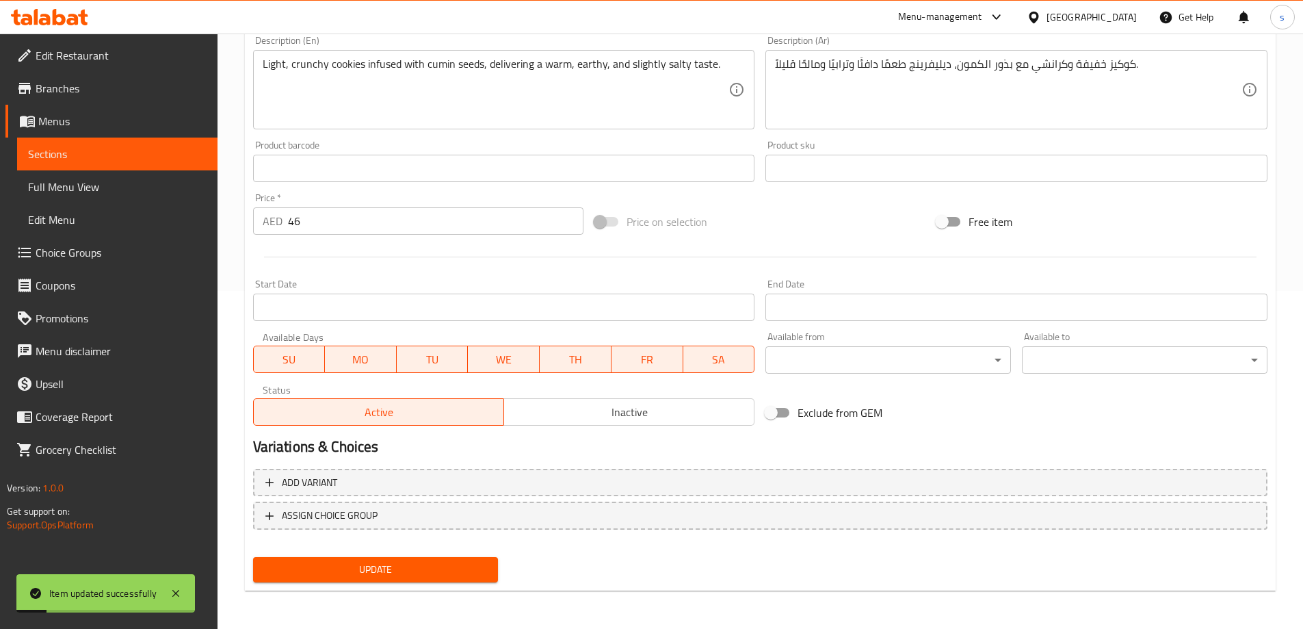
scroll to position [0, 0]
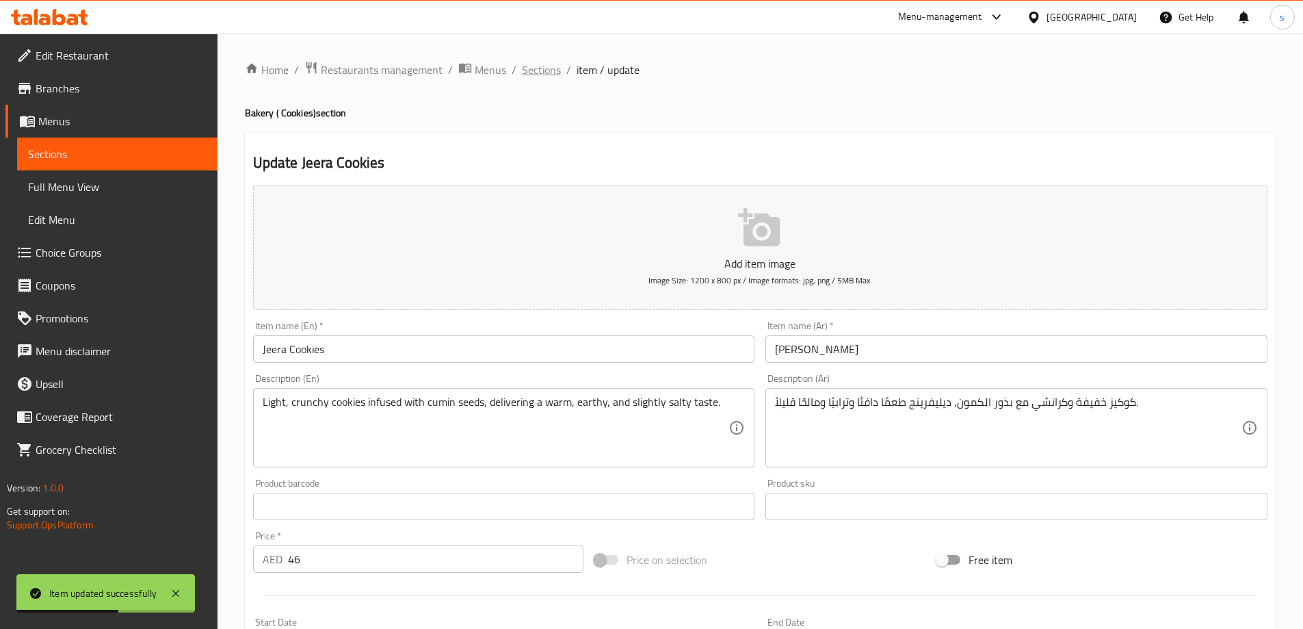
click at [556, 68] on span "Sections" at bounding box center [541, 70] width 39 height 16
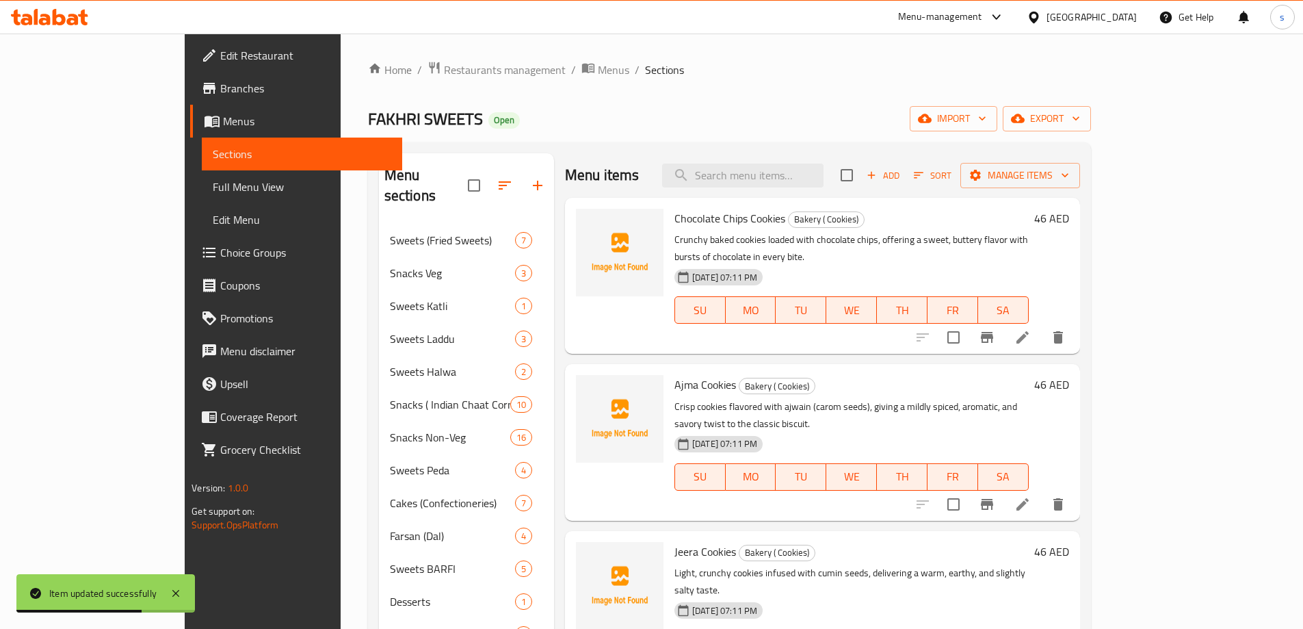
click at [1042, 492] on li at bounding box center [1023, 504] width 38 height 25
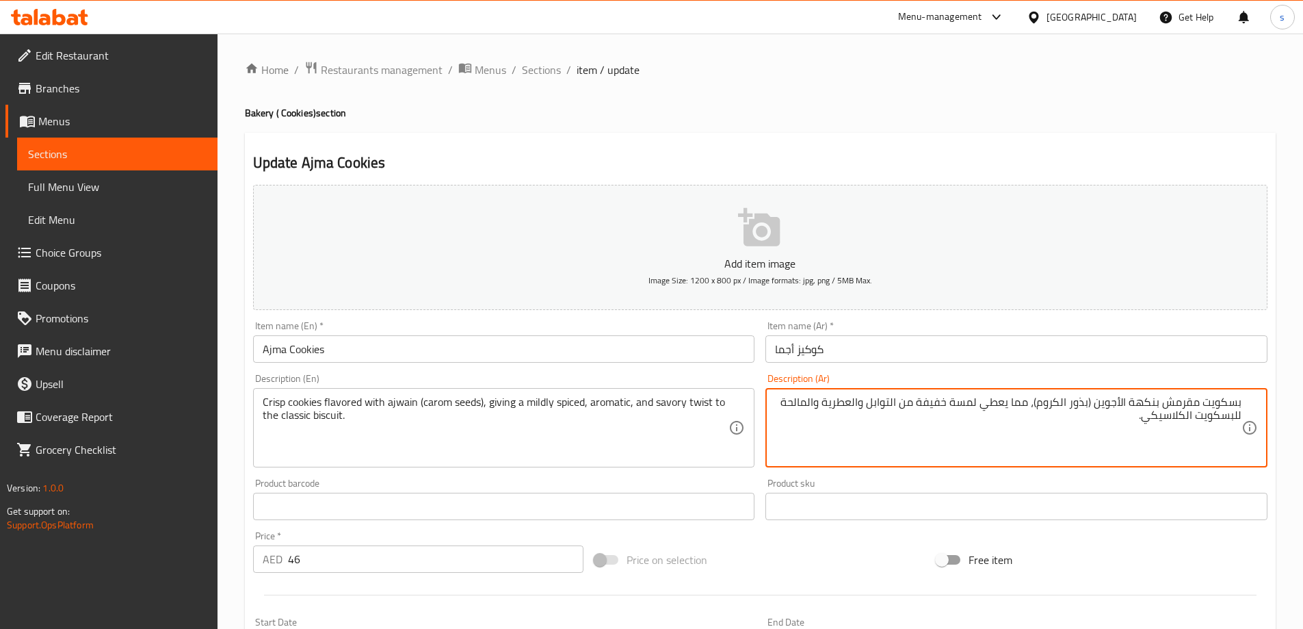
click at [1206, 409] on textarea "بسكويت مقرمش بنكهة الأجوين (بذور الكروم)، مما يعطي لمسة خفيفة من التوابل والعطر…" at bounding box center [1008, 427] width 467 height 65
click at [965, 402] on textarea "كوكيز مقرمش بنكهة الأجوين (بذور الكروم)، مما يعطي لمسة خفيفة من التوابل والعطري…" at bounding box center [1008, 427] width 467 height 65
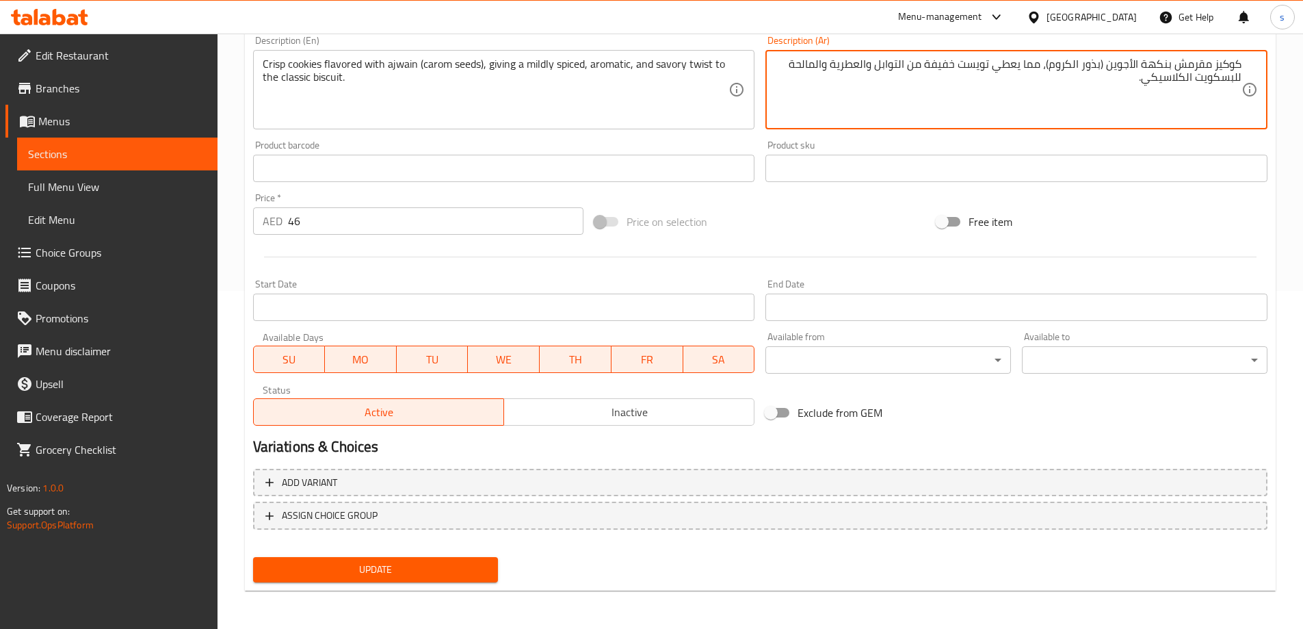
type textarea "كوكيز مقرمش بنكهة الأجوين (بذور الكروم)، مما يعطي تويست خفيفة من التوابل والعطر…"
click at [451, 567] on span "Update" at bounding box center [376, 569] width 224 height 17
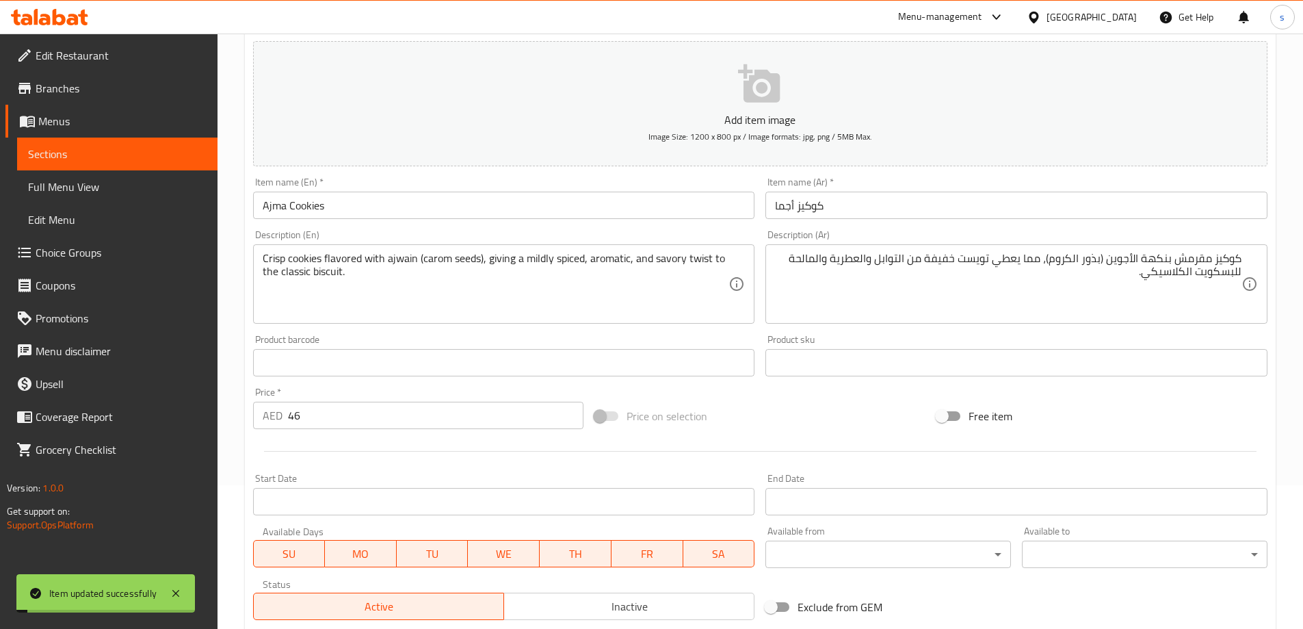
scroll to position [0, 0]
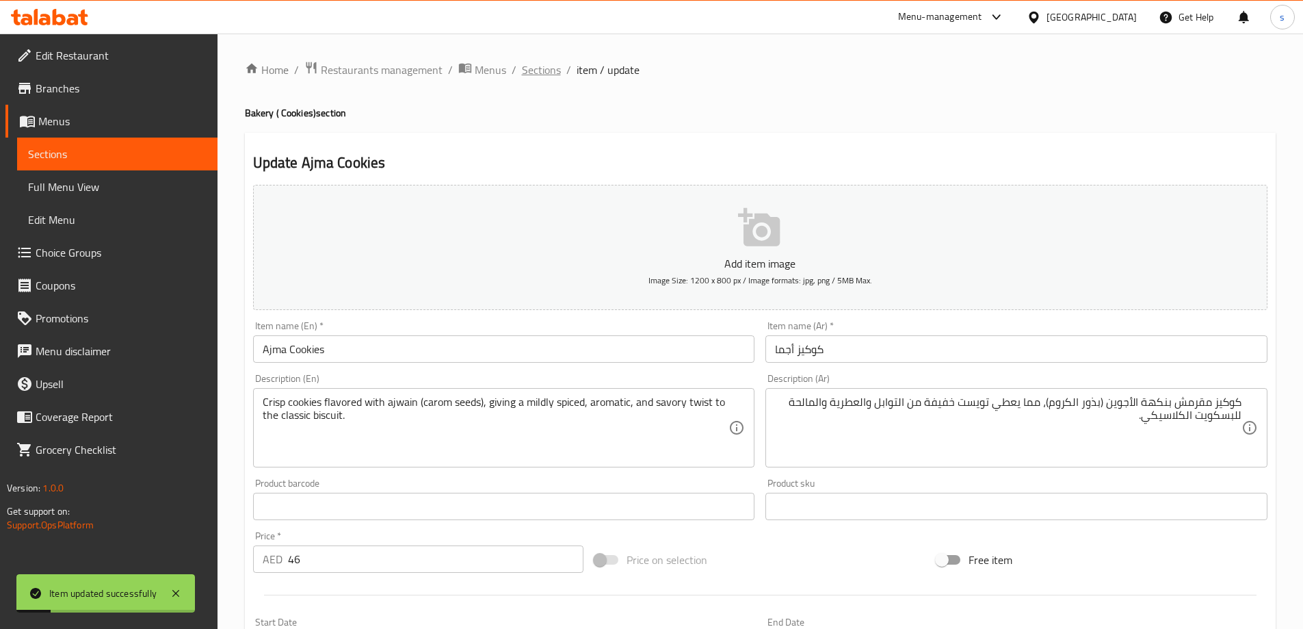
click at [526, 69] on span "Sections" at bounding box center [541, 70] width 39 height 16
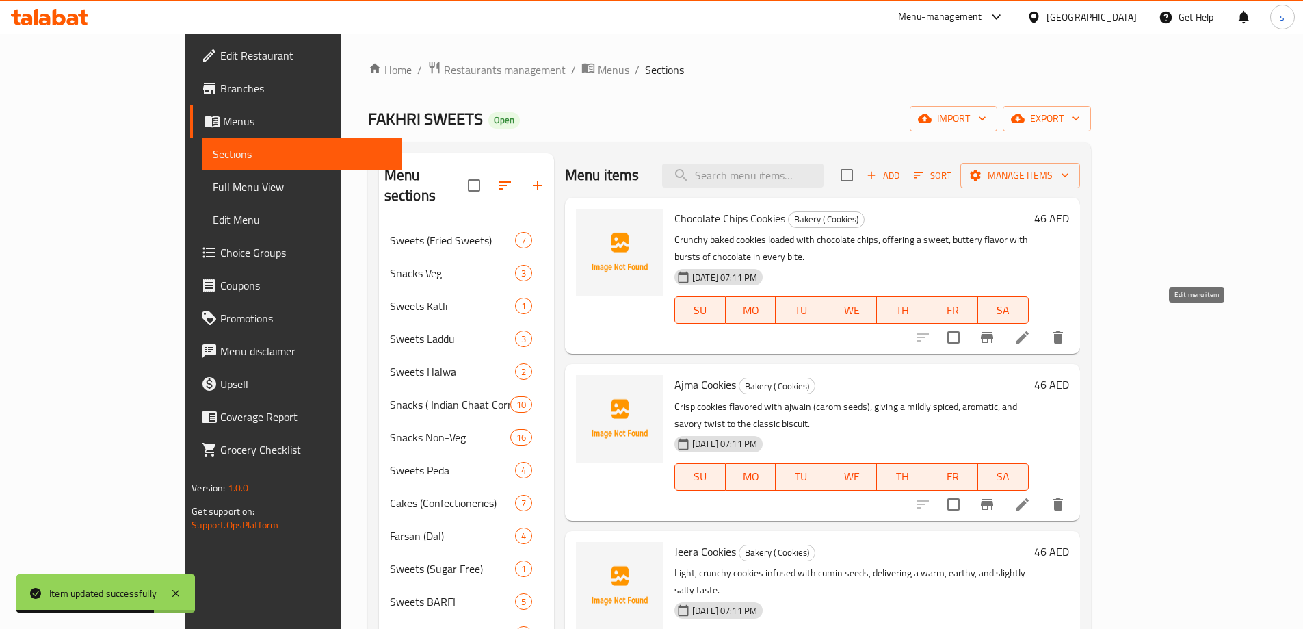
click at [1031, 329] on icon at bounding box center [1023, 337] width 16 height 16
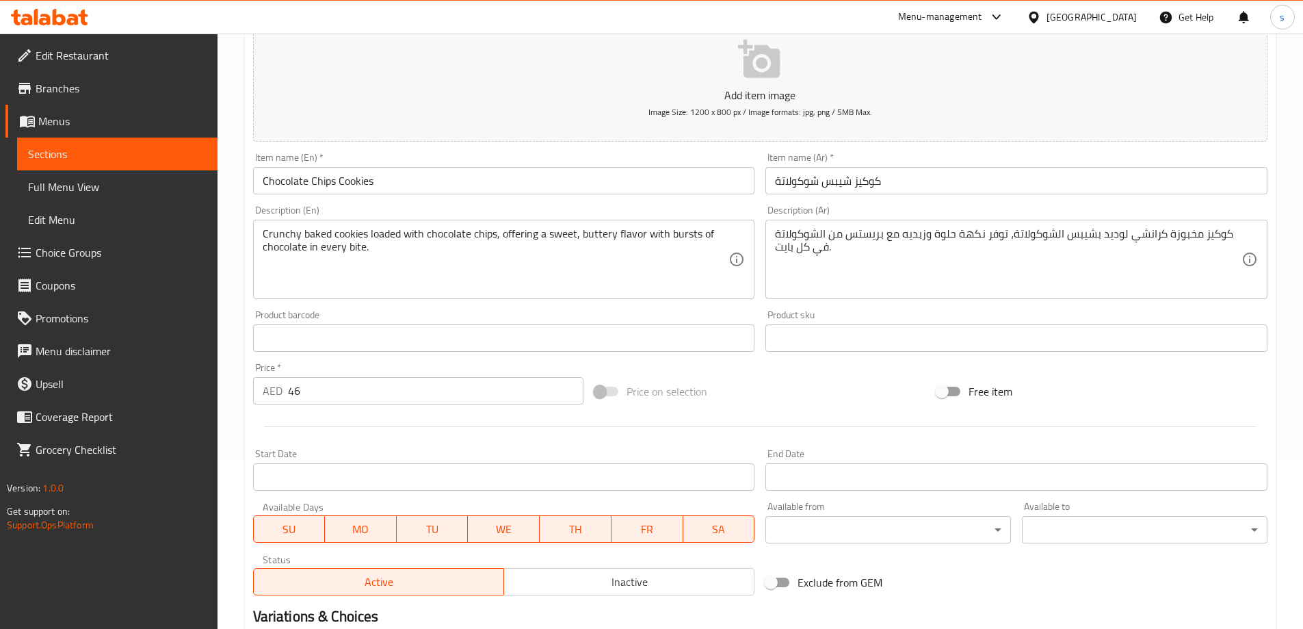
scroll to position [338, 0]
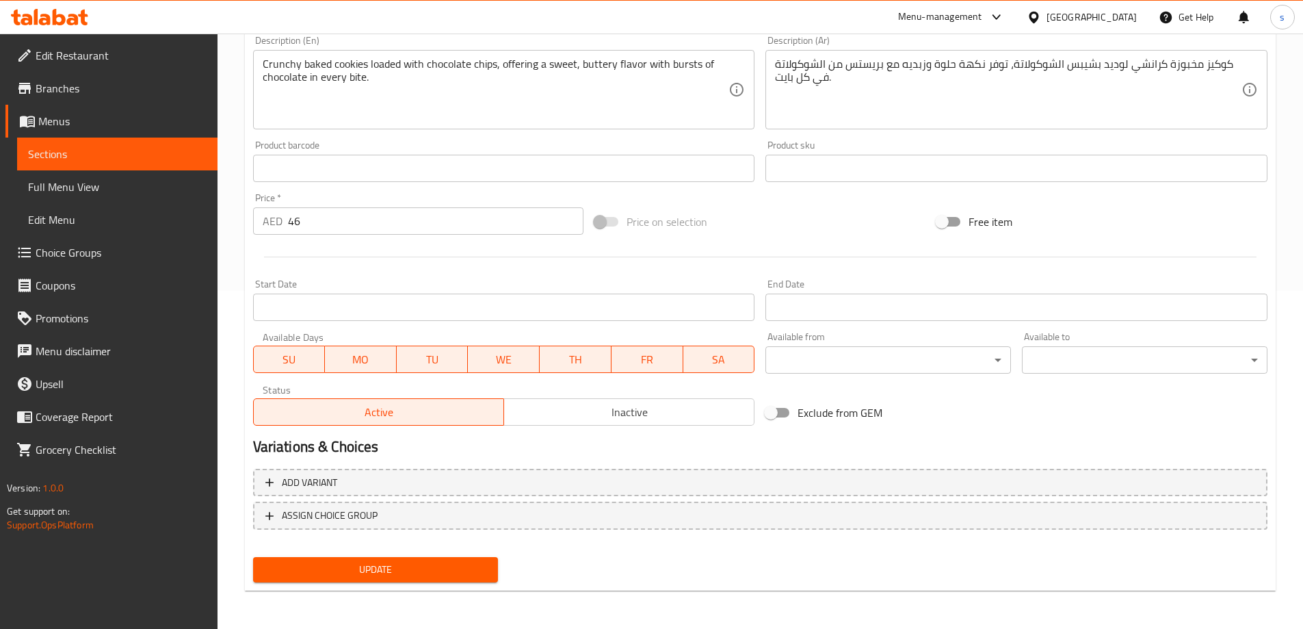
click at [389, 571] on span "Update" at bounding box center [376, 569] width 224 height 17
click at [395, 571] on span "Update" at bounding box center [376, 569] width 224 height 17
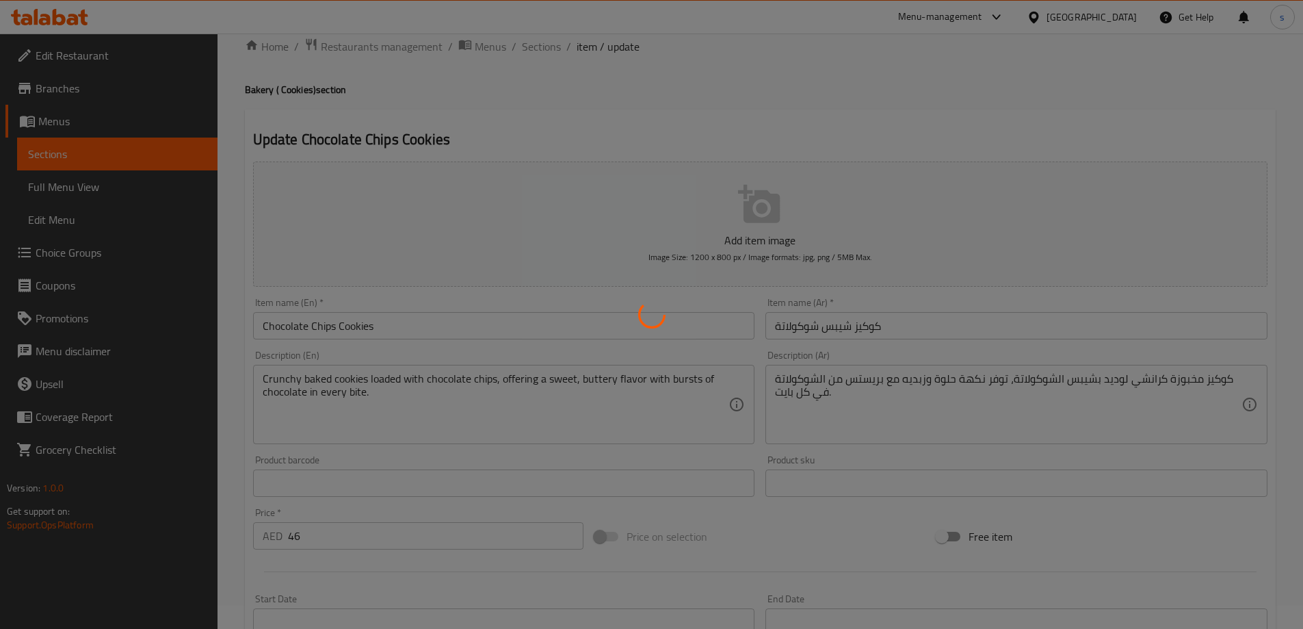
scroll to position [0, 0]
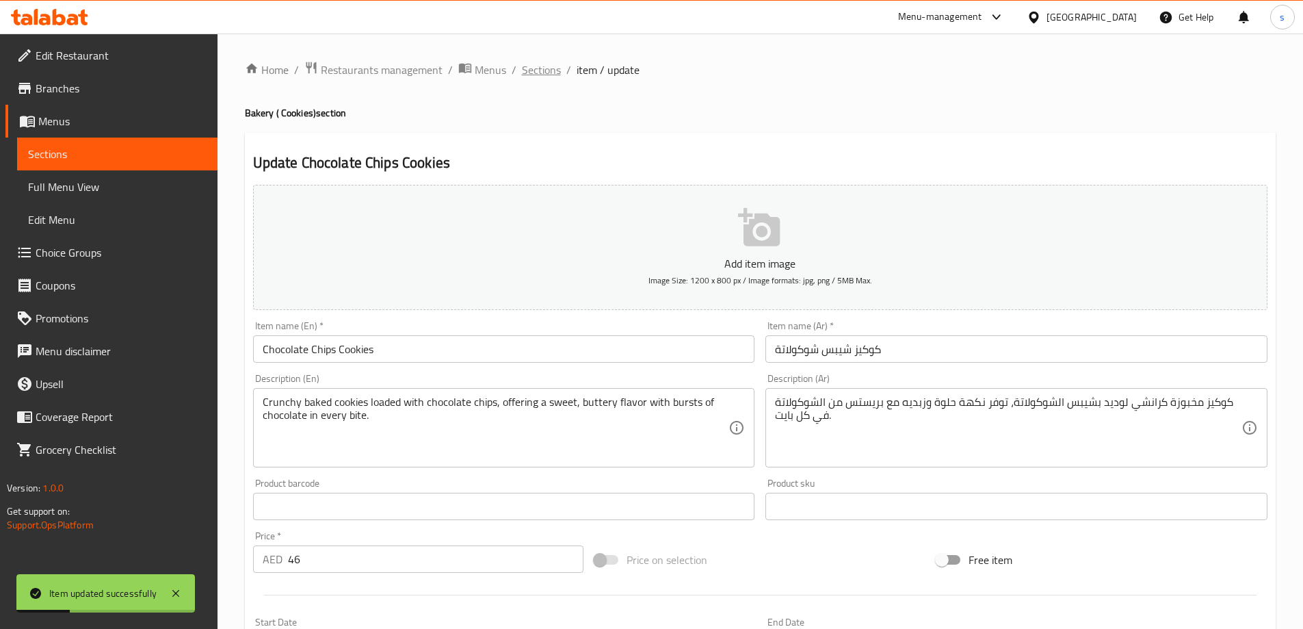
click at [541, 66] on span "Sections" at bounding box center [541, 70] width 39 height 16
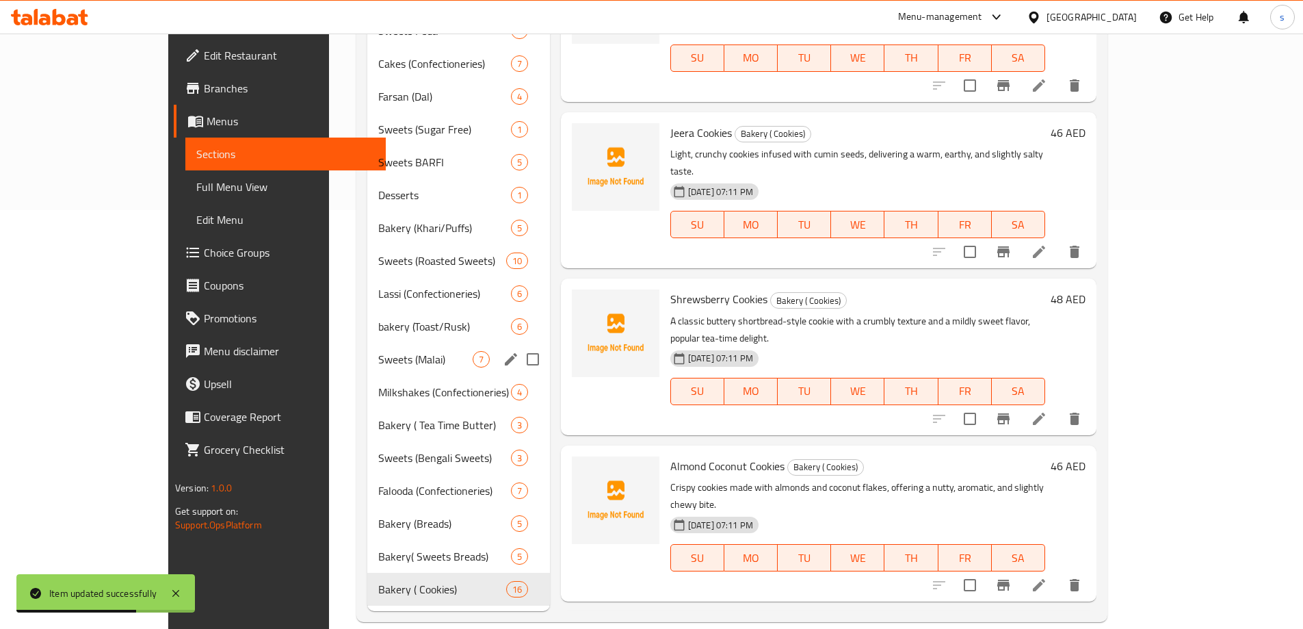
scroll to position [439, 0]
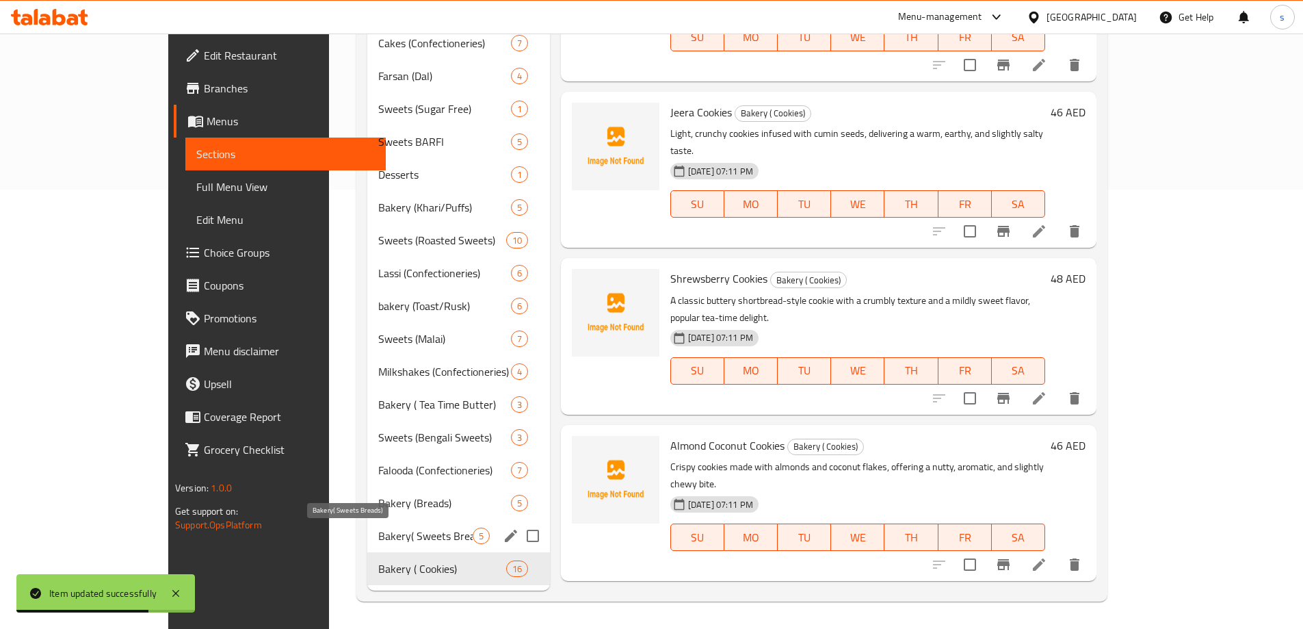
click at [378, 535] on span "Bakery( Sweets Breads)" at bounding box center [425, 536] width 94 height 16
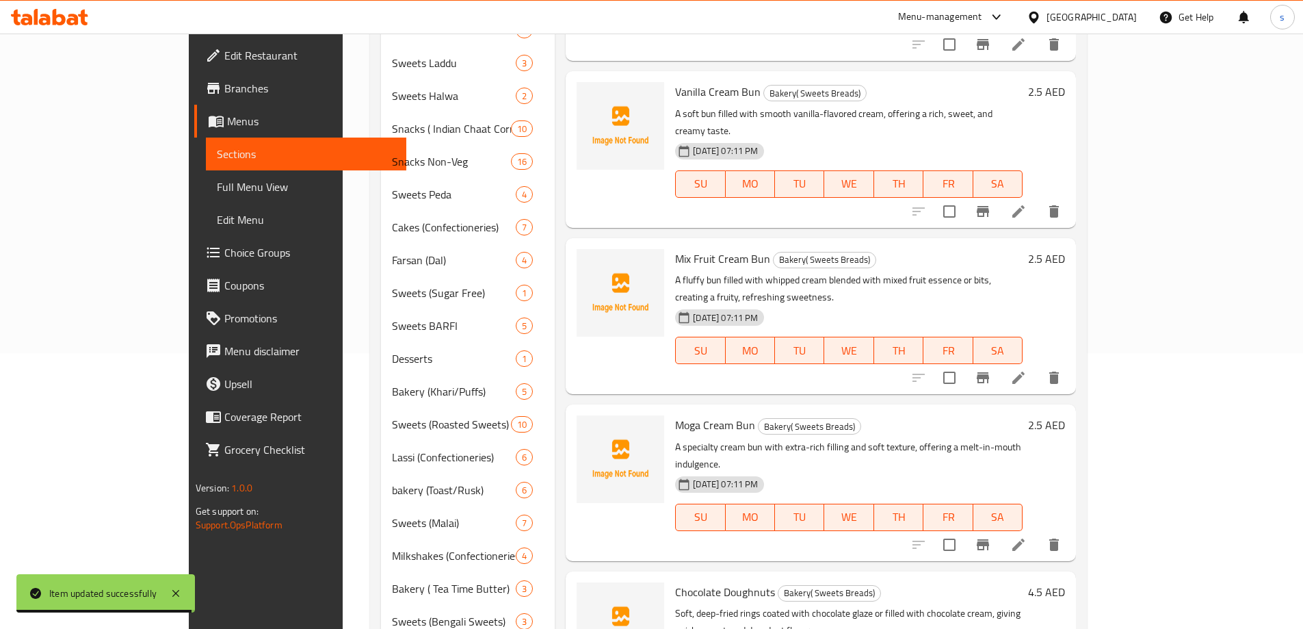
scroll to position [411, 0]
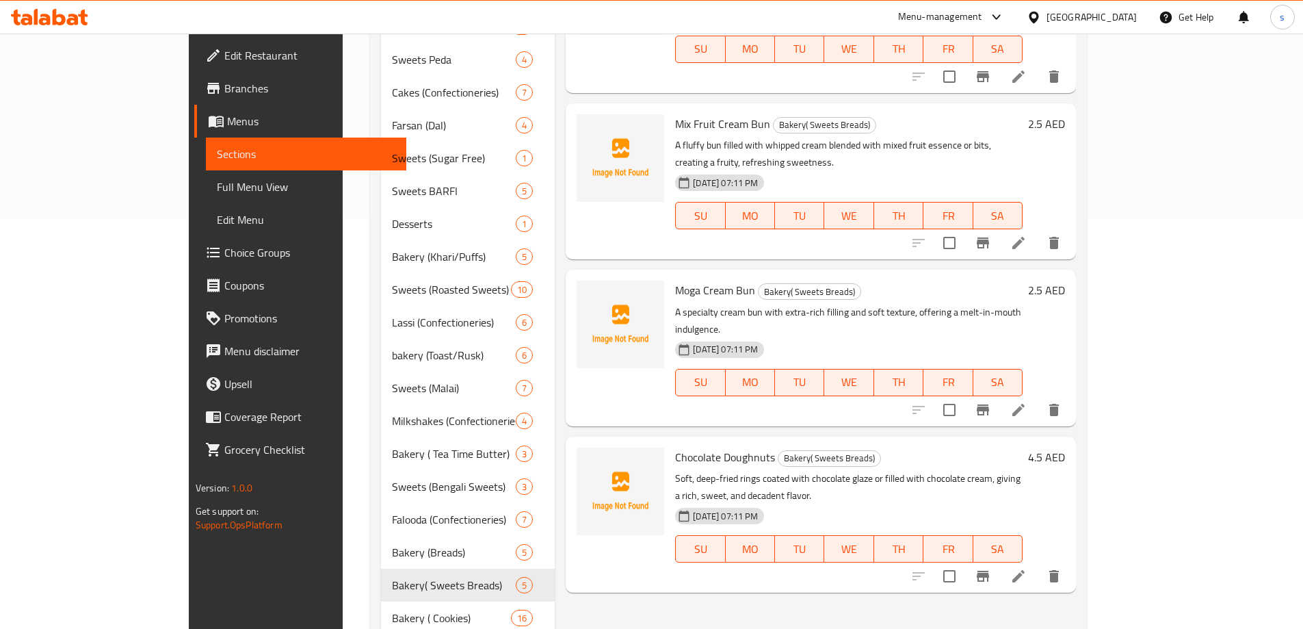
click at [1038, 564] on li at bounding box center [1019, 576] width 38 height 25
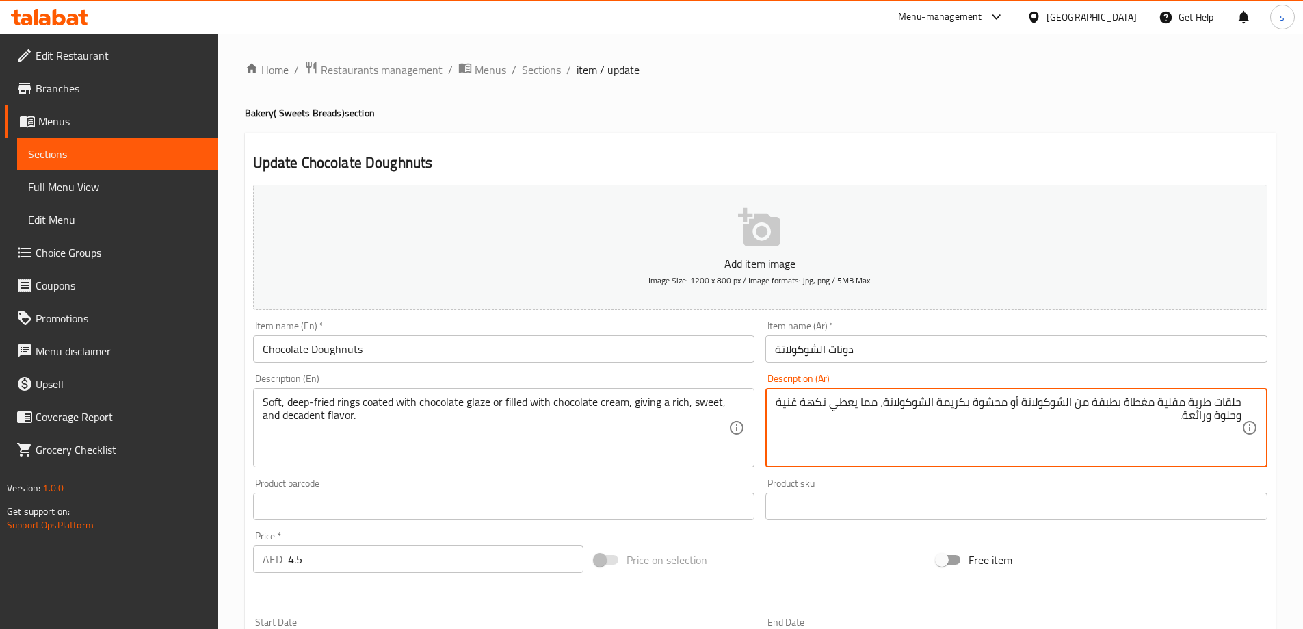
click at [1125, 401] on textarea "حلقات طرية مقلية مغطاة بطبقة من الشوكولاتة أو محشوة بكريمة الشوكولاتة، مما يعطي…" at bounding box center [1008, 427] width 467 height 65
click at [1101, 406] on textarea "حلقات طرية مقلية كوتيد بطبقة من الشوكولاتة أو محشوة بكريمة الشوكولاتة، مما يعطي…" at bounding box center [1008, 427] width 467 height 65
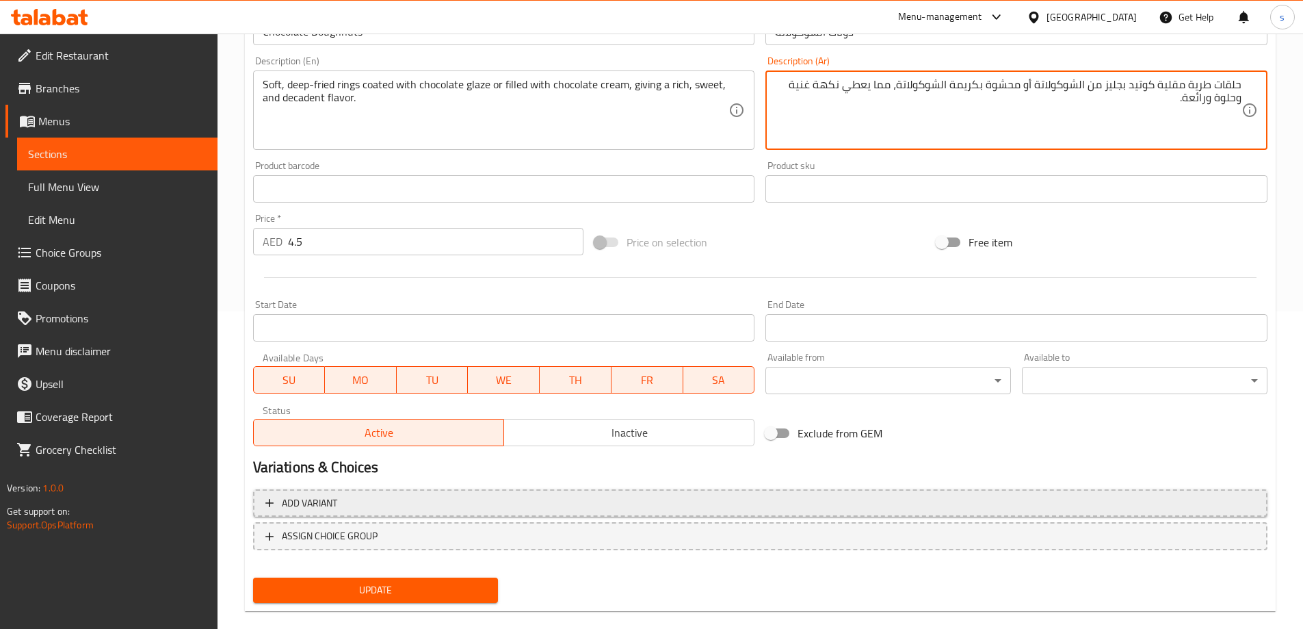
scroll to position [338, 0]
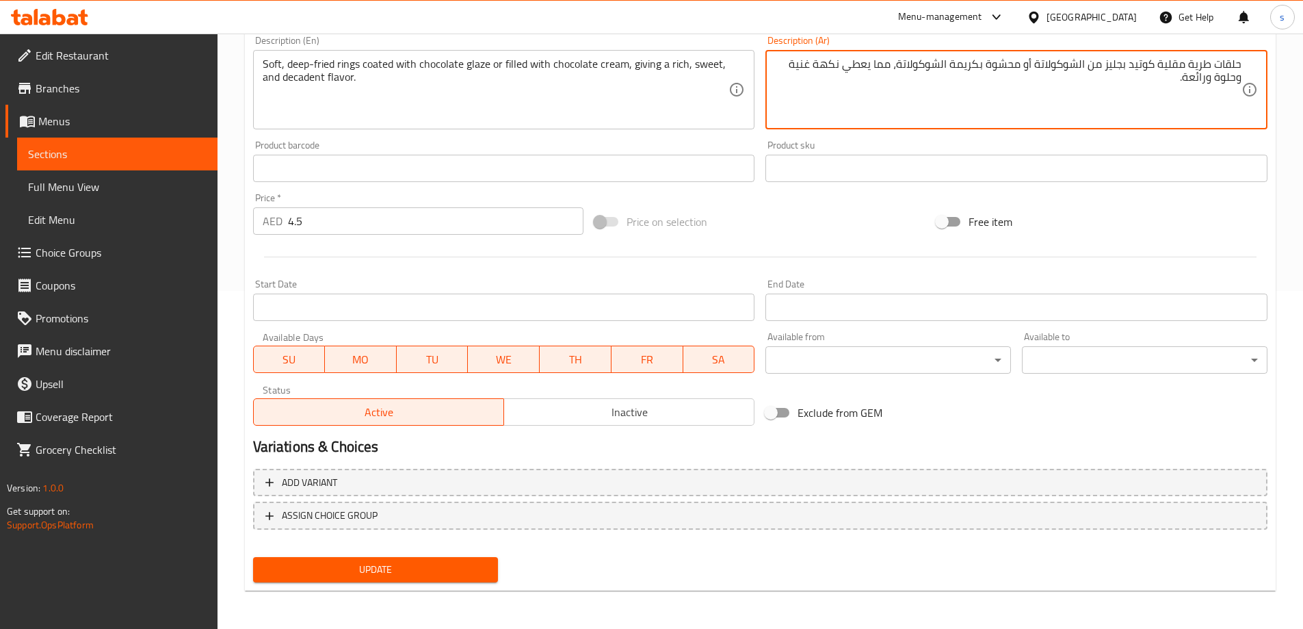
type textarea "حلقات طرية مقلية كوتيد بجليز من الشوكولاتة أو محشوة بكريمة الشوكولاتة، مما يعطي…"
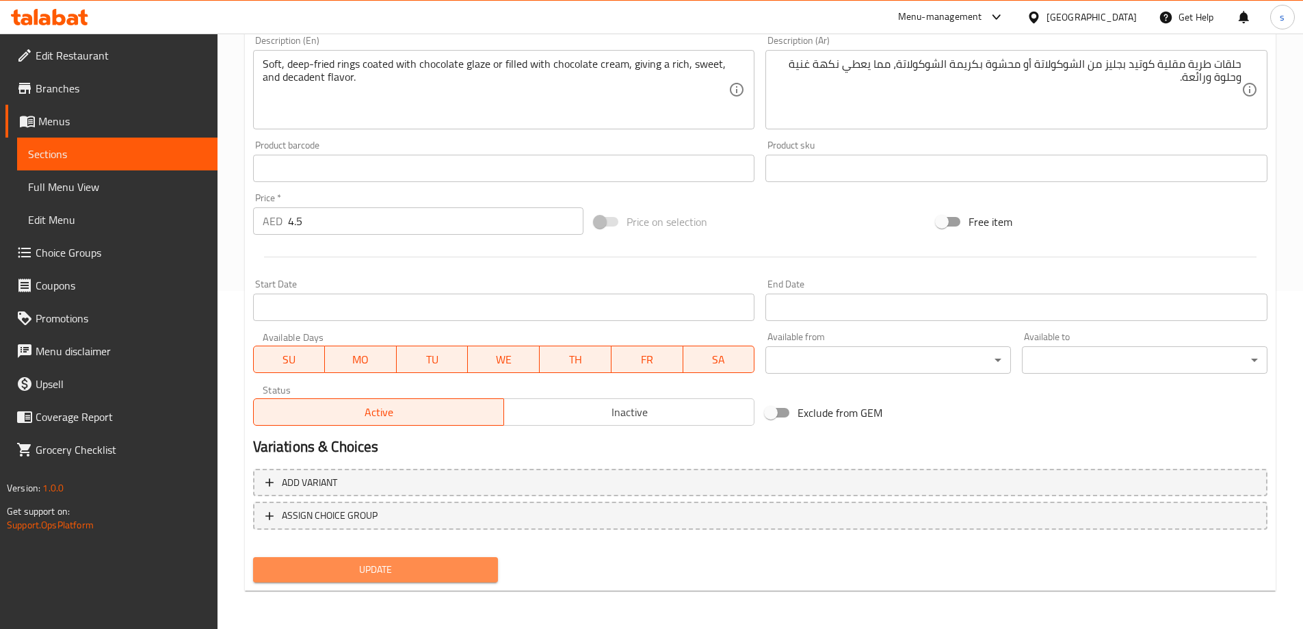
click at [365, 563] on span "Update" at bounding box center [376, 569] width 224 height 17
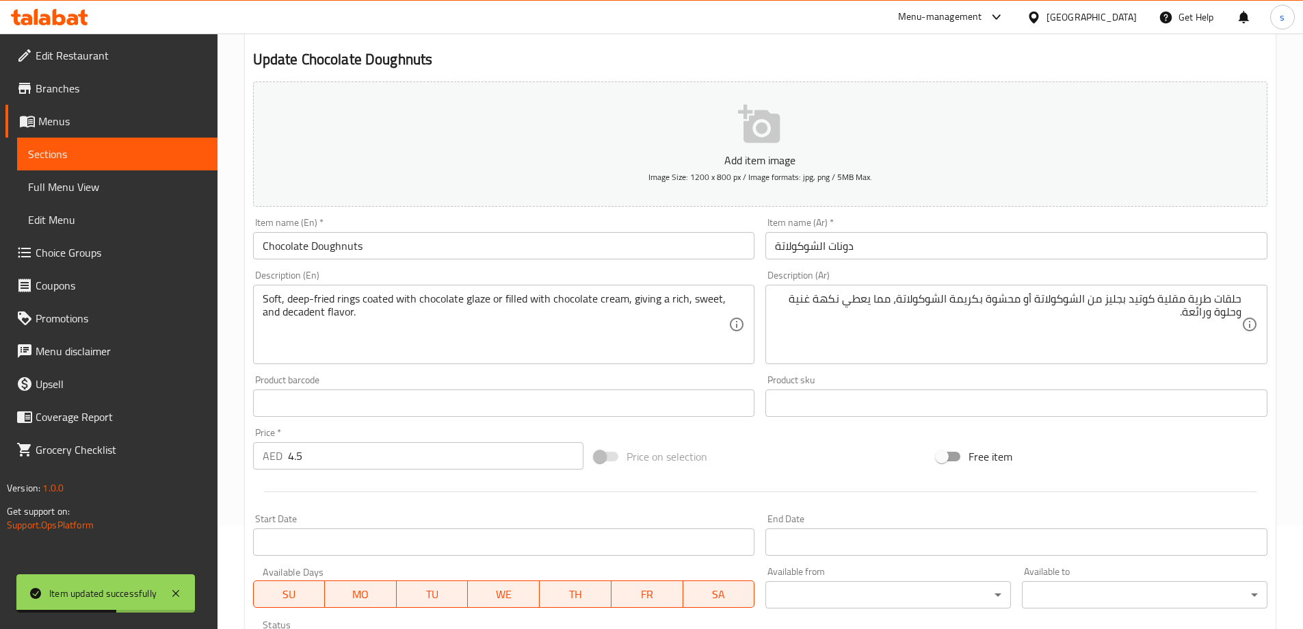
scroll to position [0, 0]
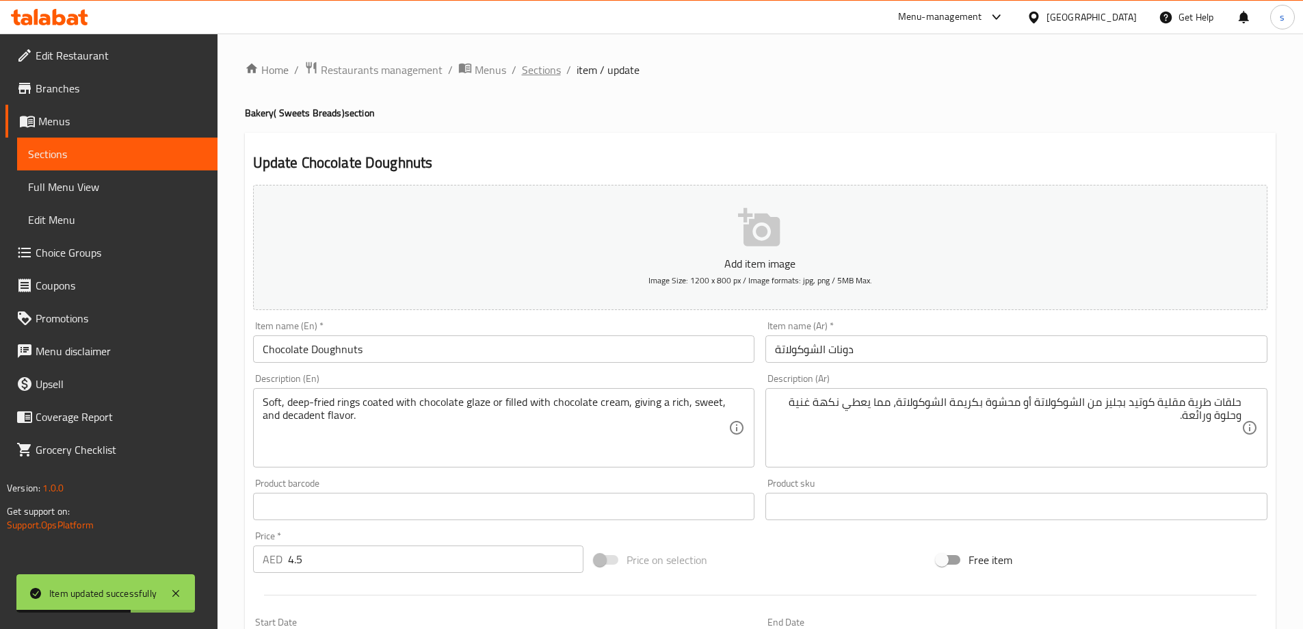
click at [542, 66] on span "Sections" at bounding box center [541, 70] width 39 height 16
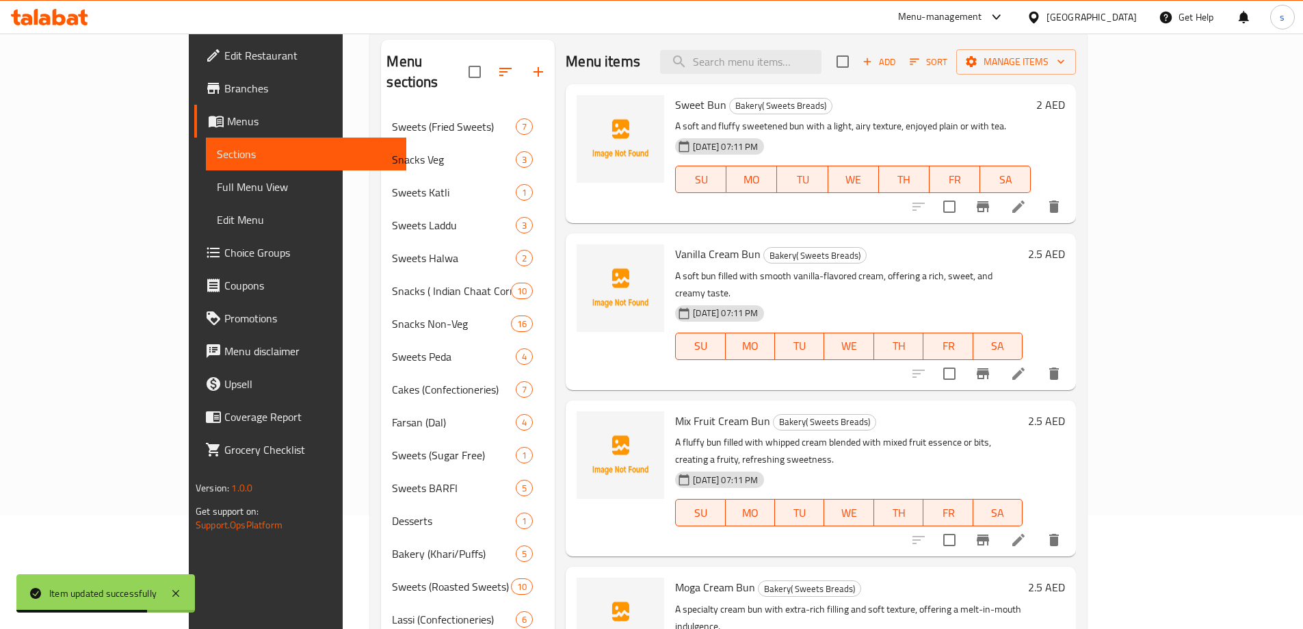
scroll to position [411, 0]
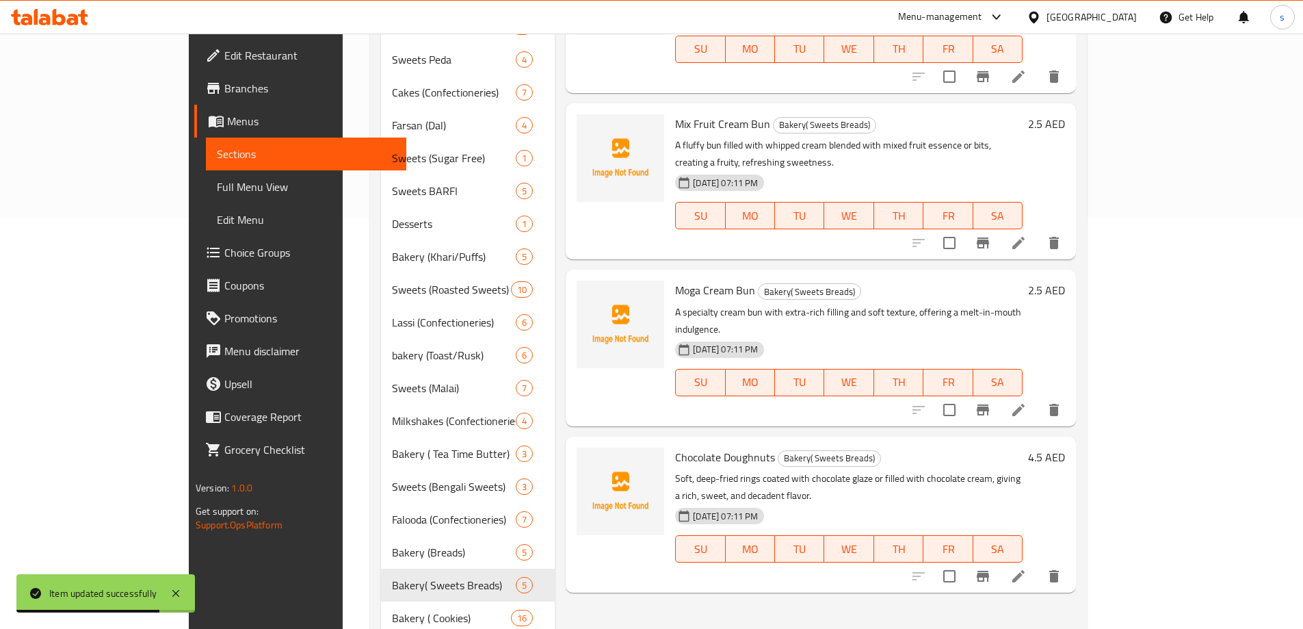
click at [1025, 404] on icon at bounding box center [1019, 410] width 12 height 12
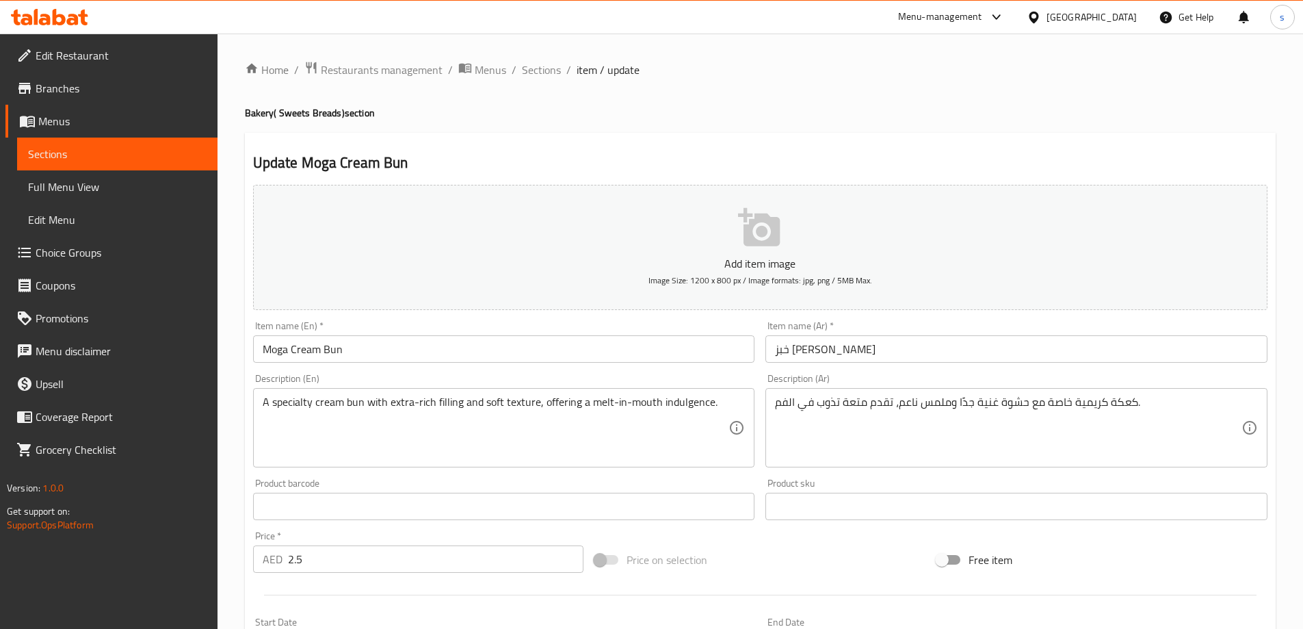
click at [900, 359] on input "خبز كريمة موغا" at bounding box center [1017, 348] width 502 height 27
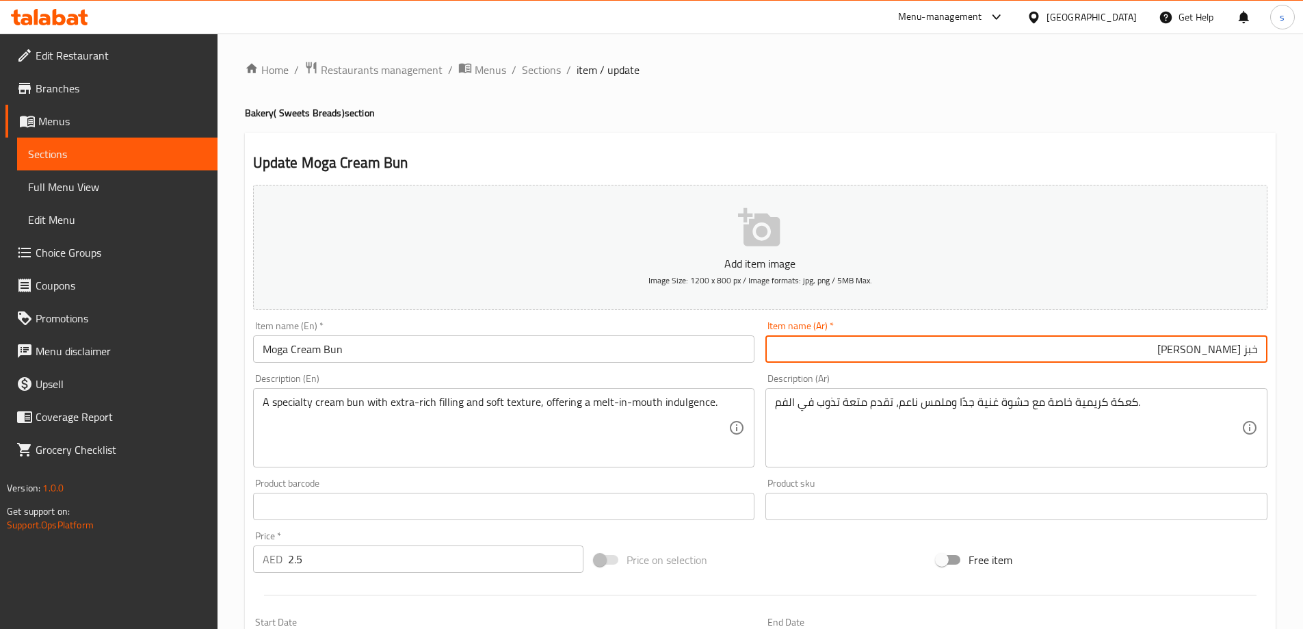
click at [1247, 356] on input "خبز كريمة موغا" at bounding box center [1017, 348] width 502 height 27
click at [1245, 359] on input "خبز كريمة موغا" at bounding box center [1017, 348] width 502 height 27
click at [1187, 352] on input "كيزر كريمة موغا" at bounding box center [1017, 348] width 502 height 27
type input "كيزر كريمة موجا"
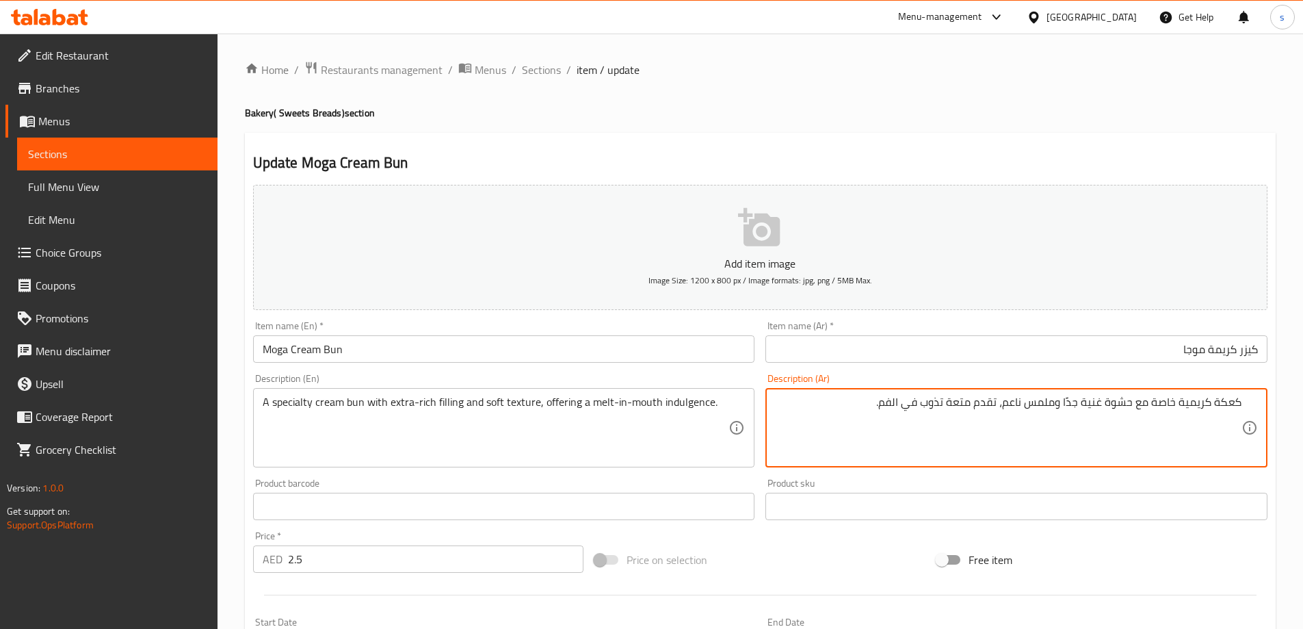
click at [1215, 406] on textarea "كعكة كريمية خاصة مع حشوة غنية جدًا وملمس ناعم، تقدم متعة تذوب في الفم." at bounding box center [1008, 427] width 467 height 65
type textarea "بان كريمية خاصة مع حشوة غنية جدًا وملمس ناعم، تقدم متعة تذوب في الفم."
click at [1240, 355] on input "كيزر كريمة موجا" at bounding box center [1017, 348] width 502 height 27
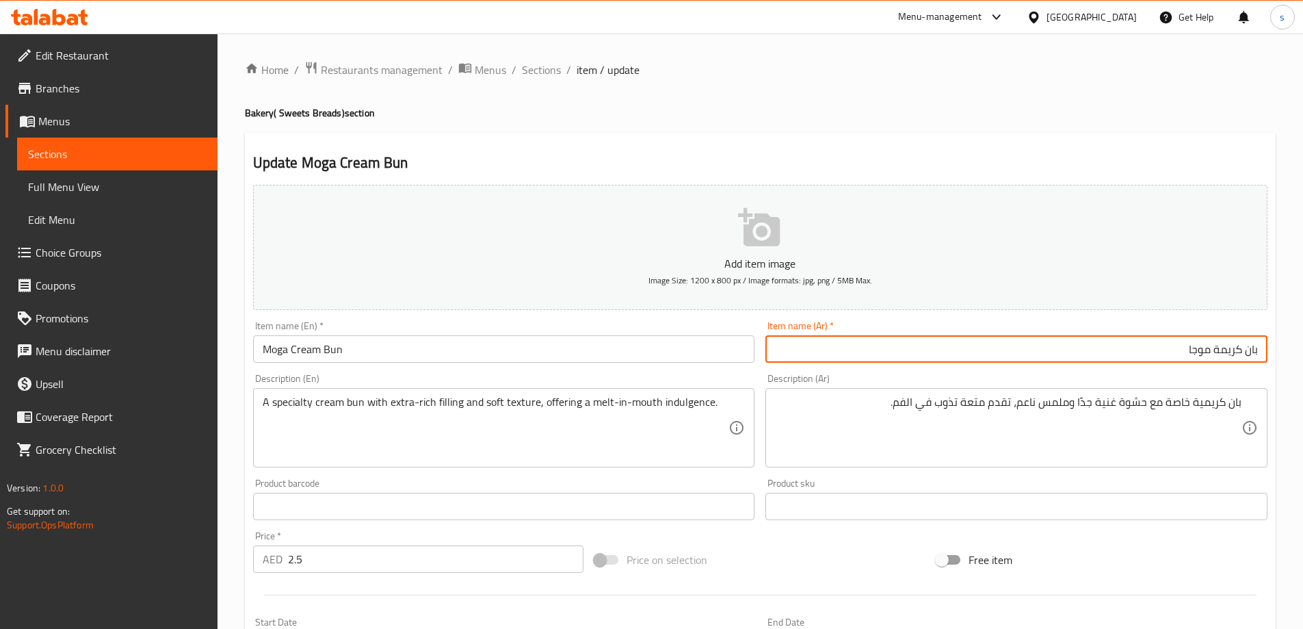
type input "بان كريمة موجا"
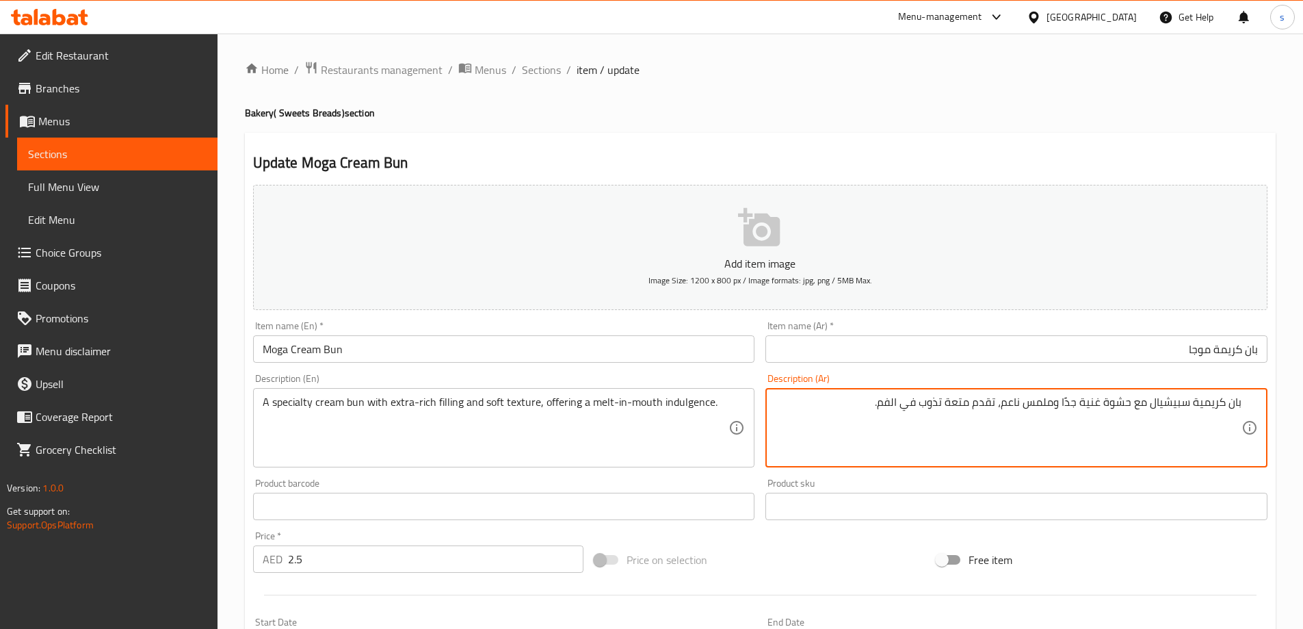
click at [1063, 405] on textarea "بان كريمية سبيشيال مع حشوة غنية جدًا وملمس ناعم، تقدم متعة تذوب في الفم." at bounding box center [1008, 427] width 467 height 65
click at [1065, 405] on textarea "بان كريمية سبيشيال مع حشوة غنية جدًا وملمس ناعم، تقدم متعة تذوب في الفم." at bounding box center [1008, 427] width 467 height 65
click at [1035, 404] on textarea "بان كريمية سبيشيال مع حشوة اكسترا وملمس ناعم، تقدم متعة تذوب في الفم." at bounding box center [1008, 427] width 467 height 65
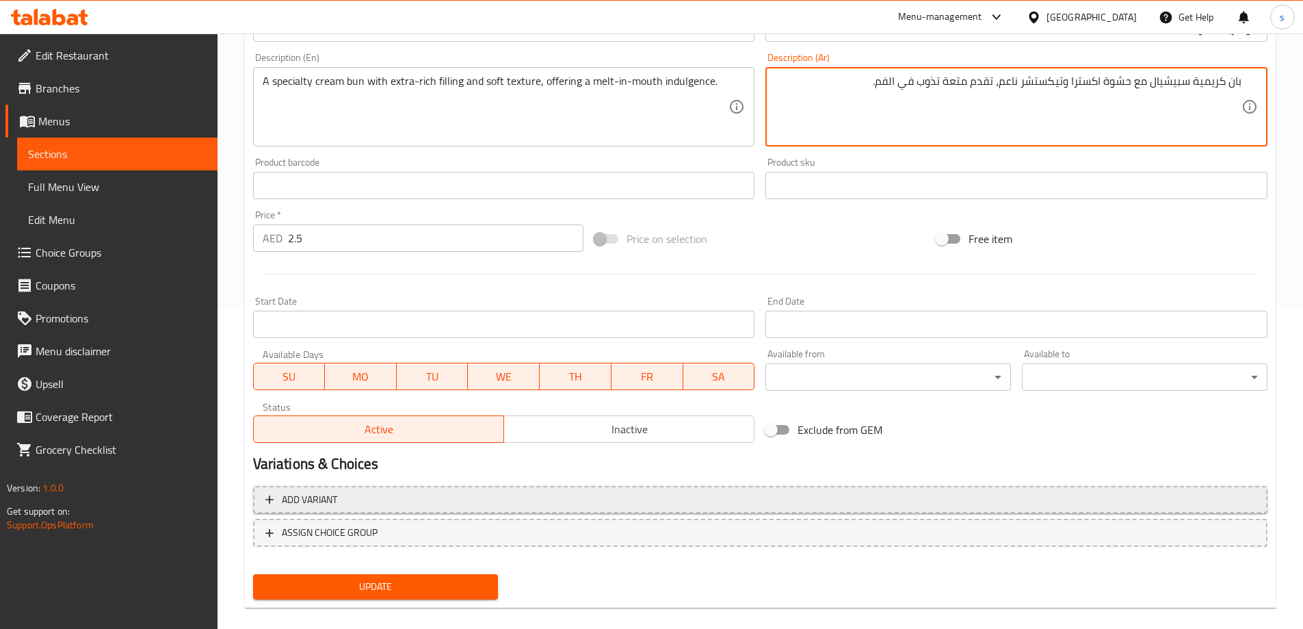
scroll to position [338, 0]
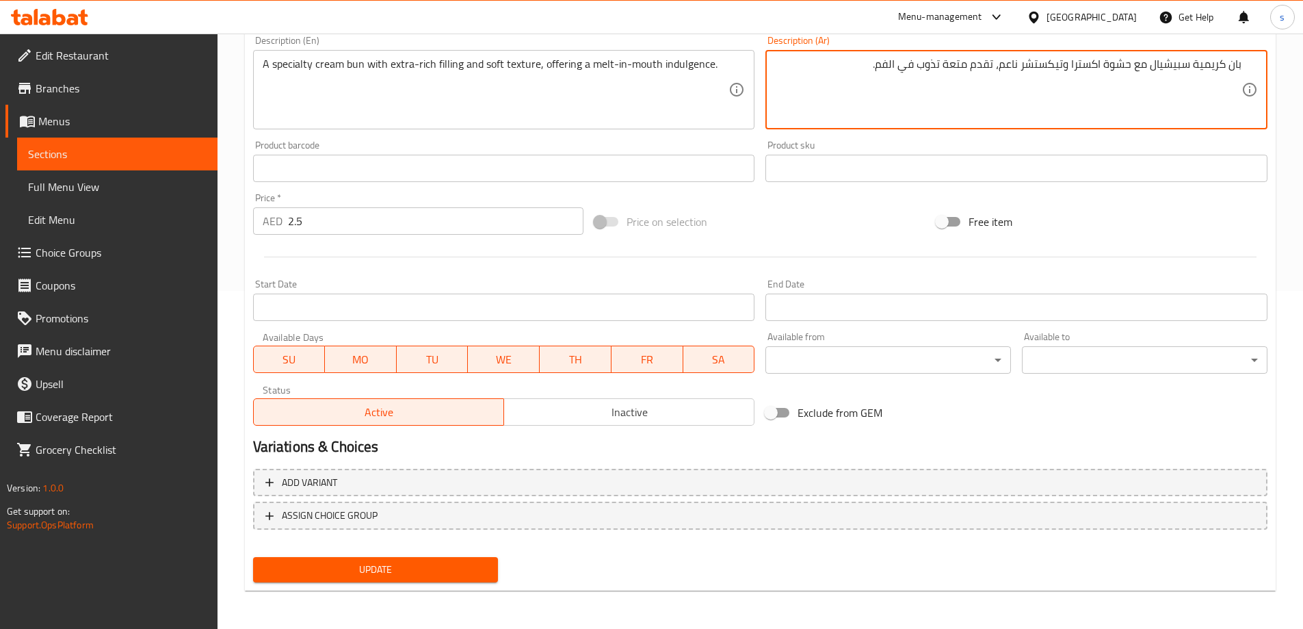
type textarea "بان كريمية سبيشيال مع حشوة اكسترا وتيكستشر ناعم، تقدم متعة تذوب في الفم."
click at [415, 569] on span "Update" at bounding box center [376, 569] width 224 height 17
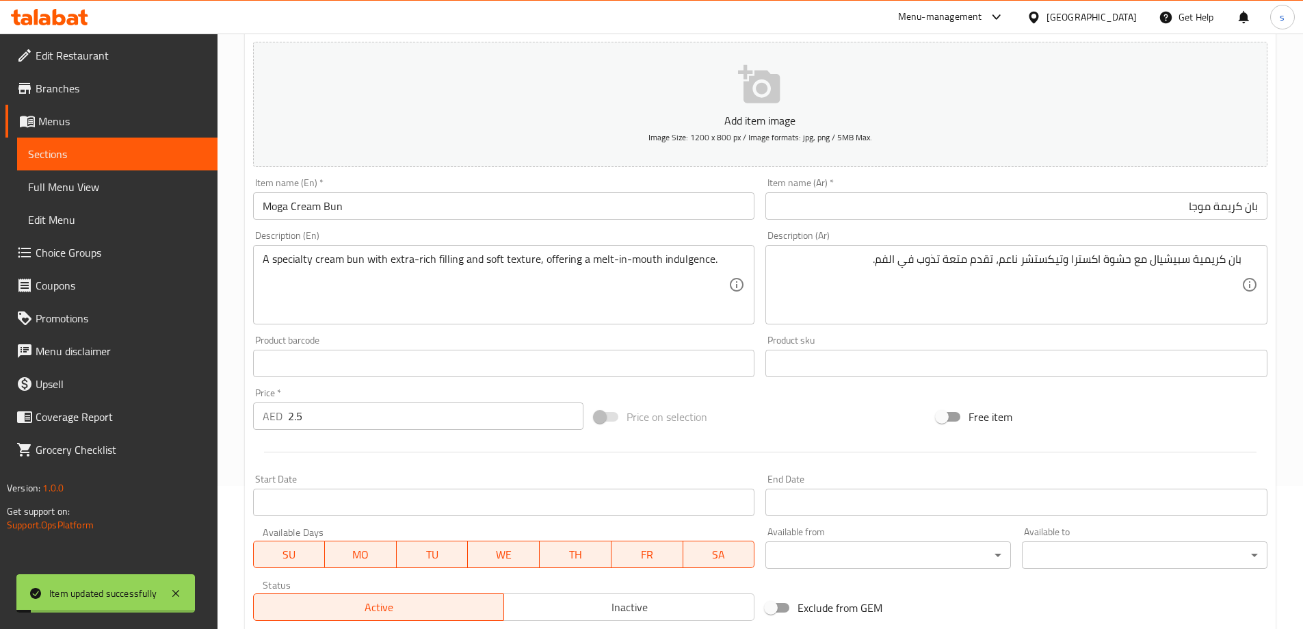
scroll to position [0, 0]
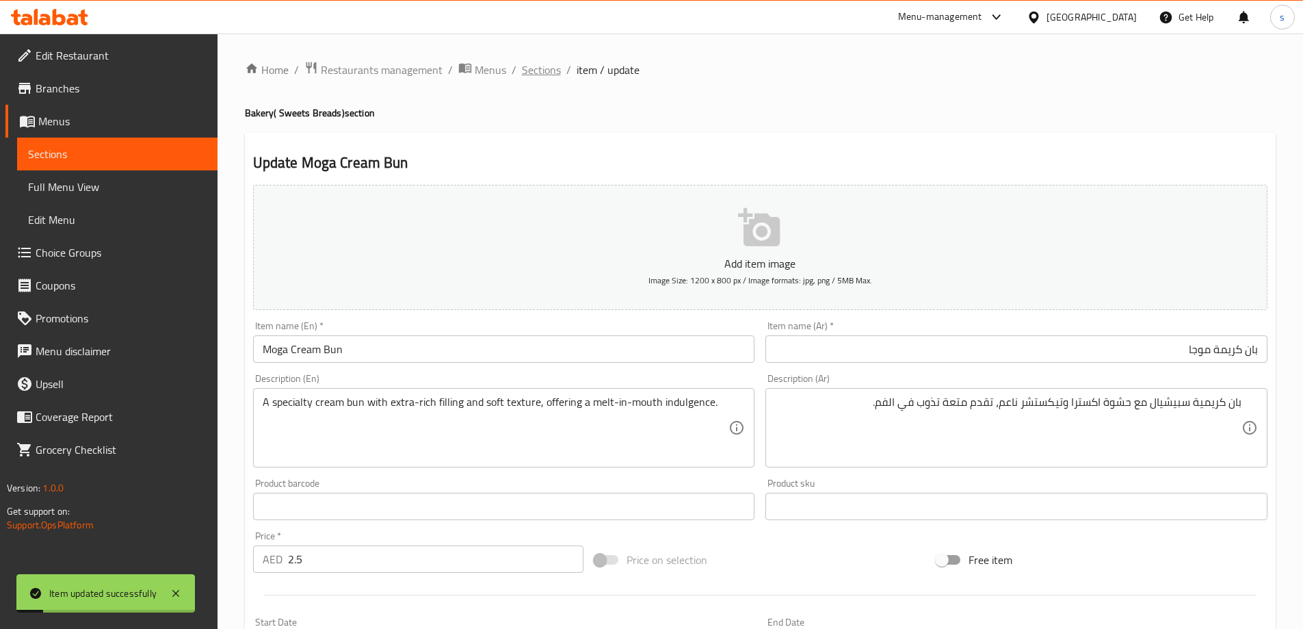
click at [533, 62] on span "Sections" at bounding box center [541, 70] width 39 height 16
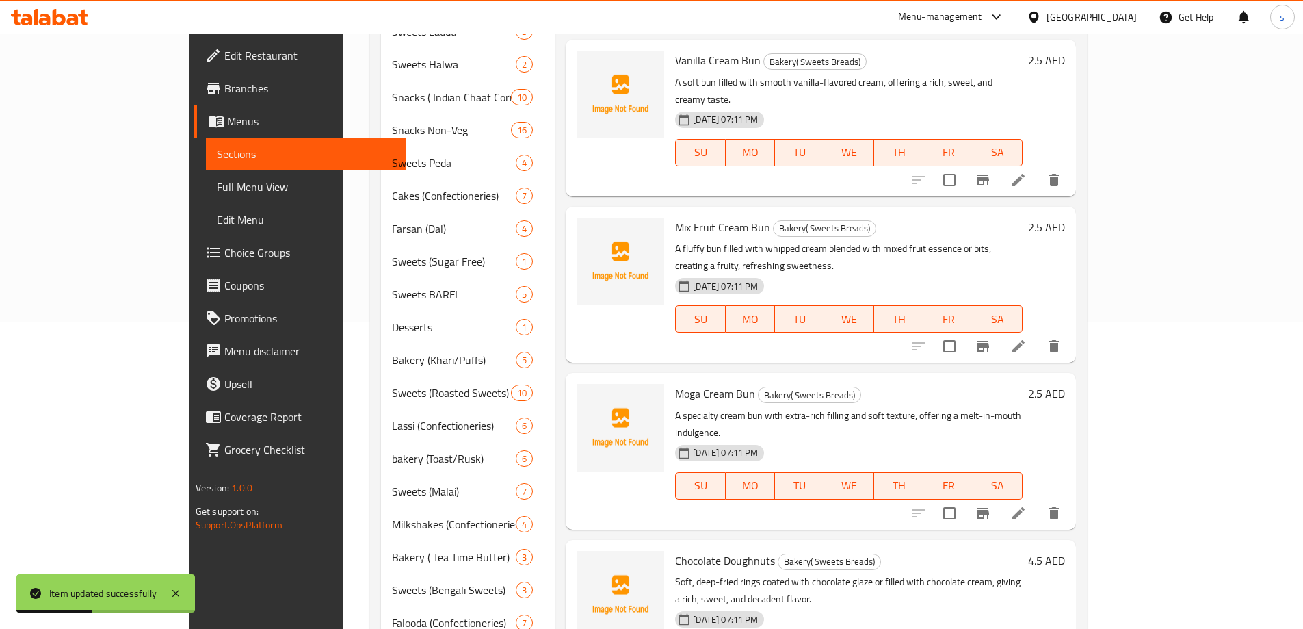
scroll to position [302, 0]
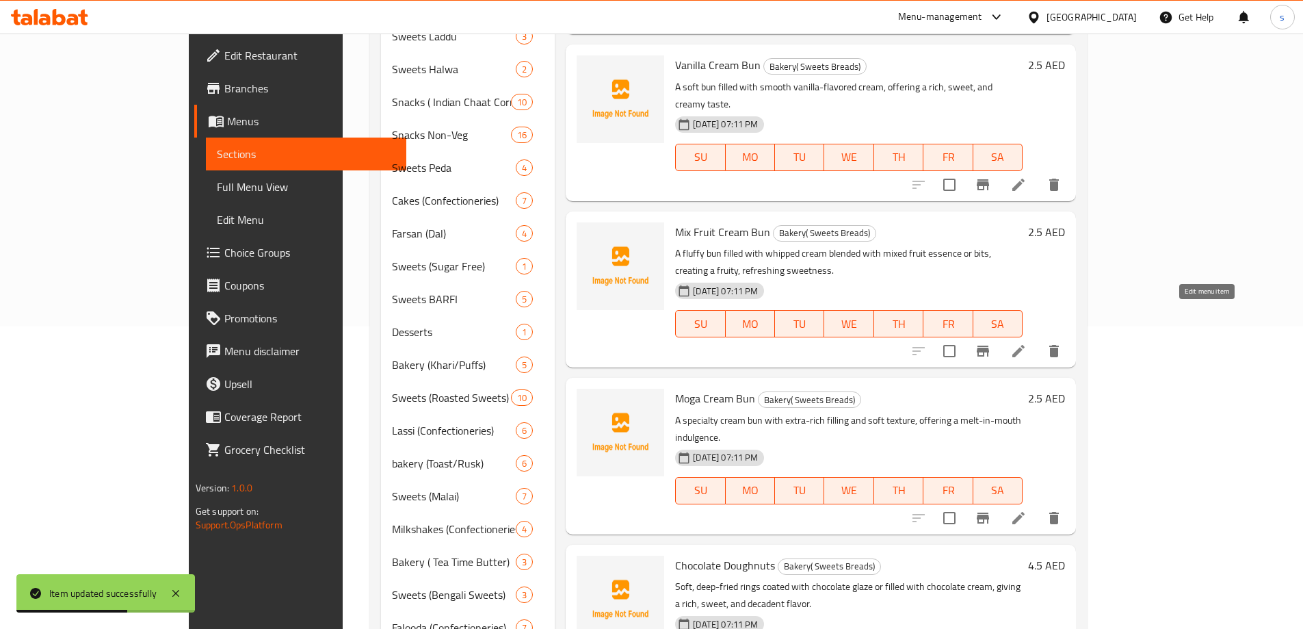
click at [1027, 343] on icon at bounding box center [1019, 351] width 16 height 16
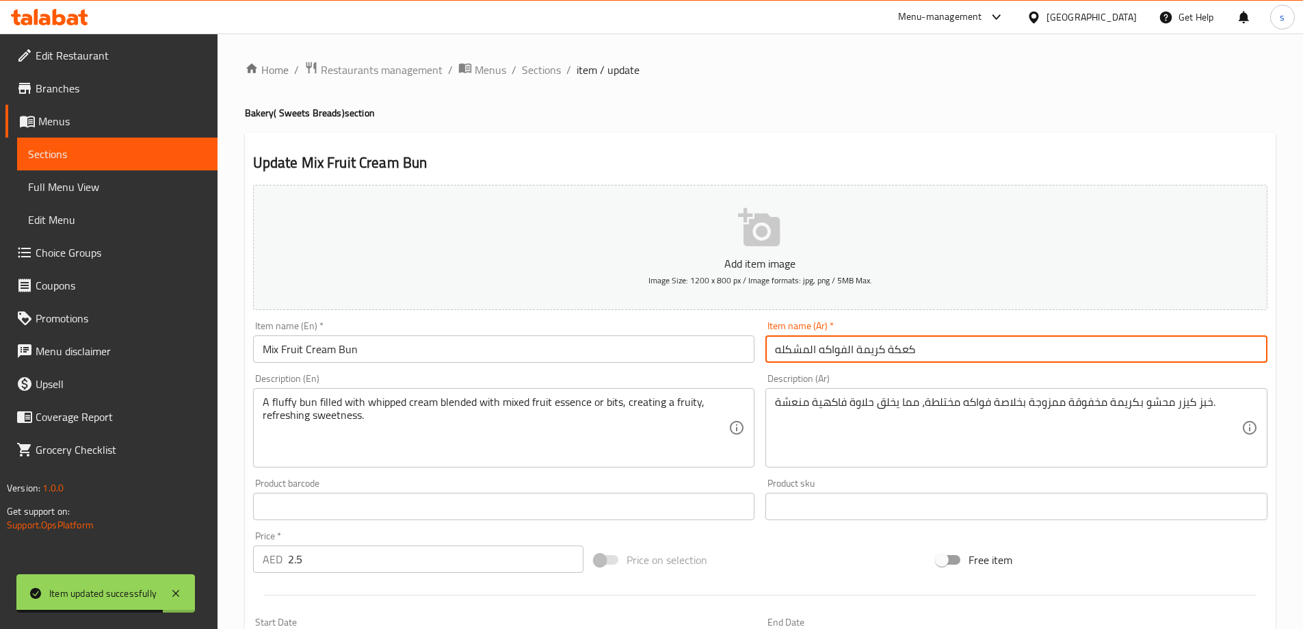
click at [1010, 354] on input "كعكة كريمة الفواكه المشكله" at bounding box center [1017, 348] width 502 height 27
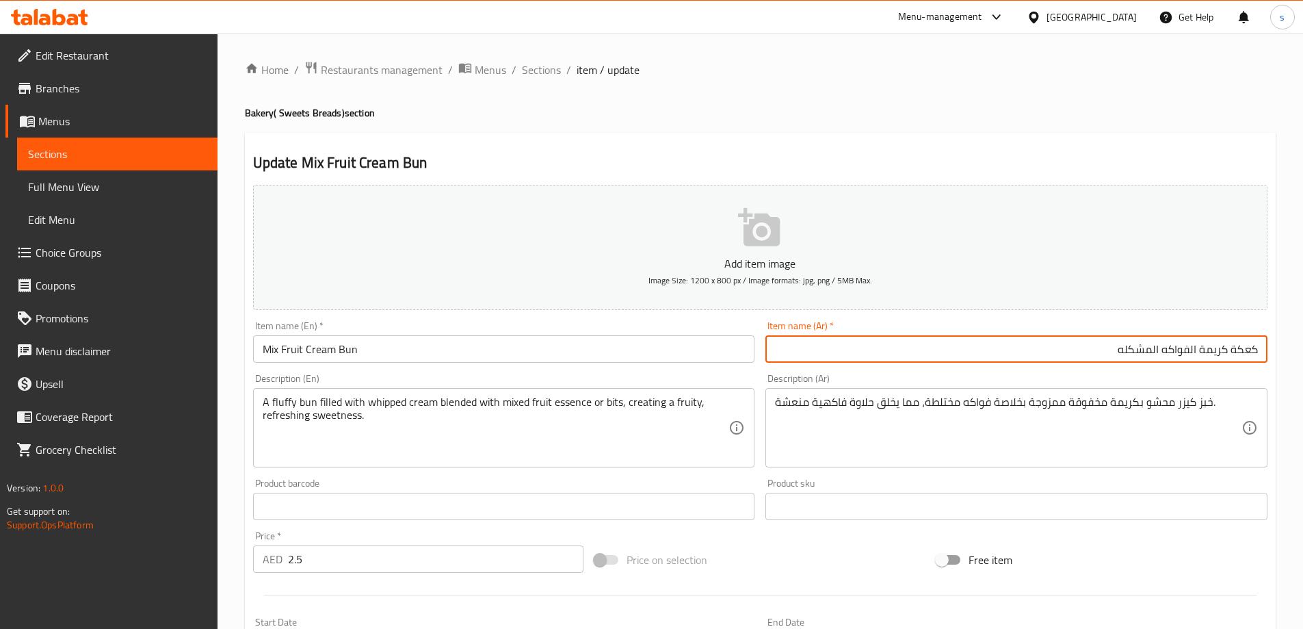
click at [1231, 347] on input "كعكة كريمة الفواكه المشكله" at bounding box center [1017, 348] width 502 height 27
type input "بان كريمة الفواكه المشكله"
click at [1230, 393] on div "خبز كيزر محشو بكريمة مخفوقة ممزوجة بخلاصة فواكه مختلطة، مما يخلق حلاوة فاكهية م…" at bounding box center [1017, 427] width 502 height 79
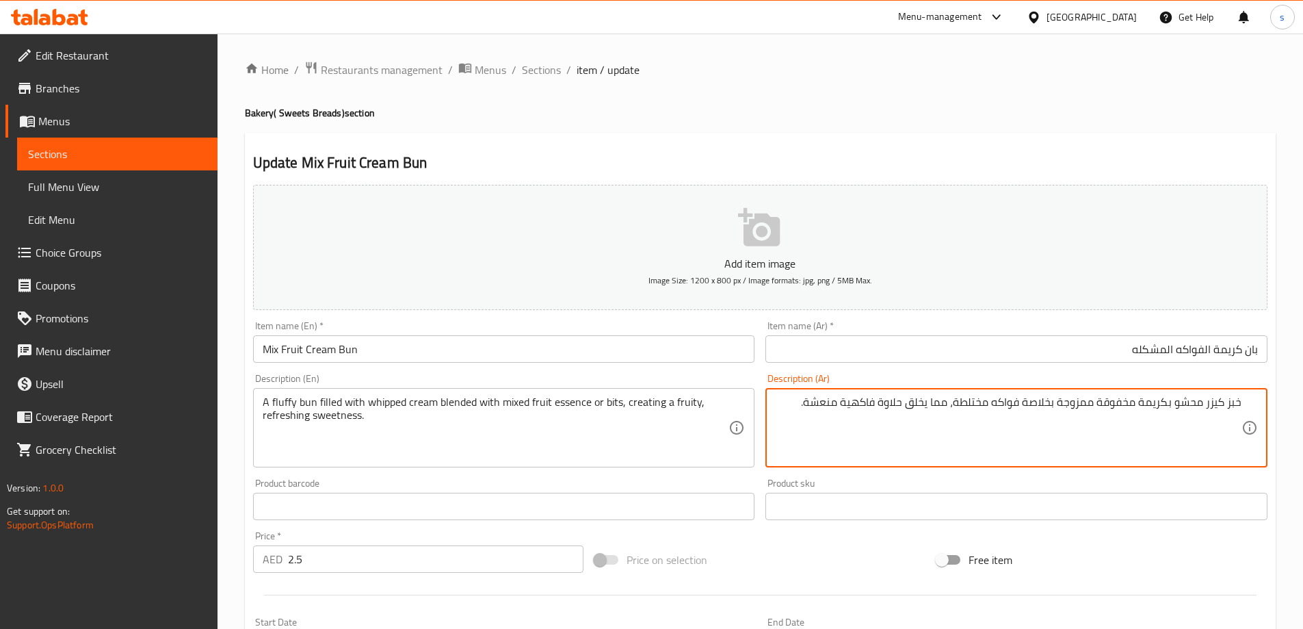
click at [1228, 402] on textarea "خبز كيزر محشو بكريمة مخفوقة ممزوجة بخلاصة فواكه مختلطة، مما يخلق حلاوة فاكهية م…" at bounding box center [1008, 427] width 467 height 65
click at [1238, 398] on textarea "كيزر محشو بكريمة مخفوقة ممزوجة بخلاصة فواكه مختلطة، مما يخلق حلاوة فاكهية منعشة." at bounding box center [1008, 427] width 467 height 65
type textarea "كيزر محشو بكريمة مخفوقة ممزوجة بخلاصة فواكه مختلطة، مما يخلق حلاوة فاكهية منعشة."
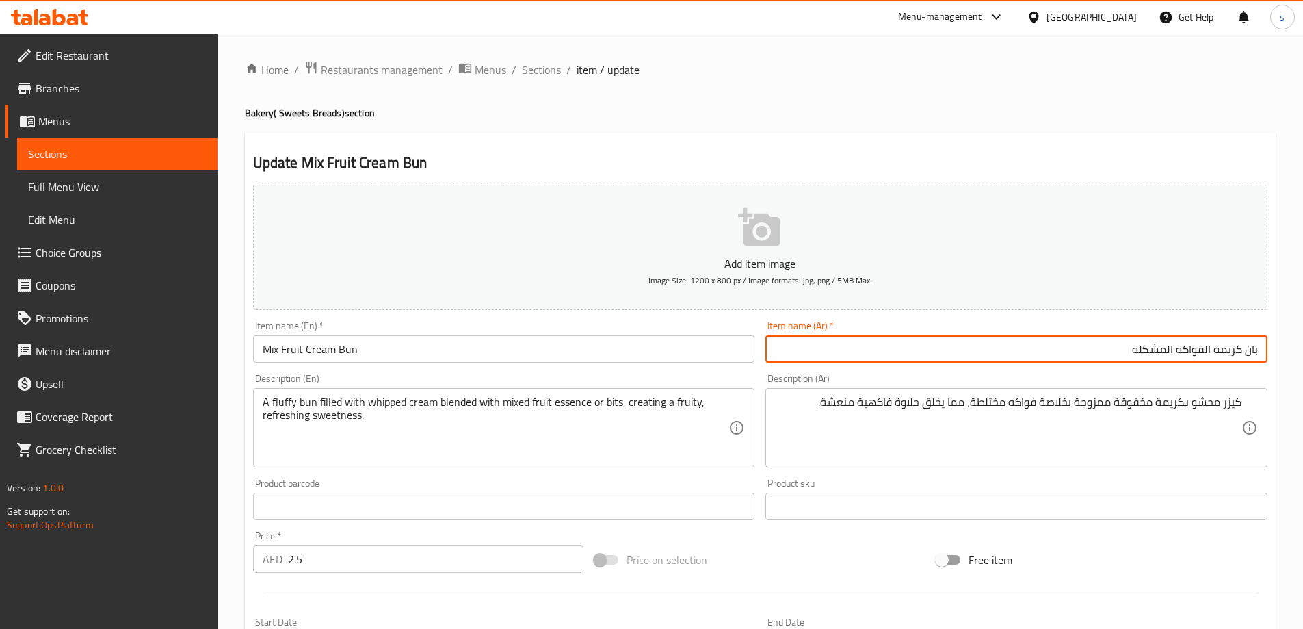
click at [1249, 348] on input "بان كريمة الفواكه المشكله" at bounding box center [1017, 348] width 502 height 27
click at [1243, 348] on input "بان كريمة الفواكه المشكله" at bounding box center [1017, 348] width 502 height 27
click at [1247, 350] on input "بان كريمة الفواكه المشكله" at bounding box center [1017, 348] width 502 height 27
type input "كيزر كريمة الفواكه المشكله"
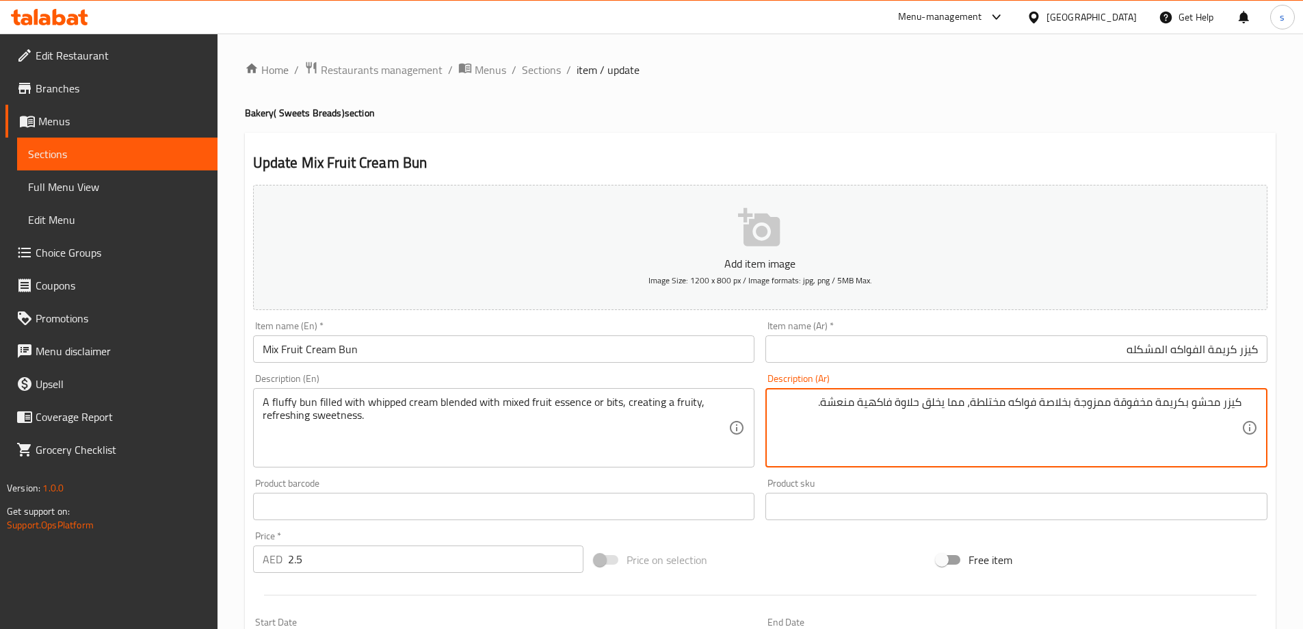
click at [1221, 404] on textarea "كيزر محشو بكريمة مخفوقة ممزوجة بخلاصة فواكه مختلطة، مما يخلق حلاوة فاكهية منعشة." at bounding box center [1008, 427] width 467 height 65
click at [1008, 399] on textarea "كيزر فلافي محشو بكريمة مخفوقة ممزوجة بخلاصة فواكه مختلطة، مما يخلق حلاوة فاكهية…" at bounding box center [1008, 427] width 467 height 65
click at [941, 408] on textarea "كيزر فلافي محشو بكريمة مخفوقة ممزوجة بايسينس فواكه مختلطة، مما يخلق حلاوة فاكهي…" at bounding box center [1008, 427] width 467 height 65
click at [997, 401] on textarea "كيزر فلافي محشو بكريمة مخفوقة ممزوجة بايسينس فواكه مشكلة، مما يخلق حلاوة فاكهية…" at bounding box center [1008, 427] width 467 height 65
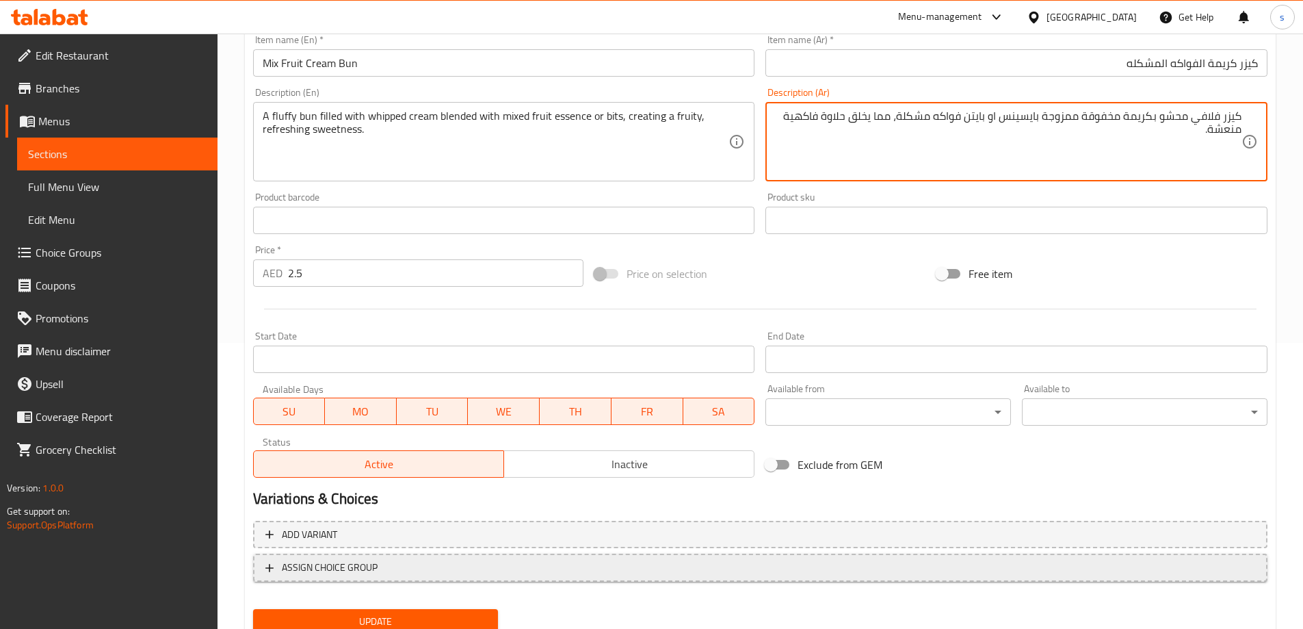
scroll to position [338, 0]
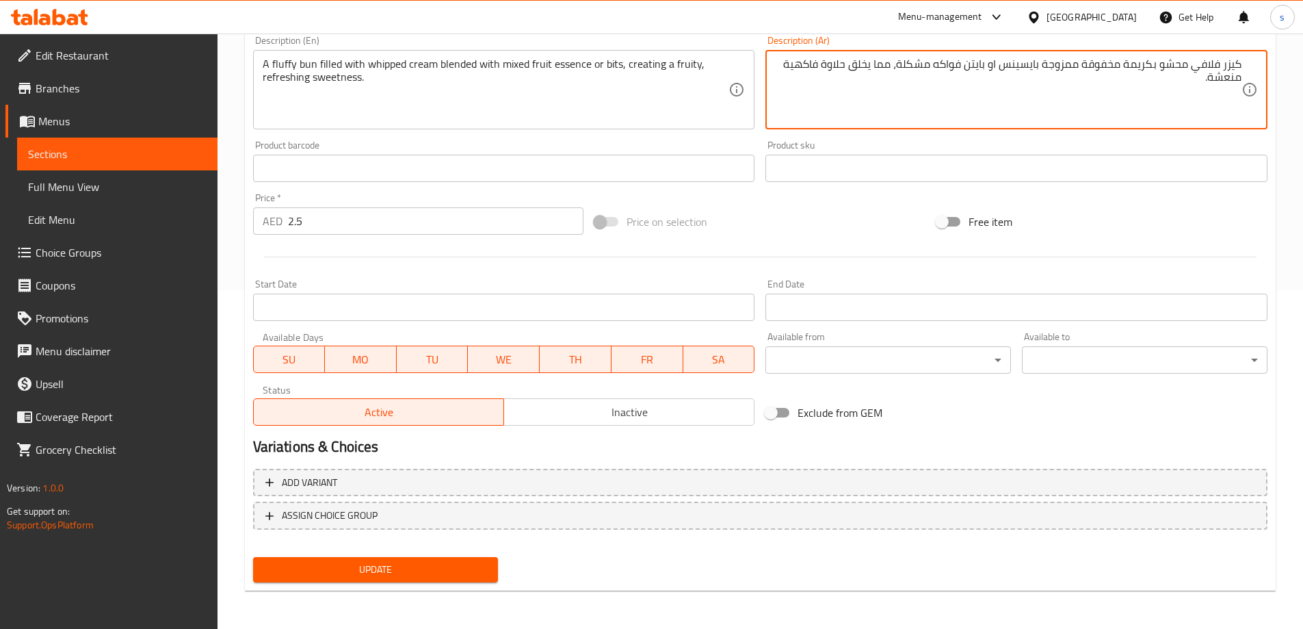
type textarea "كيزر فلافي محشو بكريمة مخفوقة ممزوجة بايسينس او بايتن فواكه مشكلة، مما يخلق حلا…"
click at [437, 565] on span "Update" at bounding box center [376, 569] width 224 height 17
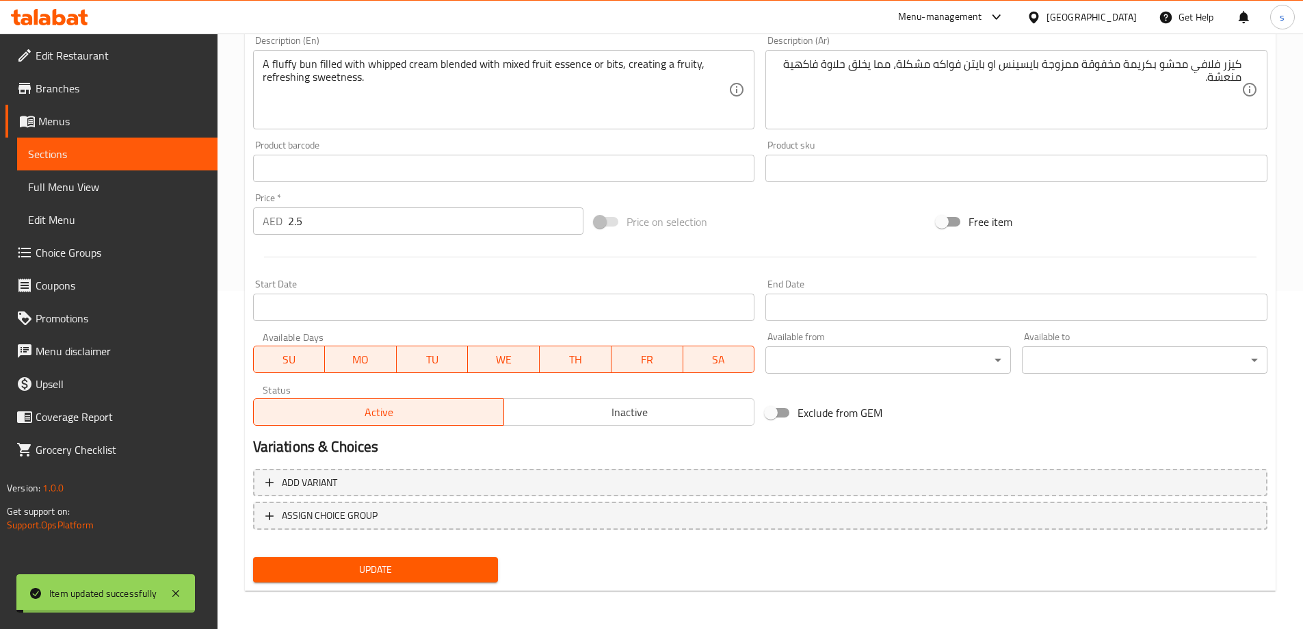
scroll to position [0, 0]
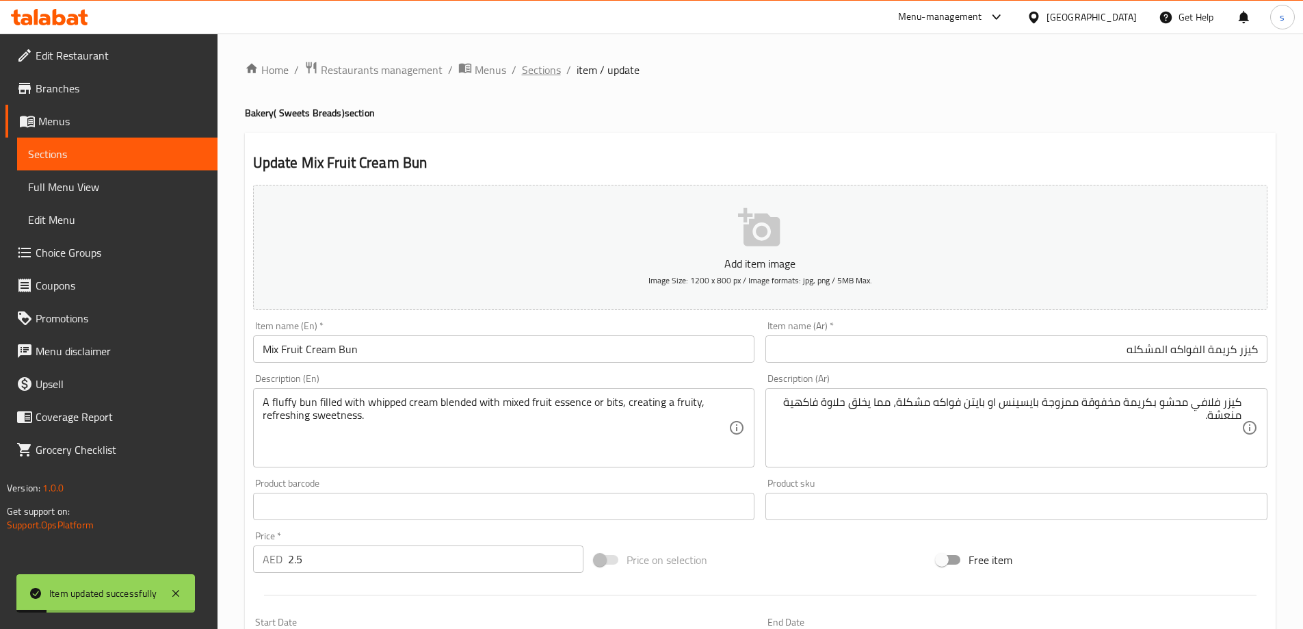
click at [543, 68] on span "Sections" at bounding box center [541, 70] width 39 height 16
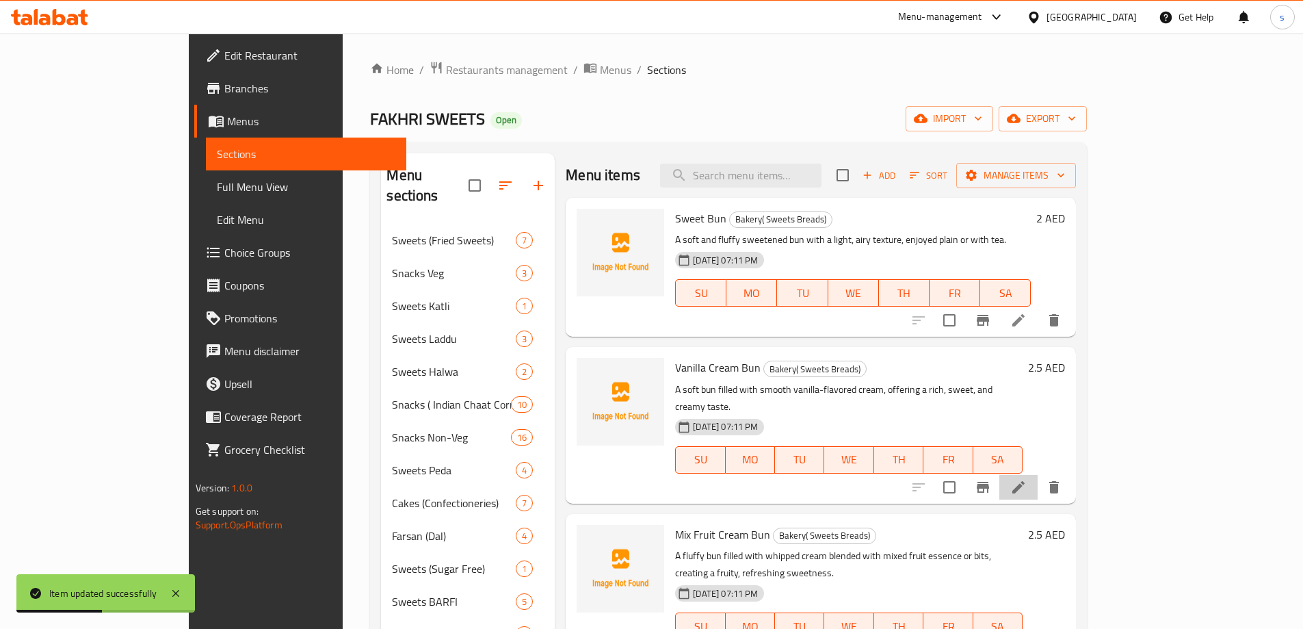
click at [1038, 476] on li at bounding box center [1019, 487] width 38 height 25
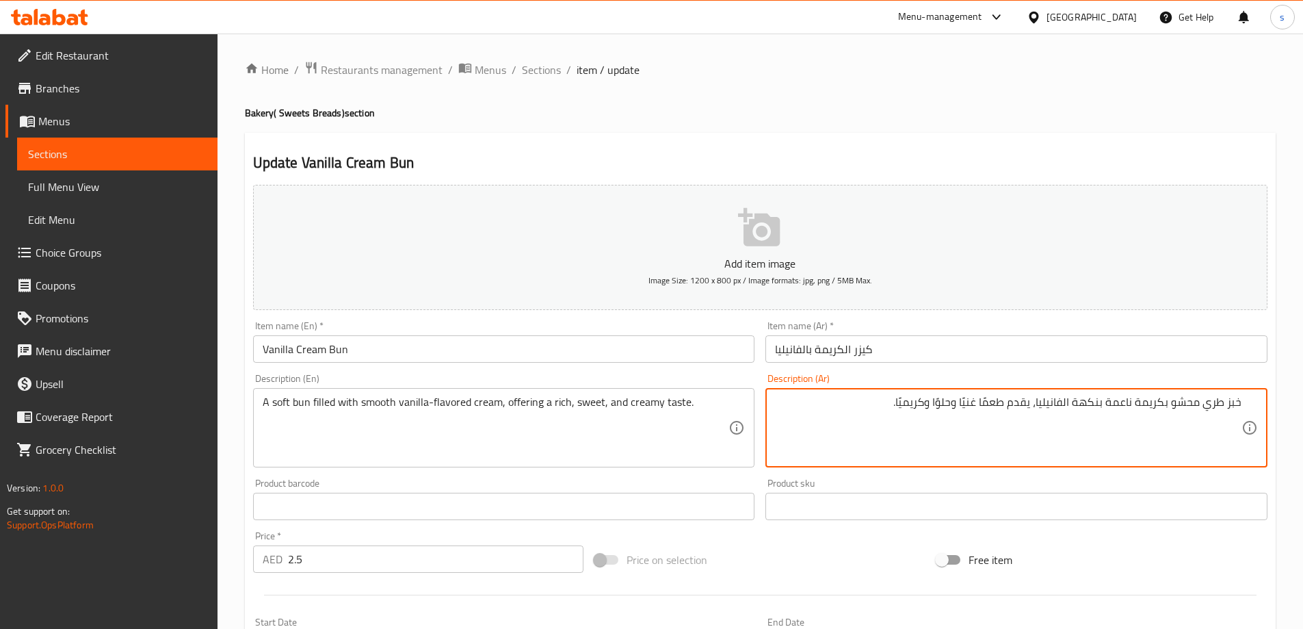
click at [1206, 410] on textarea "خبز طري محشو بكريمة ناعمة بنكهة الفانيليا، يقدم طعمًا غنيًا وحلوًا وكريميًا." at bounding box center [1008, 427] width 467 height 65
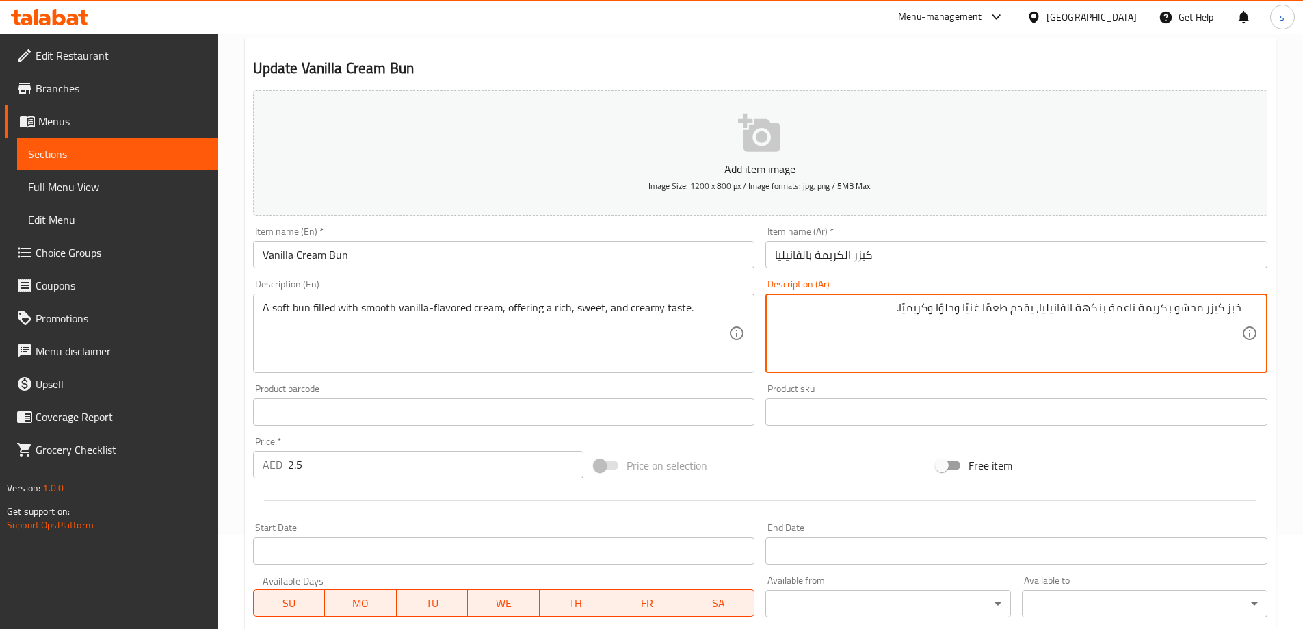
scroll to position [338, 0]
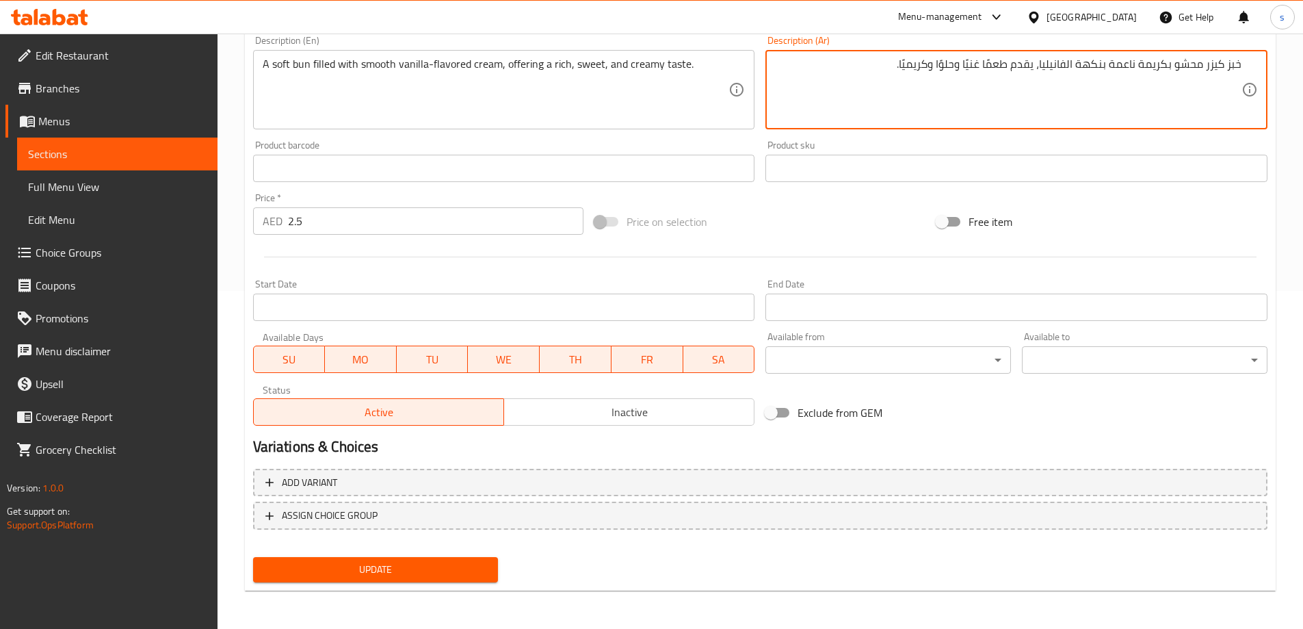
type textarea "خبز كيزر محشو بكريمة ناعمة بنكهة الفانيليا، يقدم طعمًا غنيًا وحلوًا وكريميًا."
click at [430, 562] on span "Update" at bounding box center [376, 569] width 224 height 17
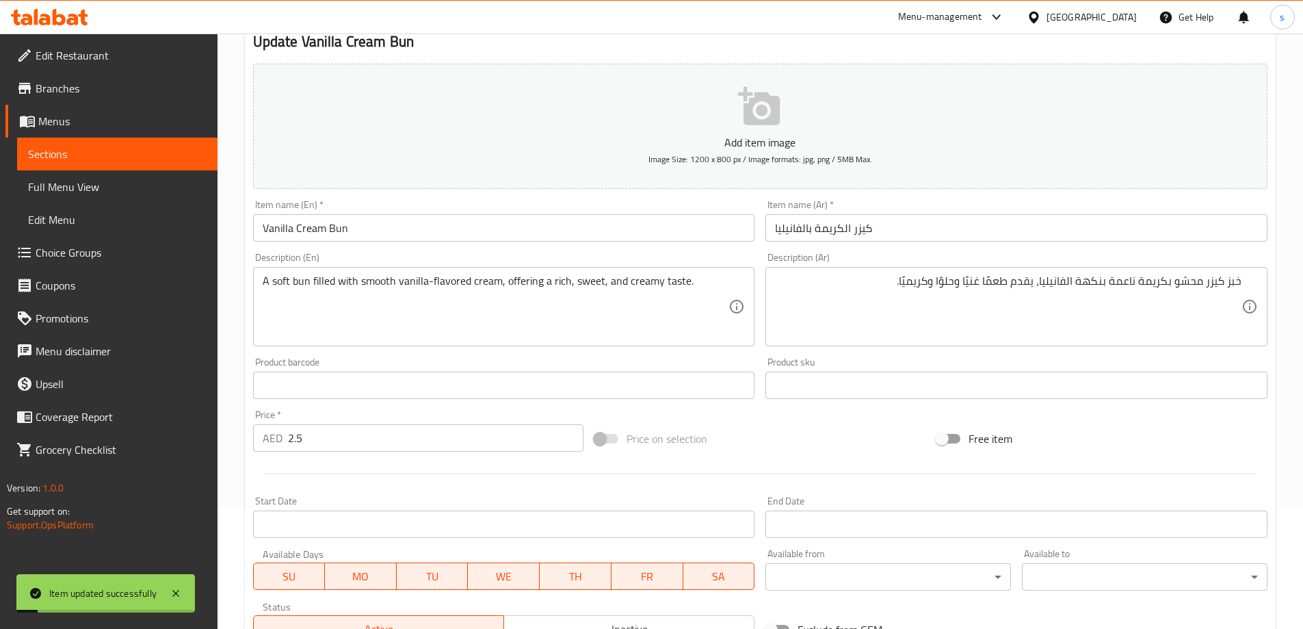
scroll to position [0, 0]
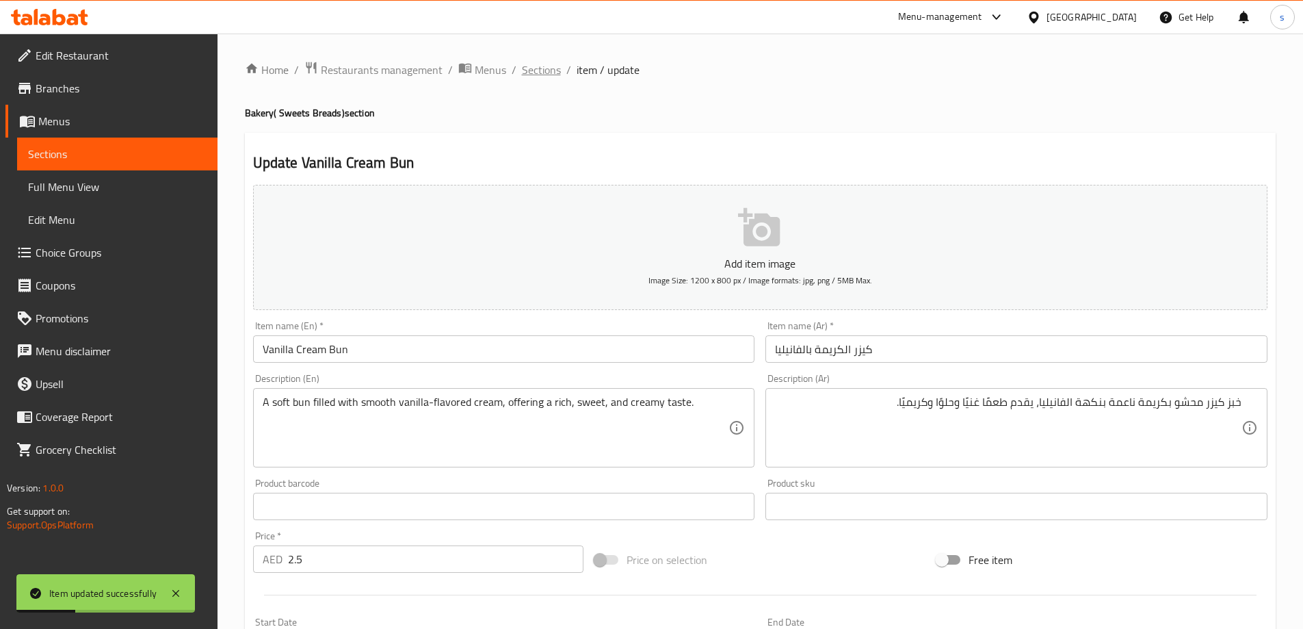
click at [548, 68] on span "Sections" at bounding box center [541, 70] width 39 height 16
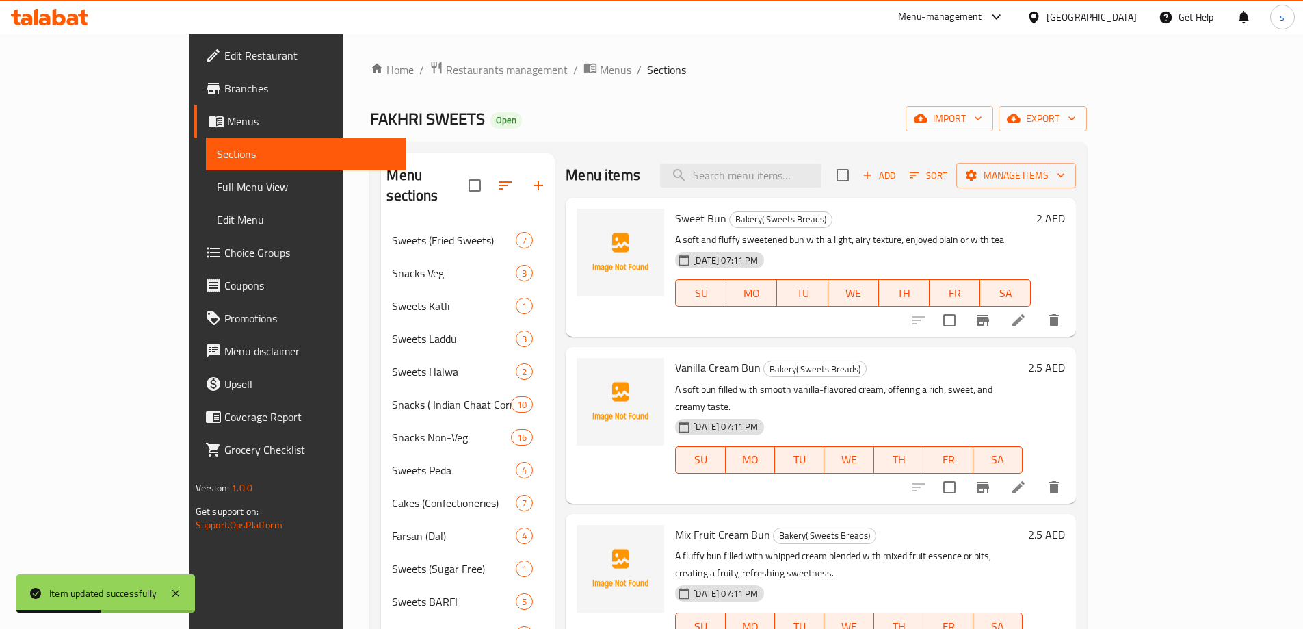
click at [1038, 330] on li at bounding box center [1019, 320] width 38 height 25
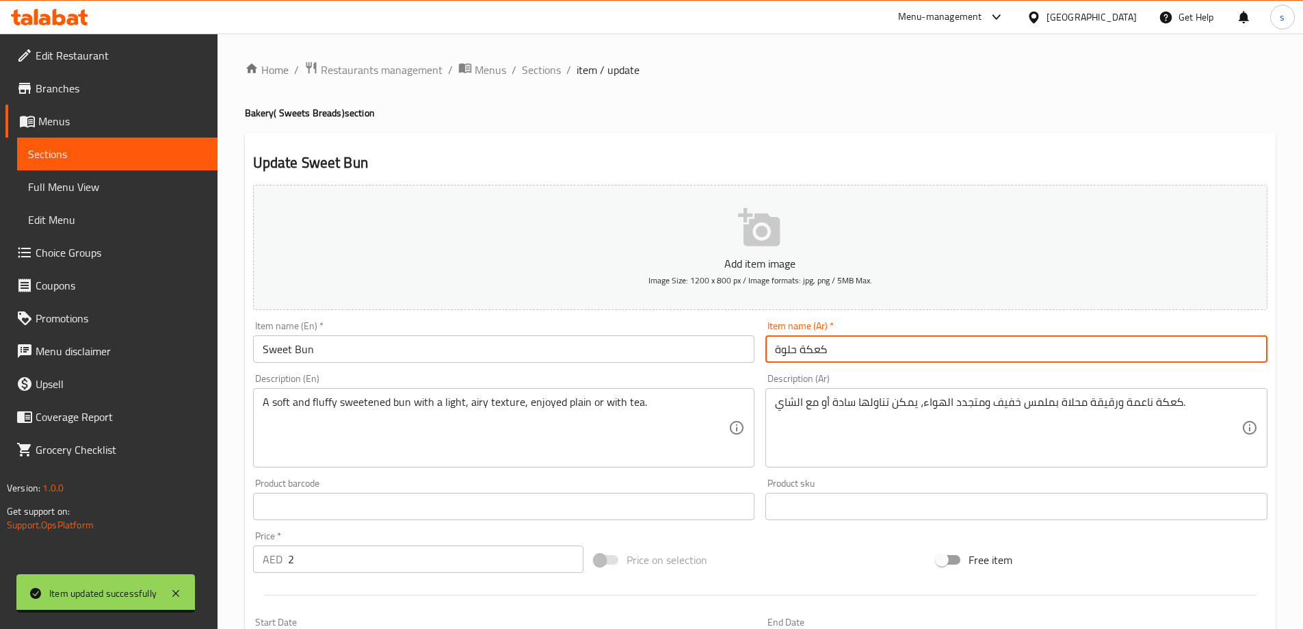
click at [941, 354] on input "كعكة حلوة" at bounding box center [1017, 348] width 502 height 27
click at [1234, 353] on input "كعكة حلوة" at bounding box center [1017, 348] width 502 height 27
type input "كيزر حلوة"
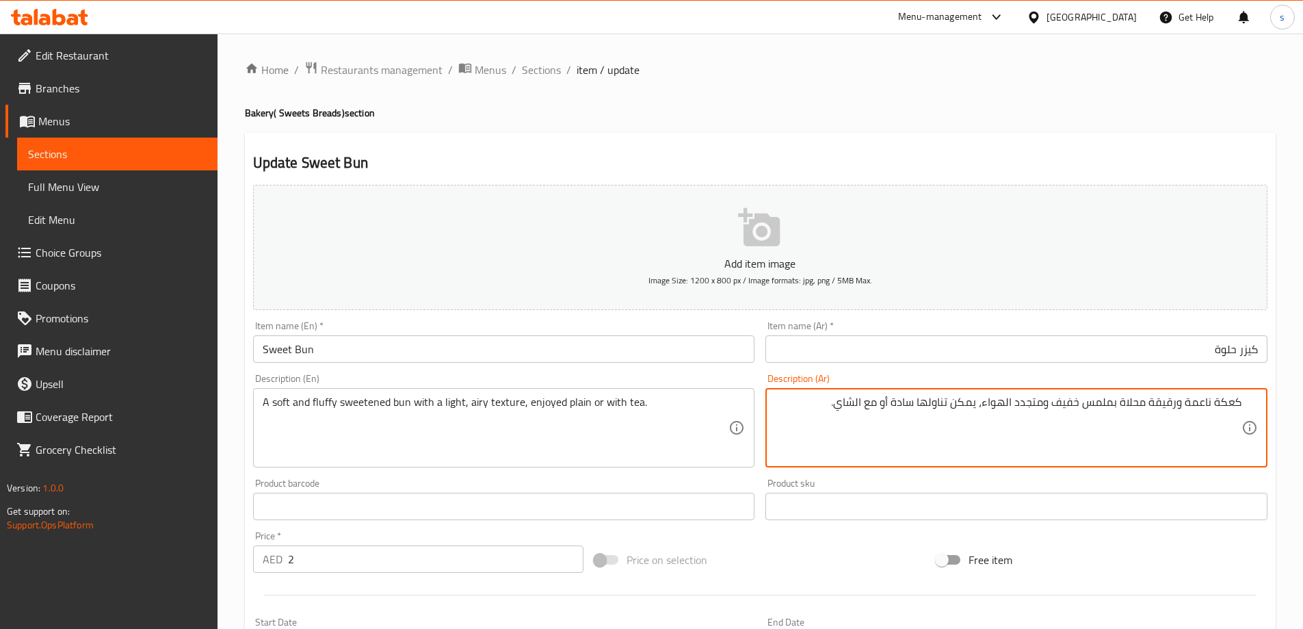
click at [1219, 406] on textarea "كعكة ناعمة ورقيقة محلاة بملمس خفيف ومتجدد الهواء، يمكن تناولها سادة أو مع الشاي." at bounding box center [1008, 427] width 467 height 65
click at [1217, 405] on textarea "كعكة ناعمة ورقيقة محلاة بملمس خفيف ومتجدد الهواء، يمكن تناولها سادة أو مع الشاي." at bounding box center [1008, 427] width 467 height 65
click at [1158, 402] on textarea "كيزر ناعمة ورقيقة محلاة بملمس خفيف ومتجدد الهواء، يمكن تناولها سادة أو مع الشاي." at bounding box center [1008, 427] width 467 height 65
click at [1093, 412] on textarea "كيزر ناعمة وفلافي محلاة بملمس خفيف ومتجدد الهواء، يمكن تناولها سادة أو مع الشاي." at bounding box center [1008, 427] width 467 height 65
click at [920, 408] on textarea "كيزر ناعمة وفلافي محلاة بتيكستشر خفيف ومتجدد الهواء، يمكن تناولها سادة أو مع ال…" at bounding box center [1008, 427] width 467 height 65
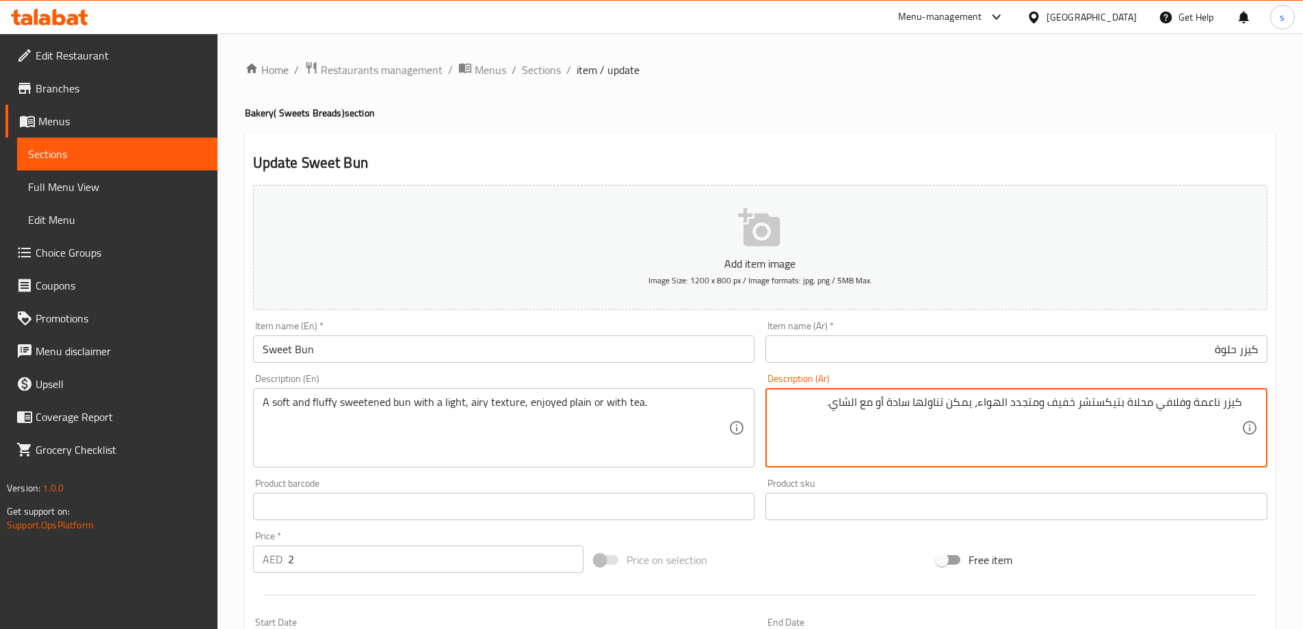
click at [915, 407] on textarea "كيزر ناعمة وفلافي محلاة بتيكستشر خفيف ومتجدد الهواء، يمكن تناولها سادة أو مع ال…" at bounding box center [1008, 427] width 467 height 65
click at [918, 408] on textarea "كيزر ناعمة وفلافي محلاة بتيكستشر خفيف ومتجدد الهواء، يمكن تناولها سادة أو مع ال…" at bounding box center [1008, 427] width 467 height 65
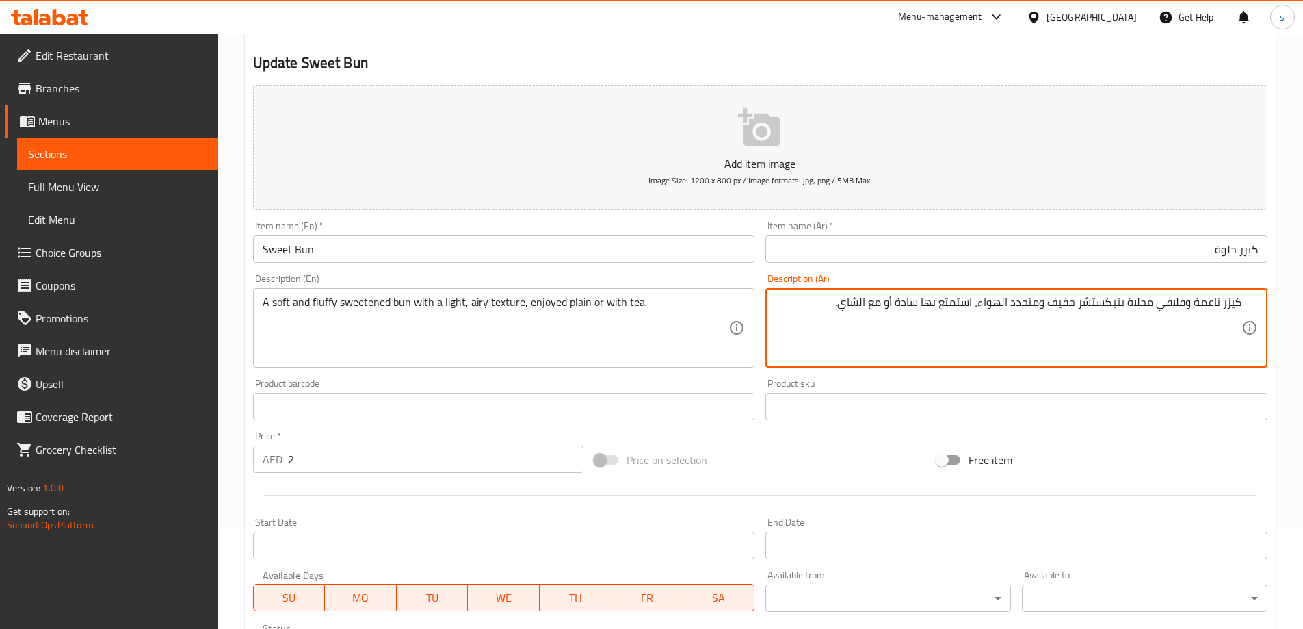
scroll to position [338, 0]
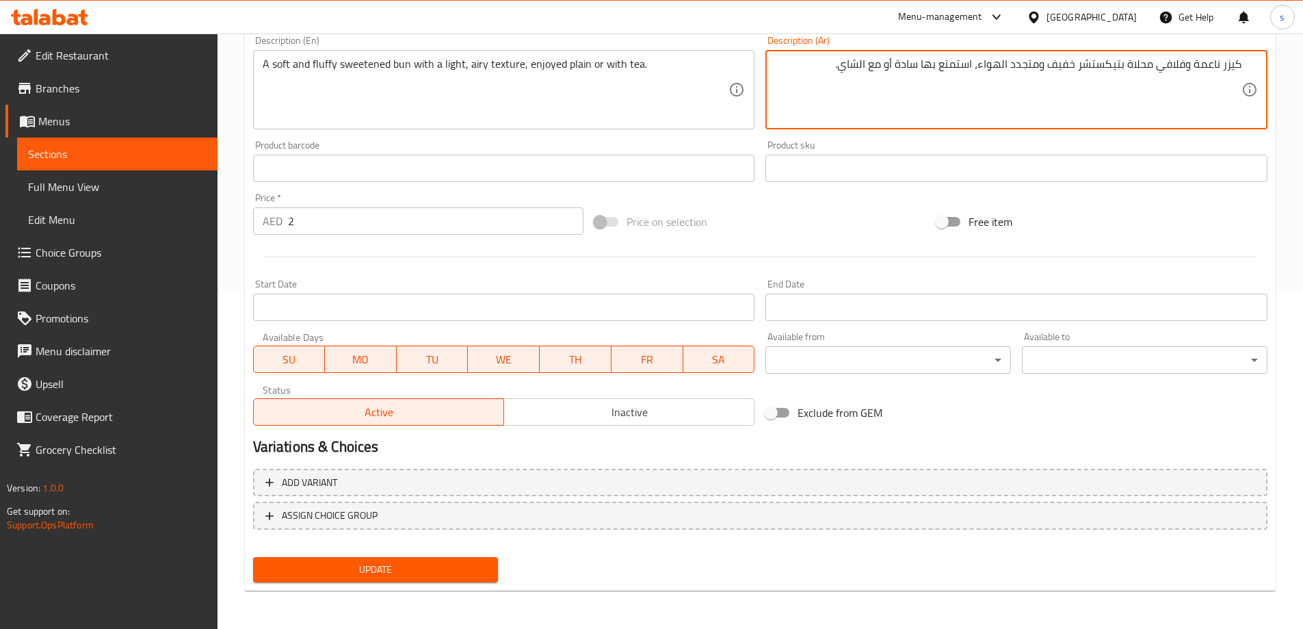
type textarea "كيزر ناعمة وفلافي محلاة بتيكستشر خفيف ومتجدد الهواء، استمتع بها سادة أو مع الشا…"
click at [328, 573] on span "Update" at bounding box center [376, 569] width 224 height 17
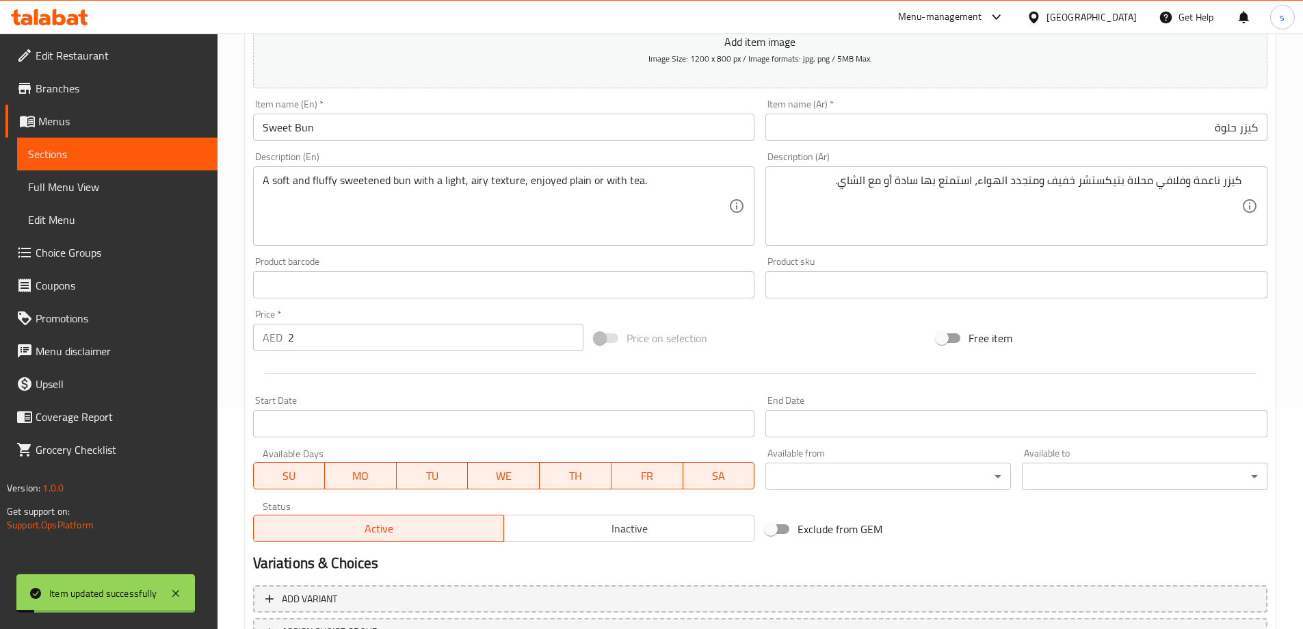
scroll to position [0, 0]
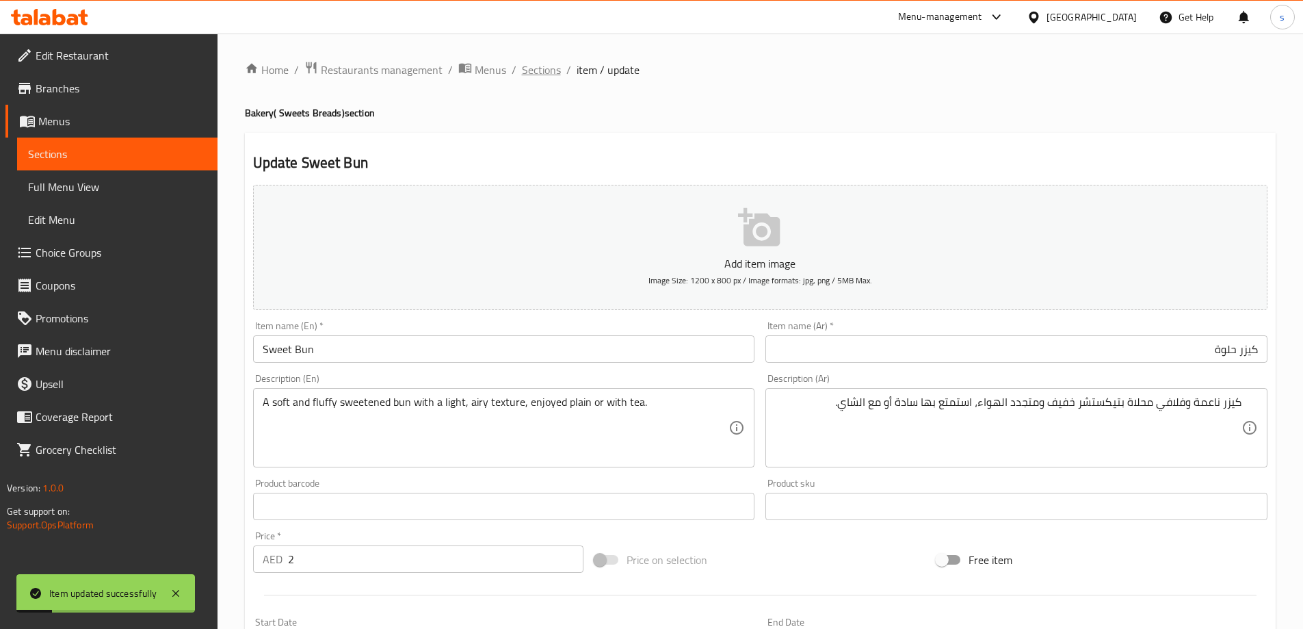
click at [544, 75] on span "Sections" at bounding box center [541, 70] width 39 height 16
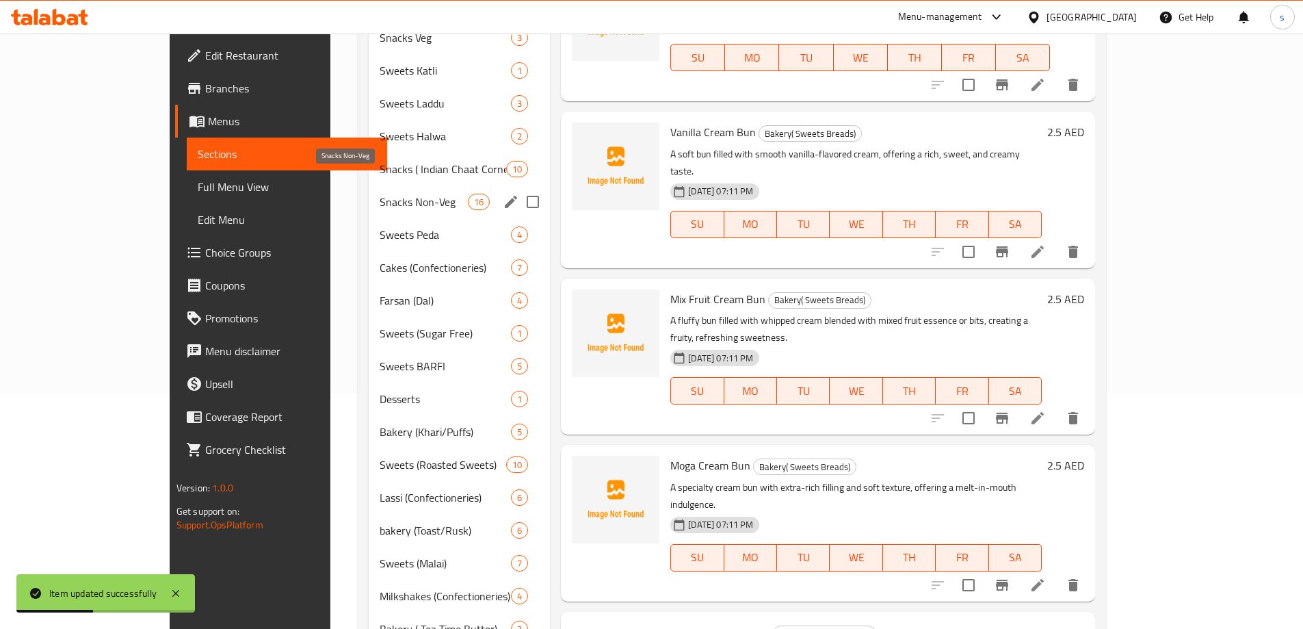
scroll to position [439, 0]
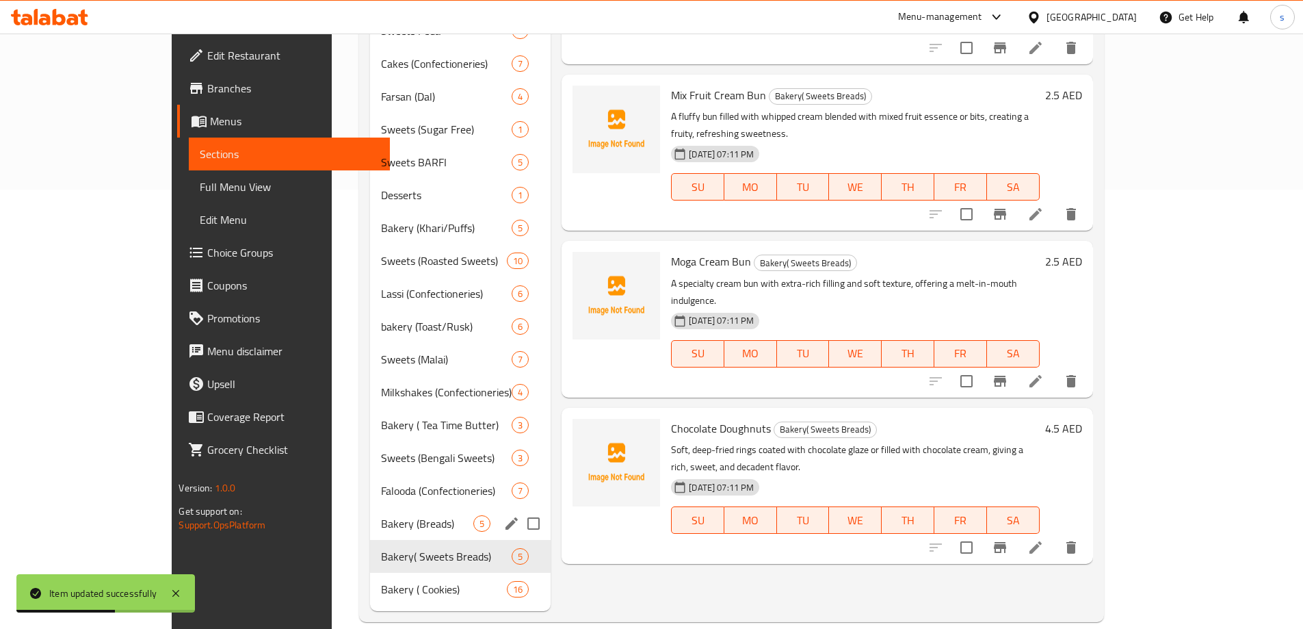
click at [370, 512] on div "Bakery (Breads) 5" at bounding box center [460, 523] width 181 height 33
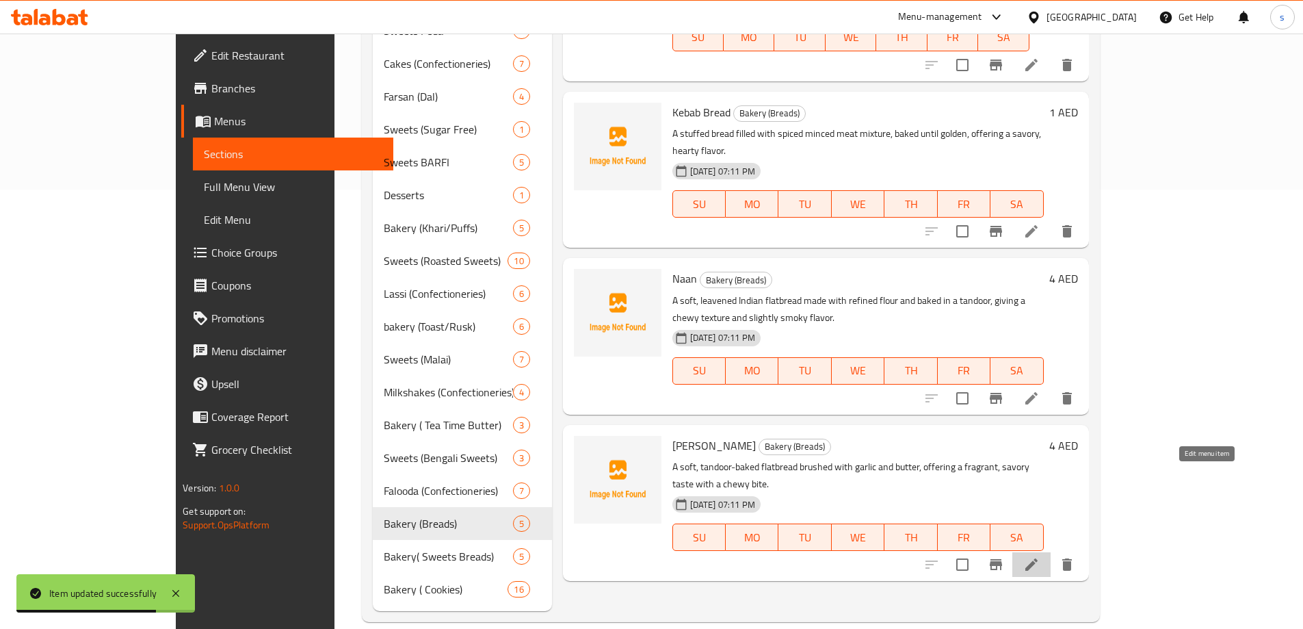
click at [1040, 556] on icon at bounding box center [1032, 564] width 16 height 16
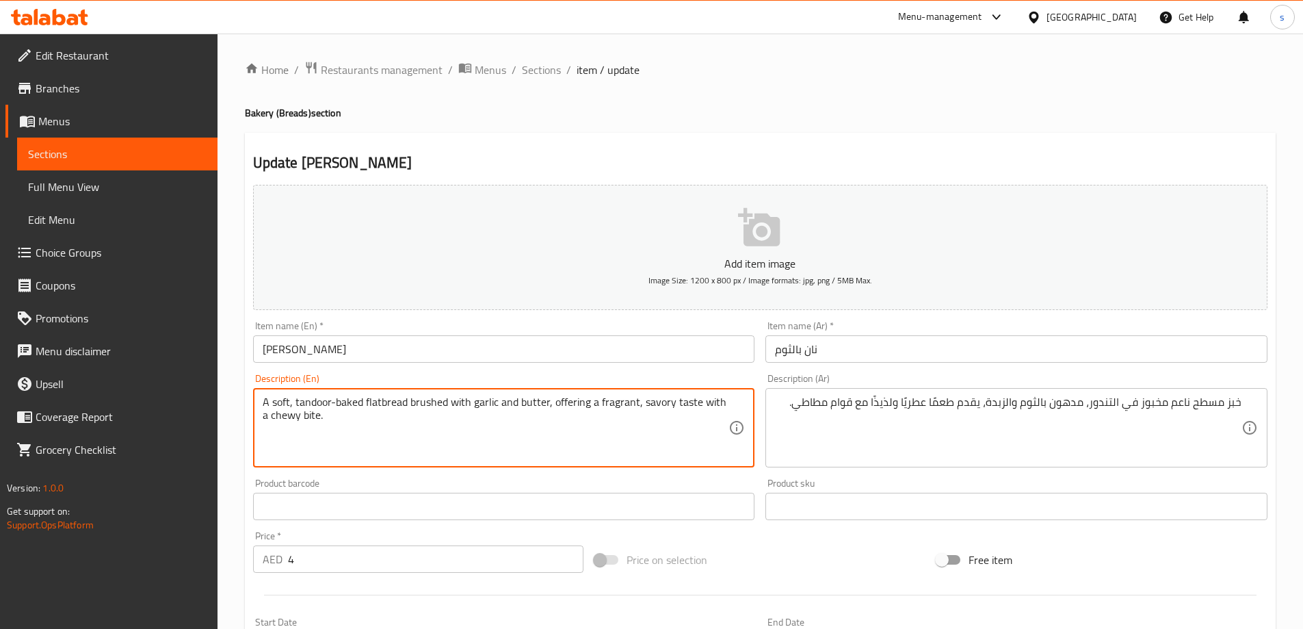
drag, startPoint x: 365, startPoint y: 402, endPoint x: 409, endPoint y: 398, distance: 44.6
click at [477, 382] on div "Description (En) A soft, tandoor-baked flatbread brushed with garlic and butter…" at bounding box center [504, 421] width 502 height 94
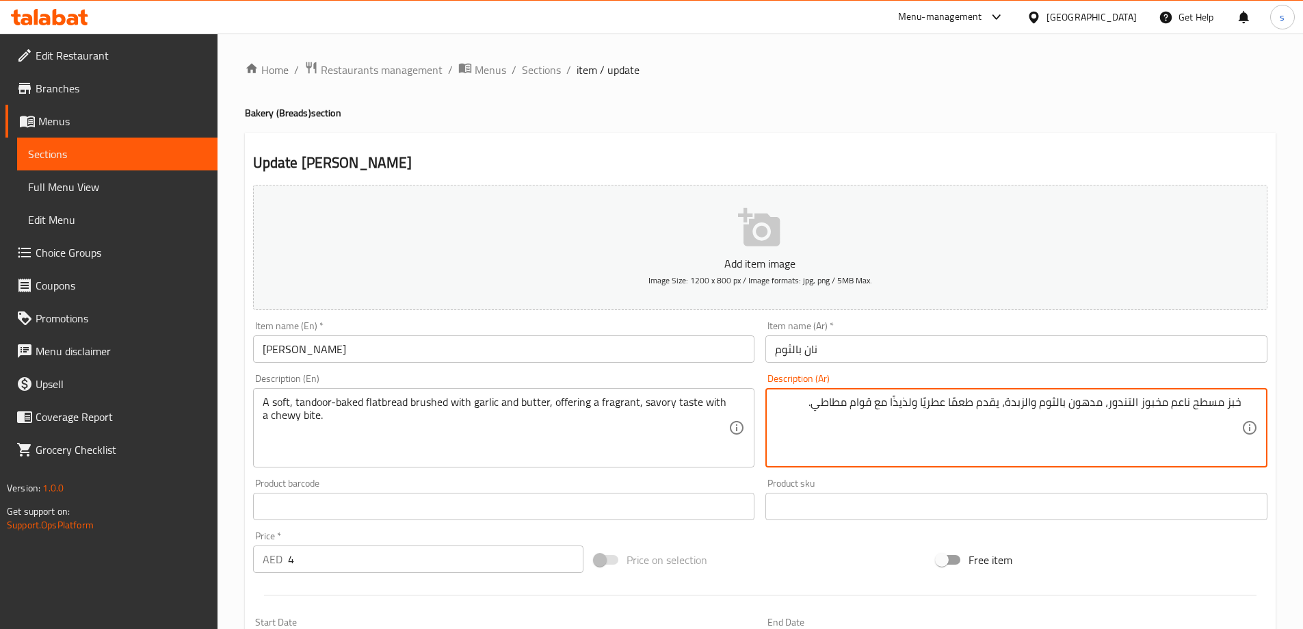
click at [1136, 409] on textarea "خبز مسطح ناعم مخبوز التندور، مدهون بالثوم والزبدة، يقدم طعمًا عطريًا ولذيذًا مع…" at bounding box center [1008, 427] width 467 height 65
click at [1139, 404] on textarea "خبز مسطح ناعم مخبوزلتندور، مدهون بالثوم والزبدة، يقدم طعمًا عطريًا ولذيذًا مع ق…" at bounding box center [1008, 427] width 467 height 65
click at [826, 404] on textarea "خبز مسطح ناعم مخبوز تندور، مدهون بالثوم والزبدة، يقدم طعمًا عطريًا ولذيذًا مع ق…" at bounding box center [1008, 427] width 467 height 65
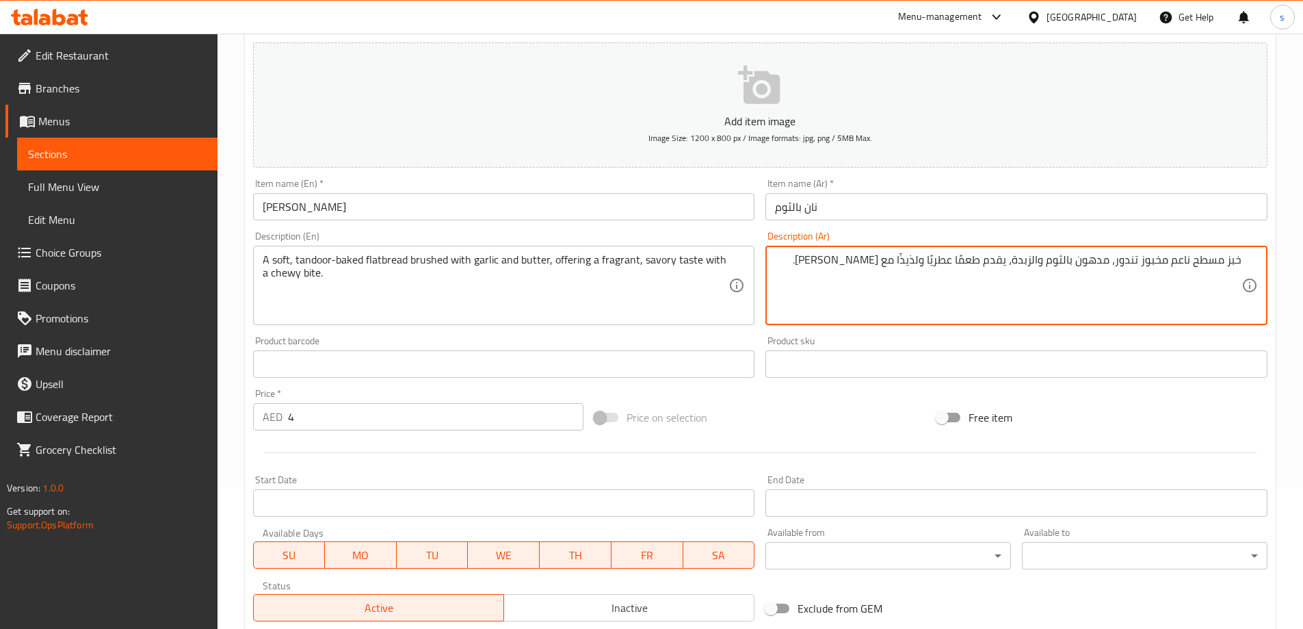
scroll to position [338, 0]
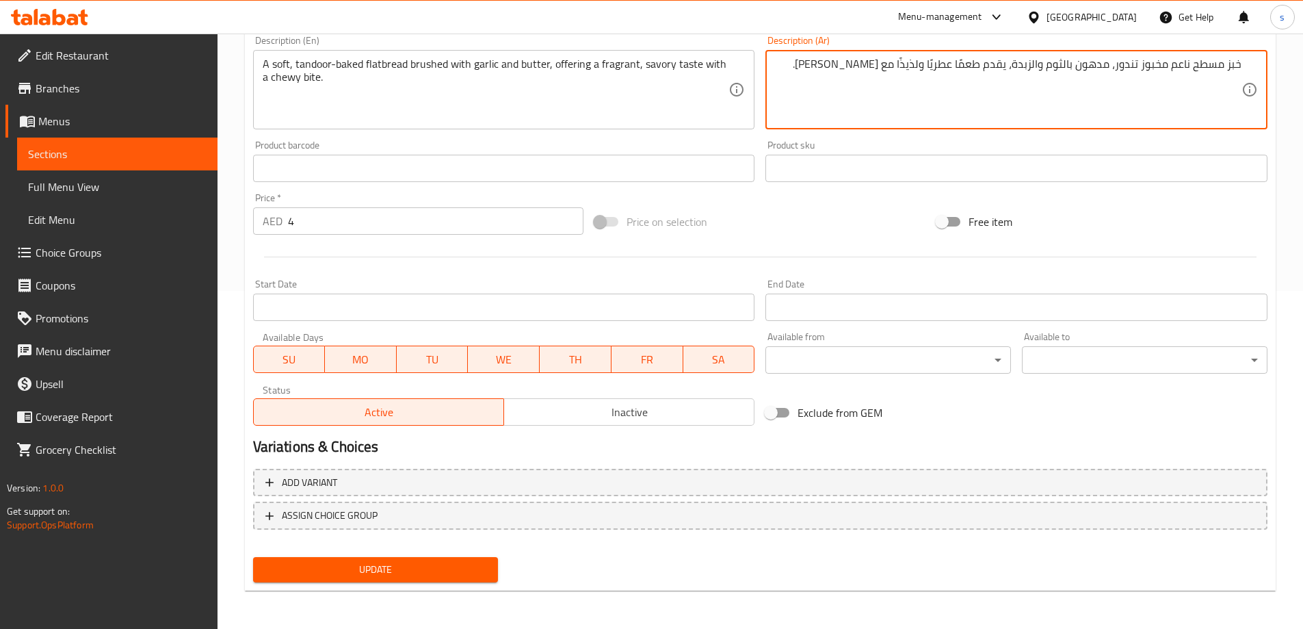
type textarea "خبز مسطح ناعم مخبوز تندور، مدهون بالثوم والزبدة، يقدم طعمًا عطريًا ولذيذًا مع […"
click at [409, 564] on span "Update" at bounding box center [376, 569] width 224 height 17
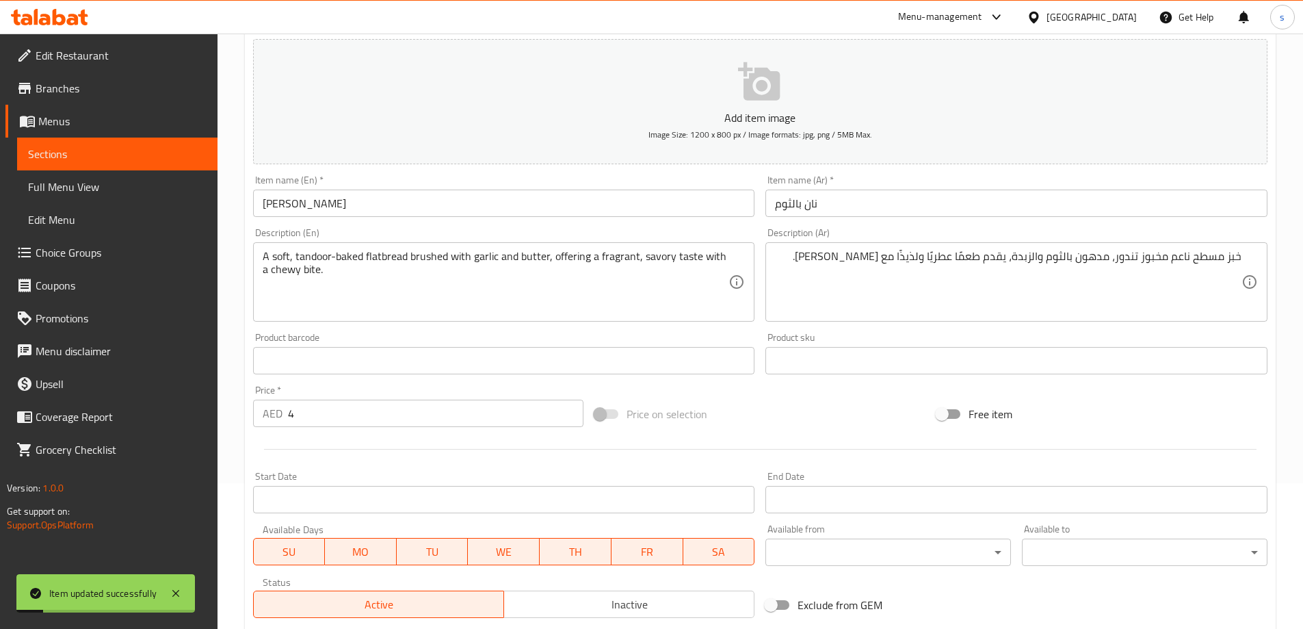
scroll to position [0, 0]
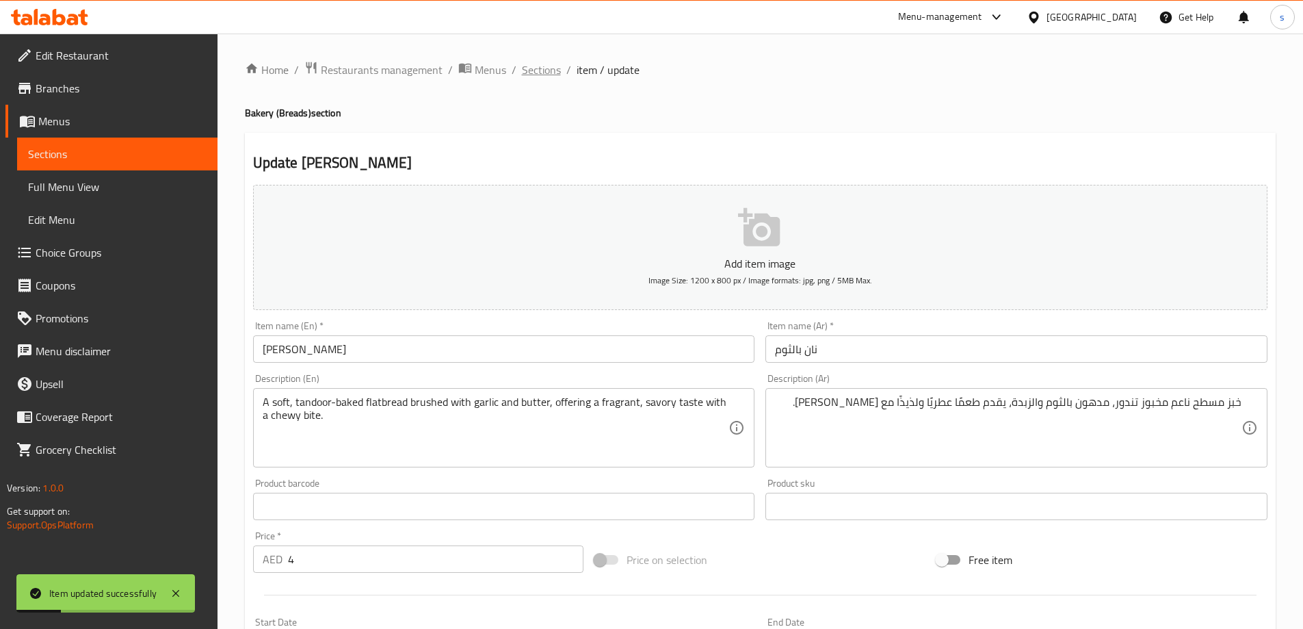
click at [540, 72] on span "Sections" at bounding box center [541, 70] width 39 height 16
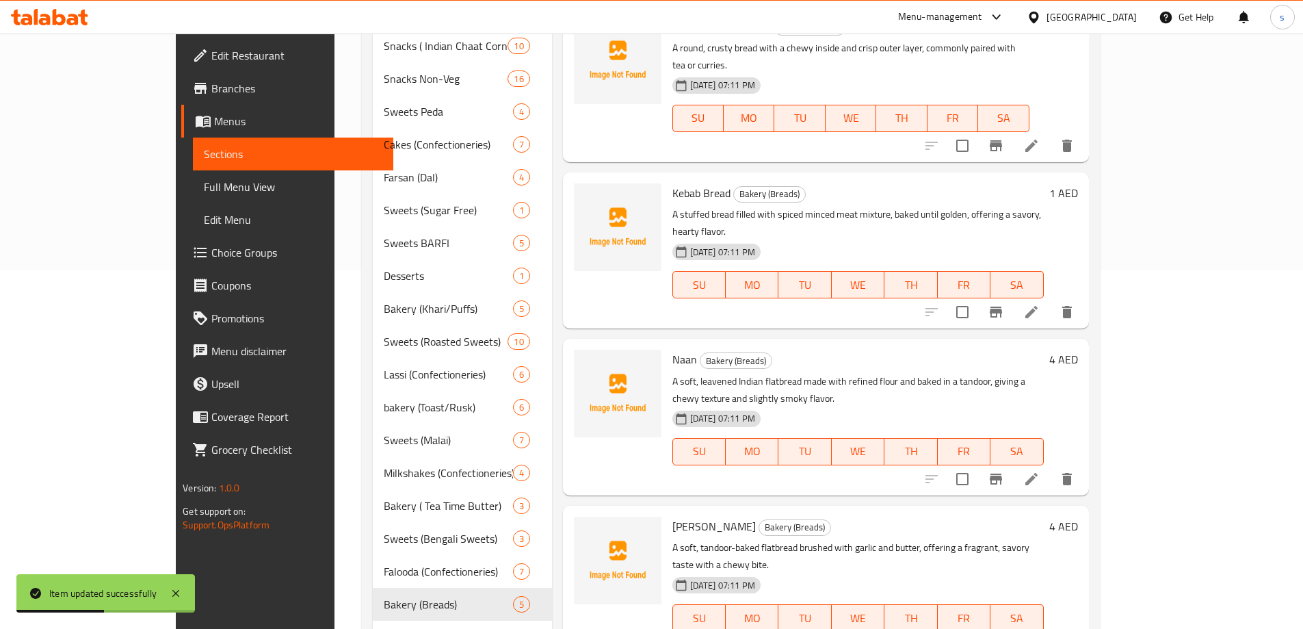
scroll to position [342, 0]
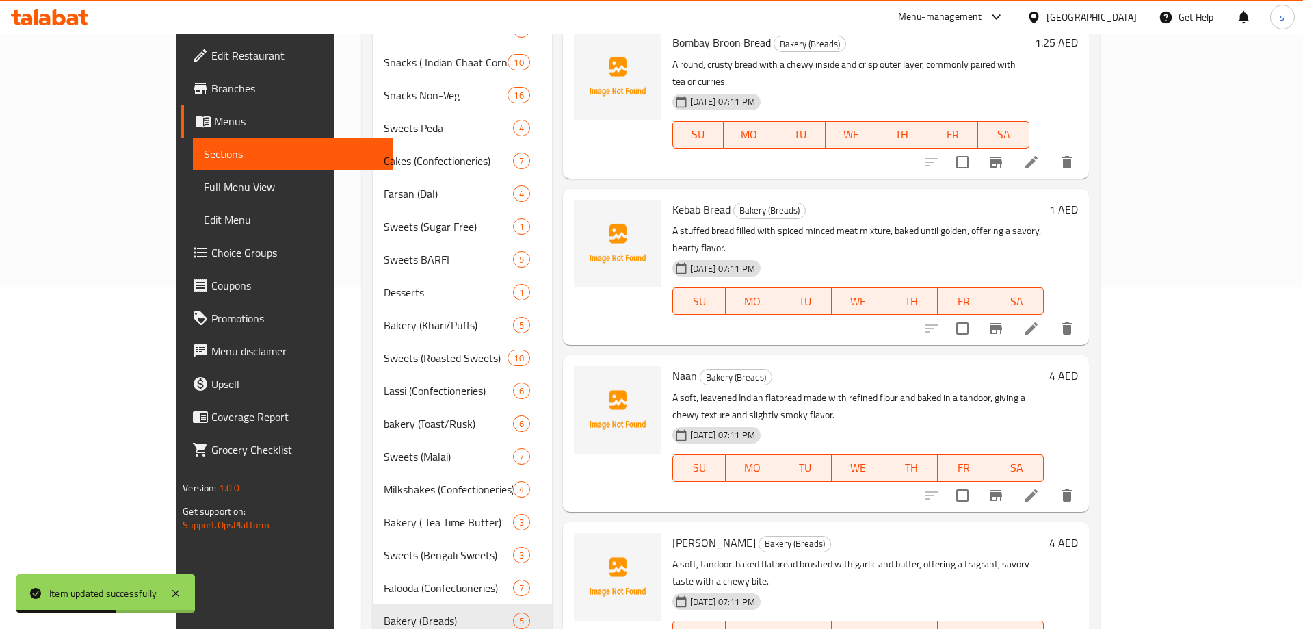
click at [1040, 487] on icon at bounding box center [1032, 495] width 16 height 16
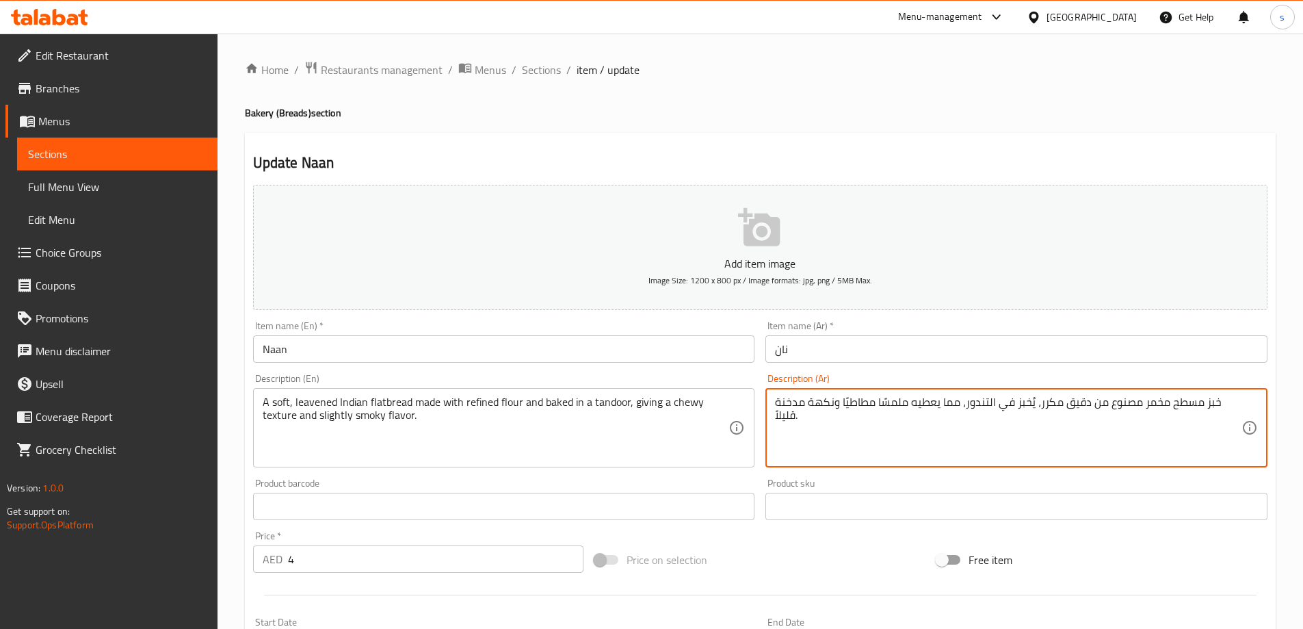
click at [1172, 408] on textarea "خبز مسطح مخمر مصنوع من دقيق مكرر، يُخبز في التندور، مما يعطيه ملمسًا مطاطيًا ون…" at bounding box center [1008, 427] width 467 height 65
click at [811, 404] on textarea "خبز مسطح هندي مخمر مصنوع من دقيق مكرر، يُخبز في التندور، مما يعطيه ملمسًا مطاطي…" at bounding box center [1008, 427] width 467 height 65
click at [811, 405] on textarea "خبز مسطح هندي مخمر مصنوع من دقيق مكرر، يُخبز في التندور، مما يعطيه ملمسًا مطاطي…" at bounding box center [1008, 427] width 467 height 65
click at [810, 406] on textarea "خبز مسطح هندي مخمر مصنوع من دقيق مكرر، يُخبز في التندور، مما يعطيه ملمسًا مطاطي…" at bounding box center [1008, 427] width 467 height 65
click at [811, 402] on textarea "خبز مسطح هندي مخمر مصنوع من دقيق مكرر، يُخبز في التندور، مما يعطيه ملمسًا مطاطي…" at bounding box center [1008, 427] width 467 height 65
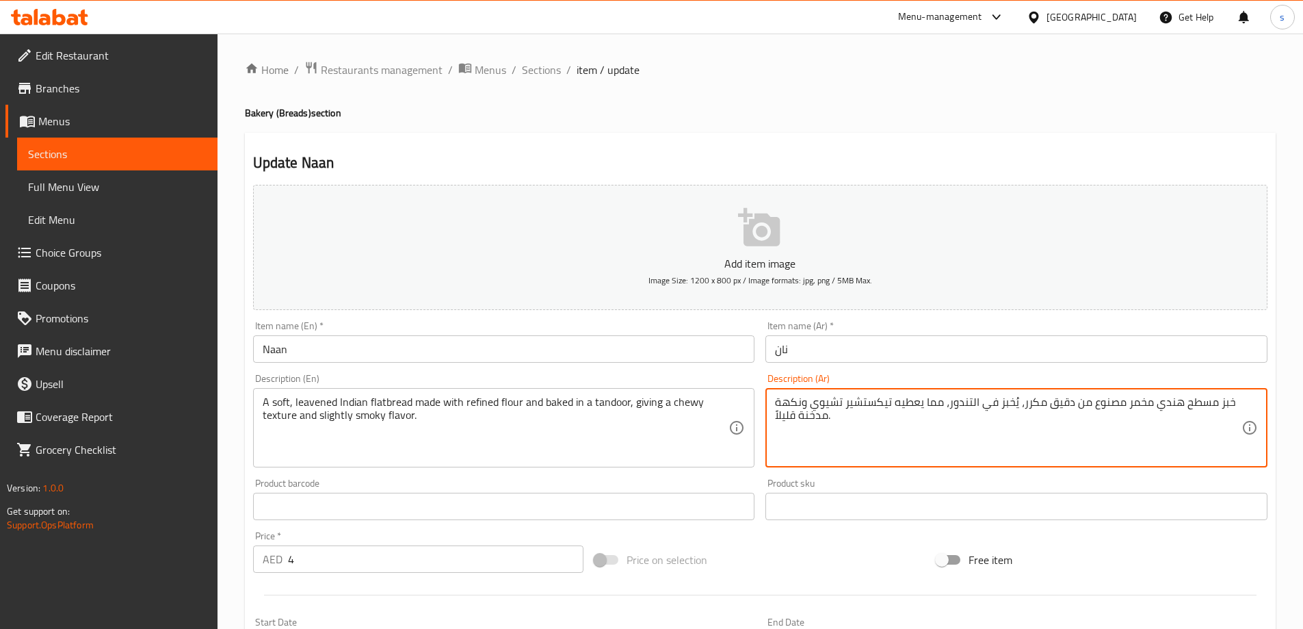
scroll to position [338, 0]
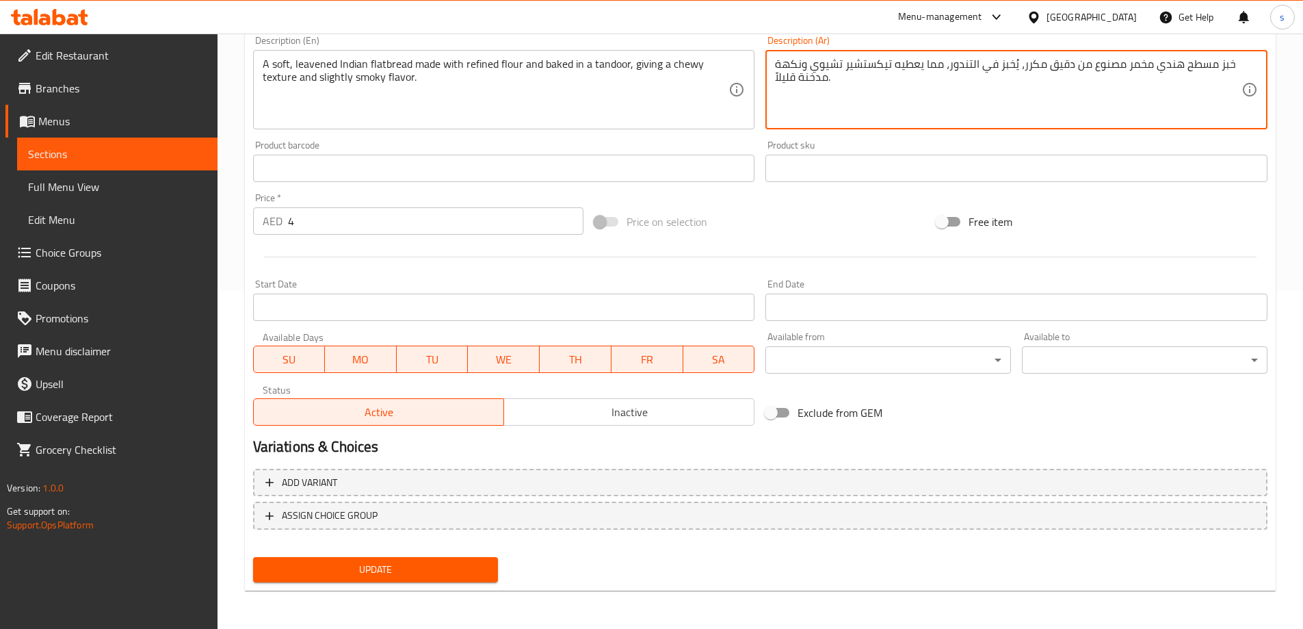
type textarea "خبز مسطح هندي مخمر مصنوع من دقيق مكرر، يُخبز في التندور، مما يعطيه تيكستشير تشي…"
click at [408, 570] on span "Update" at bounding box center [376, 569] width 224 height 17
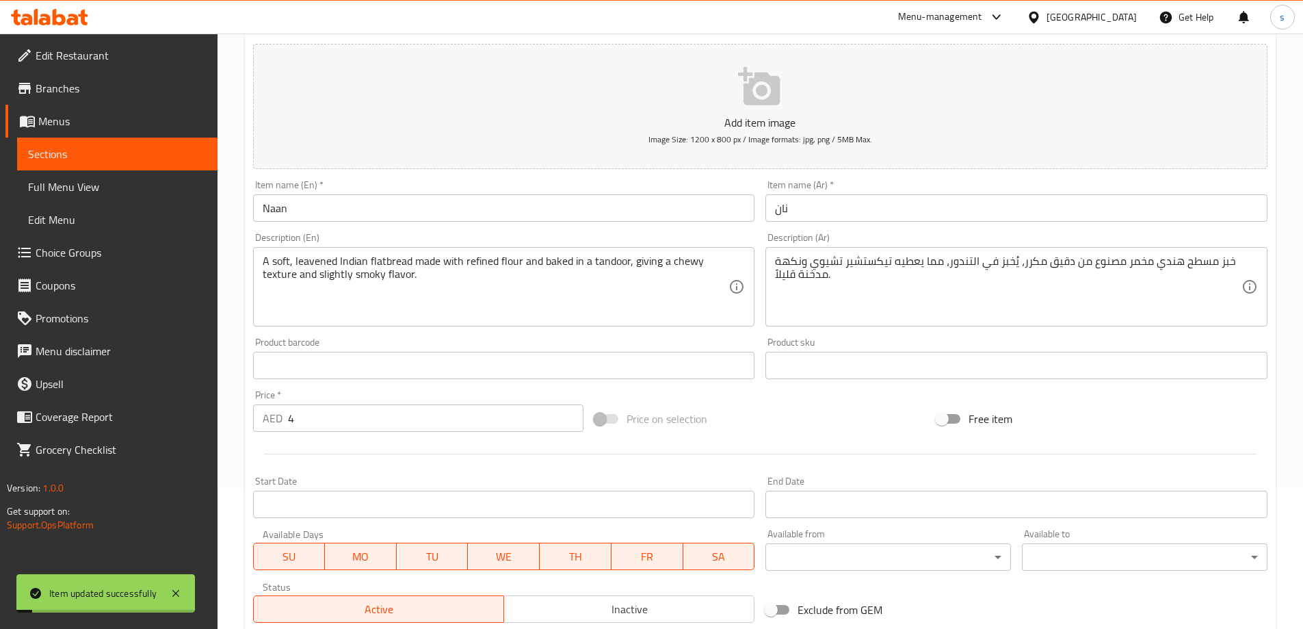
scroll to position [0, 0]
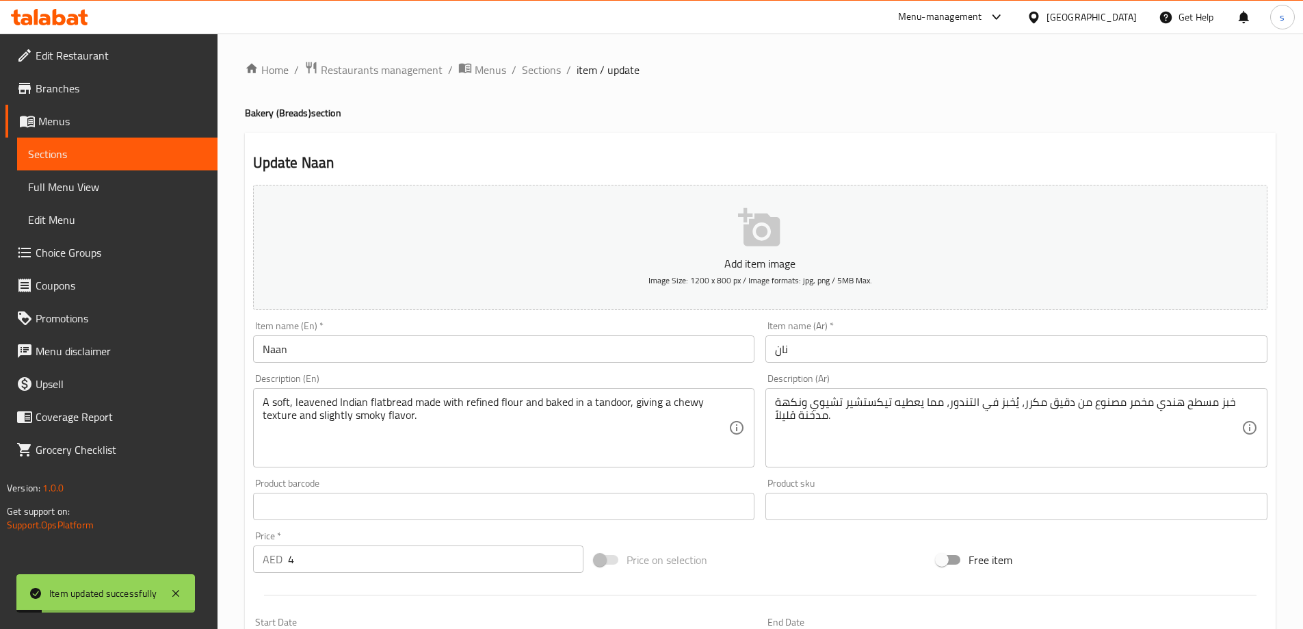
click at [538, 69] on span "Sections" at bounding box center [541, 70] width 39 height 16
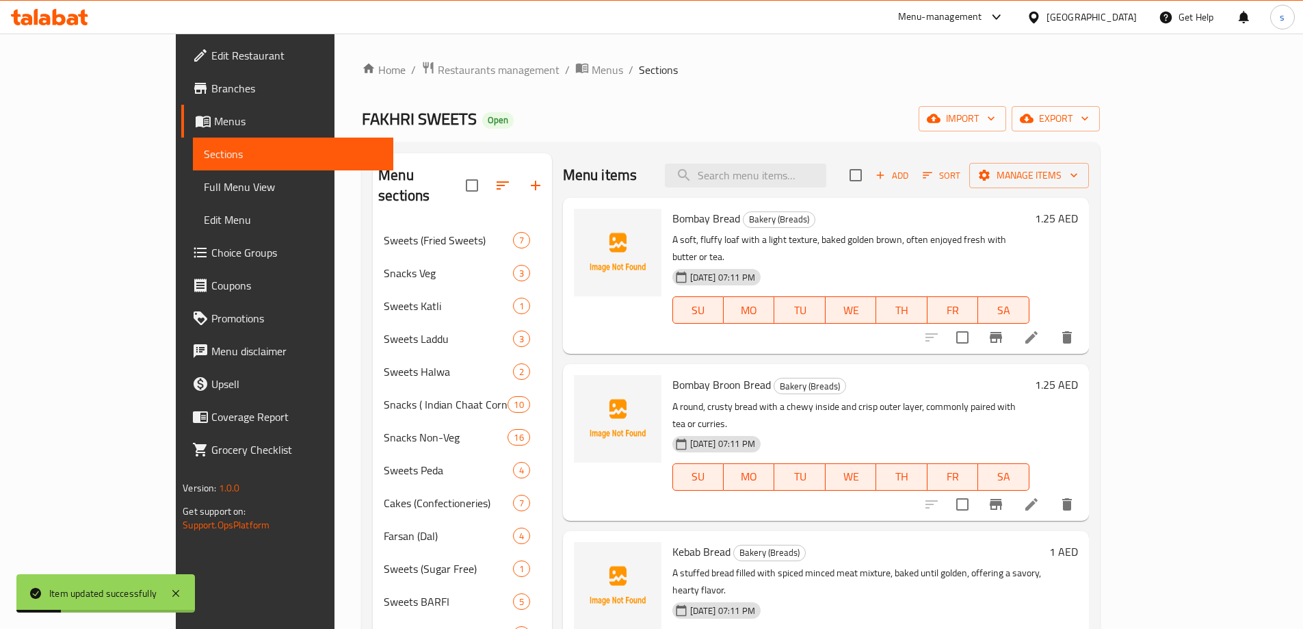
scroll to position [137, 0]
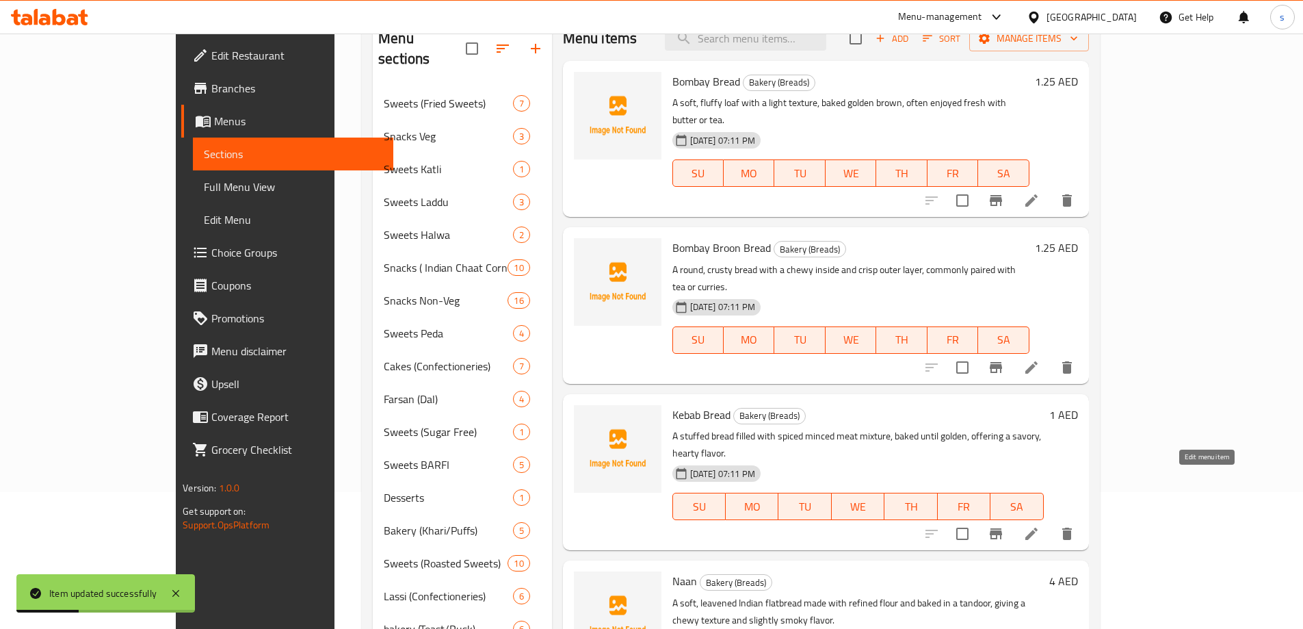
click at [1040, 525] on icon at bounding box center [1032, 533] width 16 height 16
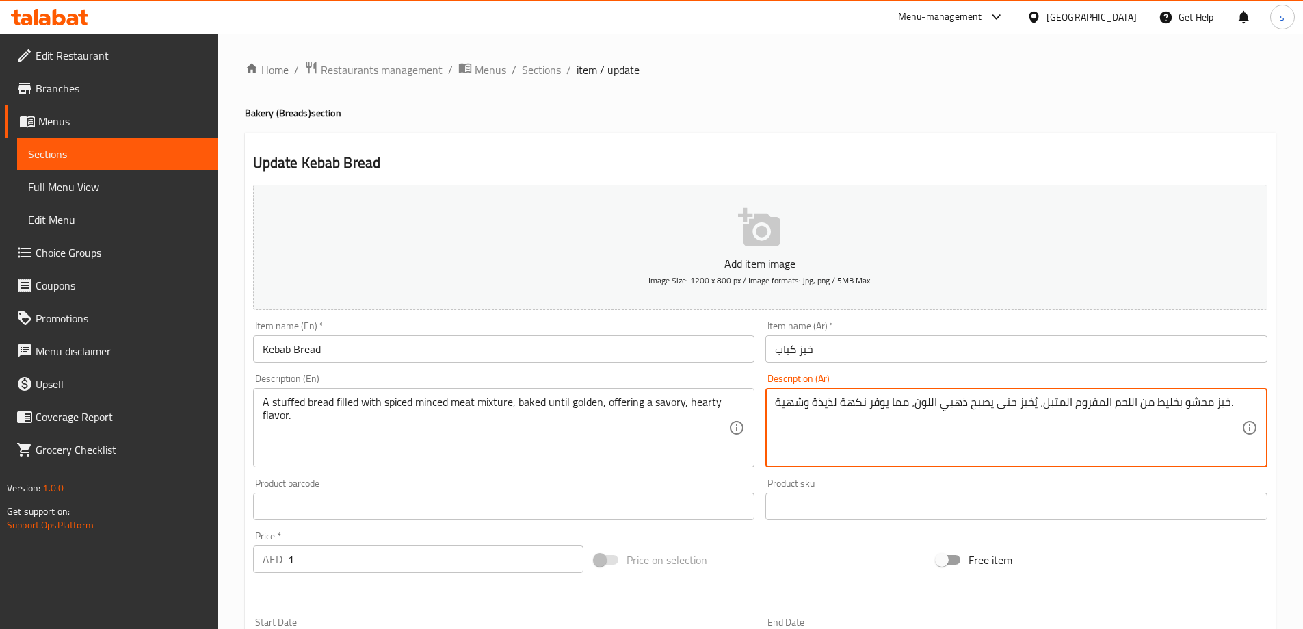
click at [813, 409] on textarea "خبز محشو بخليط من اللحم المفروم المتبل، يُخبز حتى يصبح ذهبي اللون، مما يوفر نكه…" at bounding box center [1008, 427] width 467 height 65
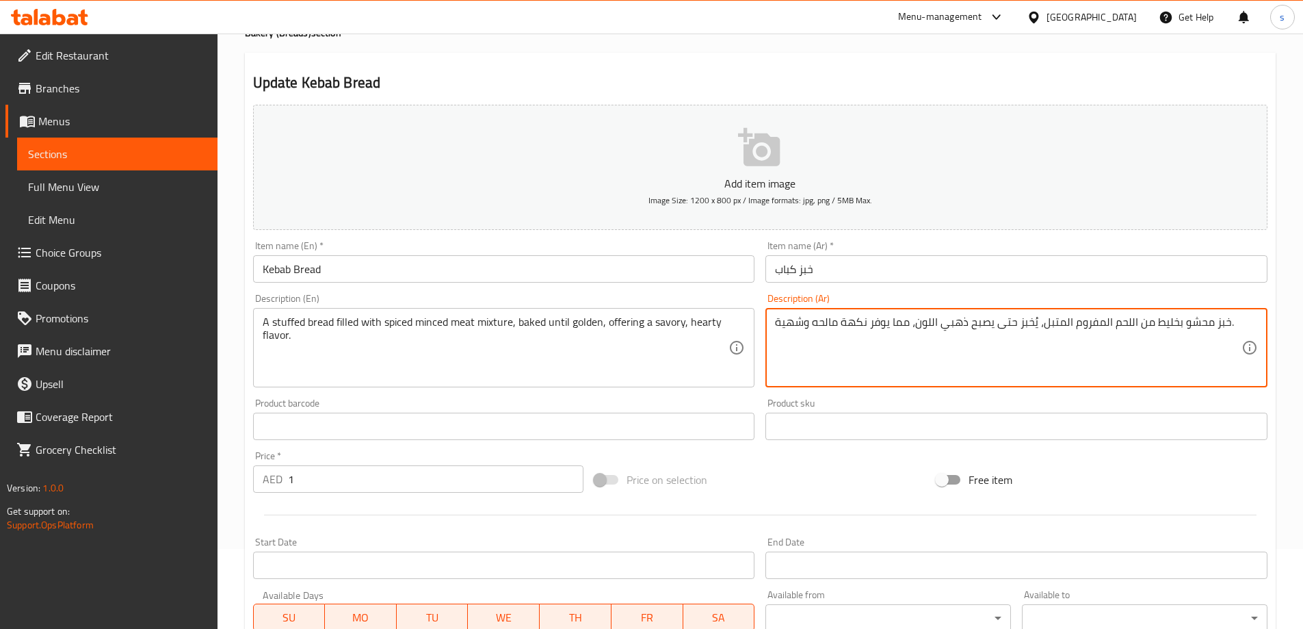
scroll to position [338, 0]
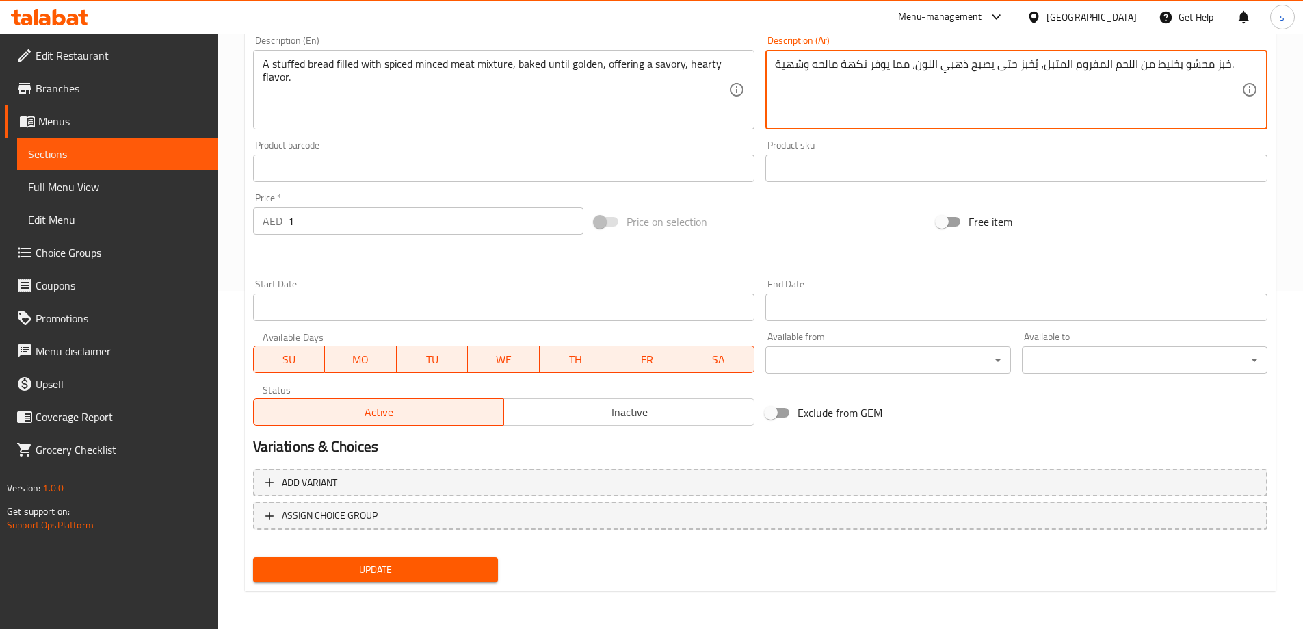
type textarea "خبز محشو بخليط من اللحم المفروم المتبل، يُخبز حتى يصبح ذهبي اللون، مما يوفر نكه…"
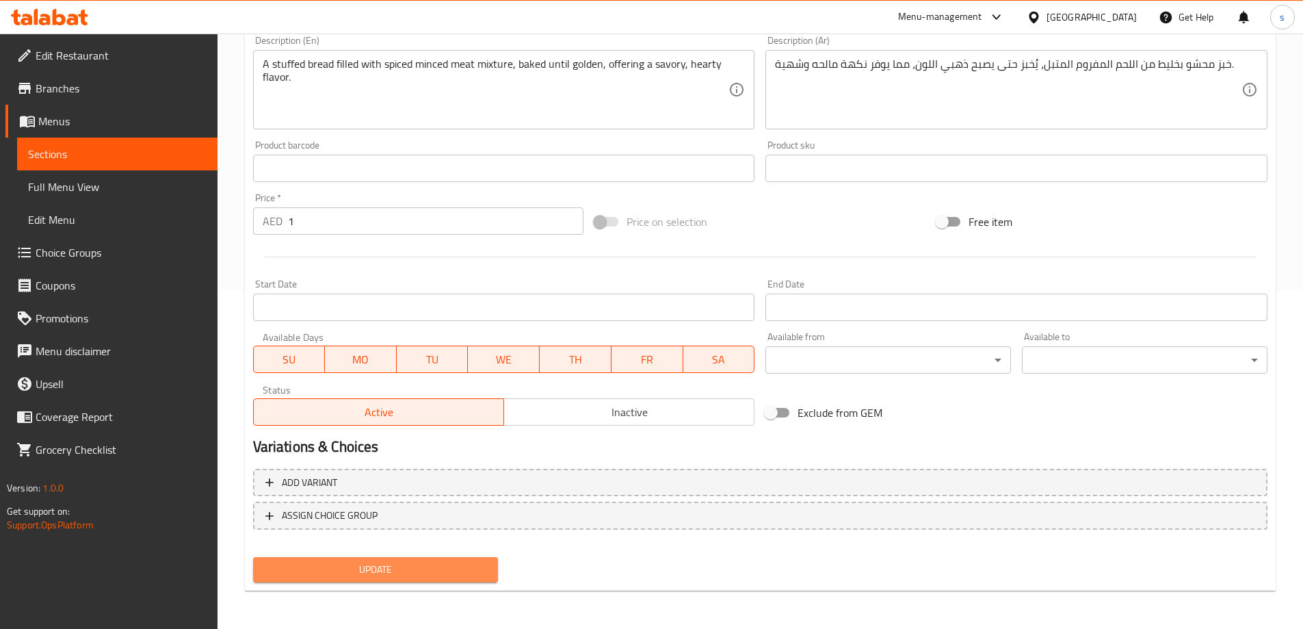
click at [432, 562] on span "Update" at bounding box center [376, 569] width 224 height 17
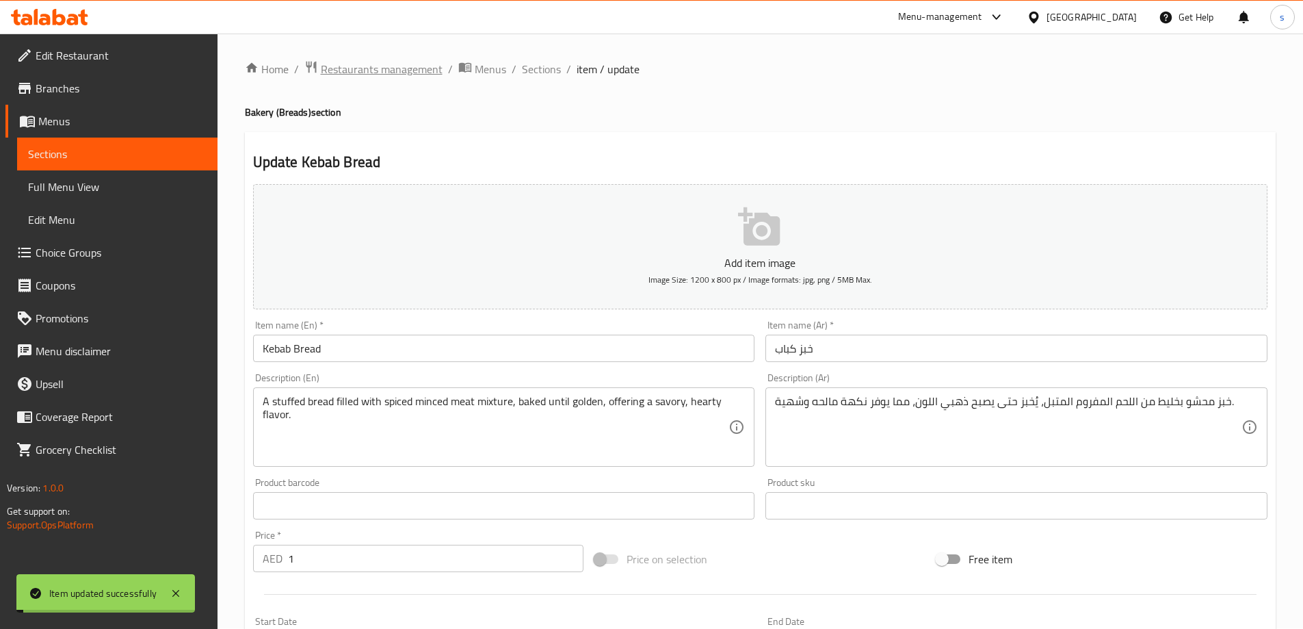
scroll to position [0, 0]
click at [534, 70] on span "Sections" at bounding box center [541, 70] width 39 height 16
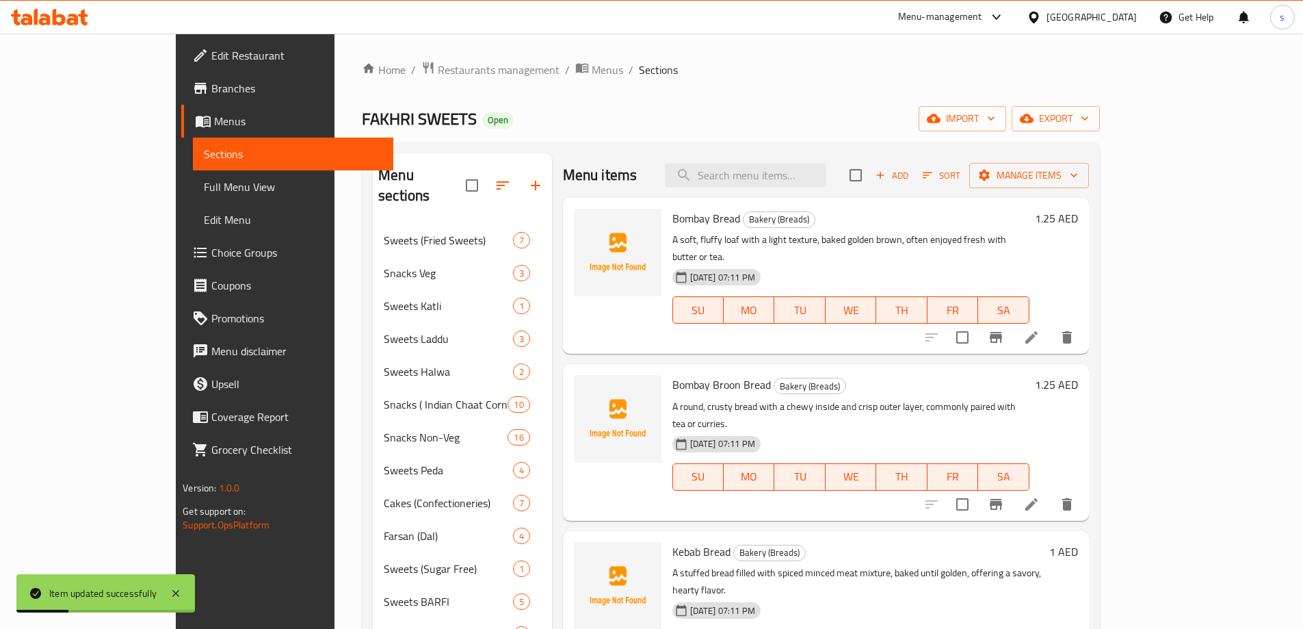
click at [1084, 488] on div at bounding box center [999, 504] width 168 height 33
click at [1040, 496] on icon at bounding box center [1032, 504] width 16 height 16
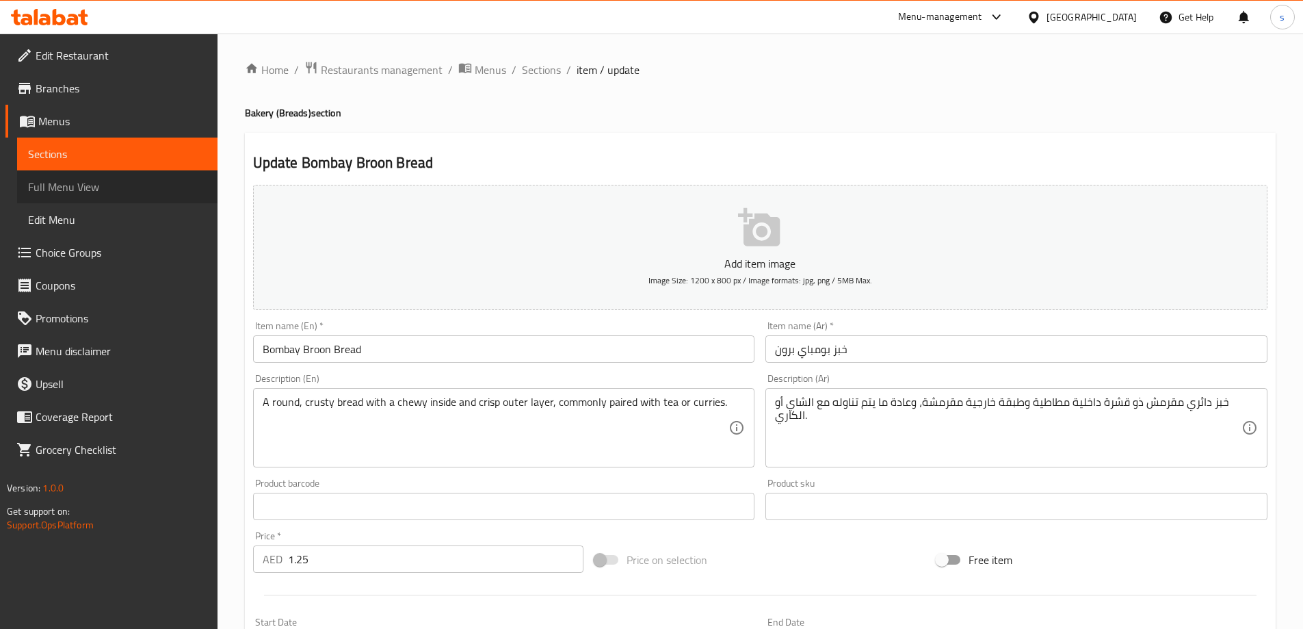
click at [98, 185] on span "Full Menu View" at bounding box center [117, 187] width 179 height 16
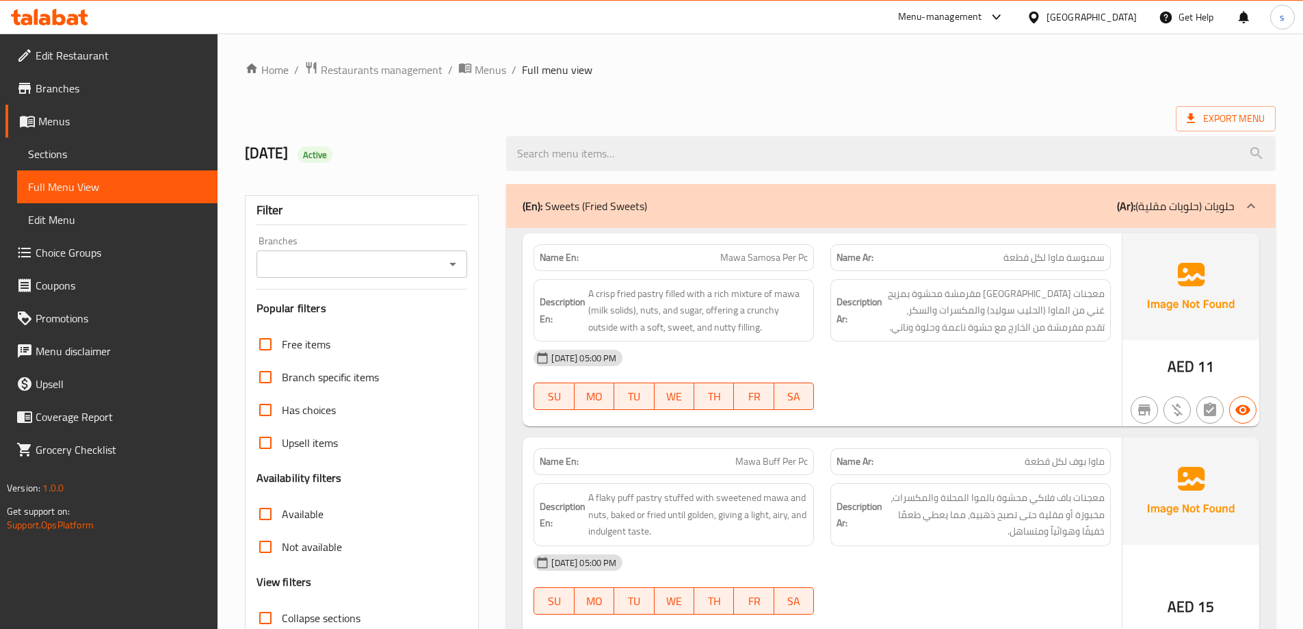
click at [798, 201] on div "(En): Sweets (Fried Sweets) (Ar): حلويات (حلويات مقلية)" at bounding box center [879, 206] width 712 height 16
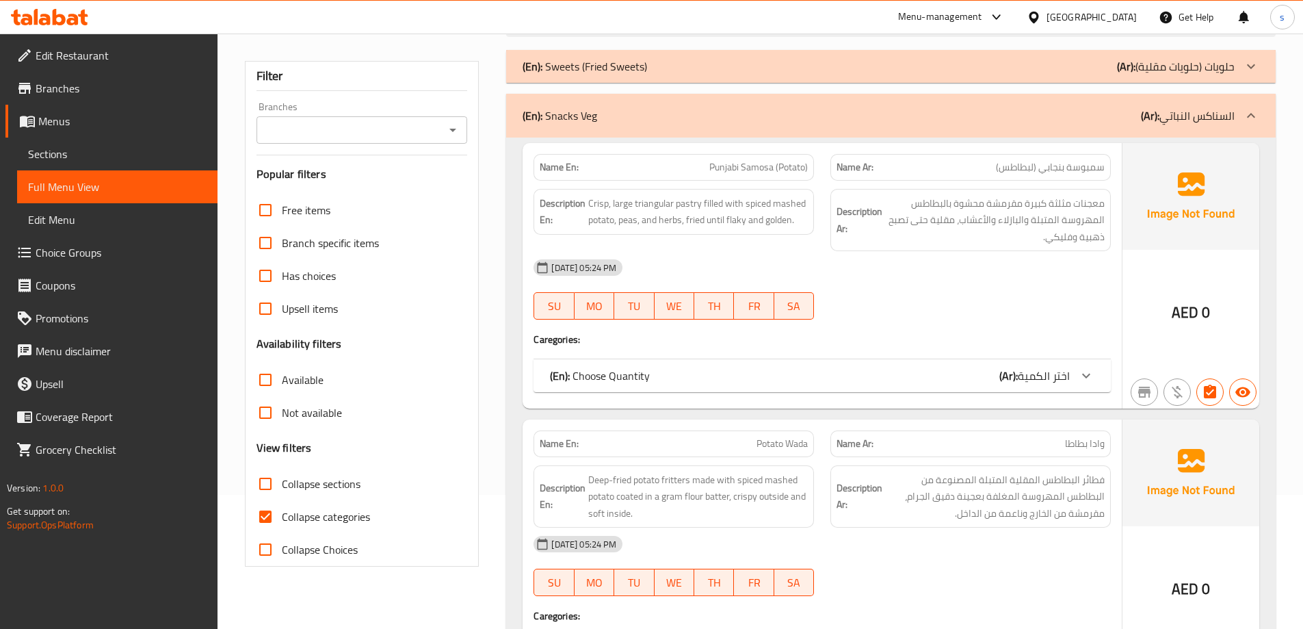
scroll to position [137, 0]
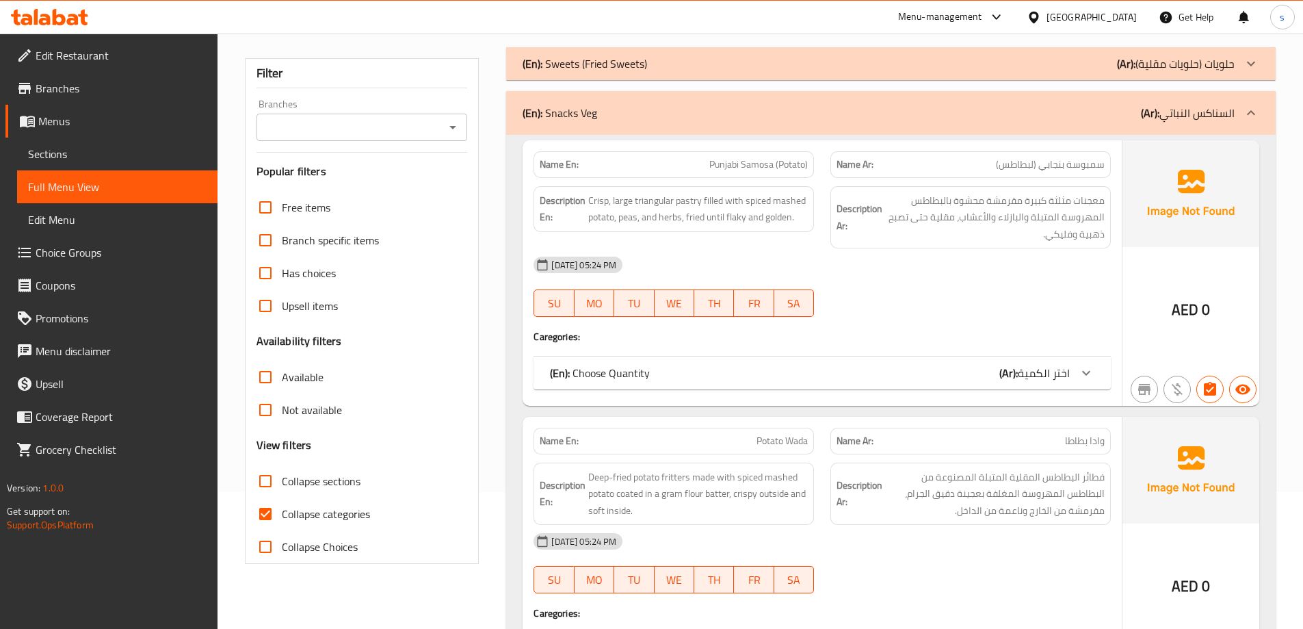
click at [296, 480] on span "Collapse sections" at bounding box center [321, 481] width 79 height 16
click at [282, 480] on input "Collapse sections" at bounding box center [265, 481] width 33 height 33
checkbox input "true"
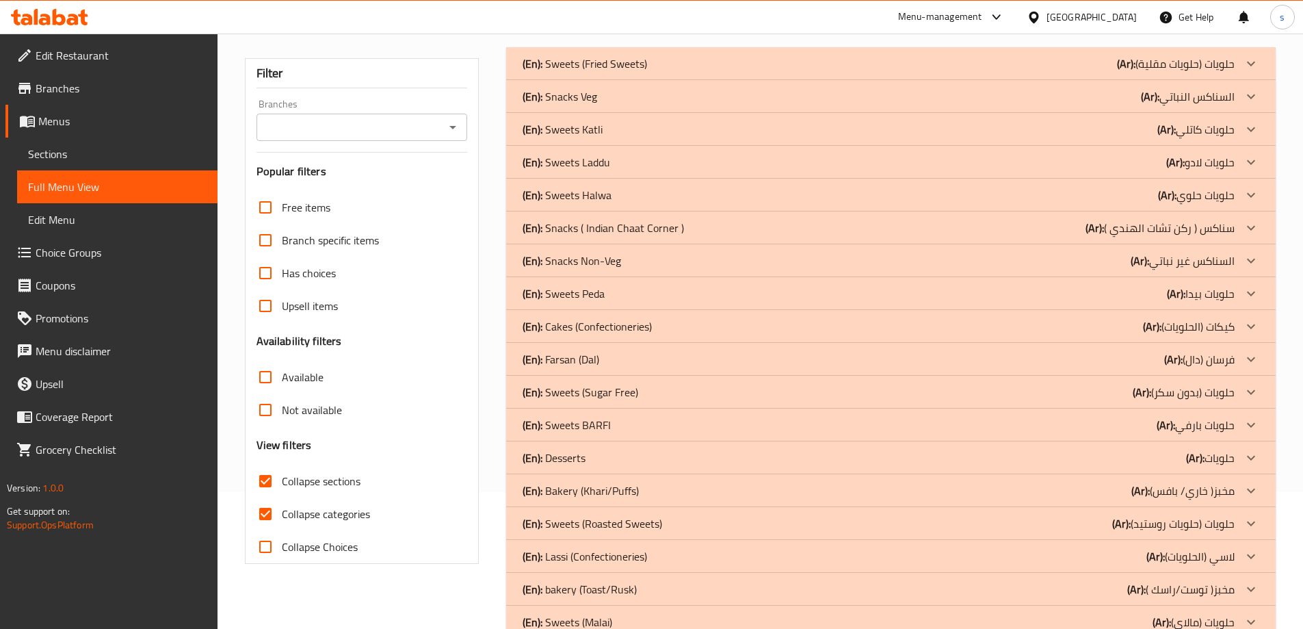
drag, startPoint x: 306, startPoint y: 511, endPoint x: 1082, endPoint y: 374, distance: 788.0
click at [306, 512] on span "Collapse categories" at bounding box center [326, 514] width 88 height 16
click at [282, 512] on input "Collapse categories" at bounding box center [265, 513] width 33 height 33
checkbox input "false"
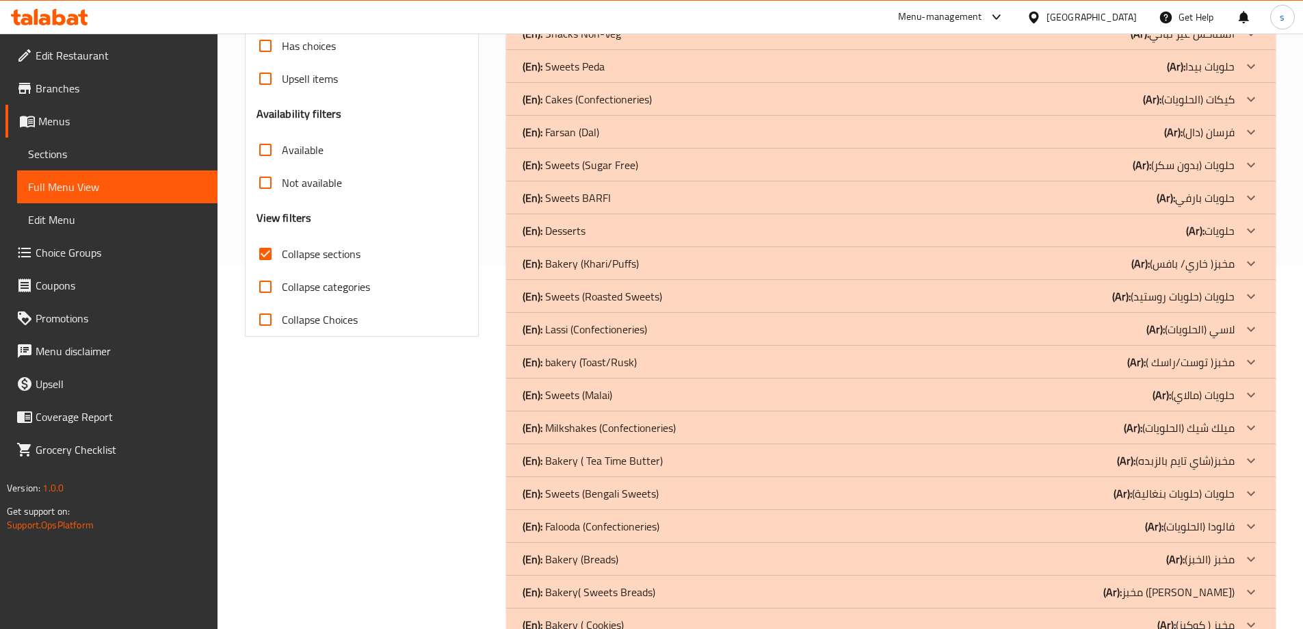
scroll to position [404, 0]
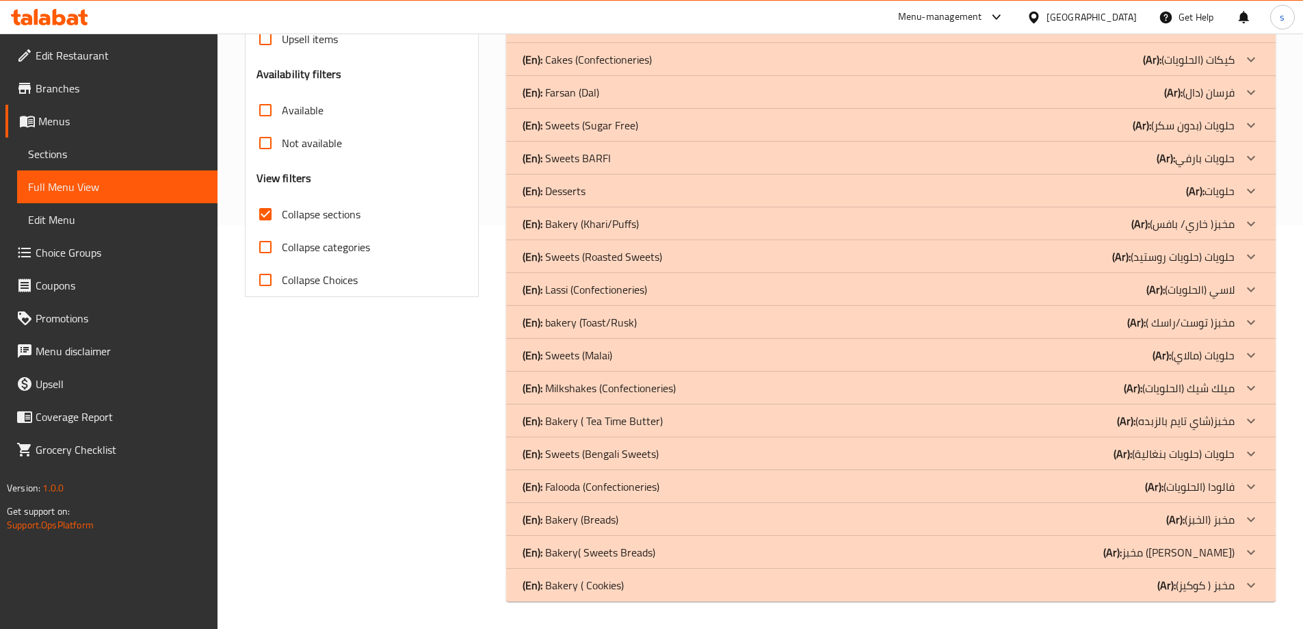
click at [1215, 580] on p "(Ar): مخبز ( كوكيز)" at bounding box center [1196, 585] width 77 height 16
click at [1229, 549] on p "(Ar): مخبز ([PERSON_NAME])" at bounding box center [1169, 552] width 131 height 16
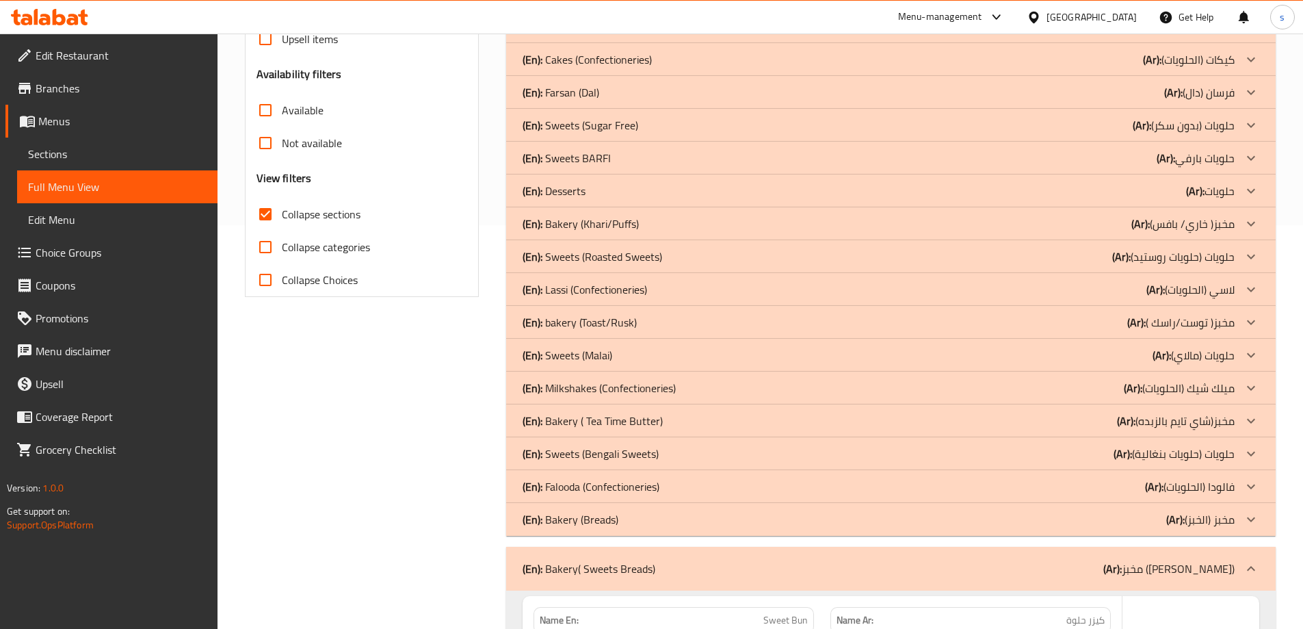
click at [1230, 516] on p "(Ar): مخبز (الخبز)" at bounding box center [1201, 519] width 68 height 16
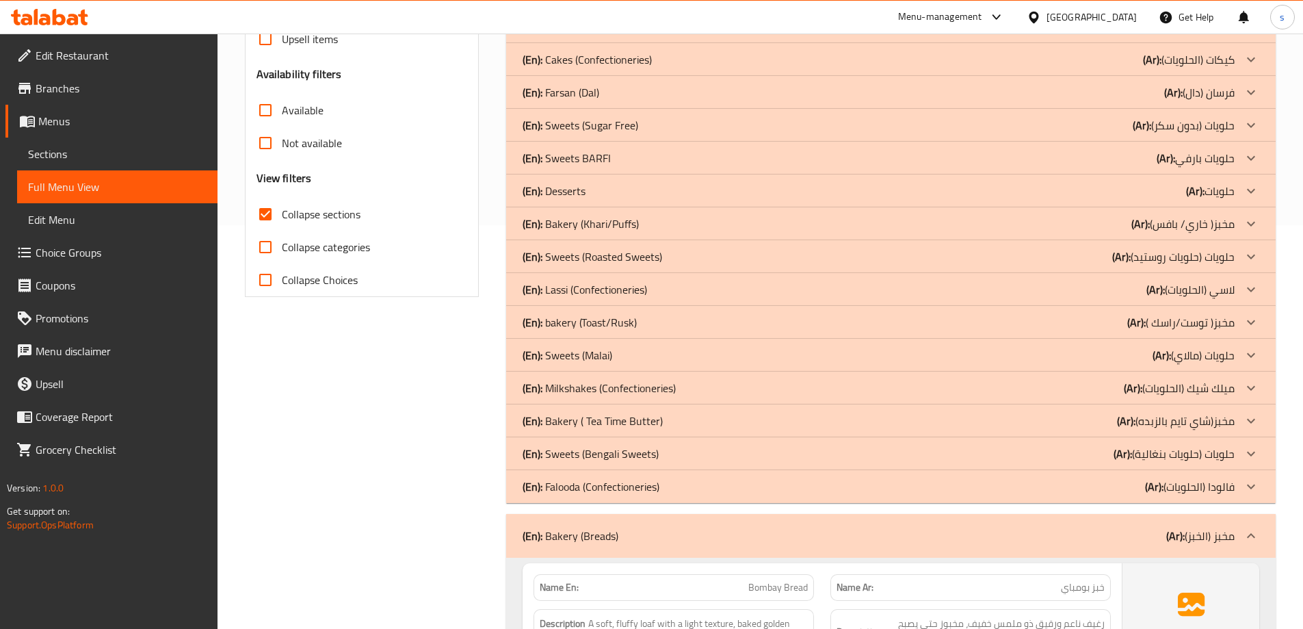
click at [1184, 421] on p "(Ar): مخبز(شاي تايم بالزبده)" at bounding box center [1176, 421] width 118 height 16
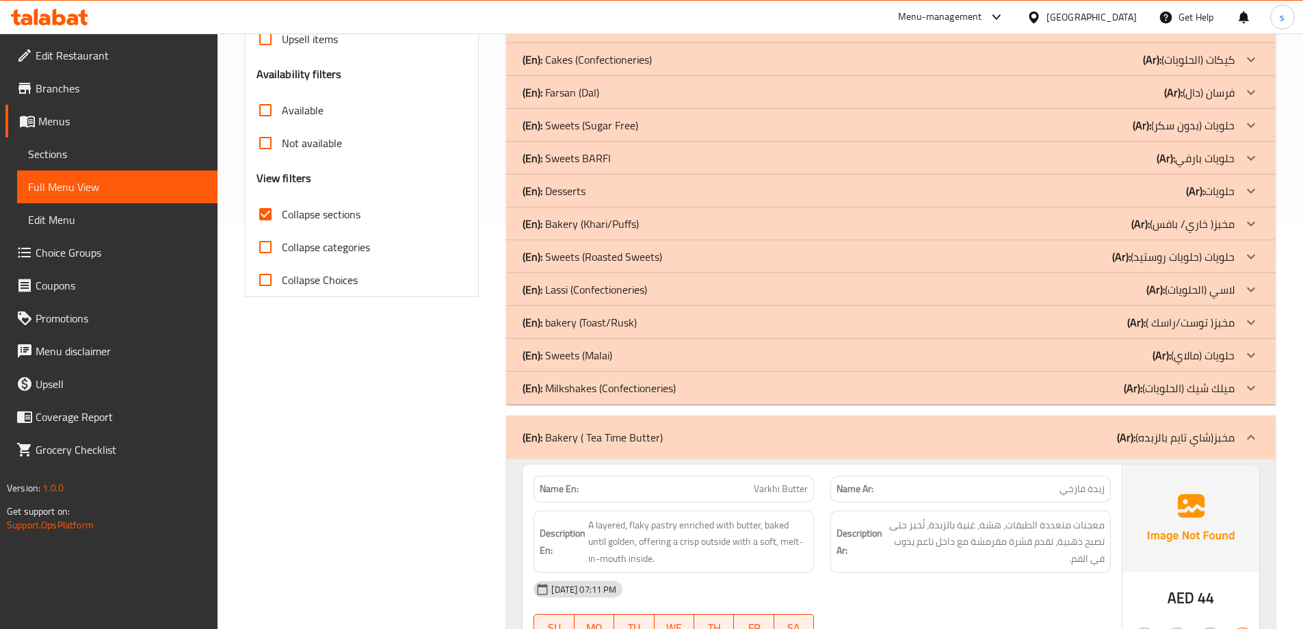
click at [1191, 324] on p "(Ar): مخبز( توست/راسك )" at bounding box center [1181, 322] width 107 height 16
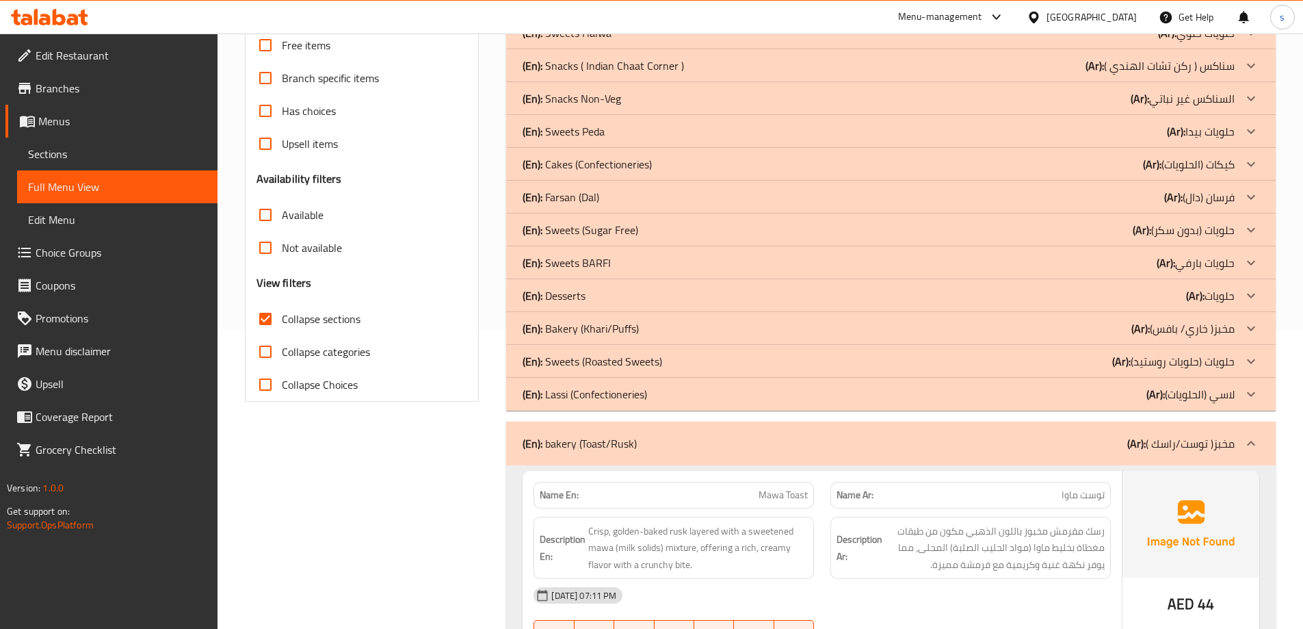
scroll to position [267, 0]
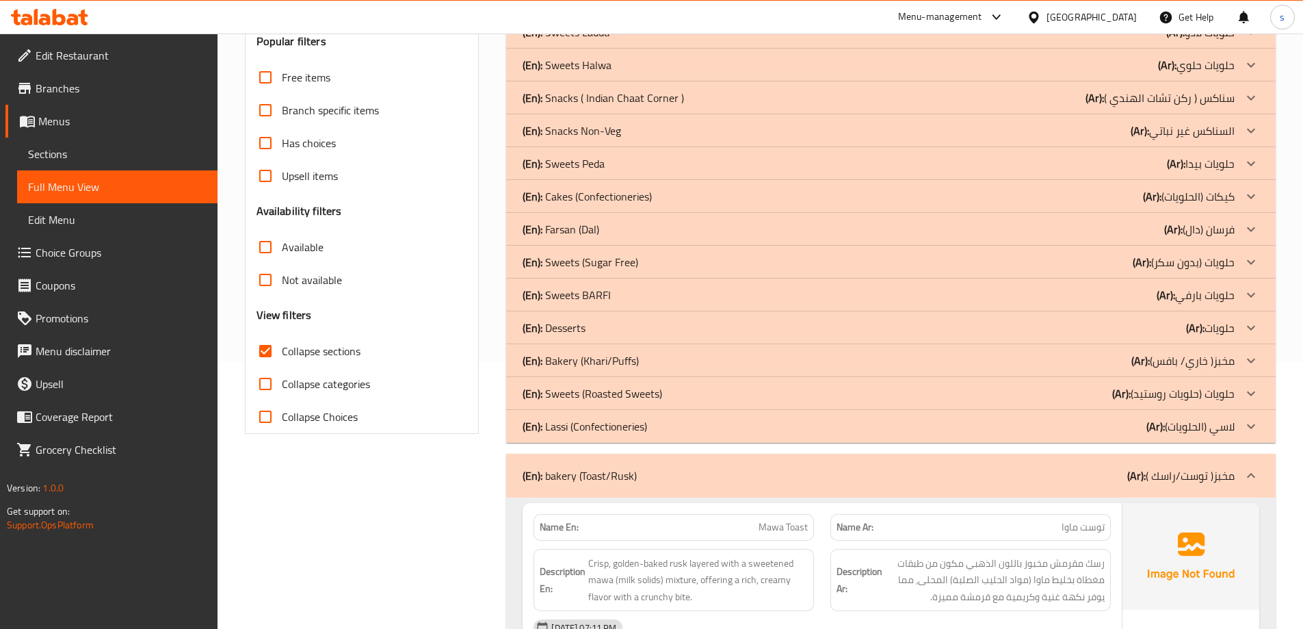
click at [1219, 227] on p "(Ar): فرسان (دال)" at bounding box center [1200, 229] width 70 height 16
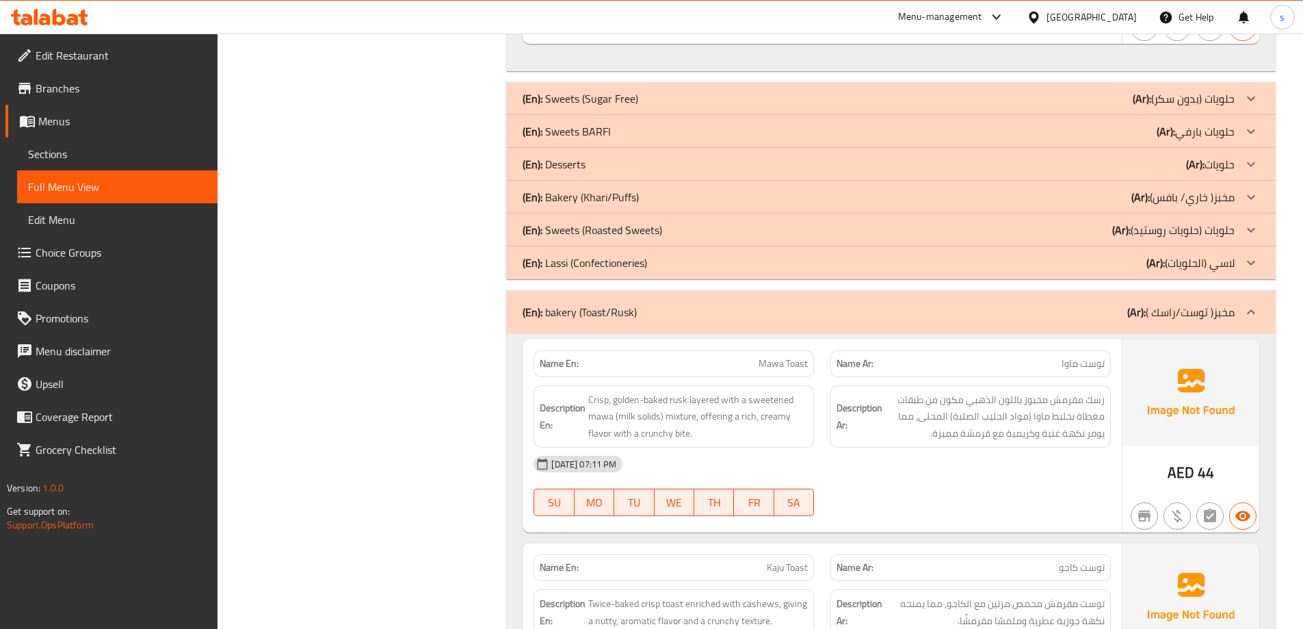
scroll to position [1293, 0]
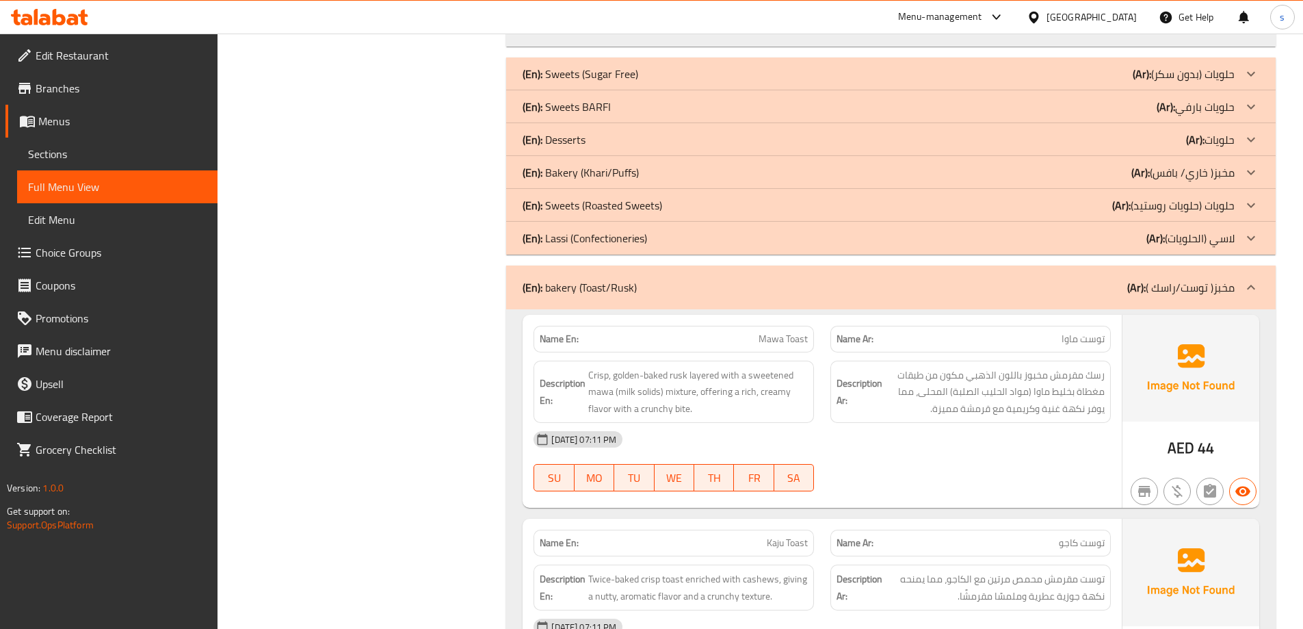
click at [1218, 171] on p "(Ar): مخبز( خاري/ بافس)" at bounding box center [1183, 172] width 103 height 16
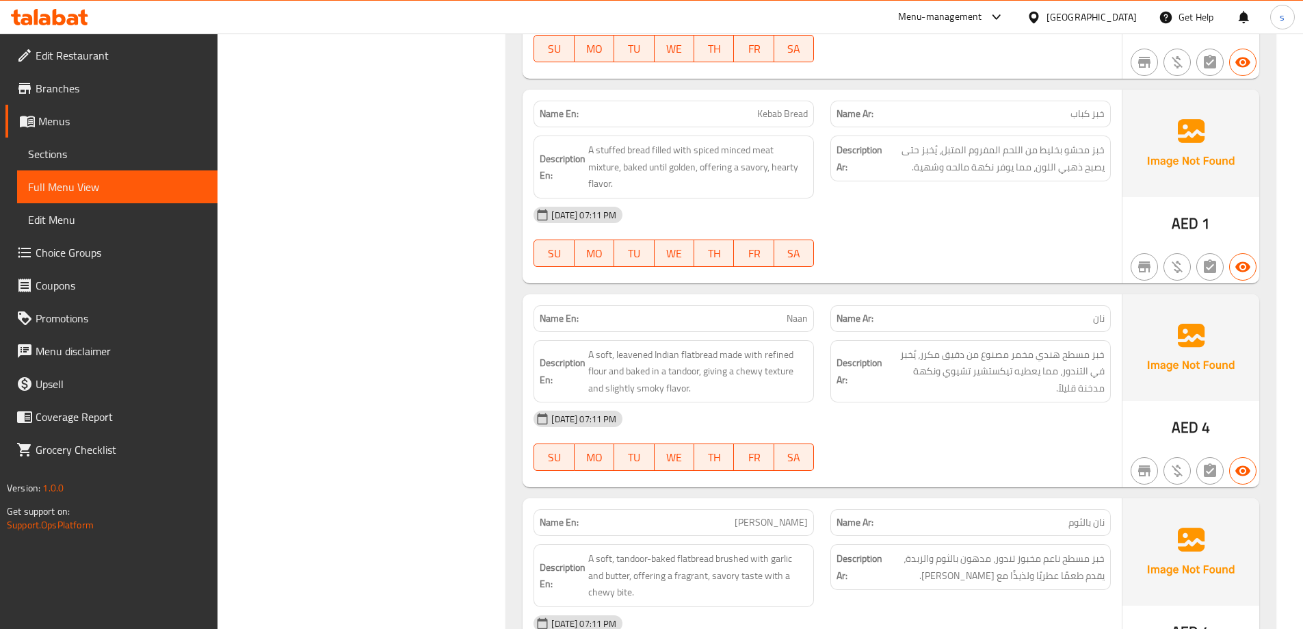
scroll to position [4858, 0]
click at [49, 146] on span "Sections" at bounding box center [117, 154] width 179 height 16
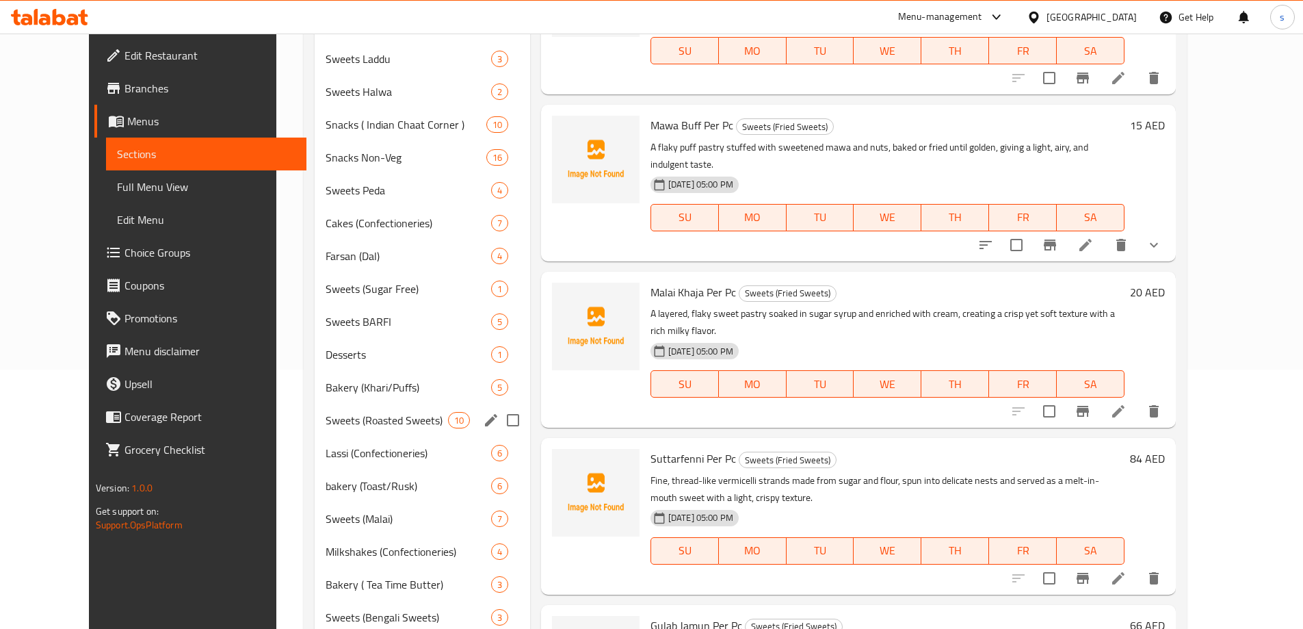
scroll to position [439, 0]
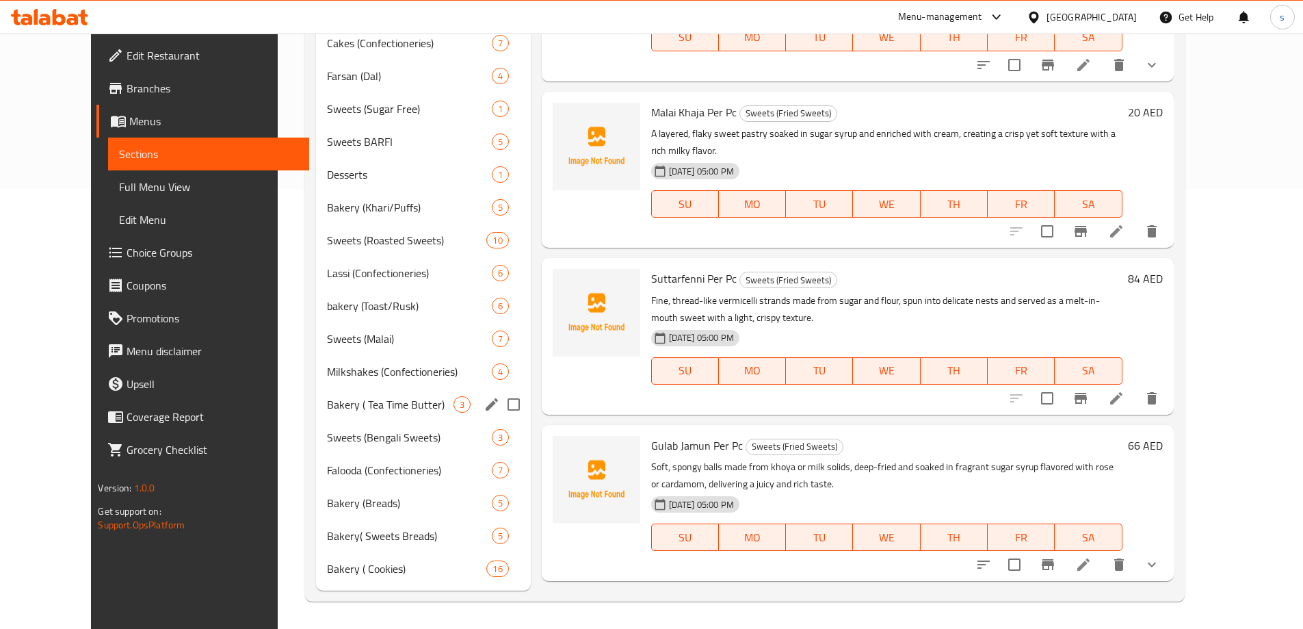
click at [346, 389] on div "Bakery ( Tea Time Butter) 3" at bounding box center [423, 404] width 214 height 33
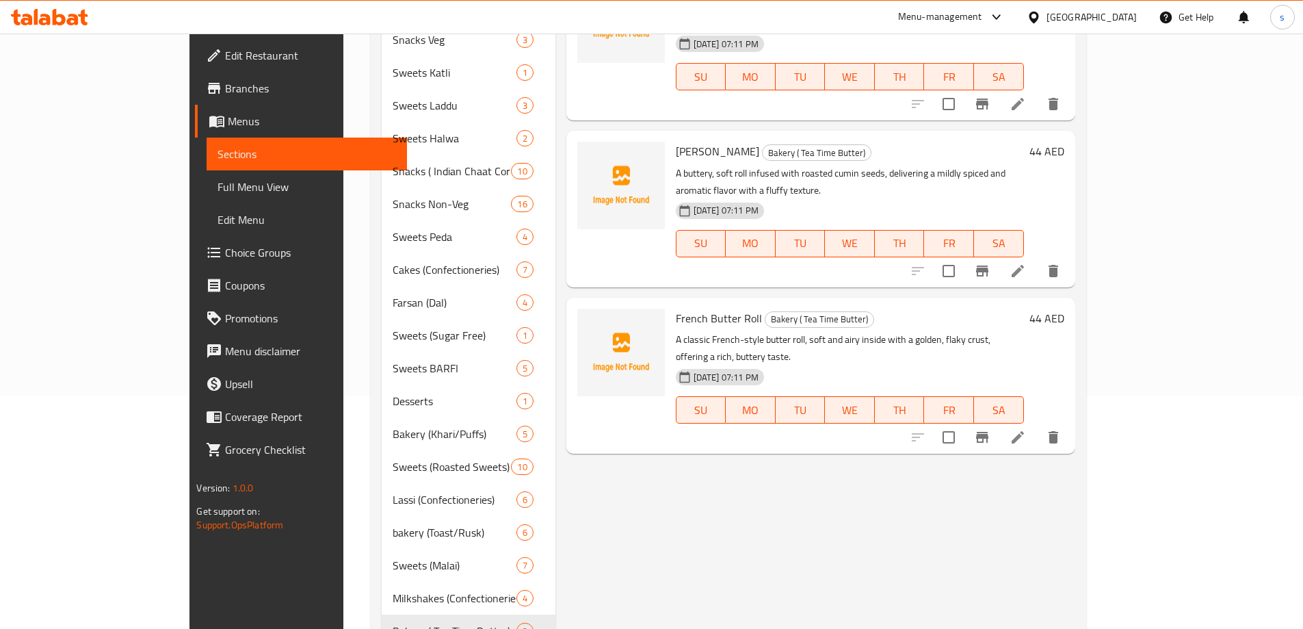
scroll to position [29, 0]
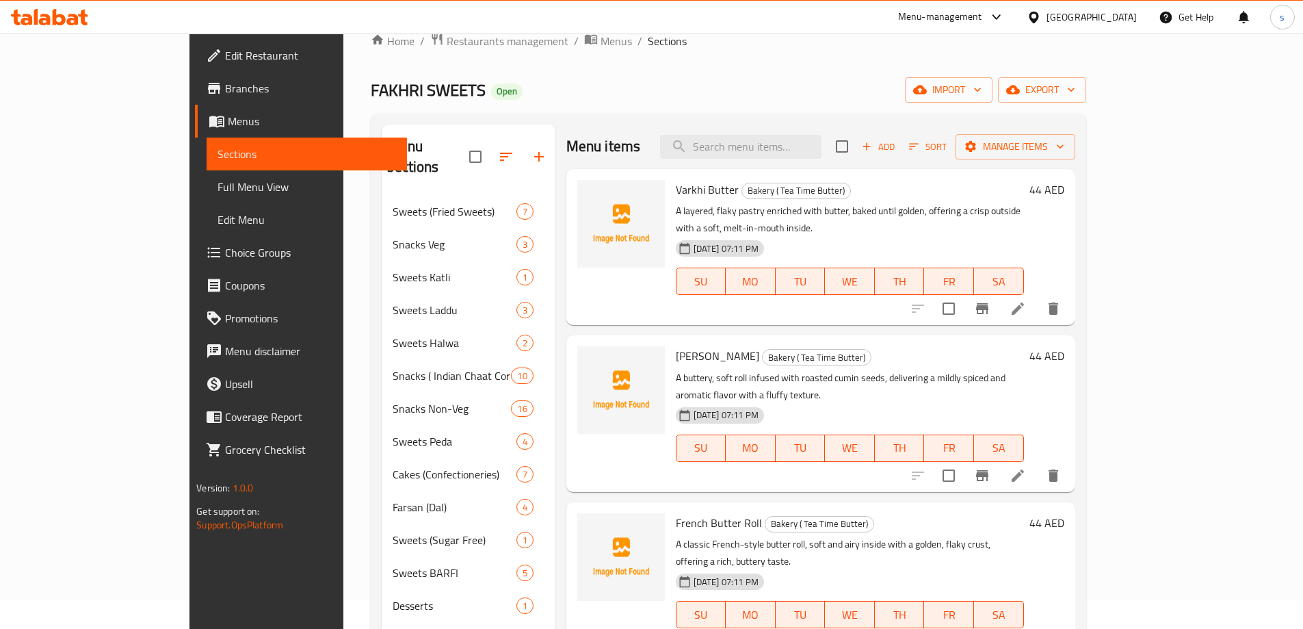
click at [1026, 300] on icon at bounding box center [1018, 308] width 16 height 16
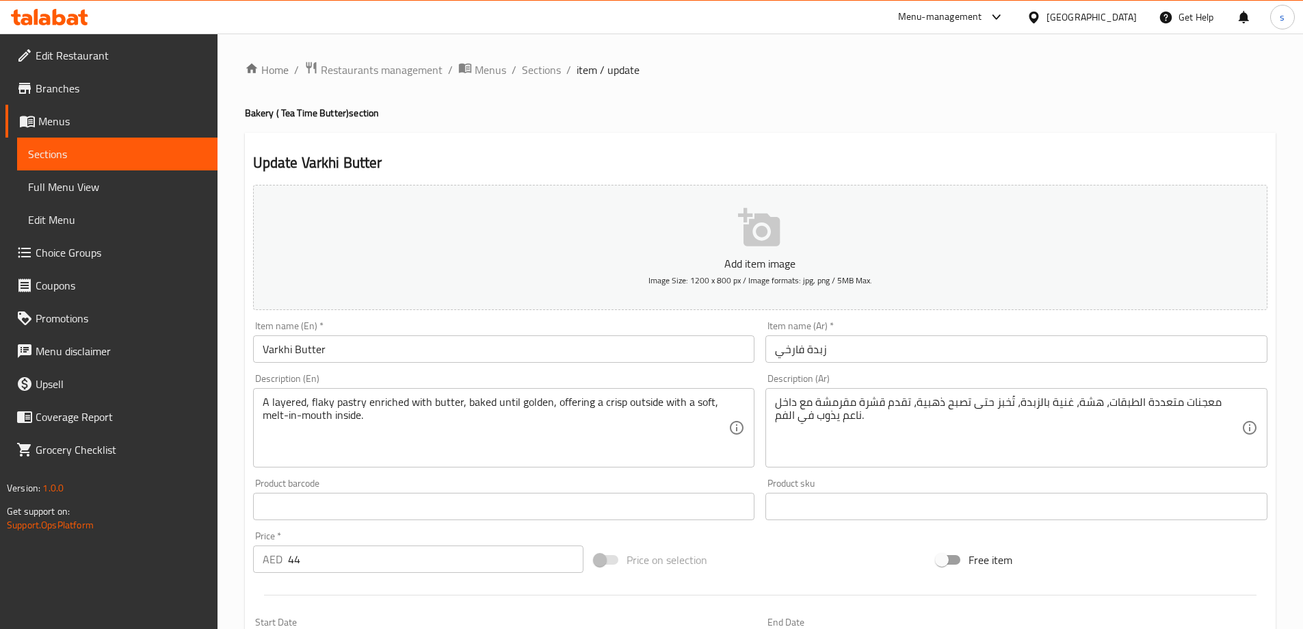
click at [905, 352] on input "زبدة فارخي" at bounding box center [1017, 348] width 502 height 27
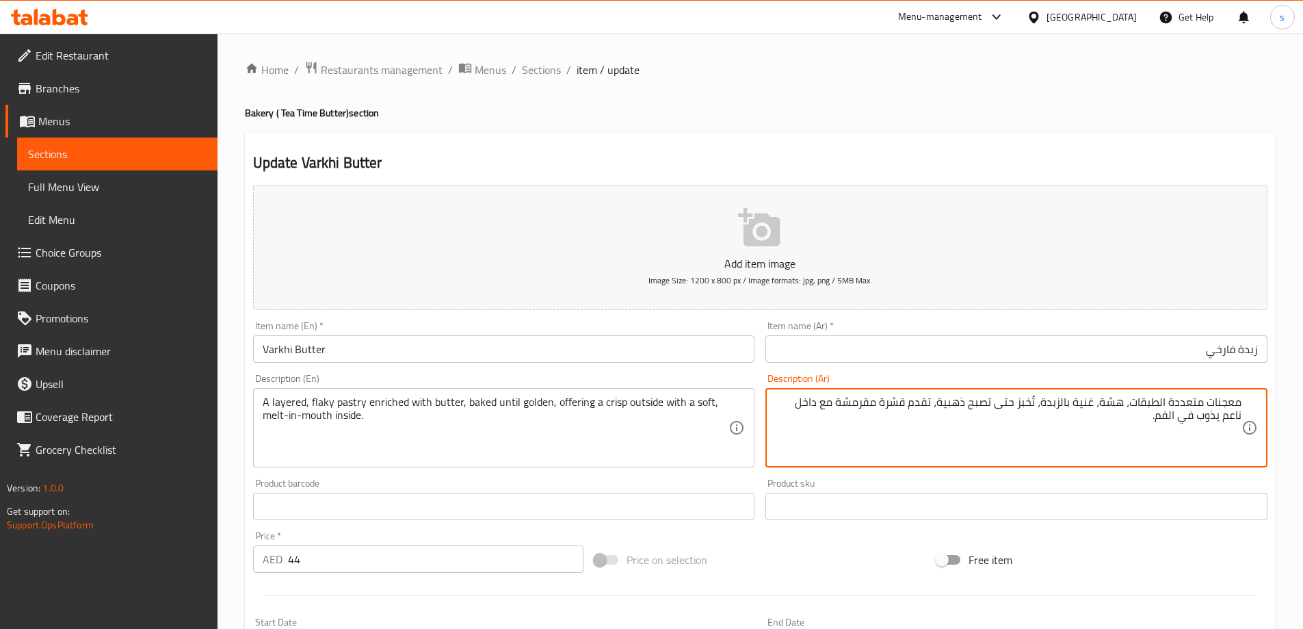
click at [1206, 402] on textarea "معجنات متعددة الطبقات، هشة، غنية بالزبدة، تُخبز حتى تصبح ذهبية، تقدم قشرة مقرمش…" at bounding box center [1008, 427] width 467 height 65
type textarea "باستري فلاكي متعددة الطبقات، هشة، غنية بالزبدة، تُخبز حتى تصبح ذهبية، تقدم قشرة…"
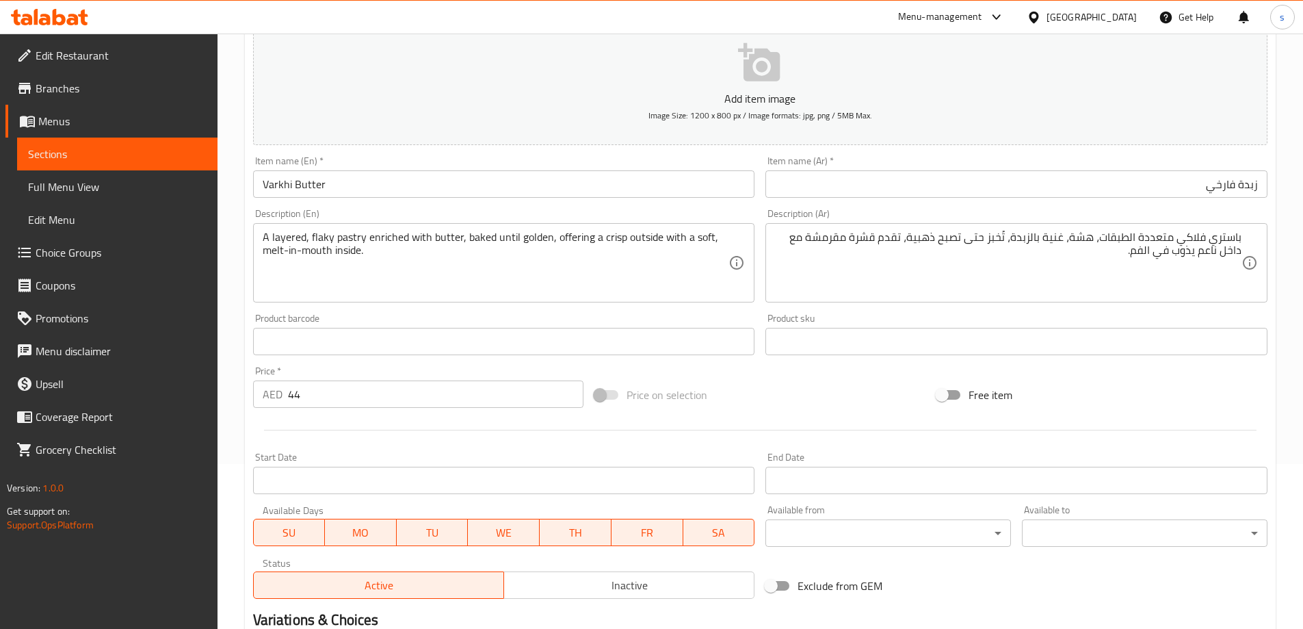
scroll to position [338, 0]
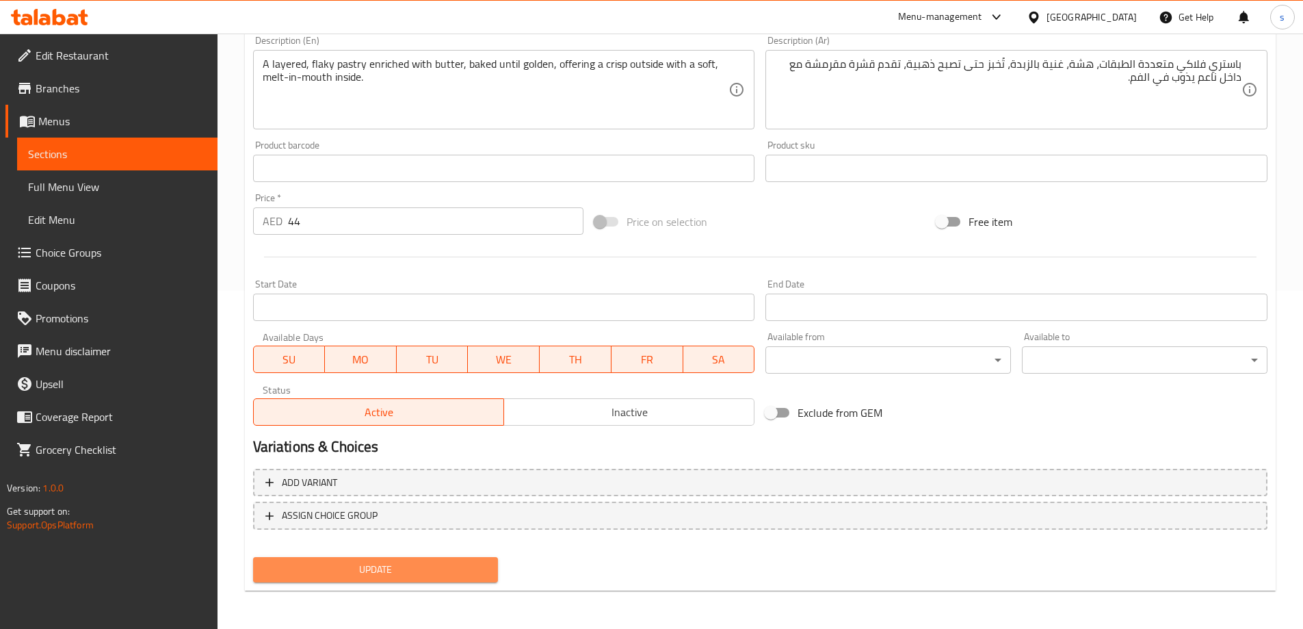
click at [416, 573] on span "Update" at bounding box center [376, 569] width 224 height 17
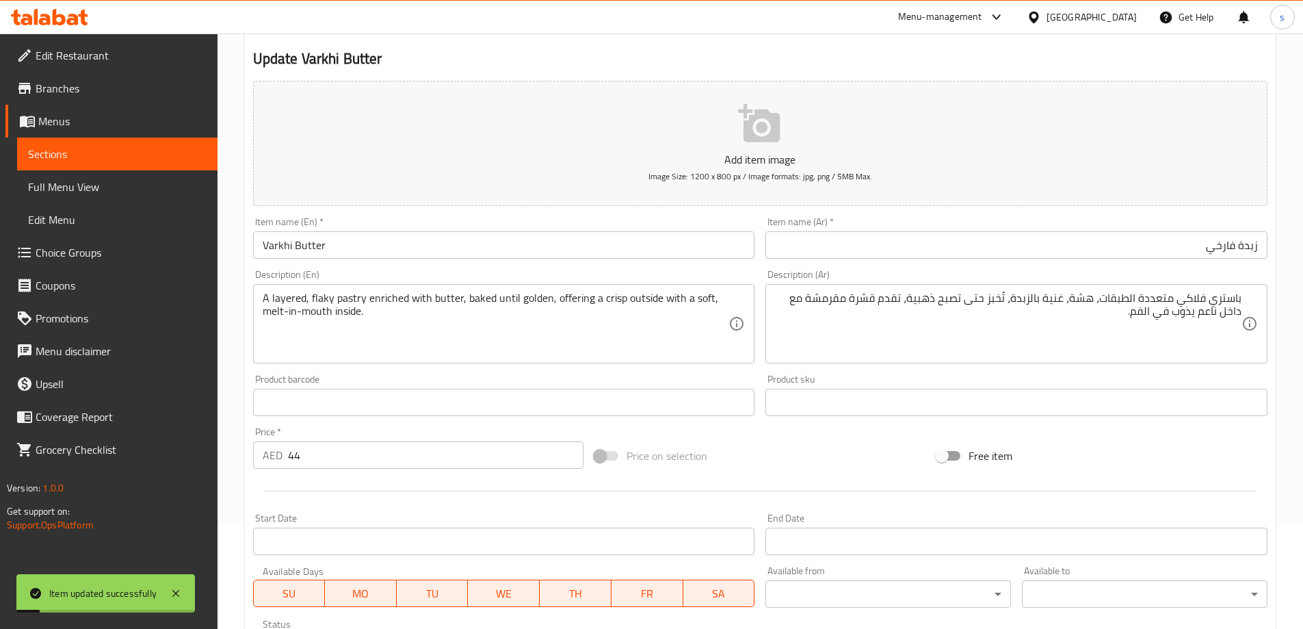
scroll to position [0, 0]
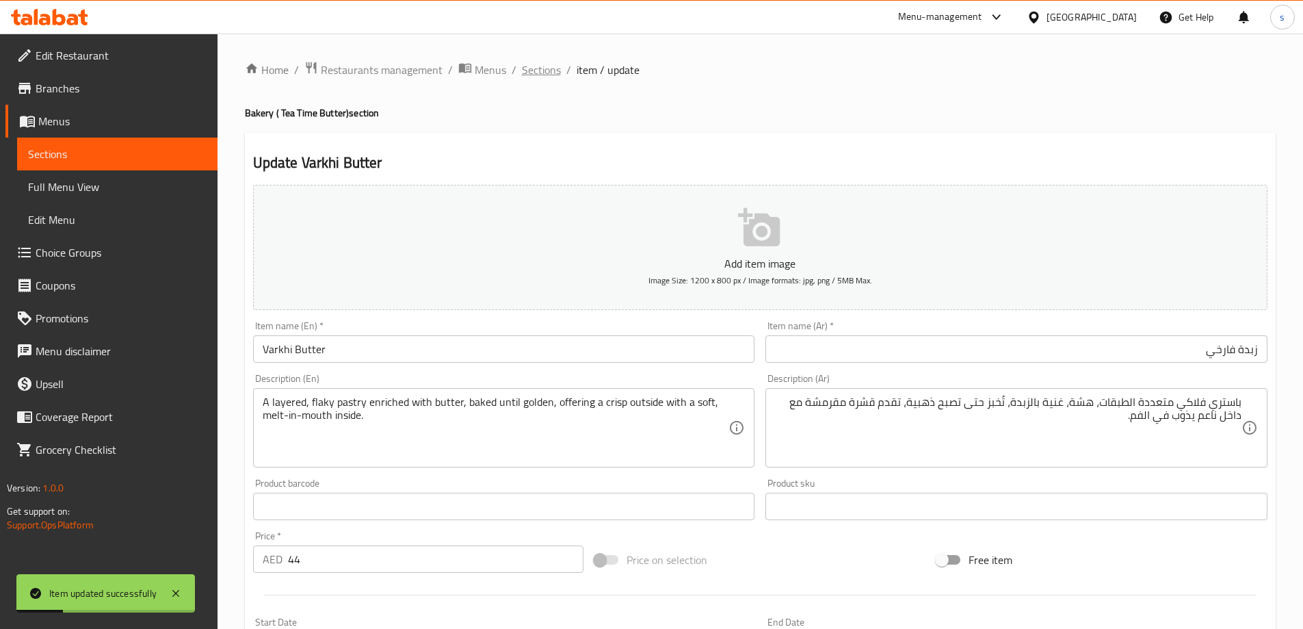
click at [535, 68] on span "Sections" at bounding box center [541, 70] width 39 height 16
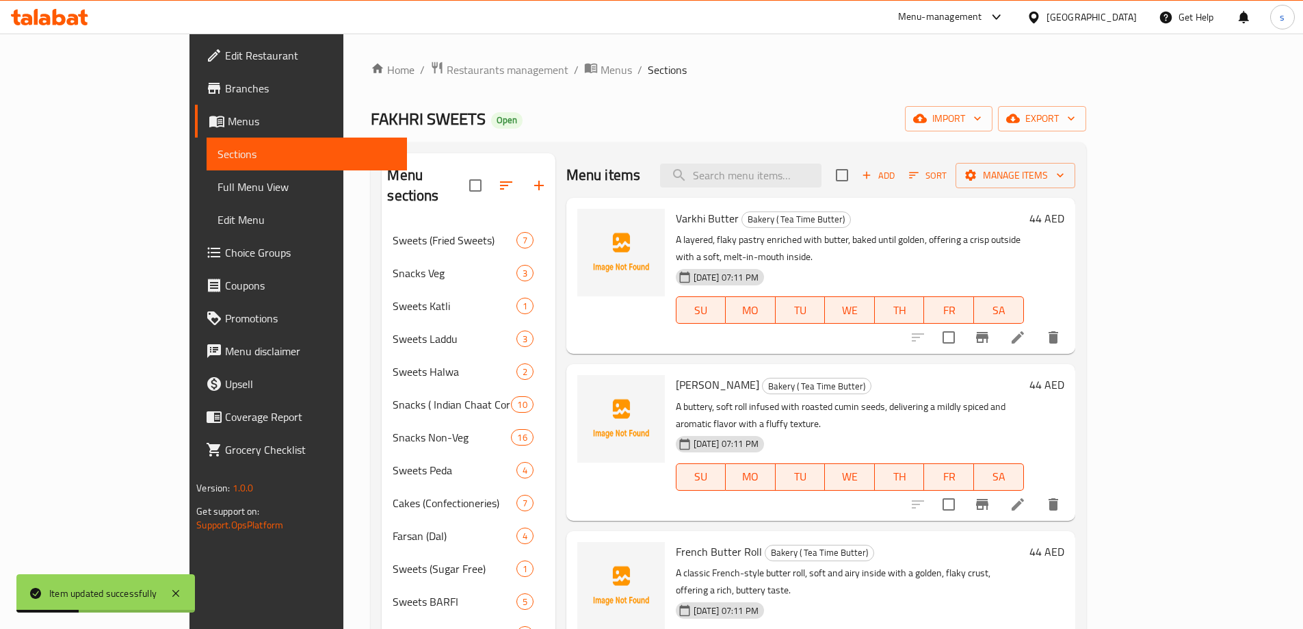
scroll to position [68, 0]
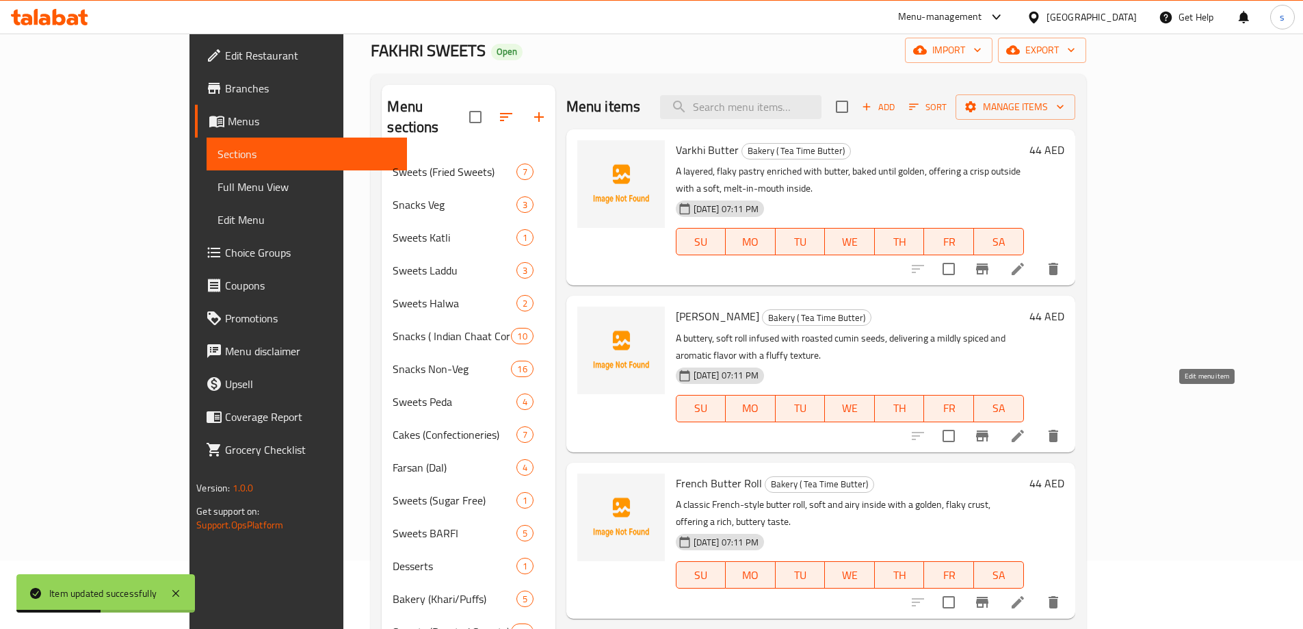
click at [1024, 430] on icon at bounding box center [1018, 436] width 12 height 12
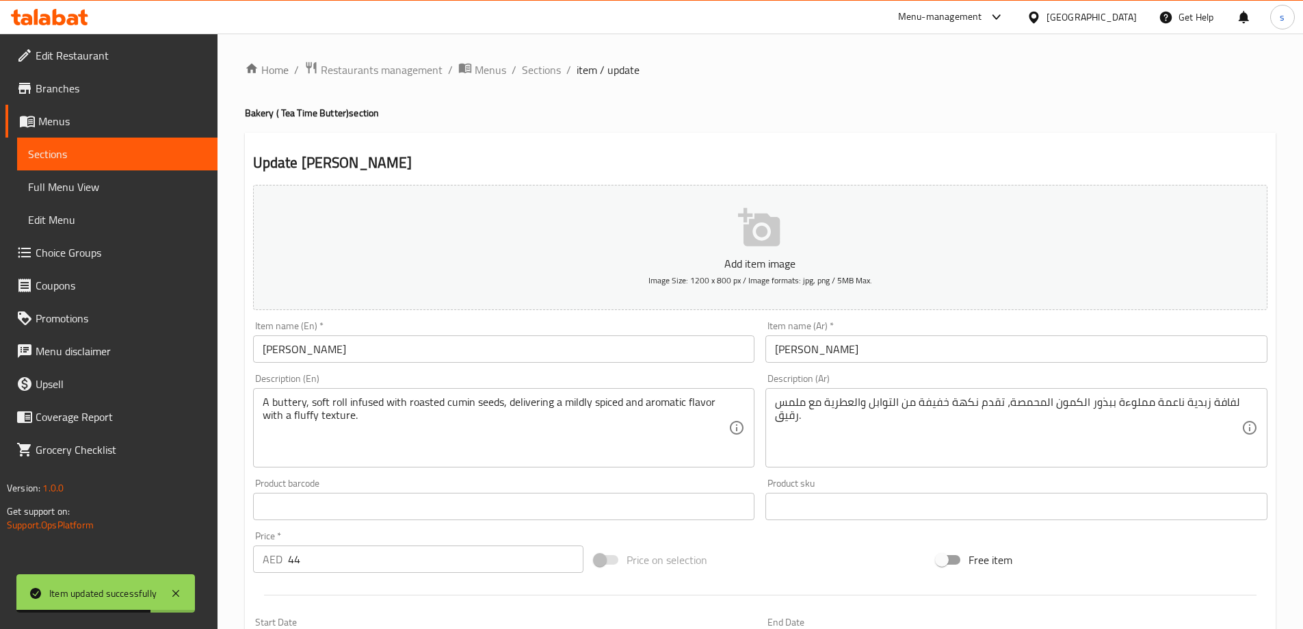
click at [909, 356] on input "[PERSON_NAME]" at bounding box center [1017, 348] width 502 height 27
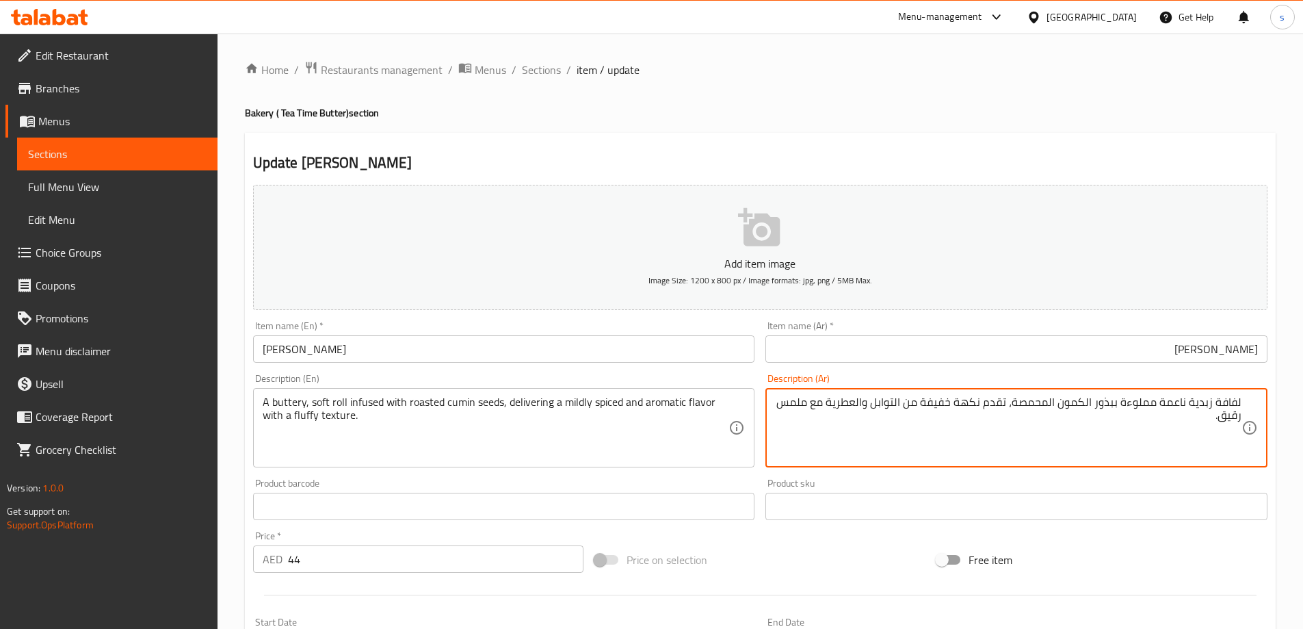
click at [1124, 405] on textarea "لفافة زبدية ناعمة مملوءة ببذور الكمون المحمصة، تقدم نكهة خفيفة من التوابل والعط…" at bounding box center [1008, 427] width 467 height 65
click at [991, 403] on textarea "لفافة زبدية ناعمة منقوعه ببذور الكمون المحمصة، تقدم نكهة خفيفة من التوابل والعط…" at bounding box center [1008, 427] width 467 height 65
click at [928, 404] on textarea "لفافة زبدية ناعمة منقوعه ببذور الكمون المحمصة، تقدم نكهة خفيفة من التوابل والعط…" at bounding box center [1008, 427] width 467 height 65
click at [1188, 418] on textarea "لفافة زبدية ناعمة منقوعه ببذور الكمون المحمصة، تقدم نكهة بشكل معتدل من التوابل …" at bounding box center [1008, 427] width 467 height 65
click at [1191, 418] on textarea "لفافة زبدية ناعمة منقوعه ببذور الكمون المحمصة، تقدم نكهة بشكل معتدل من التوابل …" at bounding box center [1008, 427] width 467 height 65
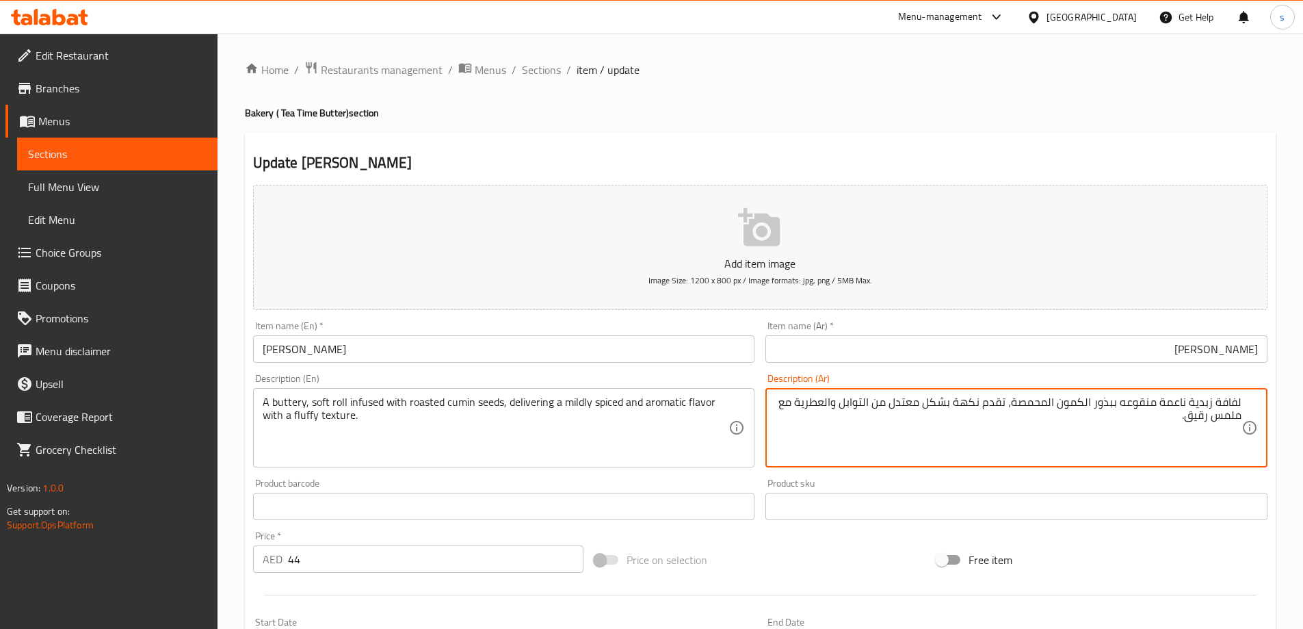
click at [1185, 416] on textarea "لفافة زبدية ناعمة منقوعه ببذور الكمون المحمصة، تقدم نكهة بشكل معتدل من التوابل …" at bounding box center [1008, 427] width 467 height 65
click at [989, 406] on textarea "لفافة زبدية ناعمة منقوعه ببذور الكمون المحمصة، تقدم نكهة بشكل معتدل من التوابل …" at bounding box center [1008, 427] width 467 height 65
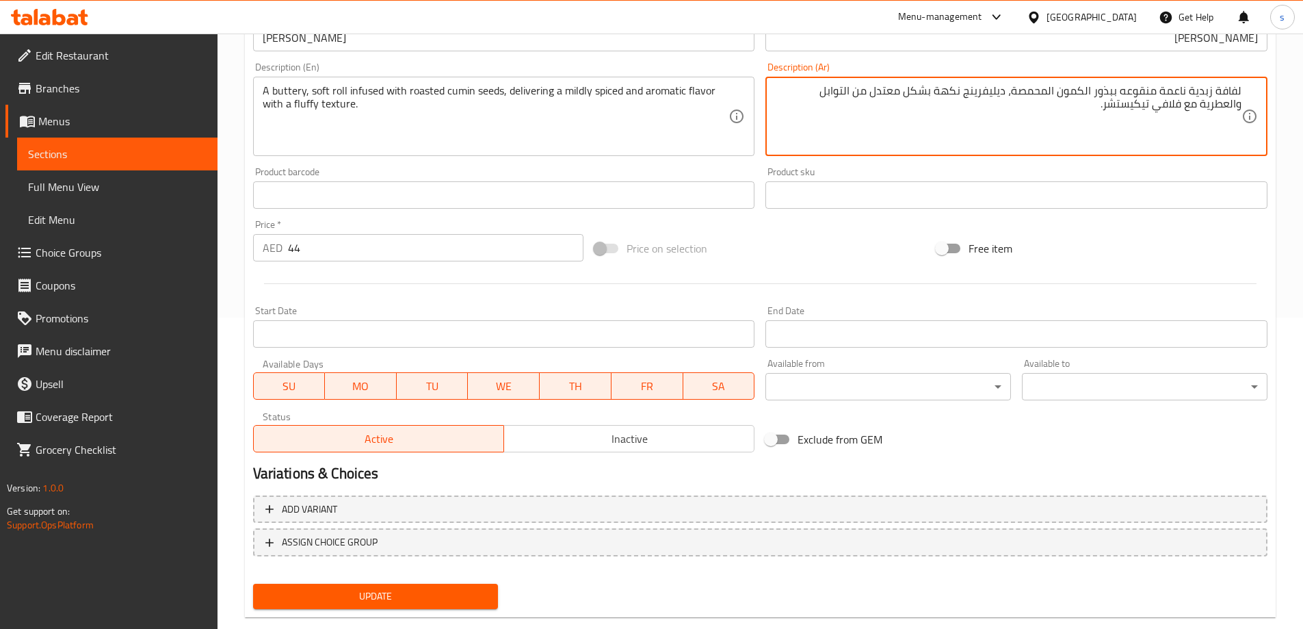
scroll to position [338, 0]
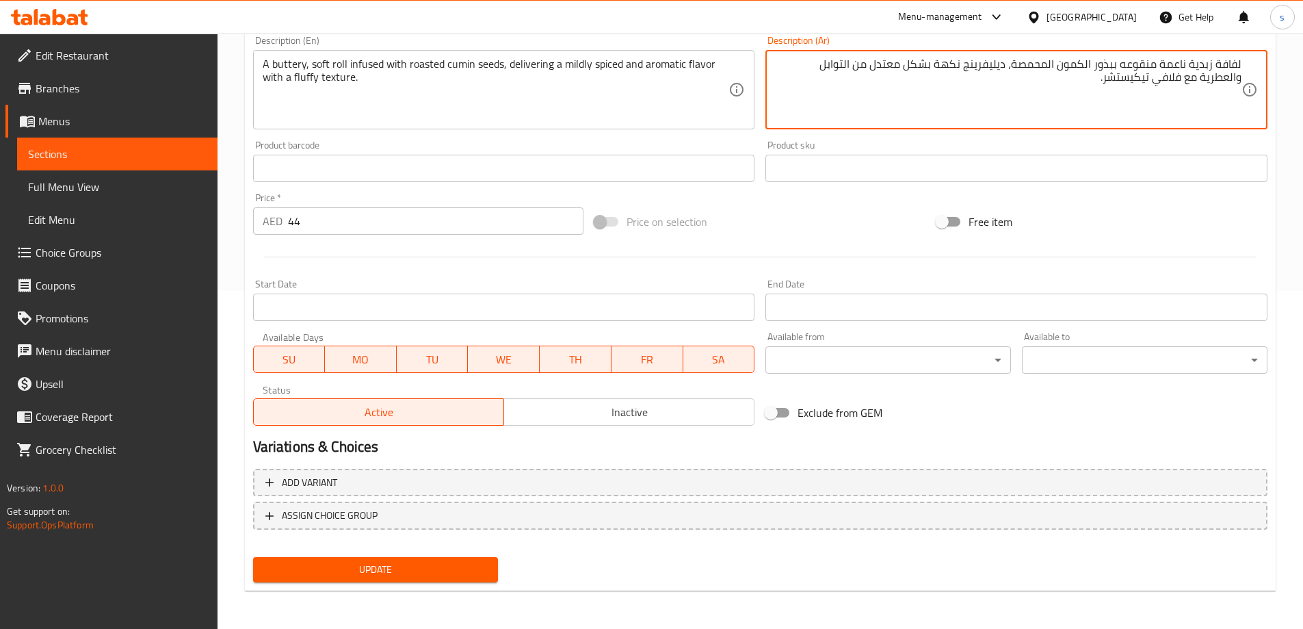
type textarea "لفافة زبدية ناعمة منقوعه ببذور الكمون المحمصة، ديليفرينج نكهة بشكل معتدل من الت…"
click at [393, 559] on button "Update" at bounding box center [376, 569] width 246 height 25
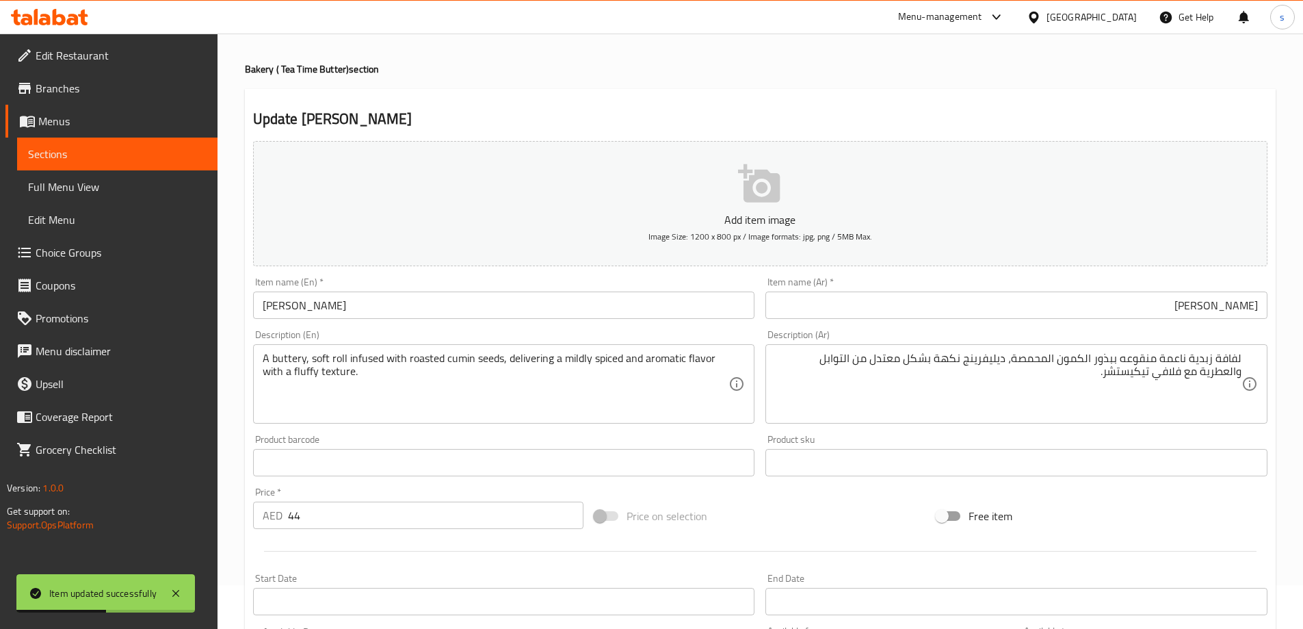
scroll to position [0, 0]
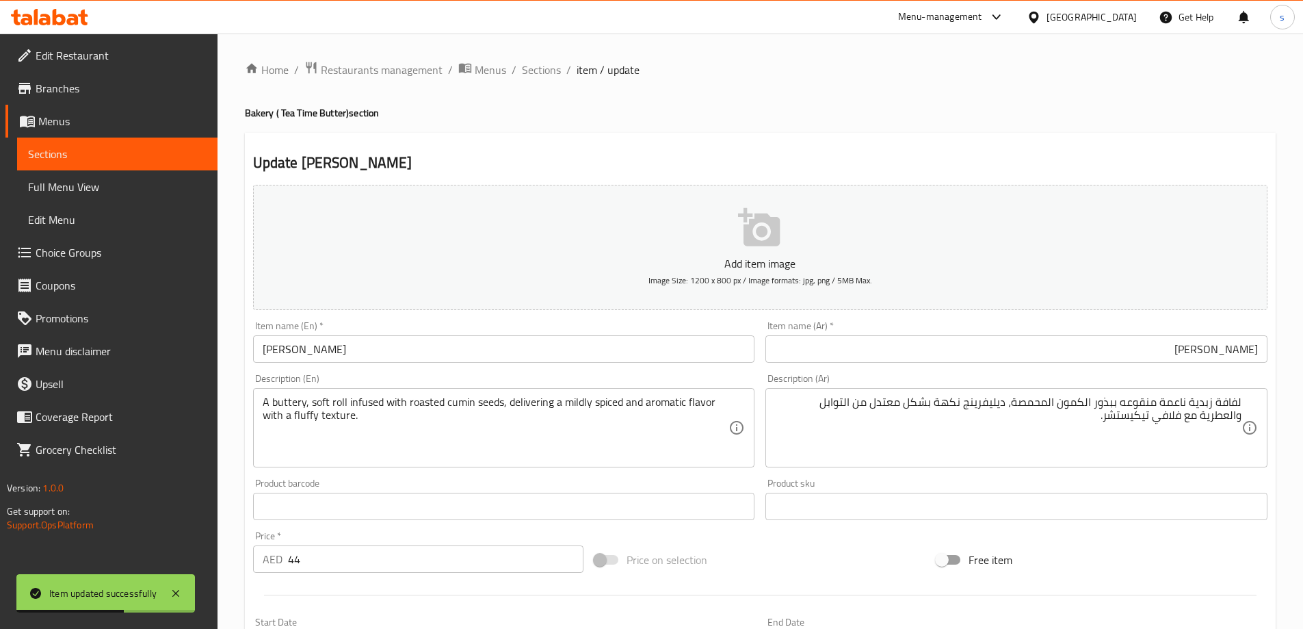
drag, startPoint x: 550, startPoint y: 66, endPoint x: 556, endPoint y: 81, distance: 16.3
click at [550, 66] on span "Sections" at bounding box center [541, 70] width 39 height 16
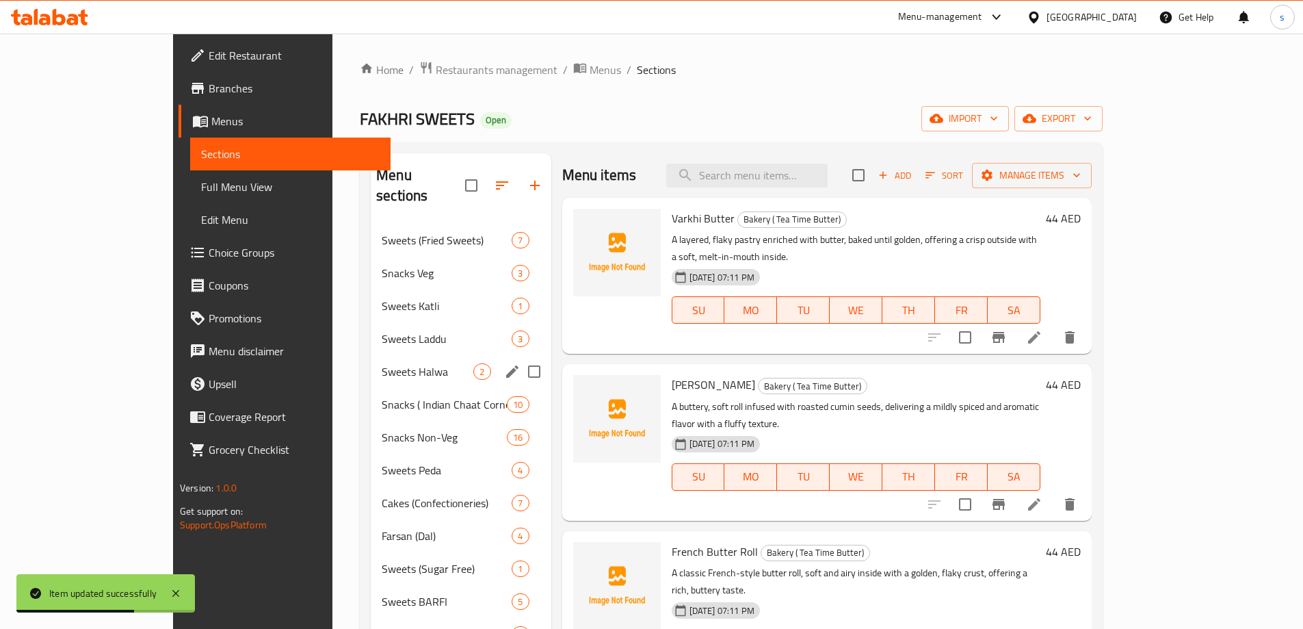
scroll to position [439, 0]
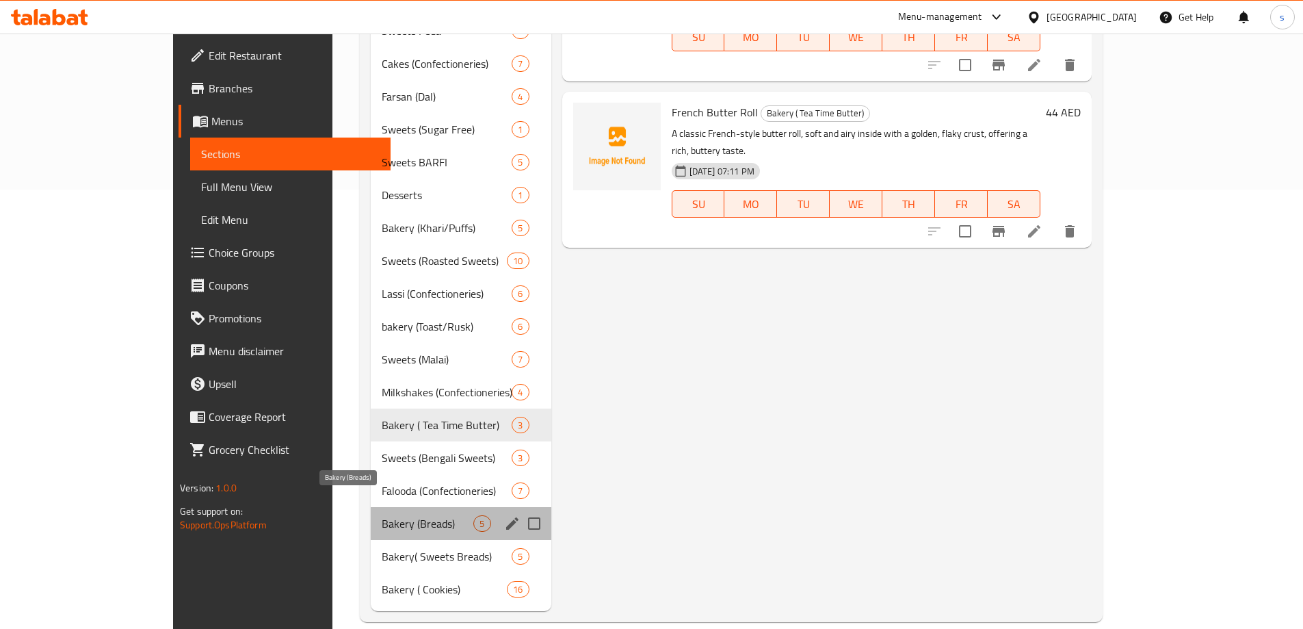
click at [382, 515] on span "Bakery (Breads)" at bounding box center [428, 523] width 92 height 16
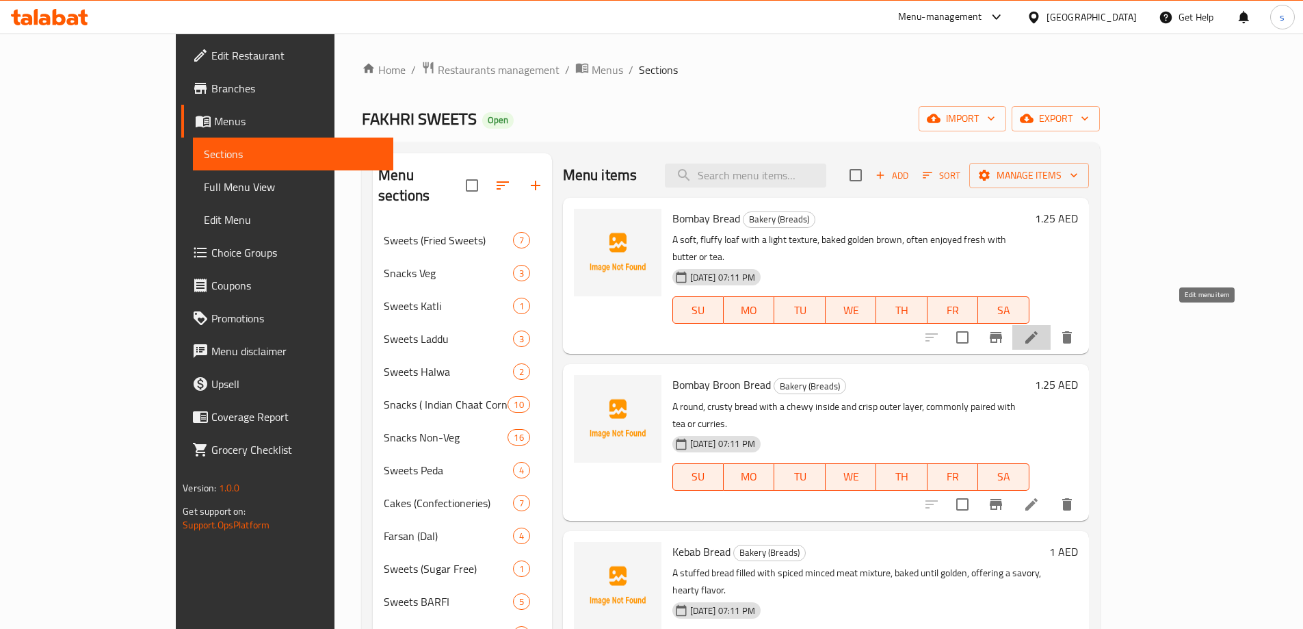
click at [1040, 329] on icon at bounding box center [1032, 337] width 16 height 16
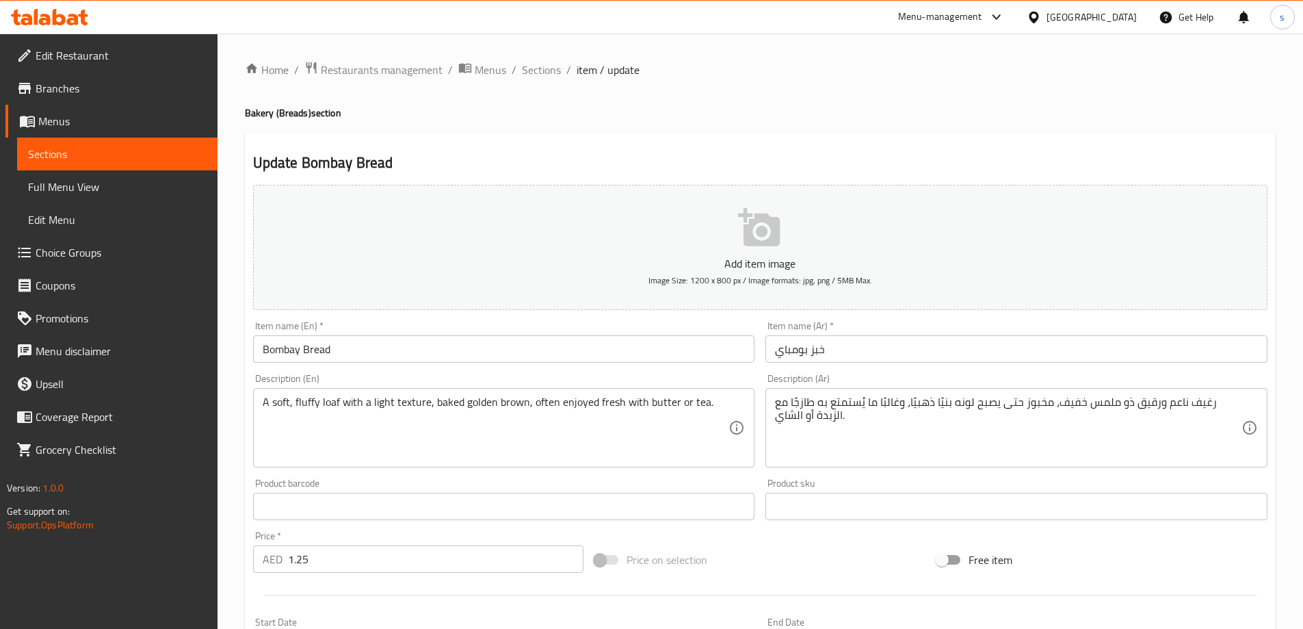
click at [1016, 353] on input "خبز بومباي" at bounding box center [1017, 348] width 502 height 27
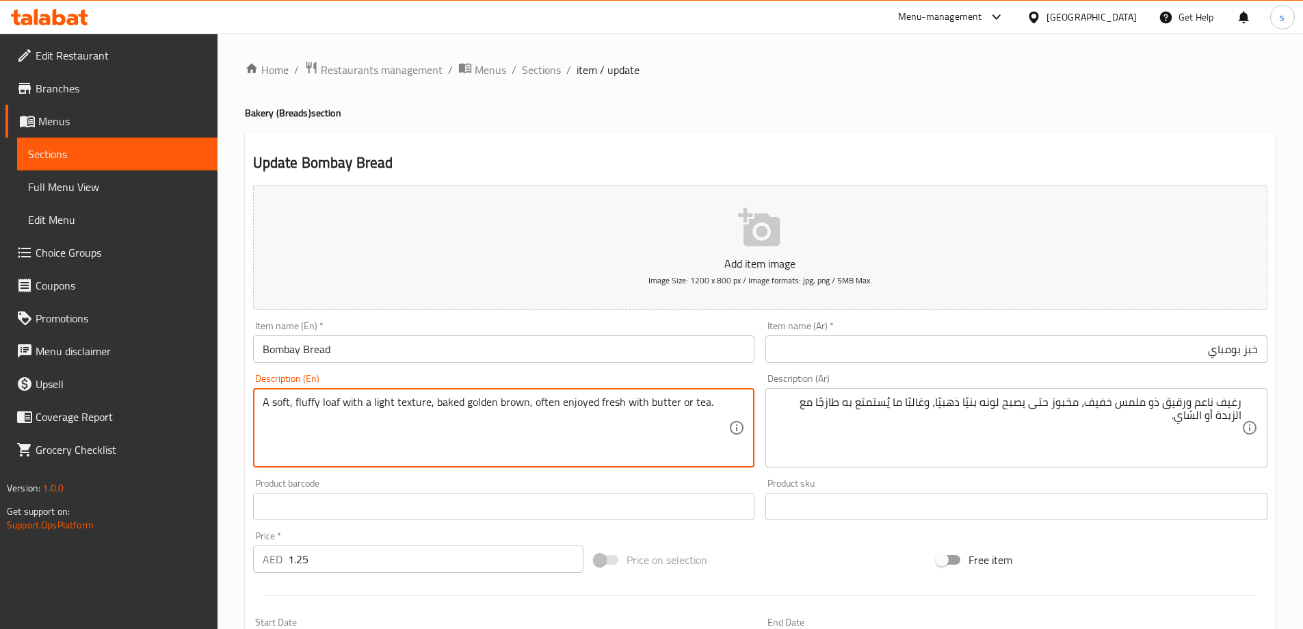
drag, startPoint x: 320, startPoint y: 405, endPoint x: 339, endPoint y: 414, distance: 21.7
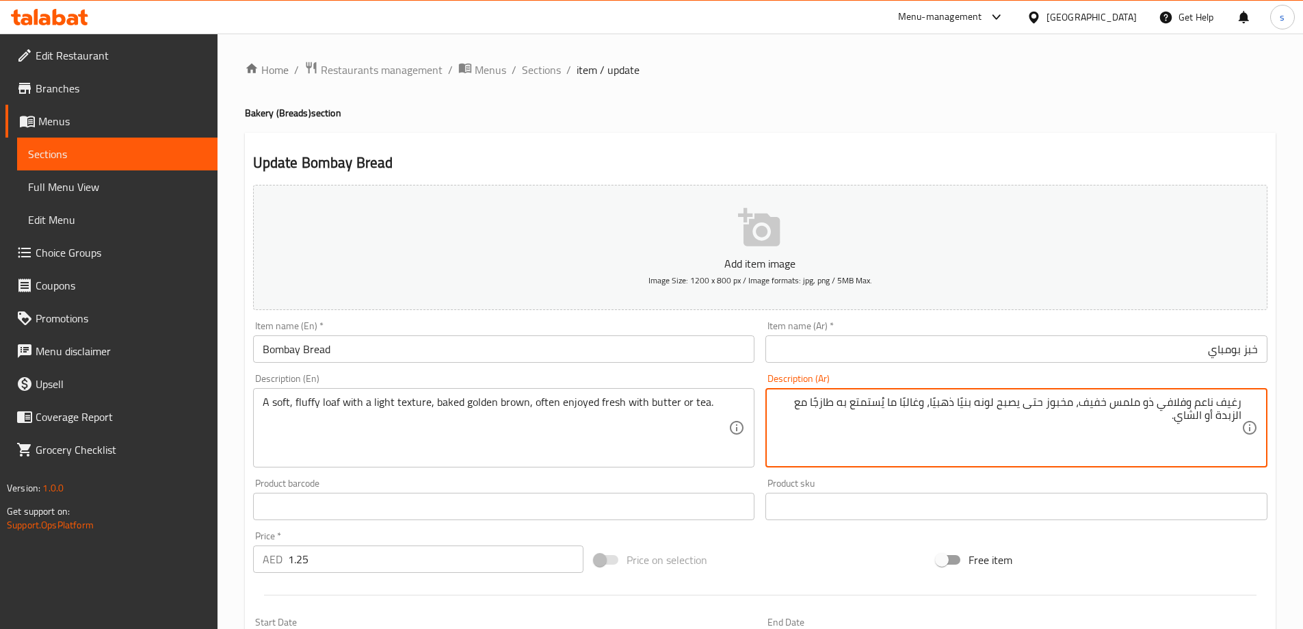
click at [1113, 409] on textarea "رغيف ناعم وفلافي ذو ملمس خفيف، مخبوز حتى يصبح لونه بنيًا ذهبيًا، وغالبًا ما يُس…" at bounding box center [1008, 427] width 467 height 65
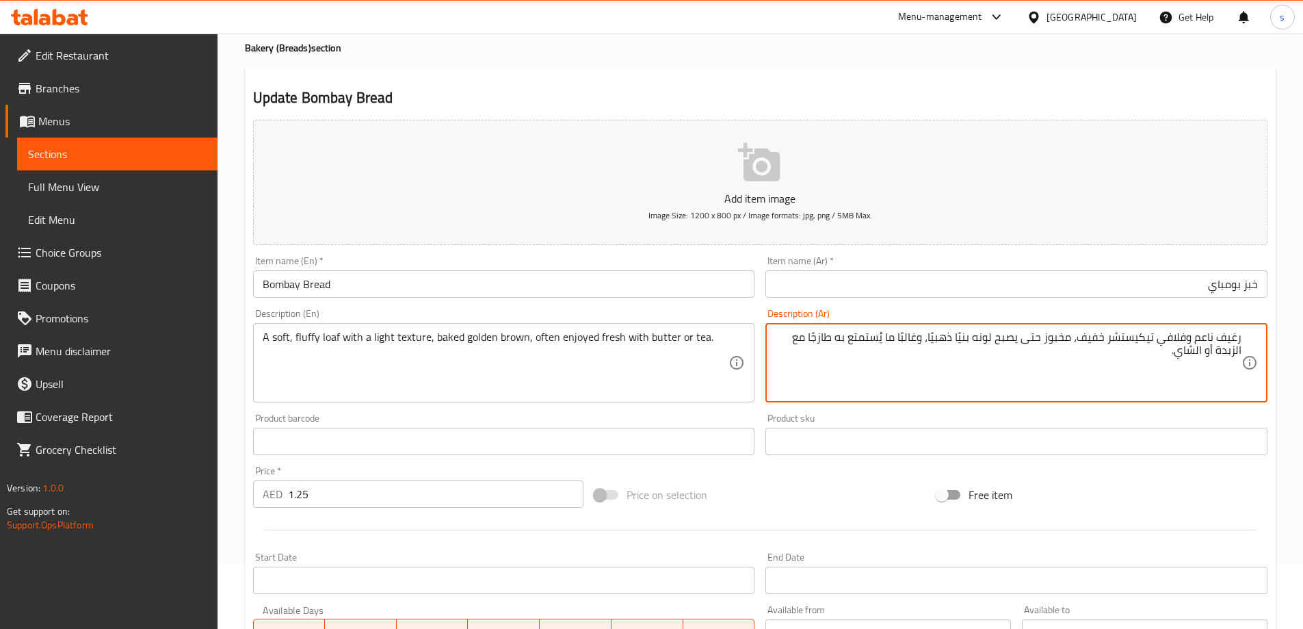
scroll to position [64, 0]
type textarea "رغيف ناعم وفلافي تيكيستشر خفيف، مخبوز حتى يصبح لونه بنيًا ذهبيًا، وغالبًا ما يُ…"
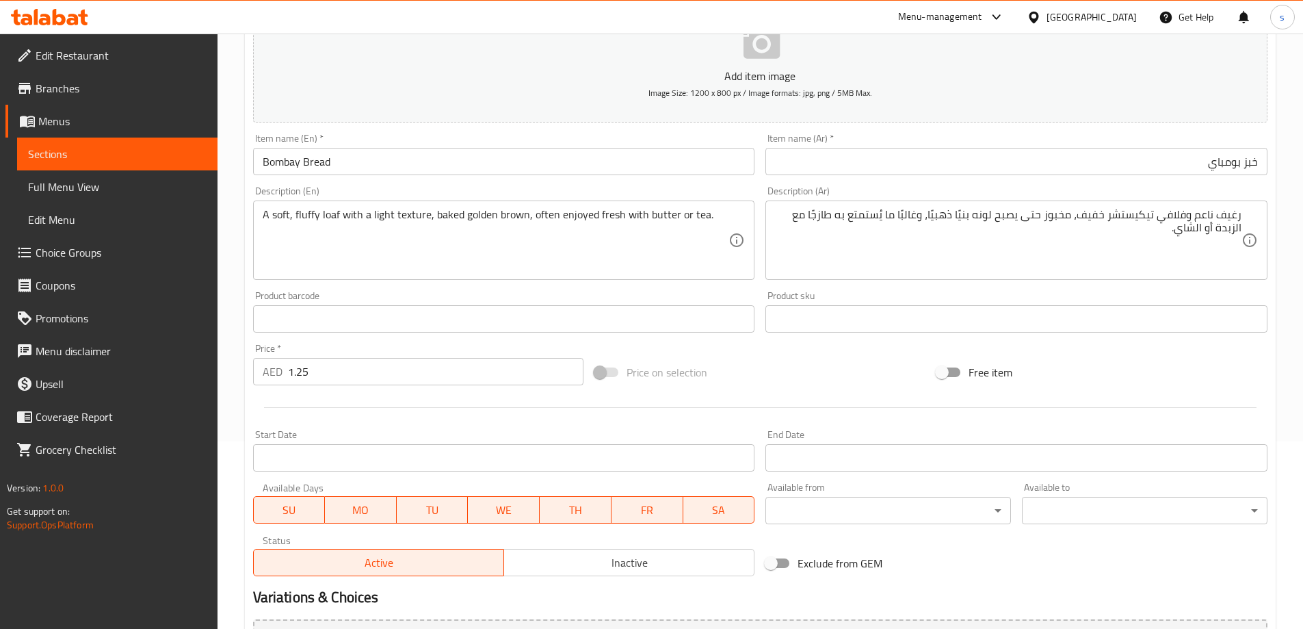
scroll to position [0, 0]
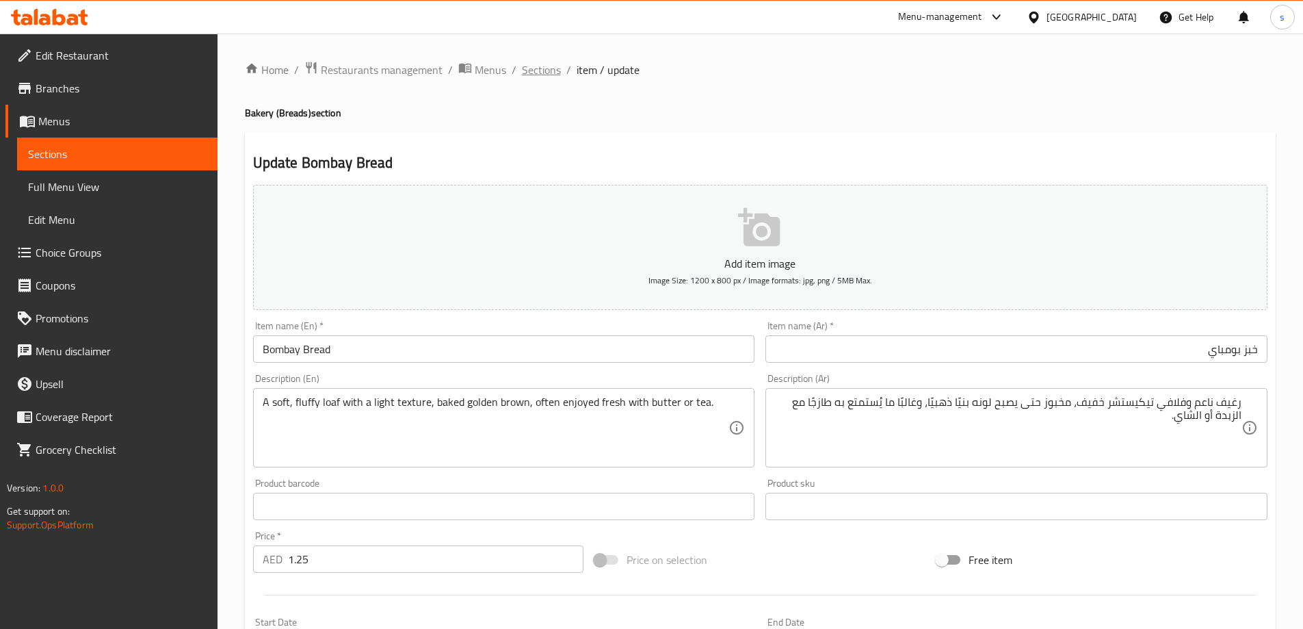
click at [526, 67] on span "Sections" at bounding box center [541, 70] width 39 height 16
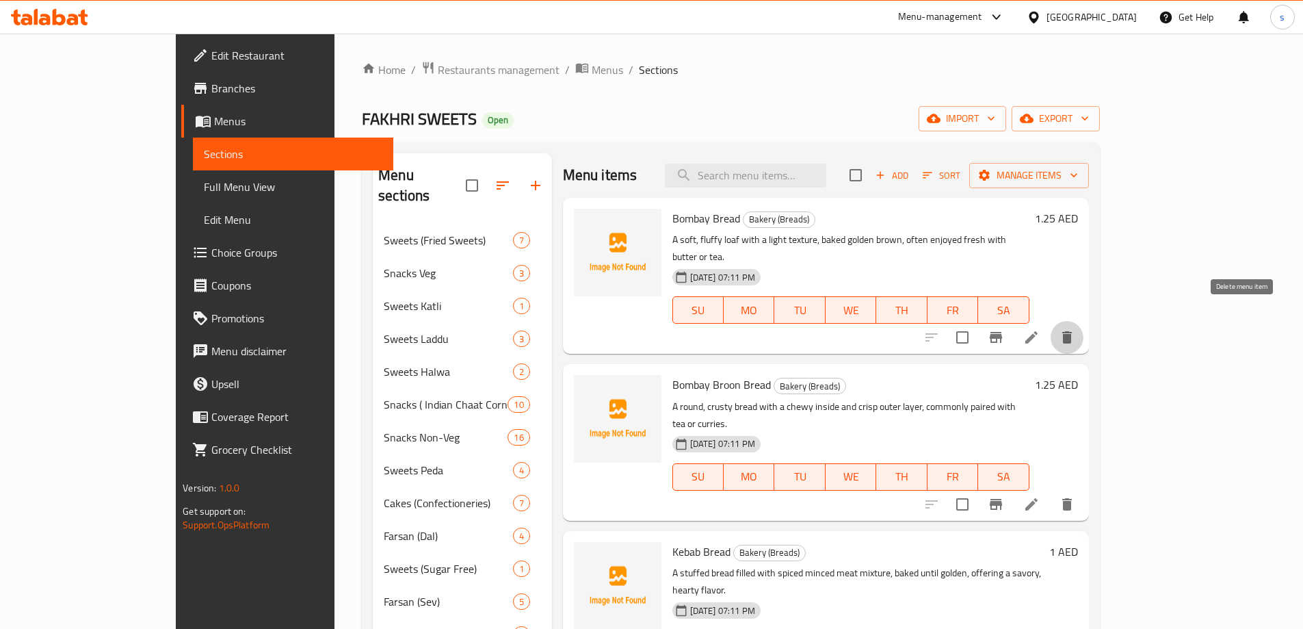
click at [1076, 329] on icon "delete" at bounding box center [1067, 337] width 16 height 16
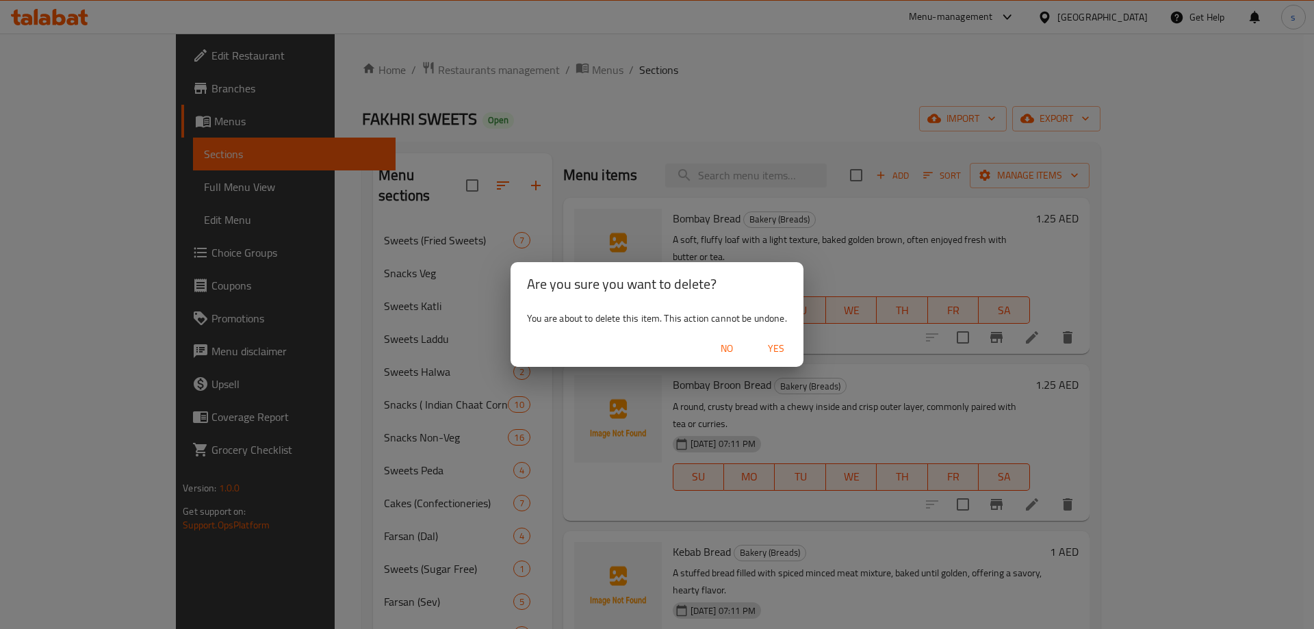
click at [770, 349] on span "Yes" at bounding box center [775, 348] width 33 height 17
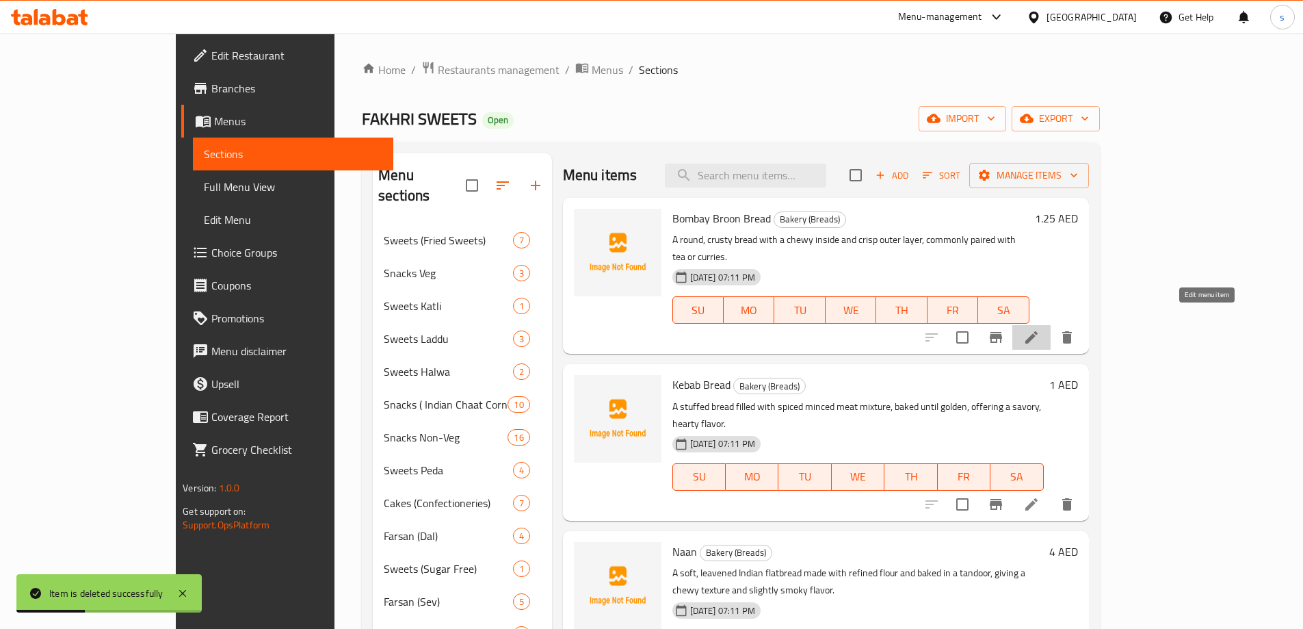
click at [1038, 331] on icon at bounding box center [1032, 337] width 12 height 12
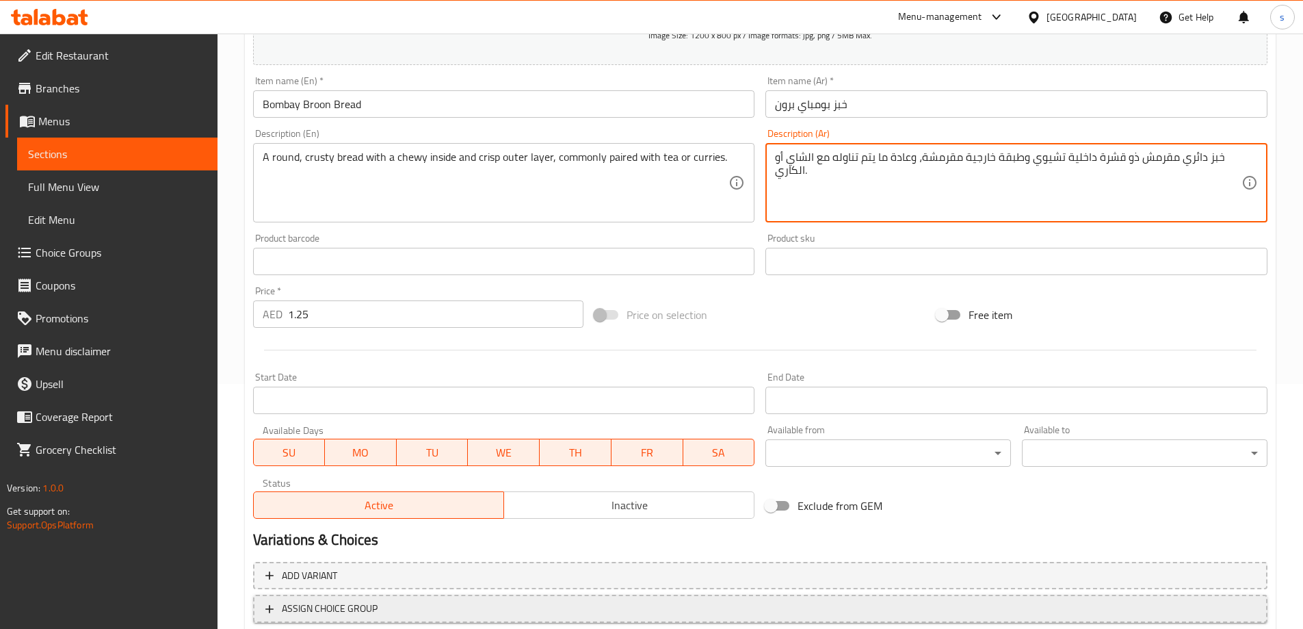
scroll to position [338, 0]
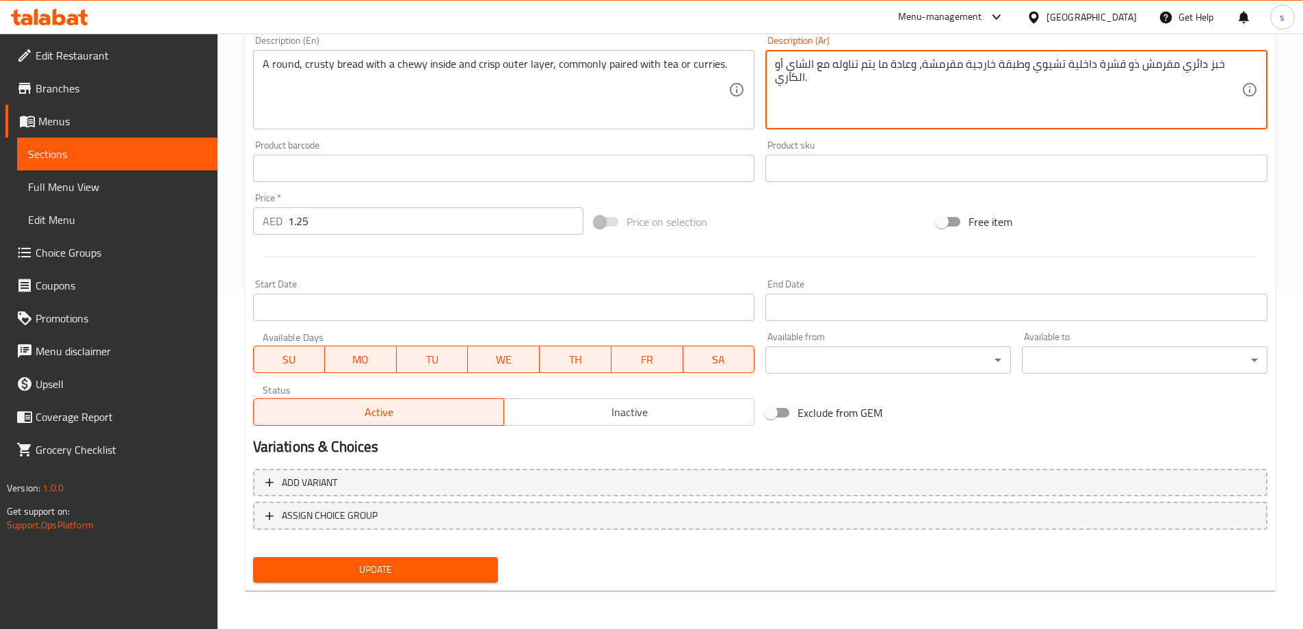
type textarea "خبز دائري مقرمش ذو قشرة داخلية تشيوي وطبقة خارجية مقرمشة، وعادة ما يتم تناوله م…"
click at [454, 572] on span "Update" at bounding box center [376, 569] width 224 height 17
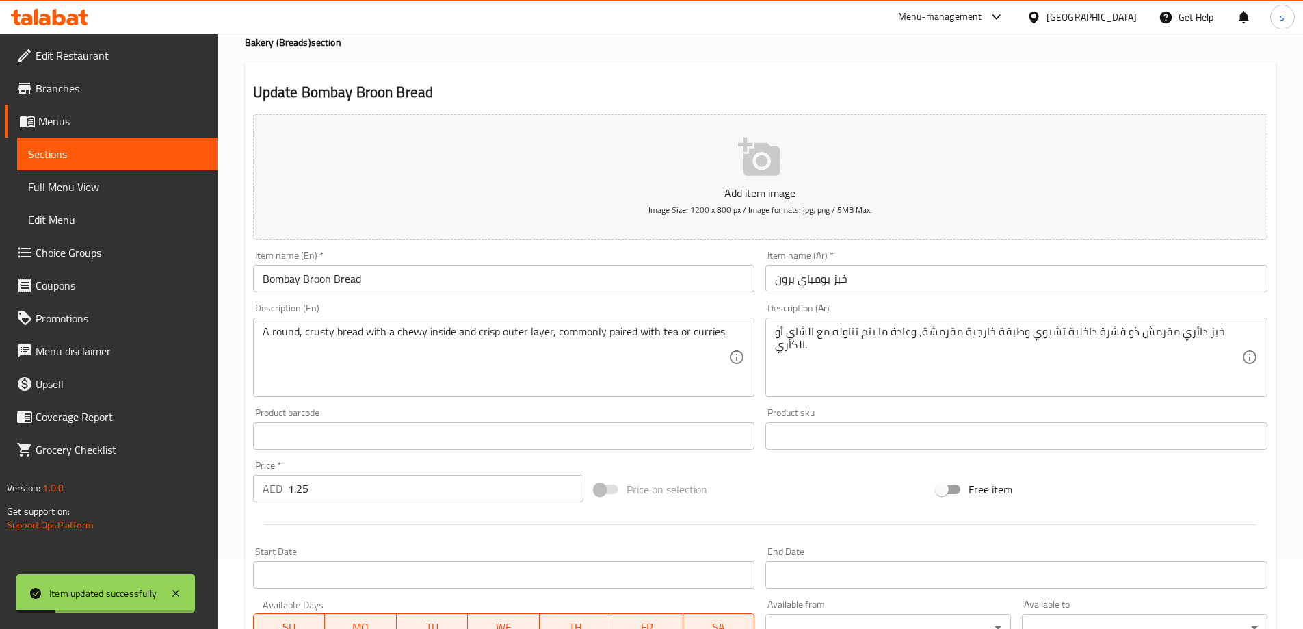
scroll to position [0, 0]
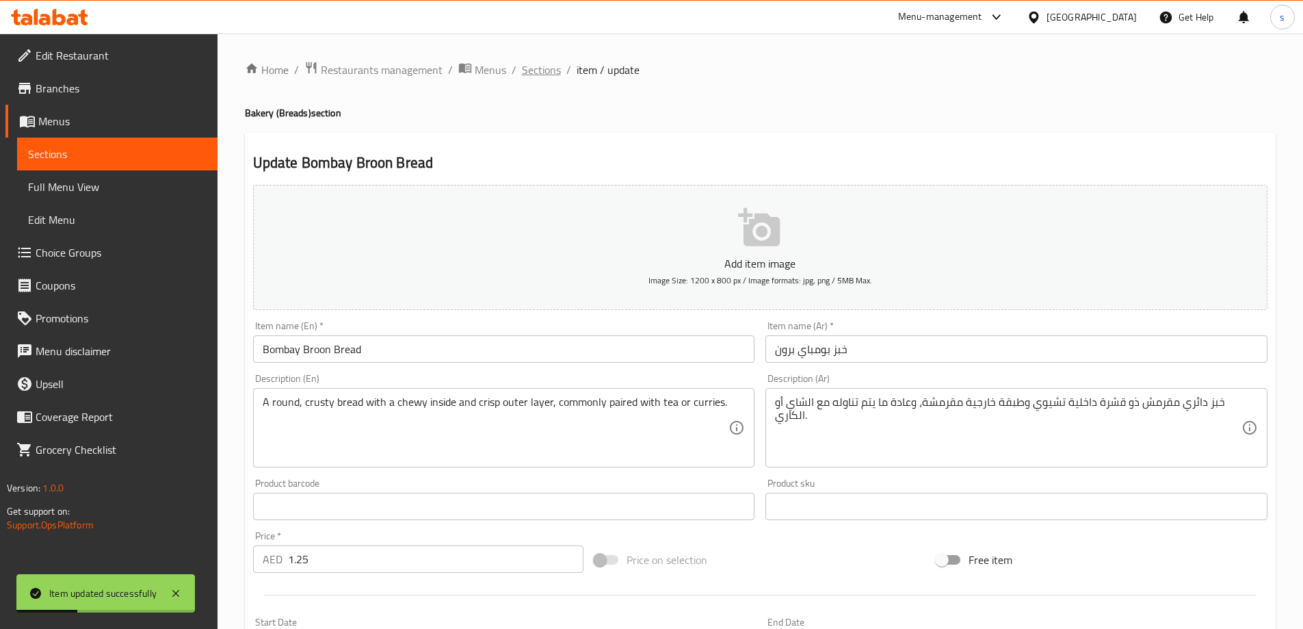
click at [544, 68] on span "Sections" at bounding box center [541, 70] width 39 height 16
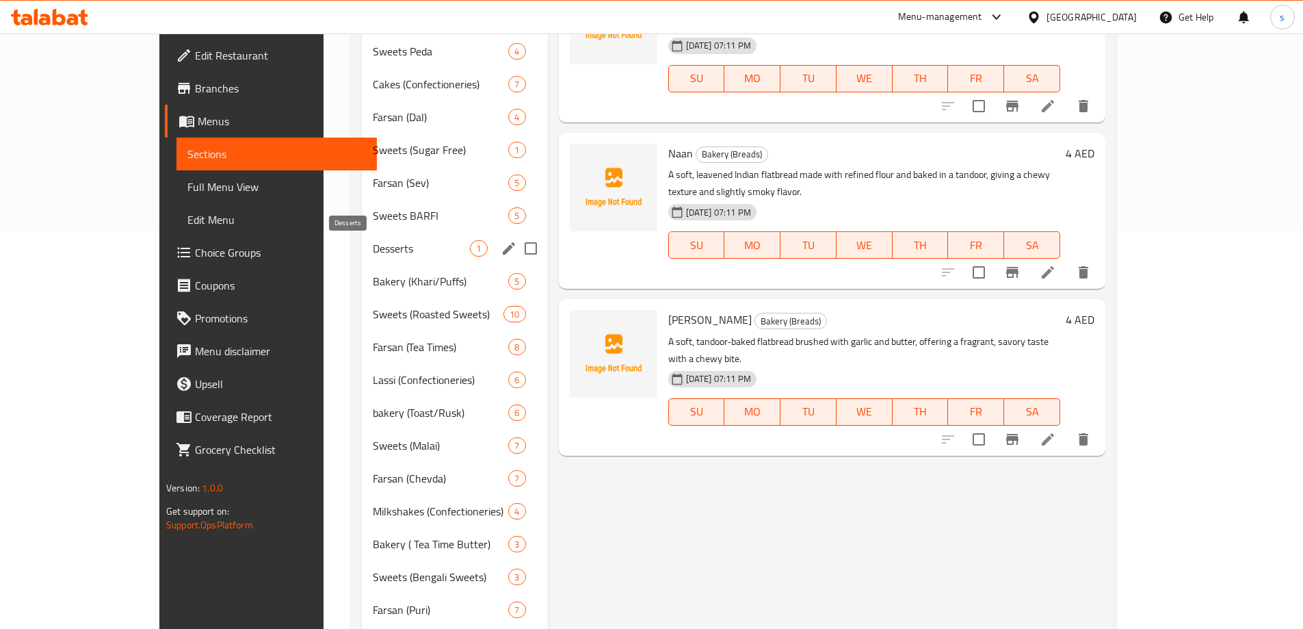
scroll to position [467, 0]
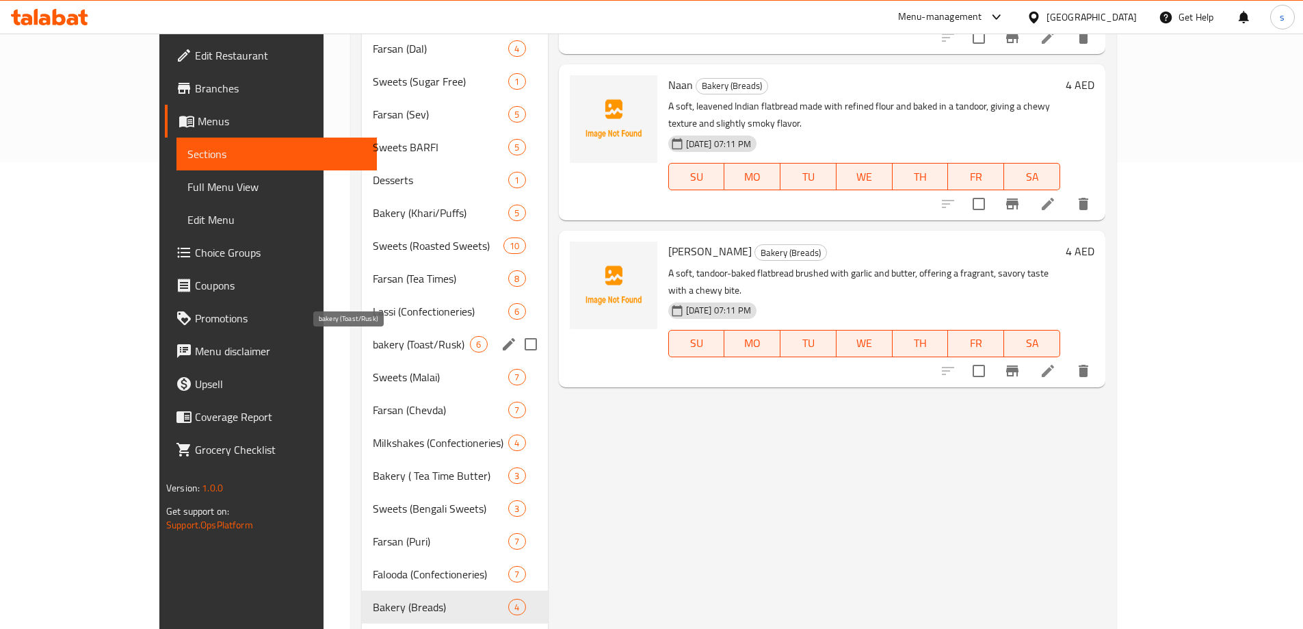
click at [373, 339] on span "bakery (Toast/Rusk)" at bounding box center [422, 344] width 98 height 16
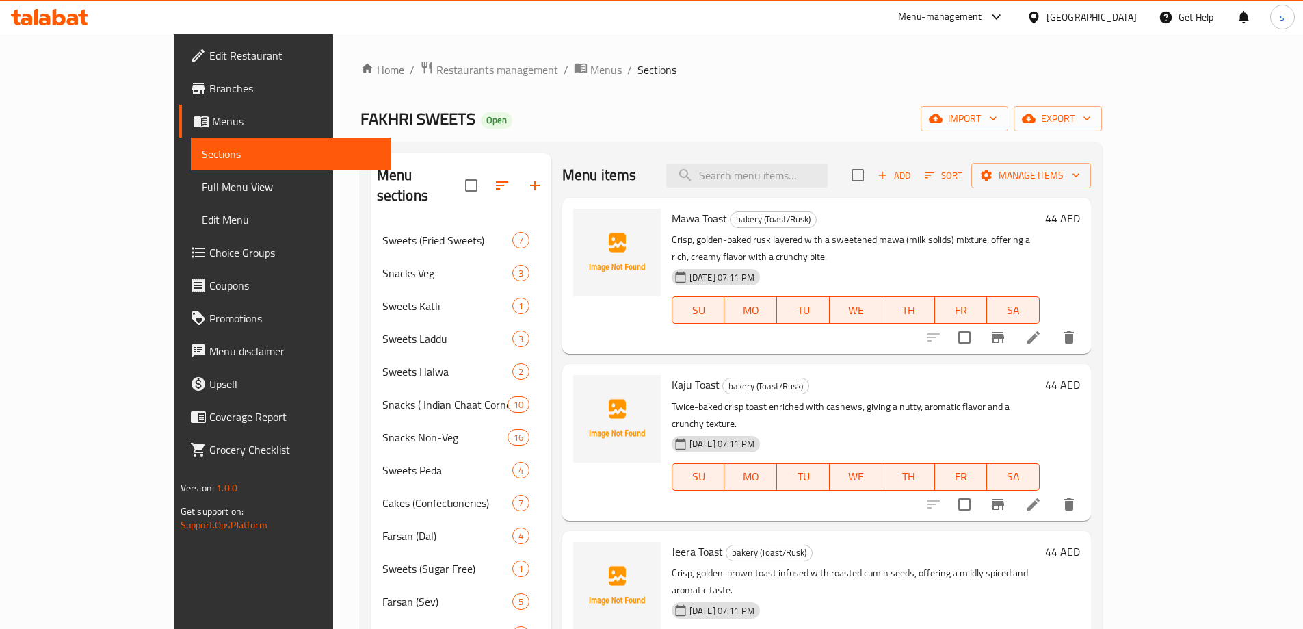
click at [1042, 329] on icon at bounding box center [1034, 337] width 16 height 16
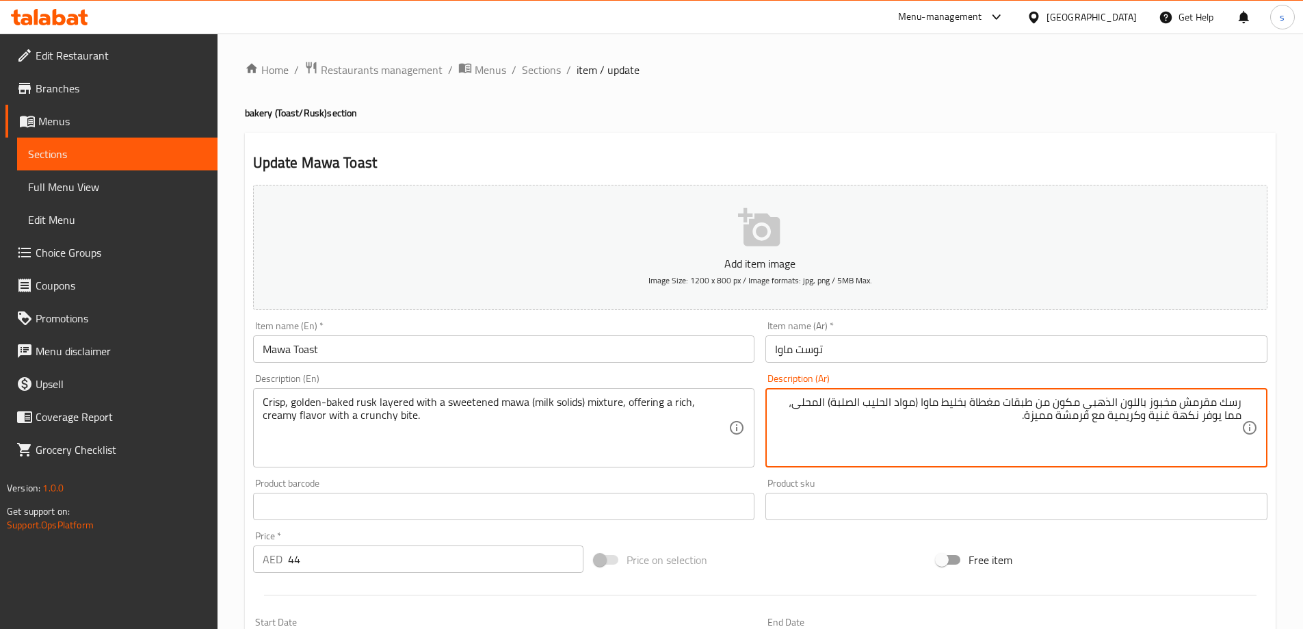
click at [833, 402] on textarea "رسك مقرمش مخبوز باللون الذهبي مكون من طبقات مغطاة بخليط ماوا (مواد الحليب الصلب…" at bounding box center [1008, 427] width 467 height 65
click at [1103, 419] on textarea "رسك مقرمش مخبوز باللون الذهبي مكون من طبقات مغطاة بخليط ماوا (حليب سوليد) المحل…" at bounding box center [1008, 427] width 467 height 65
drag, startPoint x: 1100, startPoint y: 419, endPoint x: 1132, endPoint y: 455, distance: 48.5
click at [1100, 419] on textarea "رسك مقرمش مخبوز باللون الذهبي مكون من طبقات مغطاة بخليط ماوا (حليب سوليد) المحل…" at bounding box center [1008, 427] width 467 height 65
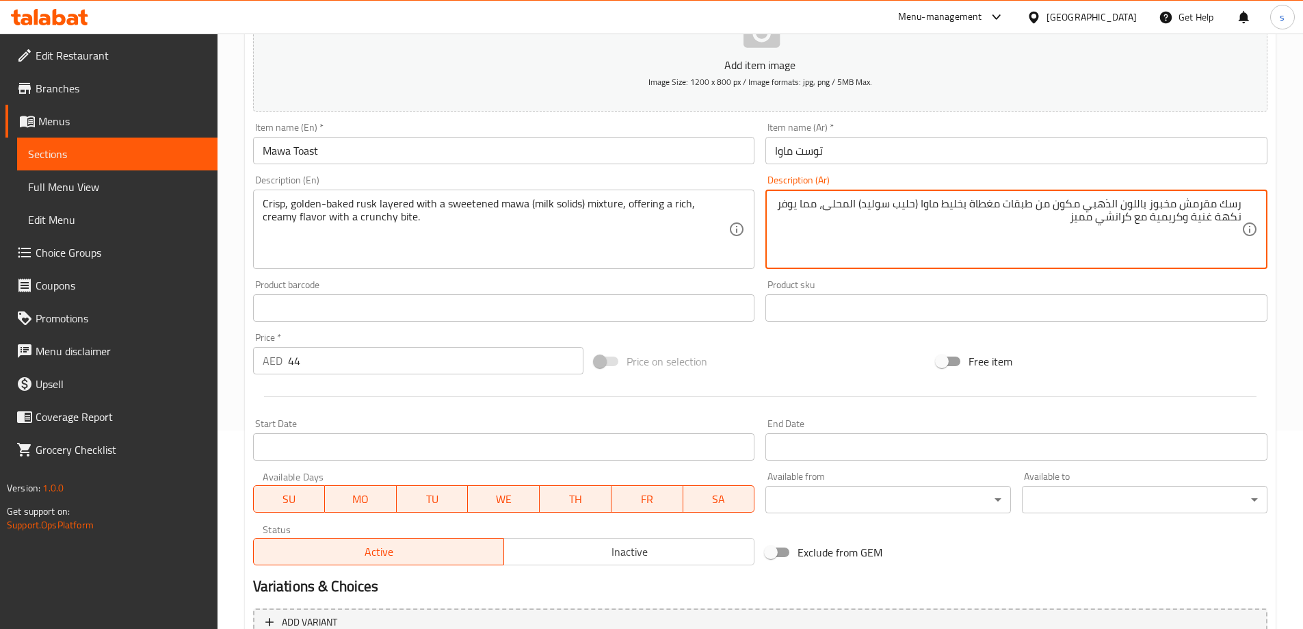
scroll to position [338, 0]
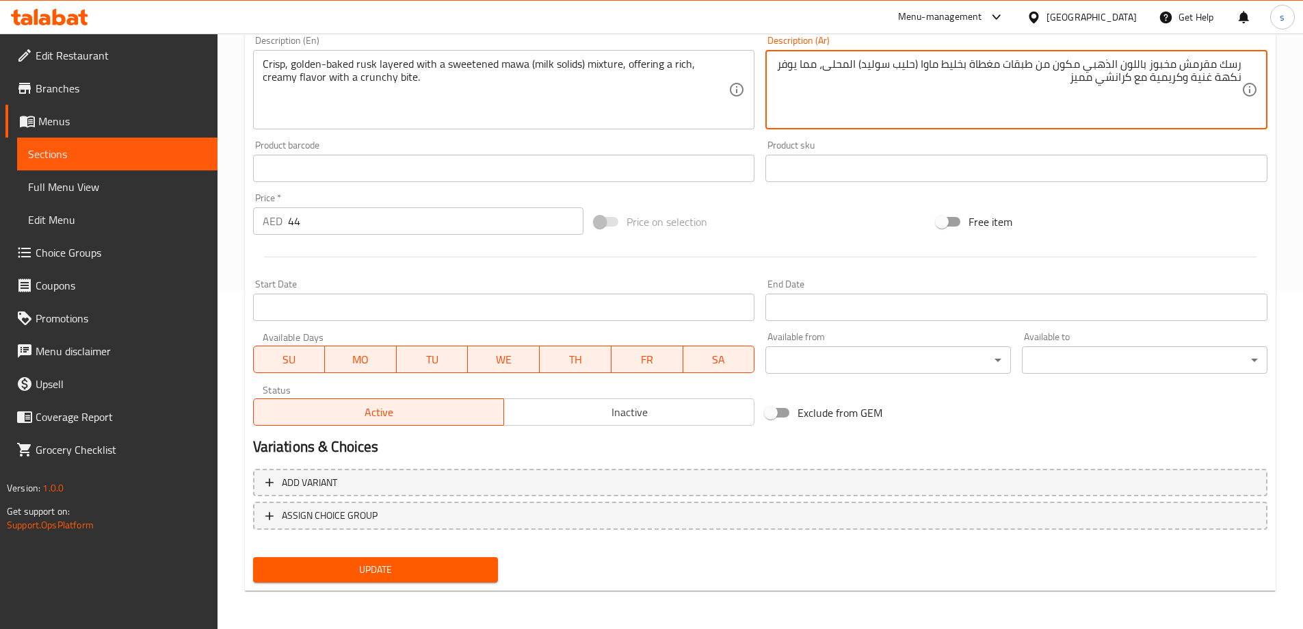
type textarea "رسك مقرمش مخبوز باللون الذهبي مكون من طبقات مغطاة بخليط ماوا (حليب سوليد) المحل…"
click at [410, 559] on button "Update" at bounding box center [376, 569] width 246 height 25
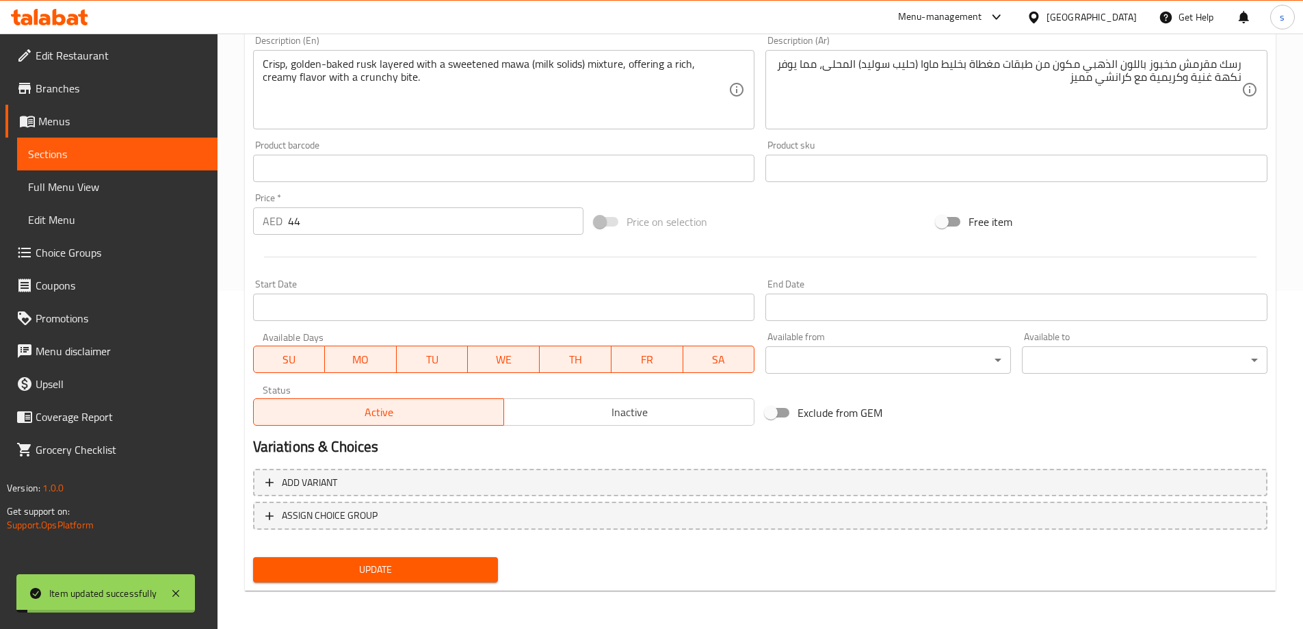
scroll to position [0, 0]
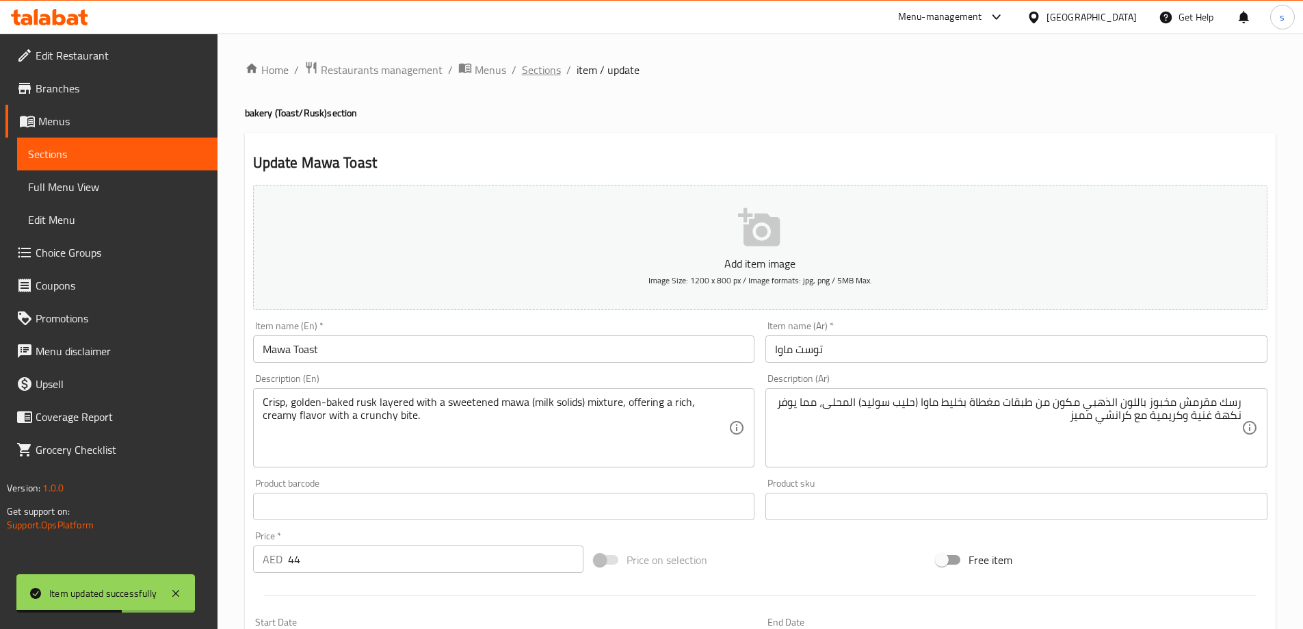
click at [528, 62] on span "Sections" at bounding box center [541, 70] width 39 height 16
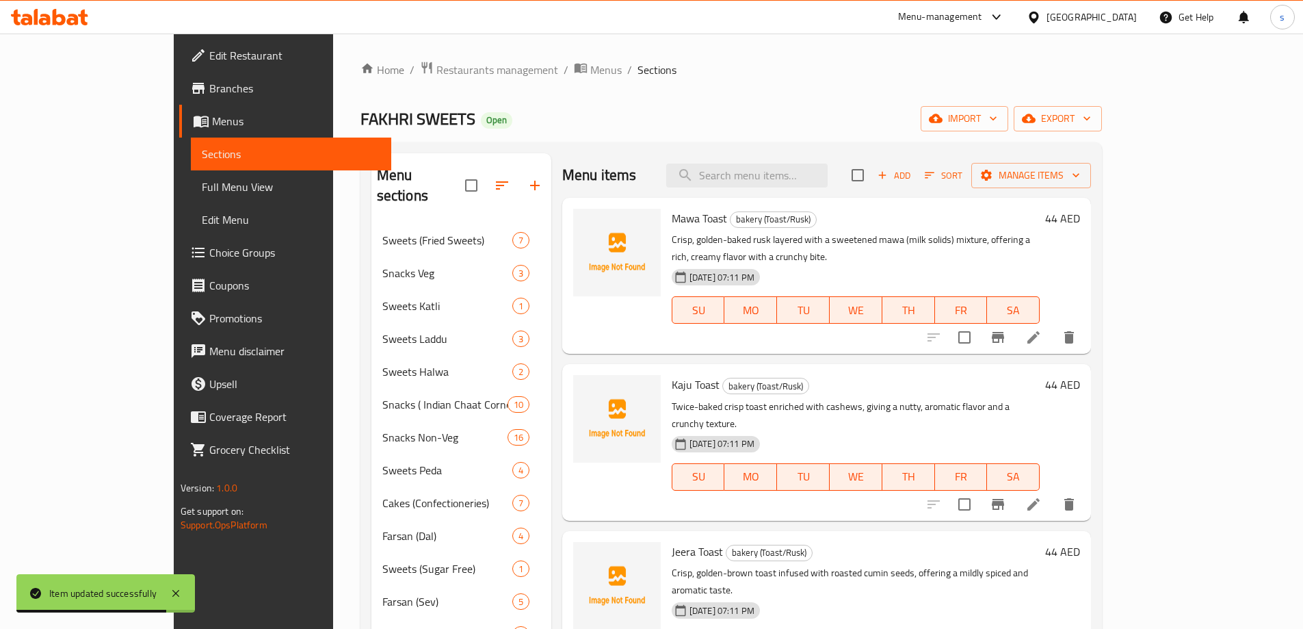
click at [1040, 498] on icon at bounding box center [1034, 504] width 12 height 12
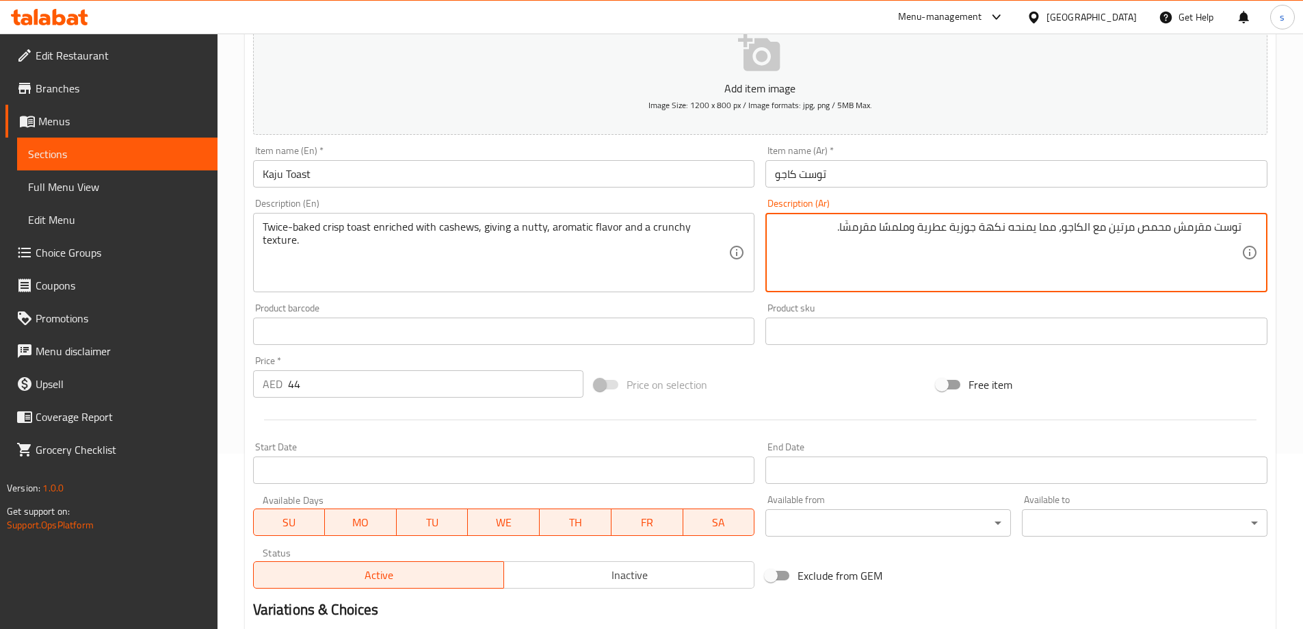
scroll to position [338, 0]
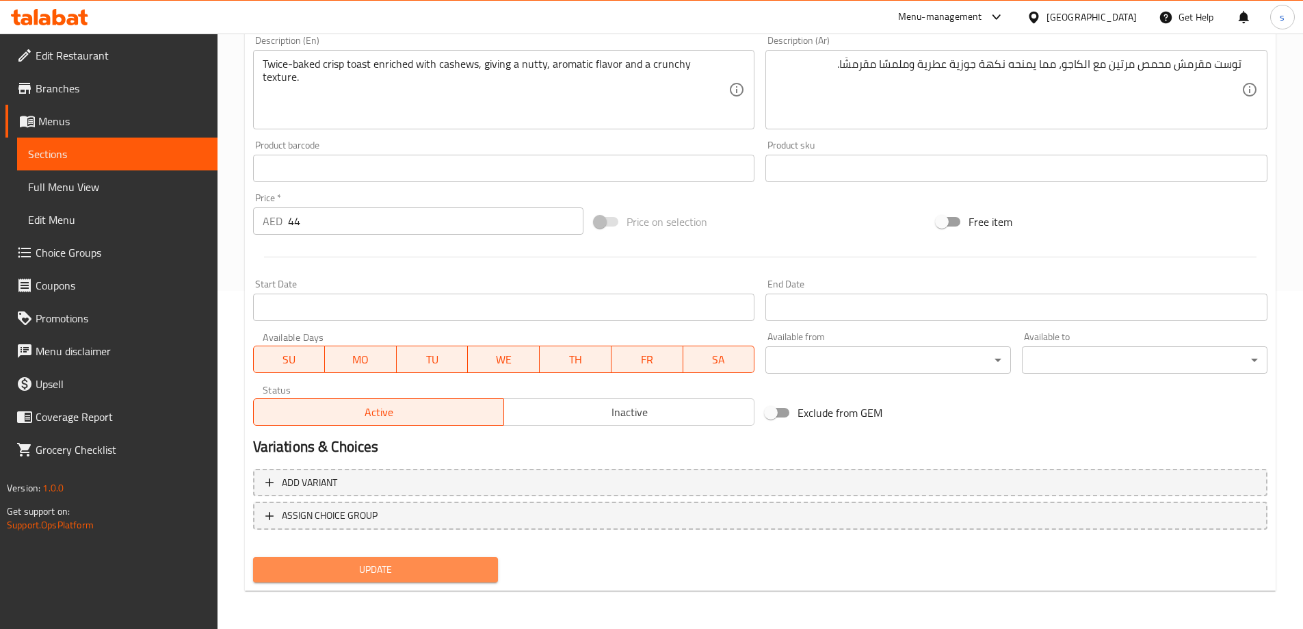
click at [442, 568] on span "Update" at bounding box center [376, 569] width 224 height 17
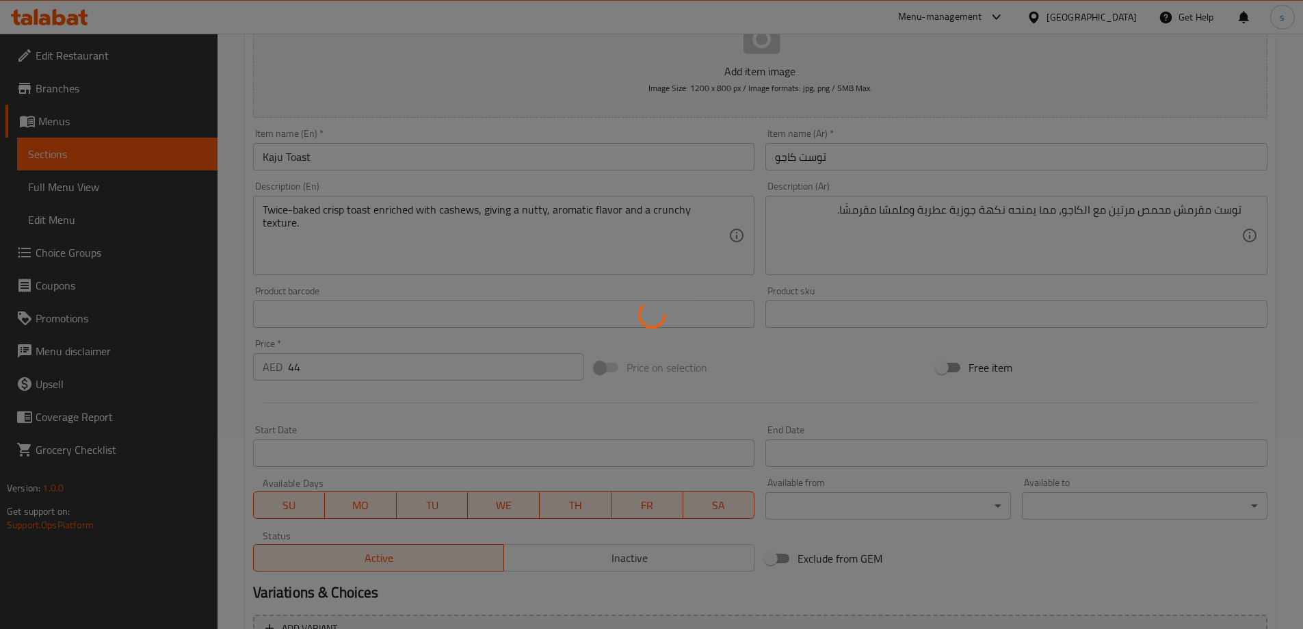
scroll to position [0, 0]
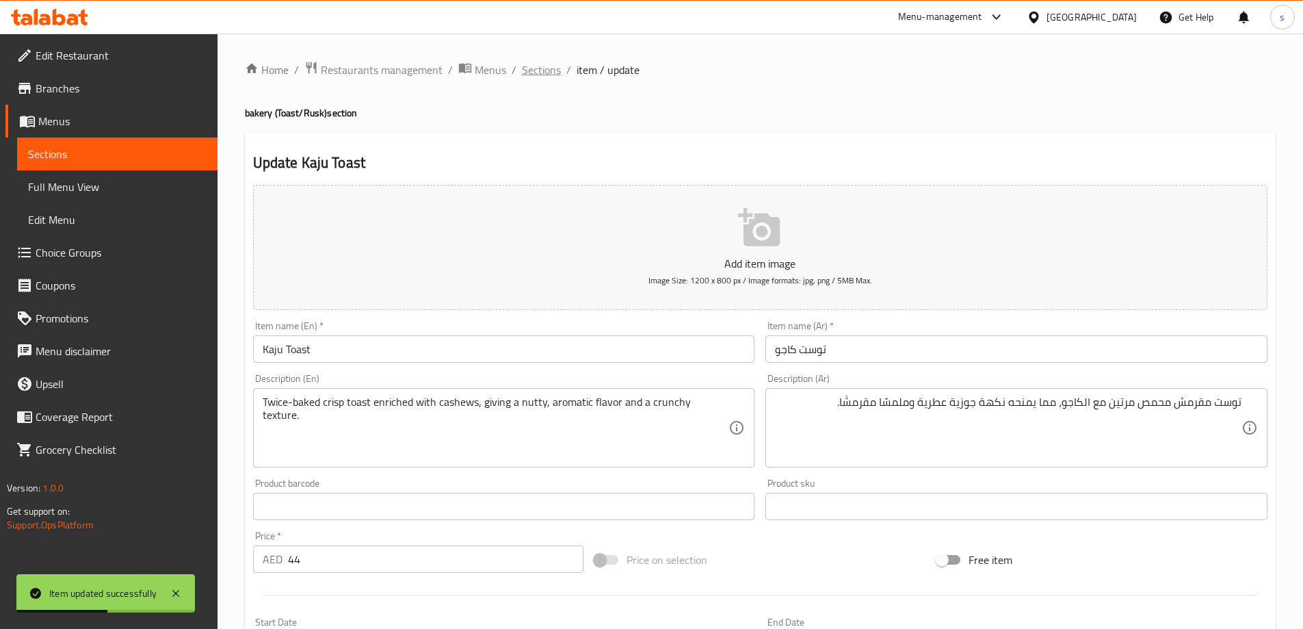
click at [549, 68] on span "Sections" at bounding box center [541, 70] width 39 height 16
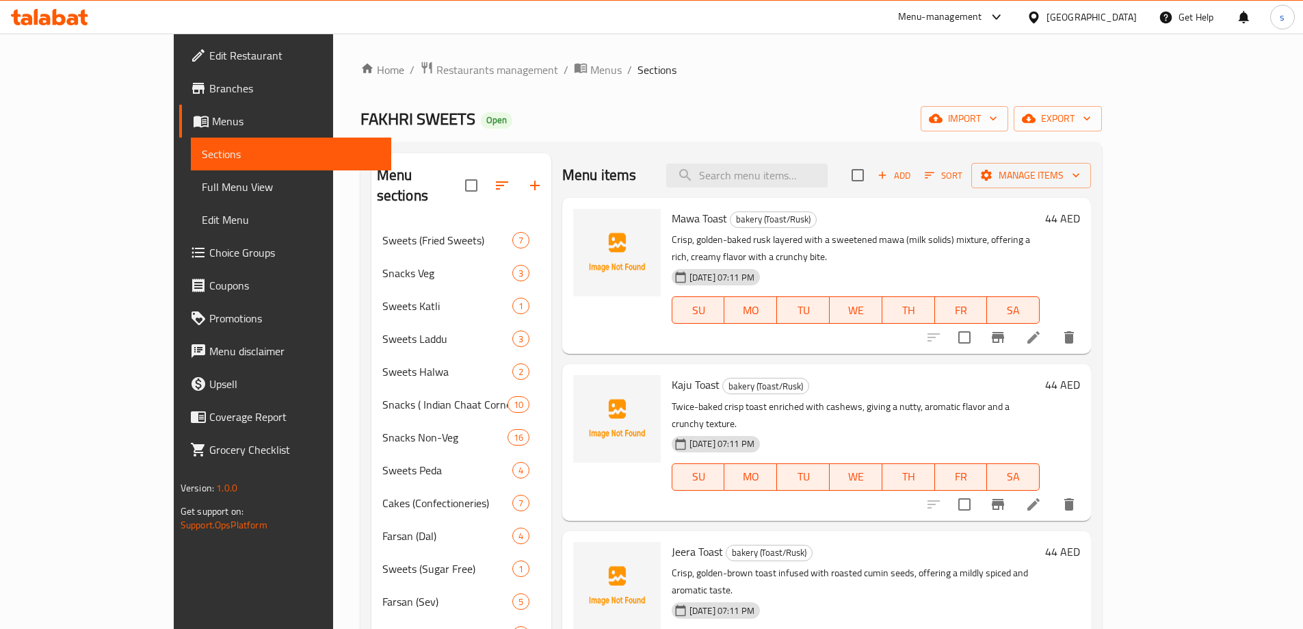
click at [191, 178] on link "Full Menu View" at bounding box center [291, 186] width 200 height 33
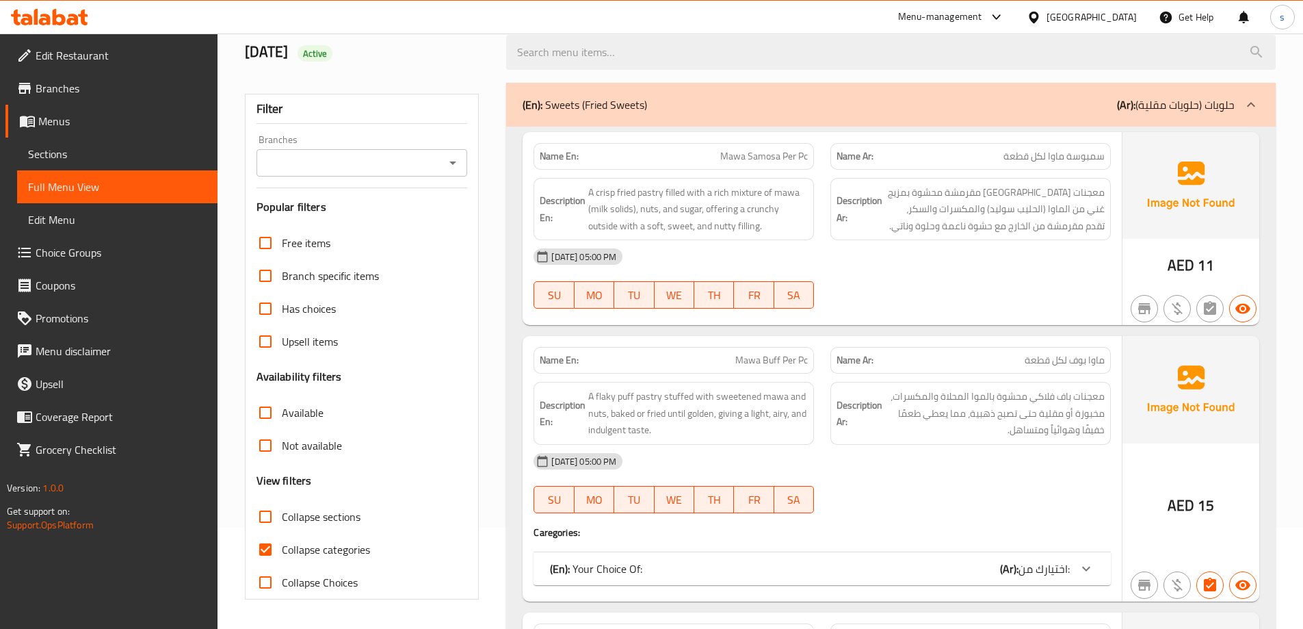
scroll to position [274, 0]
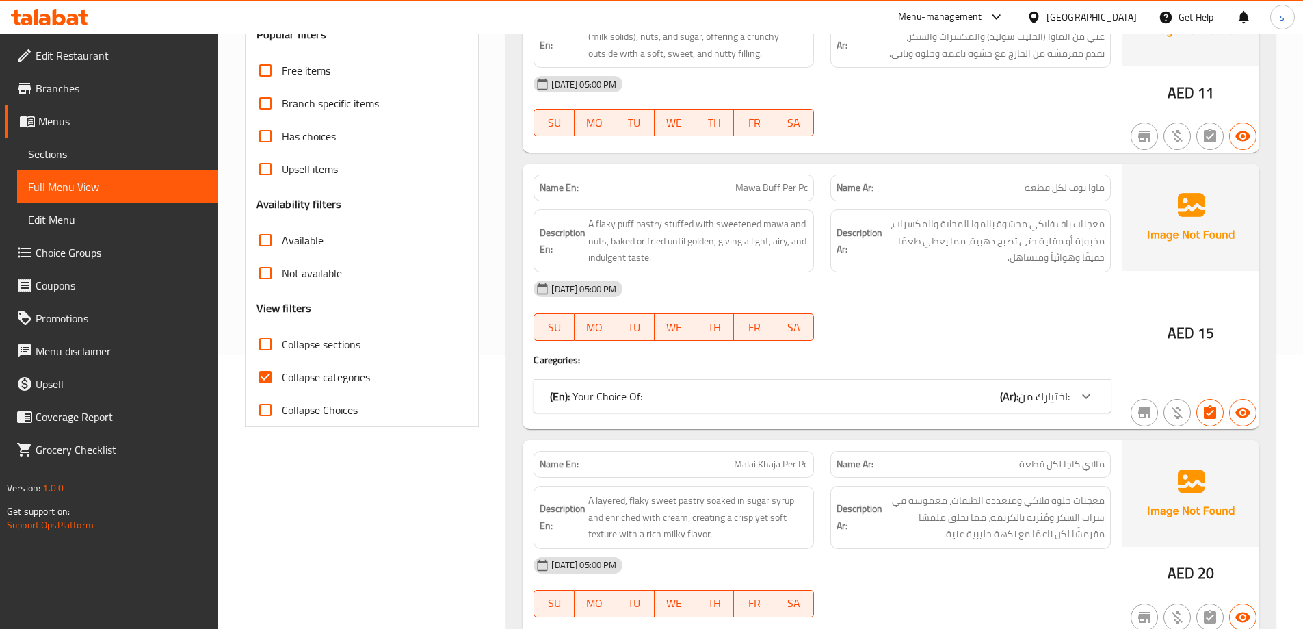
click at [334, 344] on span "Collapse sections" at bounding box center [321, 344] width 79 height 16
click at [282, 344] on input "Collapse sections" at bounding box center [265, 344] width 33 height 33
checkbox input "true"
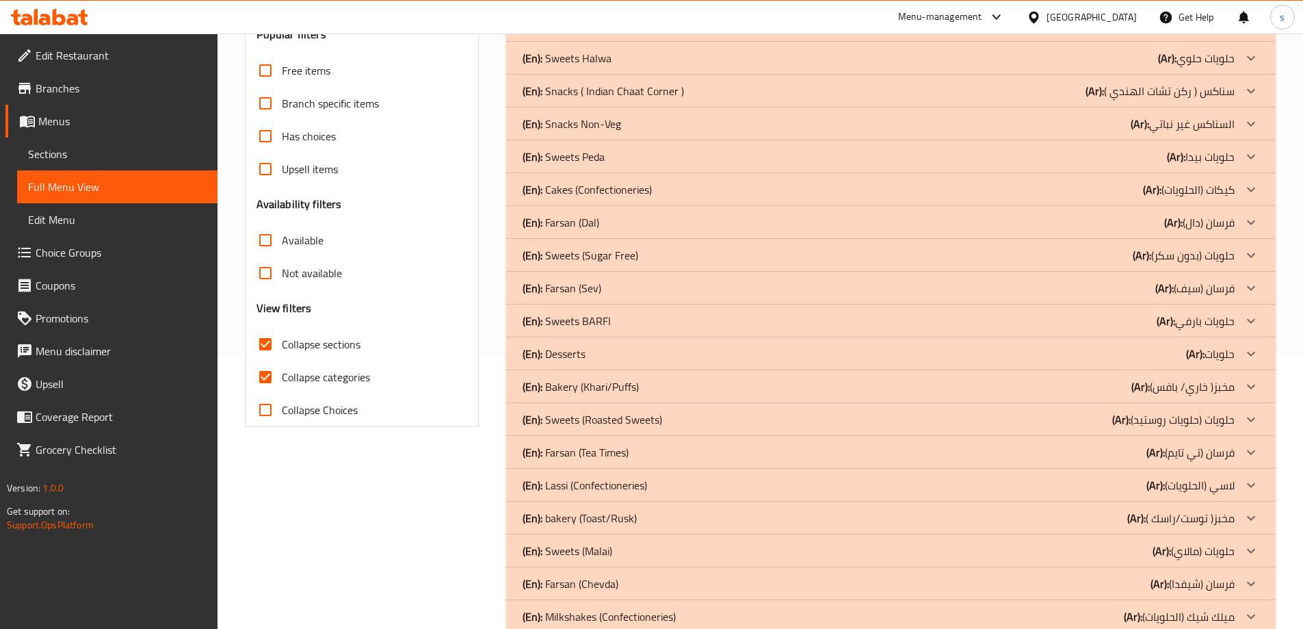
click at [347, 374] on span "Collapse categories" at bounding box center [326, 377] width 88 height 16
click at [282, 374] on input "Collapse categories" at bounding box center [265, 377] width 33 height 33
checkbox input "false"
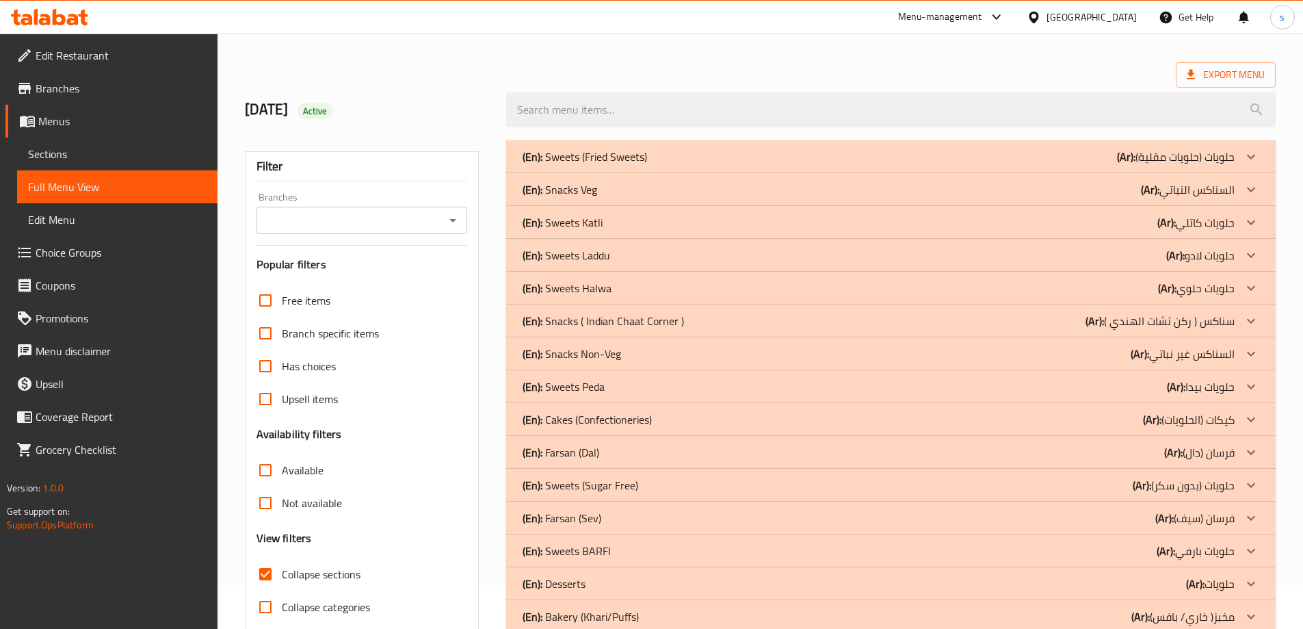
scroll to position [68, 0]
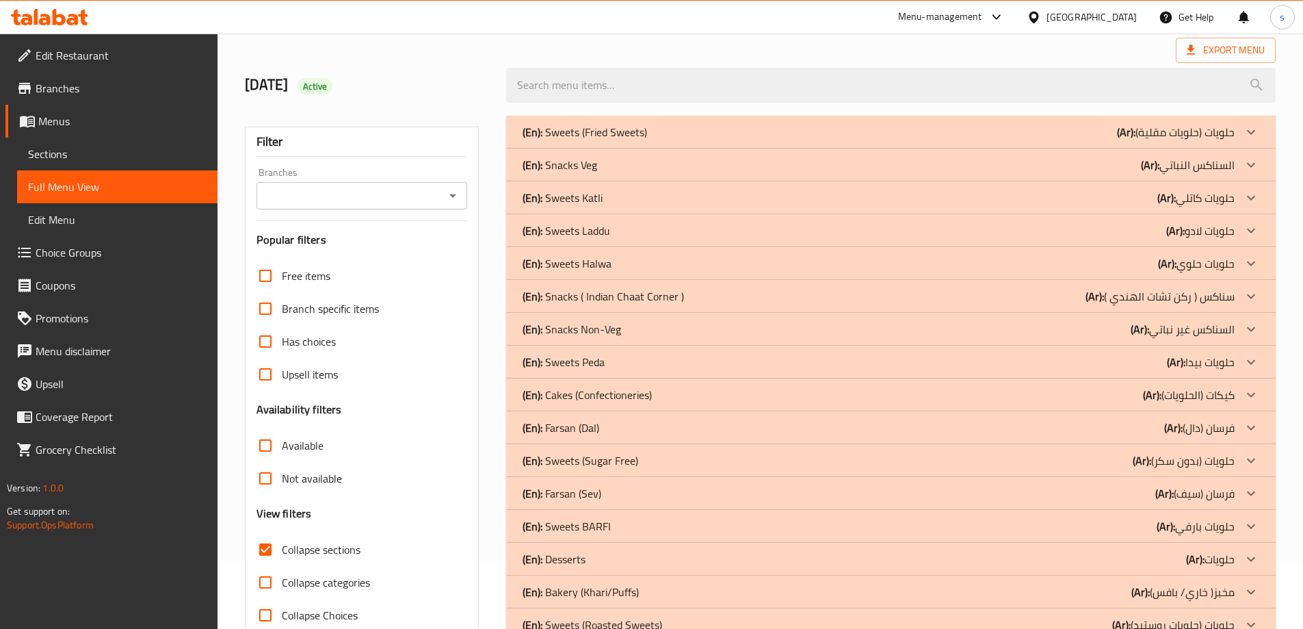
click at [1215, 423] on p "(Ar): فرسان (دال)" at bounding box center [1200, 427] width 70 height 16
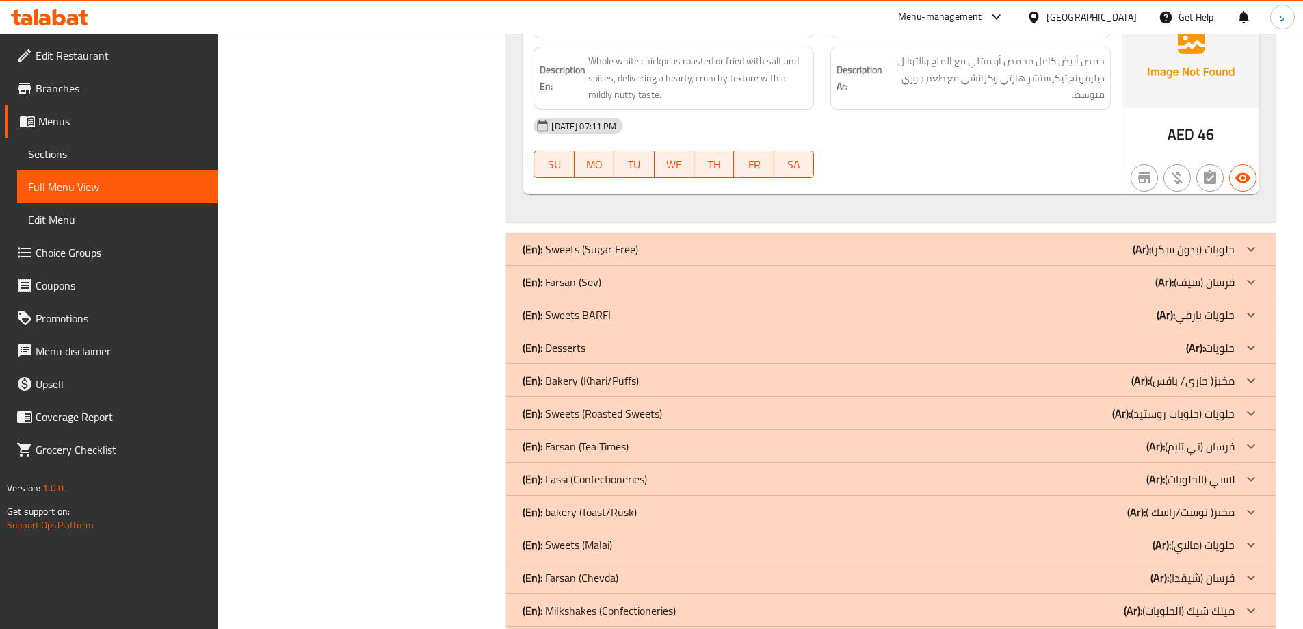
scroll to position [1163, 0]
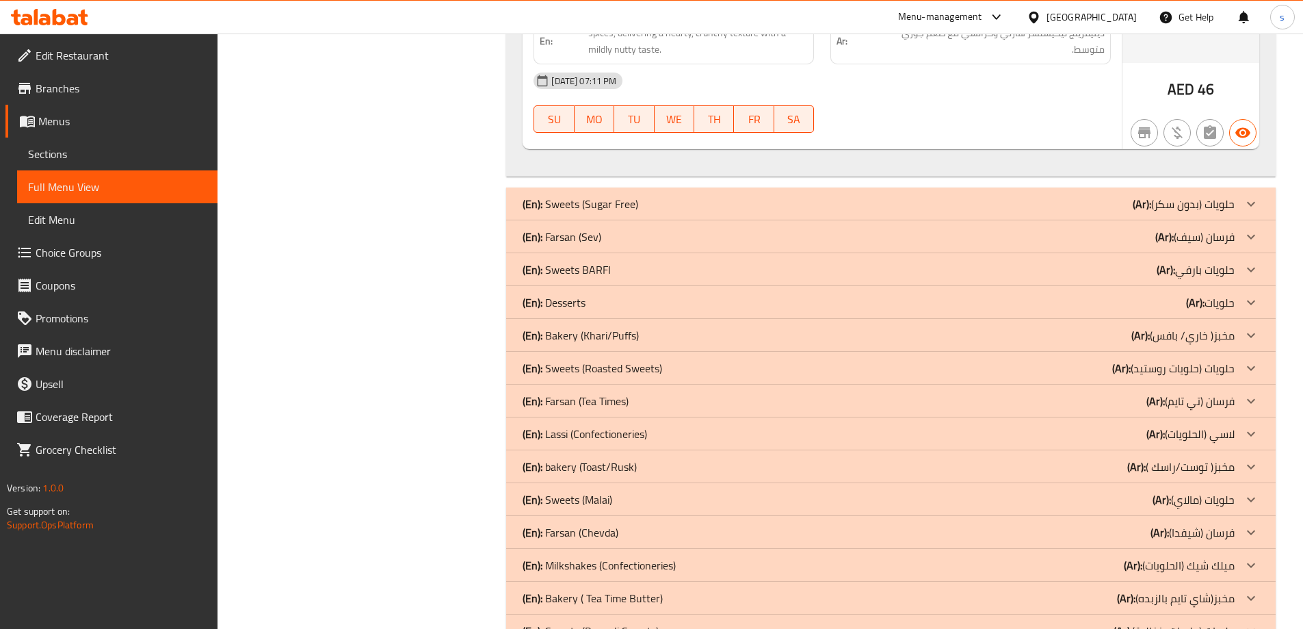
click at [1194, 333] on p "(Ar): مخبز( خاري/ بافس)" at bounding box center [1183, 335] width 103 height 16
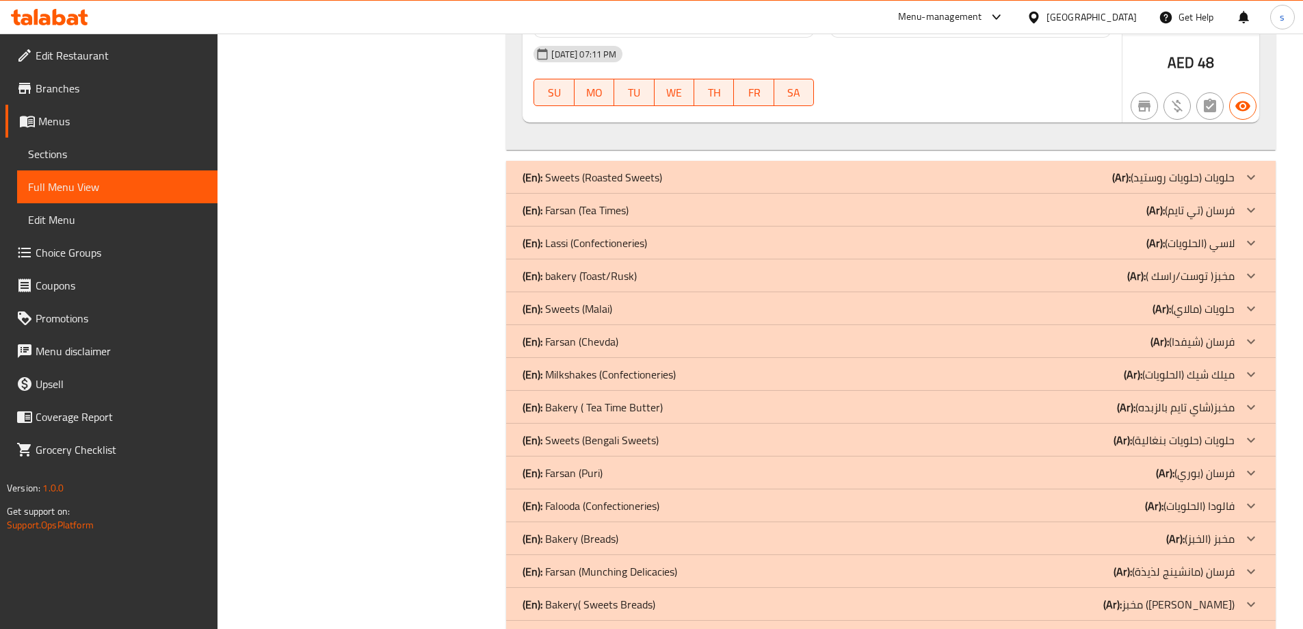
scroll to position [2448, 0]
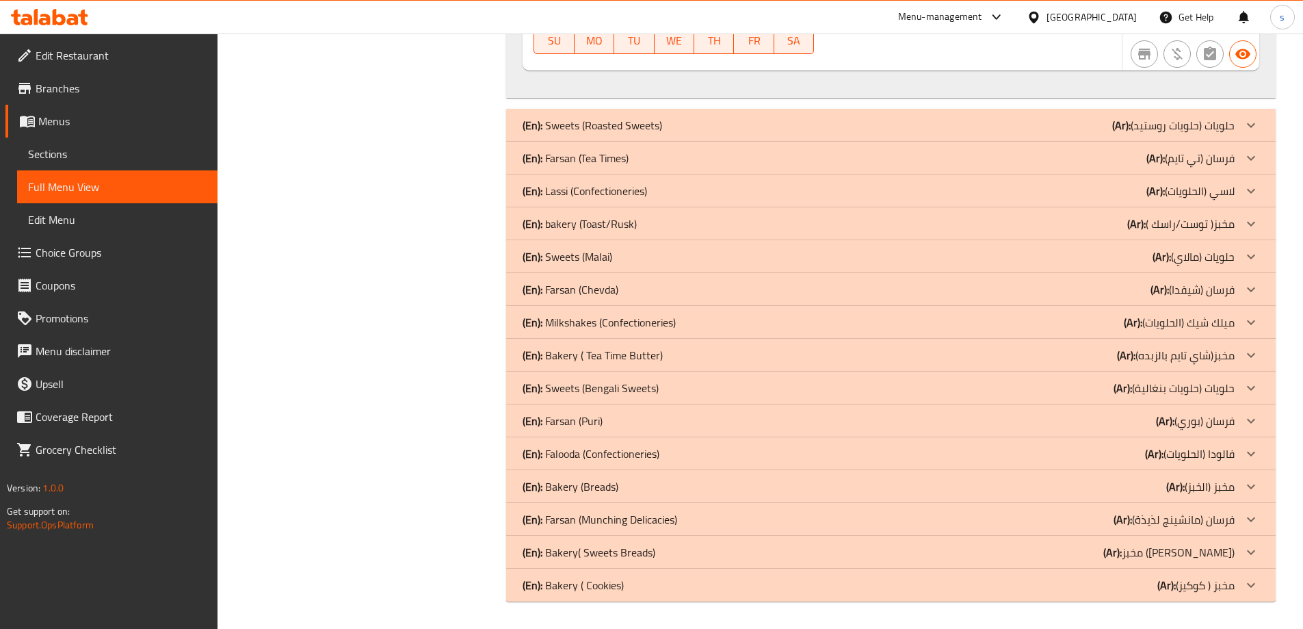
click at [1202, 216] on p "(Ar): مخبز( توست/راسك )" at bounding box center [1181, 224] width 107 height 16
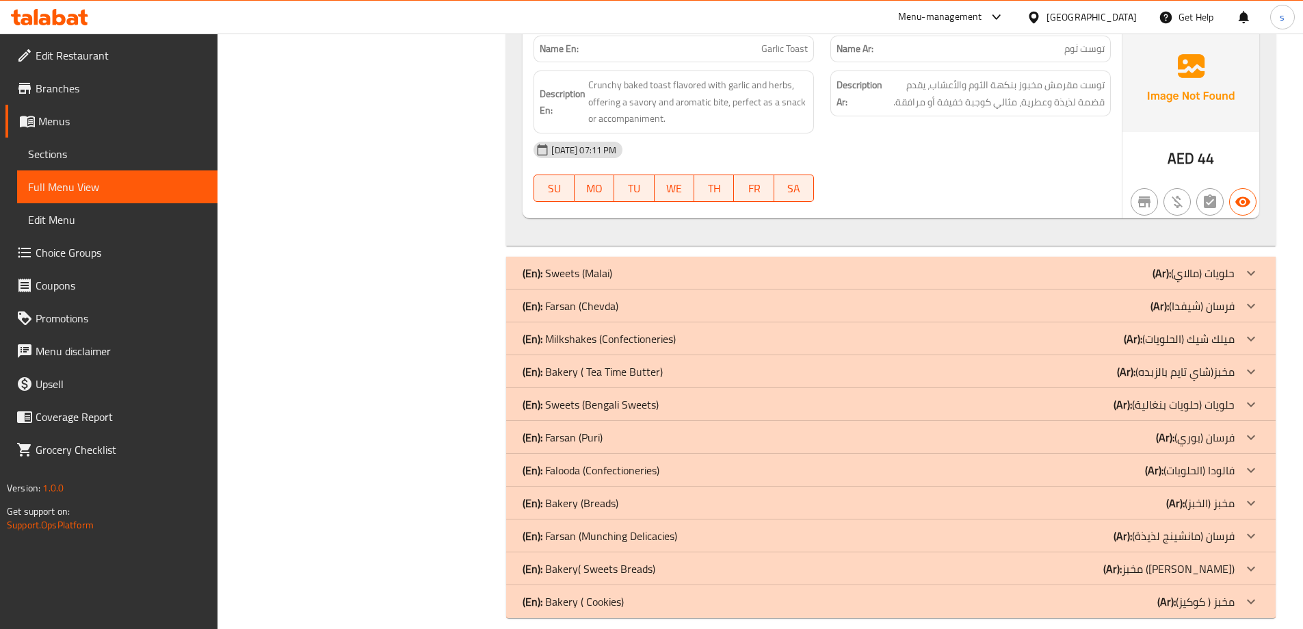
scroll to position [3678, 0]
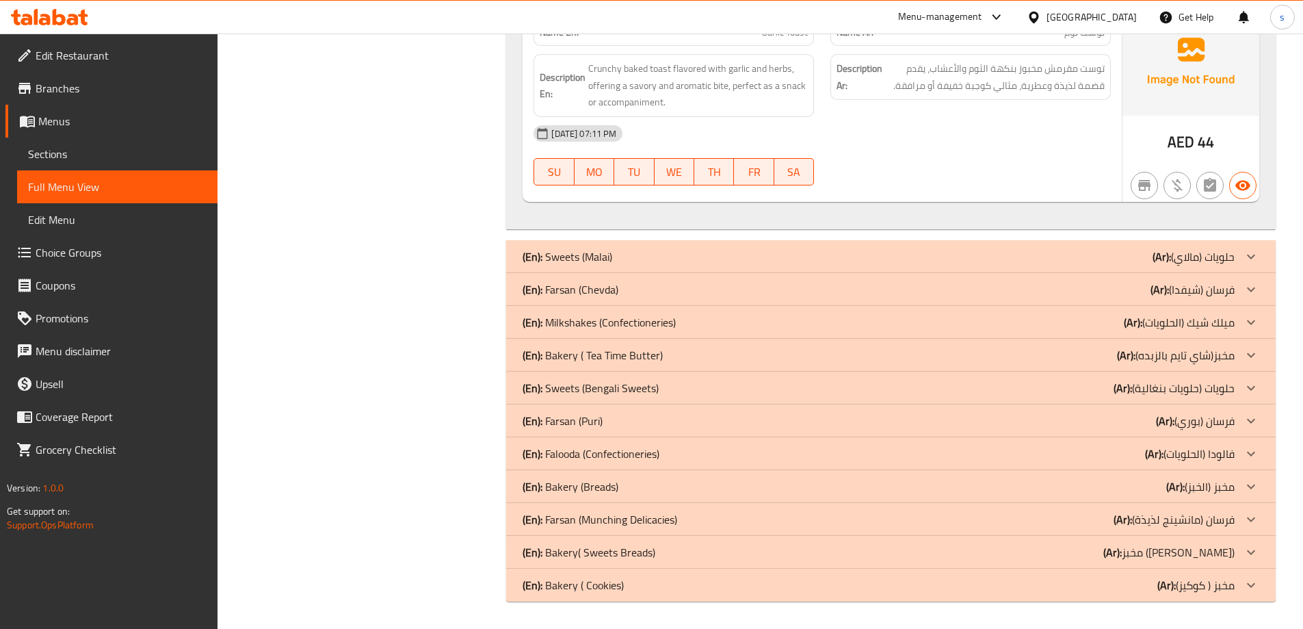
click at [1186, 354] on p "(Ar): مخبز(شاي تايم بالزبده)" at bounding box center [1176, 355] width 118 height 16
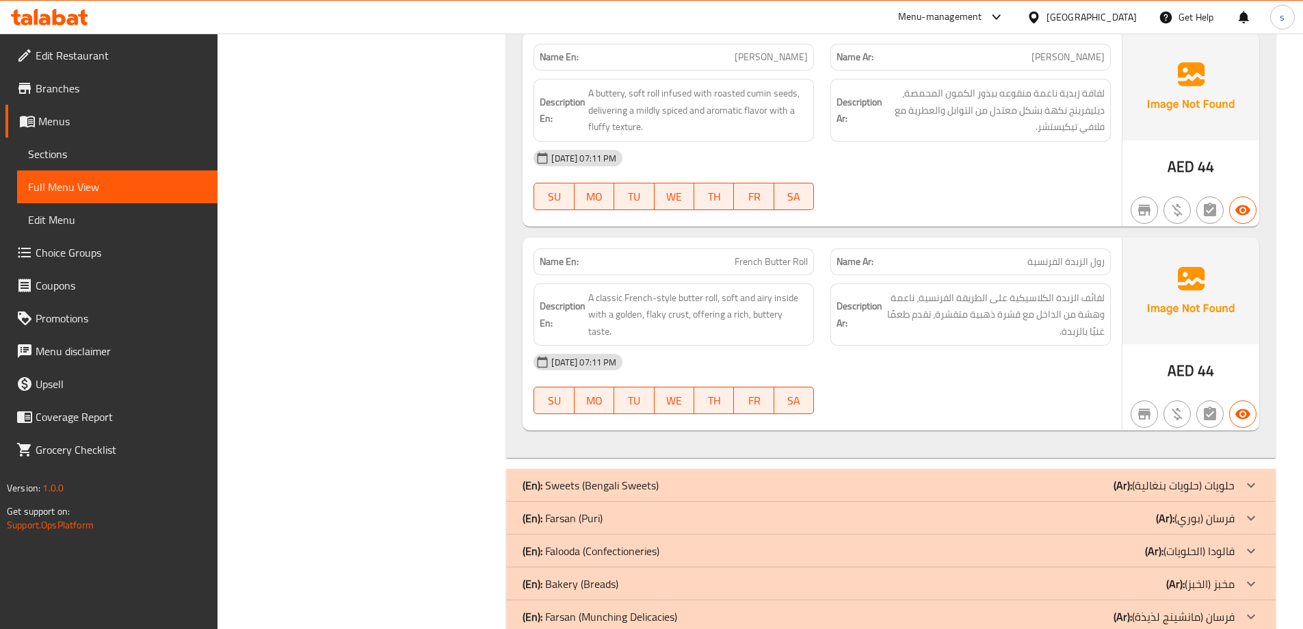
scroll to position [4346, 0]
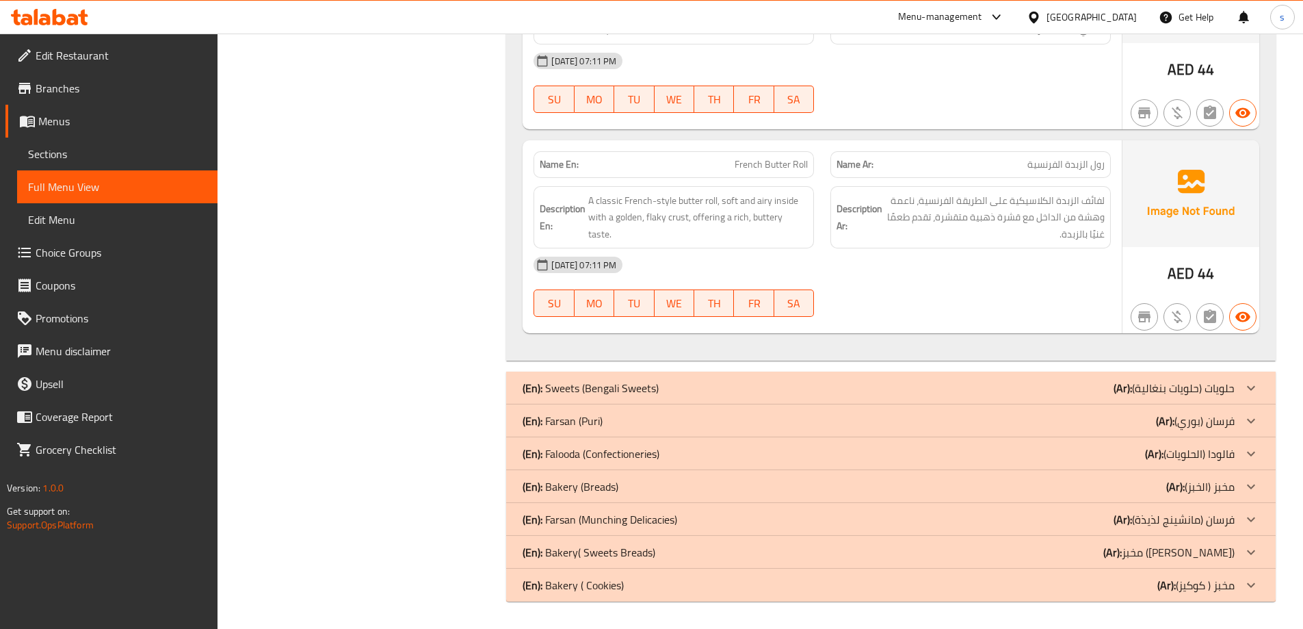
click at [1183, 479] on b "(Ar):" at bounding box center [1176, 486] width 18 height 21
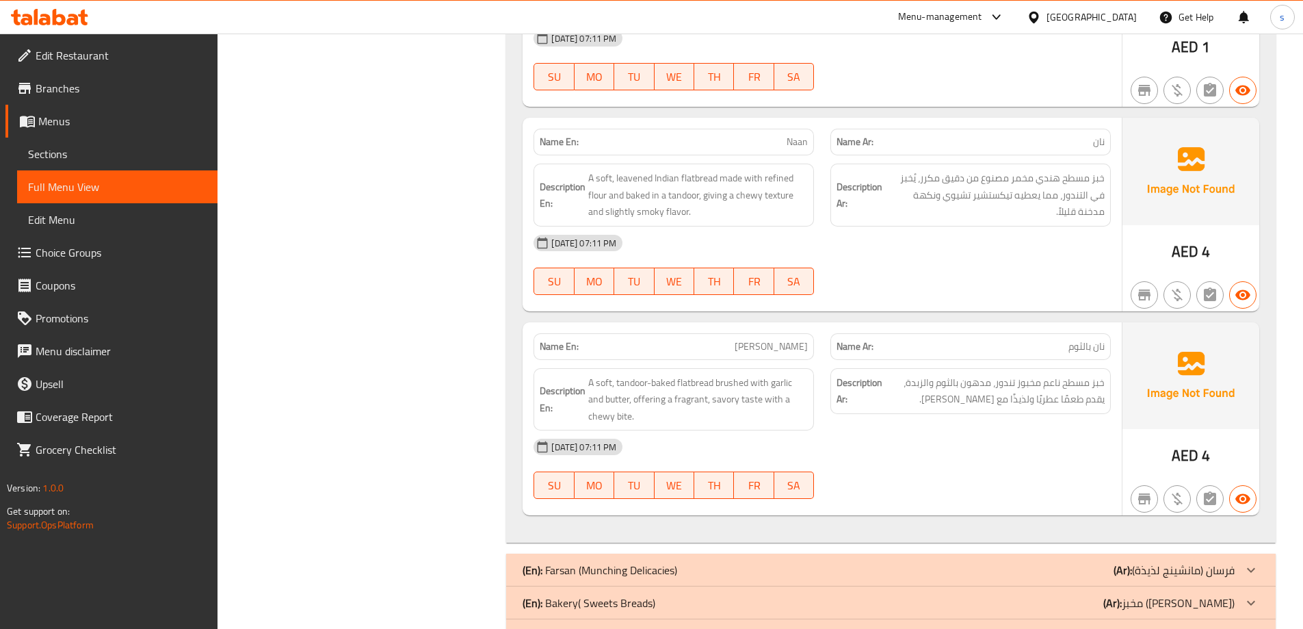
scroll to position [5217, 0]
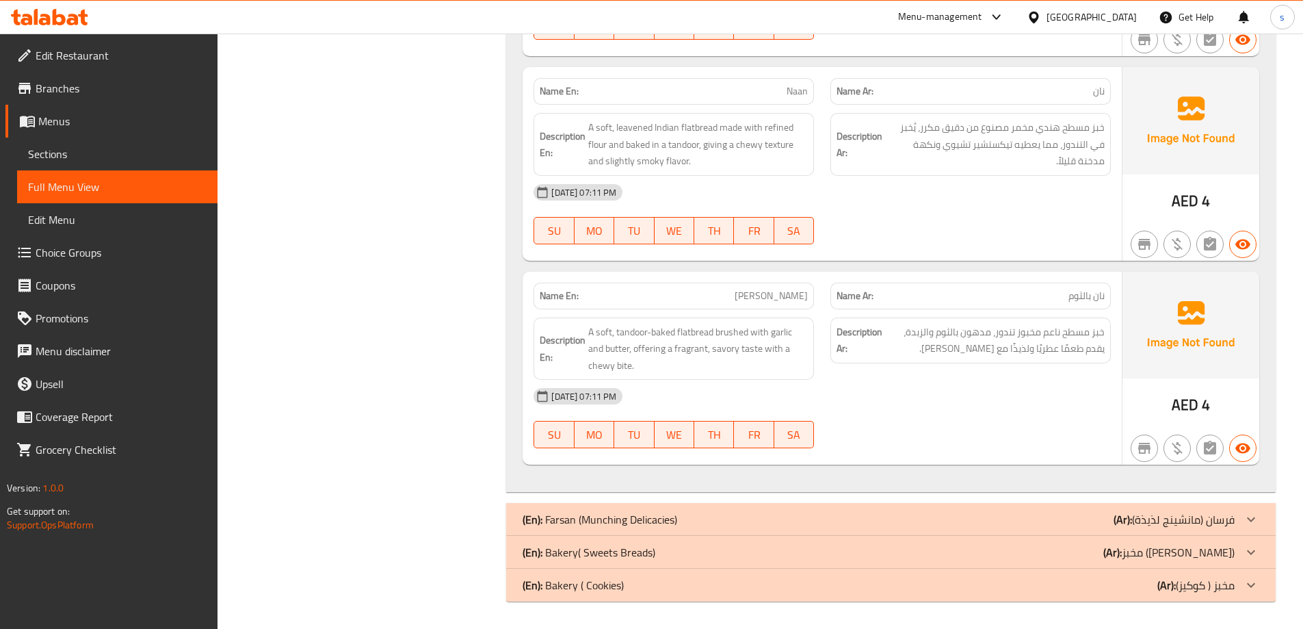
click at [1225, 554] on p "(Ar): مخبز ([PERSON_NAME])" at bounding box center [1169, 552] width 131 height 16
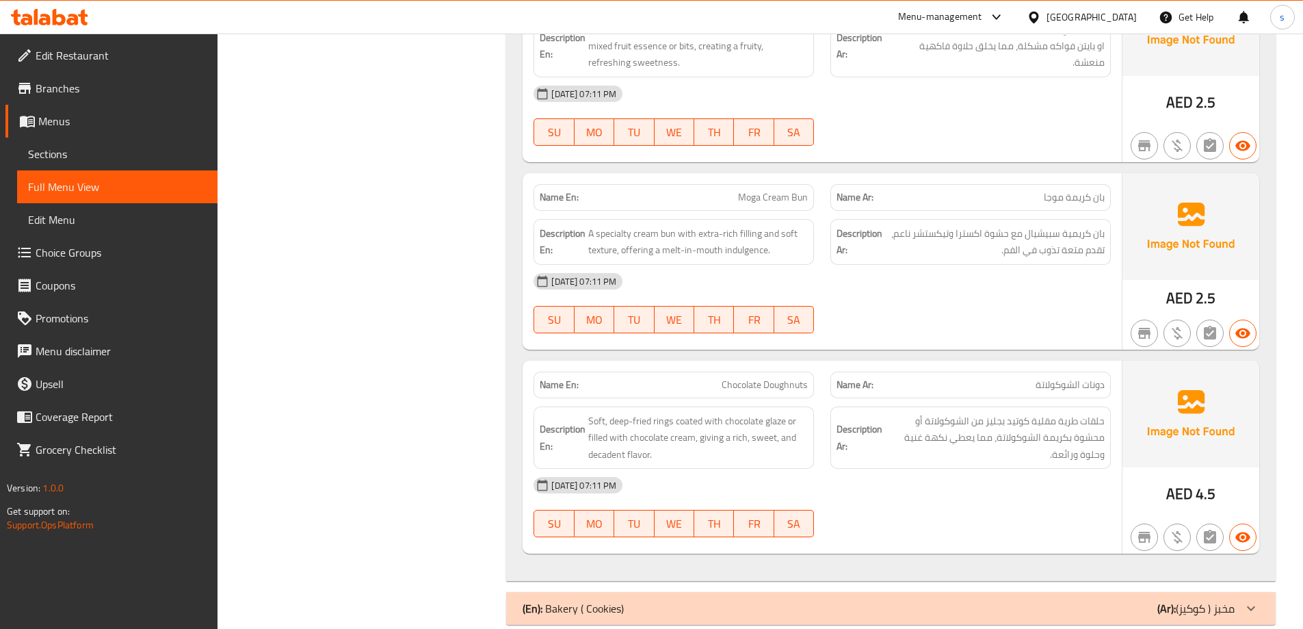
scroll to position [6243, 0]
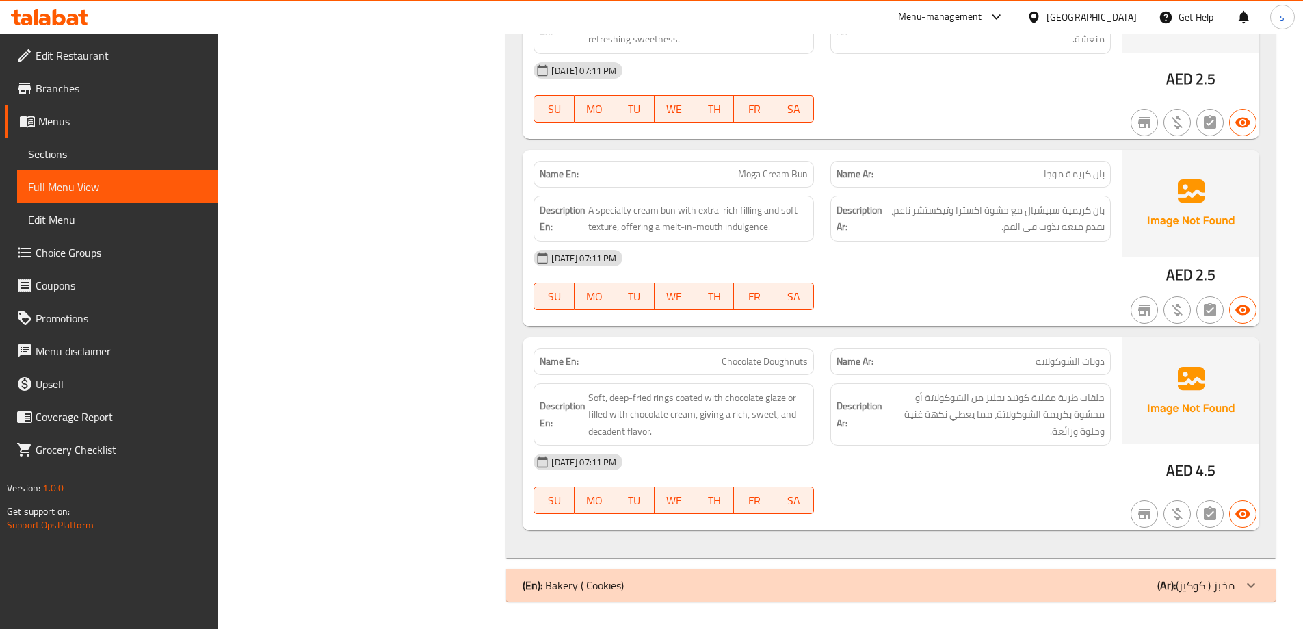
click at [1234, 580] on p "(Ar): مخبز ( كوكيز)" at bounding box center [1196, 585] width 77 height 16
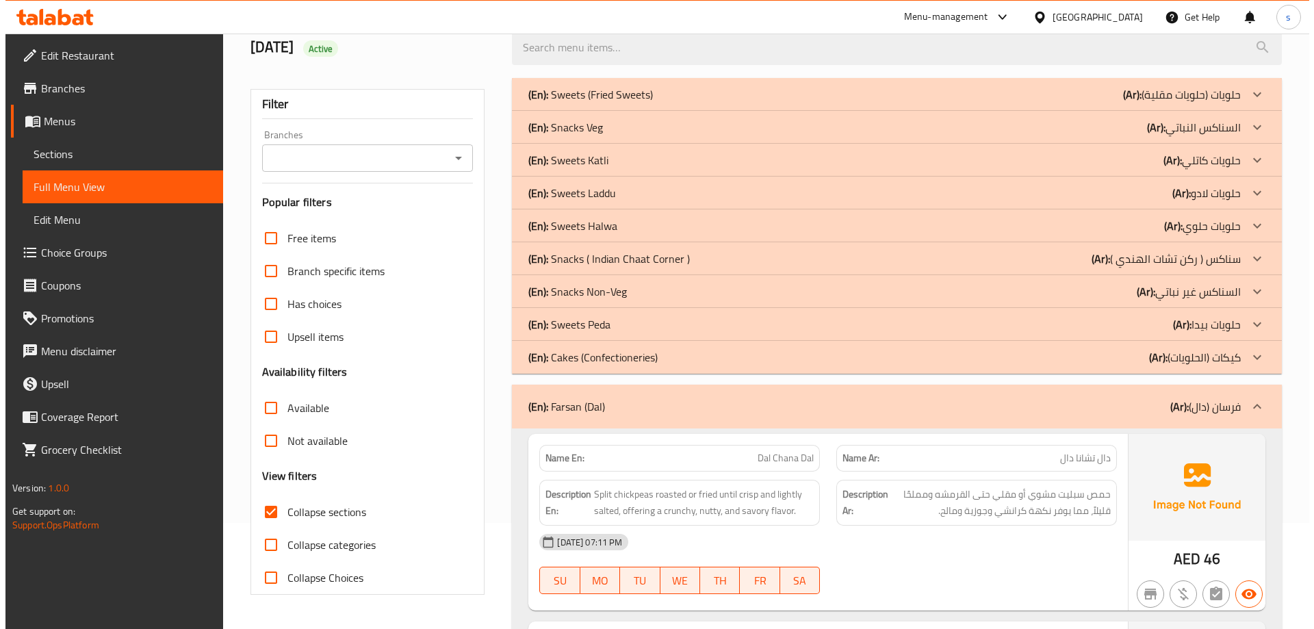
scroll to position [0, 0]
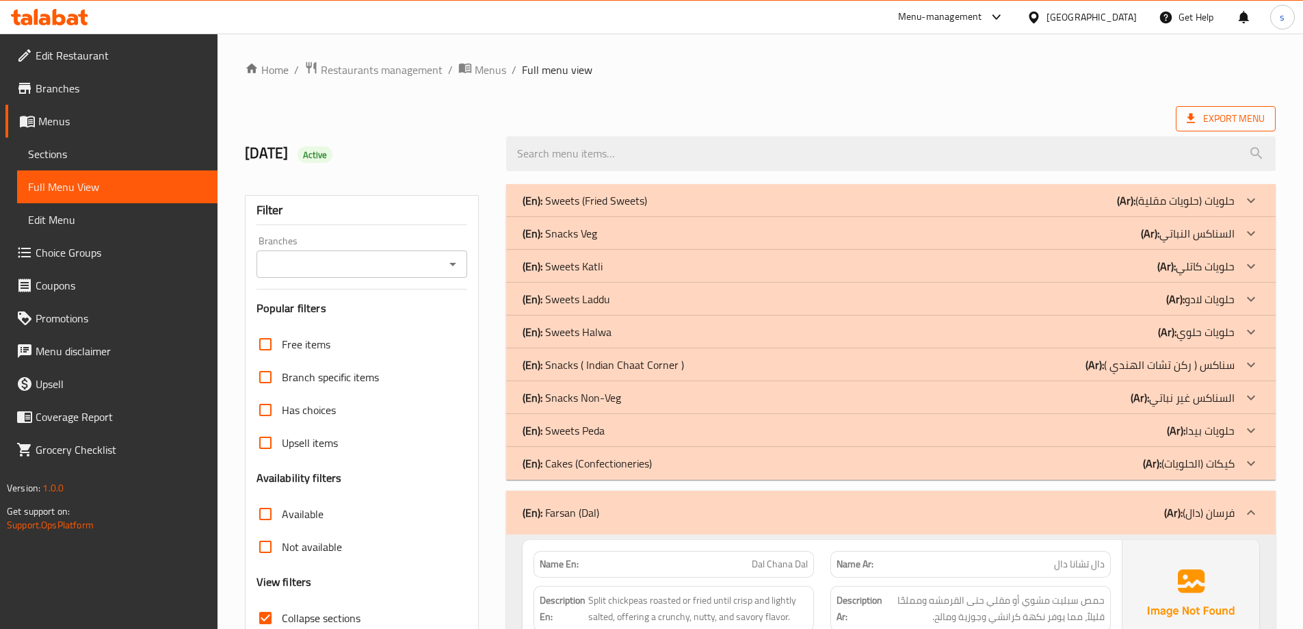
click at [1251, 118] on span "Export Menu" at bounding box center [1226, 118] width 78 height 17
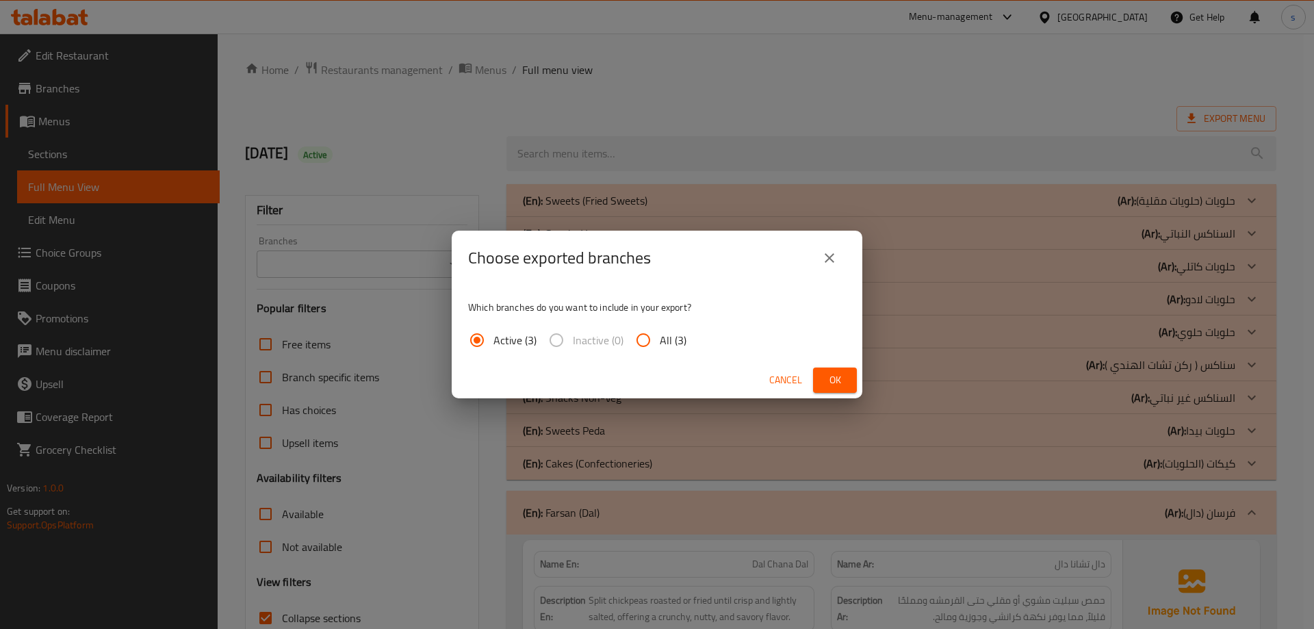
click at [627, 341] on input "All (3)" at bounding box center [643, 340] width 33 height 33
radio input "true"
click at [839, 378] on span "Ok" at bounding box center [835, 380] width 22 height 17
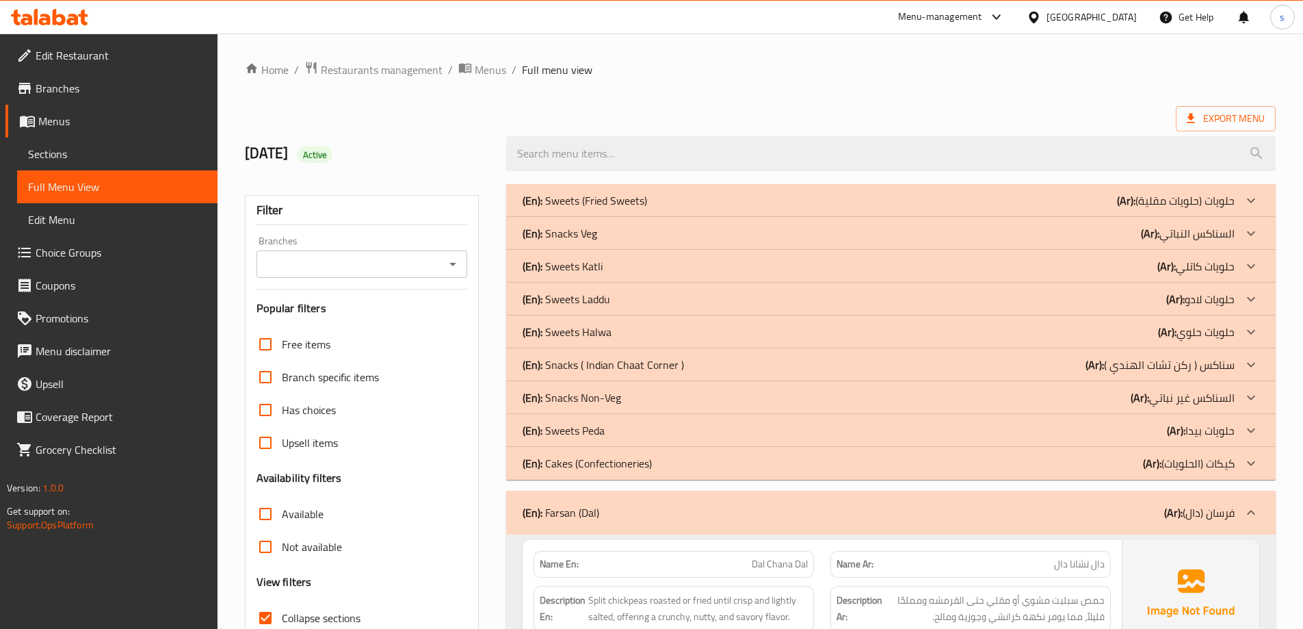
click at [129, 117] on span "Menus" at bounding box center [122, 121] width 168 height 16
